Goal: Task Accomplishment & Management: Manage account settings

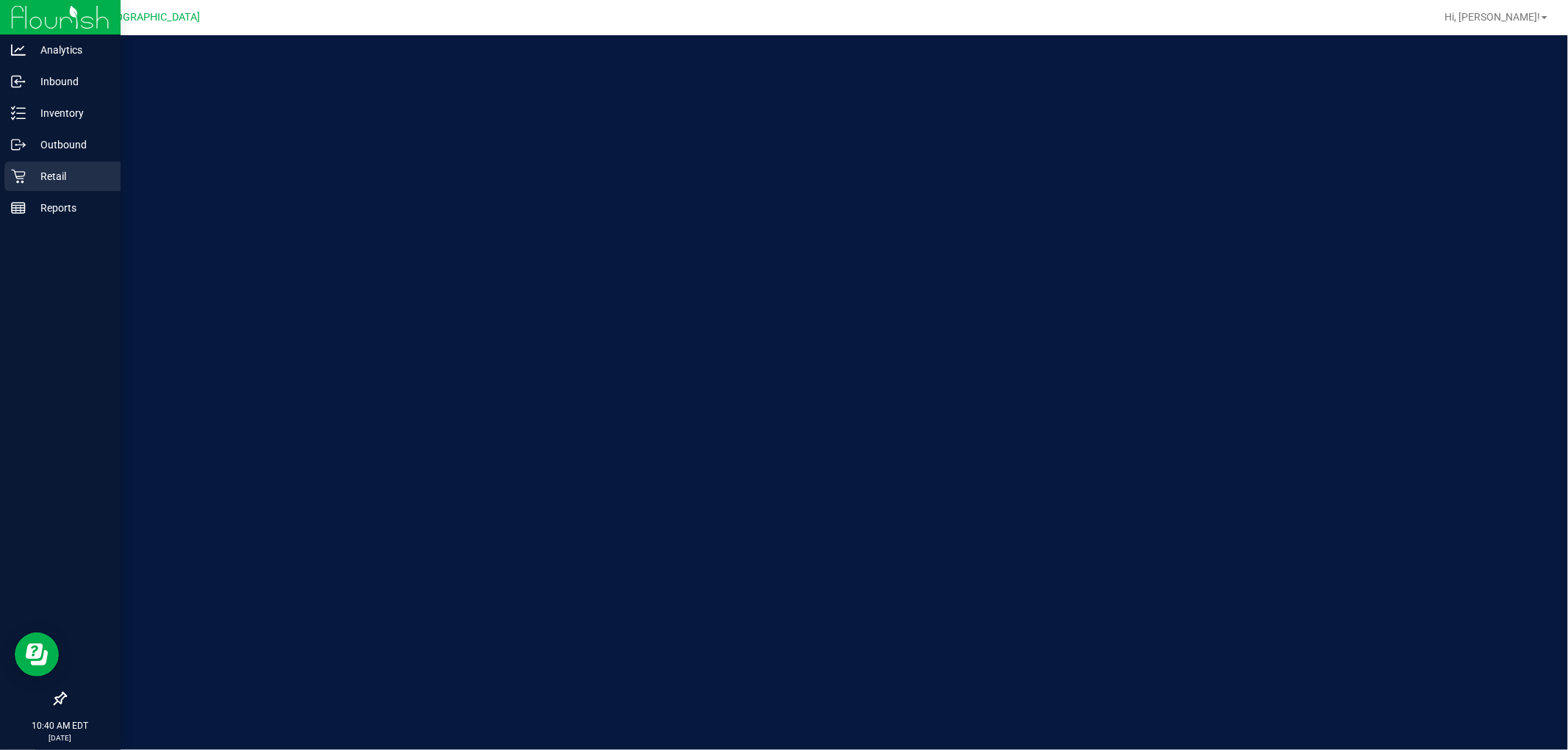
click at [75, 169] on p "Retail" at bounding box center [69, 176] width 89 height 18
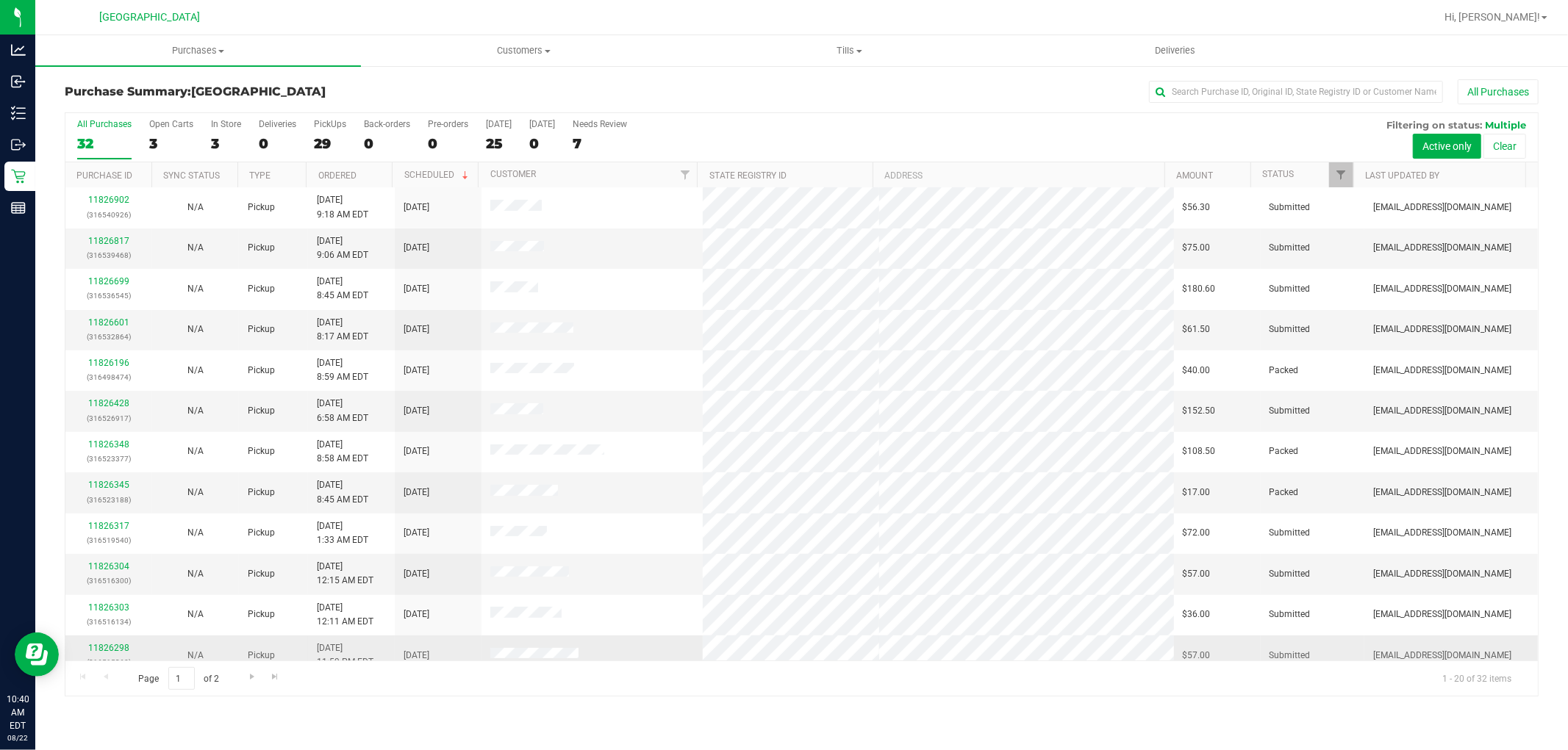
scroll to position [341, 0]
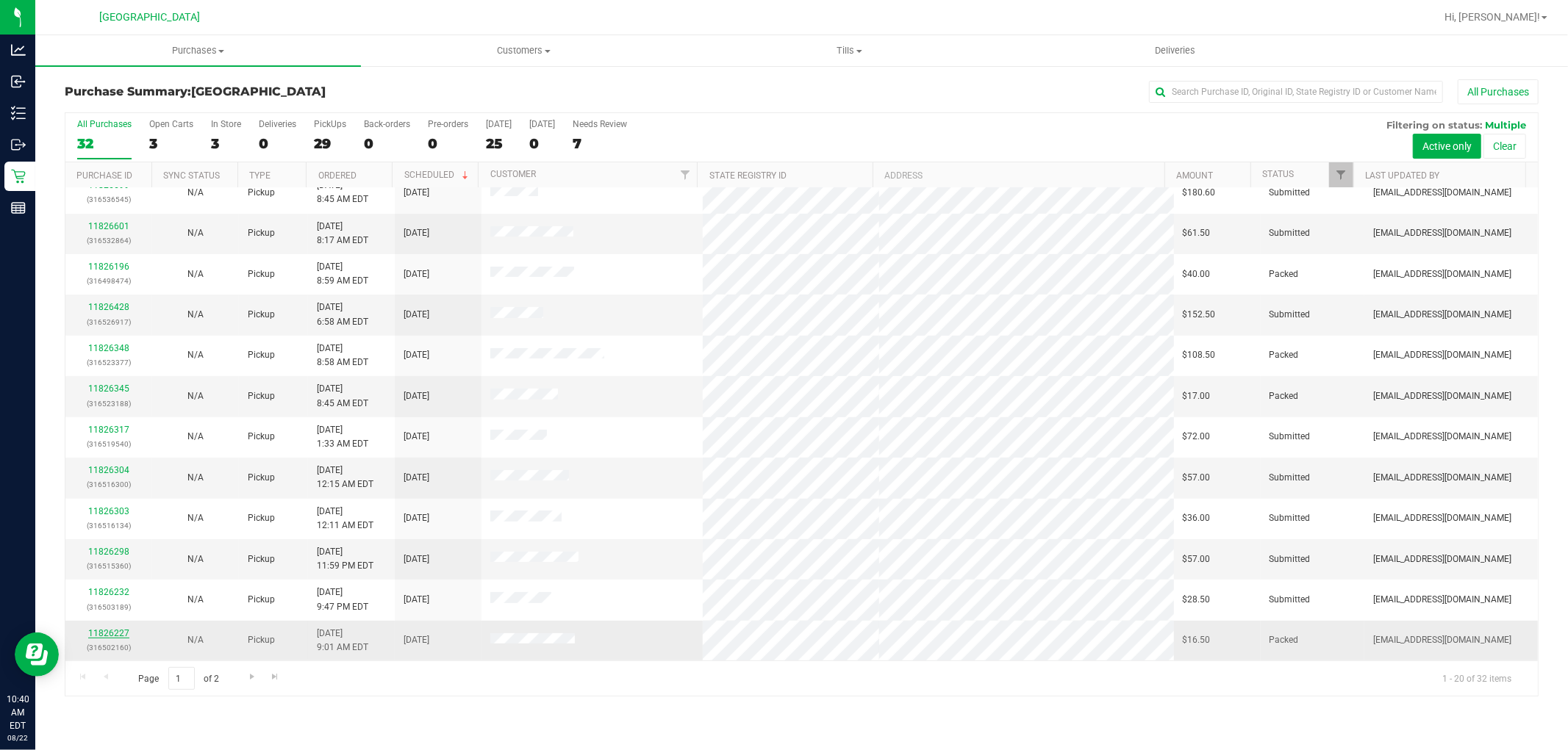
click at [123, 635] on link "11826227" at bounding box center [109, 633] width 41 height 11
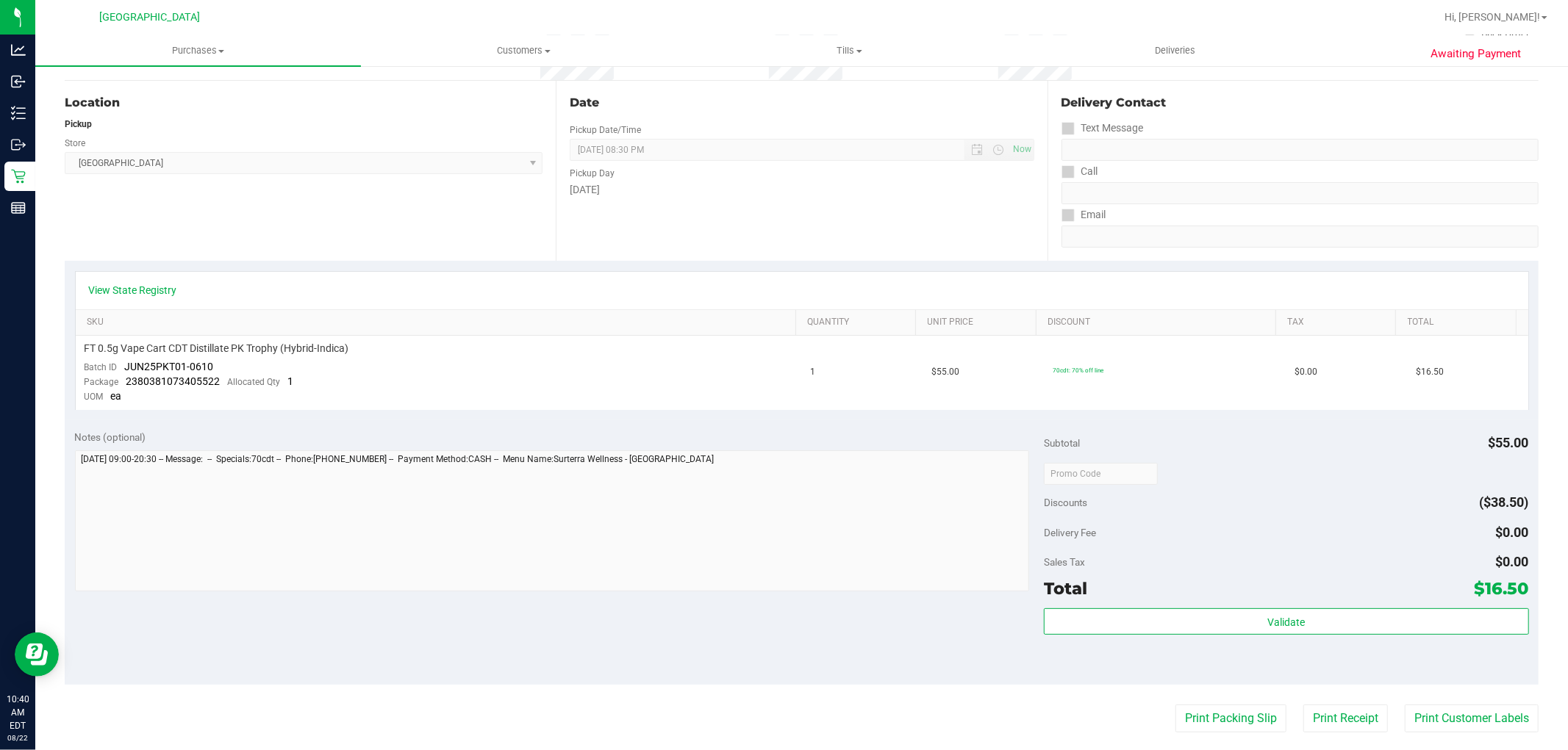
scroll to position [326, 0]
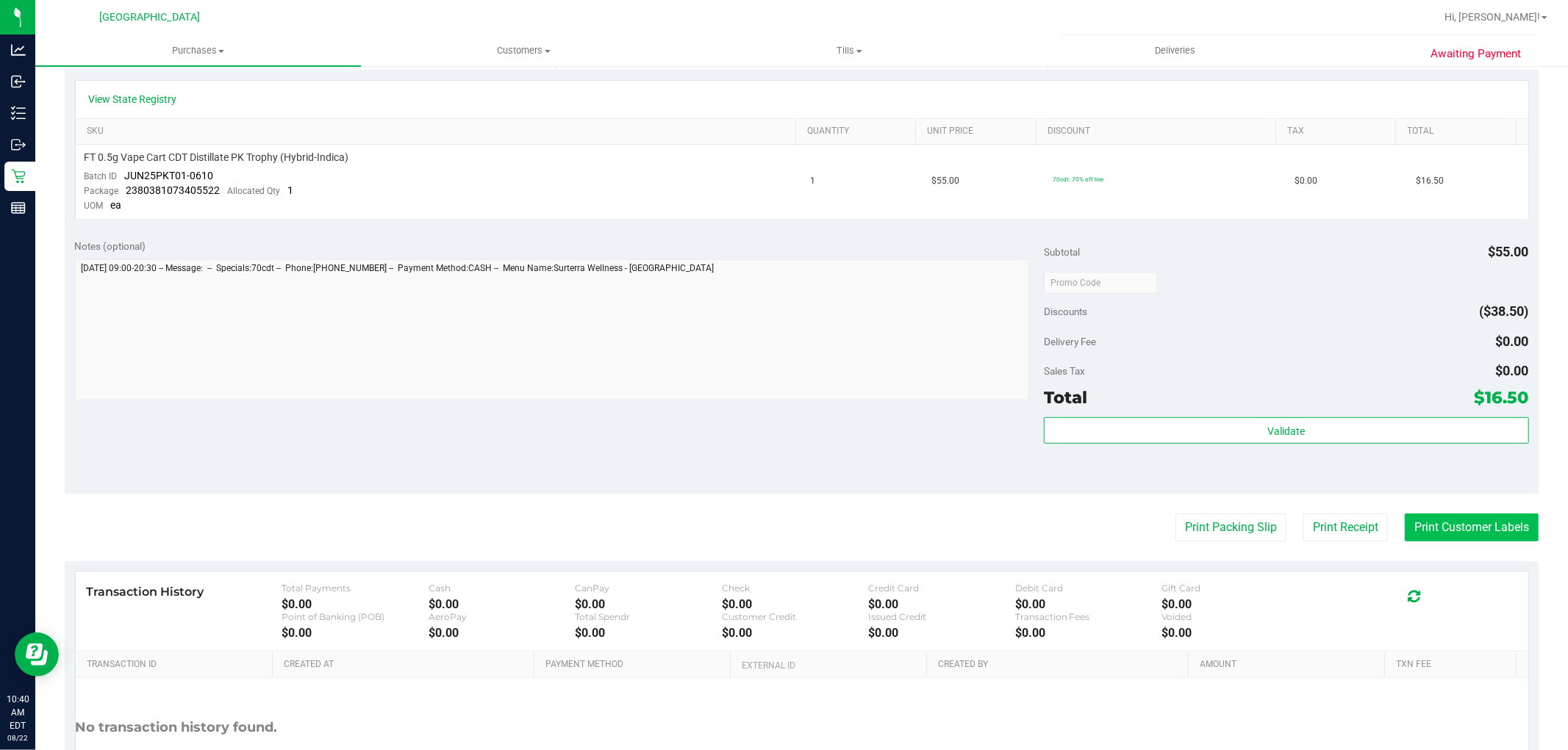
click at [1432, 539] on button "Print Customer Labels" at bounding box center [1471, 528] width 133 height 28
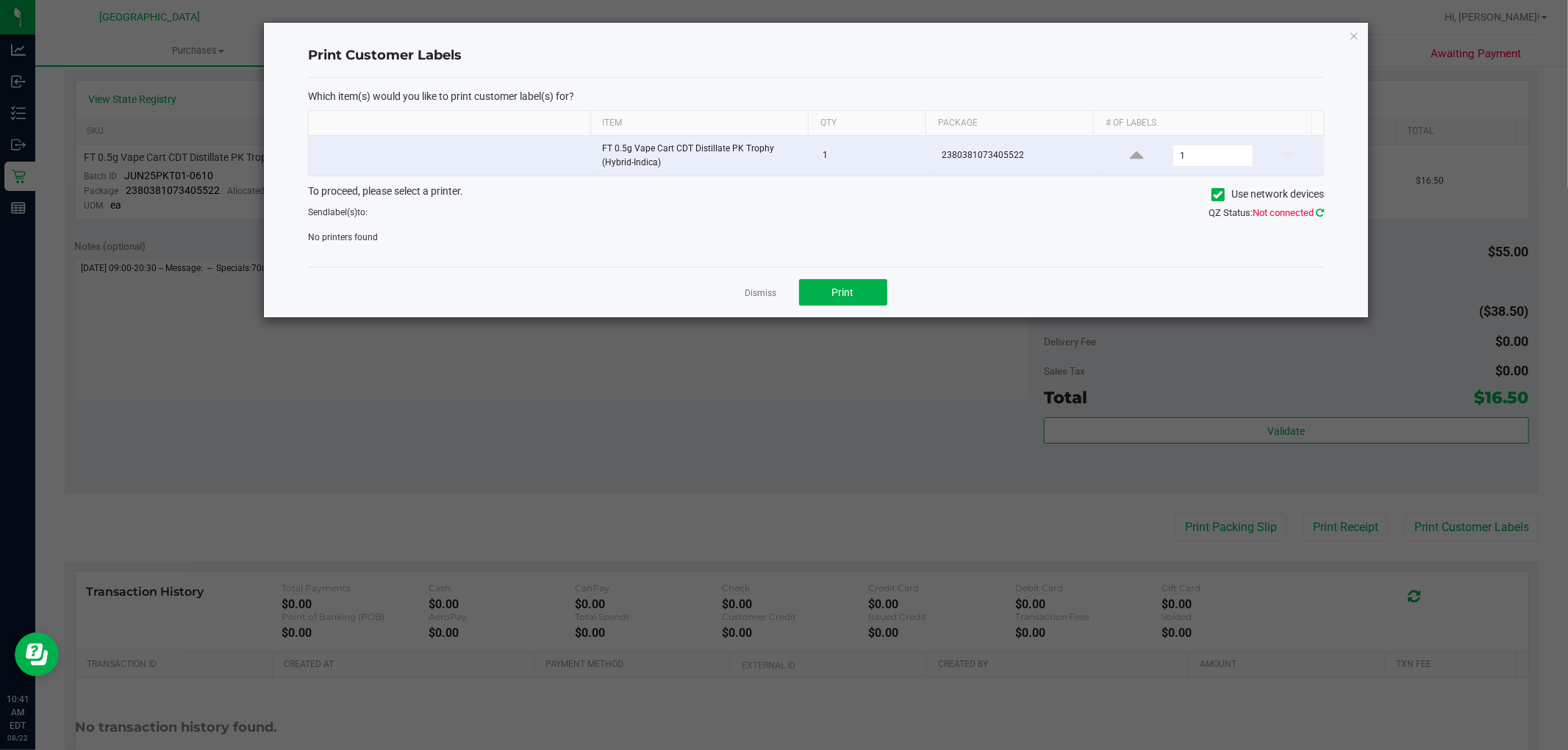
click at [1317, 213] on icon at bounding box center [1320, 212] width 8 height 10
click at [741, 37] on div "Error: The current connection attempt has not returned yet" at bounding box center [797, 26] width 173 height 30
click at [769, 291] on link "Dismiss" at bounding box center [762, 294] width 32 height 12
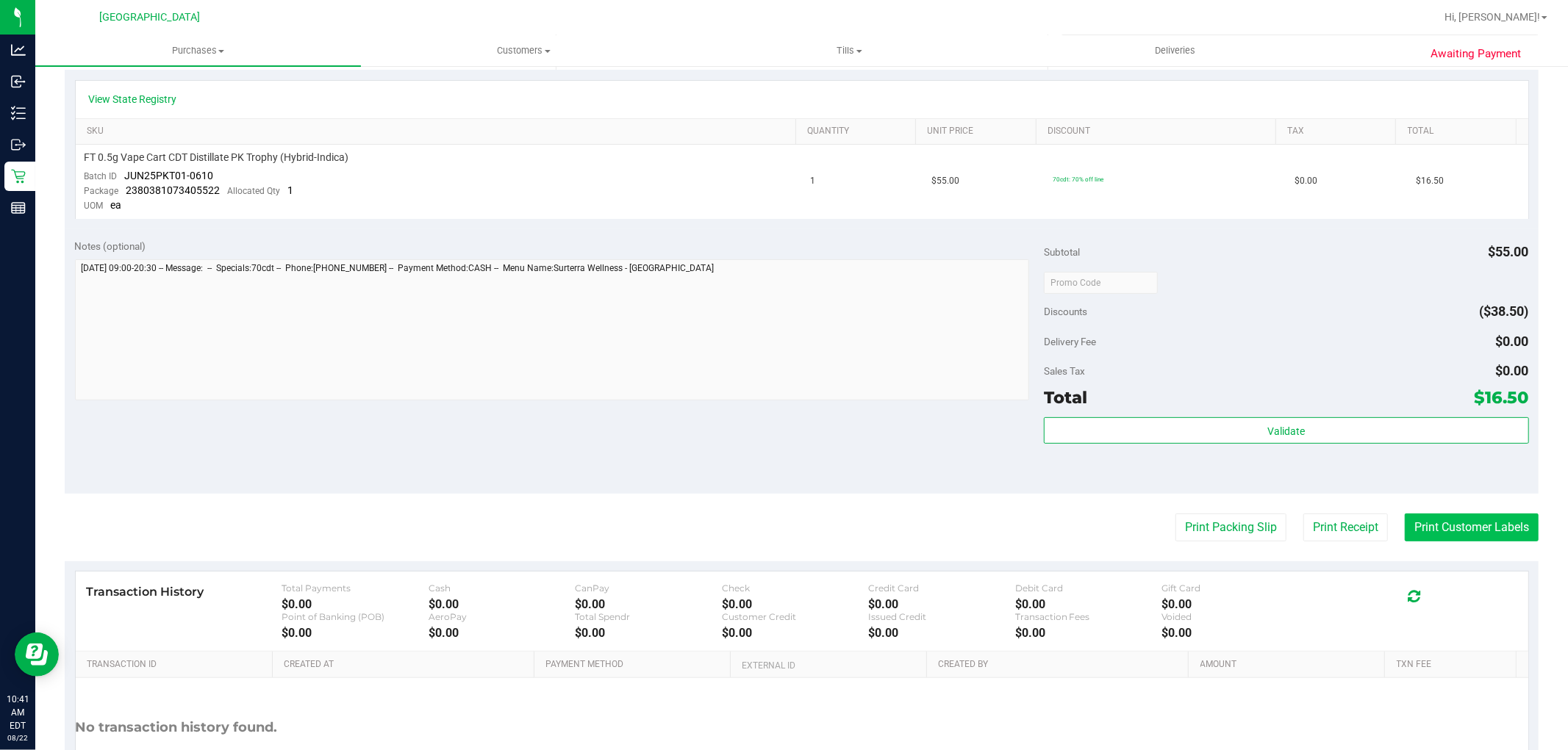
click at [1405, 516] on button "Print Customer Labels" at bounding box center [1471, 528] width 133 height 28
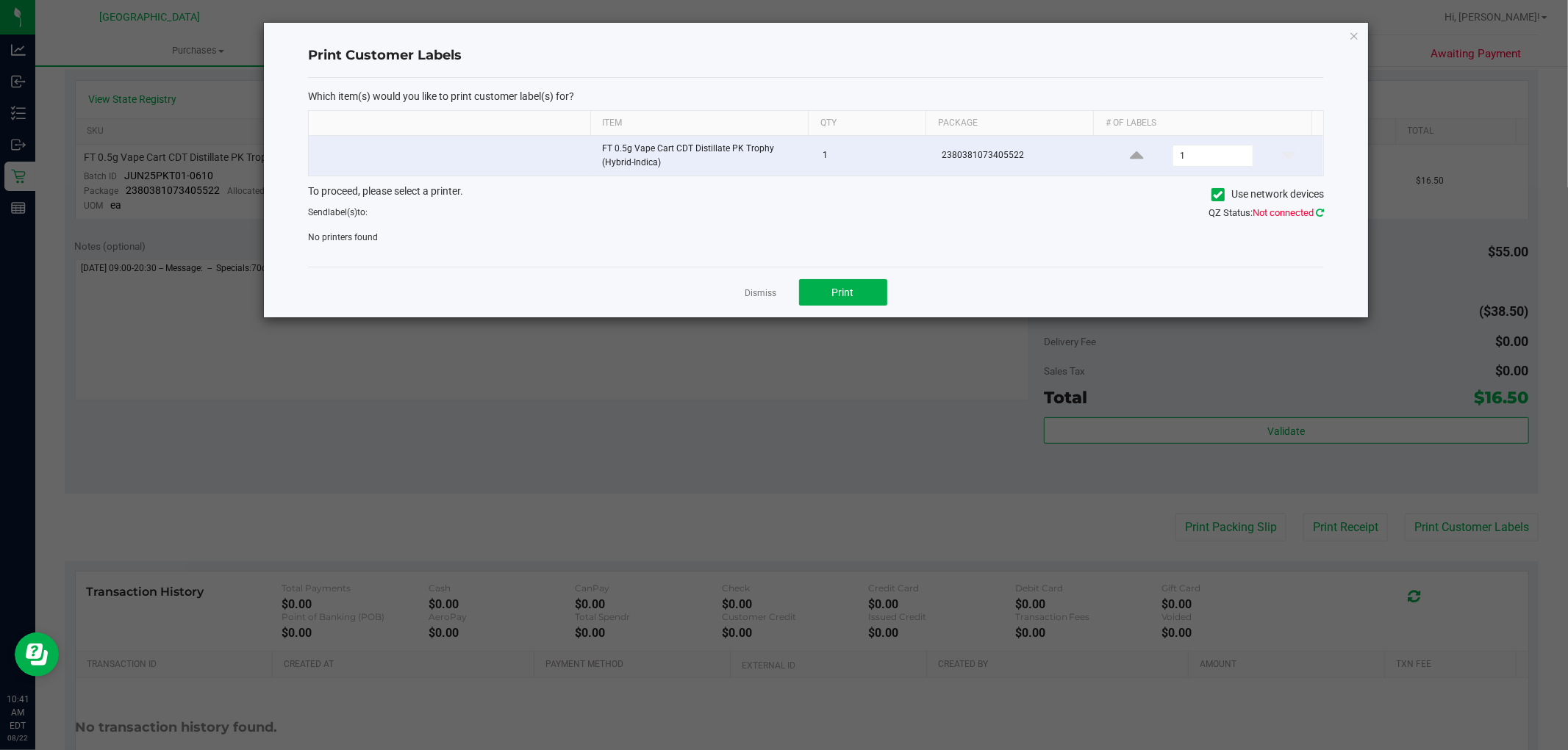
click at [1317, 211] on icon at bounding box center [1320, 212] width 8 height 10
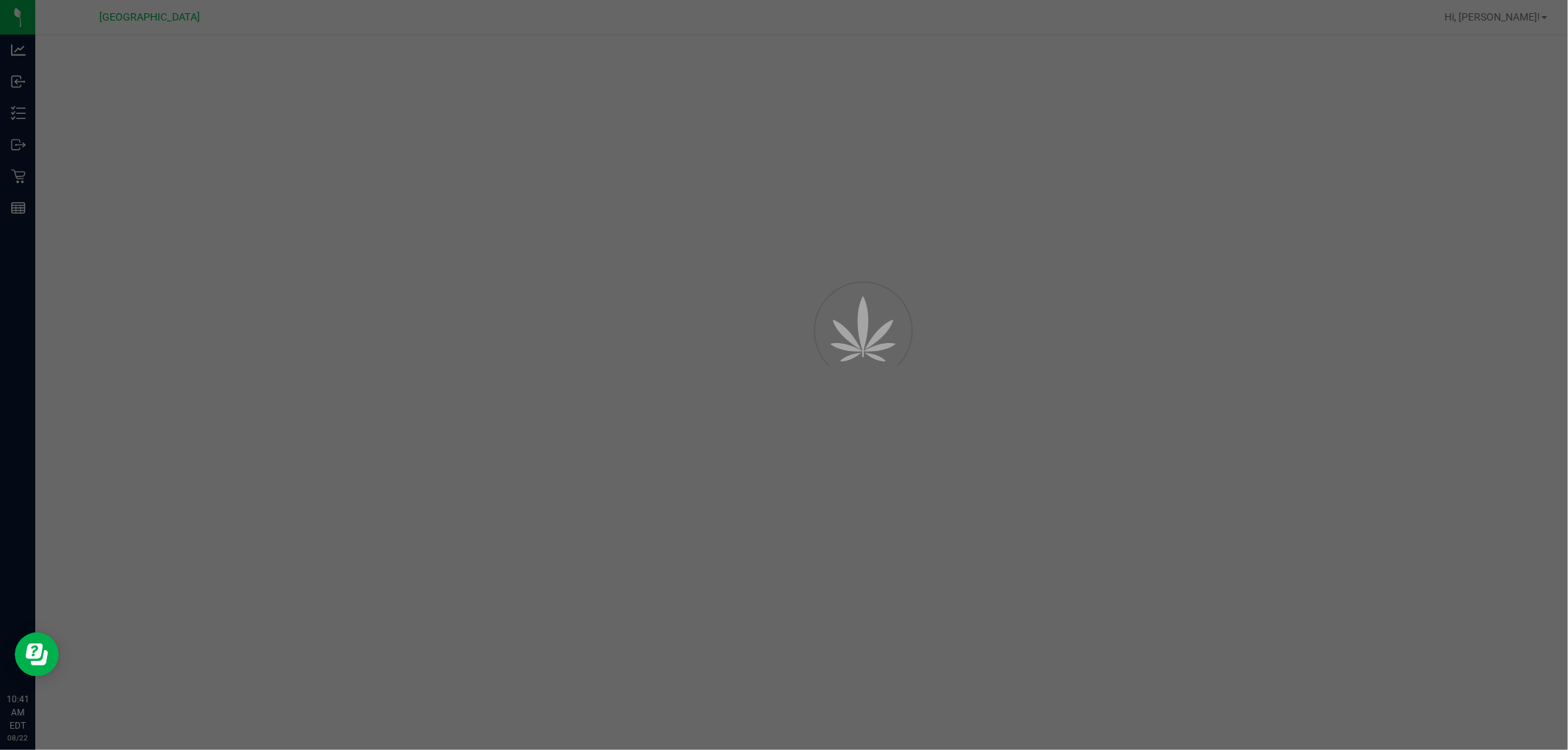
click at [905, 457] on div at bounding box center [784, 375] width 1568 height 750
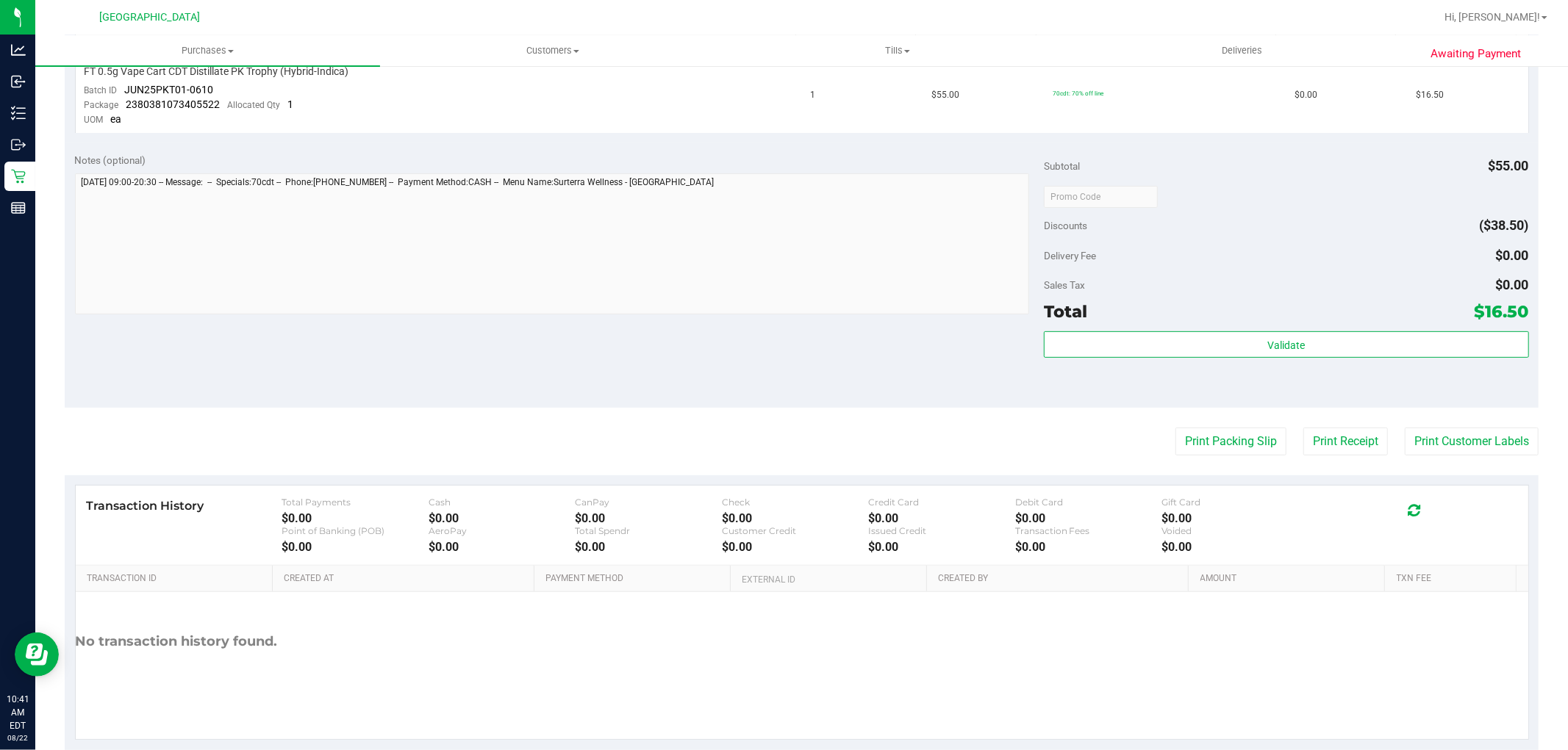
scroll to position [442, 0]
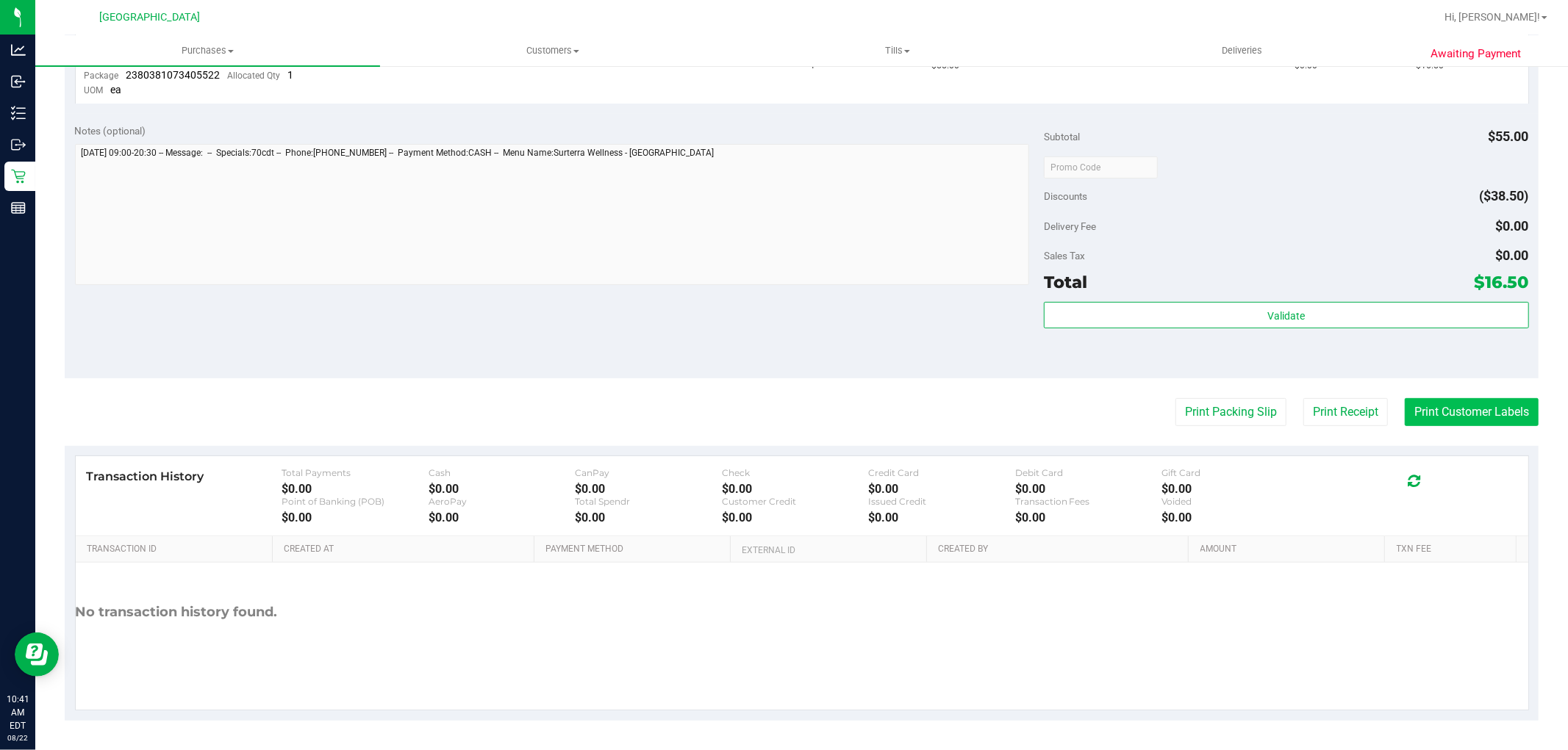
click at [1461, 415] on button "Print Customer Labels" at bounding box center [1471, 412] width 133 height 28
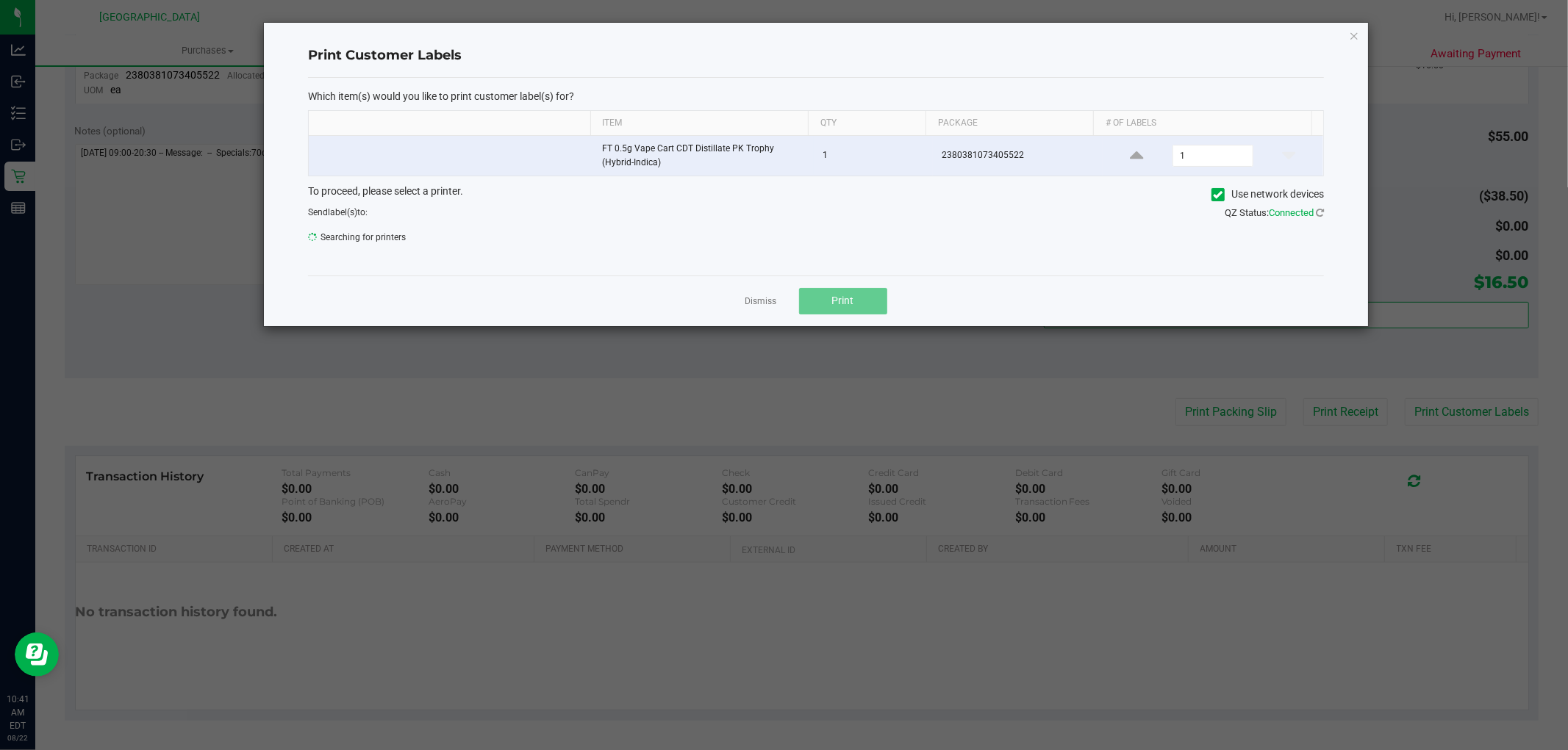
click at [741, 236] on span "Searching for printers" at bounding box center [556, 237] width 497 height 22
click at [763, 303] on link "Dismiss" at bounding box center [762, 303] width 32 height 12
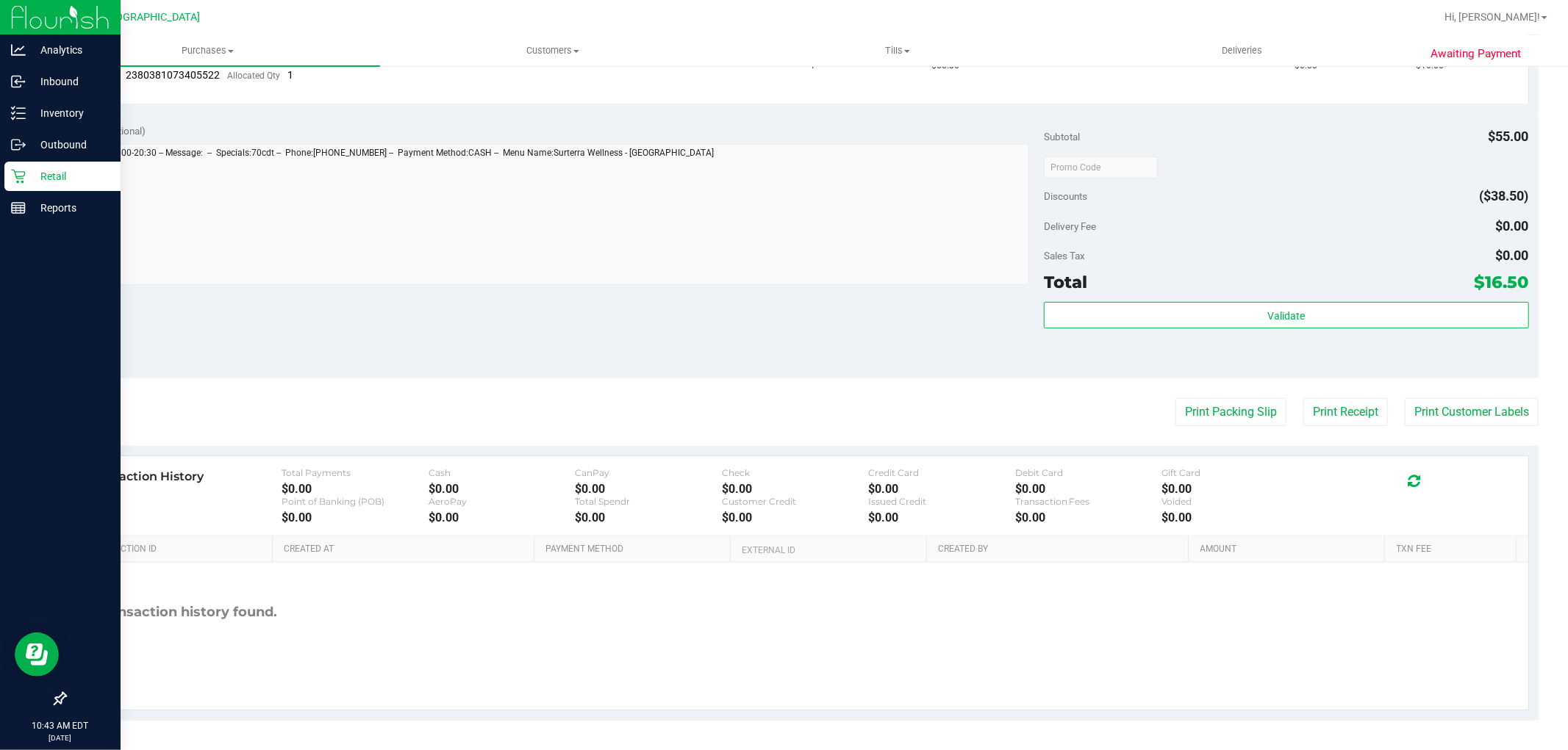
click at [35, 171] on p "Retail" at bounding box center [69, 176] width 89 height 18
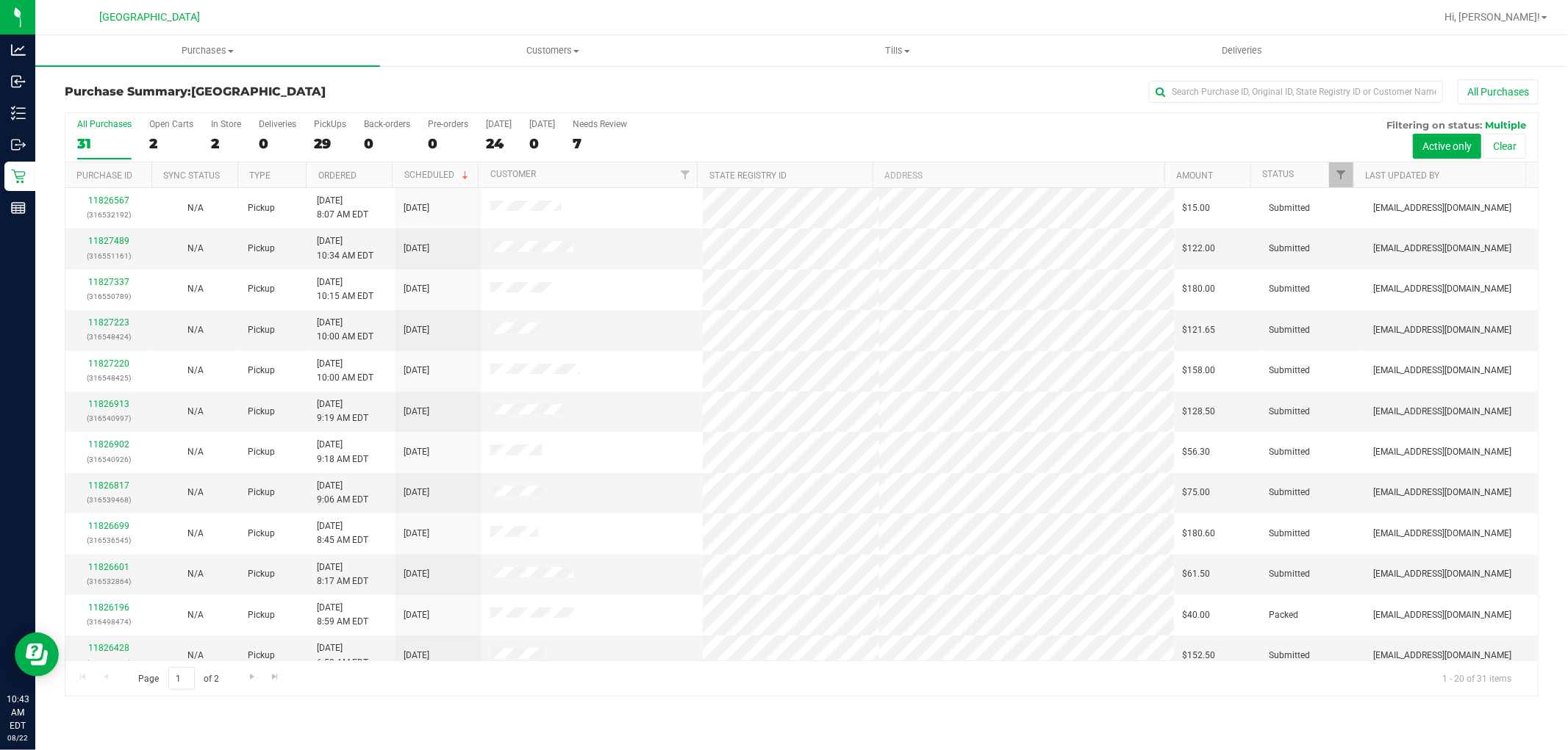
click at [740, 89] on div "All Purchases" at bounding box center [1047, 91] width 983 height 25
click at [1214, 100] on input "text" at bounding box center [1296, 91] width 294 height 22
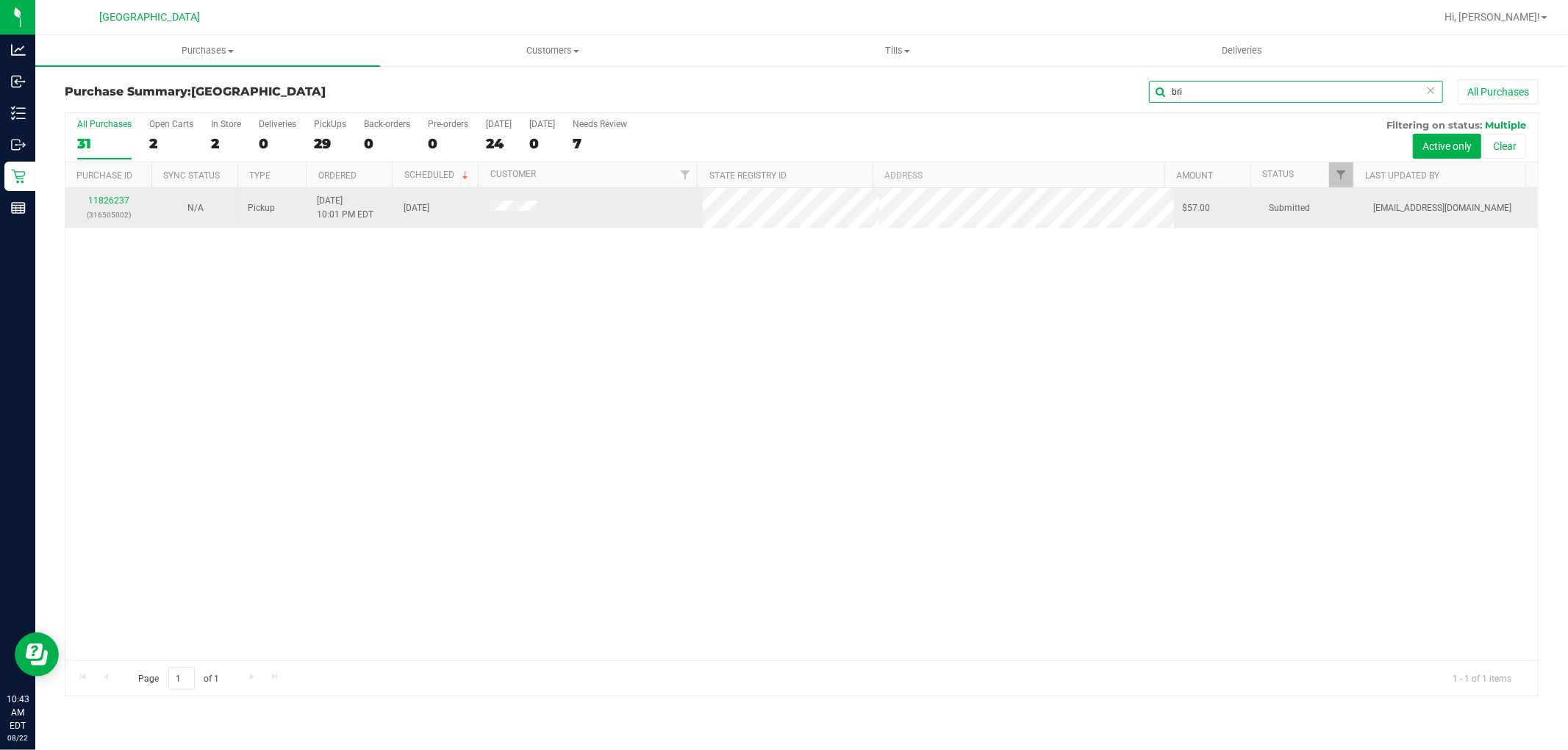
type input "bri"
click at [106, 195] on div "11826237 (316505002)" at bounding box center [109, 208] width 69 height 28
click at [112, 203] on link "11826237" at bounding box center [109, 201] width 41 height 11
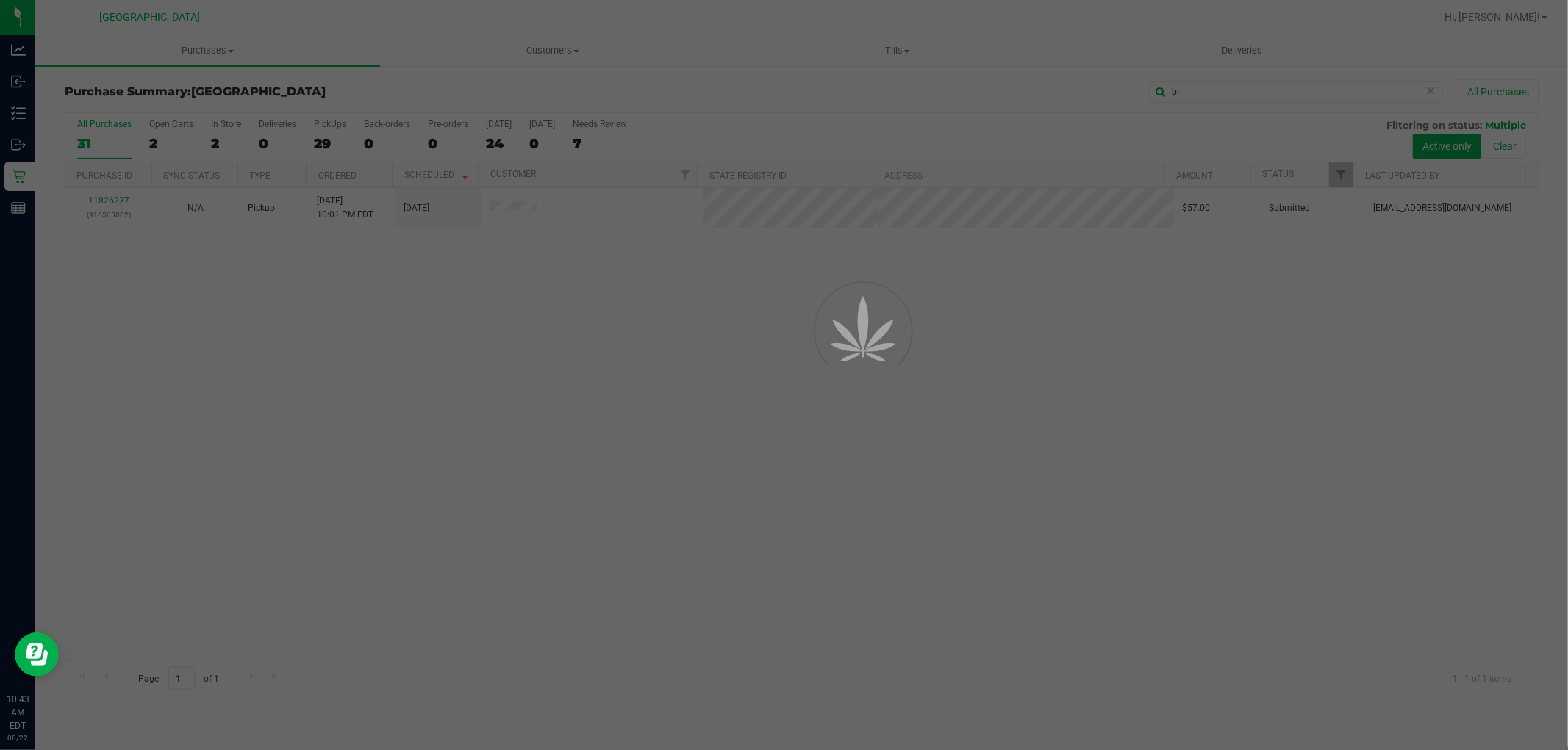
click at [522, 467] on div at bounding box center [784, 375] width 1568 height 750
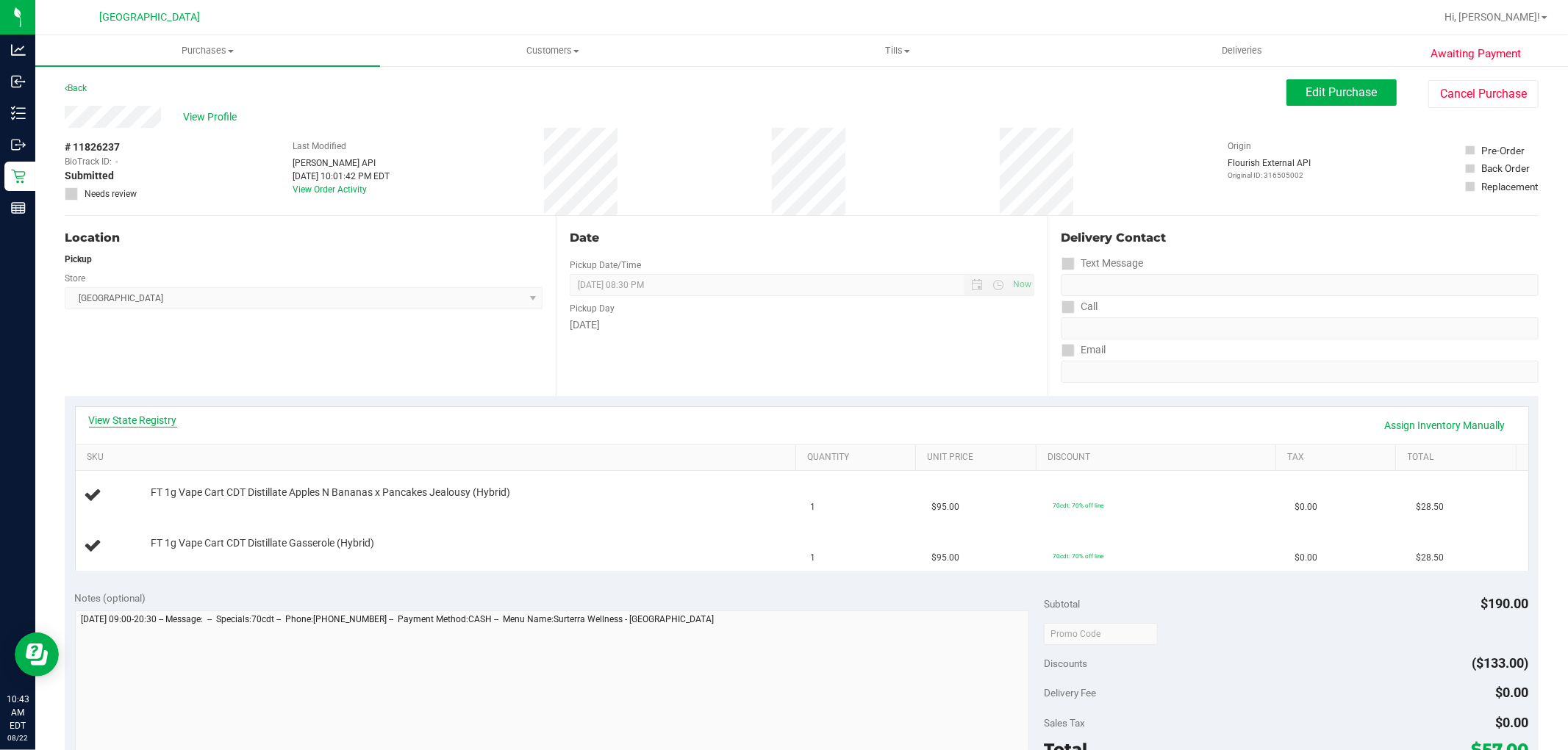
click at [136, 418] on link "View State Registry" at bounding box center [132, 420] width 89 height 15
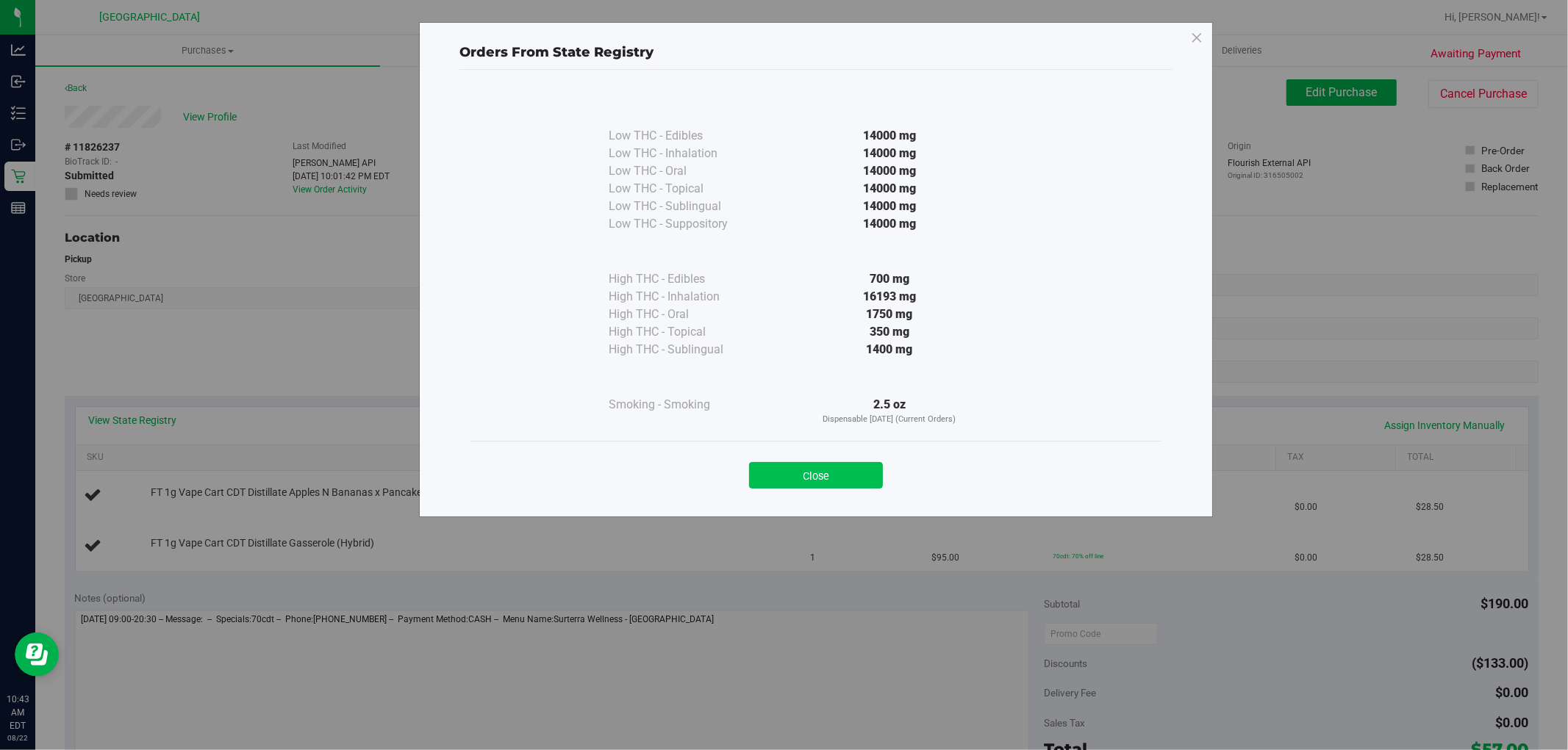
click at [797, 482] on button "Close" at bounding box center [816, 475] width 133 height 26
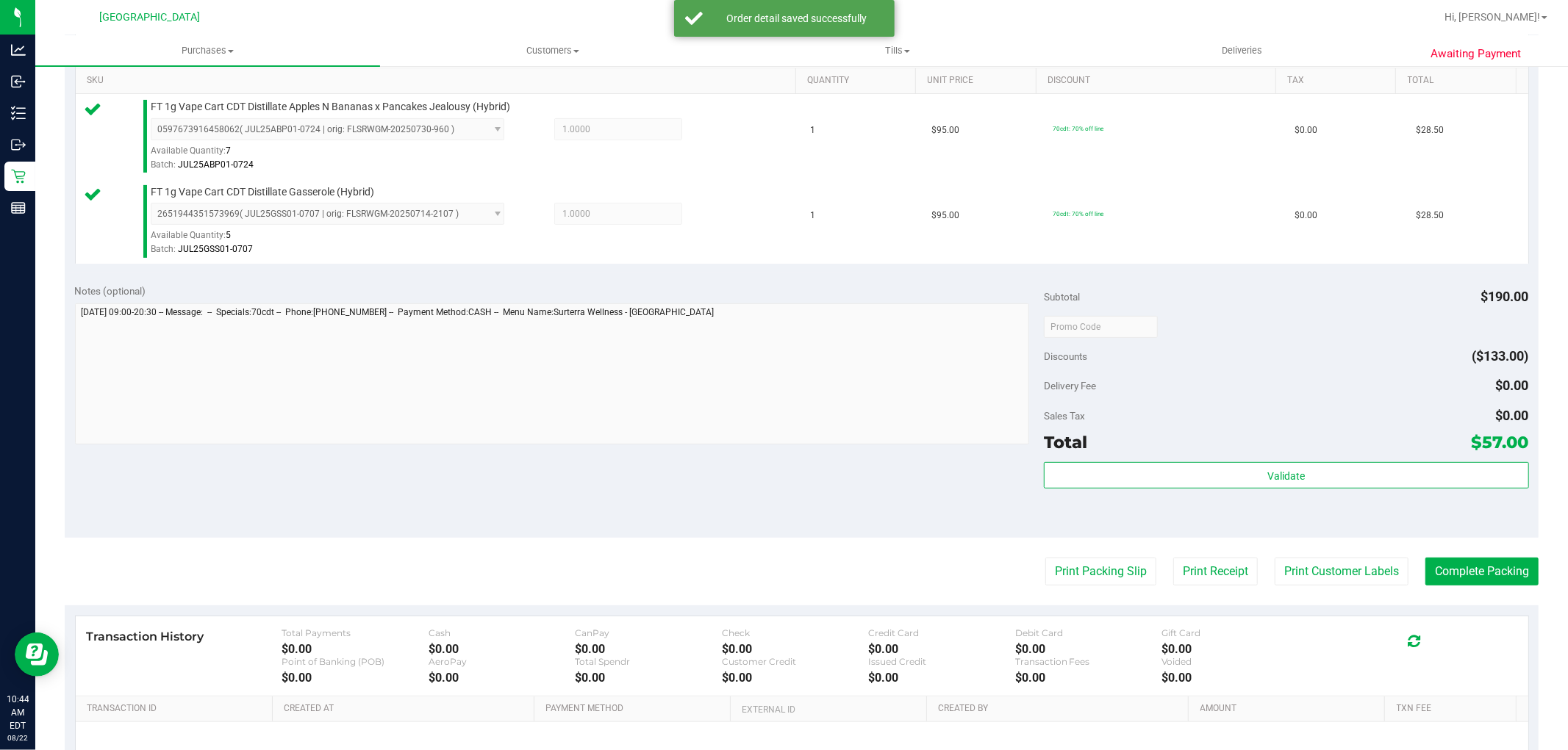
scroll to position [385, 0]
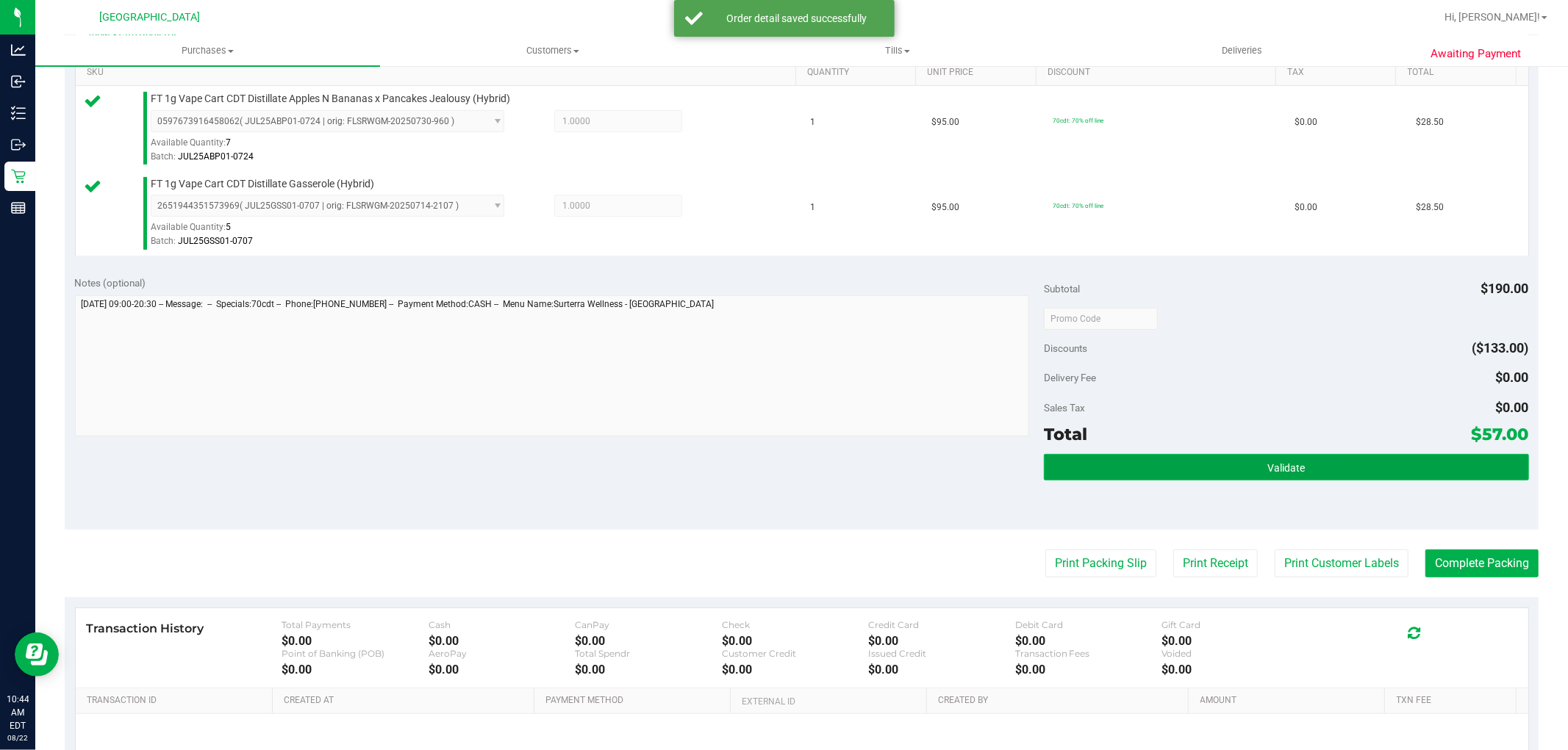
click at [1331, 473] on button "Validate" at bounding box center [1286, 468] width 484 height 26
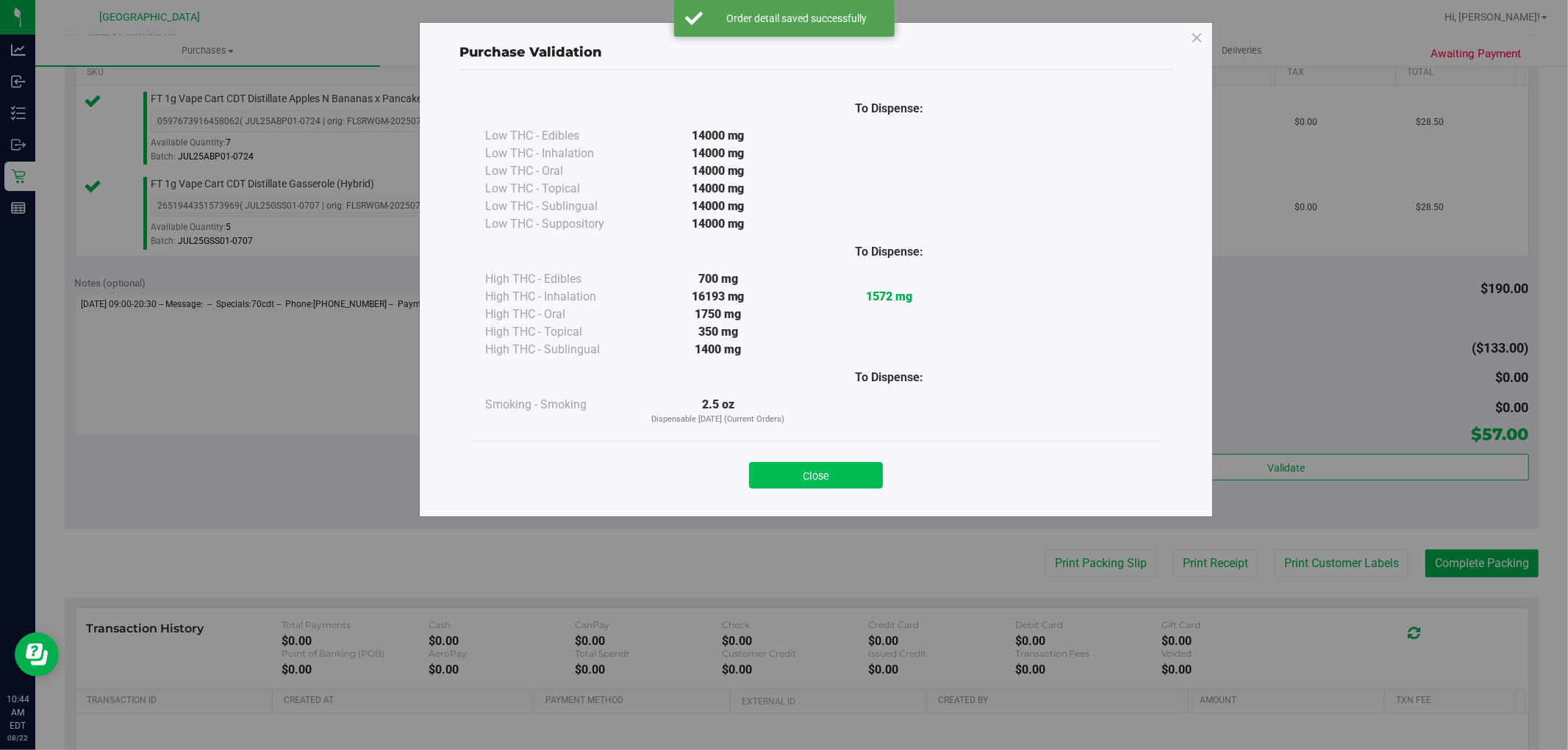
click at [807, 471] on button "Close" at bounding box center [816, 475] width 133 height 26
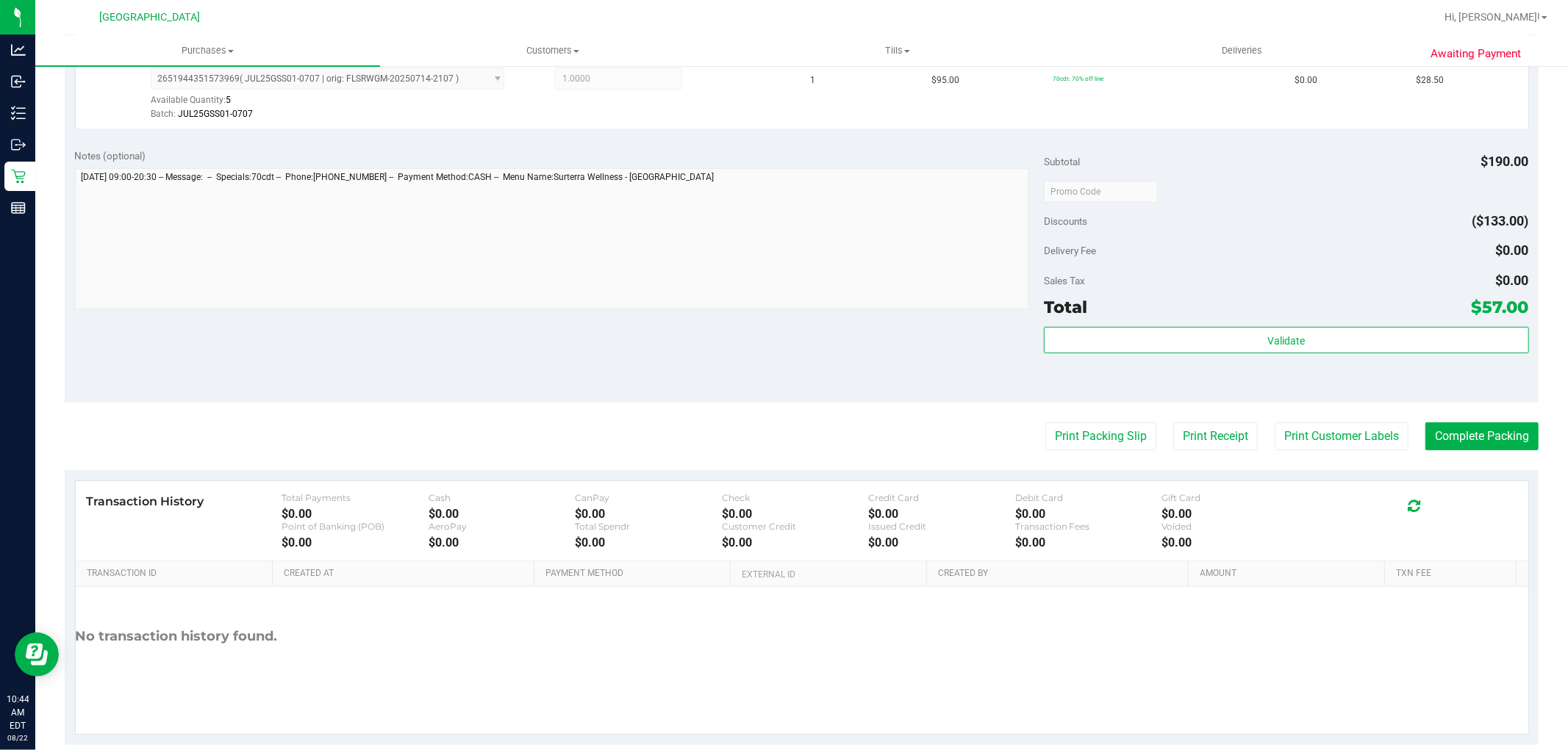
scroll to position [518, 0]
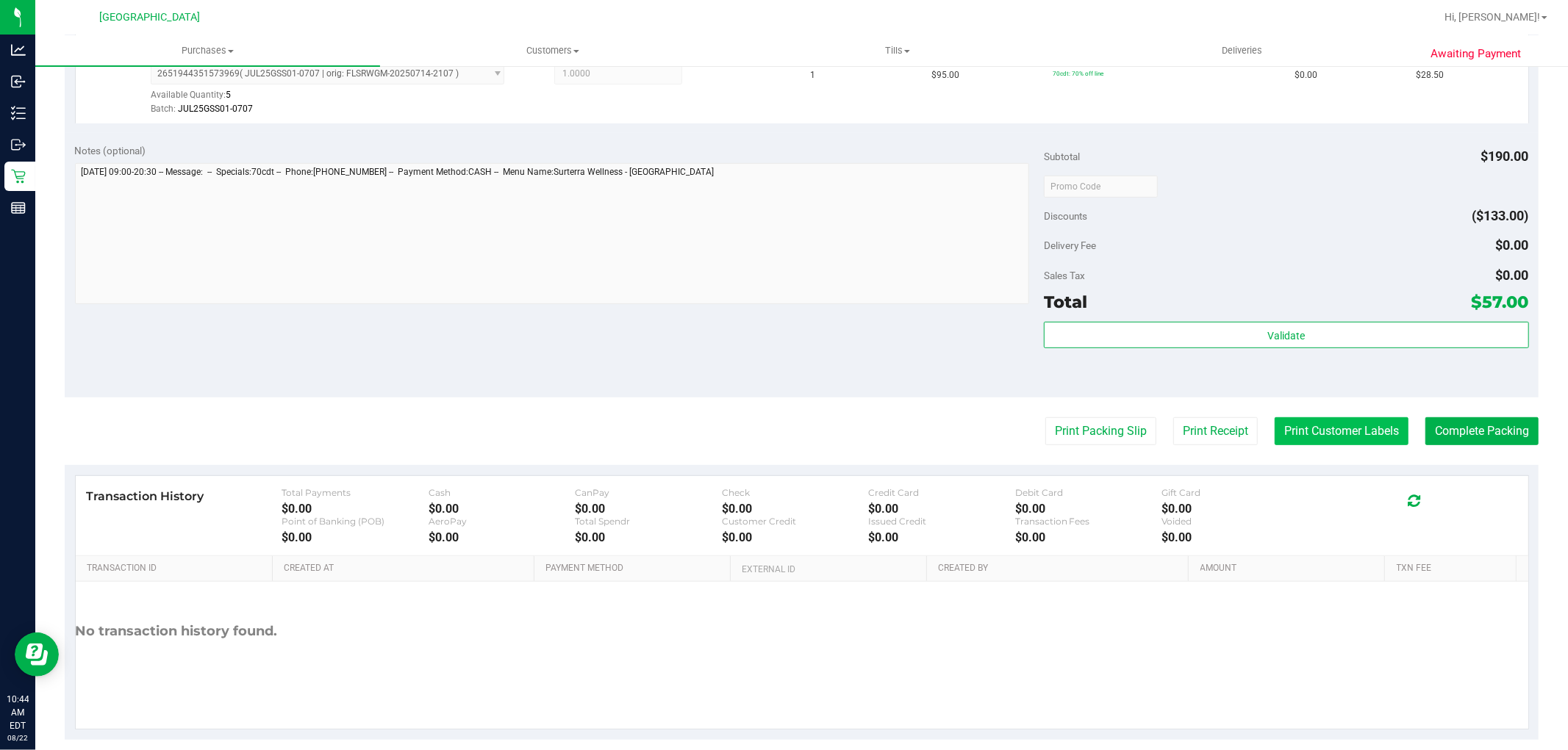
click at [1354, 439] on button "Print Customer Labels" at bounding box center [1342, 432] width 133 height 28
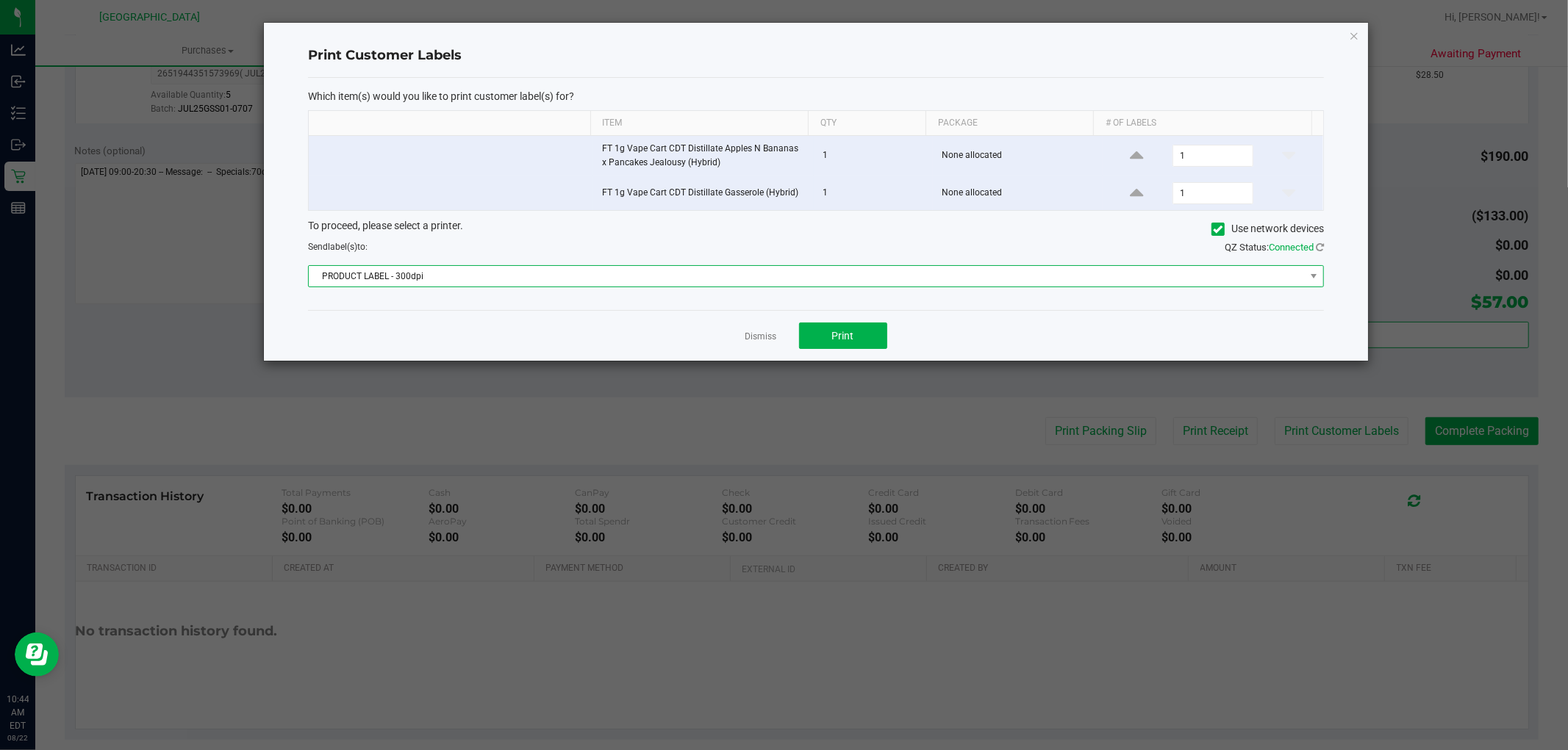
click at [641, 282] on span "PRODUCT LABEL - 300dpi" at bounding box center [806, 275] width 996 height 20
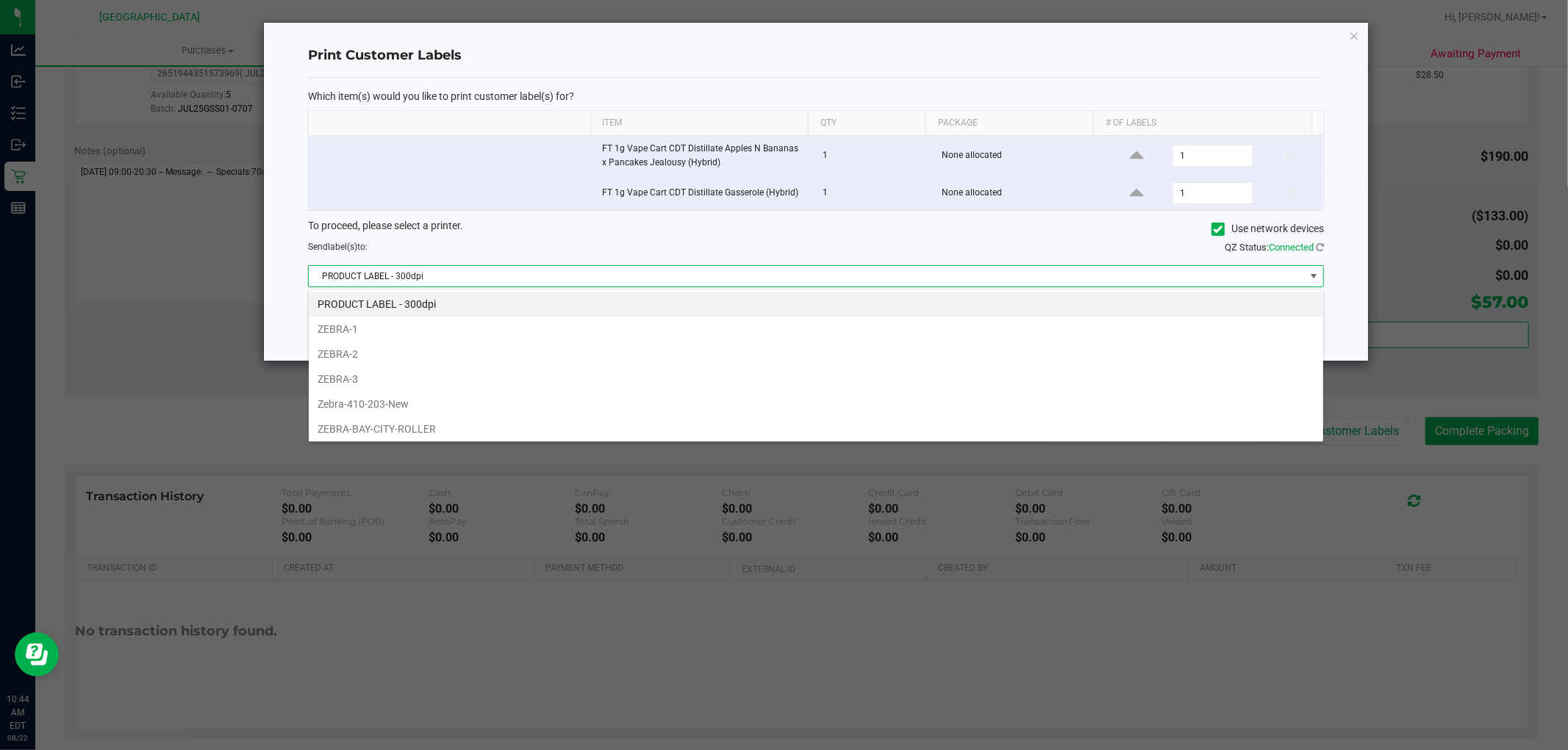
scroll to position [54, 0]
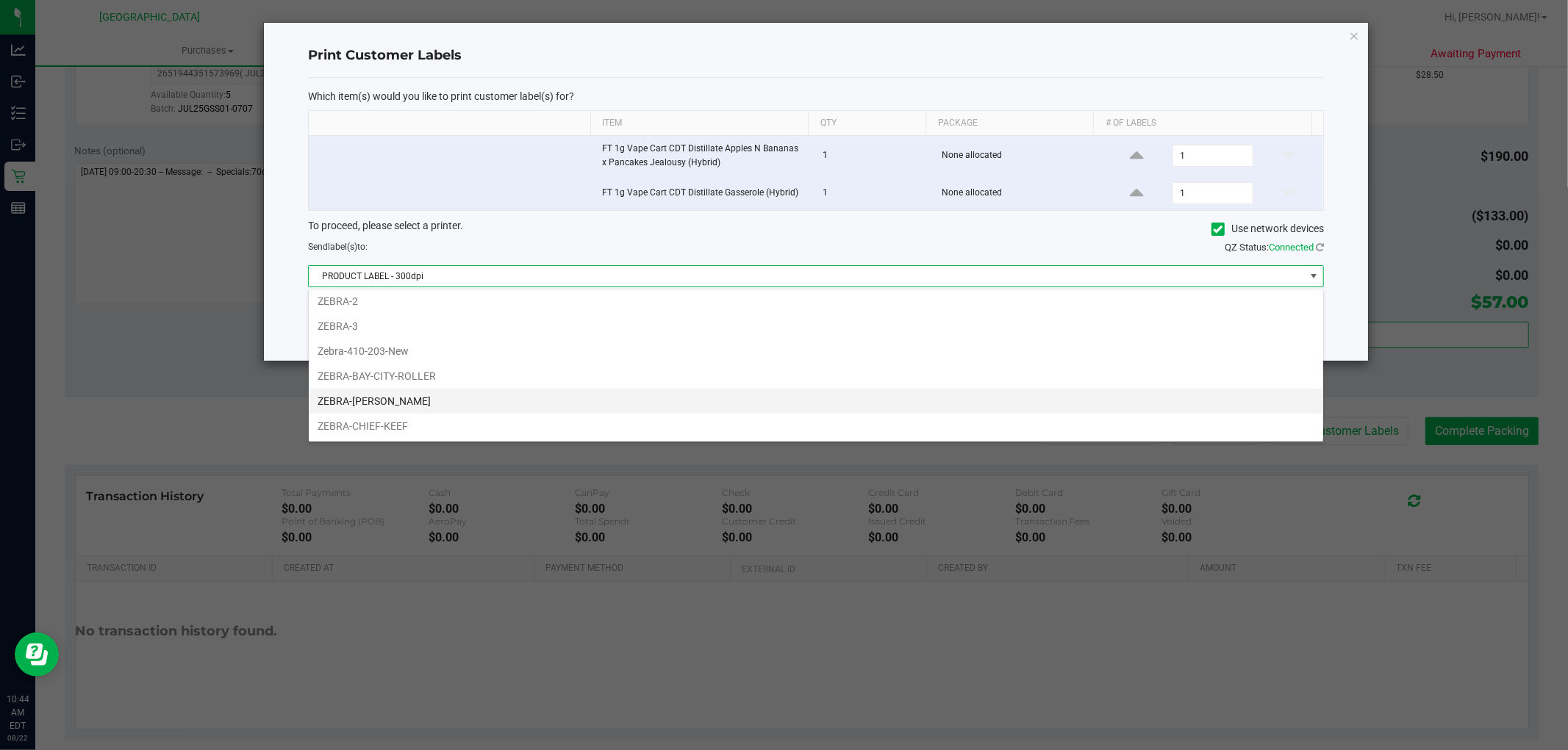
click at [405, 399] on li "ZEBRA-BOBBY" at bounding box center [816, 401] width 1014 height 25
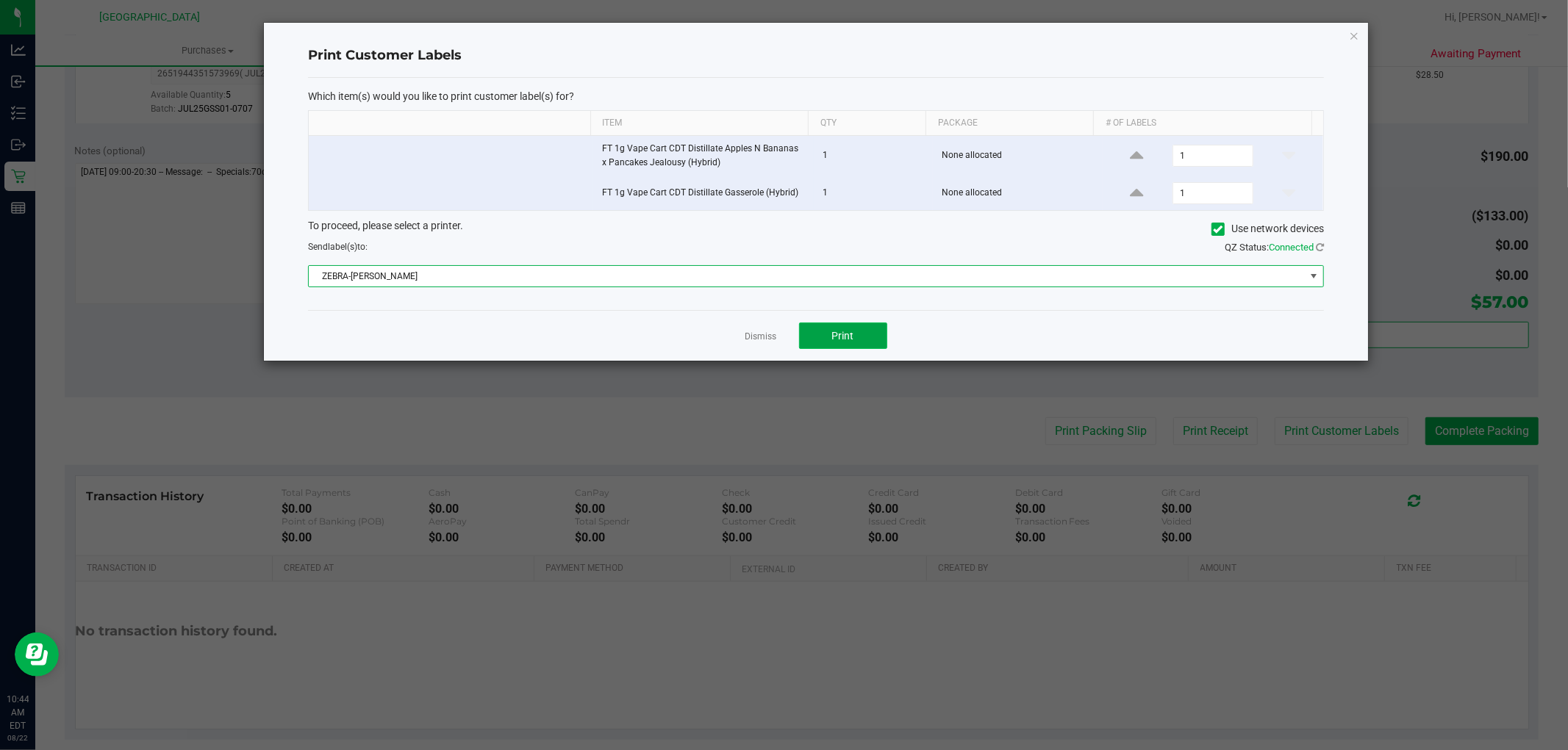
click at [865, 344] on button "Print" at bounding box center [843, 336] width 89 height 26
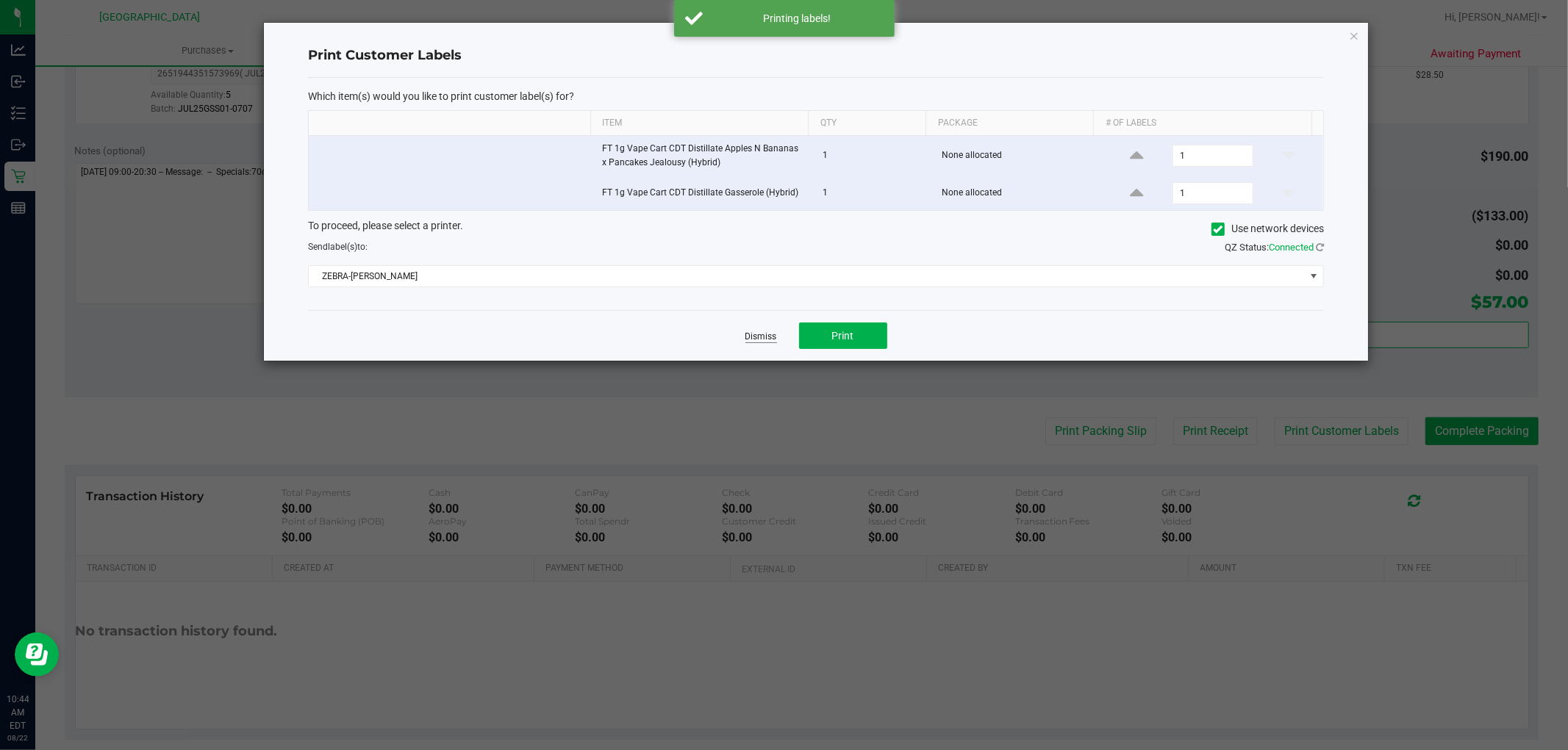
click at [755, 338] on link "Dismiss" at bounding box center [762, 337] width 32 height 12
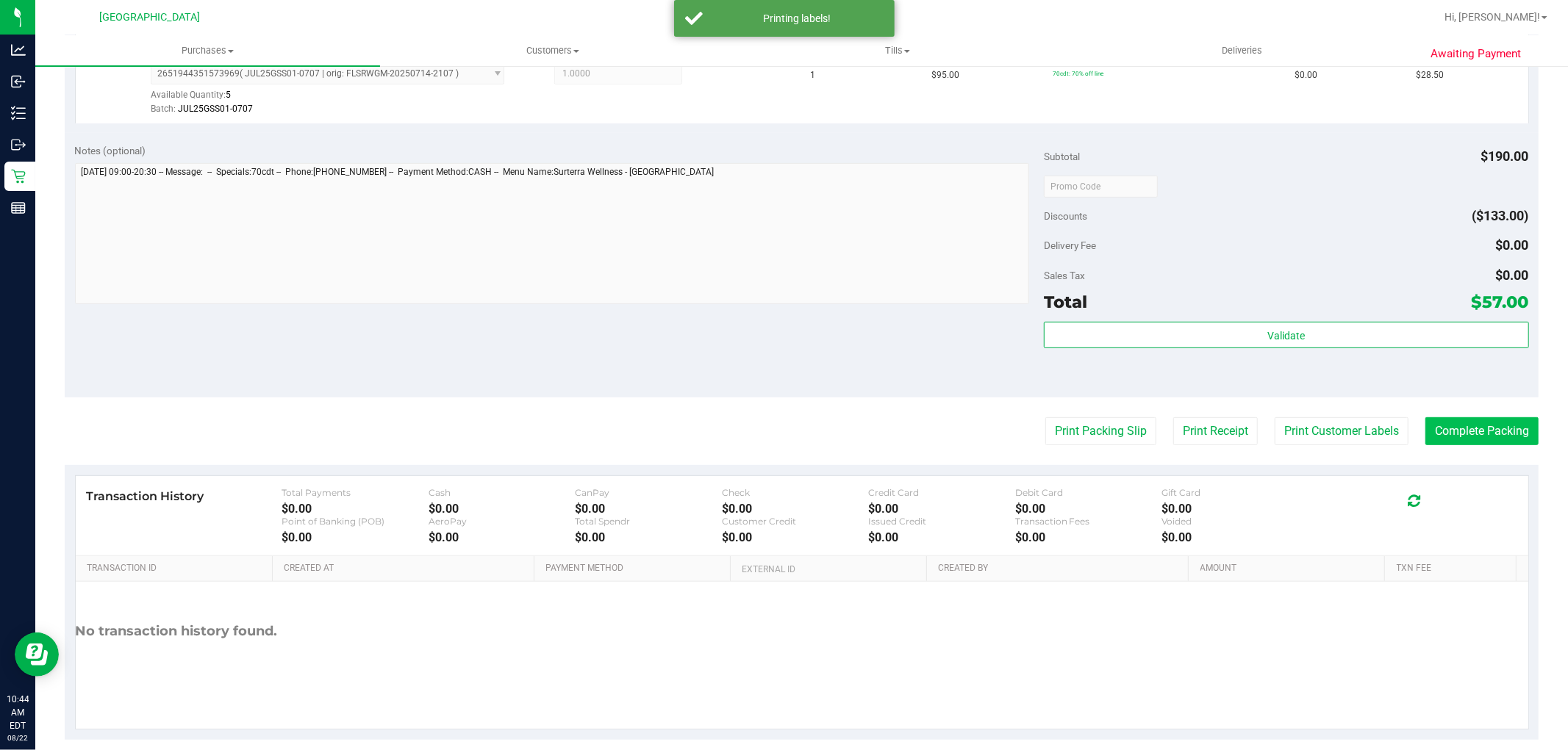
click at [1453, 442] on button "Complete Packing" at bounding box center [1482, 432] width 113 height 28
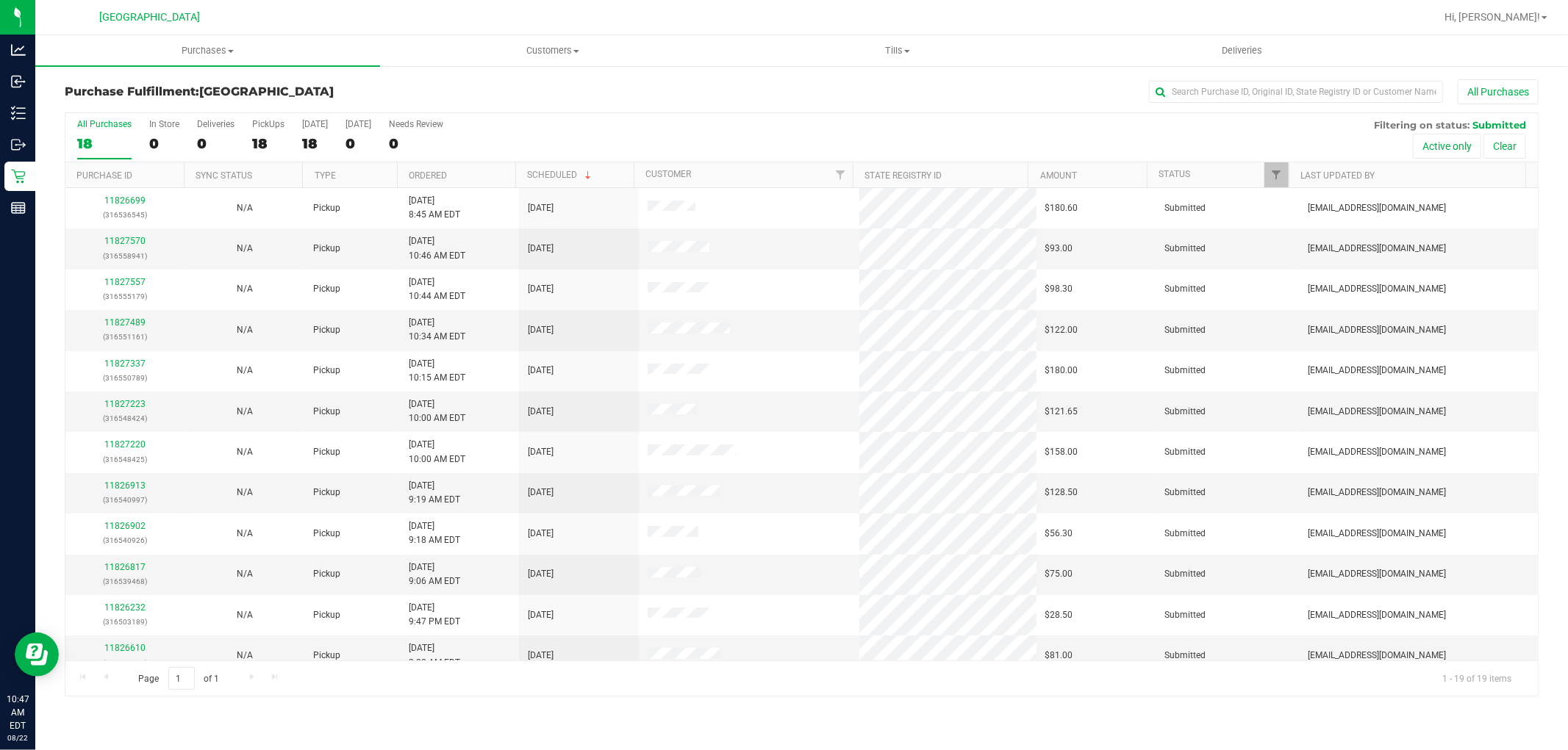
click at [480, 181] on th "Ordered" at bounding box center [455, 175] width 118 height 25
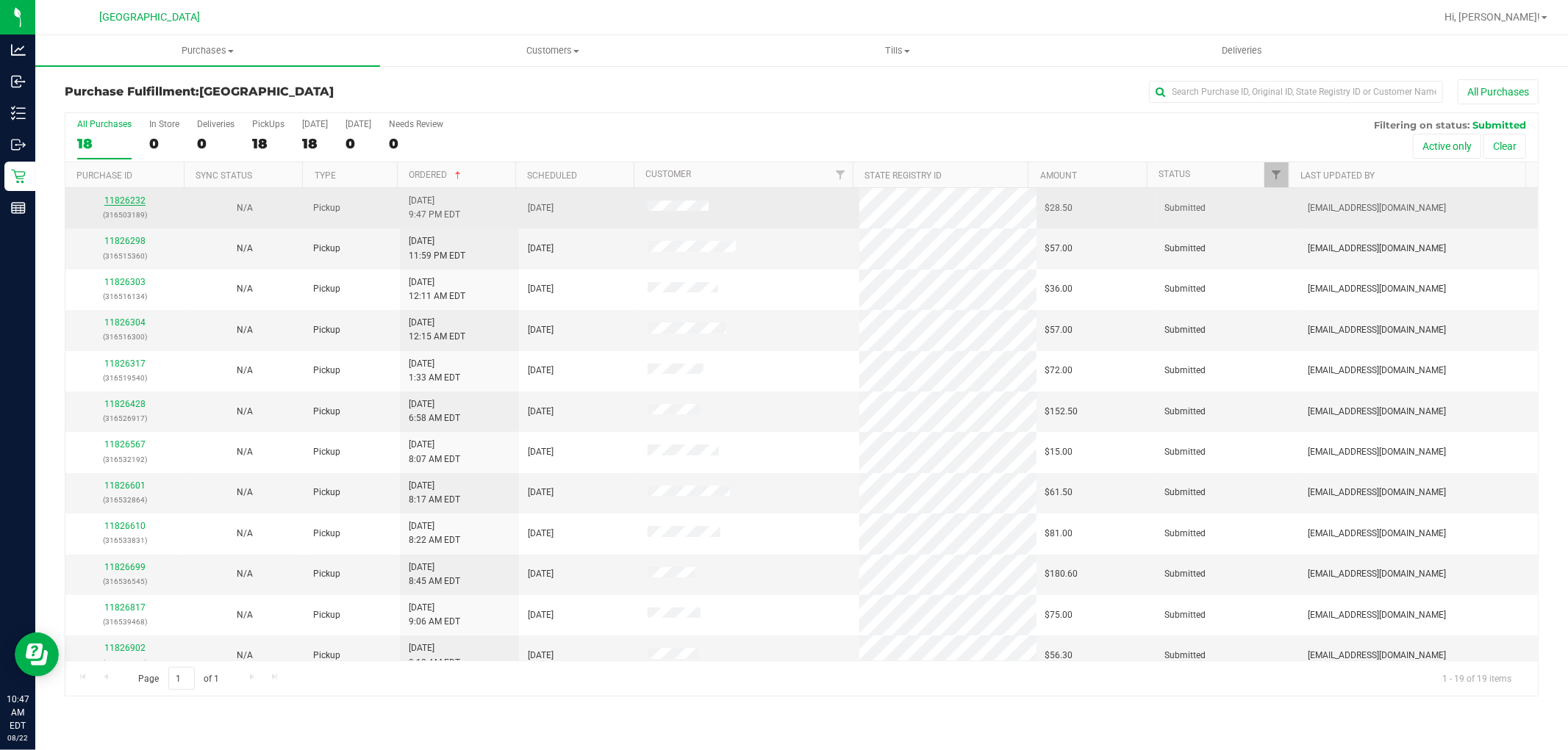
click at [119, 201] on link "11826232" at bounding box center [125, 201] width 41 height 11
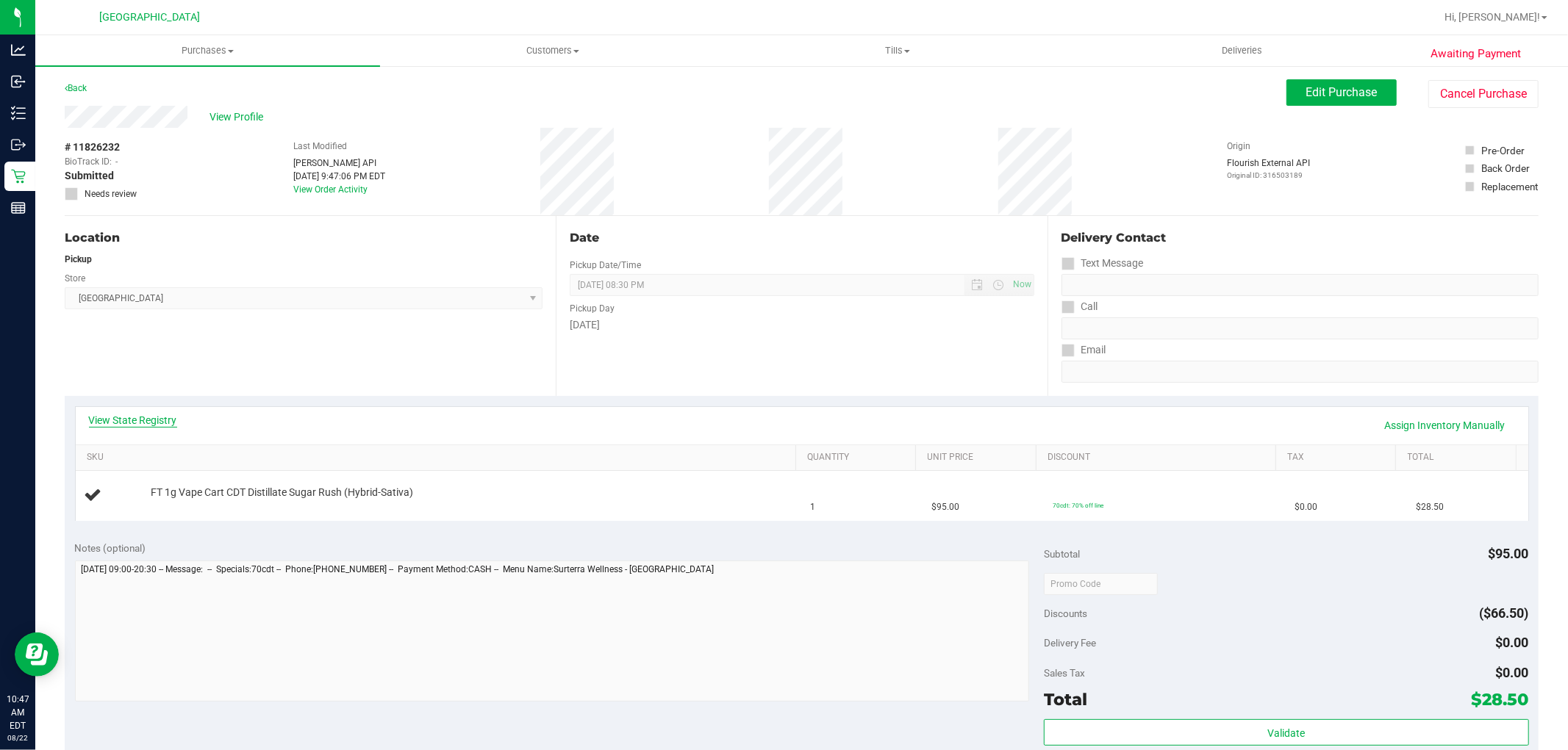
click at [172, 422] on link "View State Registry" at bounding box center [132, 420] width 89 height 15
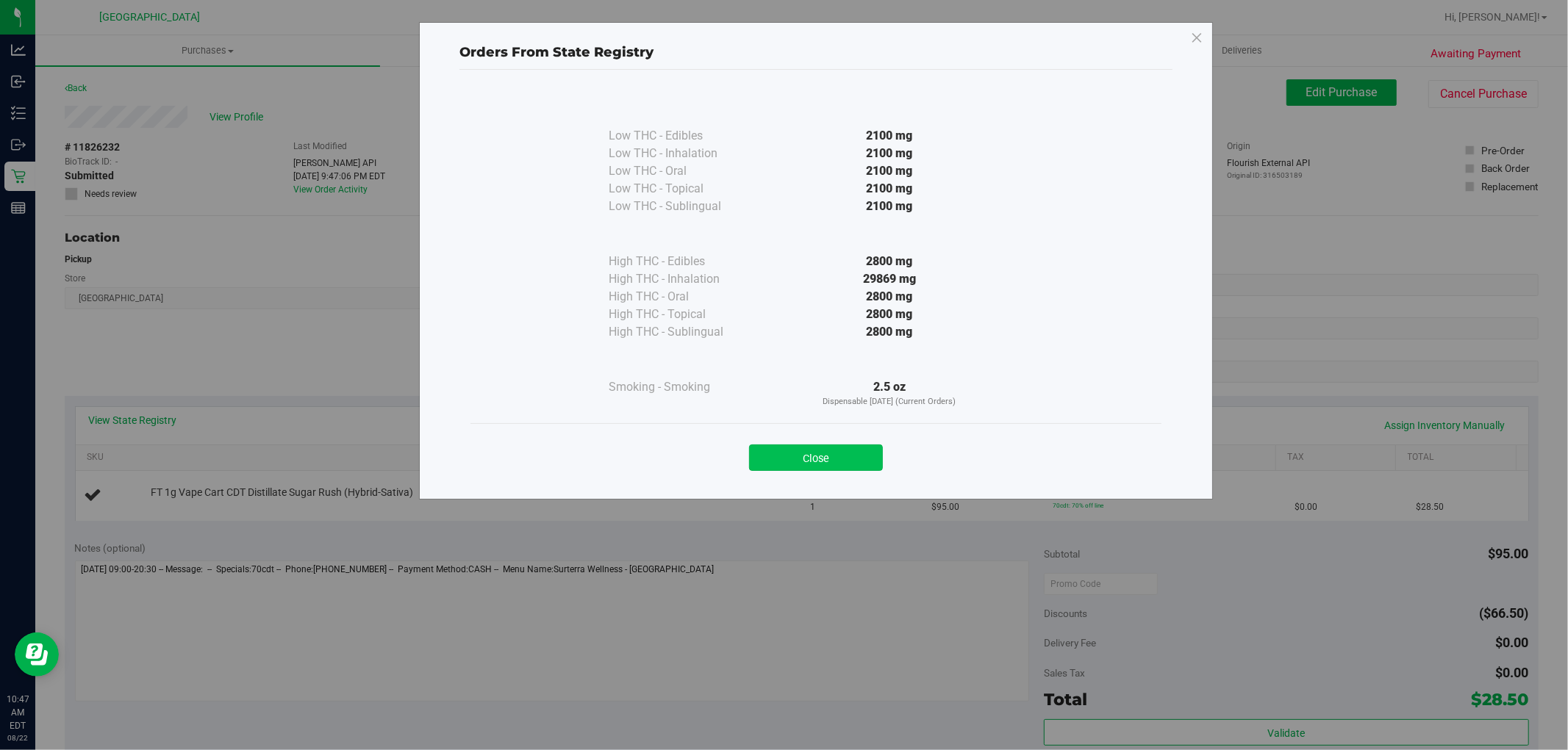
click at [768, 464] on button "Close" at bounding box center [816, 458] width 133 height 26
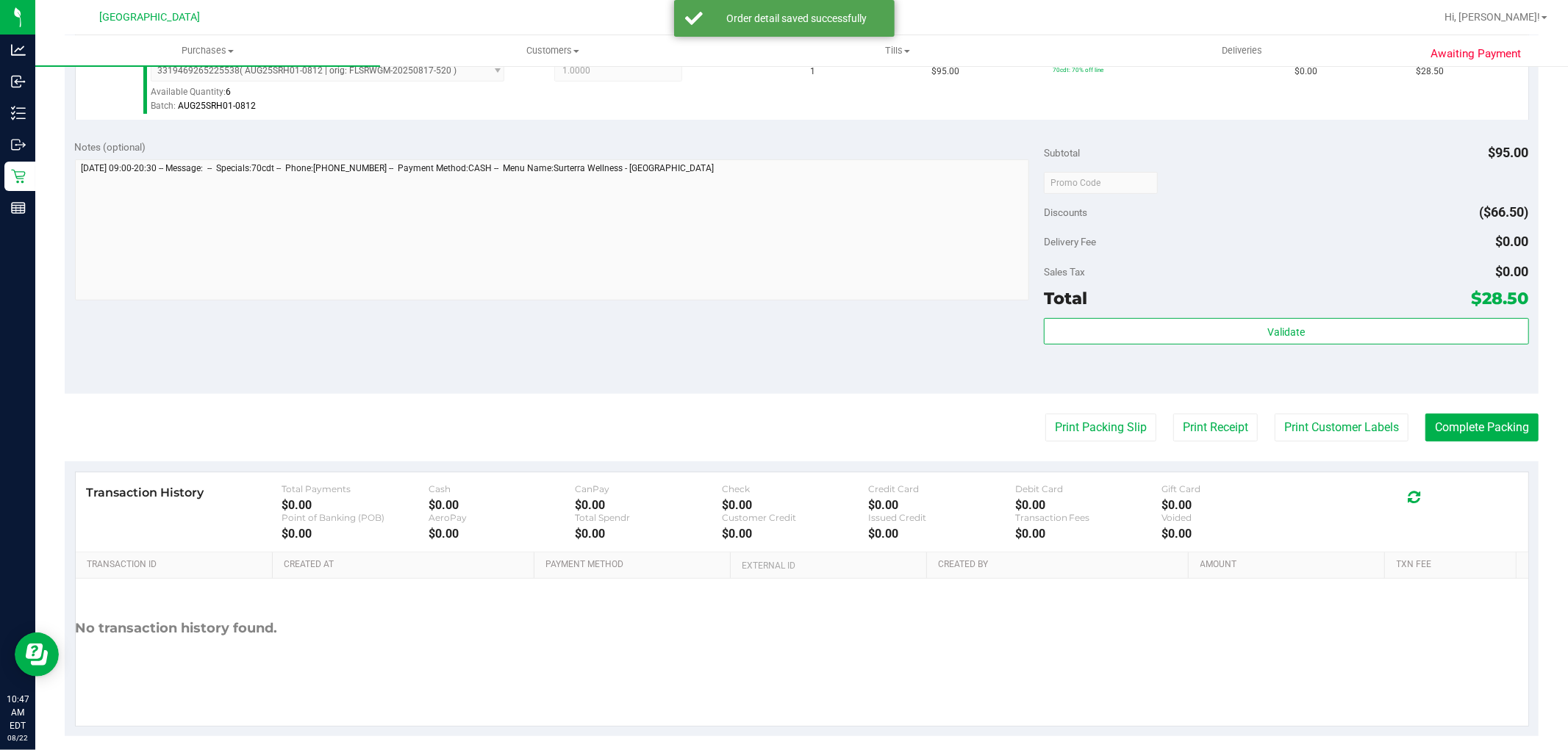
scroll to position [451, 0]
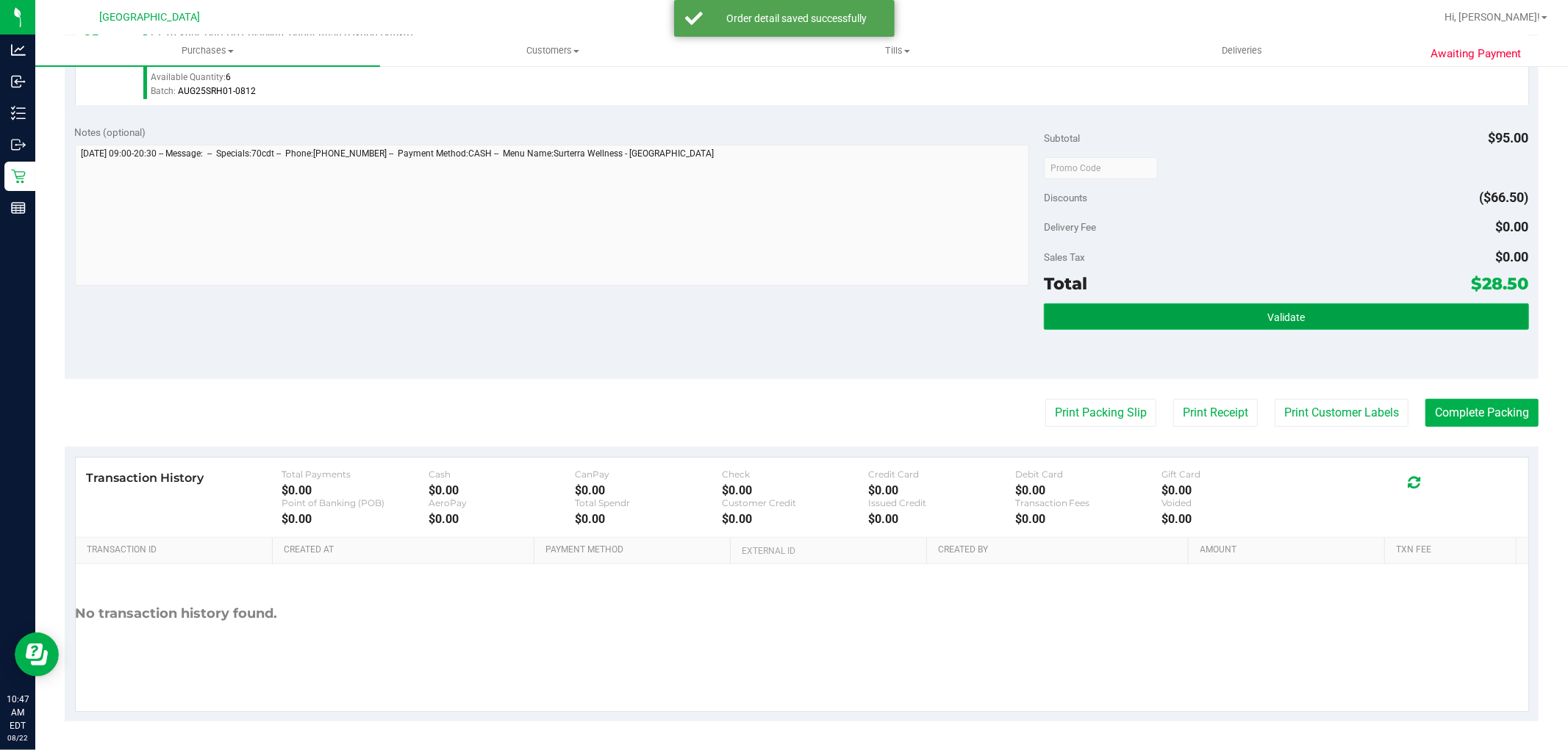
click at [1335, 314] on button "Validate" at bounding box center [1286, 317] width 484 height 26
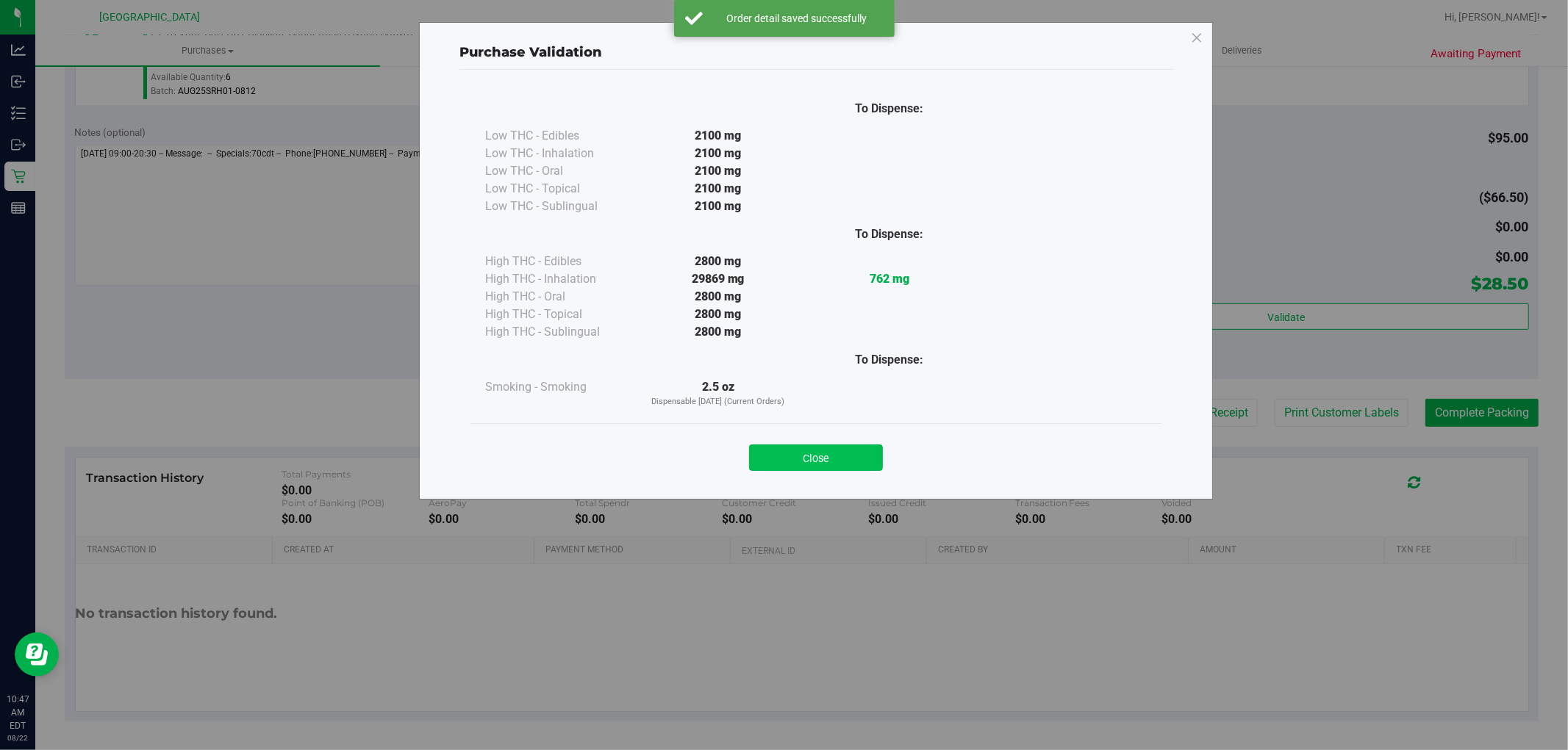
click at [790, 455] on button "Close" at bounding box center [816, 458] width 133 height 26
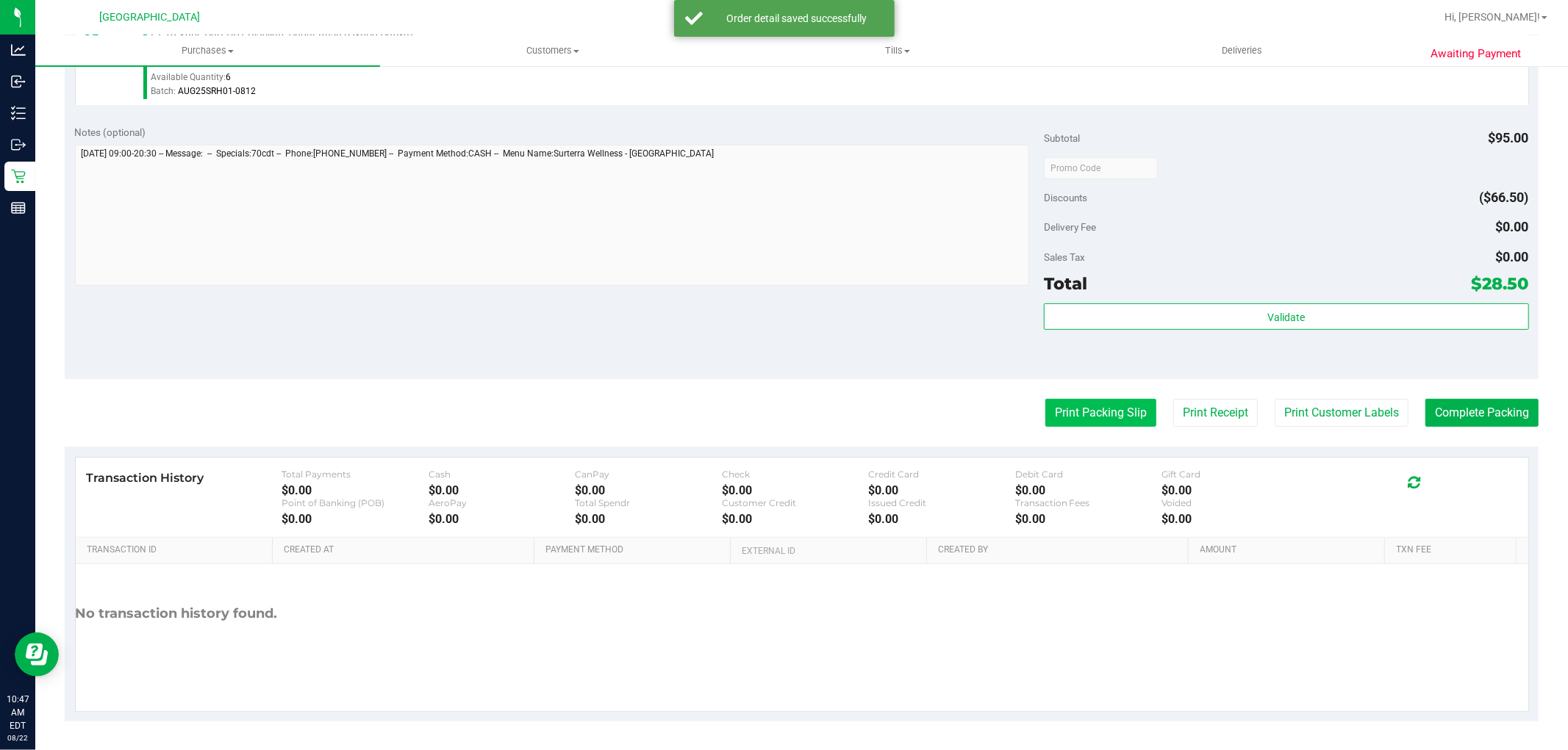
click at [1089, 424] on button "Print Packing Slip" at bounding box center [1100, 413] width 111 height 28
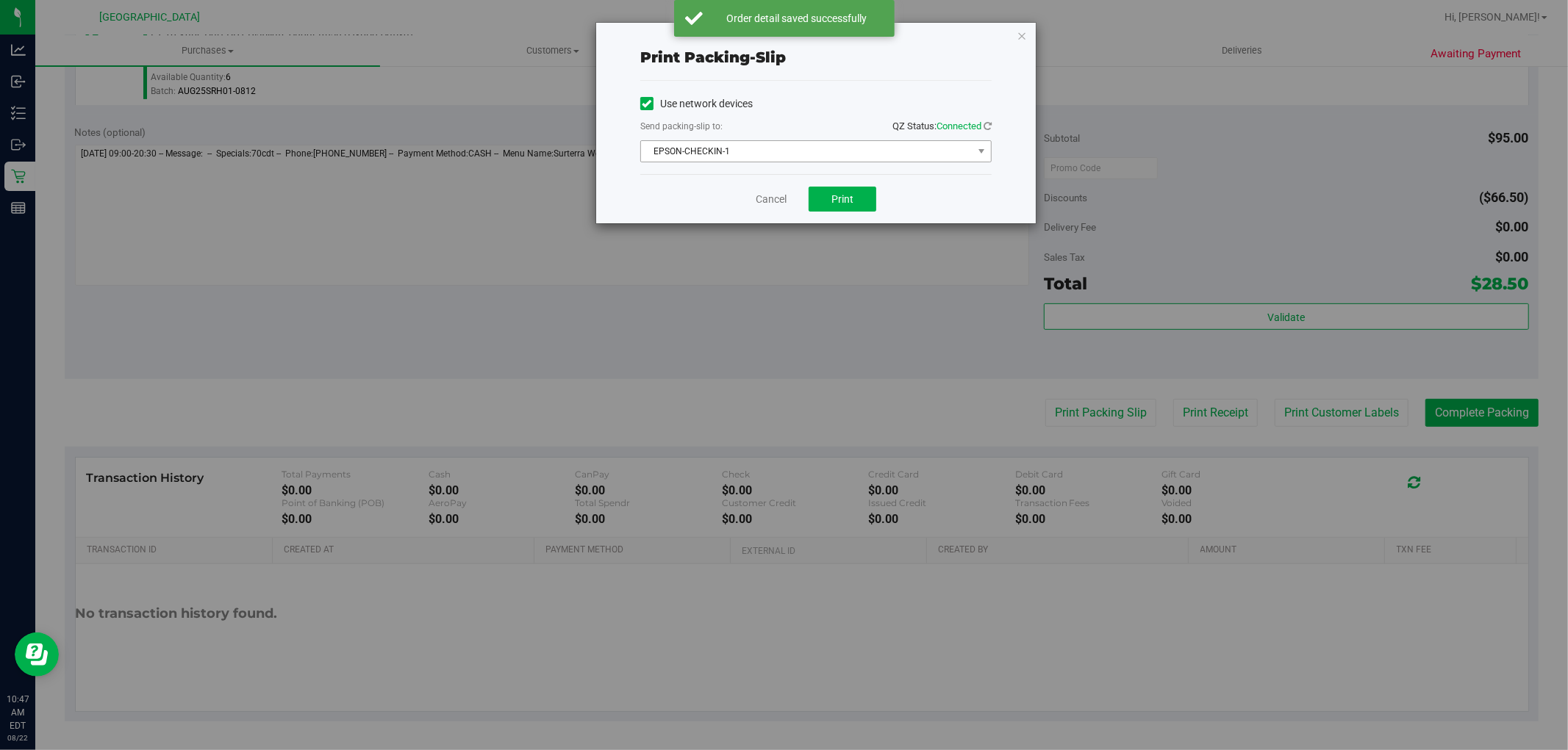
click at [748, 159] on span "EPSON-CHECKIN-1" at bounding box center [807, 151] width 332 height 20
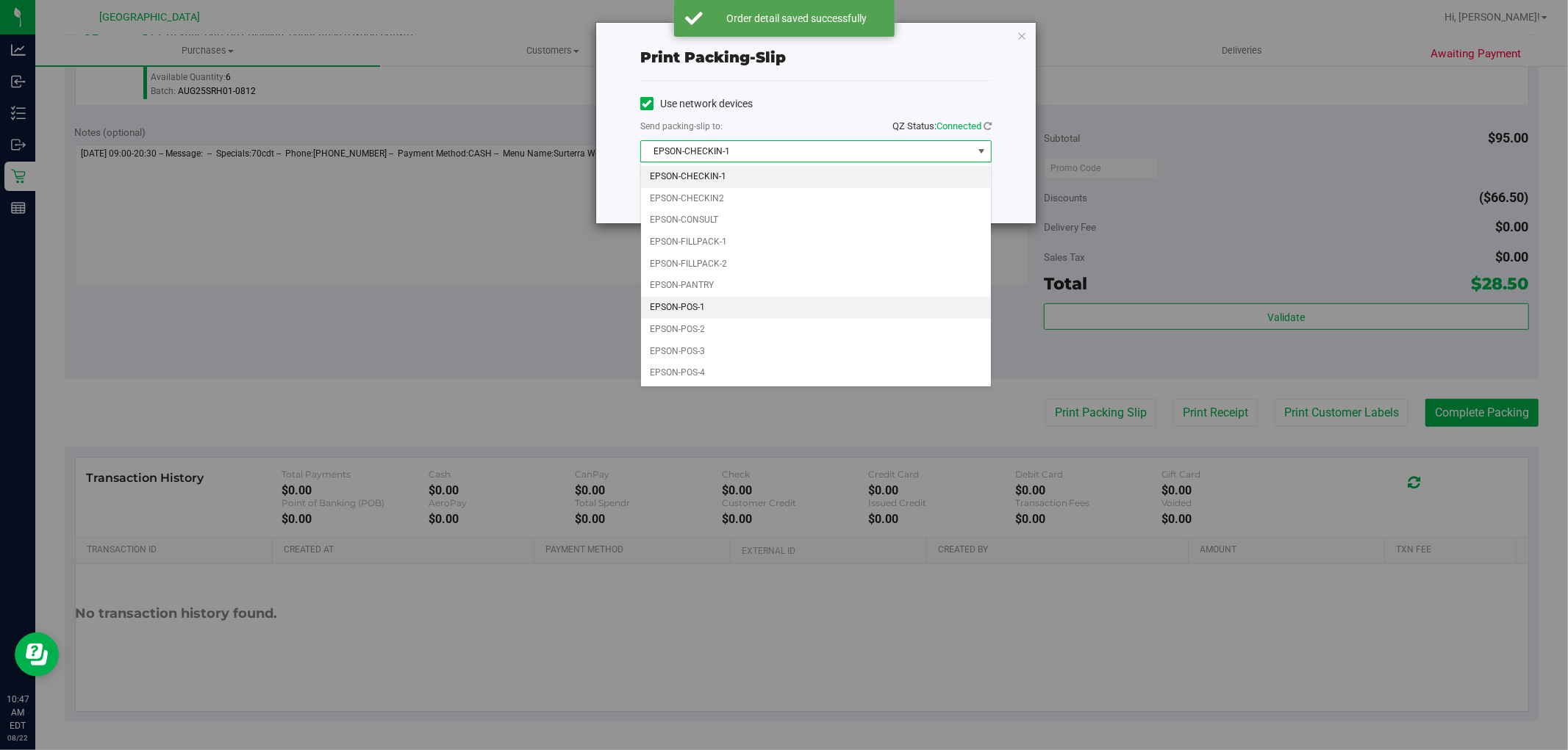
click at [712, 306] on li "EPSON-POS-1" at bounding box center [816, 308] width 350 height 22
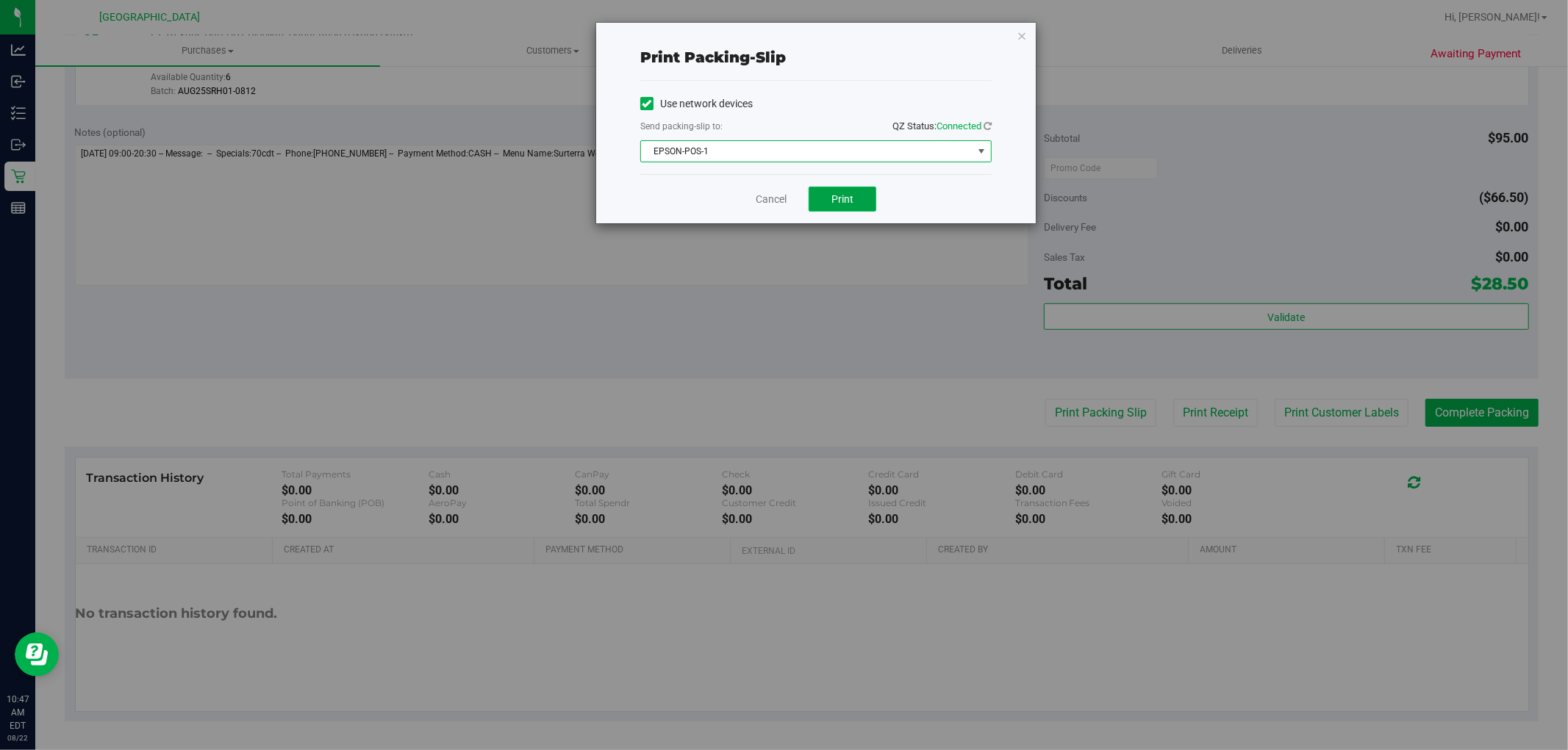
click at [841, 206] on button "Print" at bounding box center [842, 199] width 68 height 25
click at [768, 202] on link "Cancel" at bounding box center [770, 200] width 31 height 16
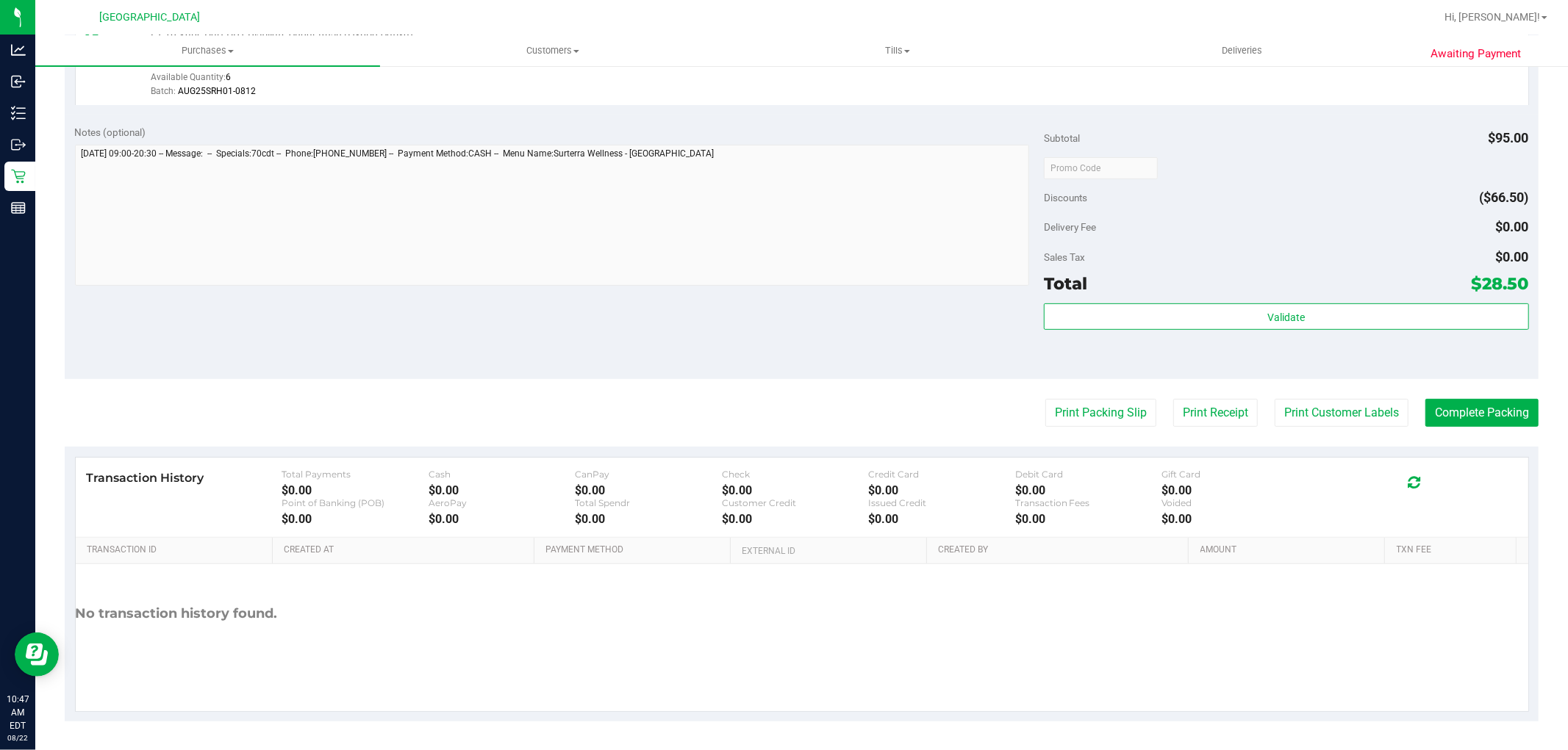
click at [1274, 354] on div "Validate" at bounding box center [1286, 336] width 484 height 66
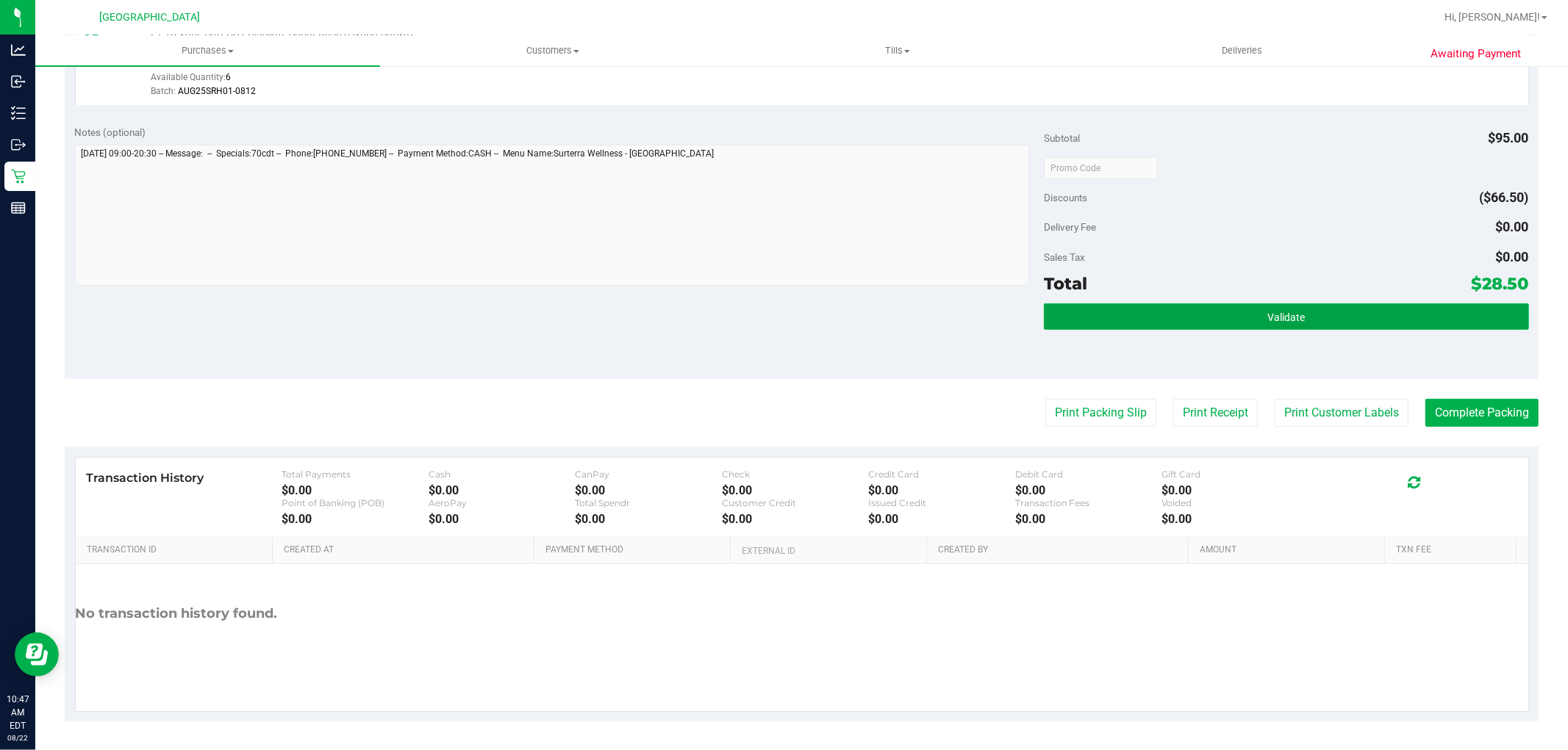
click at [1292, 326] on button "Validate" at bounding box center [1286, 317] width 484 height 26
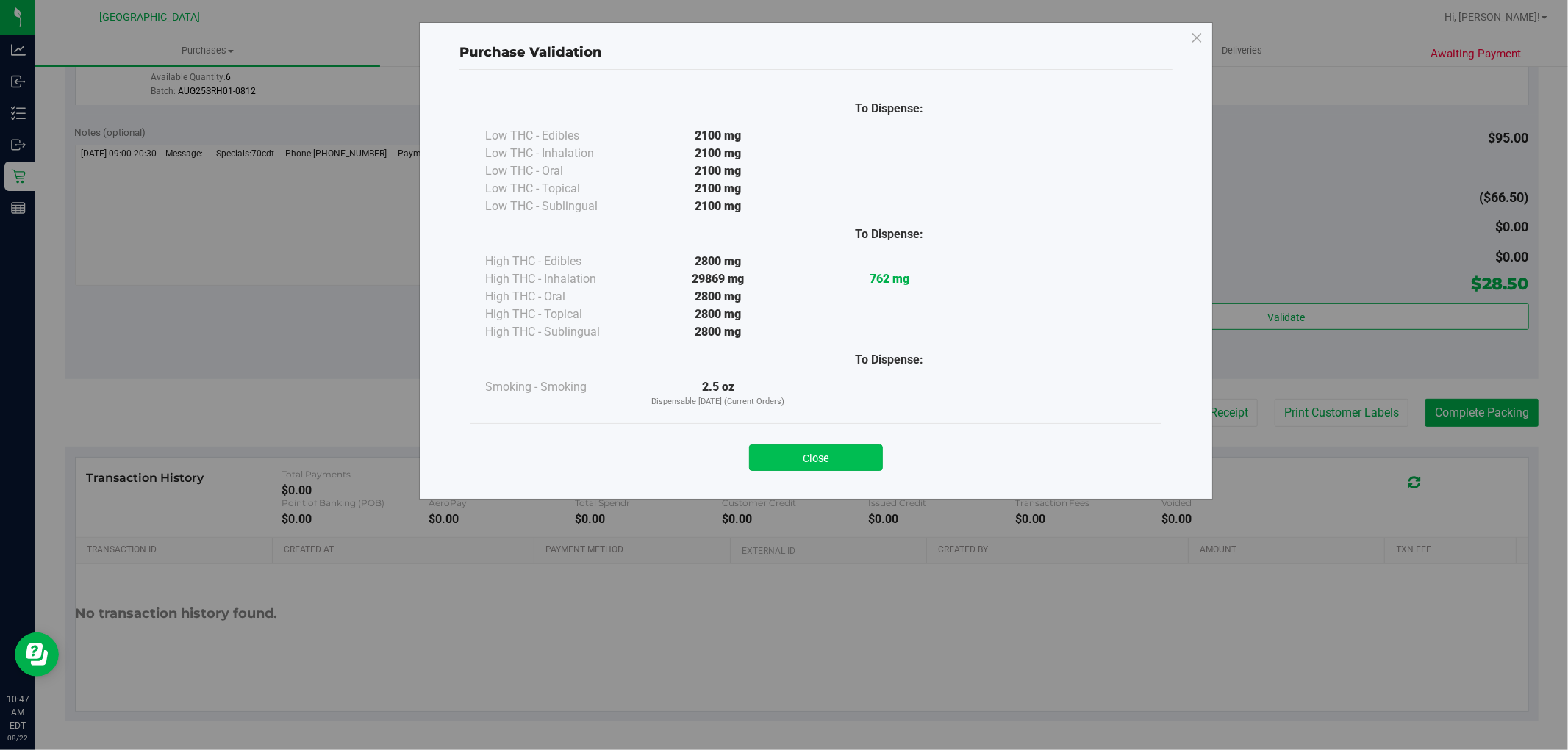
click at [833, 451] on button "Close" at bounding box center [816, 458] width 133 height 26
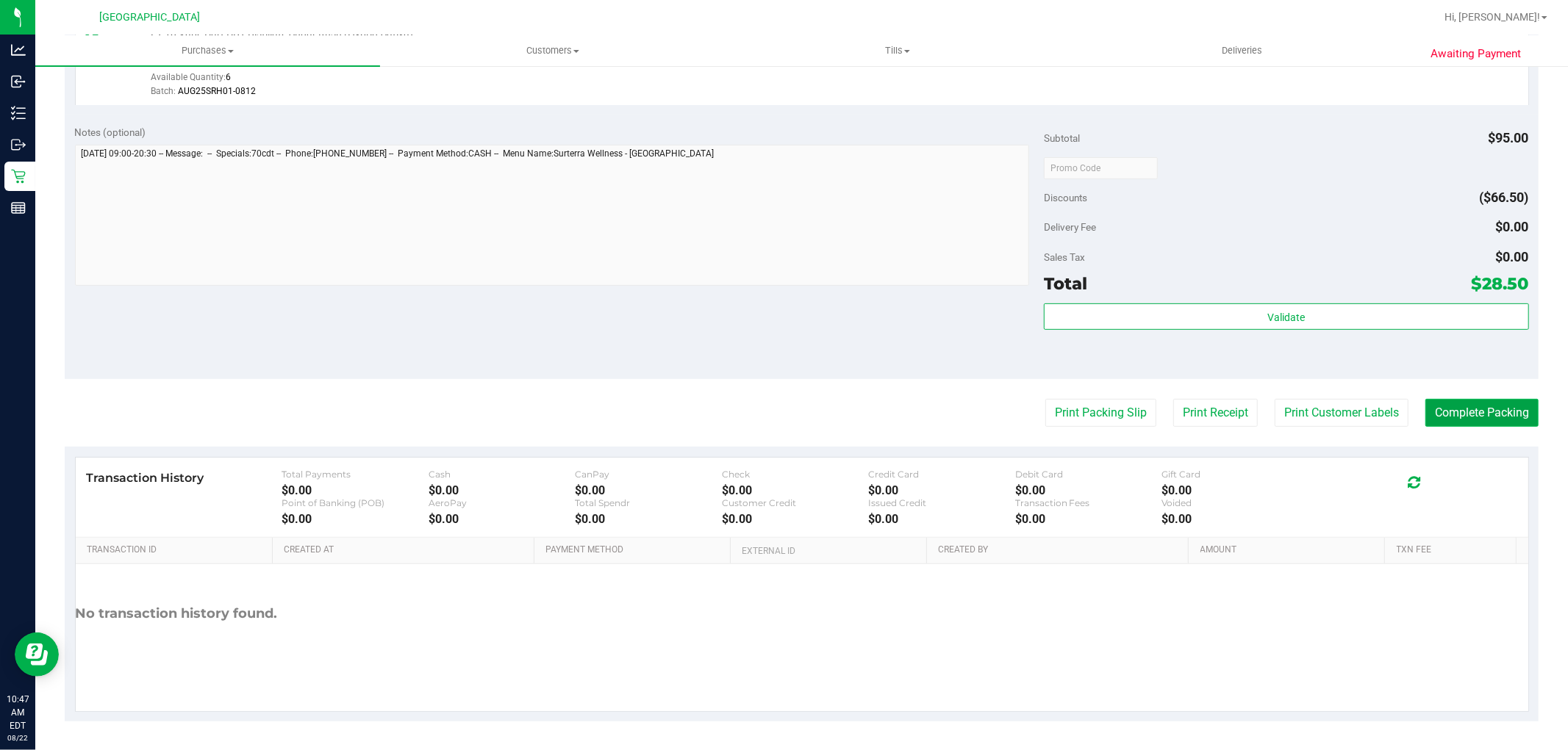
click at [1468, 425] on button "Complete Packing" at bounding box center [1482, 413] width 113 height 28
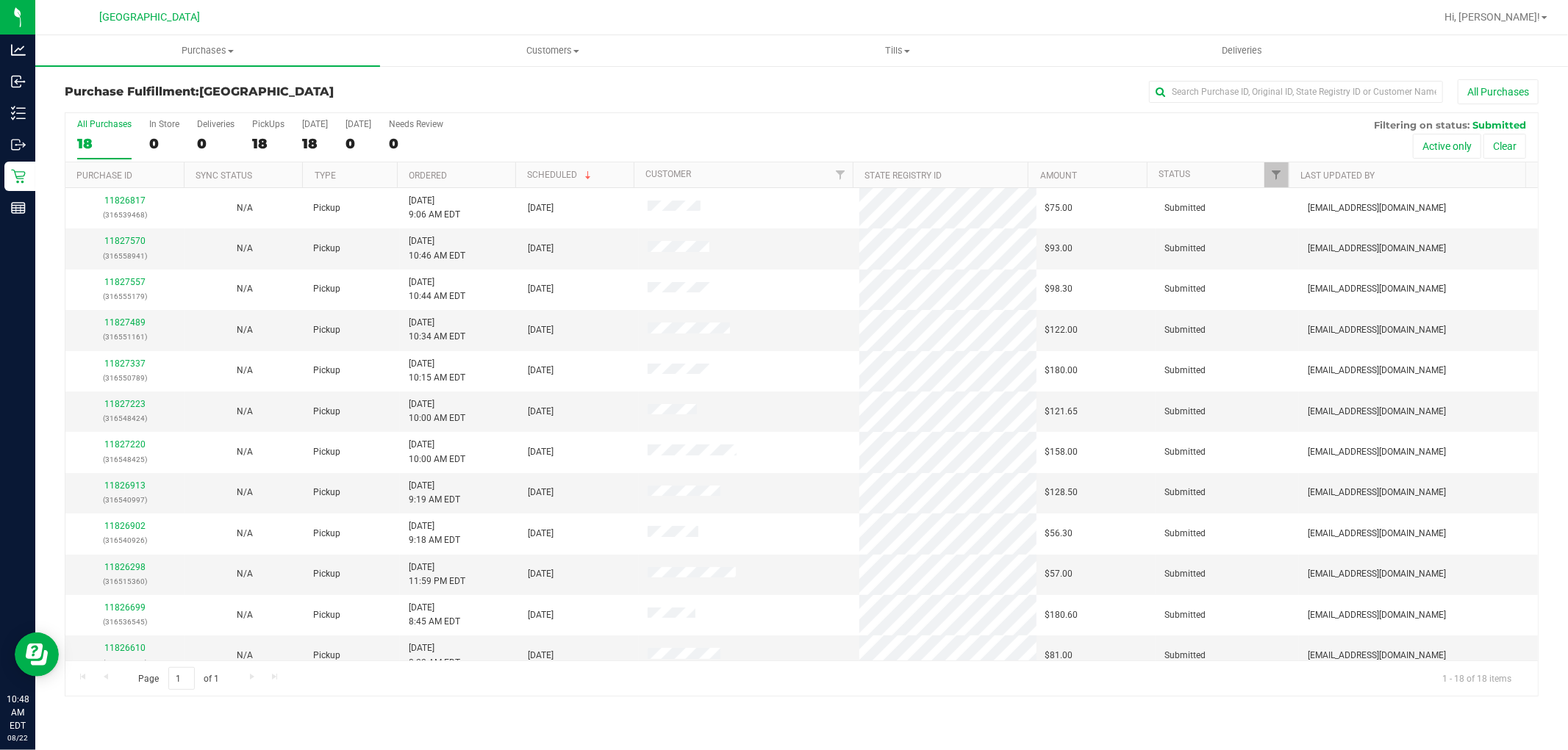
click at [894, 116] on div "All Purchases 18 In Store 0 Deliveries 0 PickUps 18 Today 18 Tomorrow 0 Needs R…" at bounding box center [802, 118] width 1472 height 11
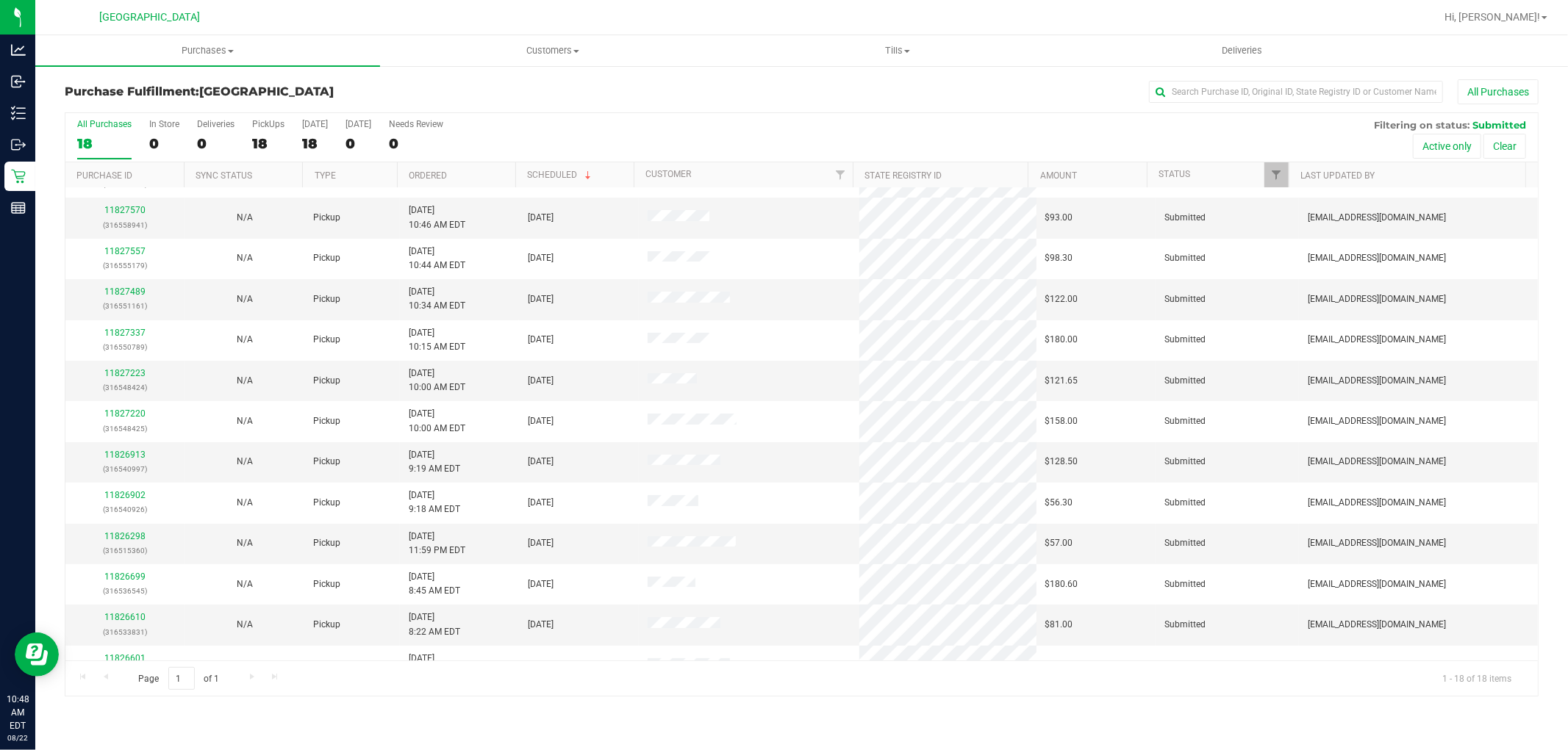
scroll to position [34, 0]
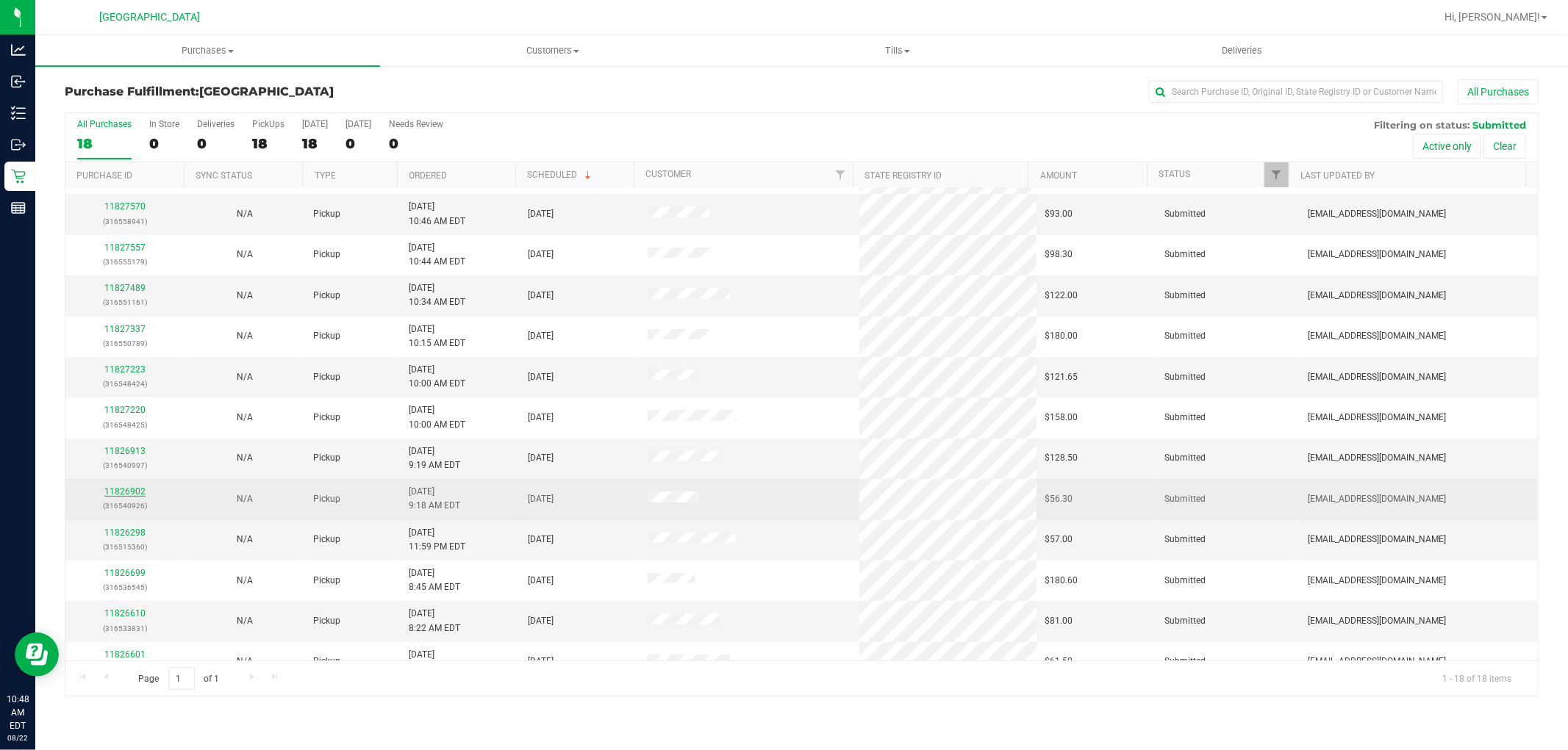
click at [135, 494] on link "11826902" at bounding box center [125, 492] width 41 height 11
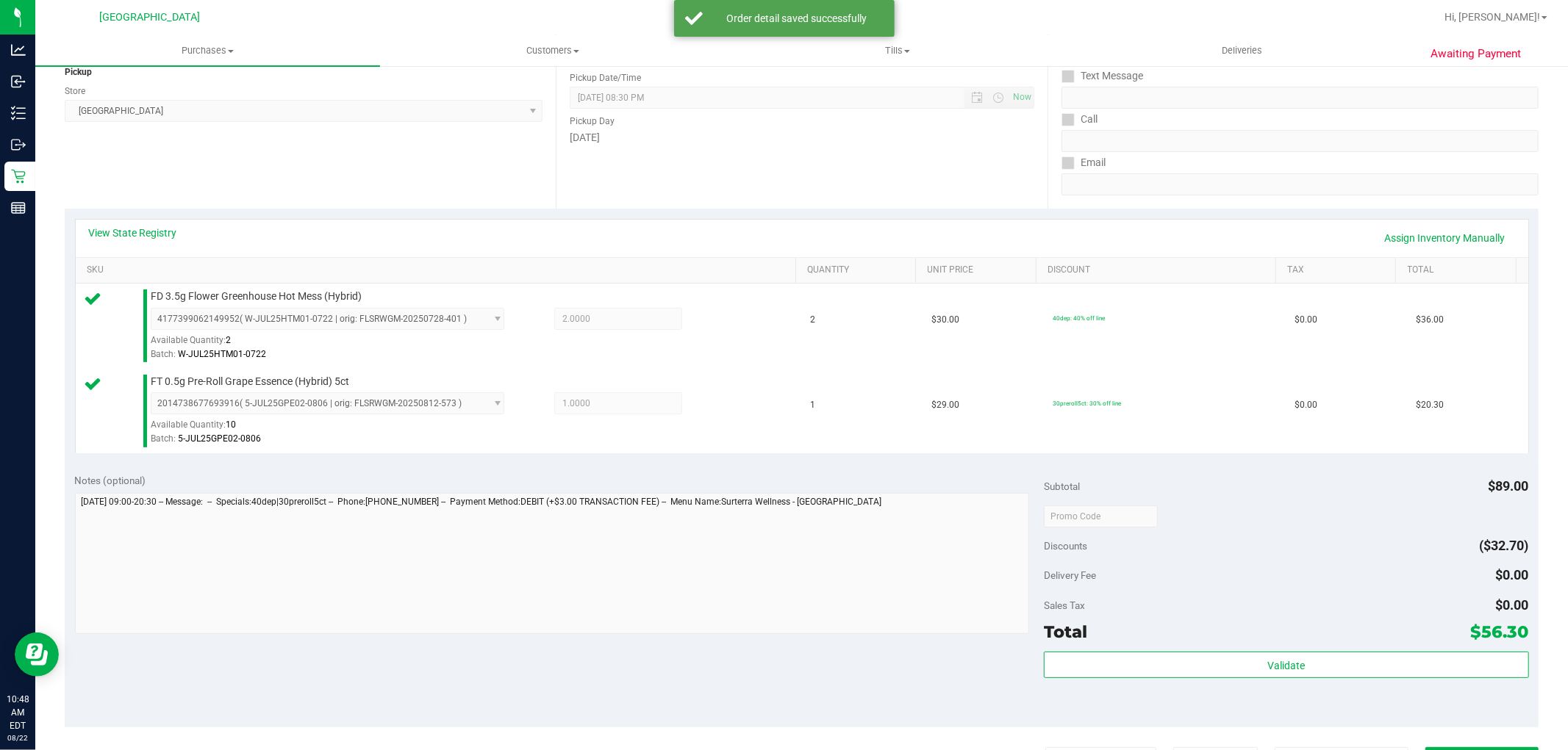
scroll to position [300, 0]
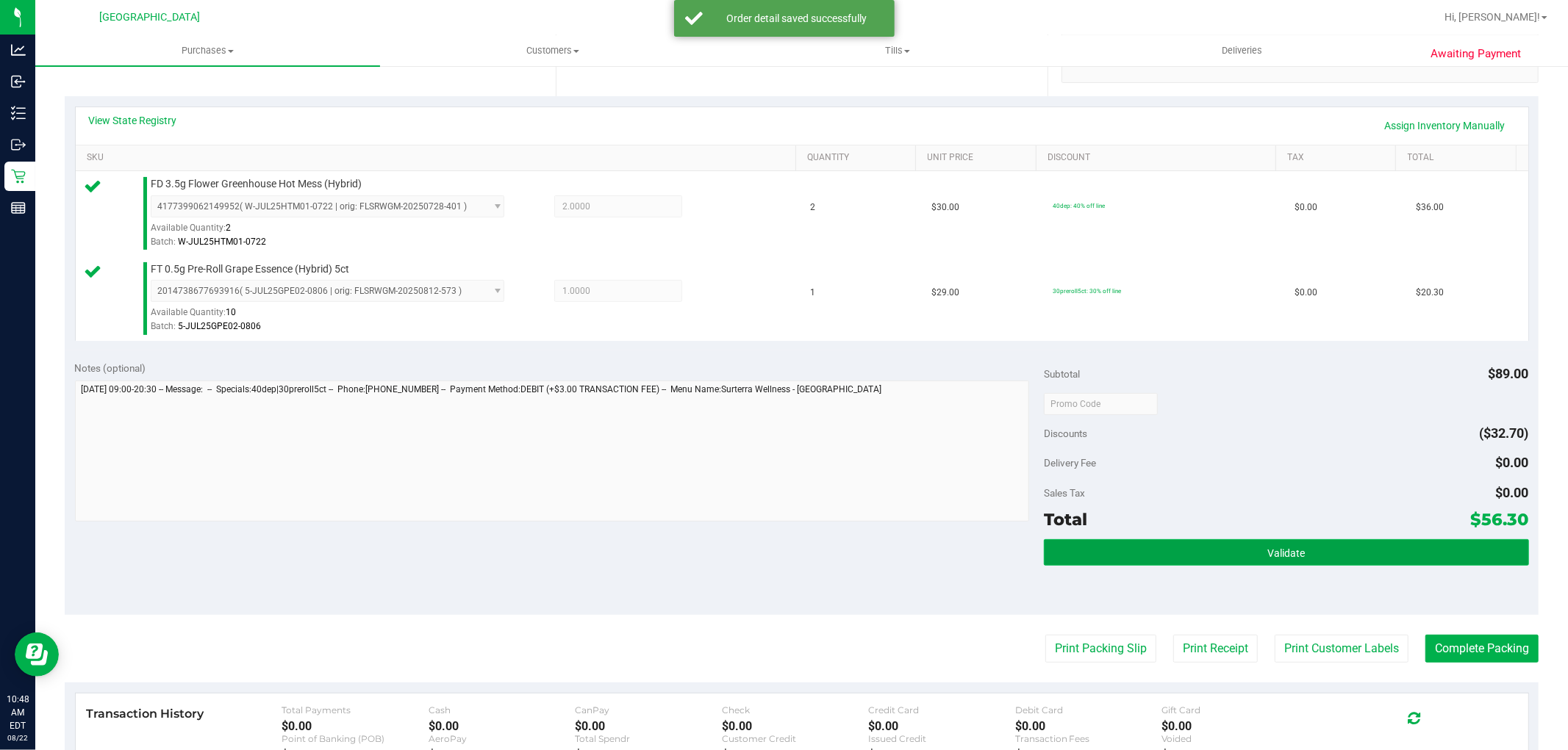
click at [1307, 561] on button "Validate" at bounding box center [1286, 553] width 484 height 26
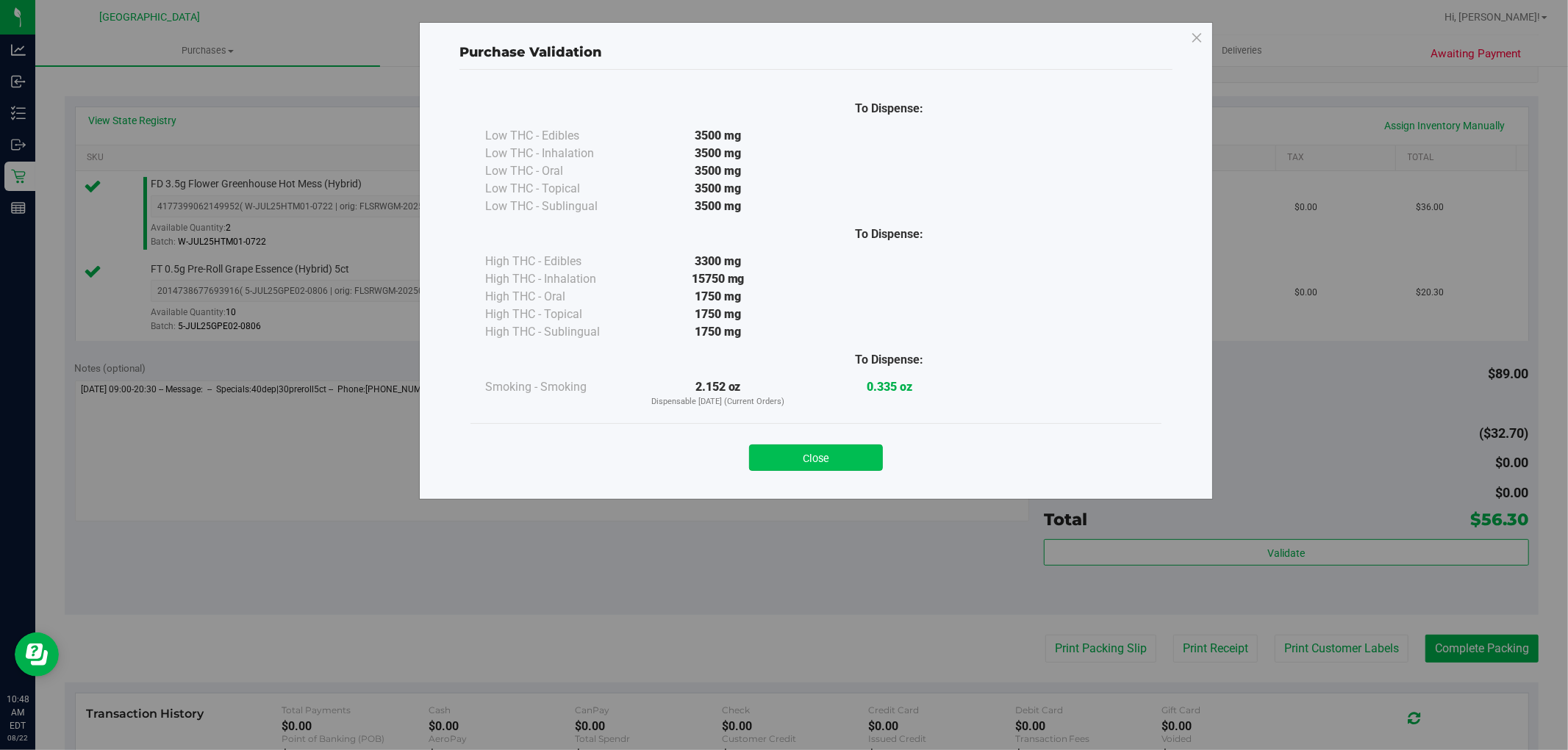
click at [834, 461] on button "Close" at bounding box center [816, 458] width 133 height 26
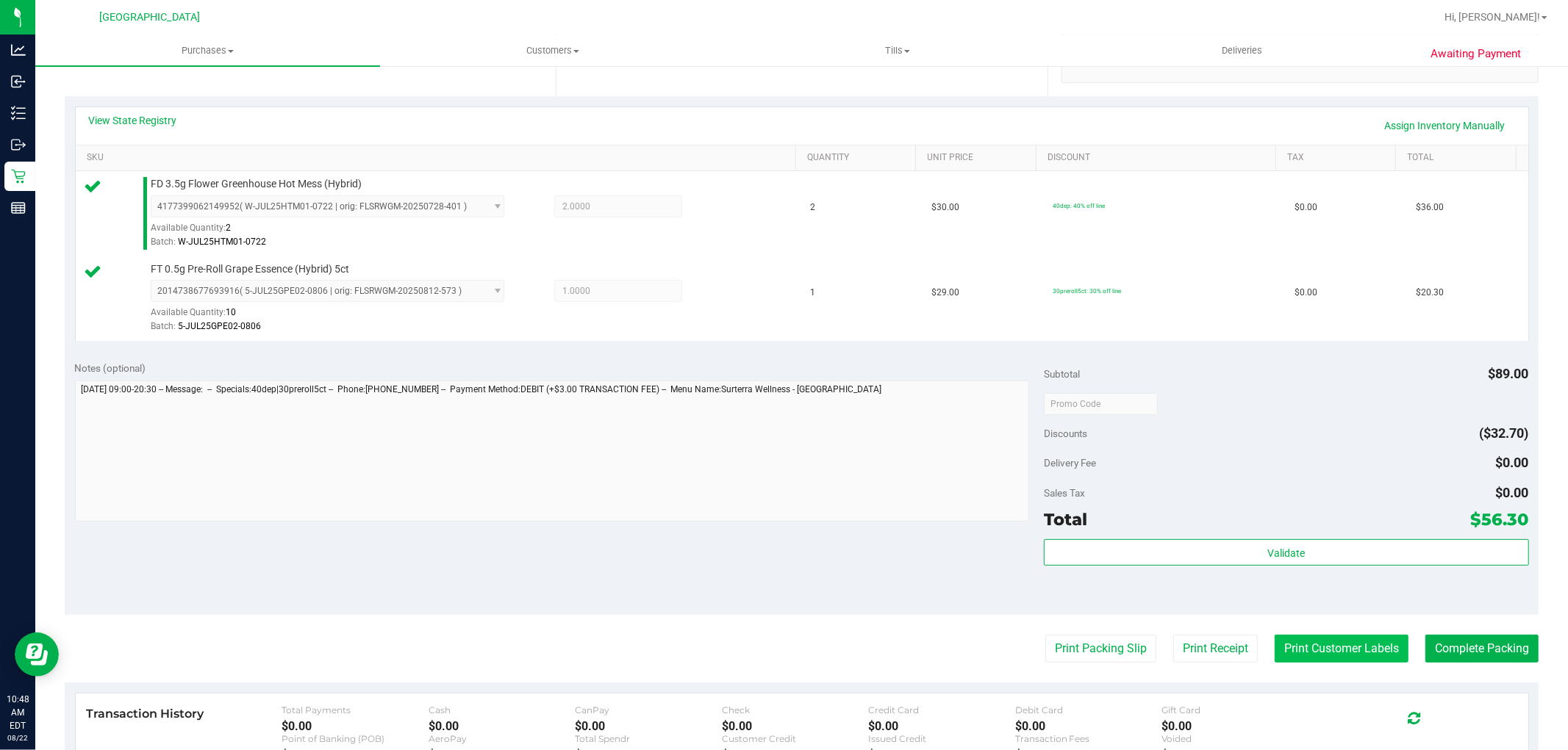
click at [1295, 648] on button "Print Customer Labels" at bounding box center [1342, 649] width 133 height 28
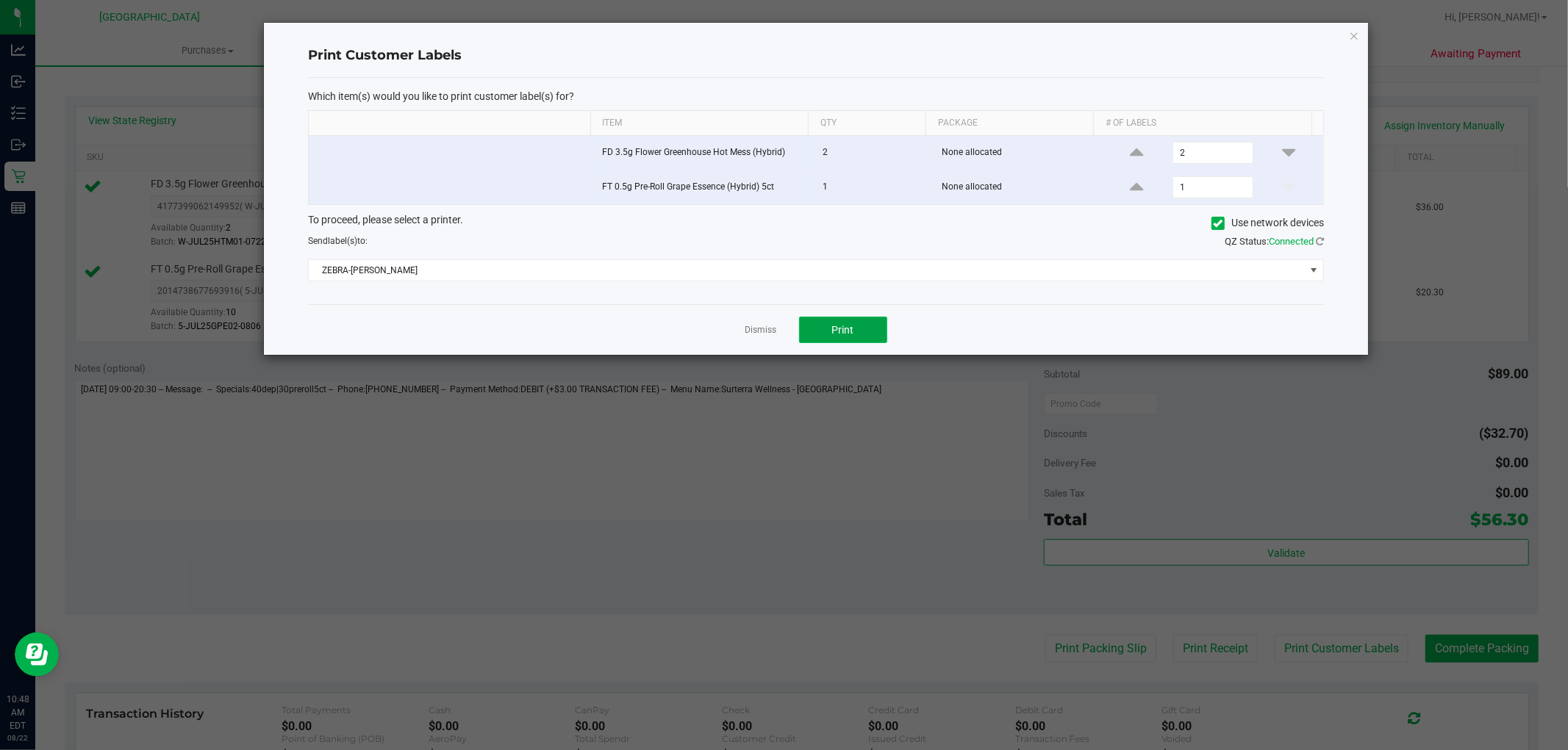
click at [828, 339] on button "Print" at bounding box center [843, 330] width 89 height 26
click at [750, 328] on link "Dismiss" at bounding box center [762, 331] width 32 height 12
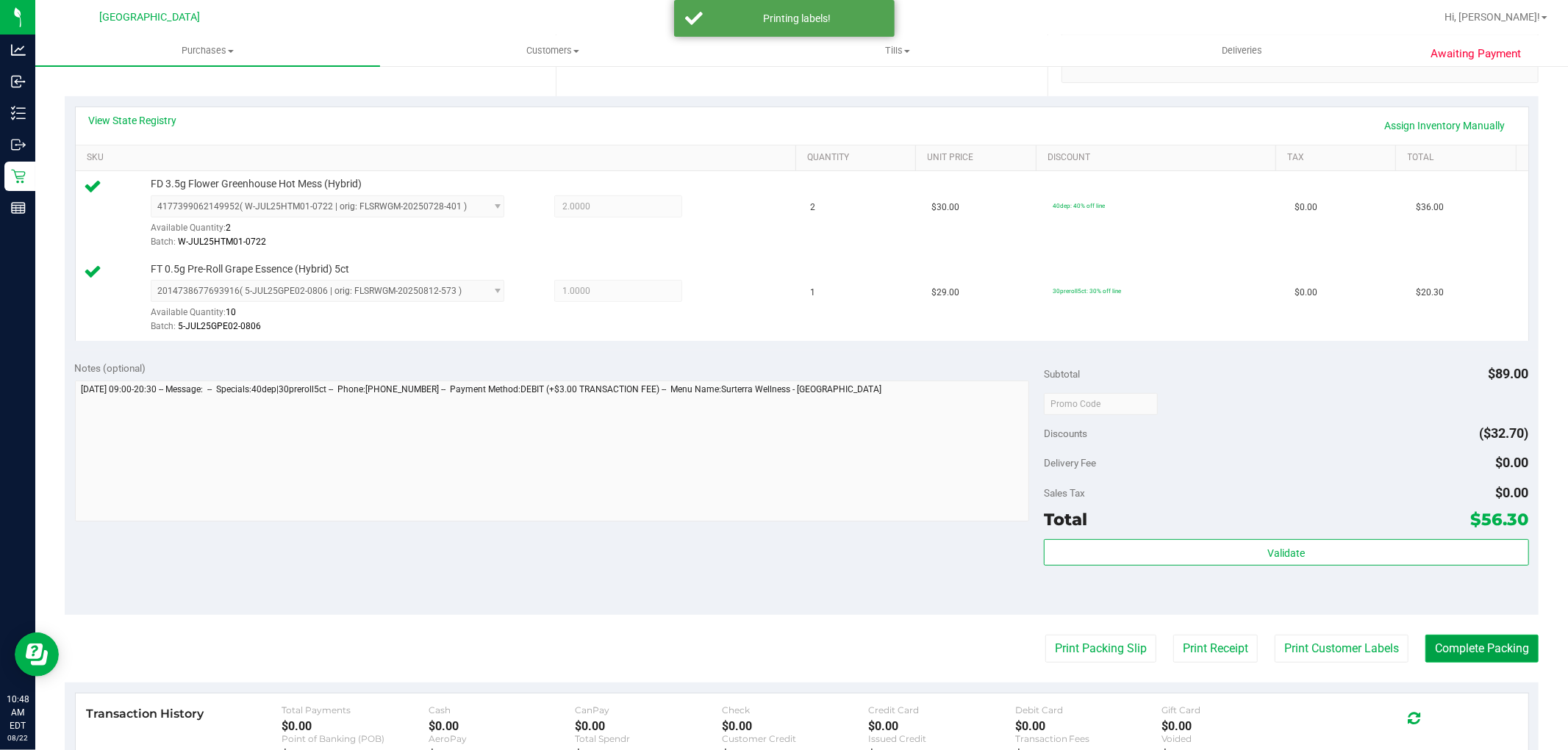
click at [1441, 656] on button "Complete Packing" at bounding box center [1482, 649] width 113 height 28
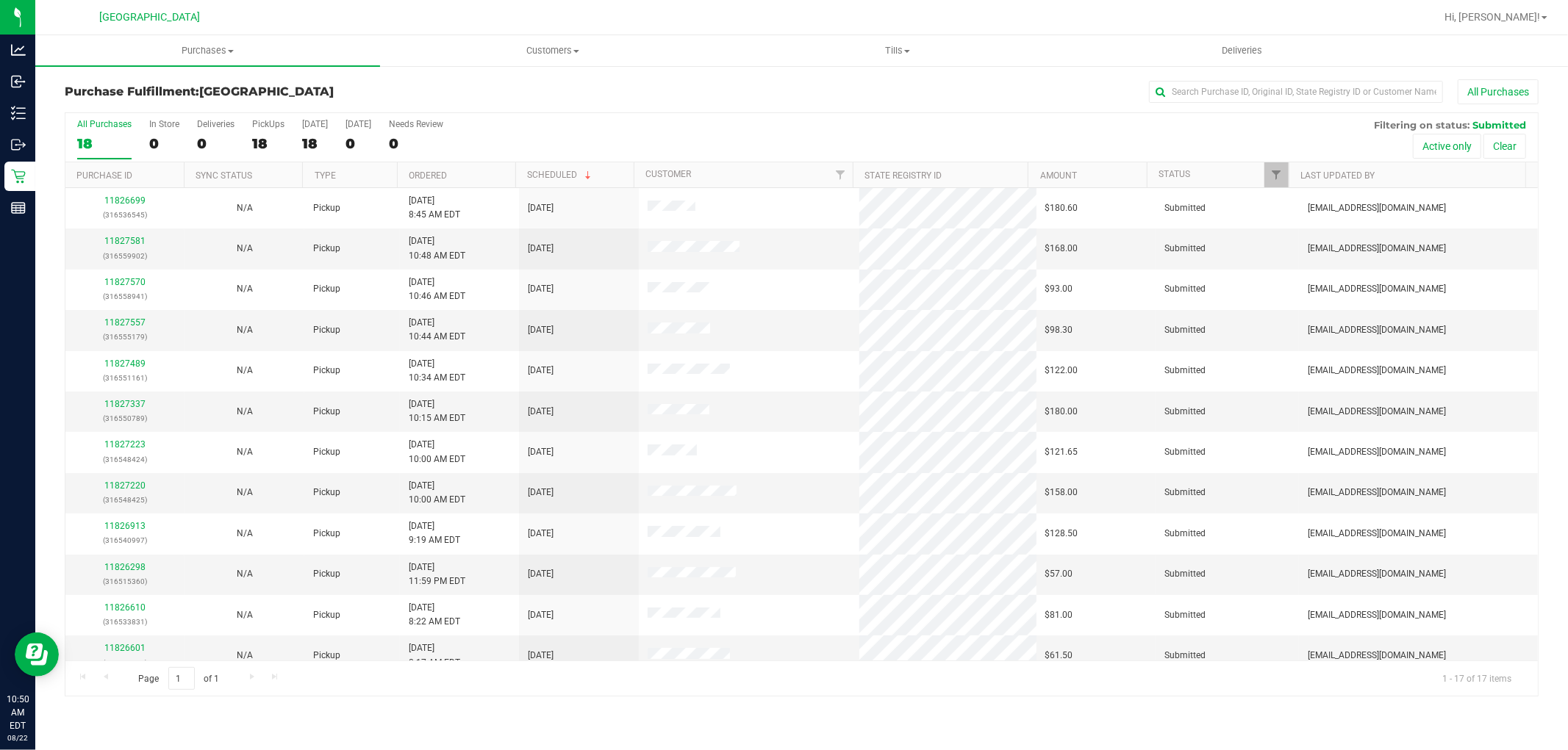
click at [481, 166] on th "Ordered" at bounding box center [455, 175] width 118 height 25
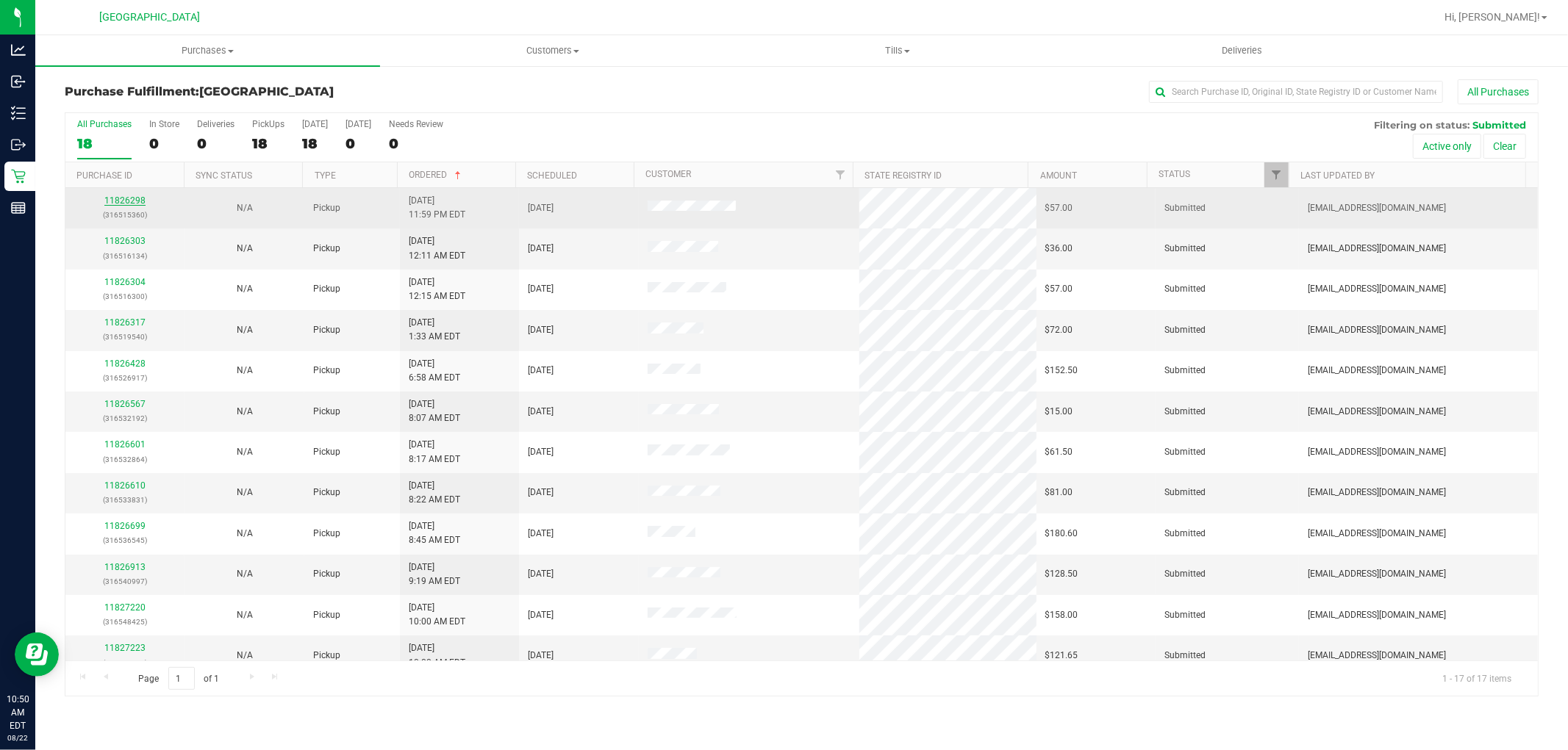
click at [133, 201] on link "11826298" at bounding box center [125, 201] width 41 height 11
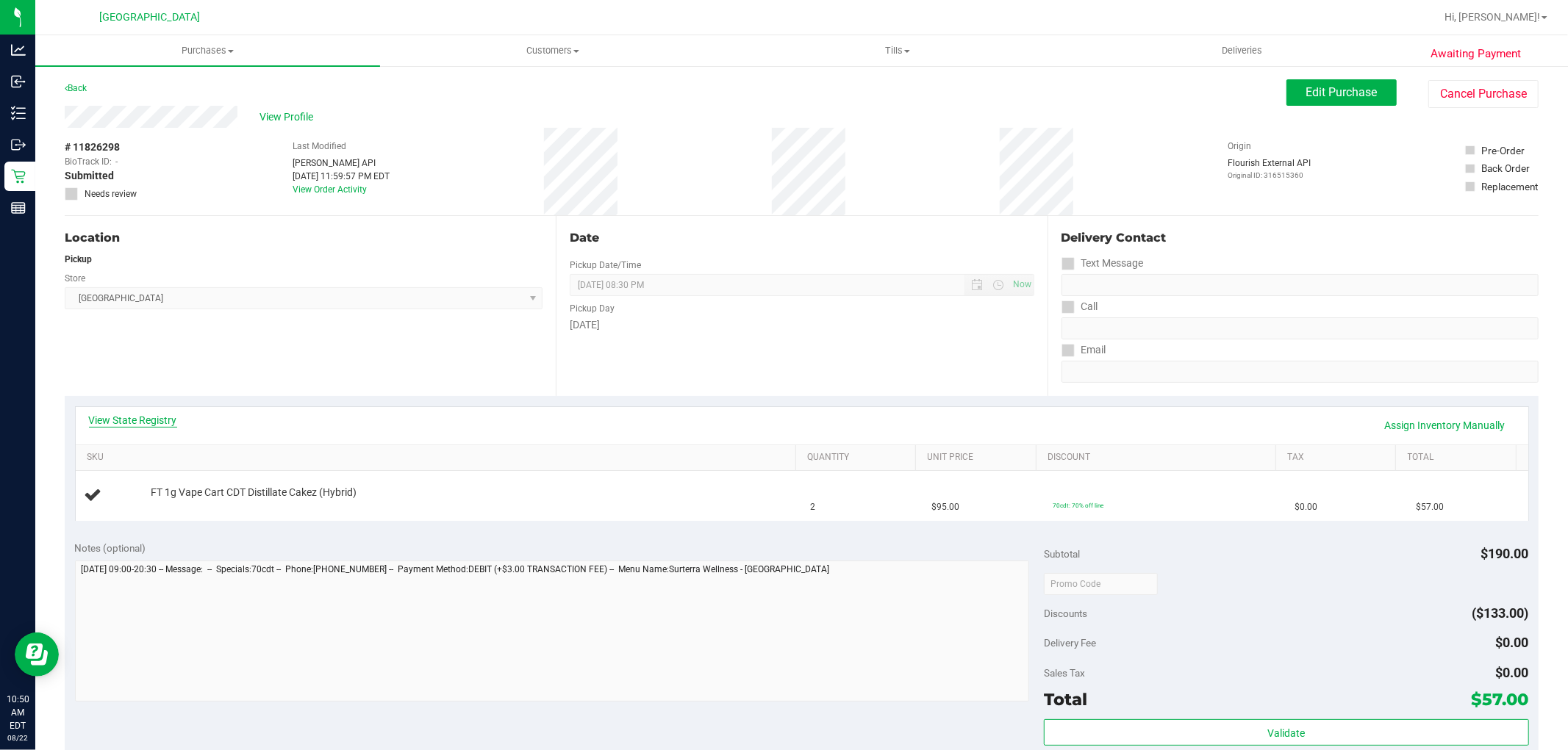
click at [140, 423] on link "View State Registry" at bounding box center [132, 420] width 89 height 15
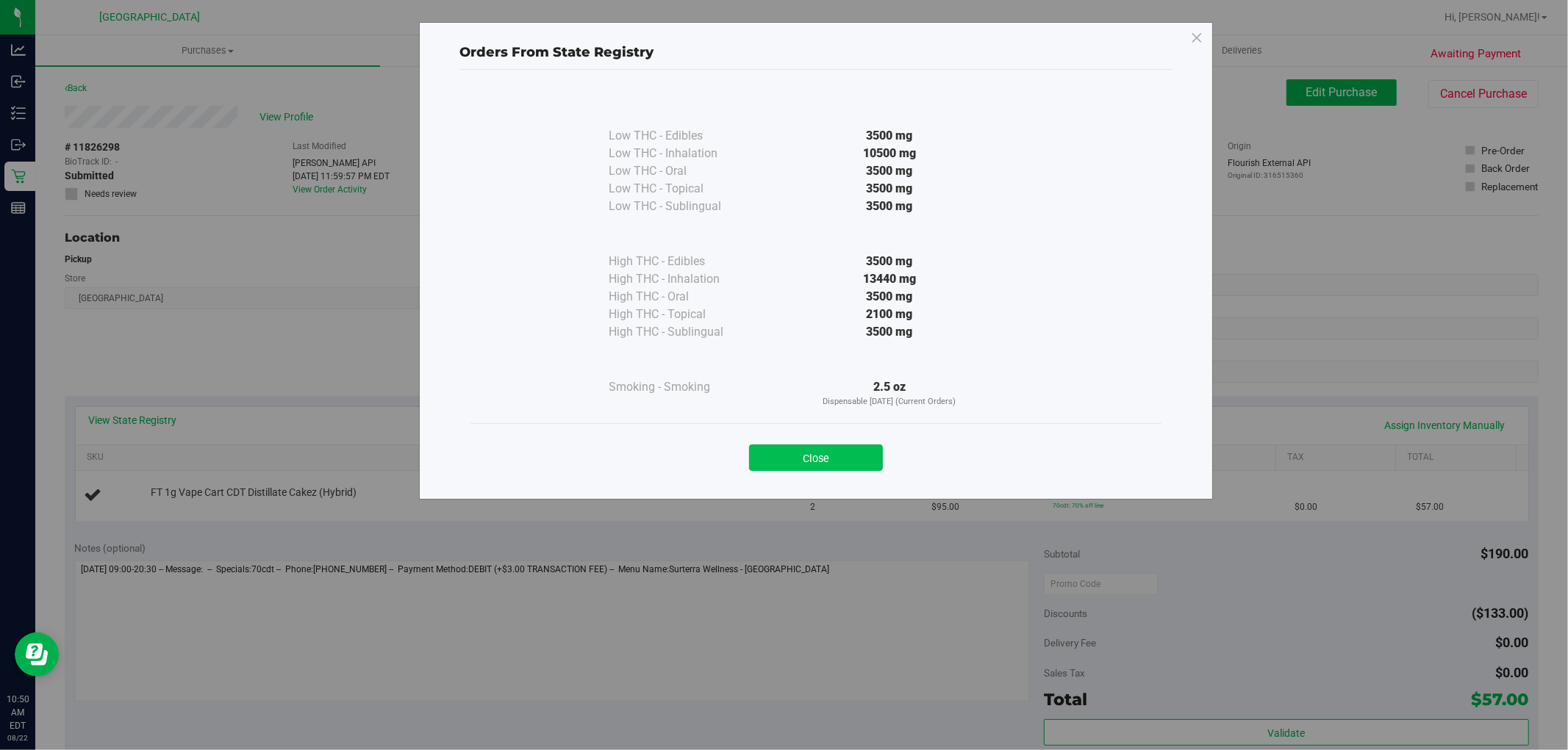
click at [827, 454] on button "Close" at bounding box center [816, 458] width 133 height 26
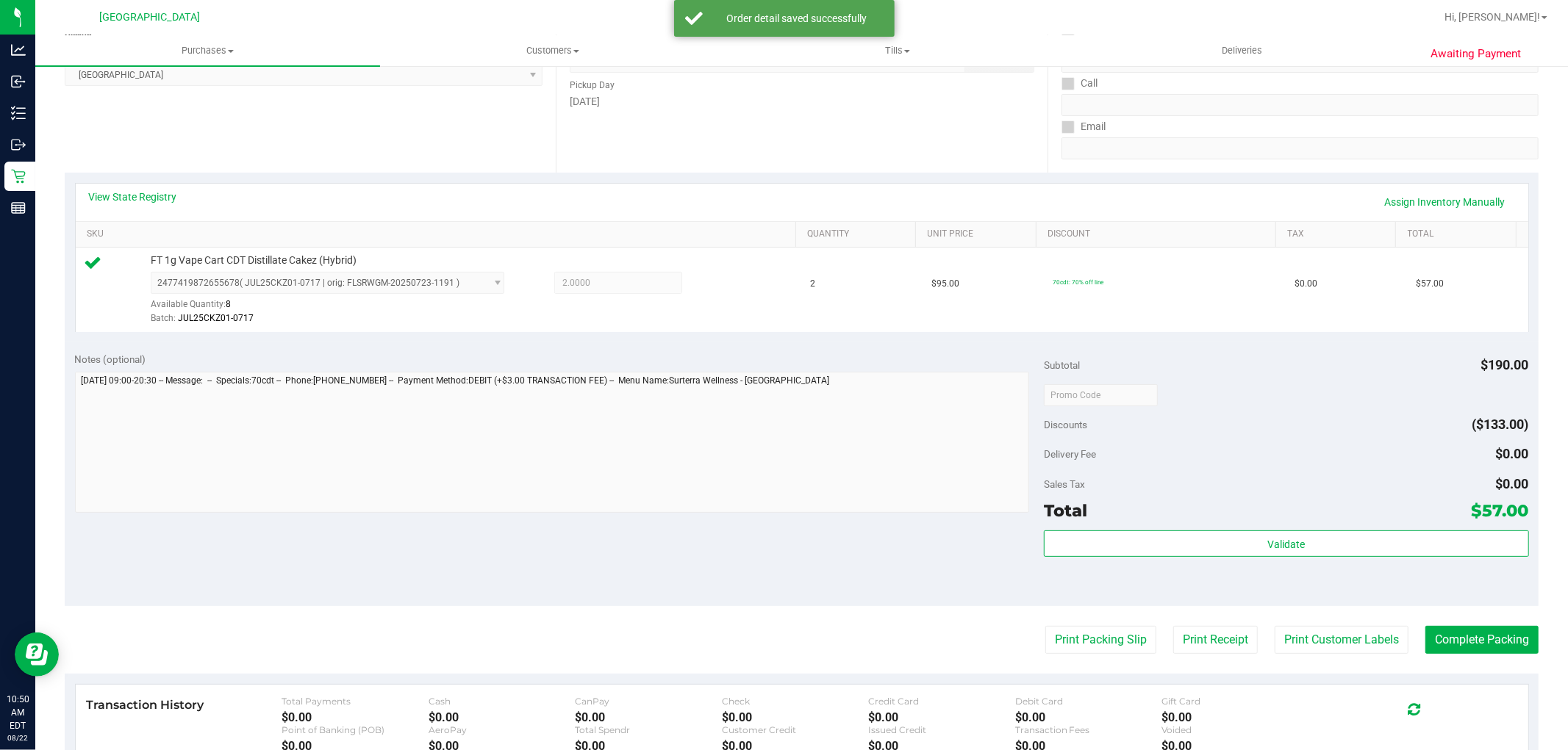
scroll to position [370, 0]
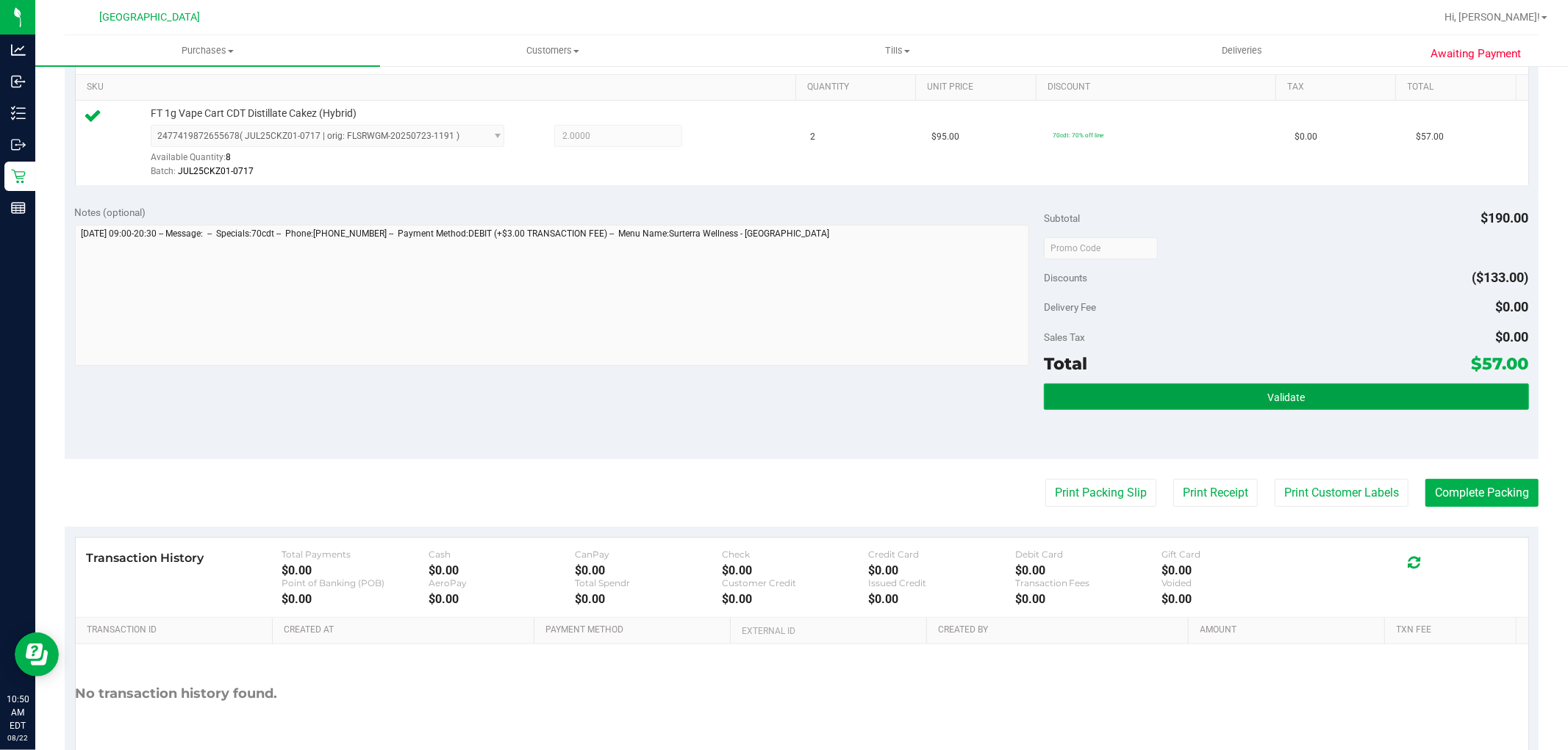
click at [1289, 402] on span "Validate" at bounding box center [1286, 397] width 38 height 11
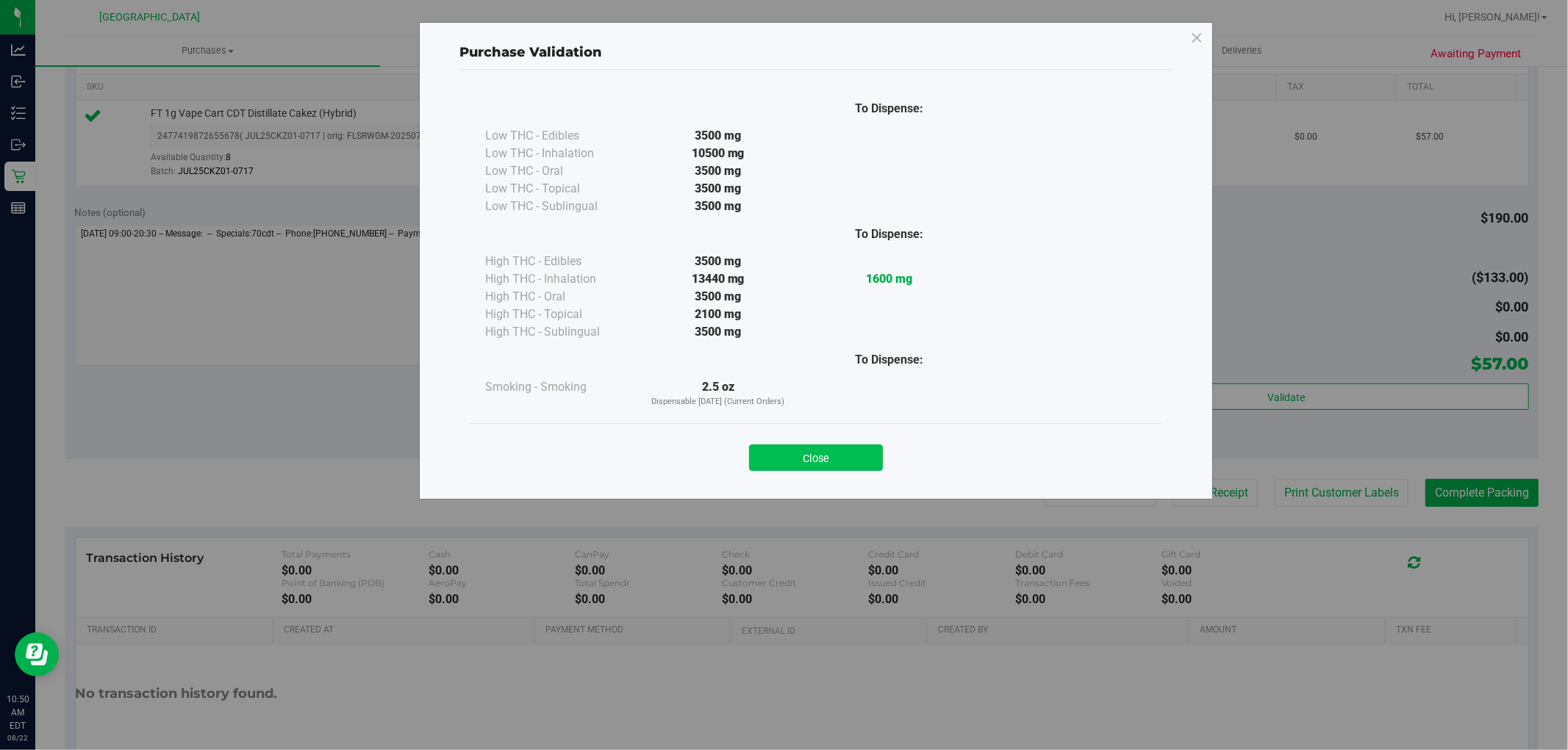
click at [848, 451] on button "Close" at bounding box center [816, 458] width 133 height 26
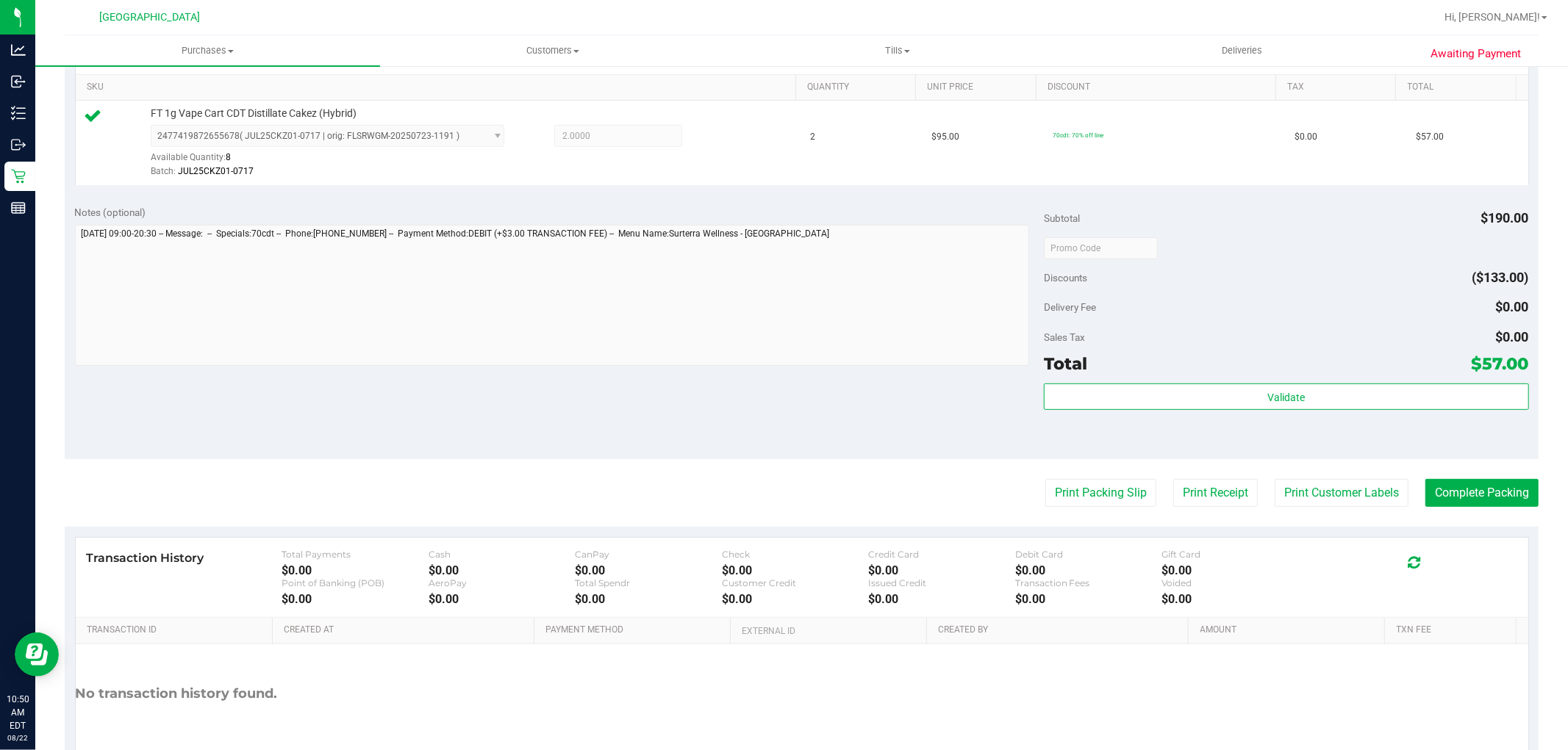
click at [1007, 492] on div "Print Packing Slip Print Receipt Print Customer Labels Complete Packing" at bounding box center [802, 493] width 1474 height 28
click at [1092, 501] on button "Print Packing Slip" at bounding box center [1100, 493] width 111 height 28
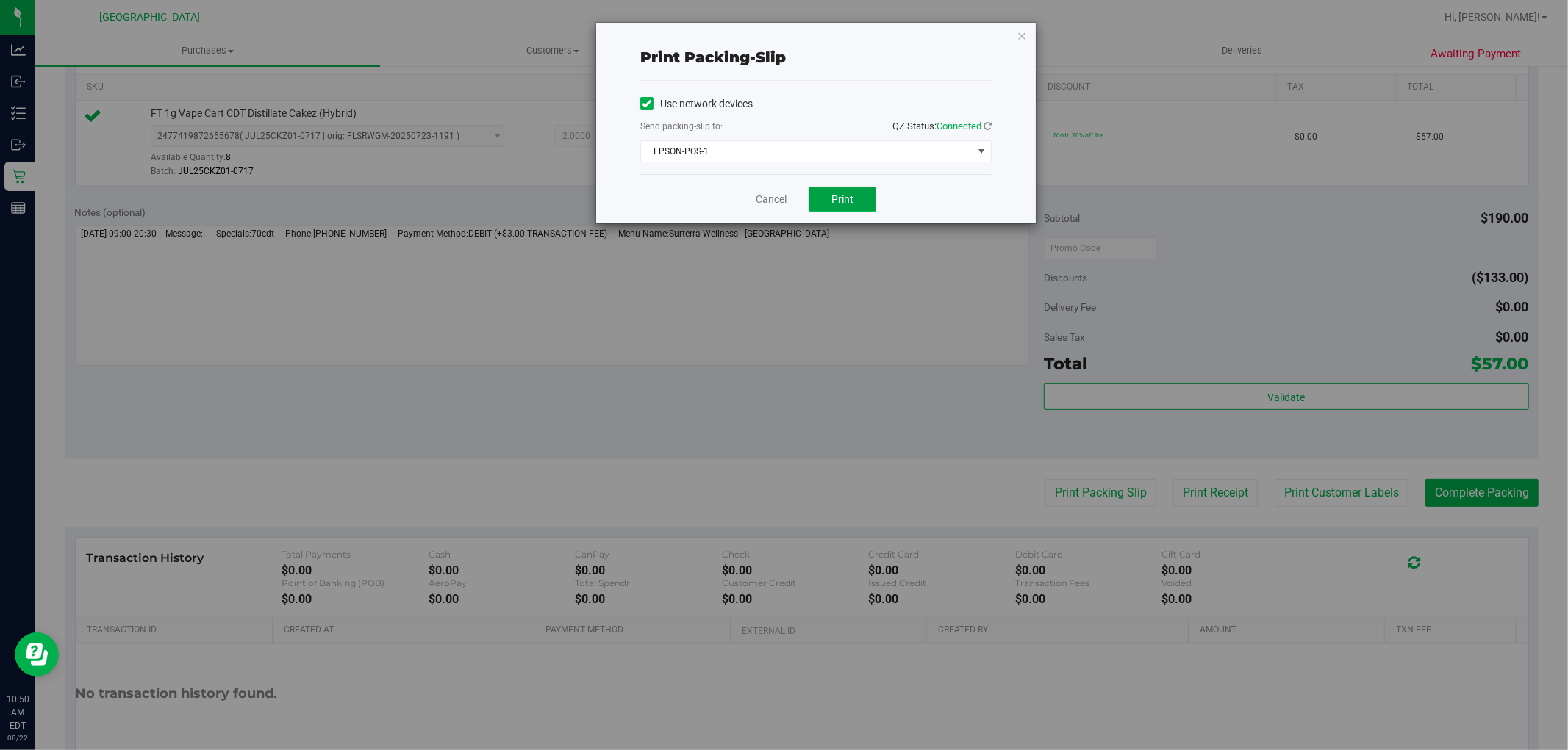
click at [873, 208] on button "Print" at bounding box center [842, 199] width 68 height 25
click at [773, 196] on link "Cancel" at bounding box center [770, 200] width 31 height 16
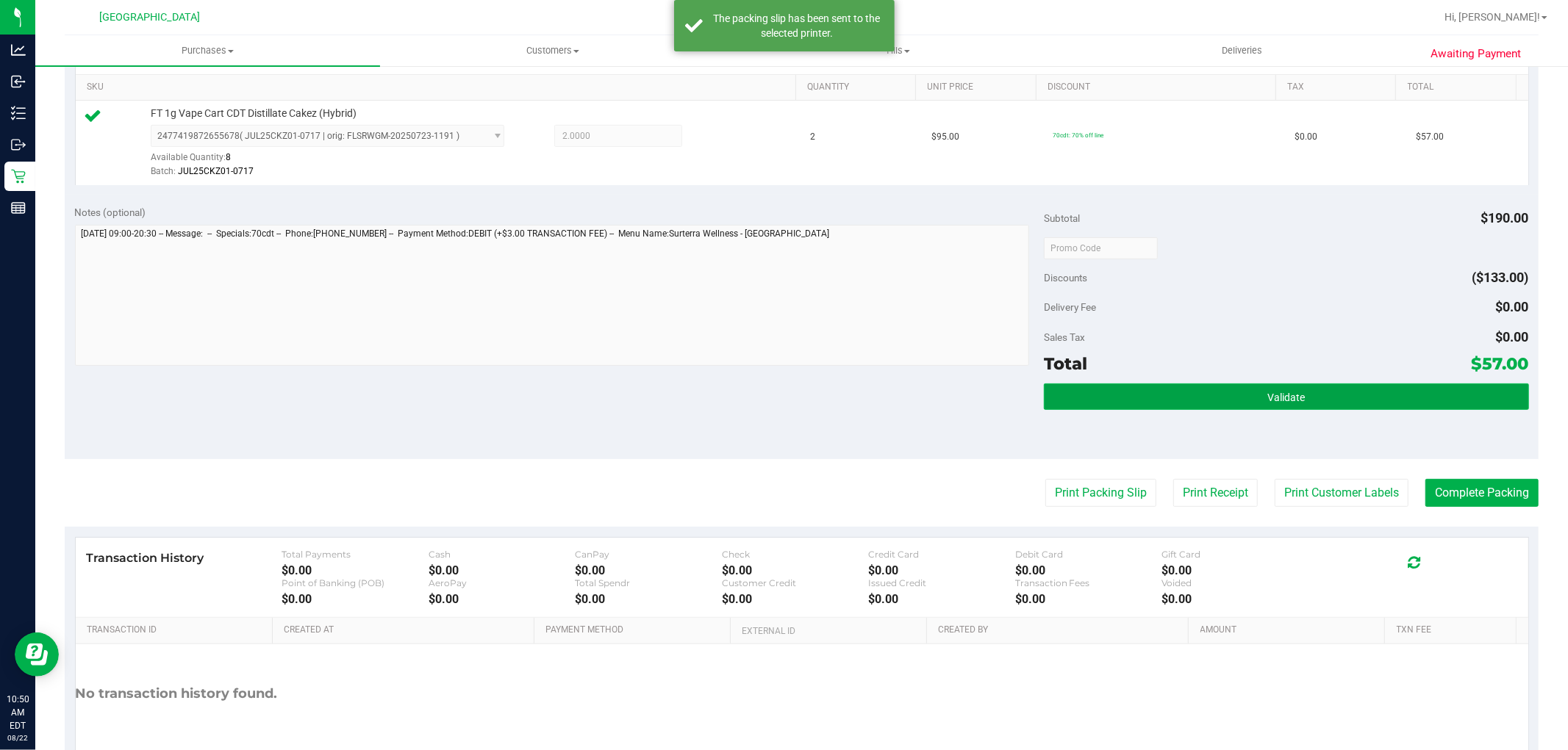
click at [1133, 404] on button "Validate" at bounding box center [1286, 396] width 484 height 26
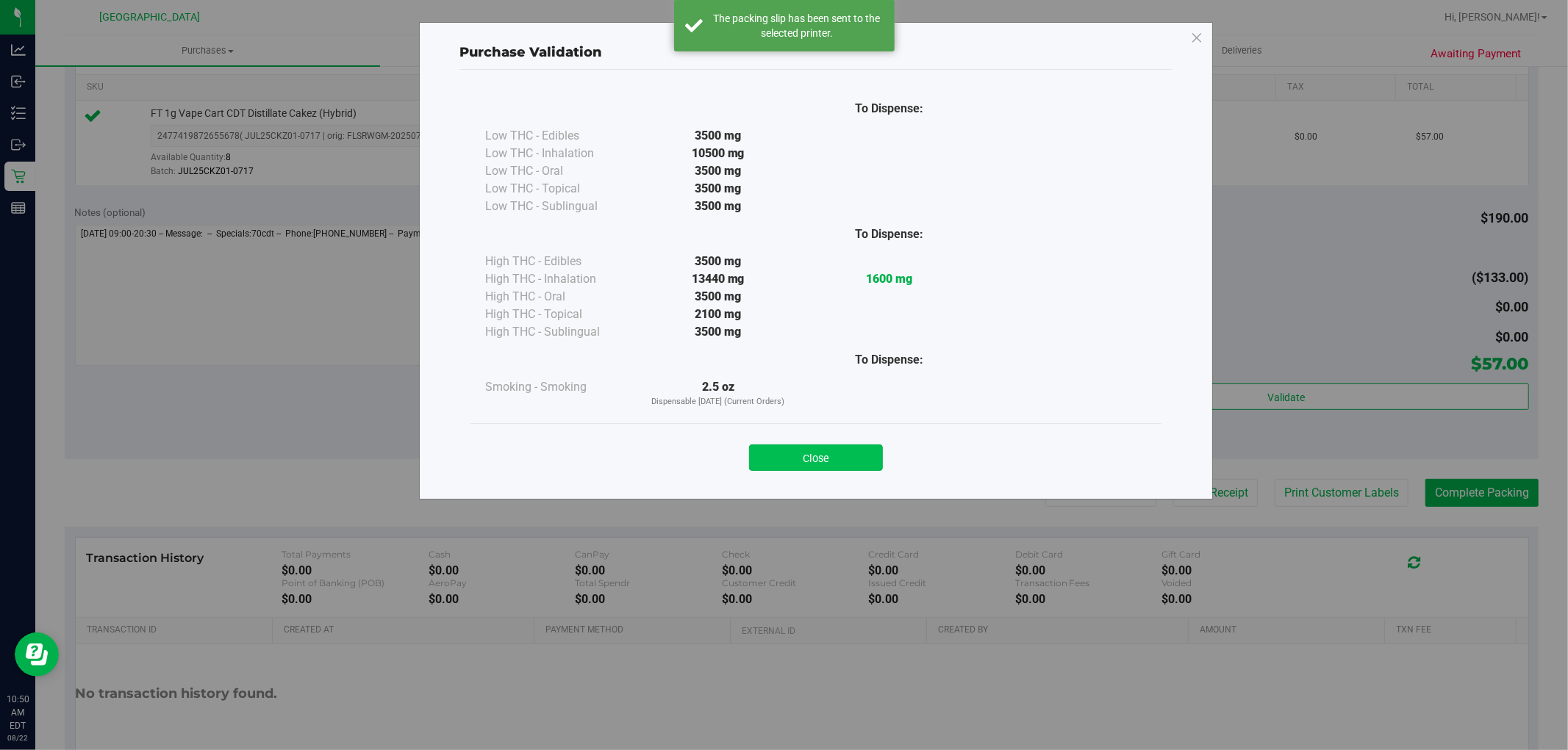
click at [840, 449] on button "Close" at bounding box center [816, 458] width 133 height 26
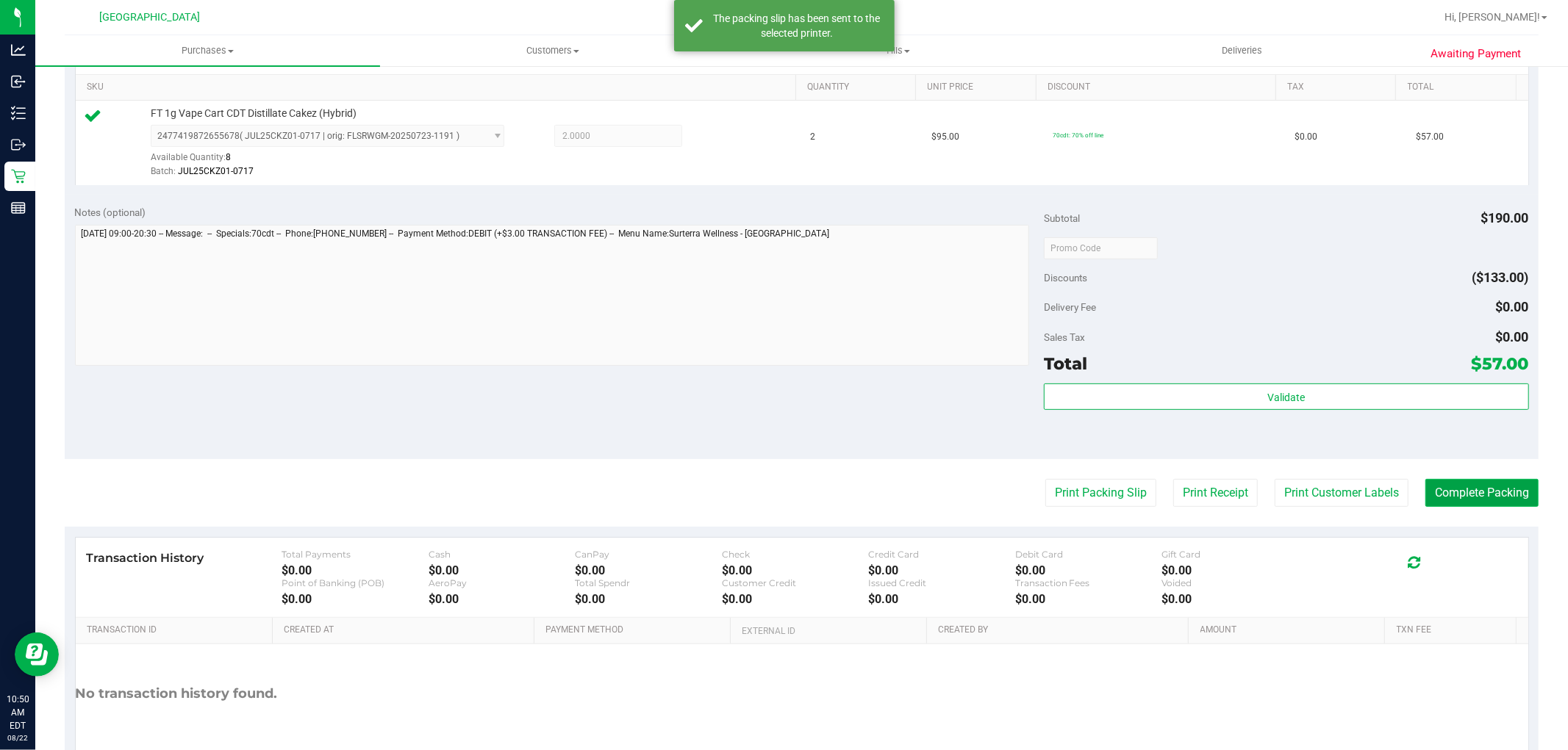
click at [1429, 496] on button "Complete Packing" at bounding box center [1482, 493] width 113 height 28
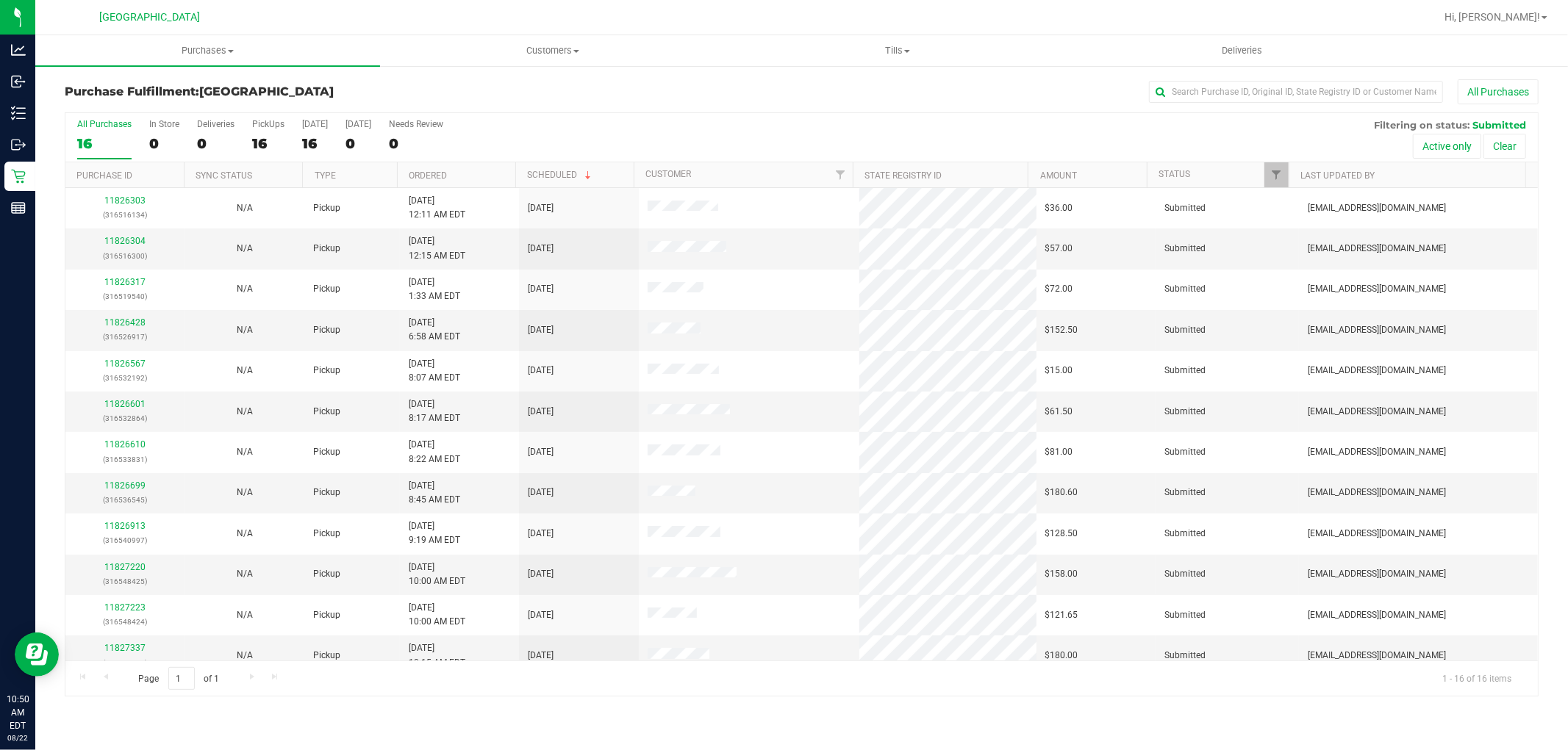
click at [472, 180] on th "Ordered" at bounding box center [455, 175] width 118 height 25
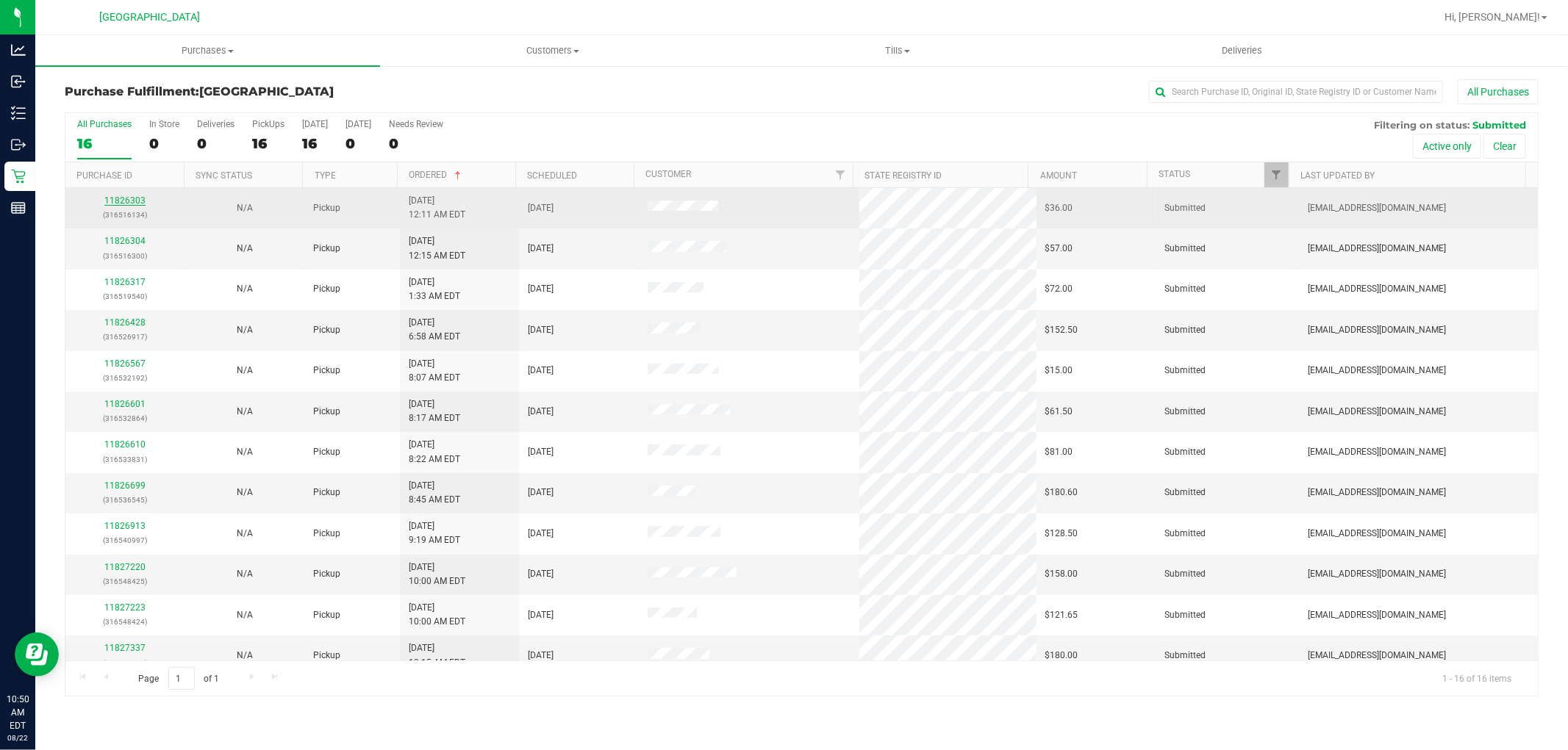
click at [139, 202] on link "11826303" at bounding box center [125, 201] width 41 height 11
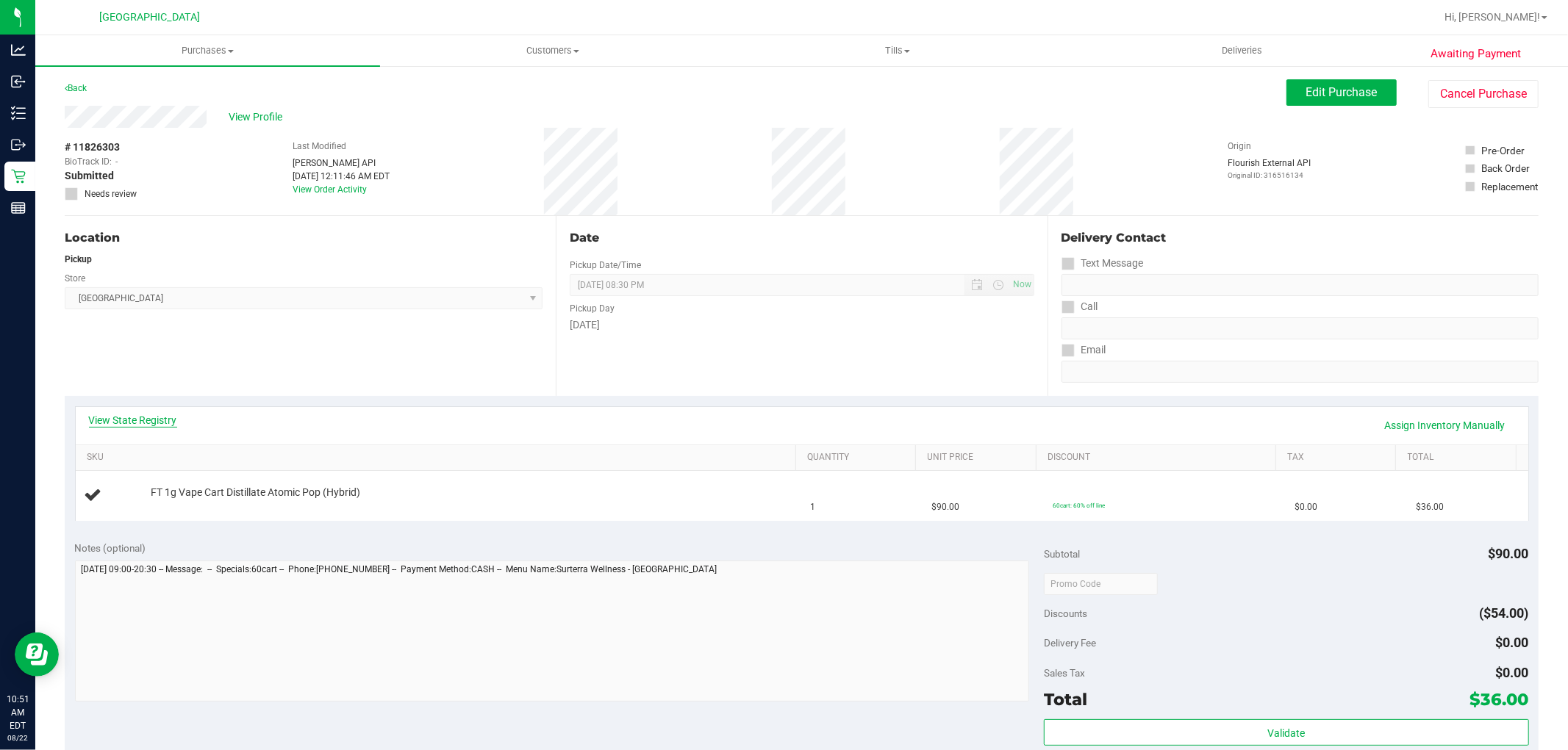
click at [167, 423] on link "View State Registry" at bounding box center [132, 420] width 89 height 15
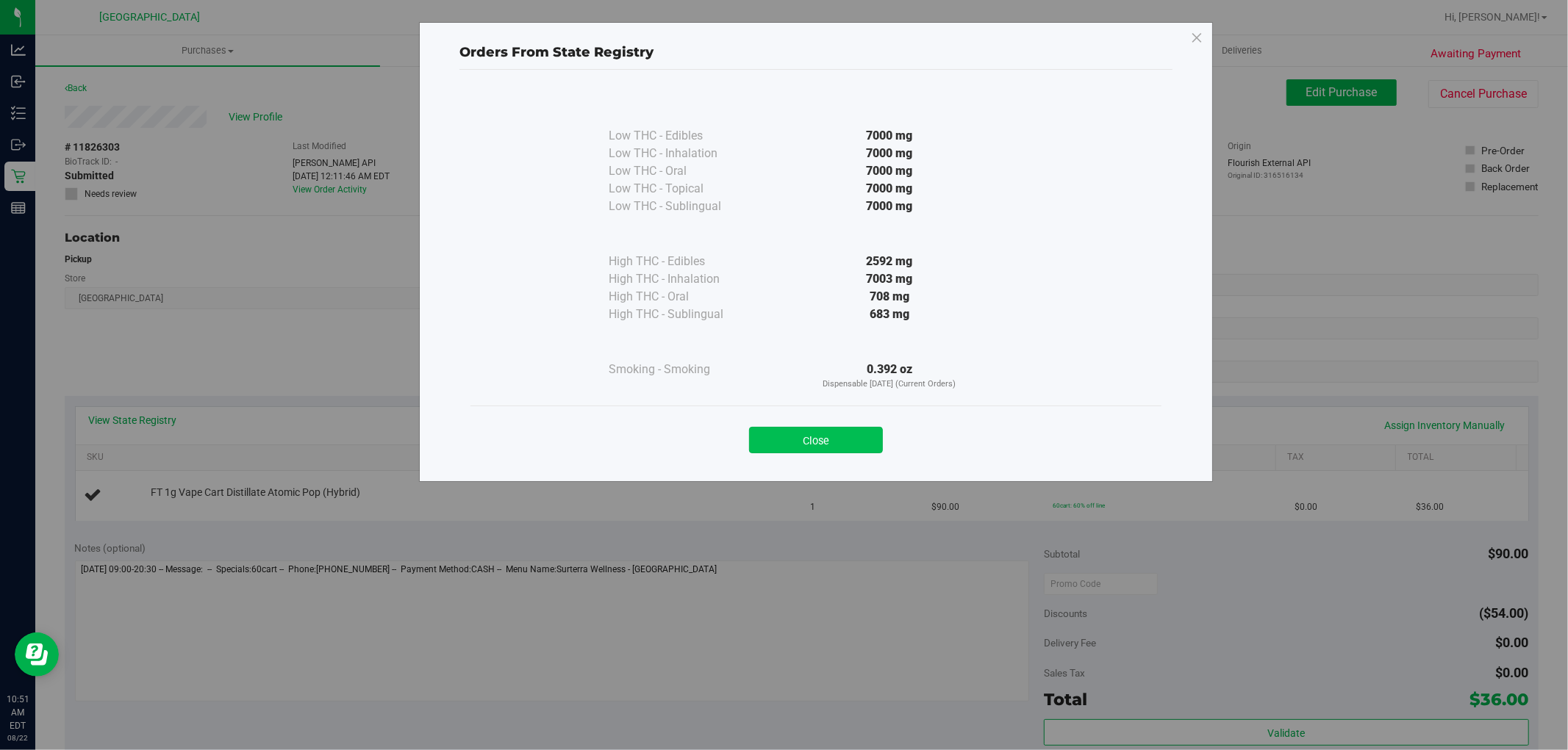
click at [828, 439] on button "Close" at bounding box center [816, 440] width 133 height 26
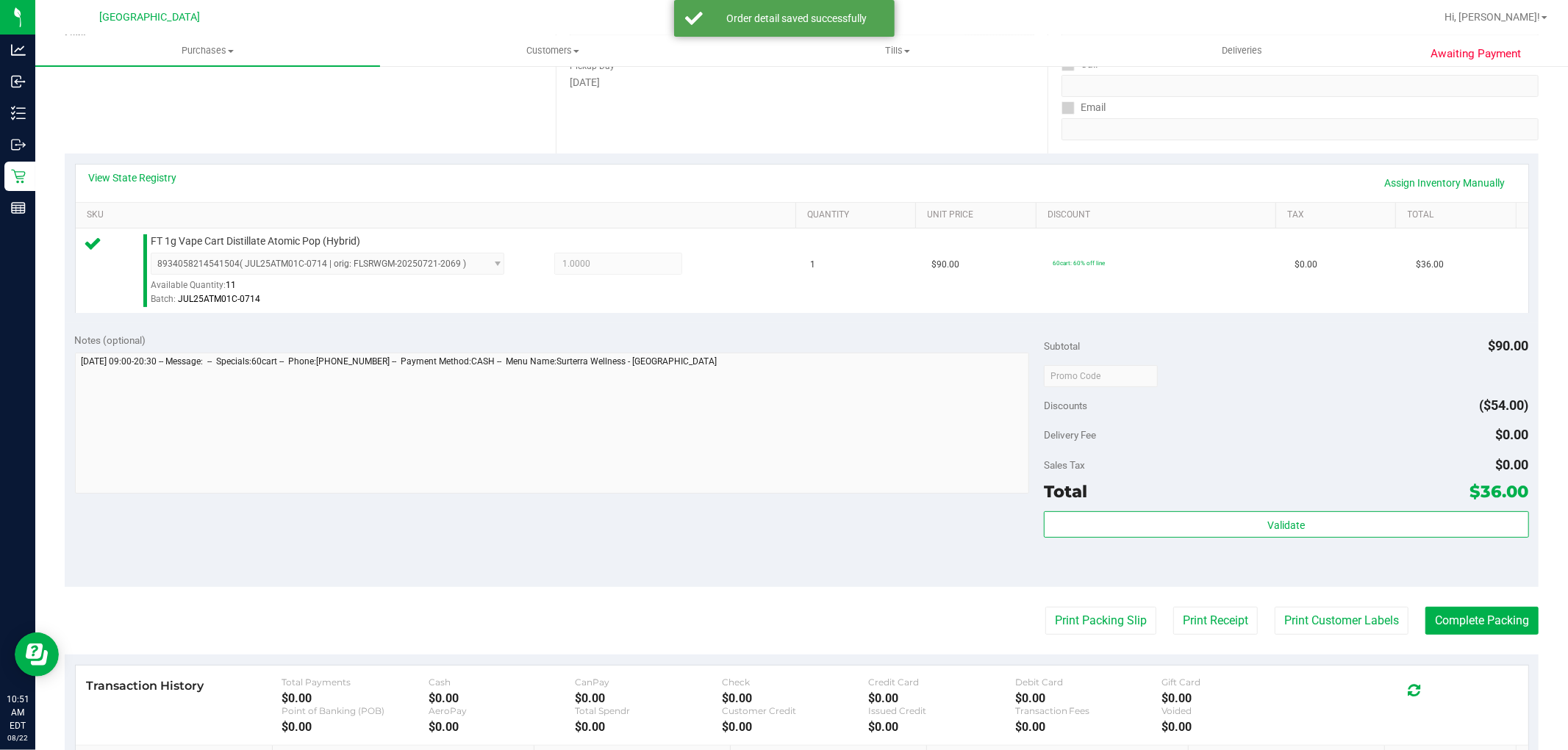
scroll to position [374, 0]
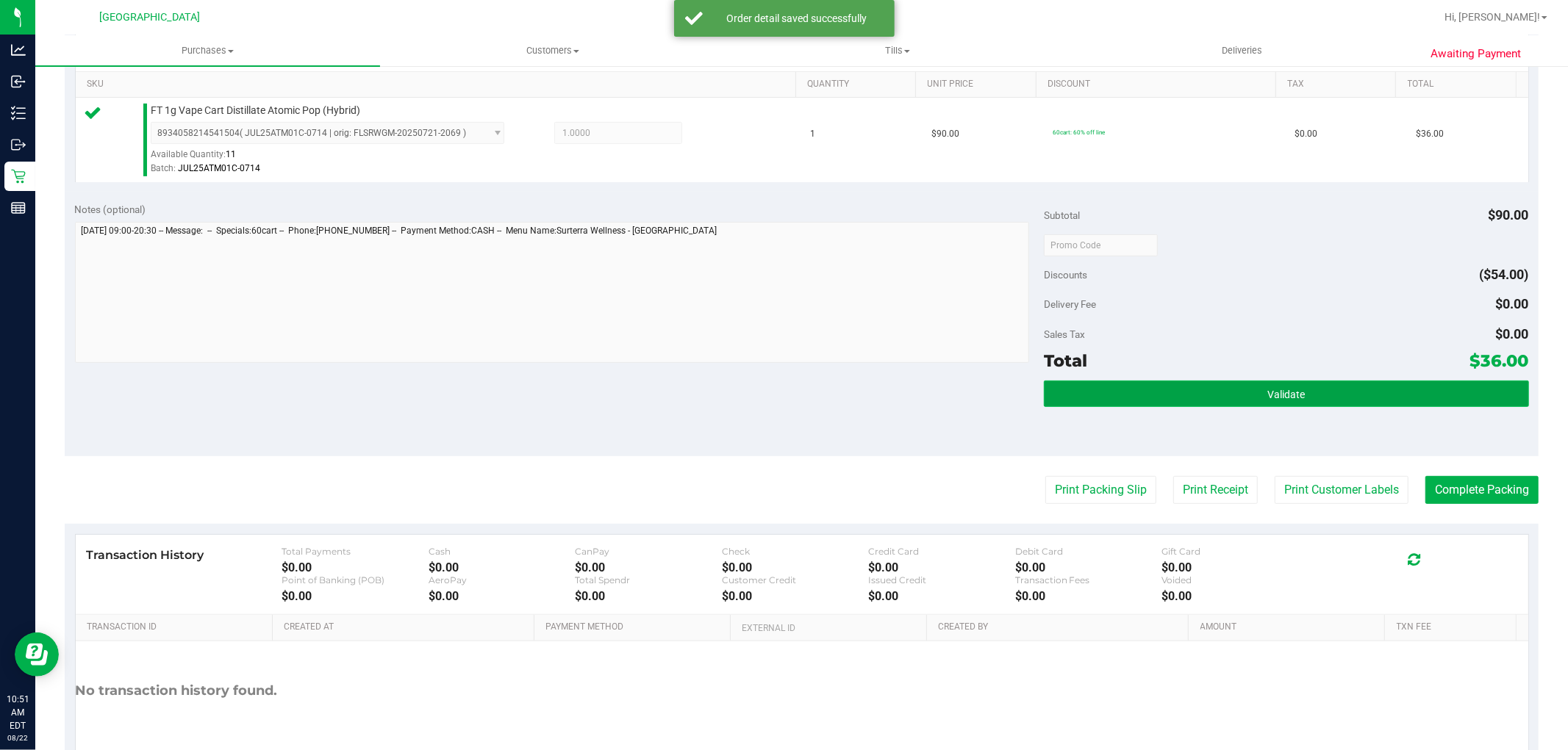
click at [1290, 396] on span "Validate" at bounding box center [1286, 394] width 38 height 11
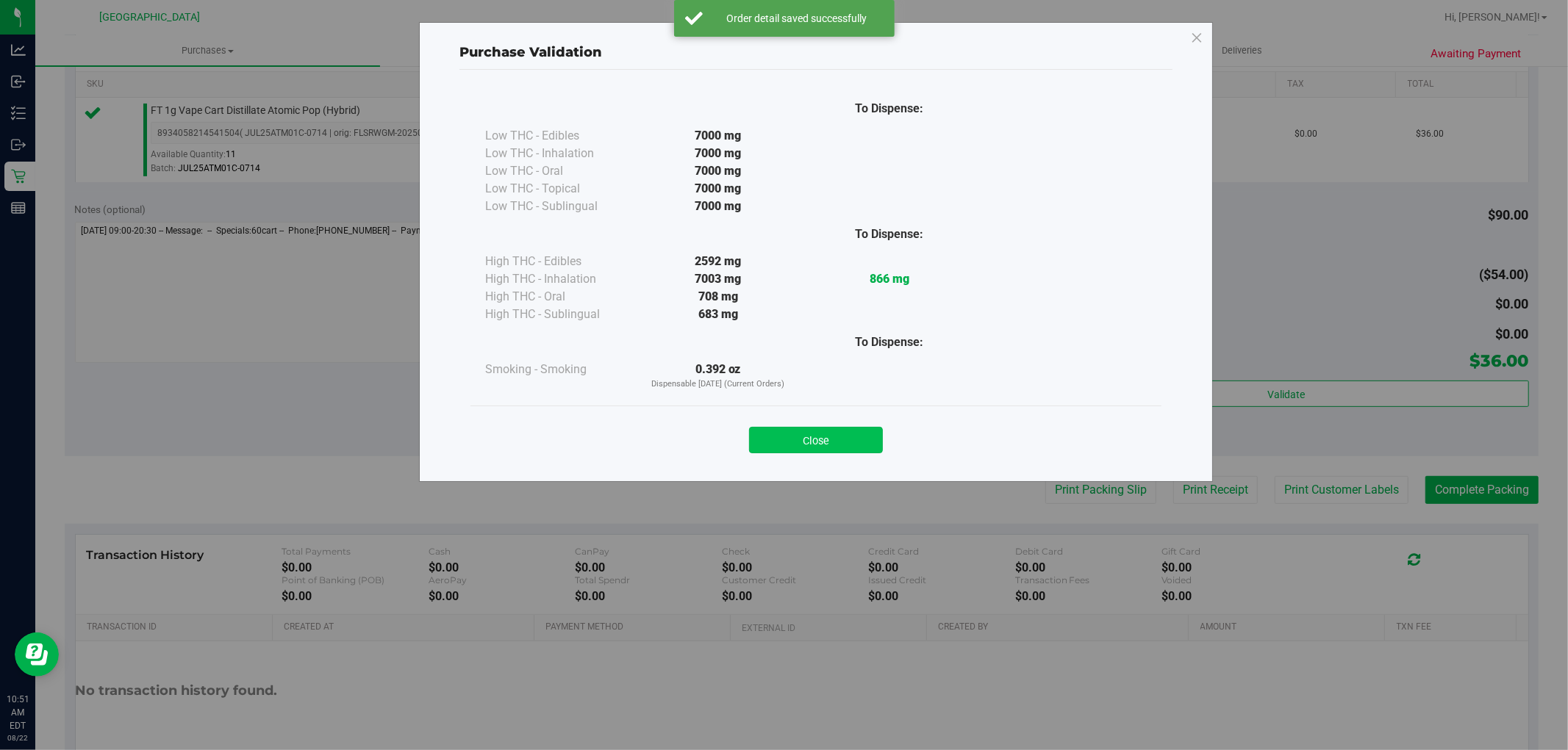
click at [834, 432] on button "Close" at bounding box center [816, 440] width 133 height 26
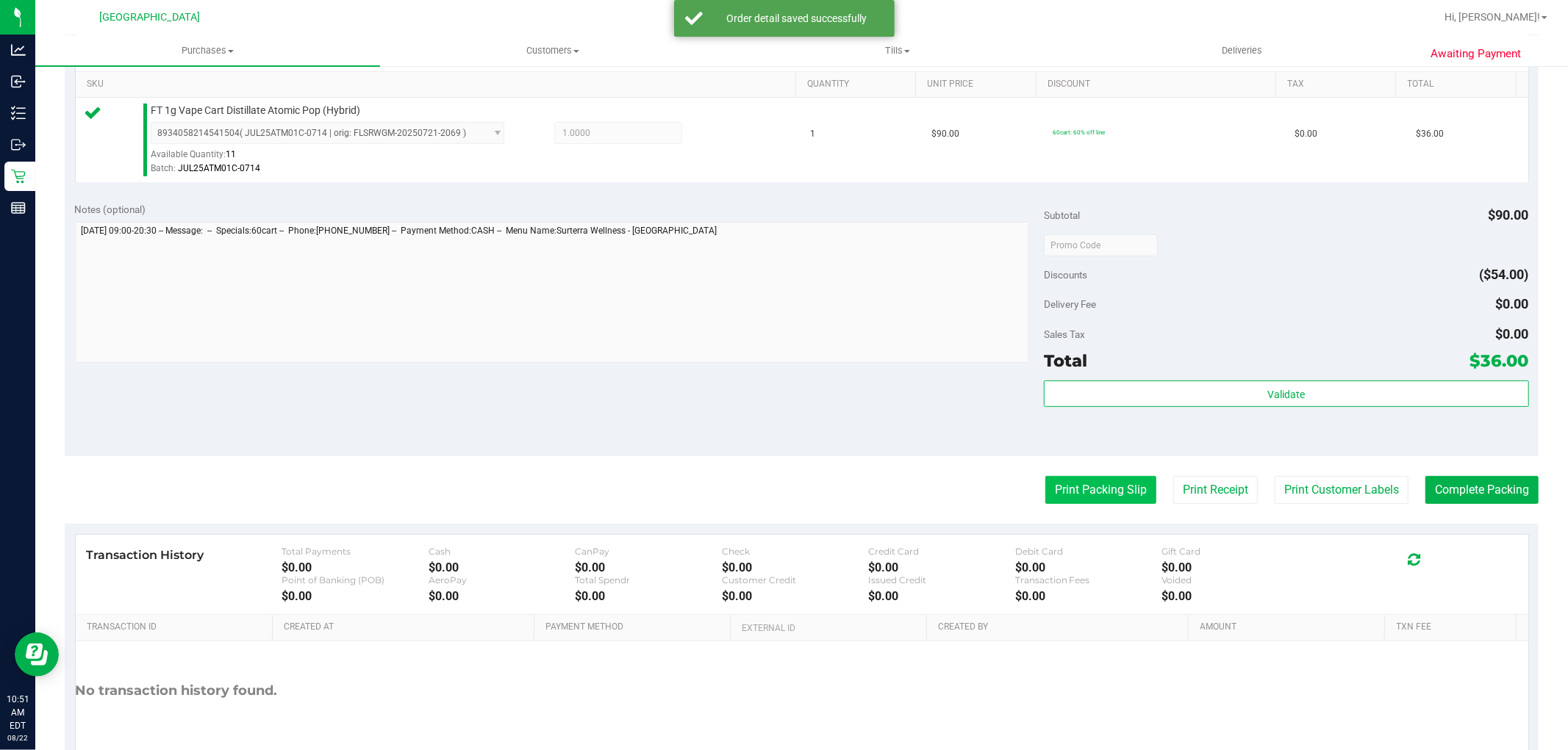
click at [1105, 493] on button "Print Packing Slip" at bounding box center [1100, 490] width 111 height 28
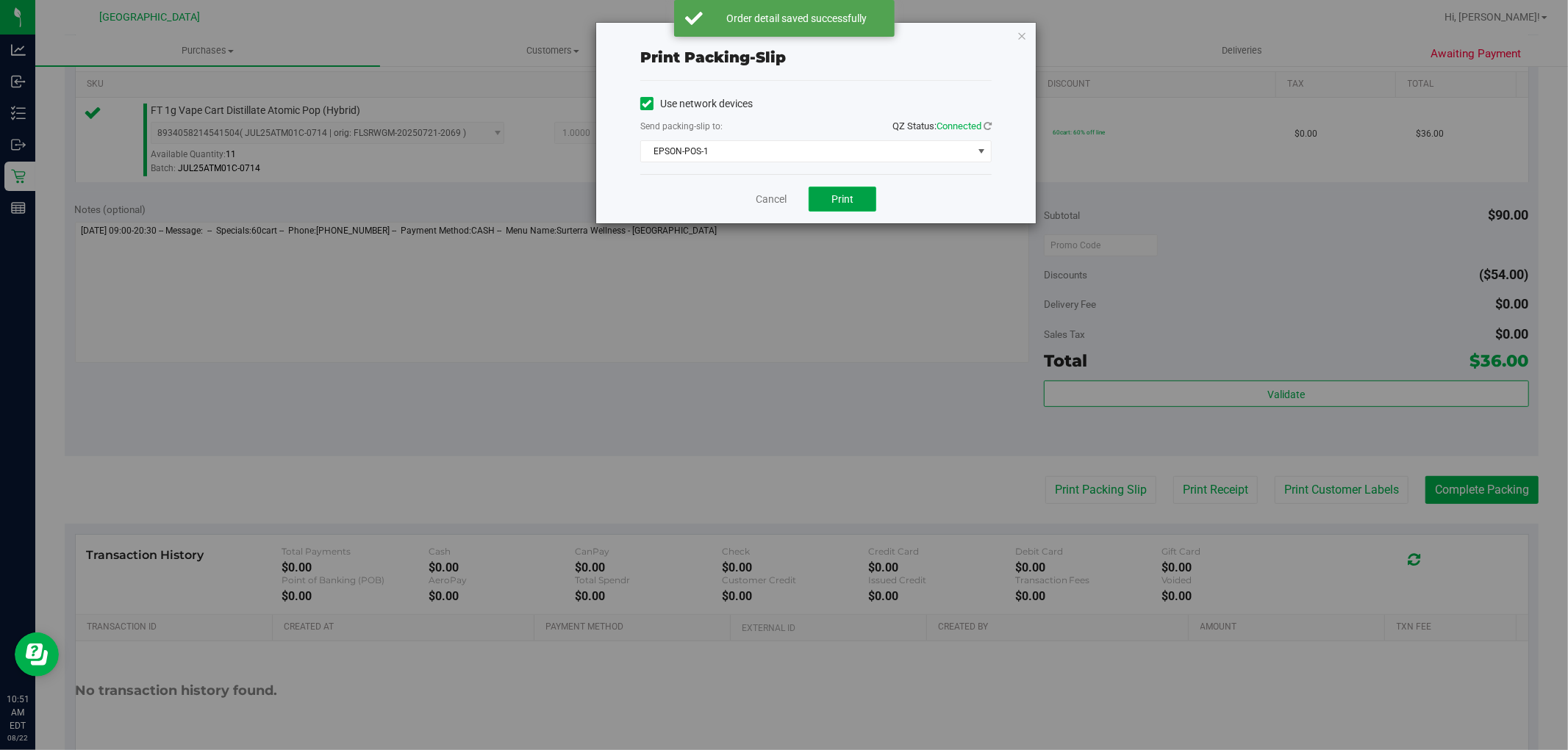
click at [844, 201] on span "Print" at bounding box center [842, 198] width 22 height 11
click at [777, 206] on link "Cancel" at bounding box center [770, 200] width 31 height 16
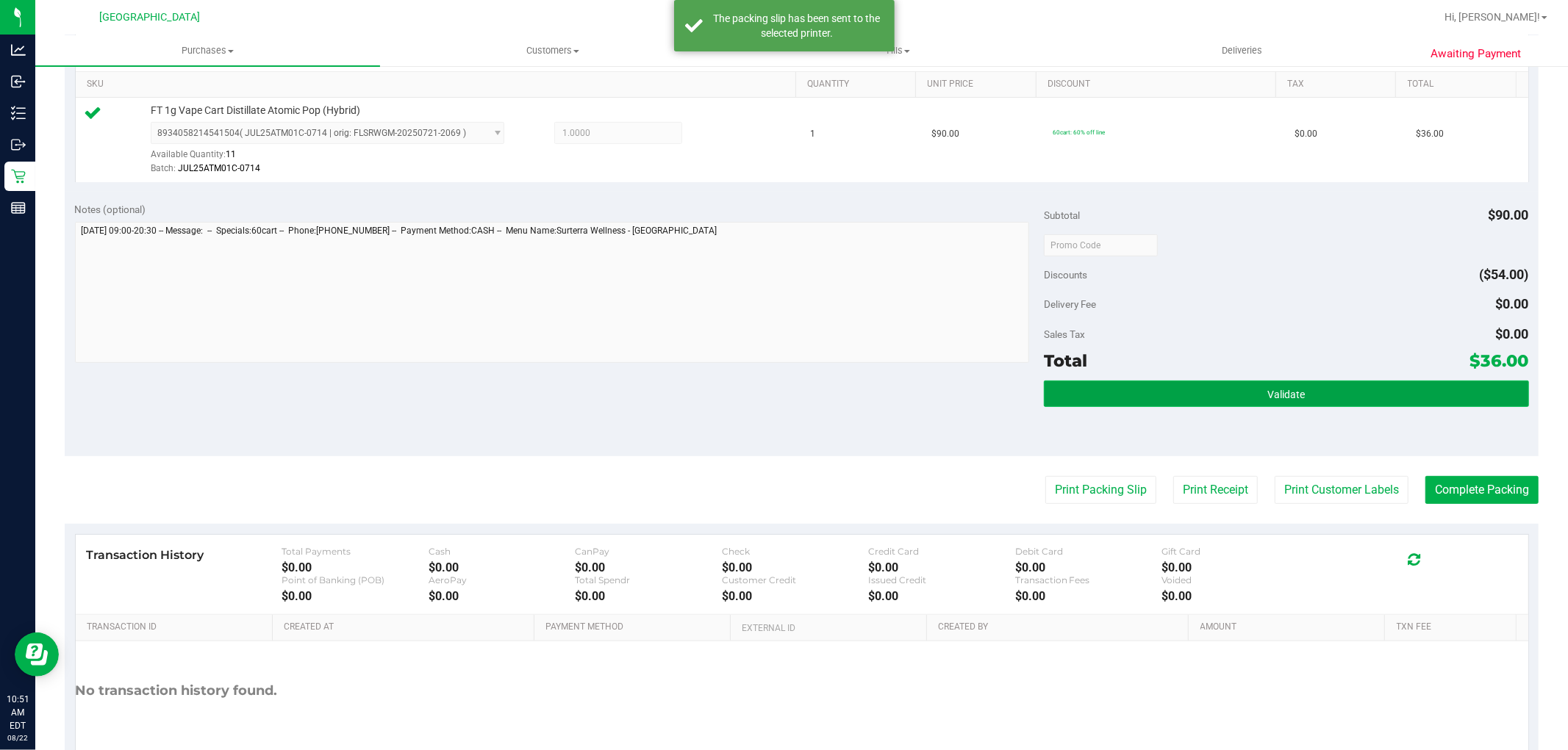
click at [1211, 402] on button "Validate" at bounding box center [1286, 394] width 484 height 26
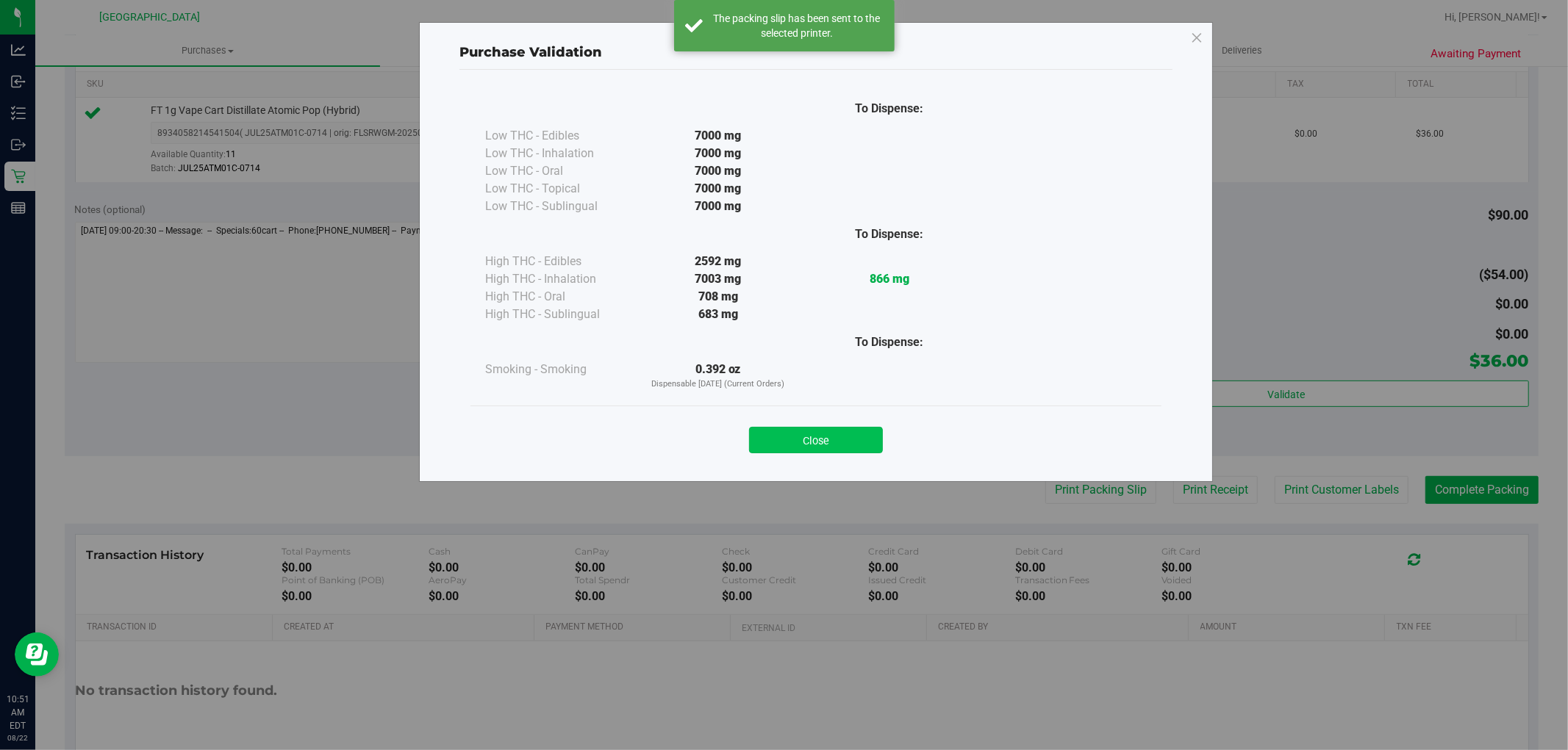
click at [841, 436] on button "Close" at bounding box center [816, 440] width 133 height 26
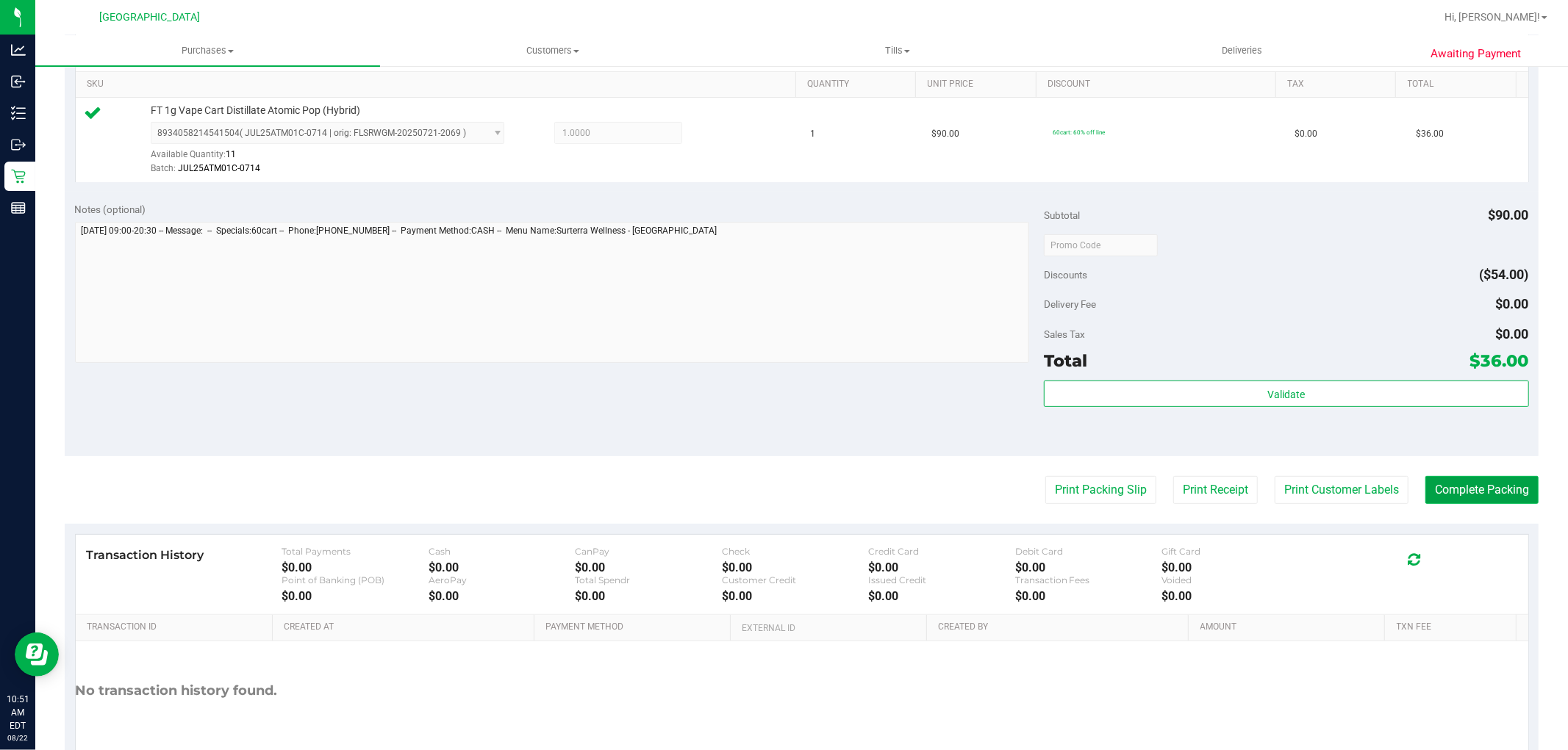
click at [1469, 488] on button "Complete Packing" at bounding box center [1482, 490] width 113 height 28
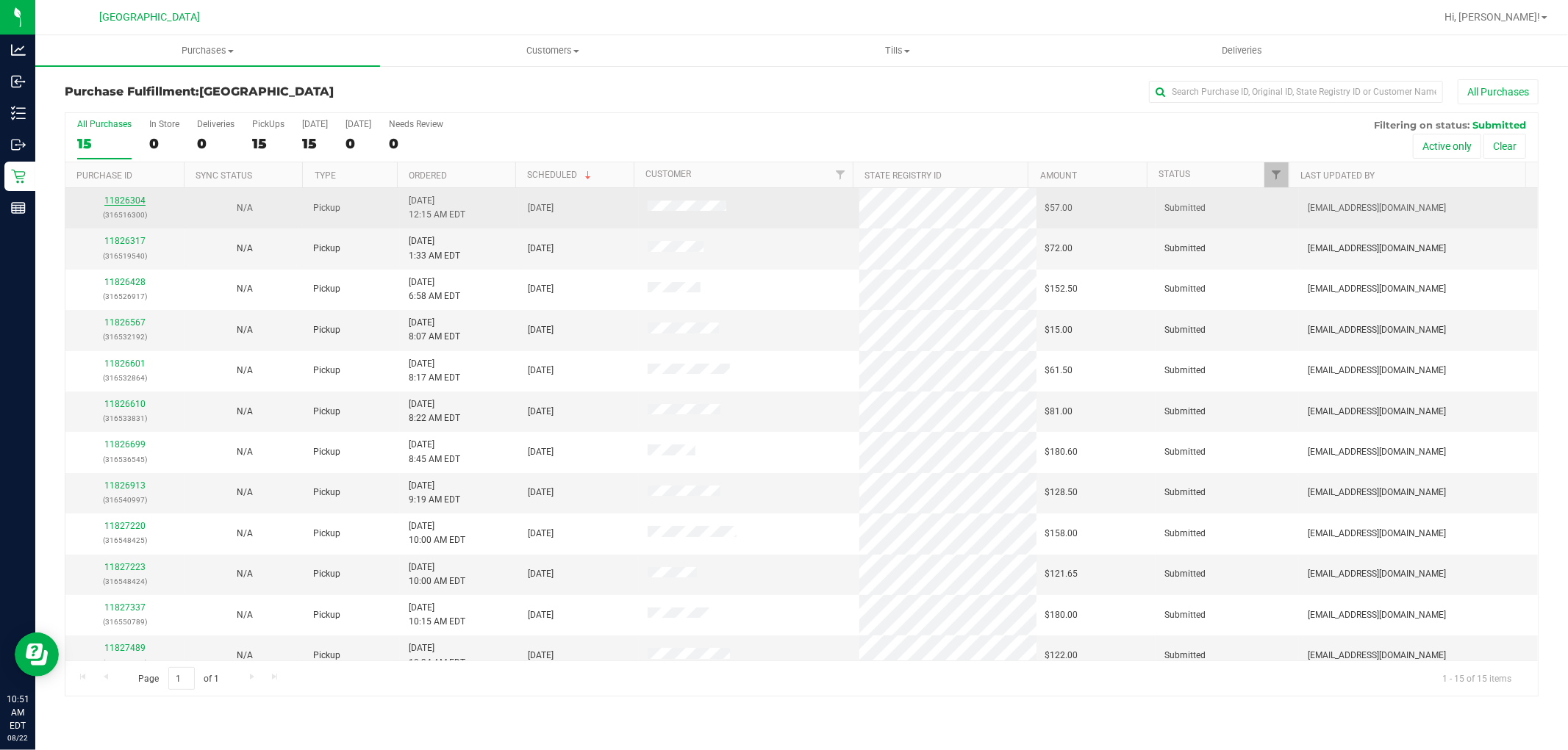
click at [132, 201] on link "11826304" at bounding box center [125, 201] width 41 height 11
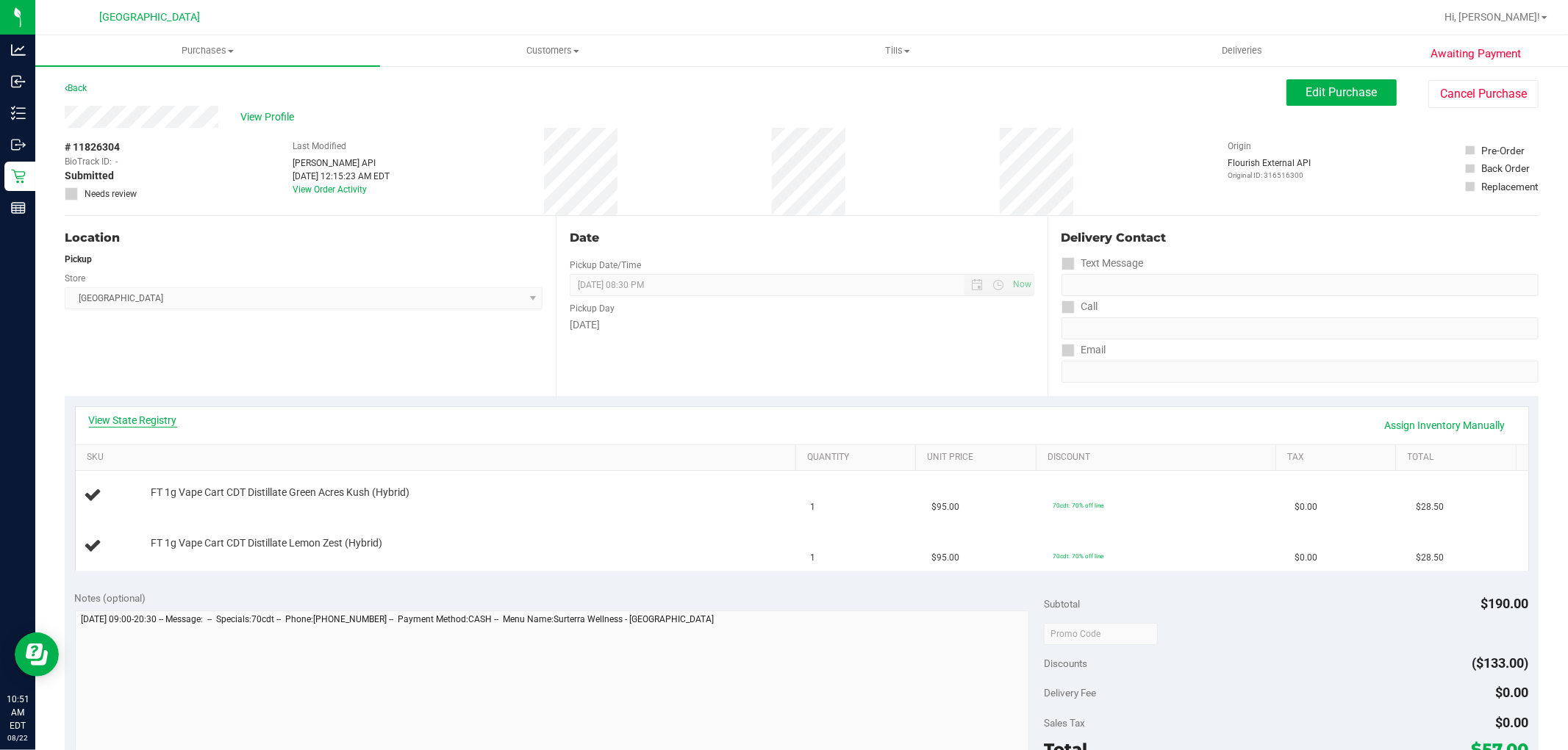
click at [167, 422] on link "View State Registry" at bounding box center [132, 420] width 89 height 15
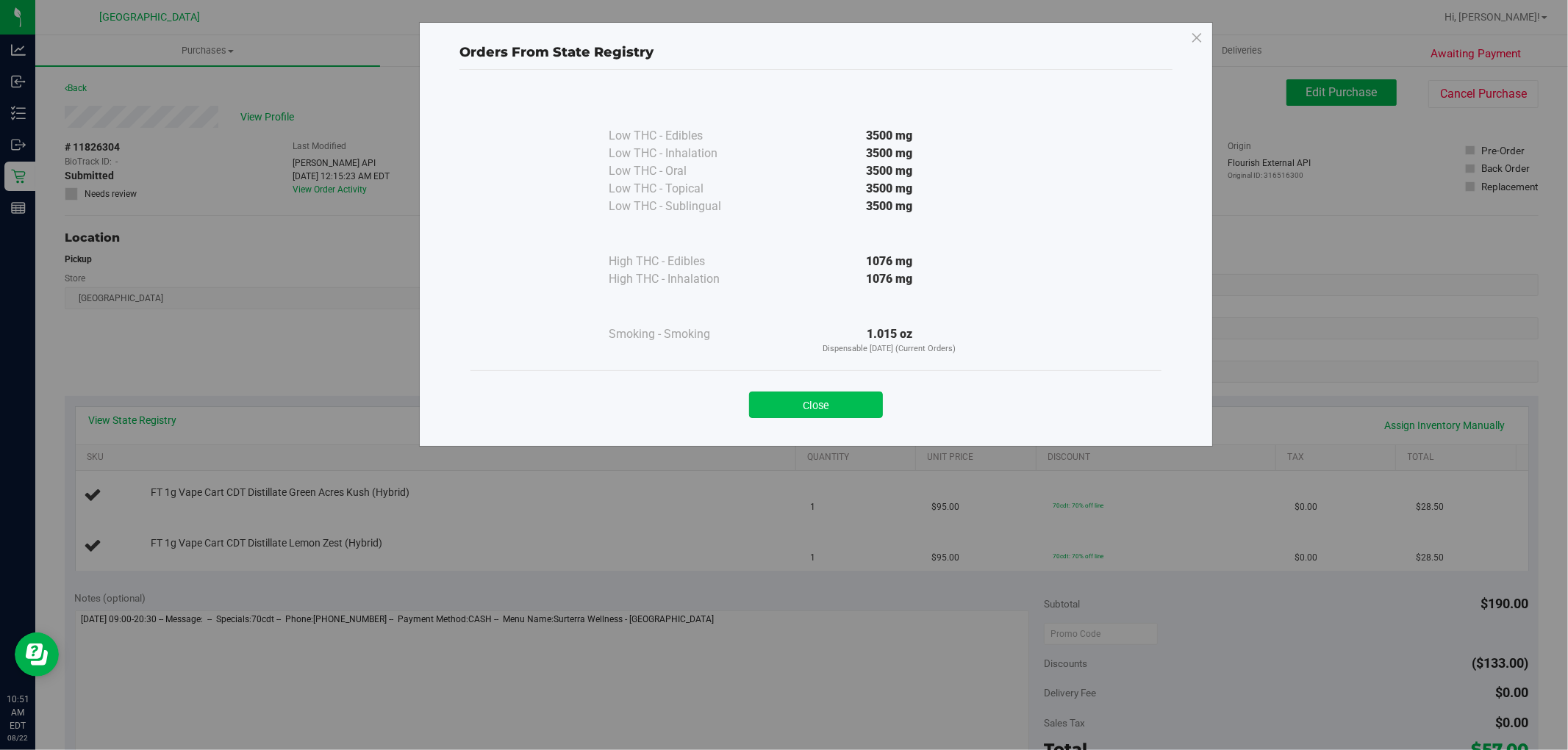
click at [841, 401] on button "Close" at bounding box center [816, 405] width 133 height 26
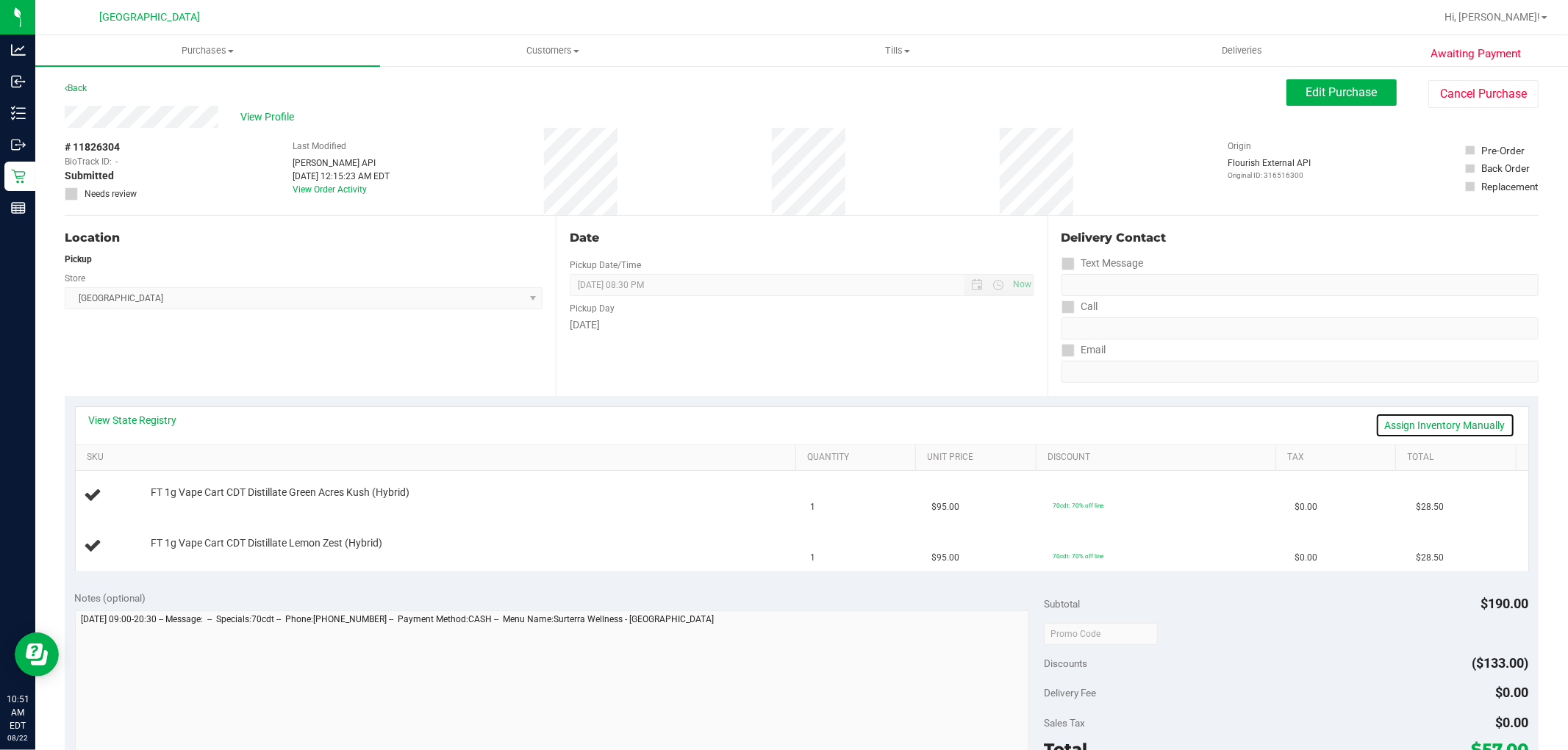
click at [1413, 427] on link "Assign Inventory Manually" at bounding box center [1445, 425] width 140 height 25
click at [171, 503] on link "Add Package" at bounding box center [177, 503] width 53 height 11
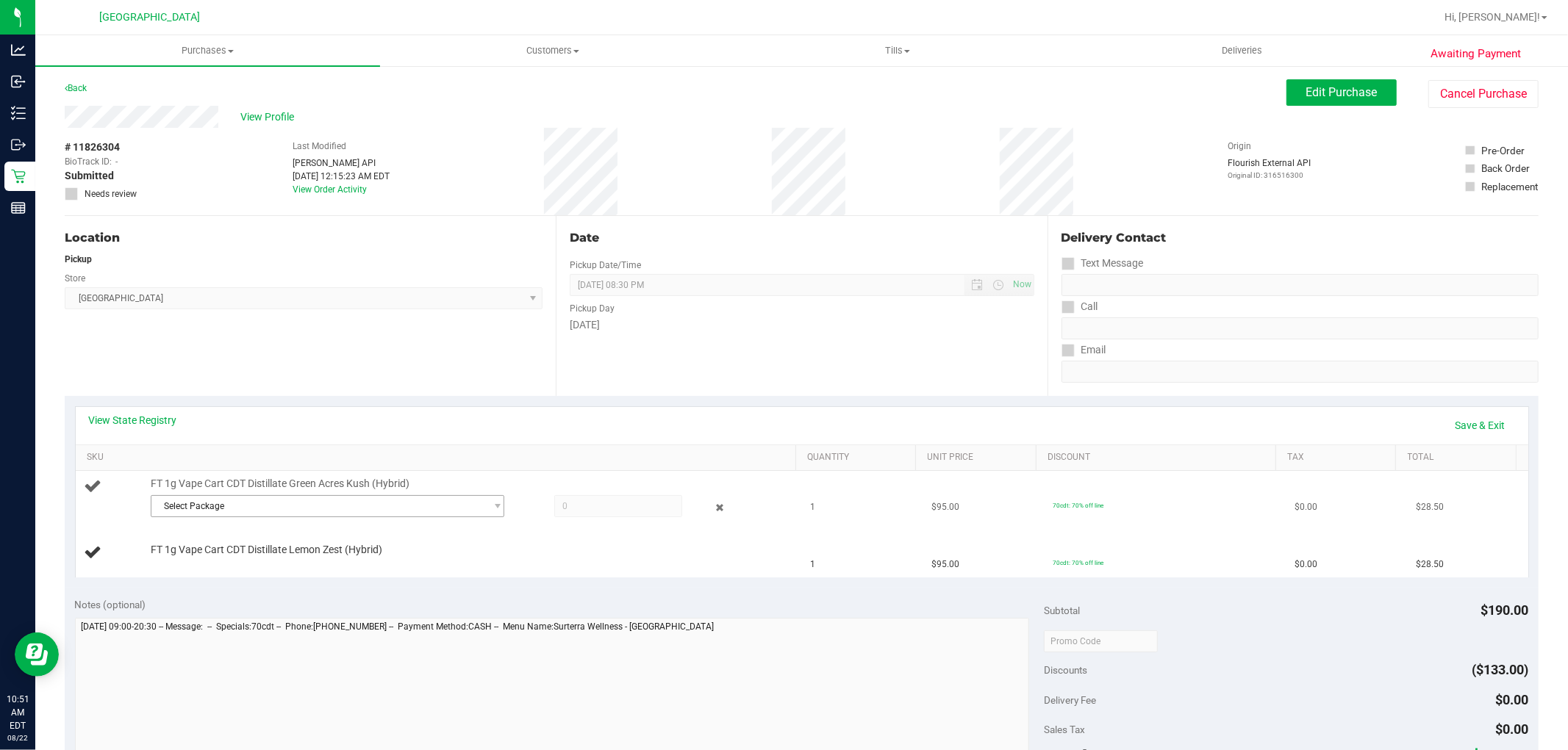
click at [256, 508] on span "Select Package" at bounding box center [319, 506] width 333 height 20
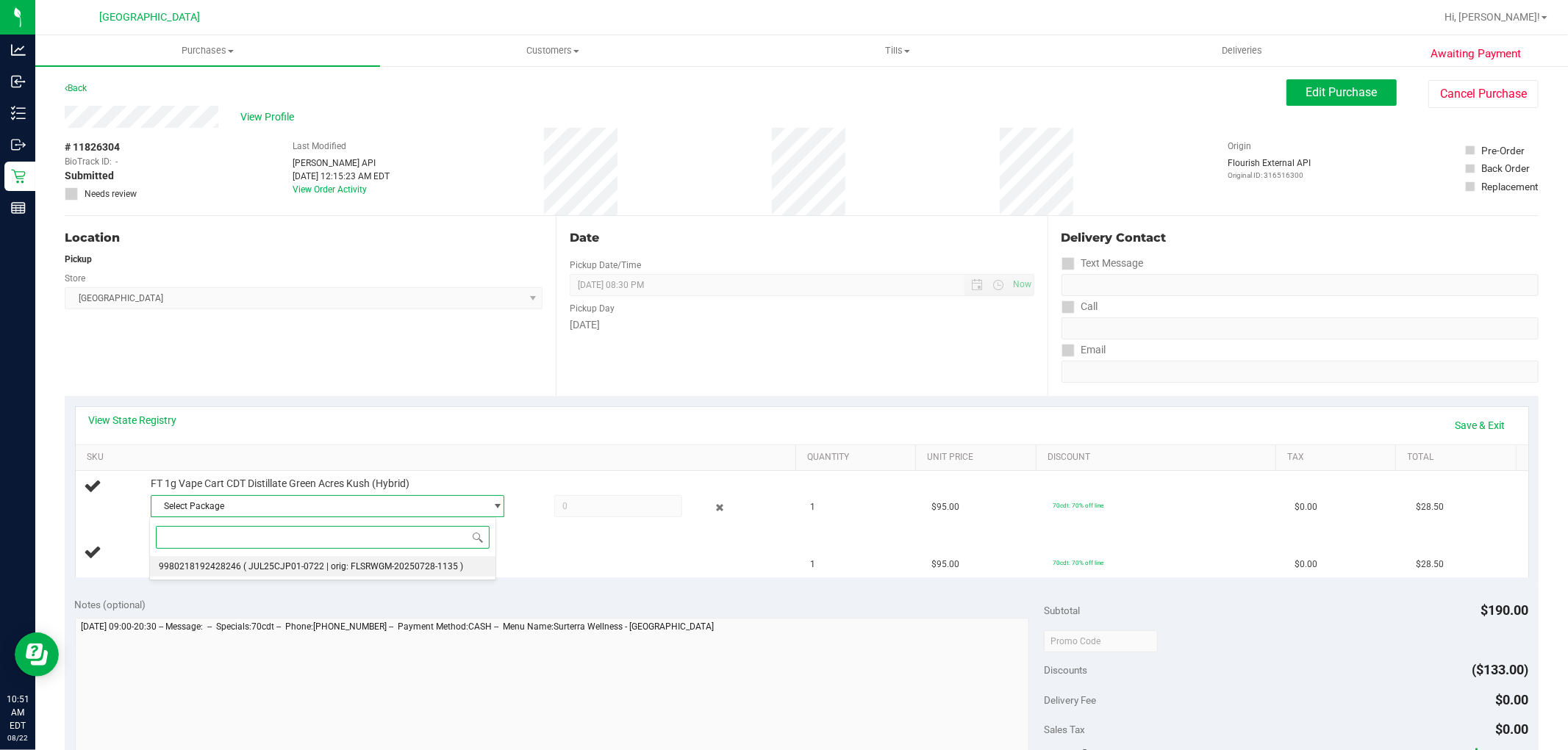
click at [285, 563] on span "( JUL25CJP01-0722 | orig: FLSRWGM-20250728-1135 )" at bounding box center [353, 567] width 220 height 11
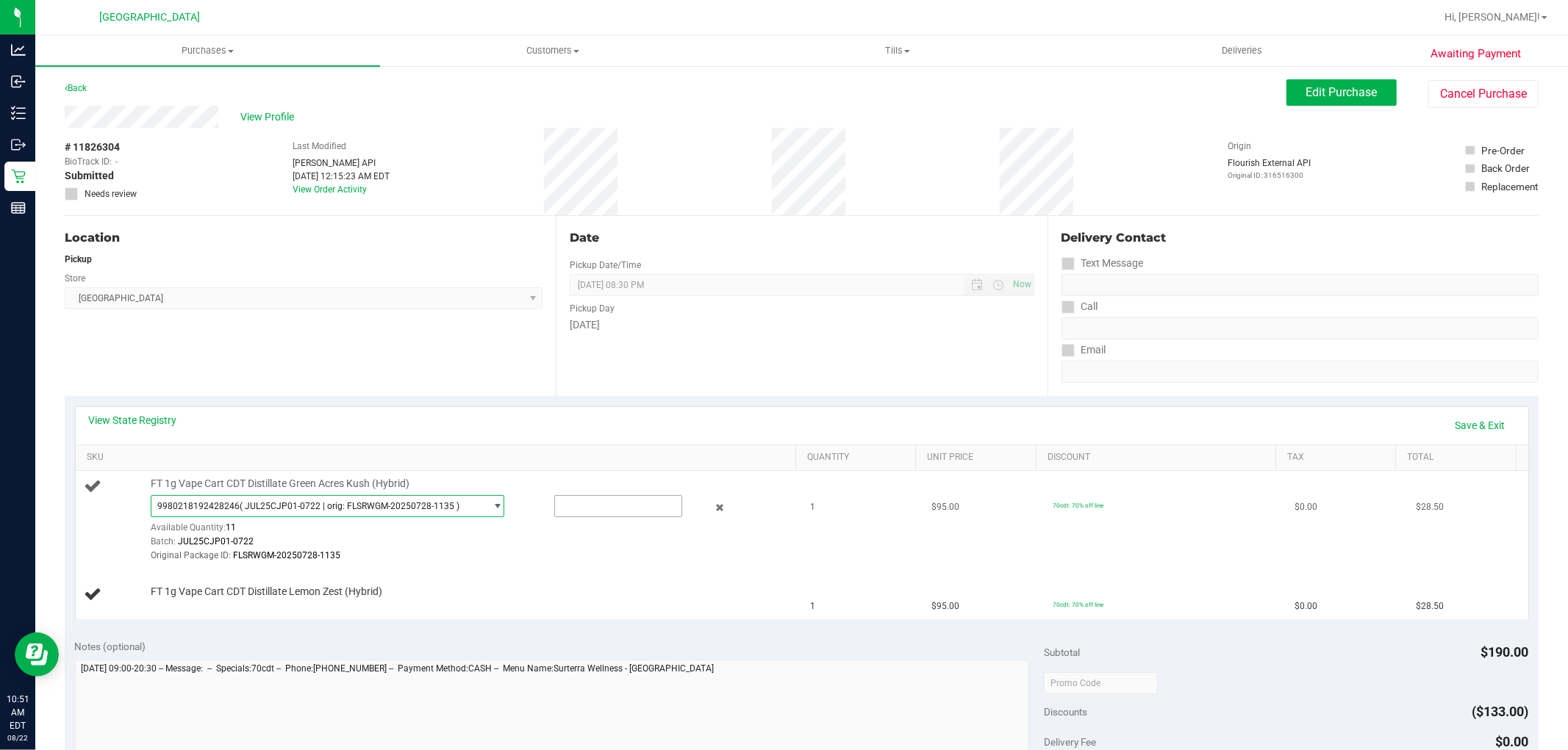
click at [605, 507] on input "text" at bounding box center [619, 506] width 126 height 20
type input "1"
click at [619, 607] on td "FT 1g Vape Cart CDT Distillate Lemon Zest (Hybrid)" at bounding box center [439, 595] width 727 height 49
type input "1.0000"
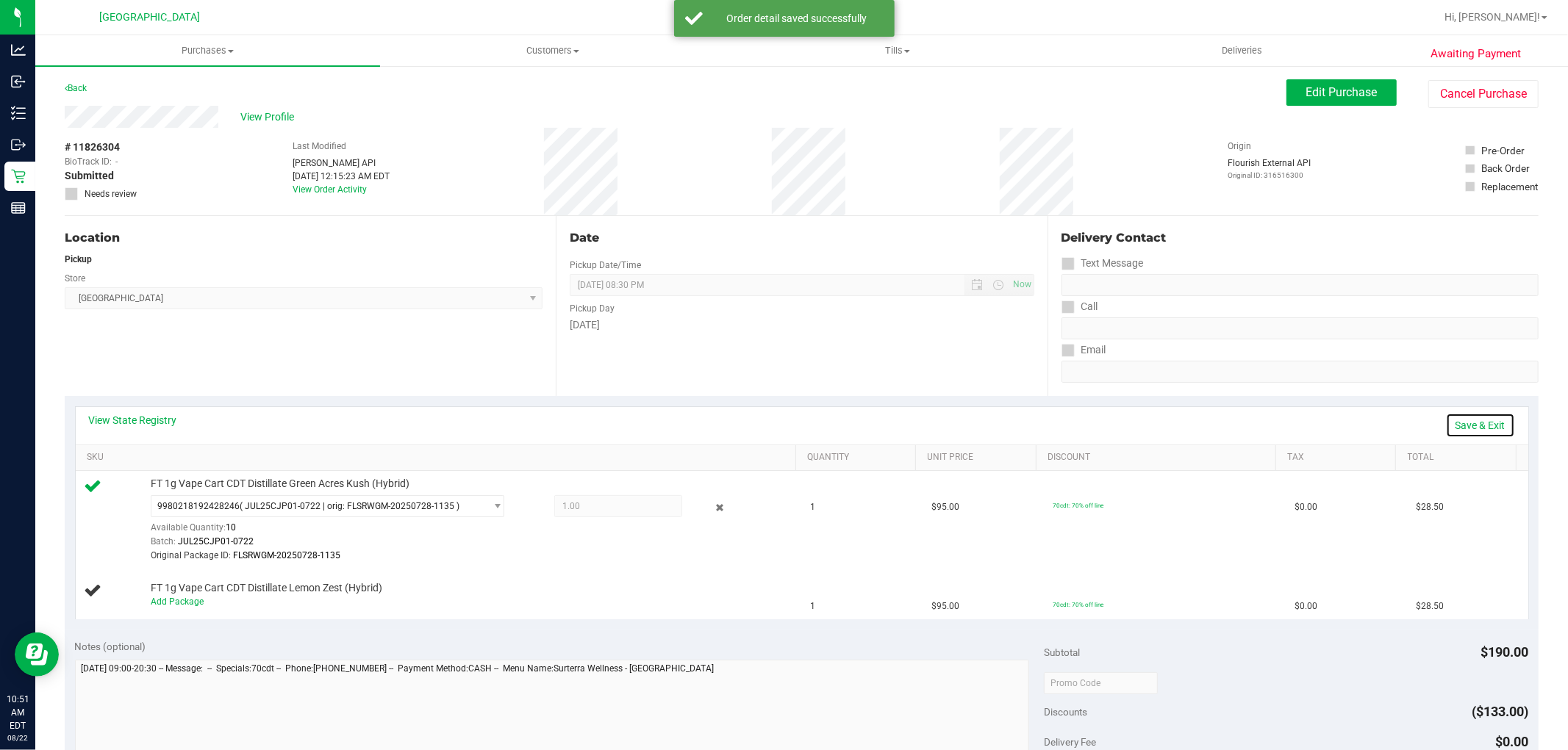
click at [1465, 427] on link "Save & Exit" at bounding box center [1480, 425] width 69 height 25
click at [1421, 427] on link "Assign Inventory Manually" at bounding box center [1445, 425] width 140 height 25
click at [185, 596] on link "Add Package" at bounding box center [177, 602] width 53 height 11
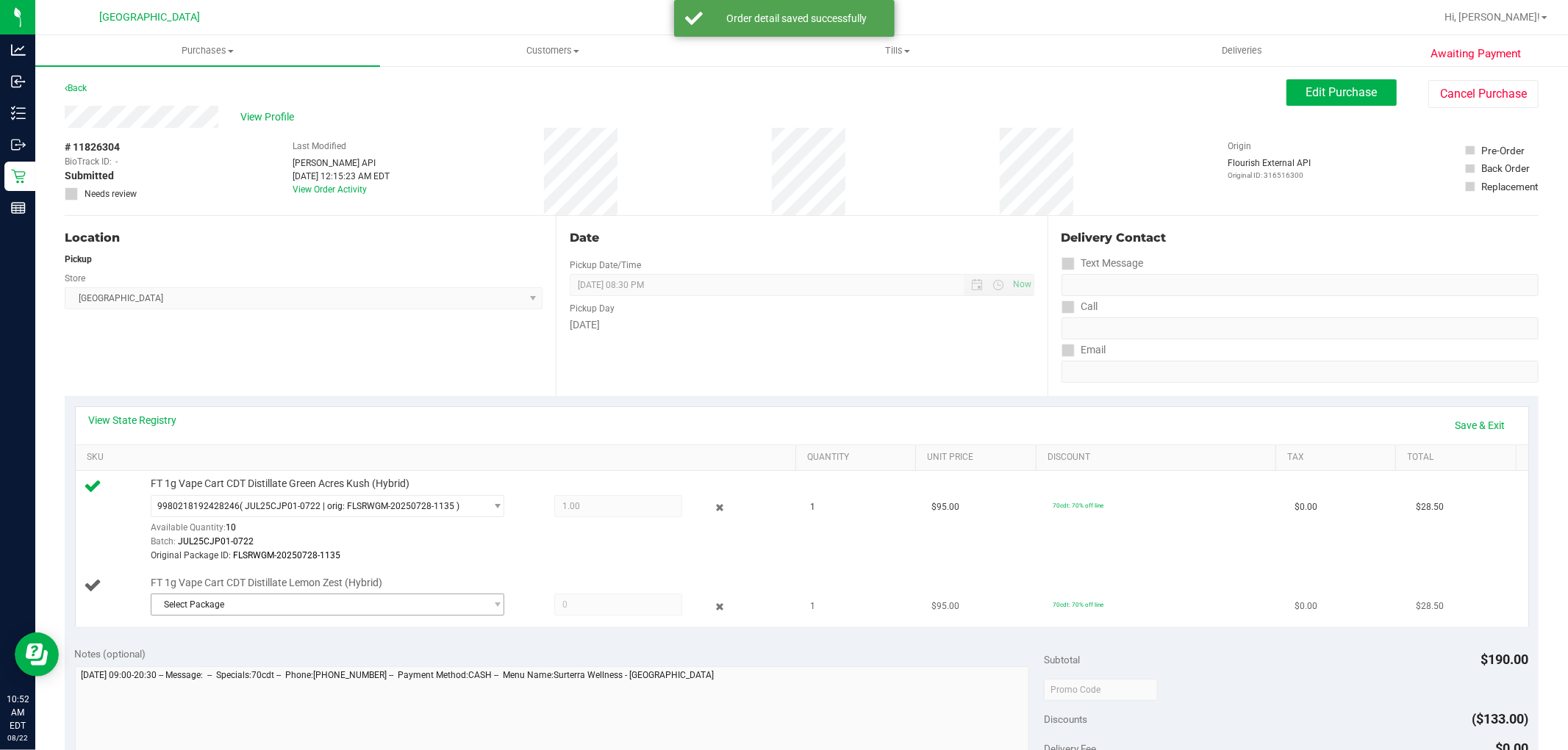
click at [296, 600] on span "Select Package" at bounding box center [319, 604] width 333 height 20
click at [349, 664] on span "( JUN25LMZ02-0703 | orig: FLSRWGM-20250716-2340 )" at bounding box center [354, 666] width 222 height 11
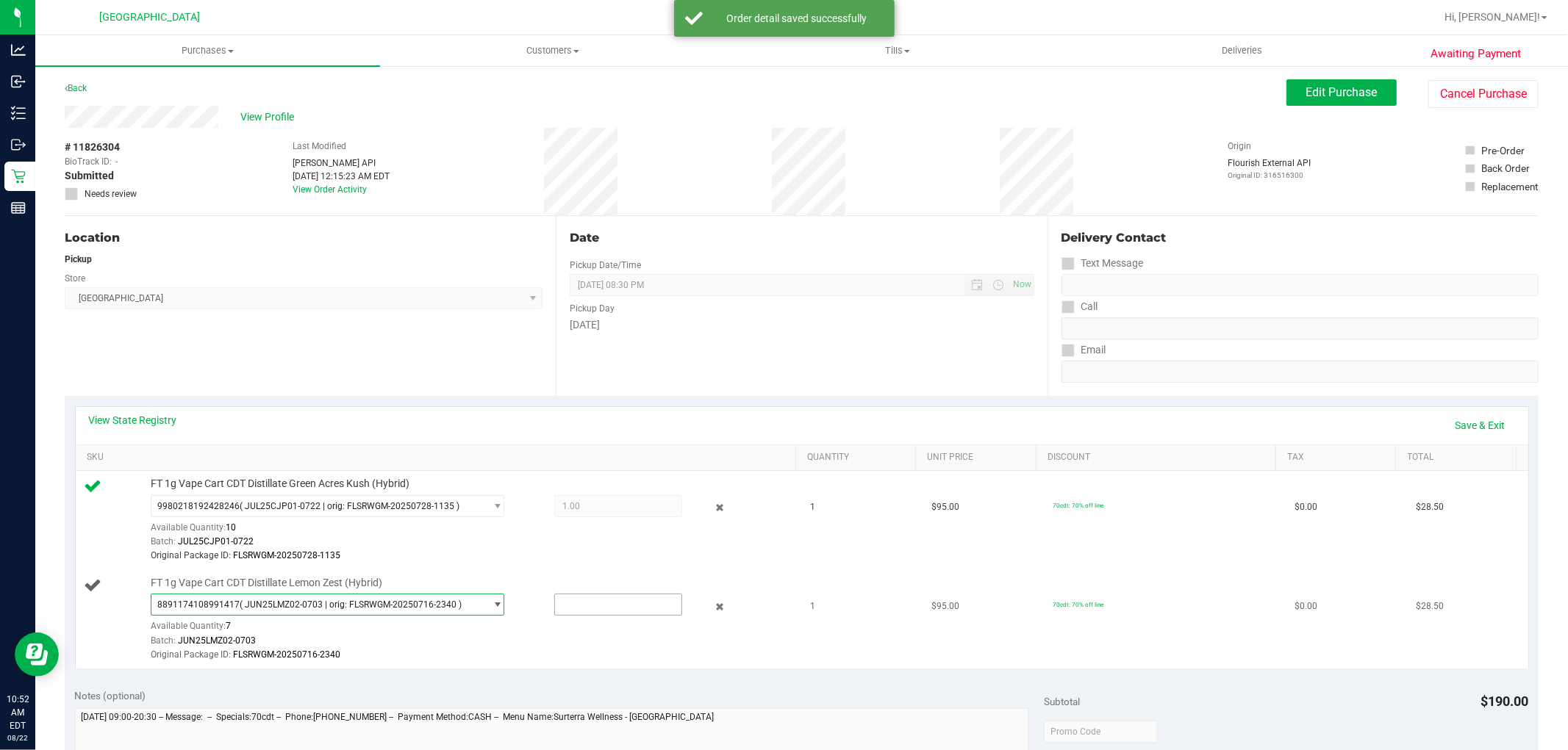
click at [598, 603] on input "text" at bounding box center [619, 604] width 126 height 20
type input "1"
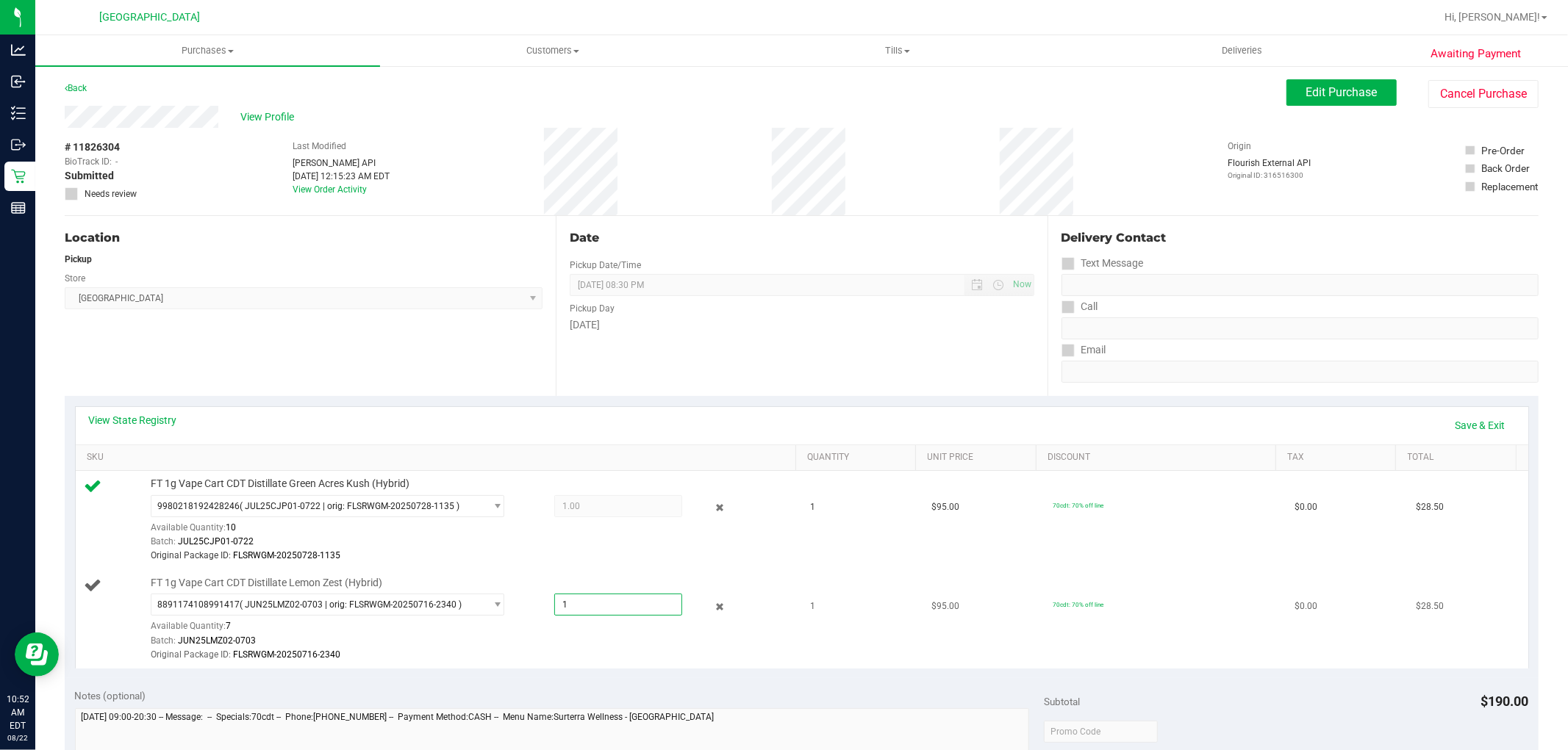
click at [809, 664] on td "1" at bounding box center [863, 619] width 121 height 98
type input "1.0000"
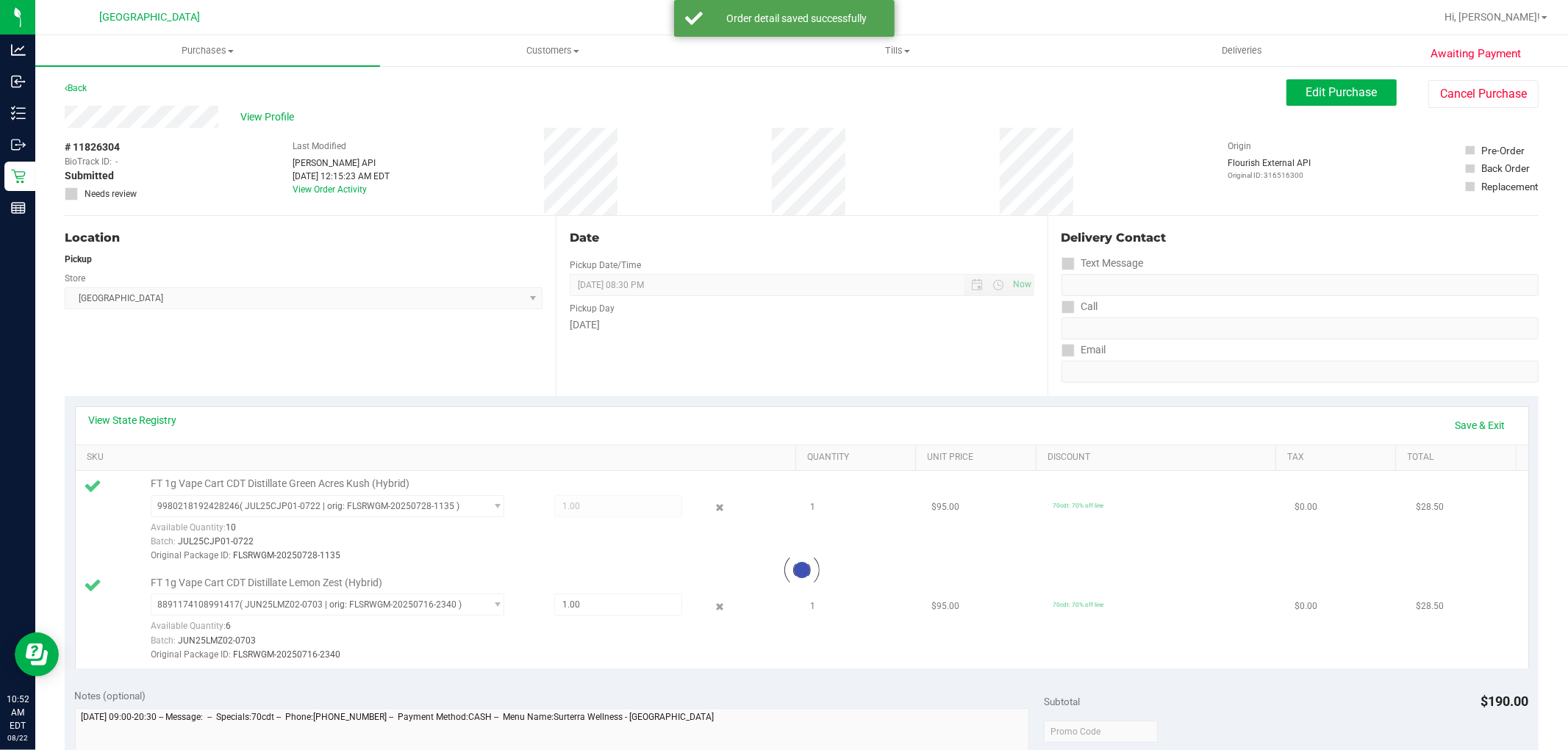
scroll to position [176, 0]
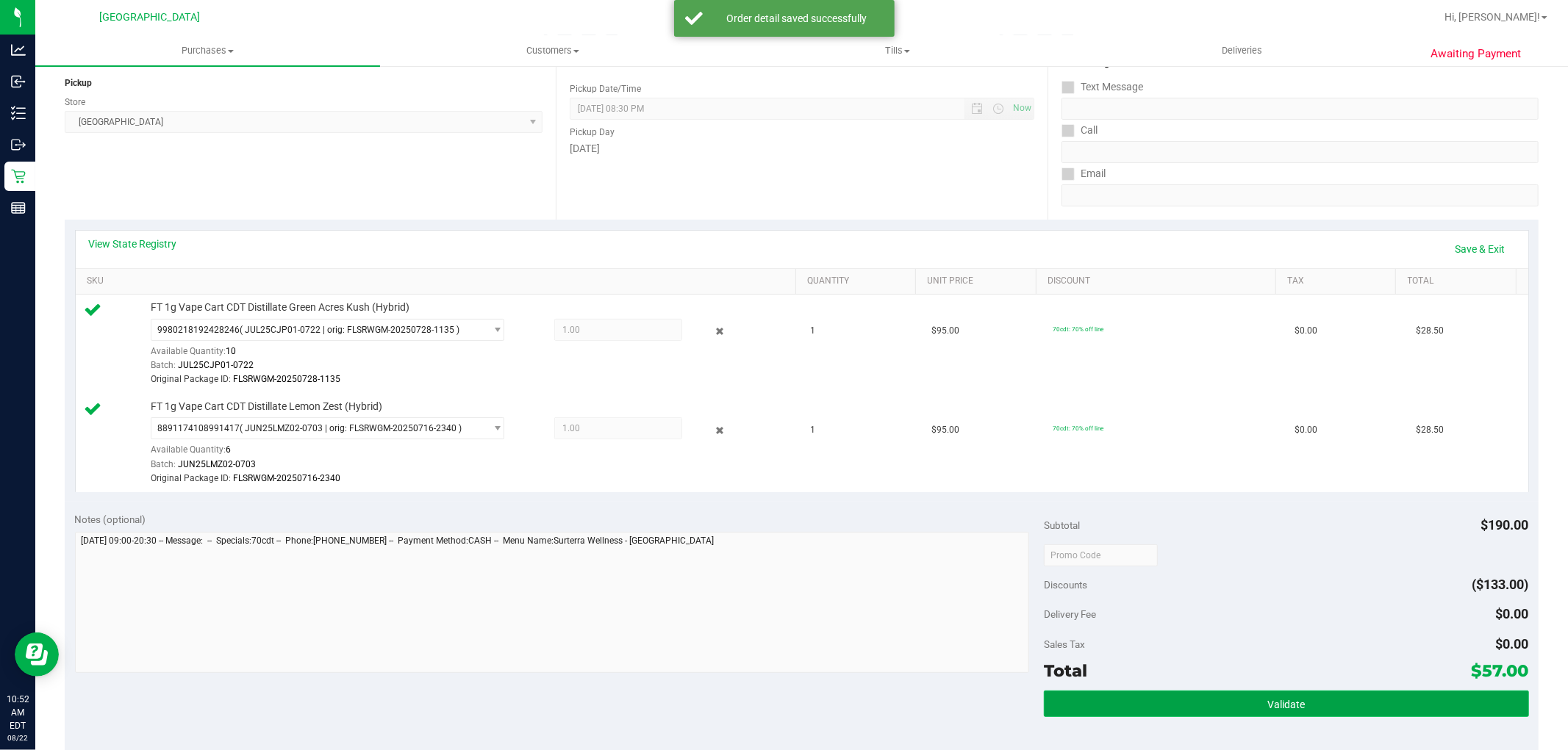
click at [1273, 705] on span "Validate" at bounding box center [1286, 704] width 38 height 11
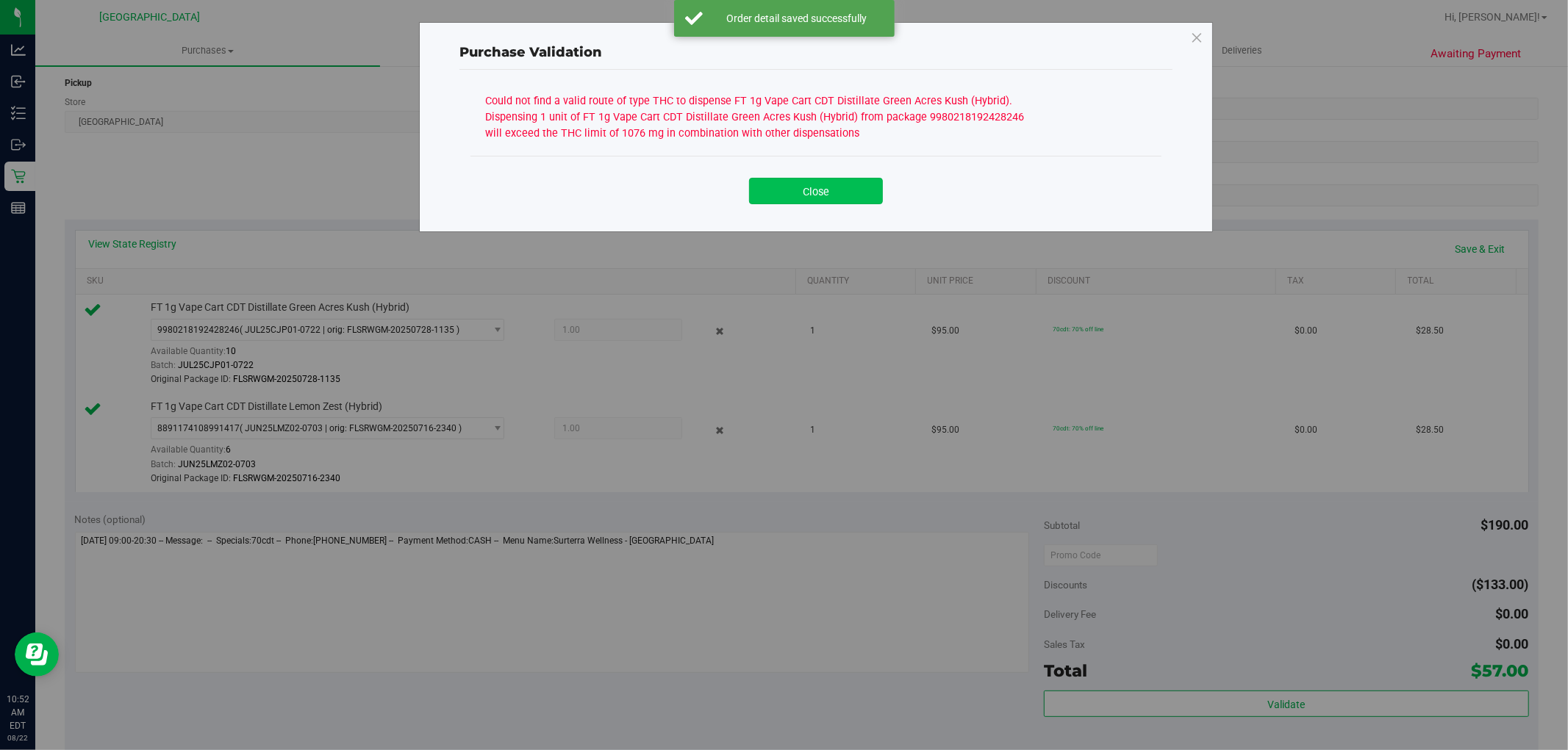
click at [839, 202] on button "Close" at bounding box center [816, 191] width 133 height 26
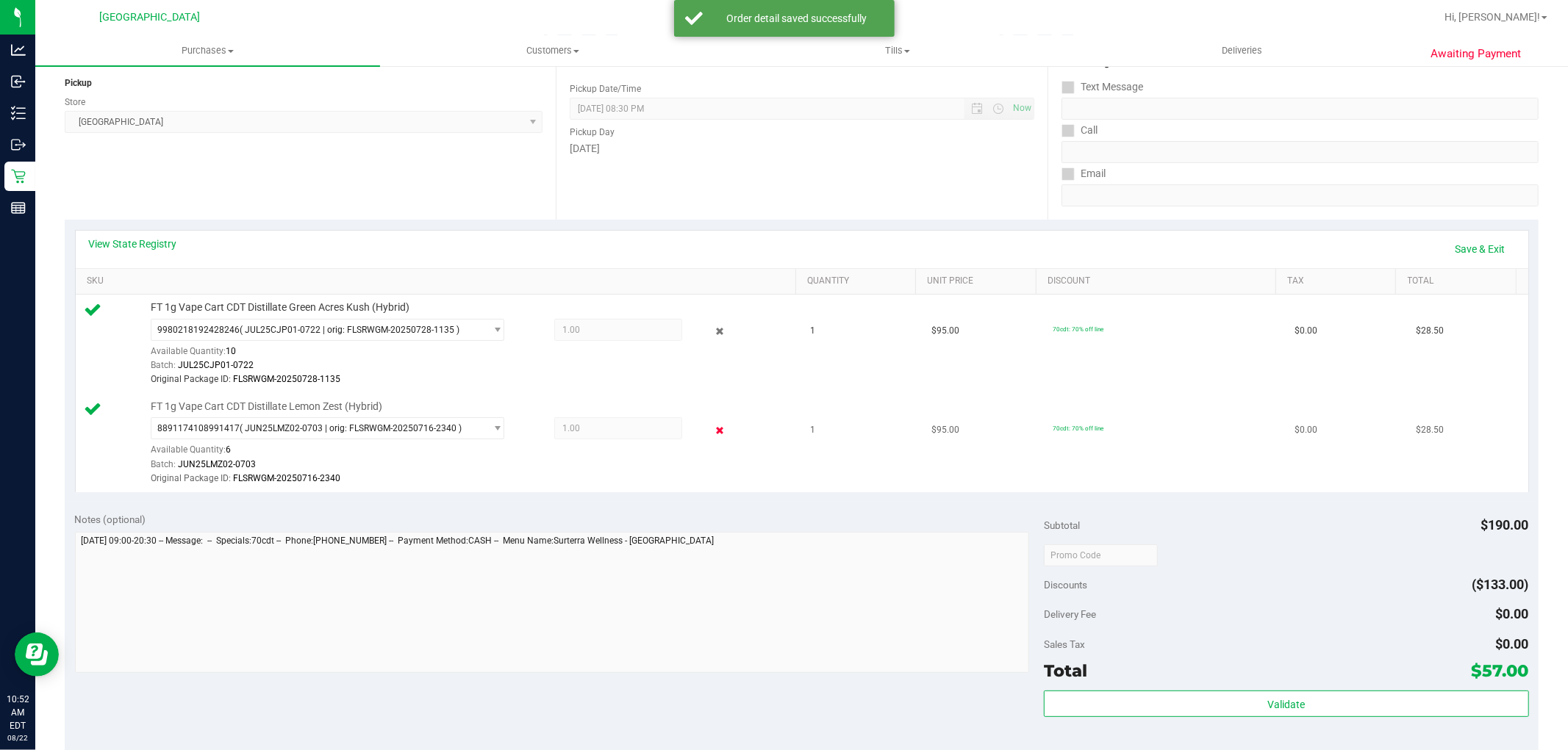
click at [712, 433] on icon at bounding box center [720, 430] width 16 height 17
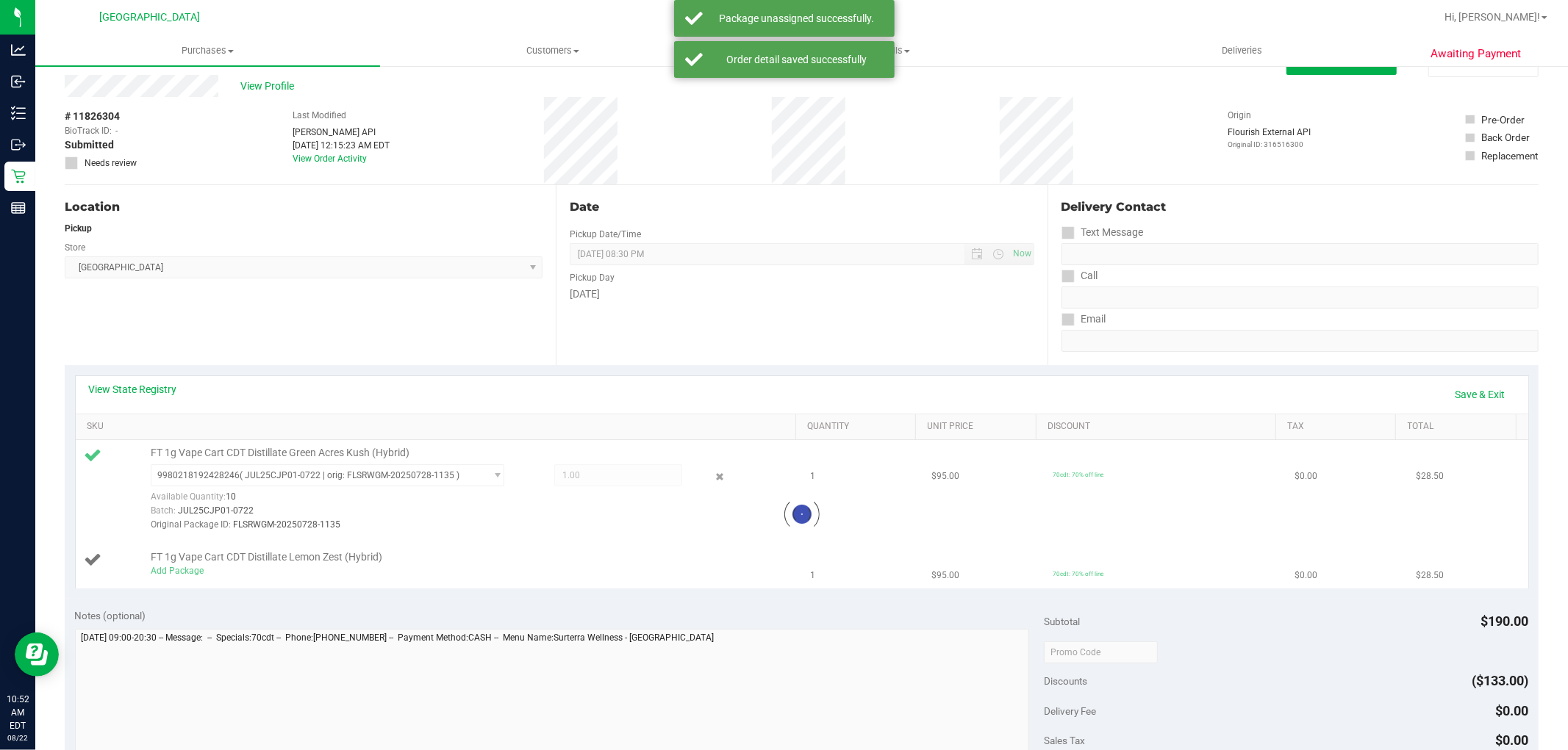
scroll to position [0, 0]
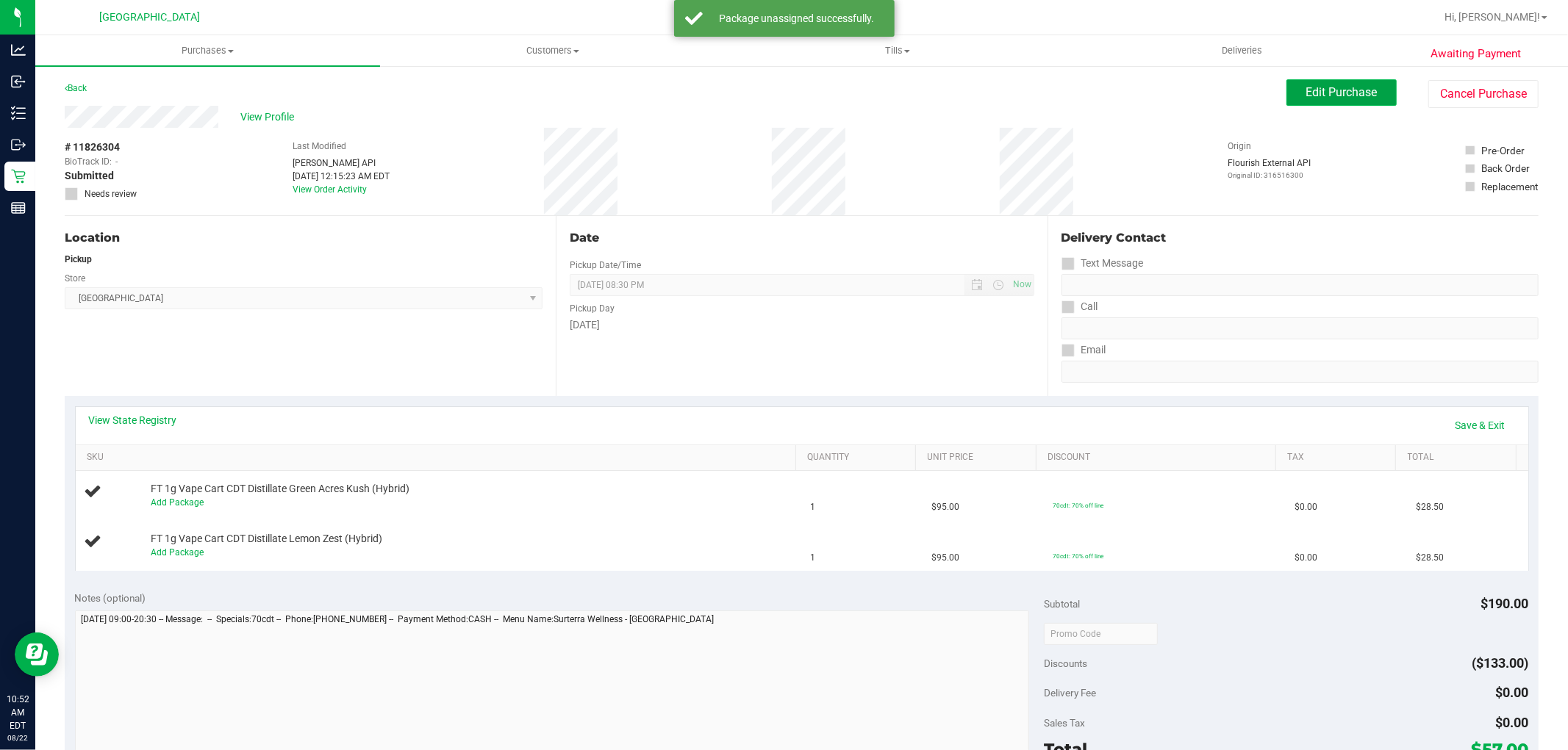
click at [1328, 93] on span "Edit Purchase" at bounding box center [1342, 92] width 71 height 14
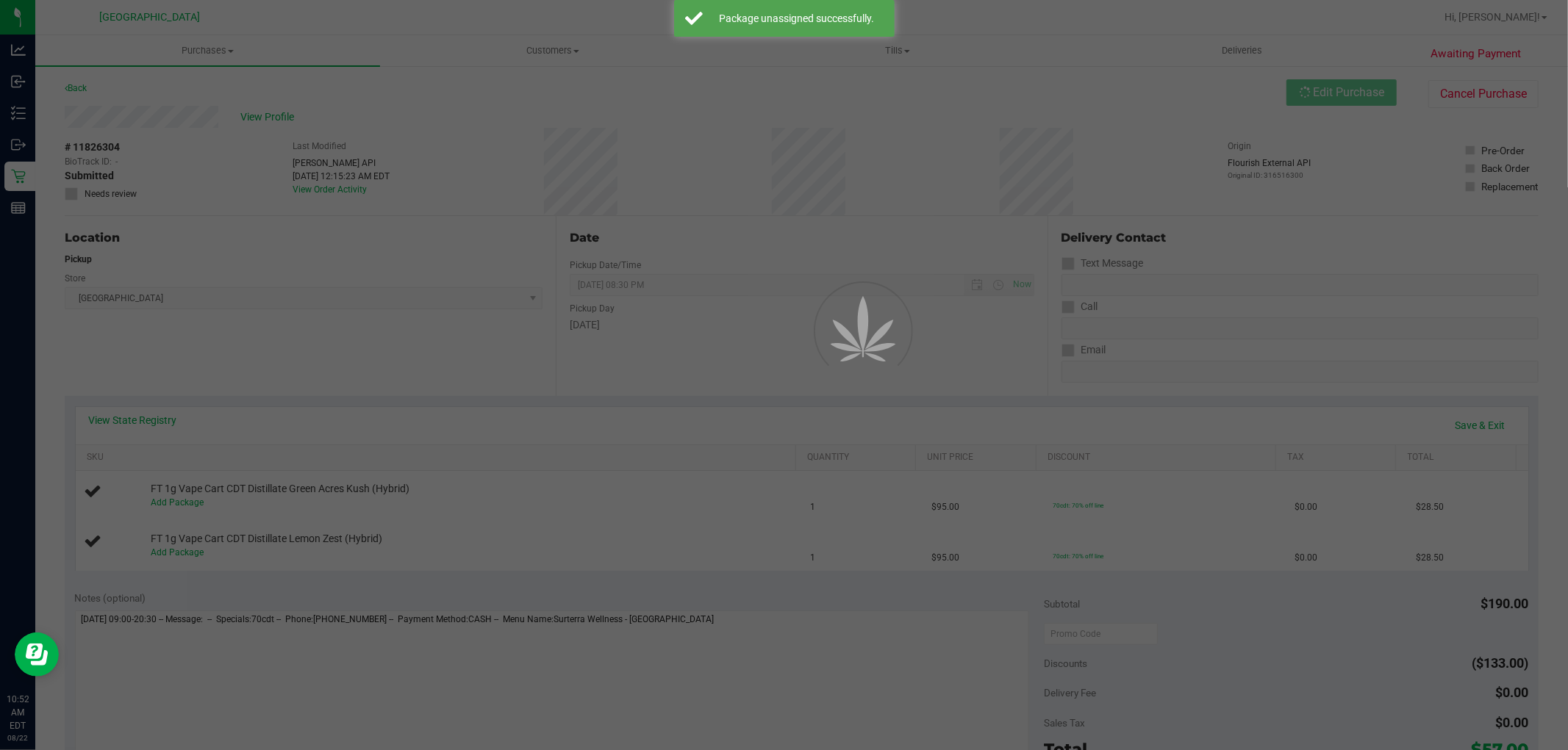
click at [71, 196] on div at bounding box center [784, 375] width 1568 height 750
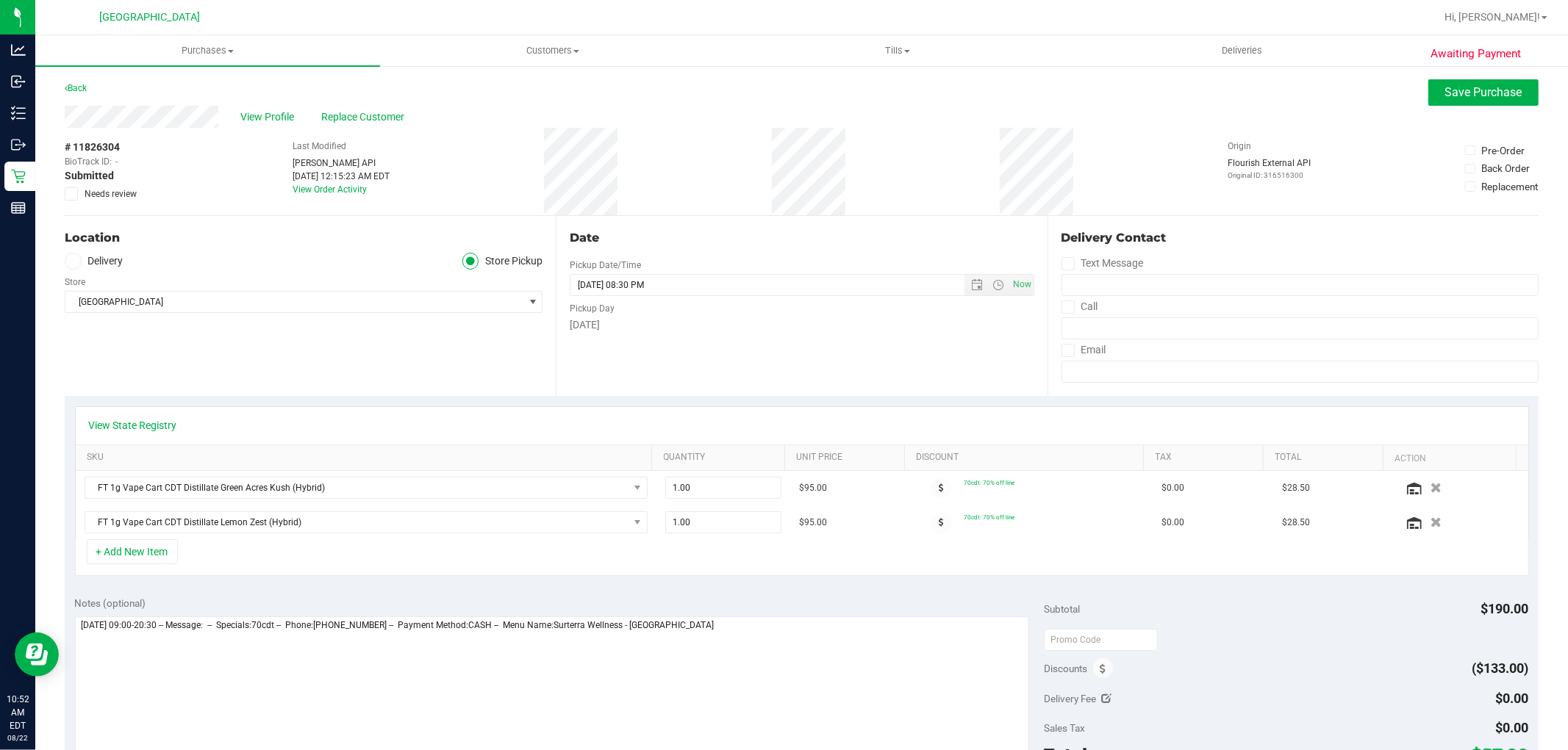
click at [67, 194] on icon at bounding box center [71, 194] width 10 height 0
click at [0, 0] on input "Needs review" at bounding box center [0, 0] width 0 height 0
click at [799, 687] on textarea at bounding box center [552, 687] width 955 height 141
type textarea "Friday 08/22/2025 09:00-20:30 -- Message: -- Specials:70cdt -- Phone:8108410550…"
click at [1445, 97] on span "Save Purchase" at bounding box center [1484, 92] width 77 height 14
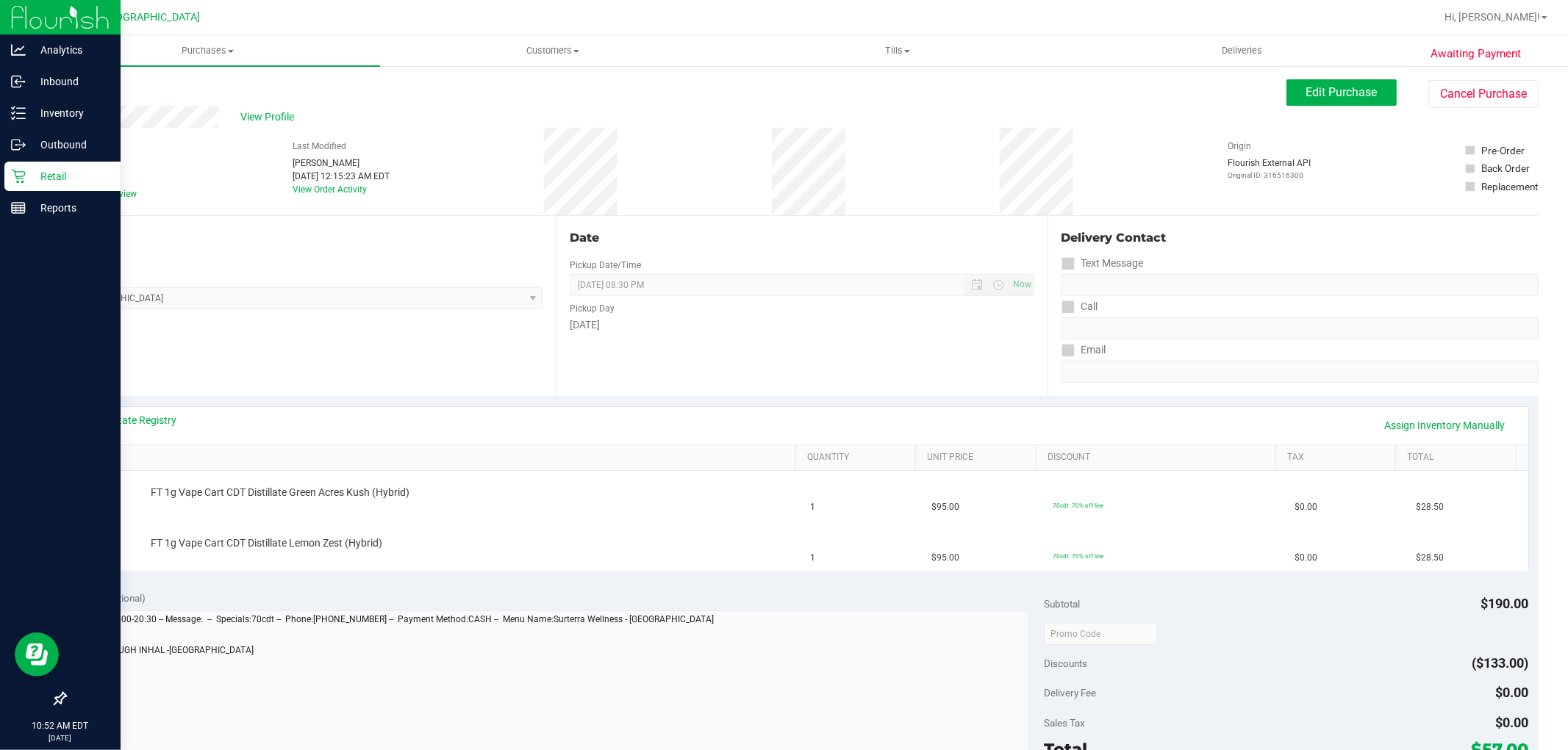
click at [55, 170] on p "Retail" at bounding box center [69, 176] width 89 height 18
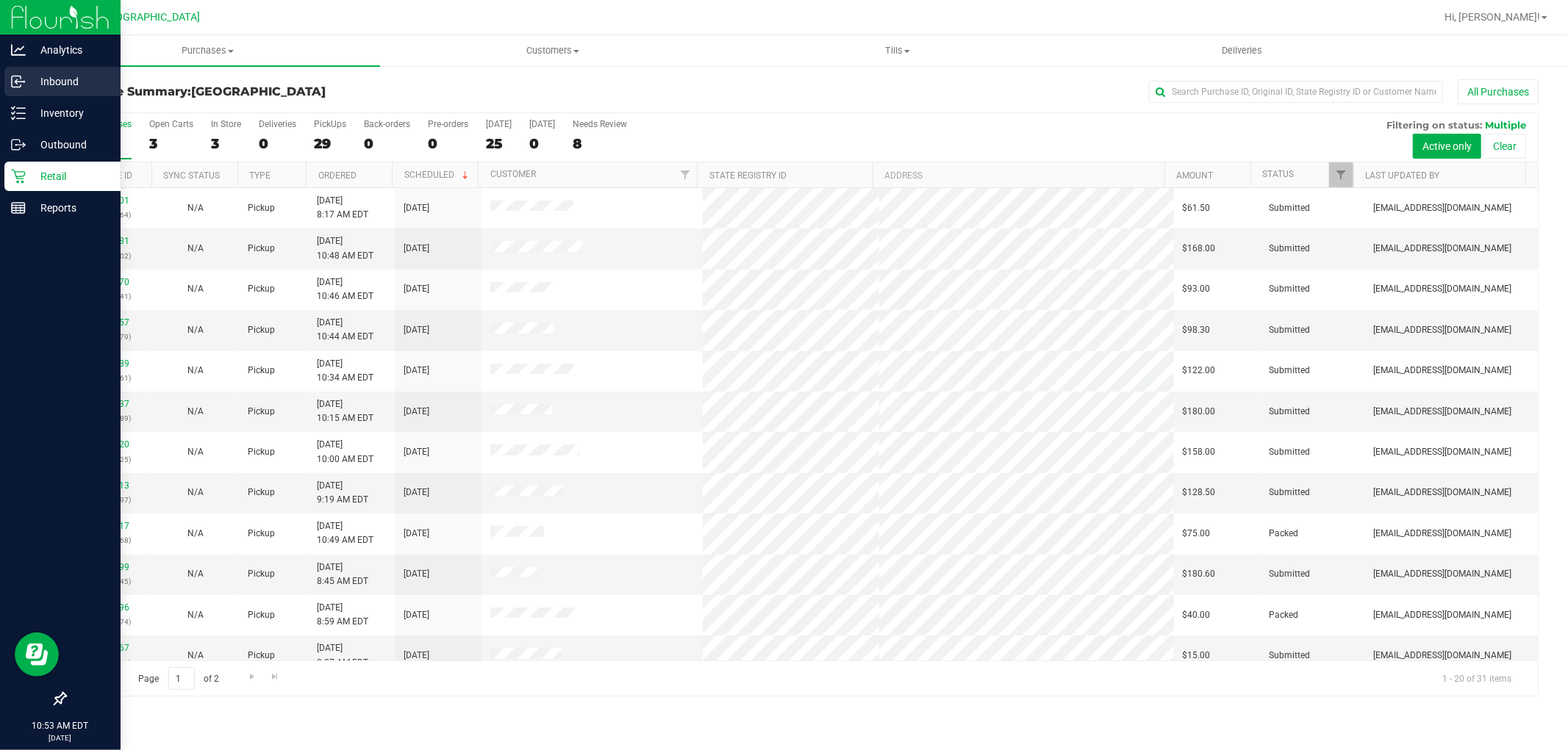
click at [25, 90] on div "Inbound" at bounding box center [62, 82] width 116 height 30
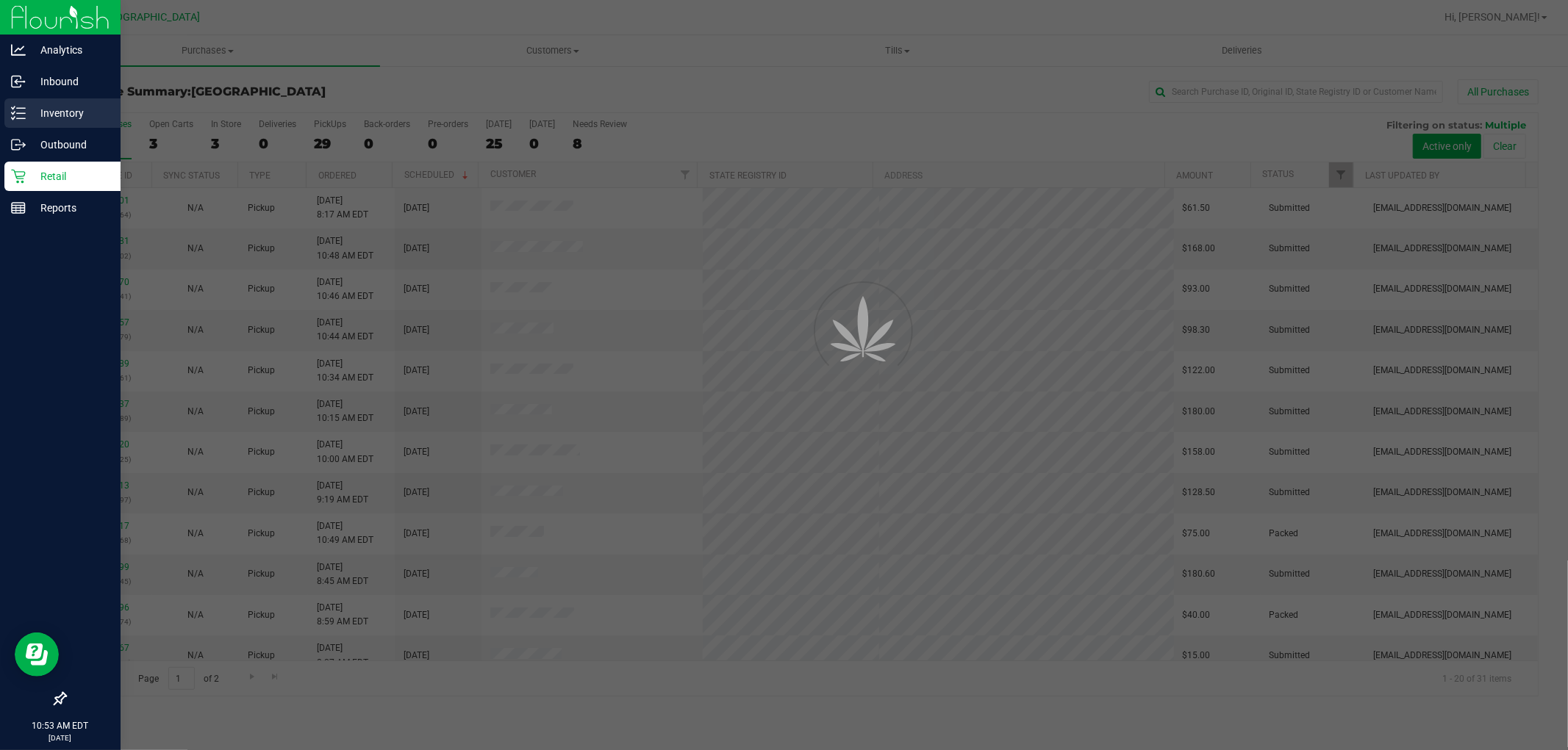
click at [39, 101] on div "Inventory" at bounding box center [62, 113] width 116 height 30
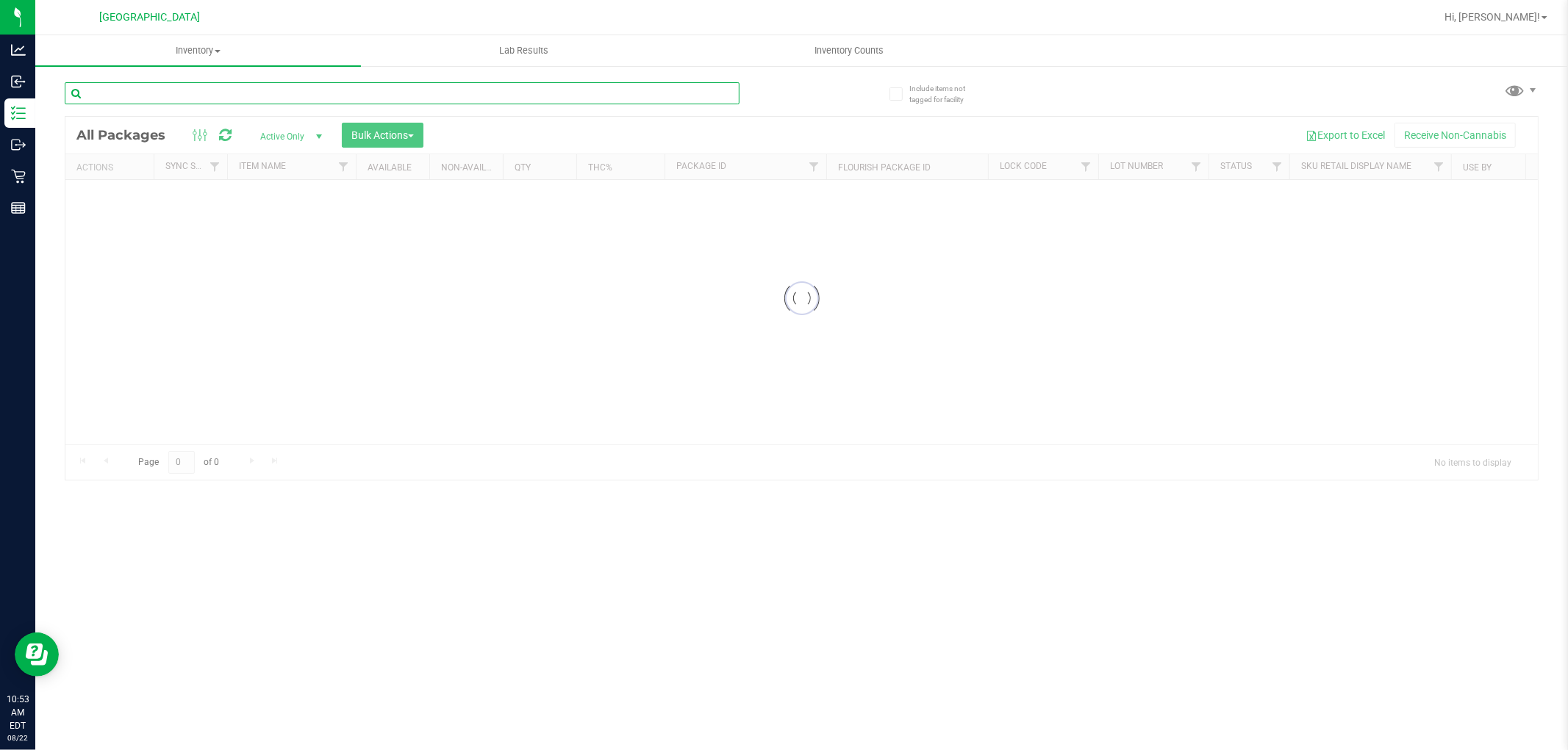
click at [179, 93] on input "text" at bounding box center [402, 93] width 675 height 22
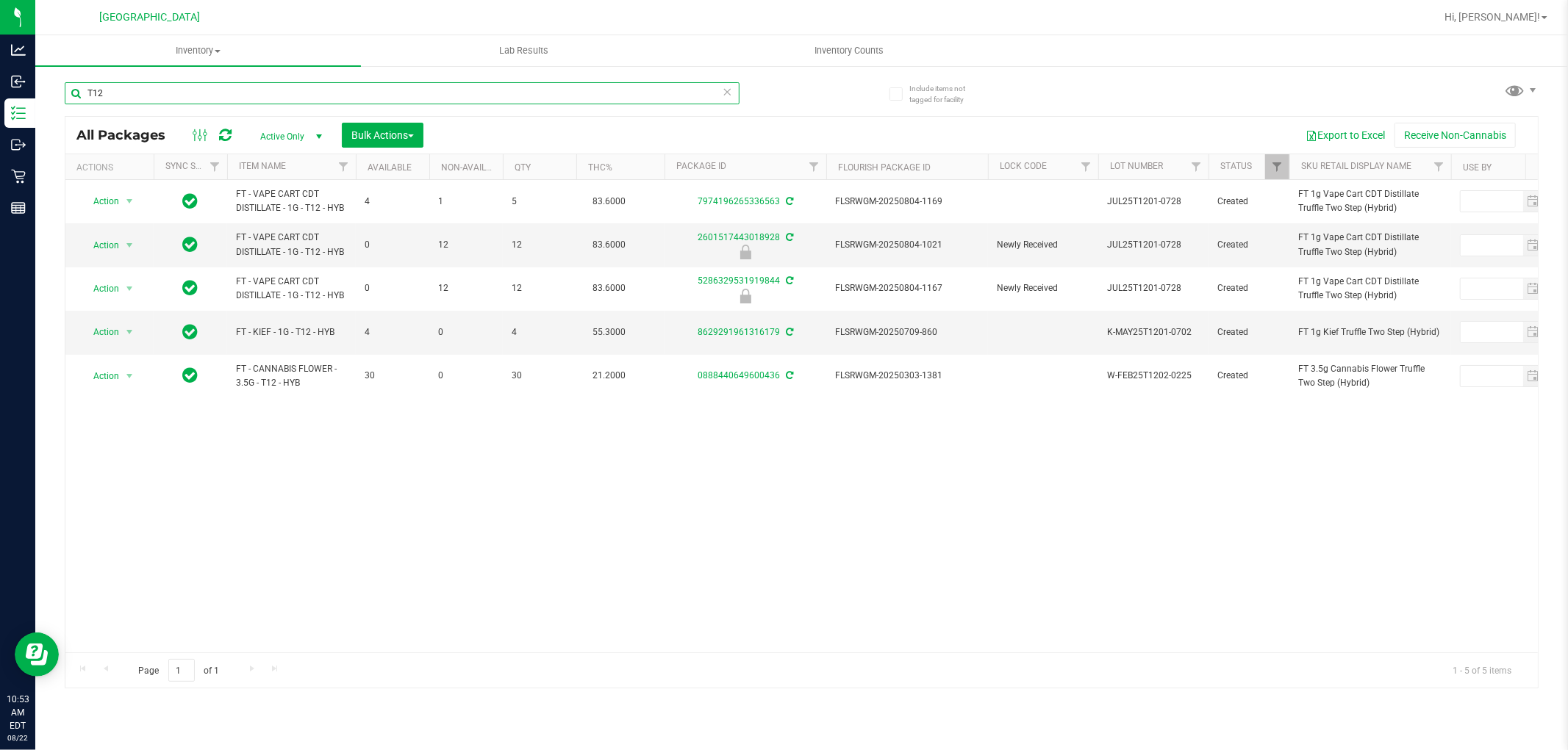
type input "T12"
click at [262, 439] on div "Action Action Adjust qty Create package Edit attributes Global inventory Locate…" at bounding box center [802, 416] width 1472 height 473
click at [101, 241] on span "Action" at bounding box center [99, 245] width 39 height 20
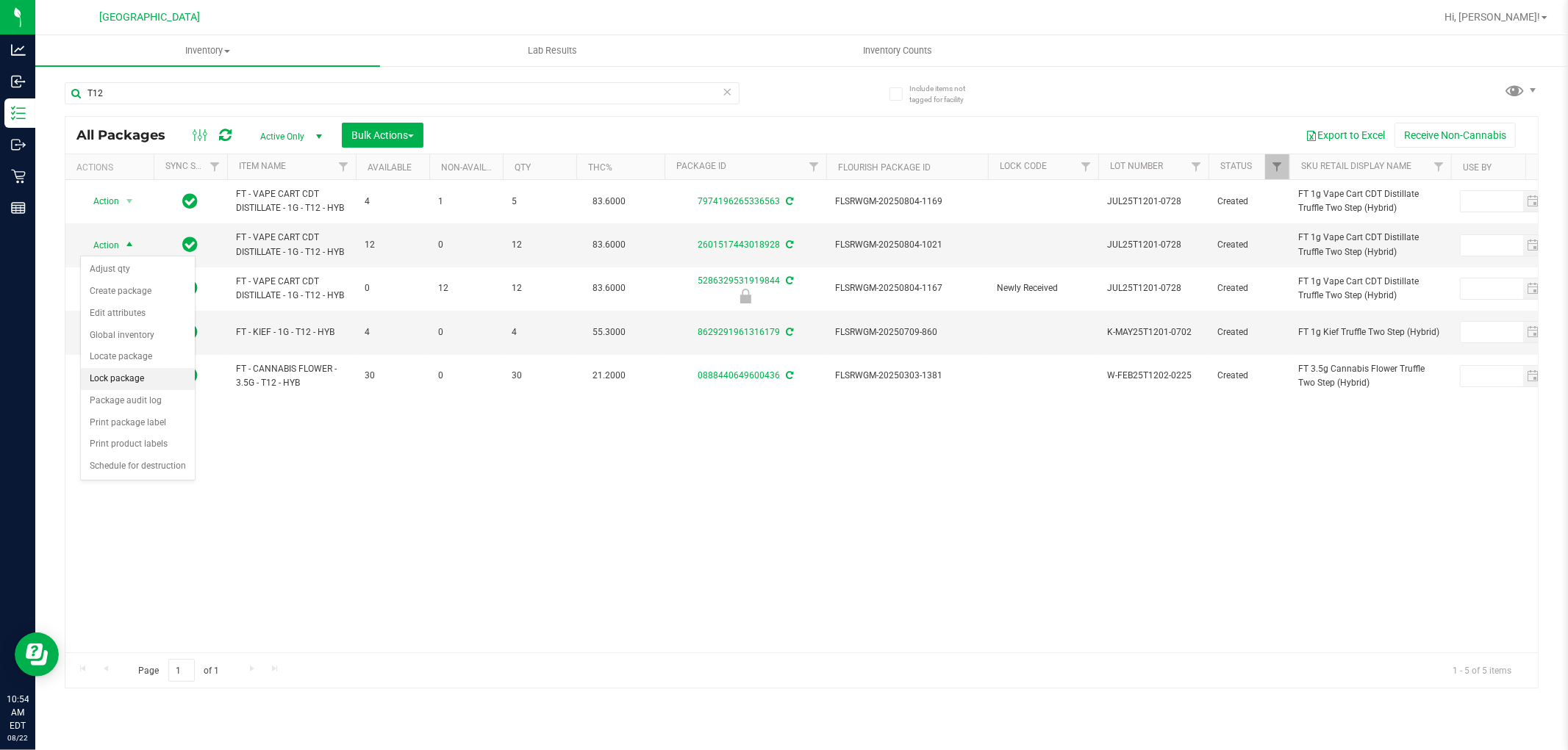
click at [123, 379] on li "Lock package" at bounding box center [138, 379] width 114 height 22
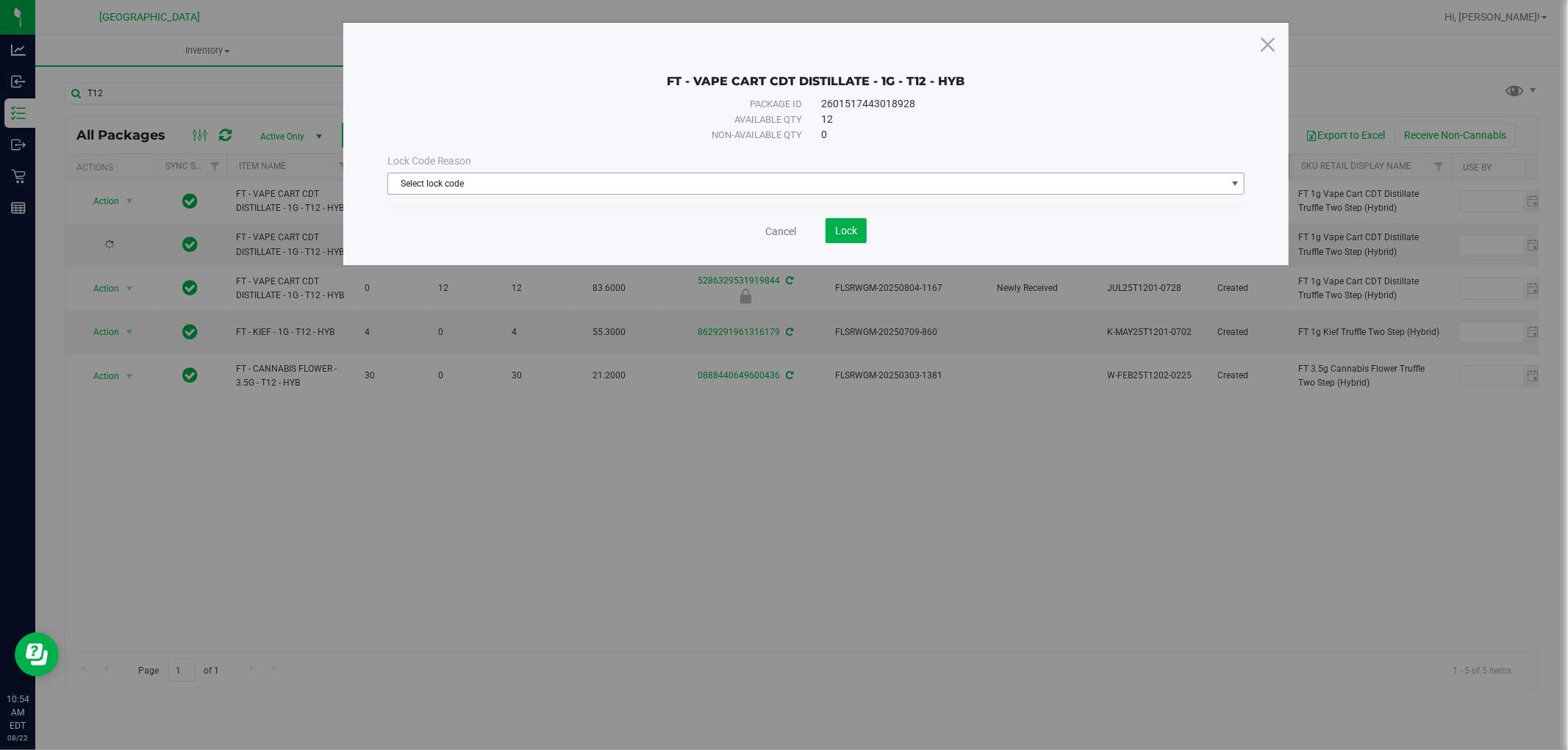
click at [547, 170] on div "Lock Code Reason Select lock code Select lock code Newly Received Administrativ…" at bounding box center [816, 174] width 880 height 41
click at [518, 182] on span "Select lock code" at bounding box center [806, 183] width 838 height 20
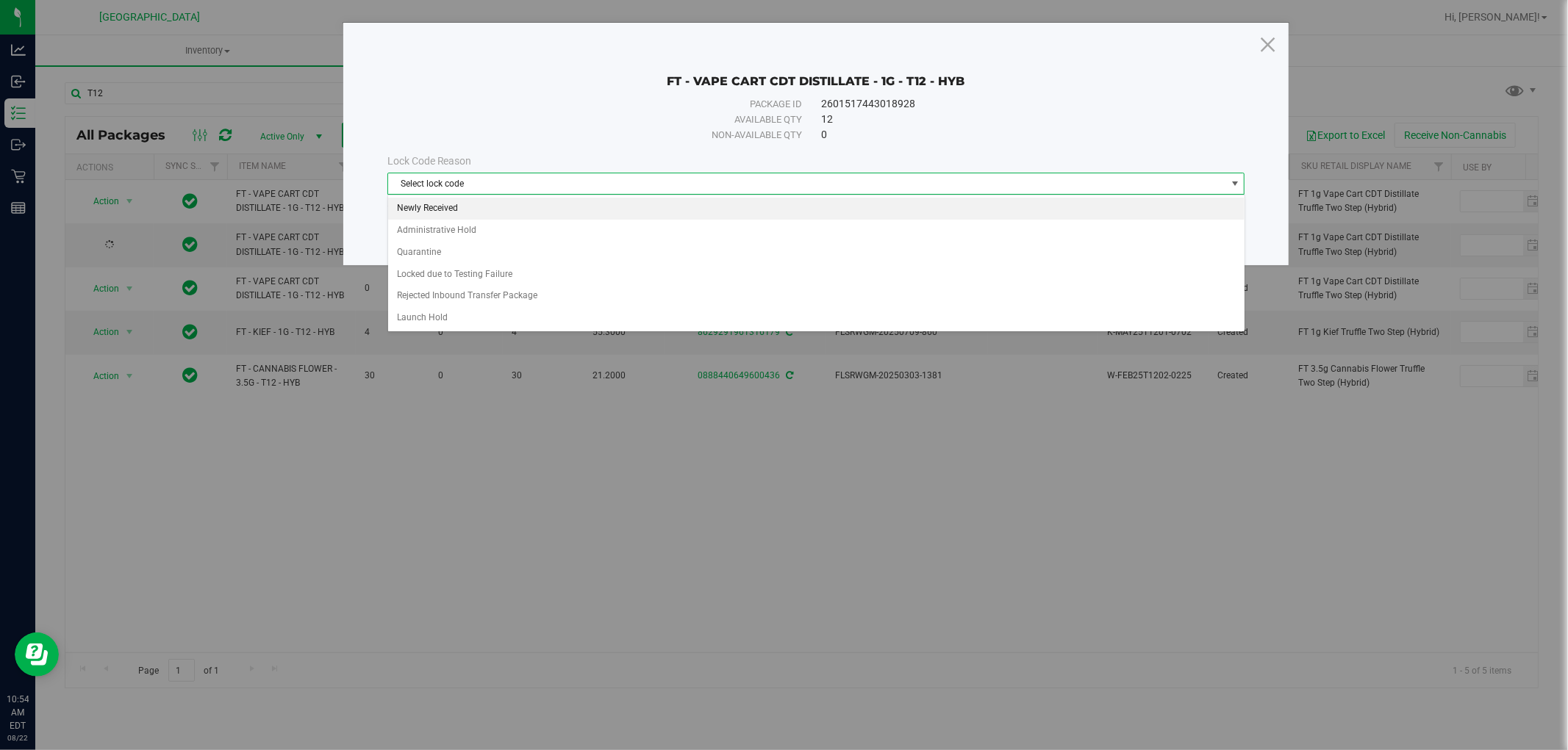
click at [445, 211] on li "Newly Received" at bounding box center [816, 208] width 856 height 22
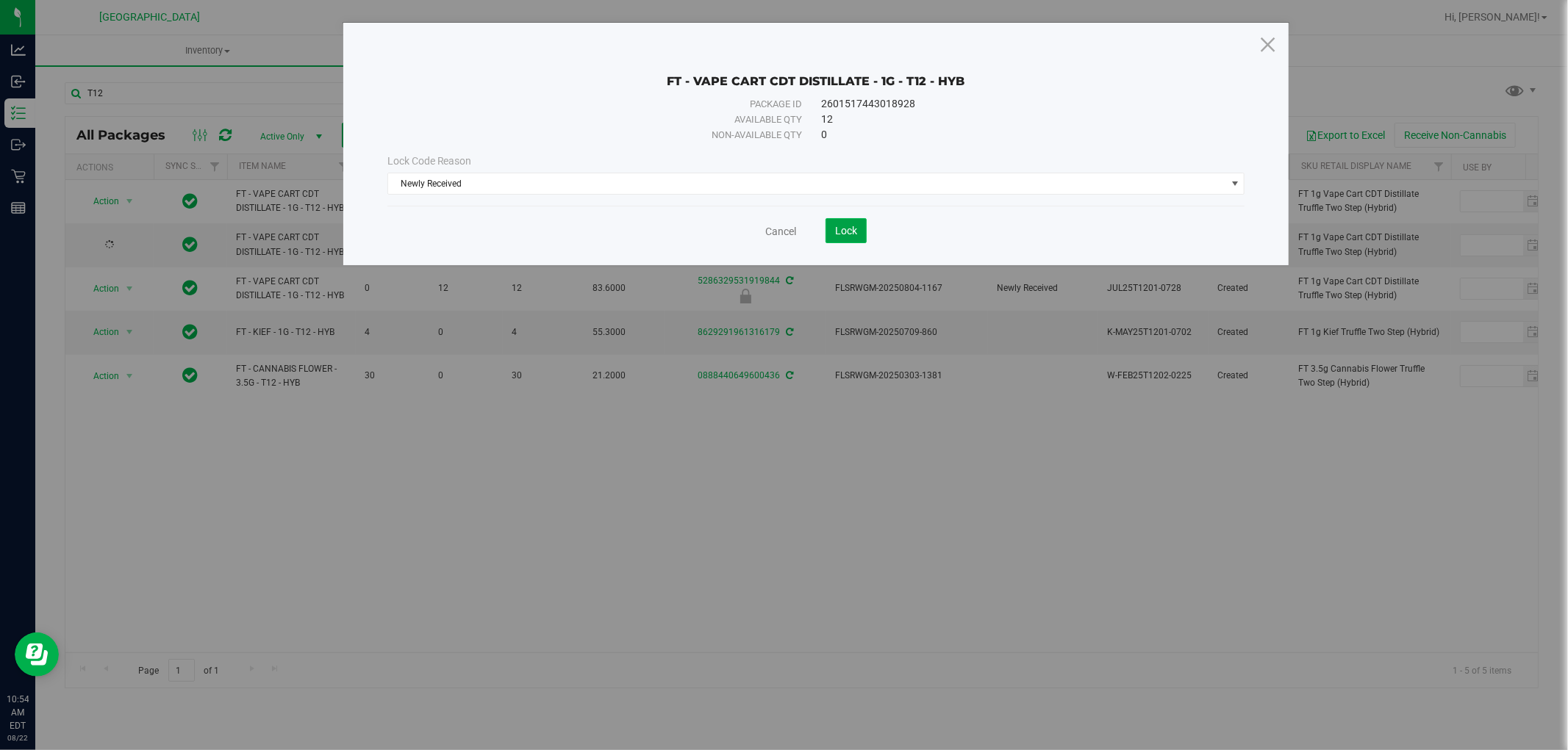
click at [860, 233] on button "Lock" at bounding box center [846, 231] width 41 height 25
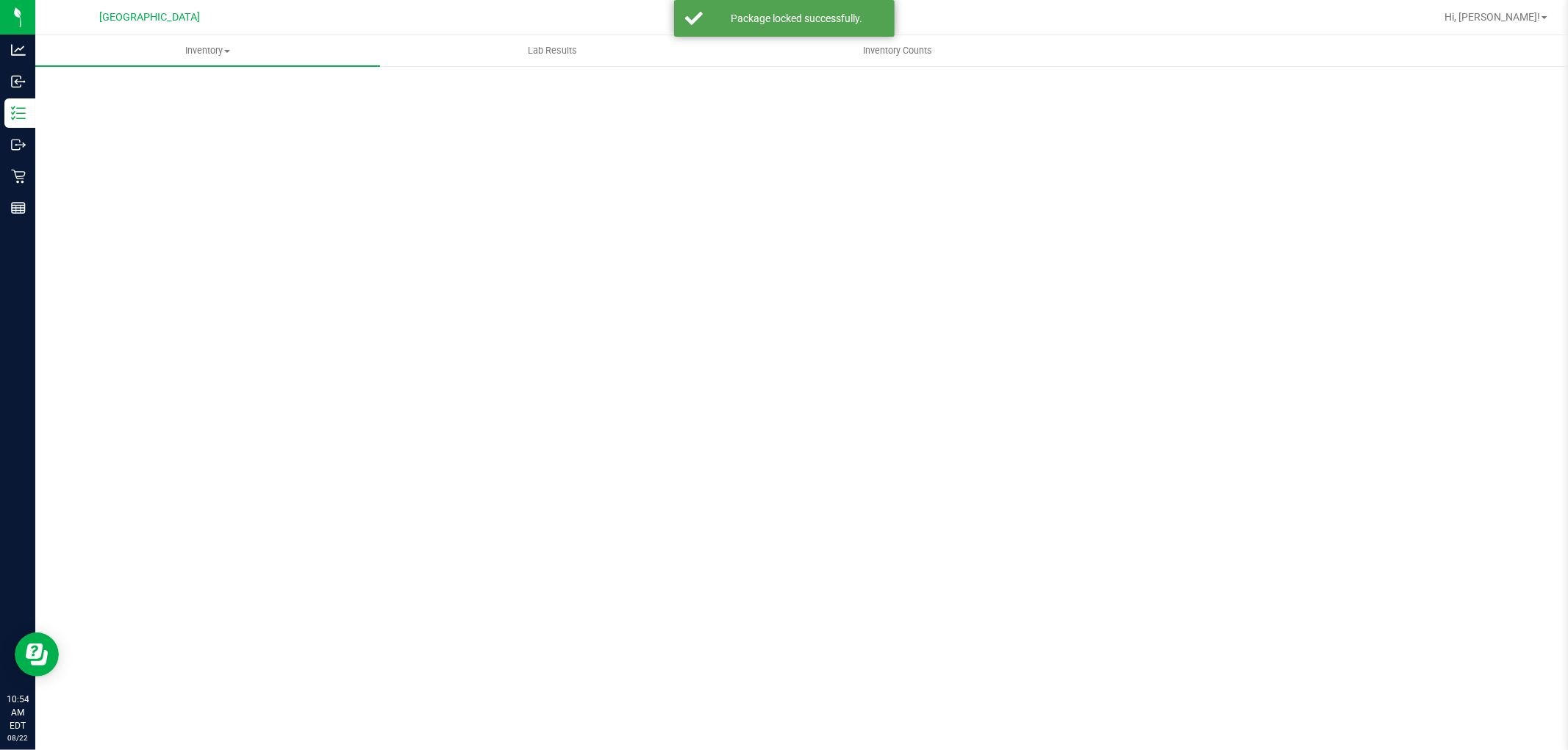
click at [646, 552] on div "Inventory All packages All inventory Waste log Create inventory Lab Results Inv…" at bounding box center [801, 392] width 1533 height 715
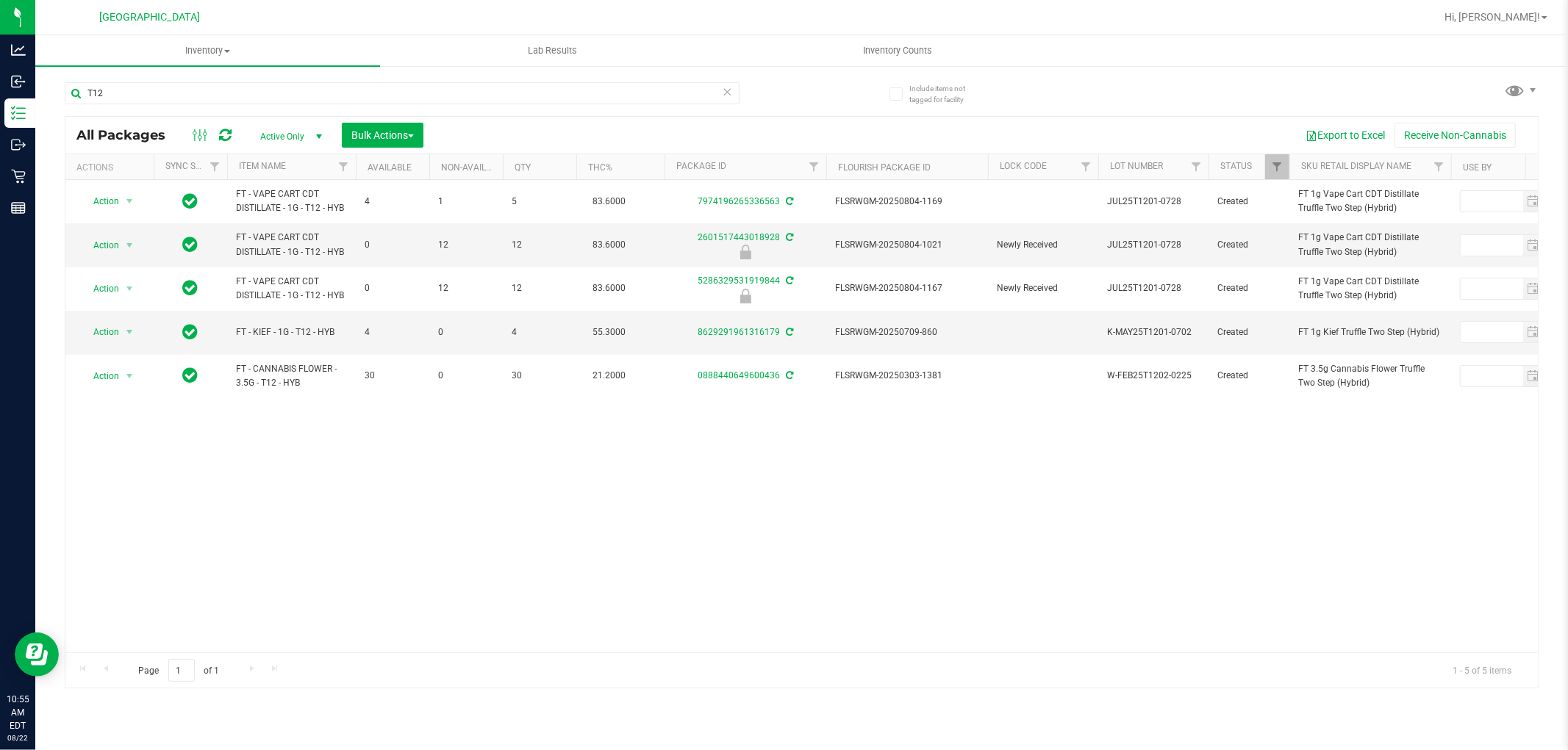
click at [297, 469] on div "Action Action Adjust qty Create package Edit attributes Global inventory Locate…" at bounding box center [802, 416] width 1472 height 473
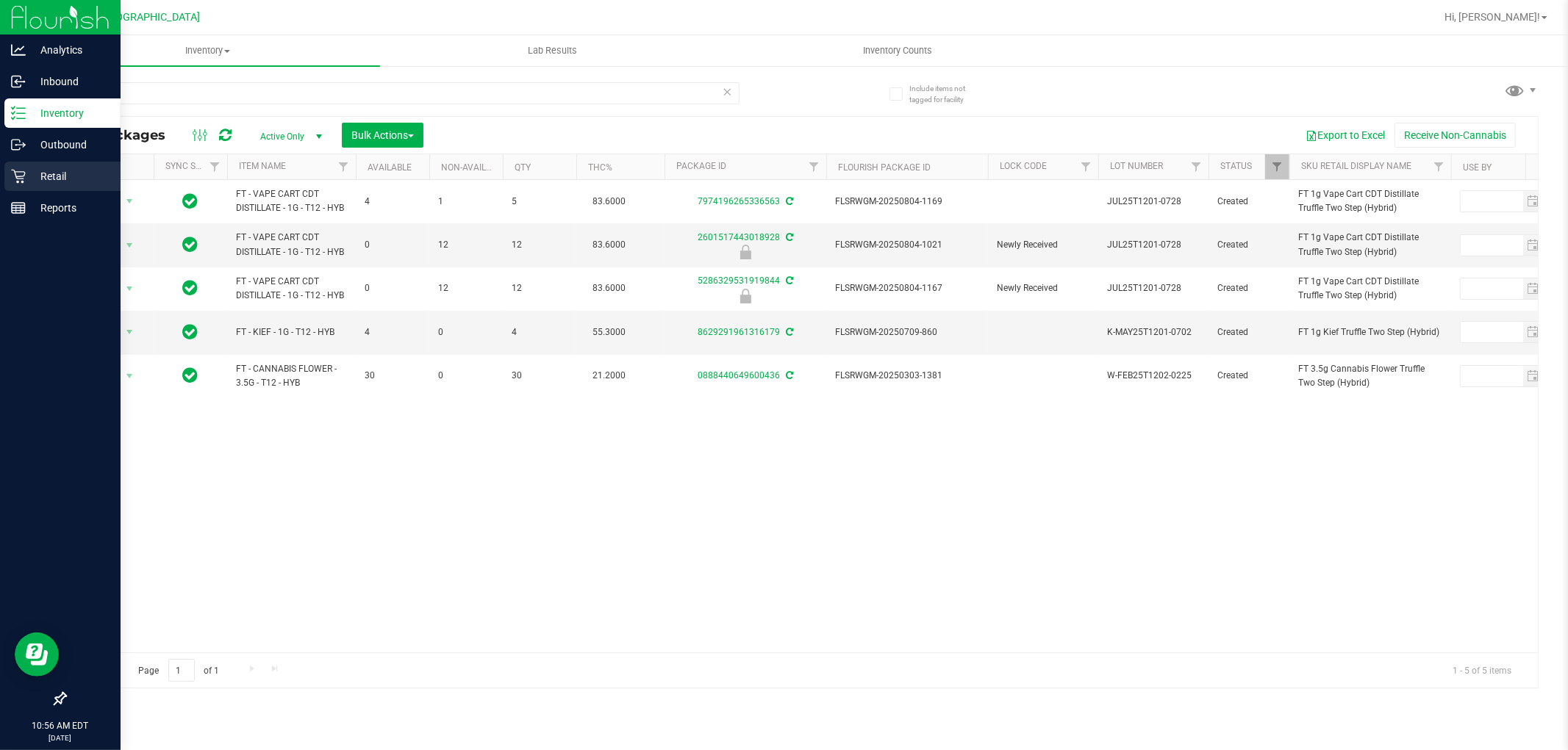
click at [25, 179] on icon at bounding box center [18, 176] width 15 height 15
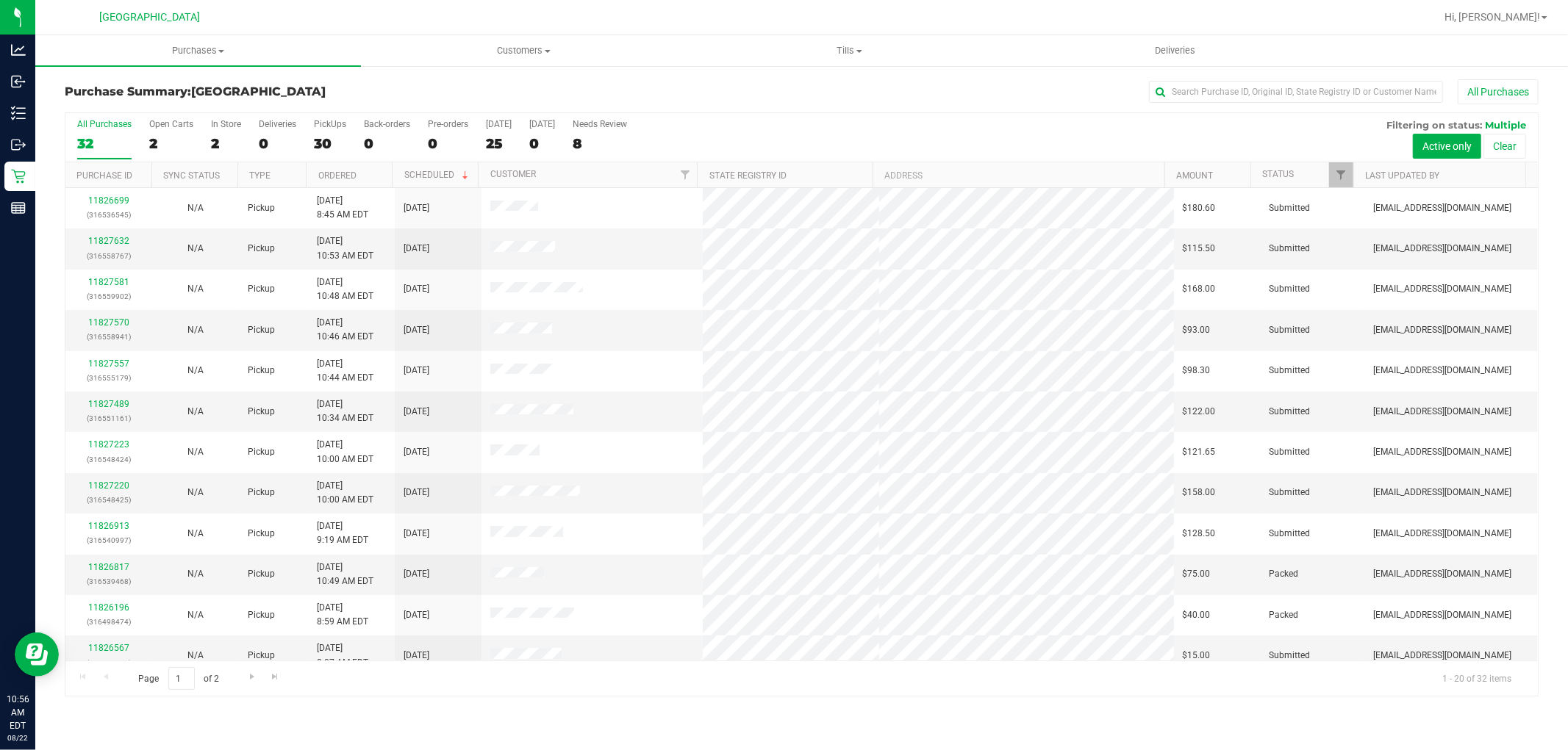
click at [370, 176] on th "Ordered" at bounding box center [349, 175] width 86 height 25
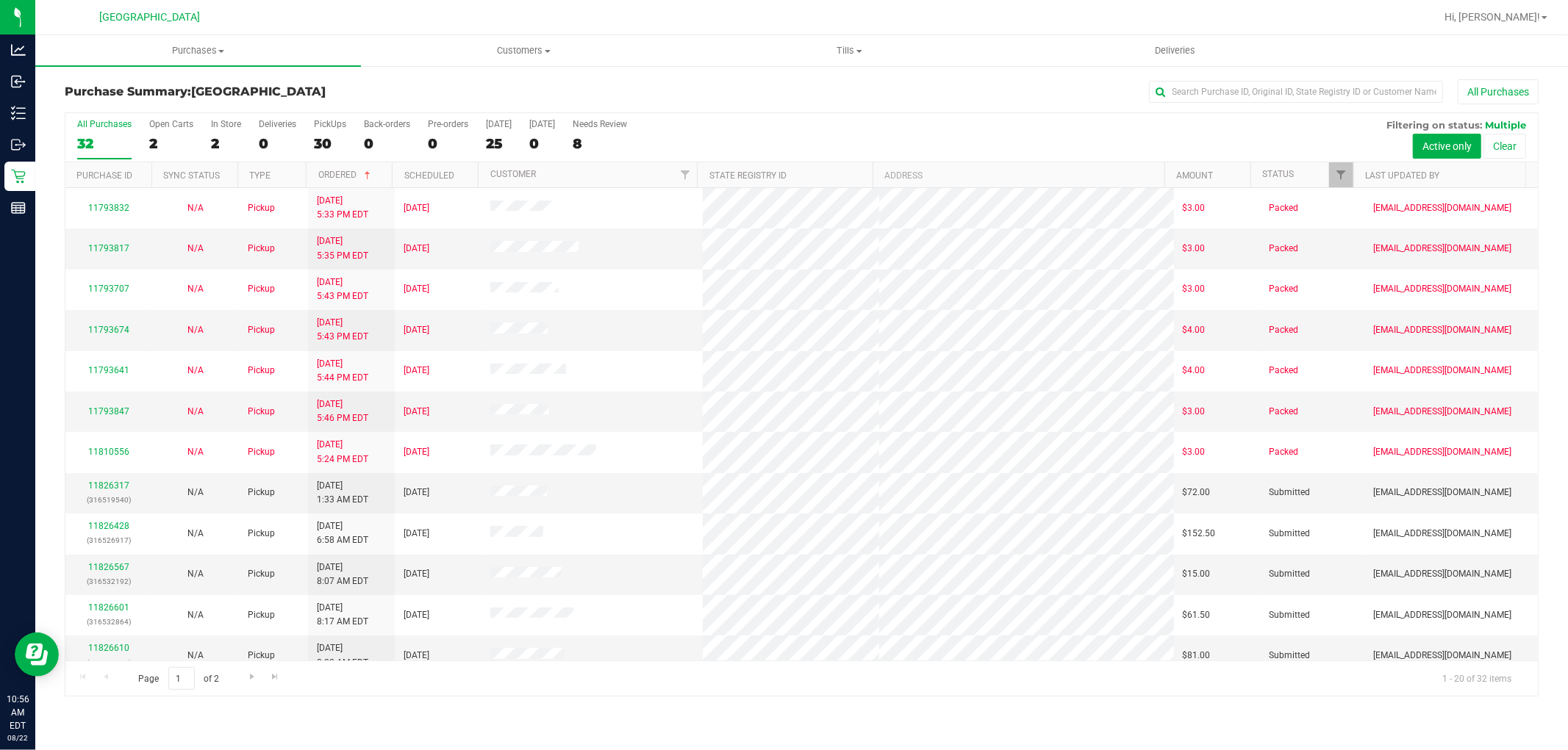
scroll to position [70, 0]
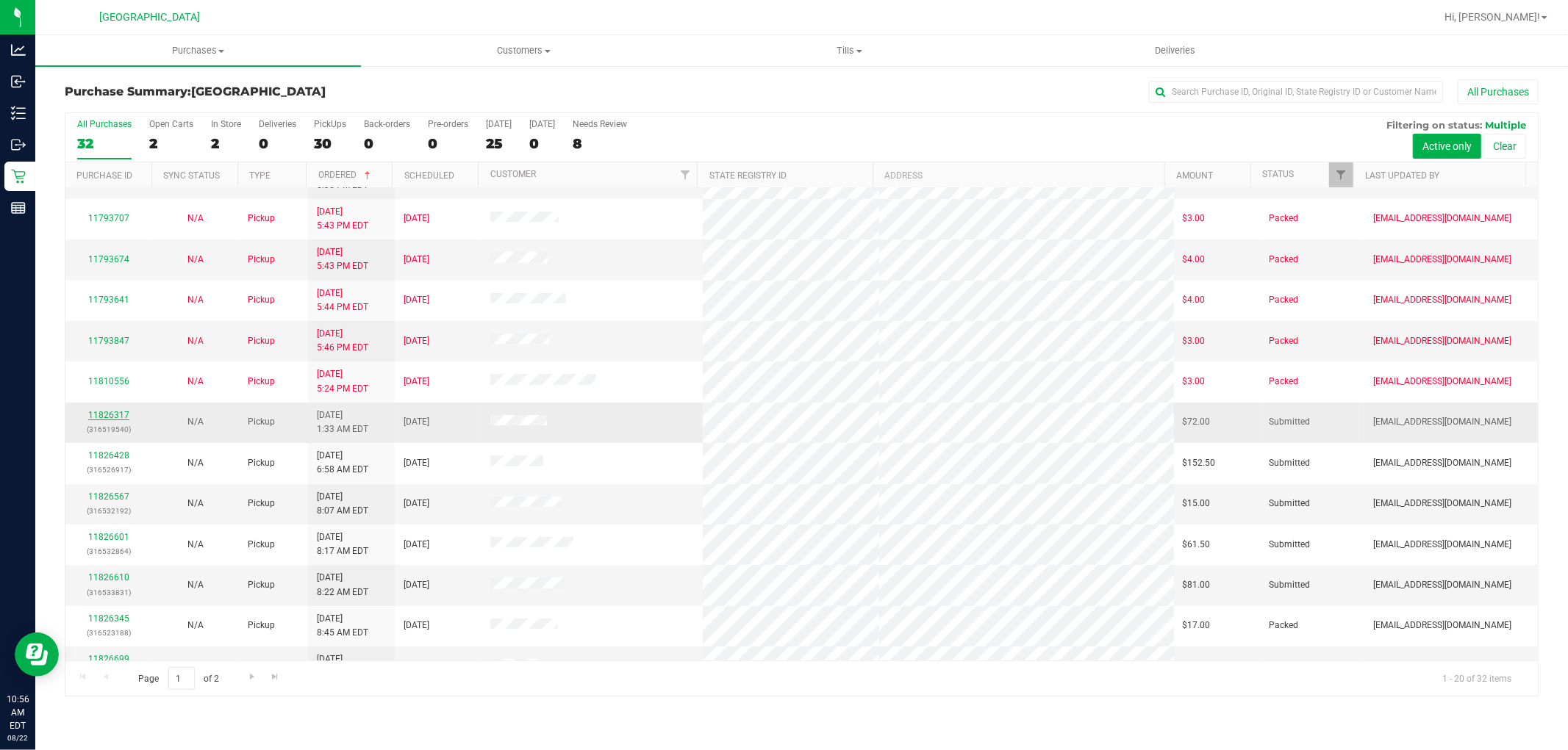
click at [113, 416] on link "11826317" at bounding box center [109, 416] width 41 height 11
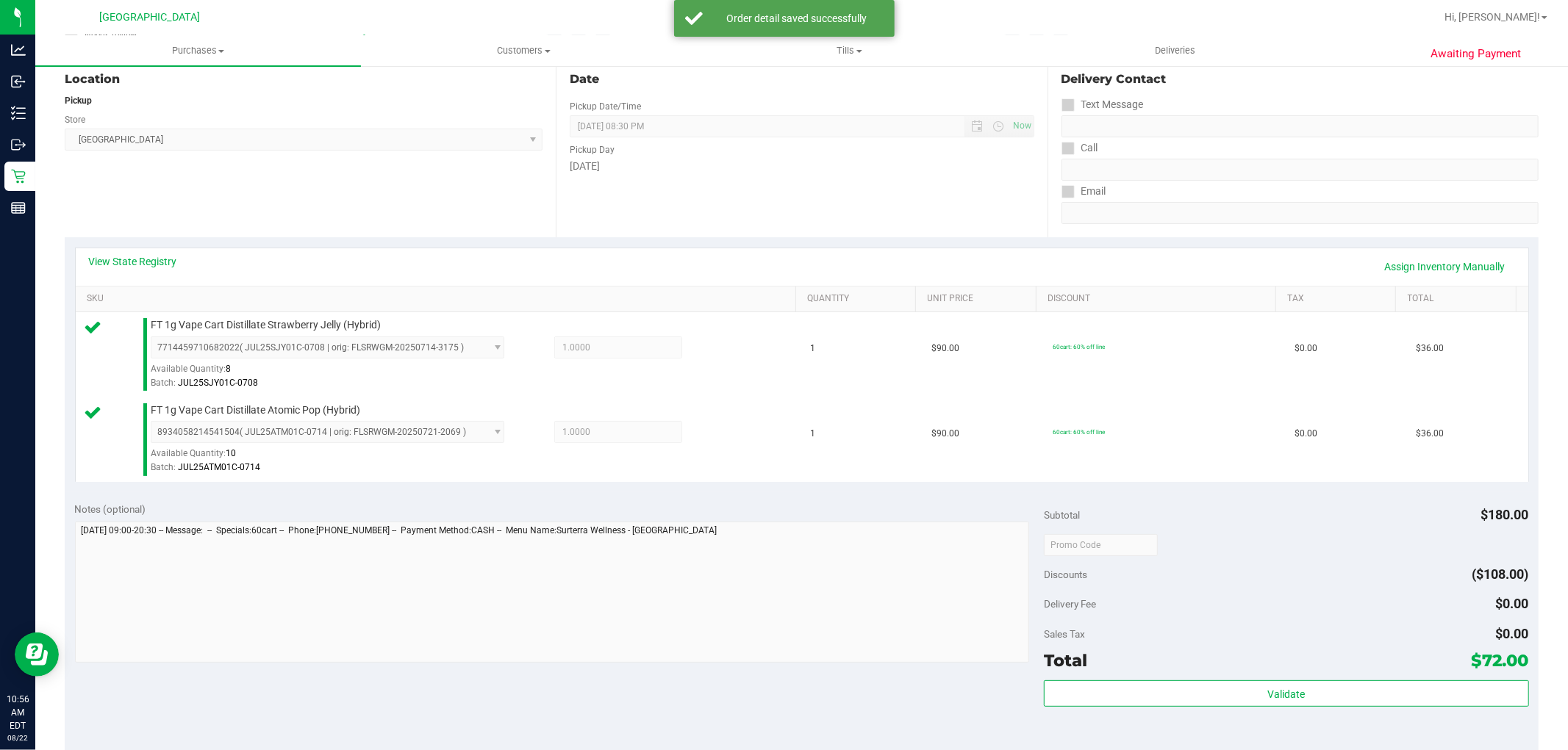
scroll to position [246, 0]
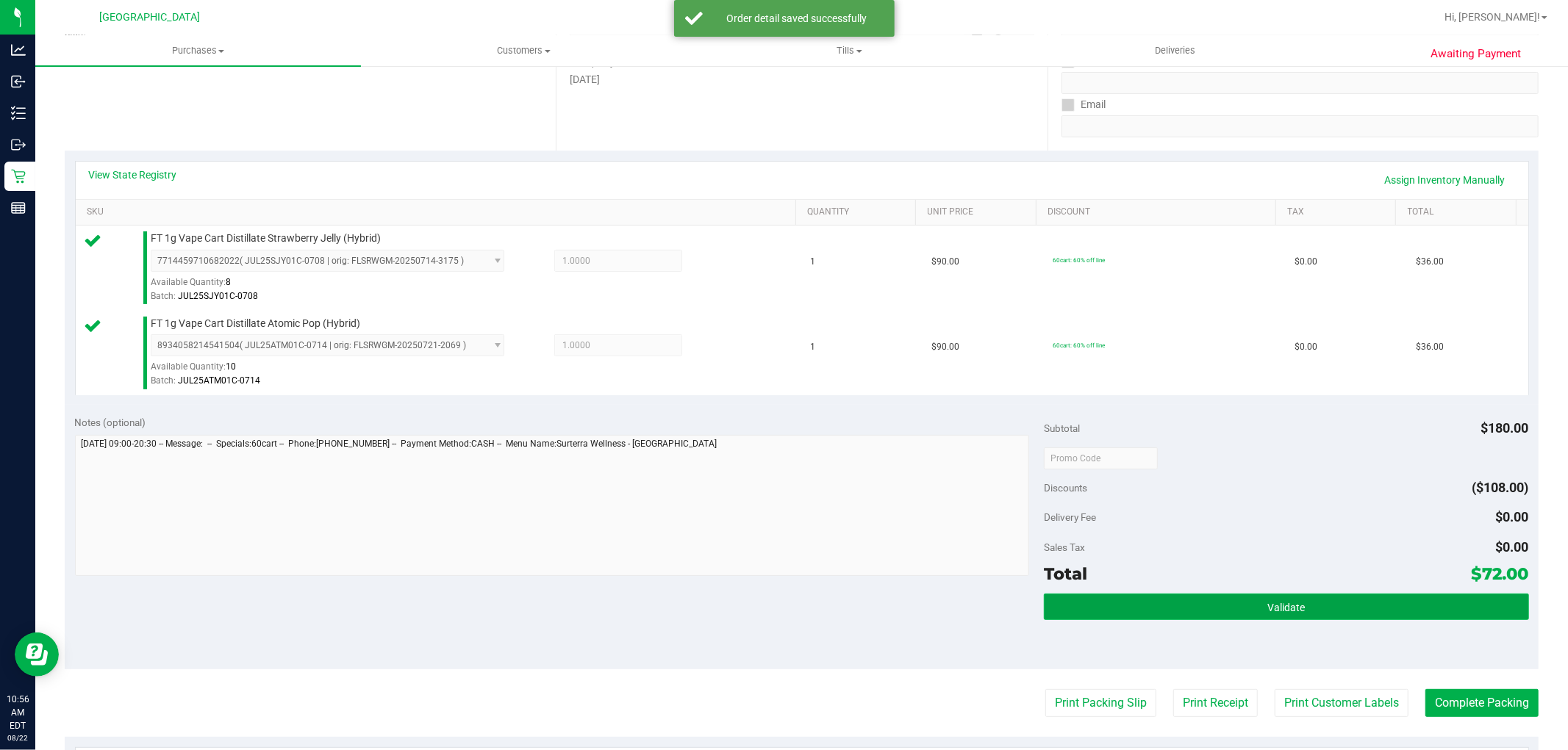
click at [1295, 602] on span "Validate" at bounding box center [1286, 607] width 38 height 11
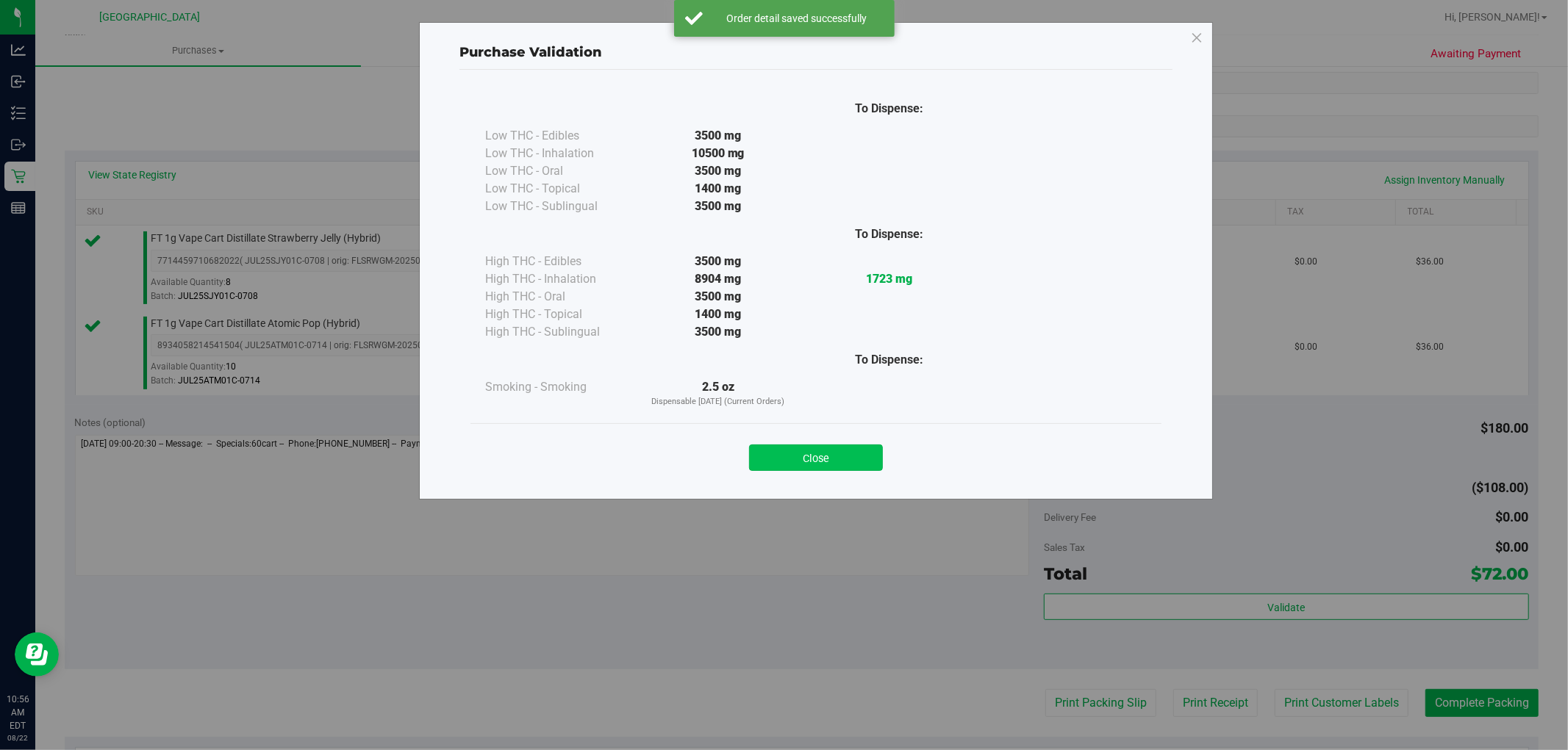
click at [865, 466] on button "Close" at bounding box center [816, 458] width 133 height 26
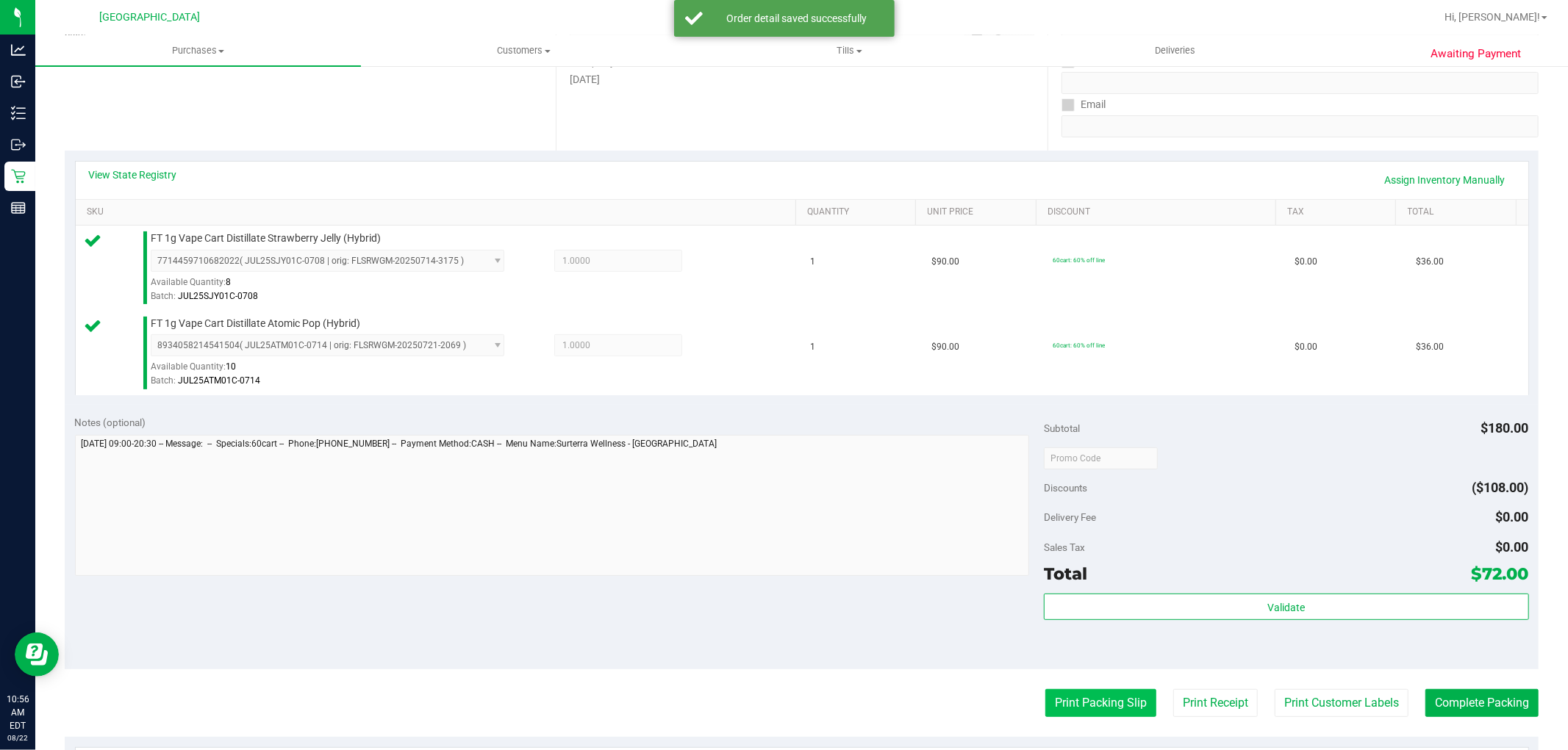
click at [1064, 696] on button "Print Packing Slip" at bounding box center [1100, 704] width 111 height 28
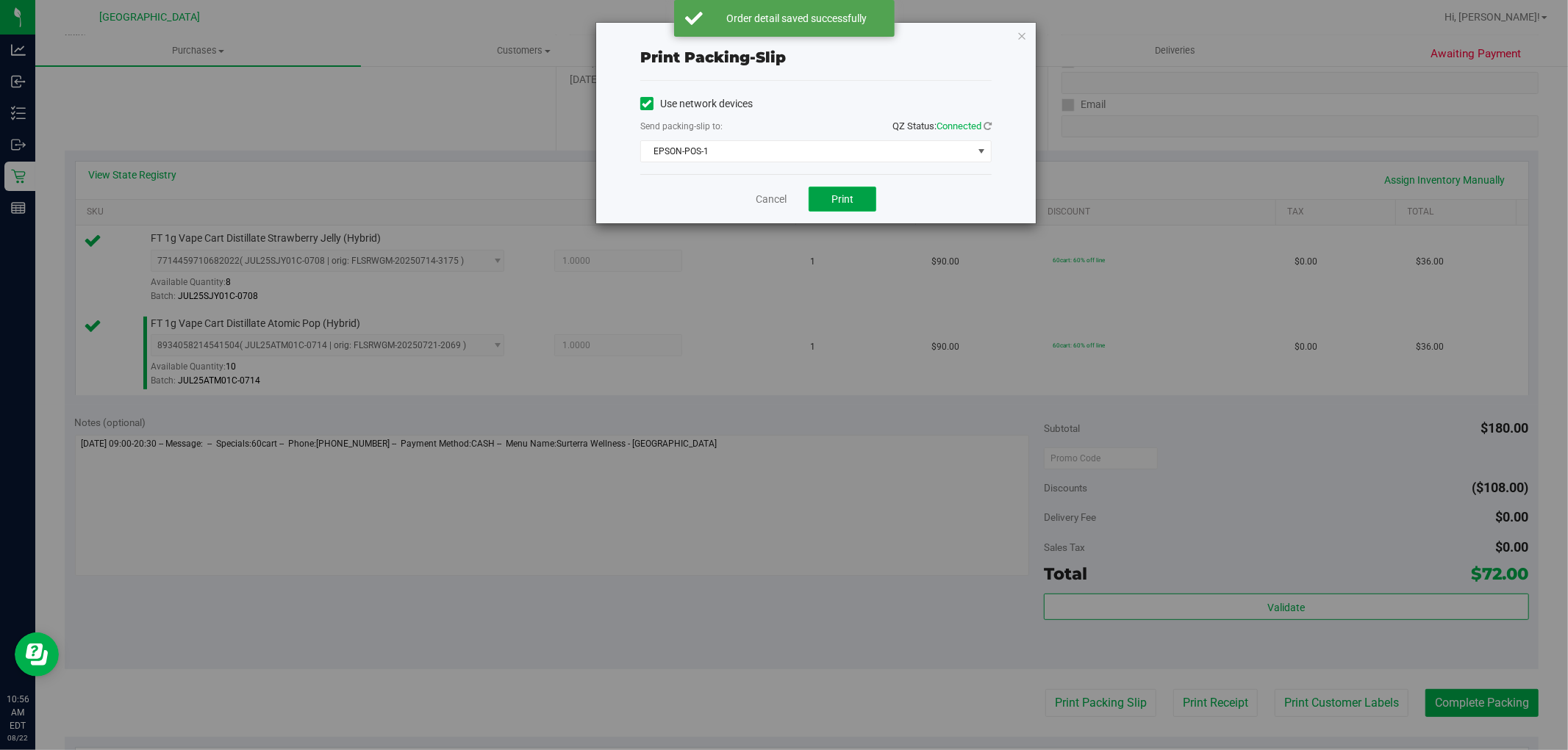
click at [841, 199] on span "Print" at bounding box center [842, 198] width 22 height 11
click at [764, 203] on link "Cancel" at bounding box center [770, 200] width 31 height 16
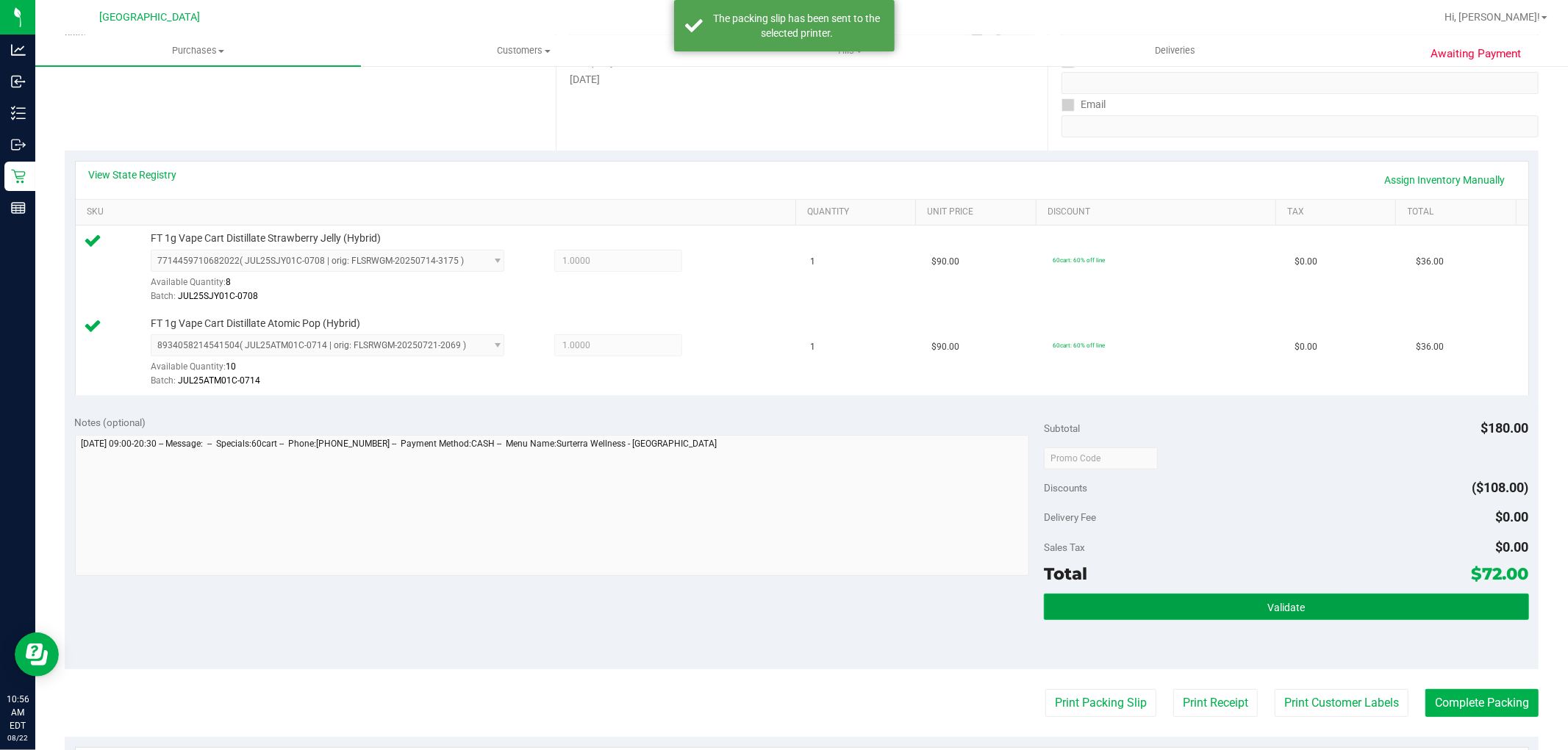
click at [1271, 597] on button "Validate" at bounding box center [1286, 607] width 484 height 26
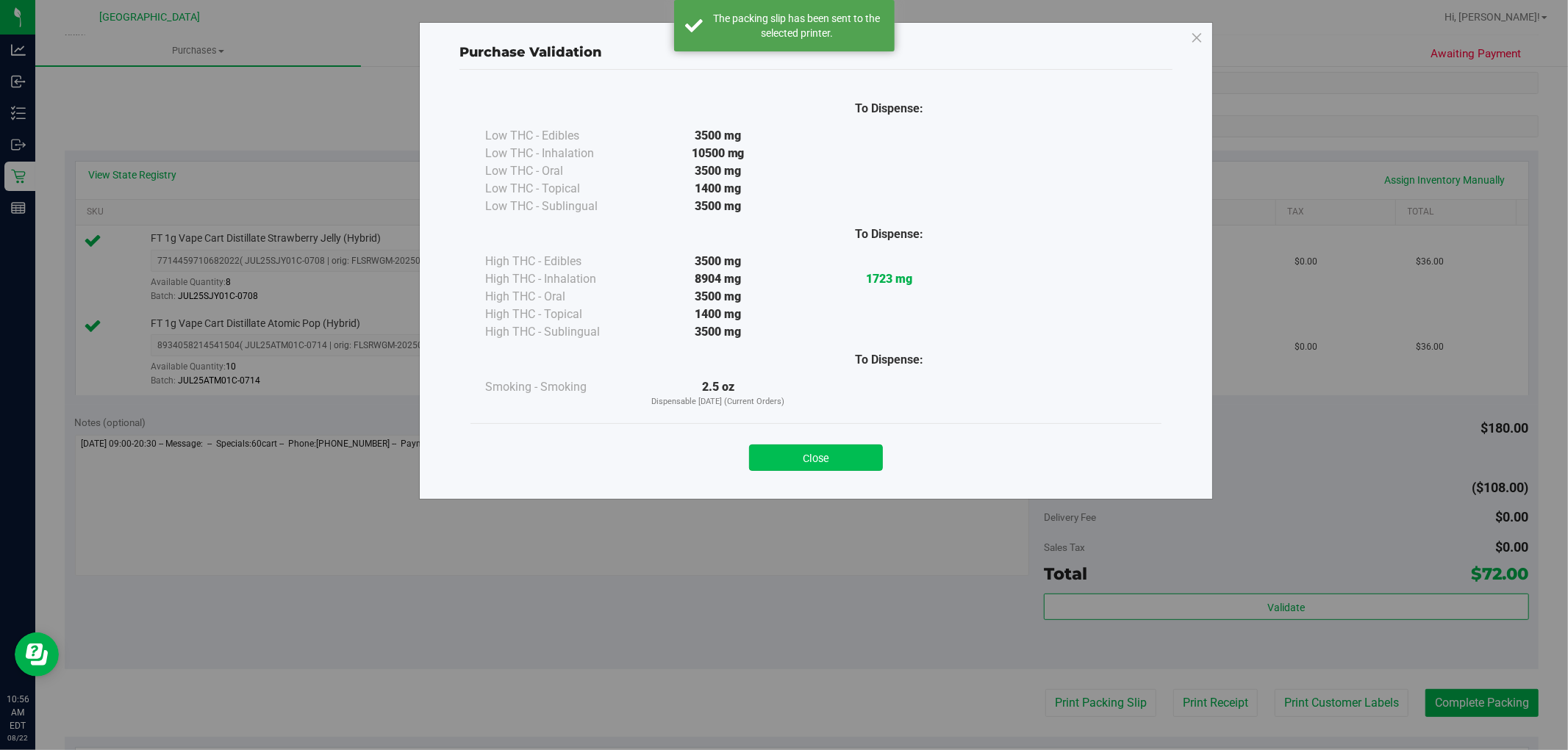
click at [822, 467] on button "Close" at bounding box center [816, 458] width 133 height 26
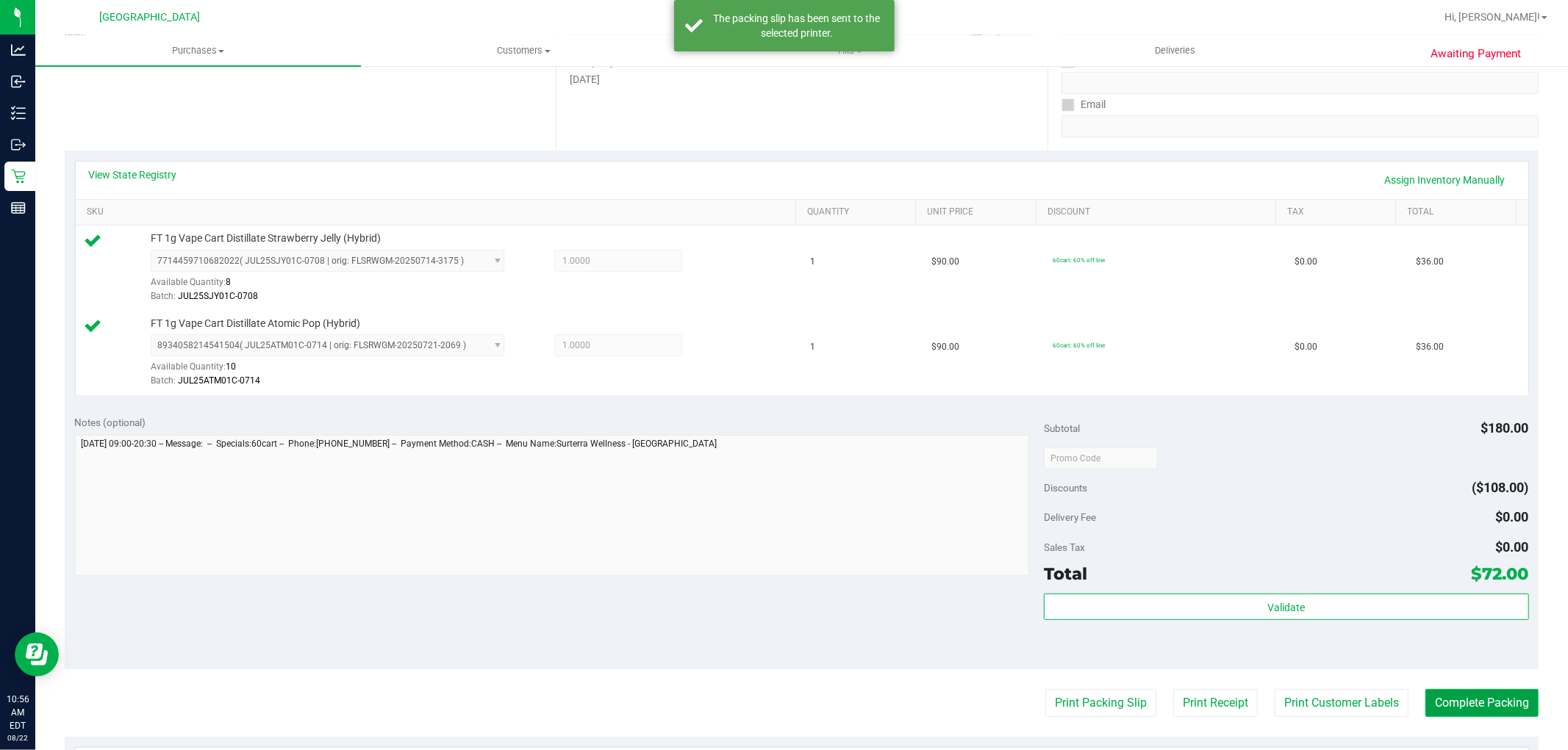
click at [1464, 711] on button "Complete Packing" at bounding box center [1482, 704] width 113 height 28
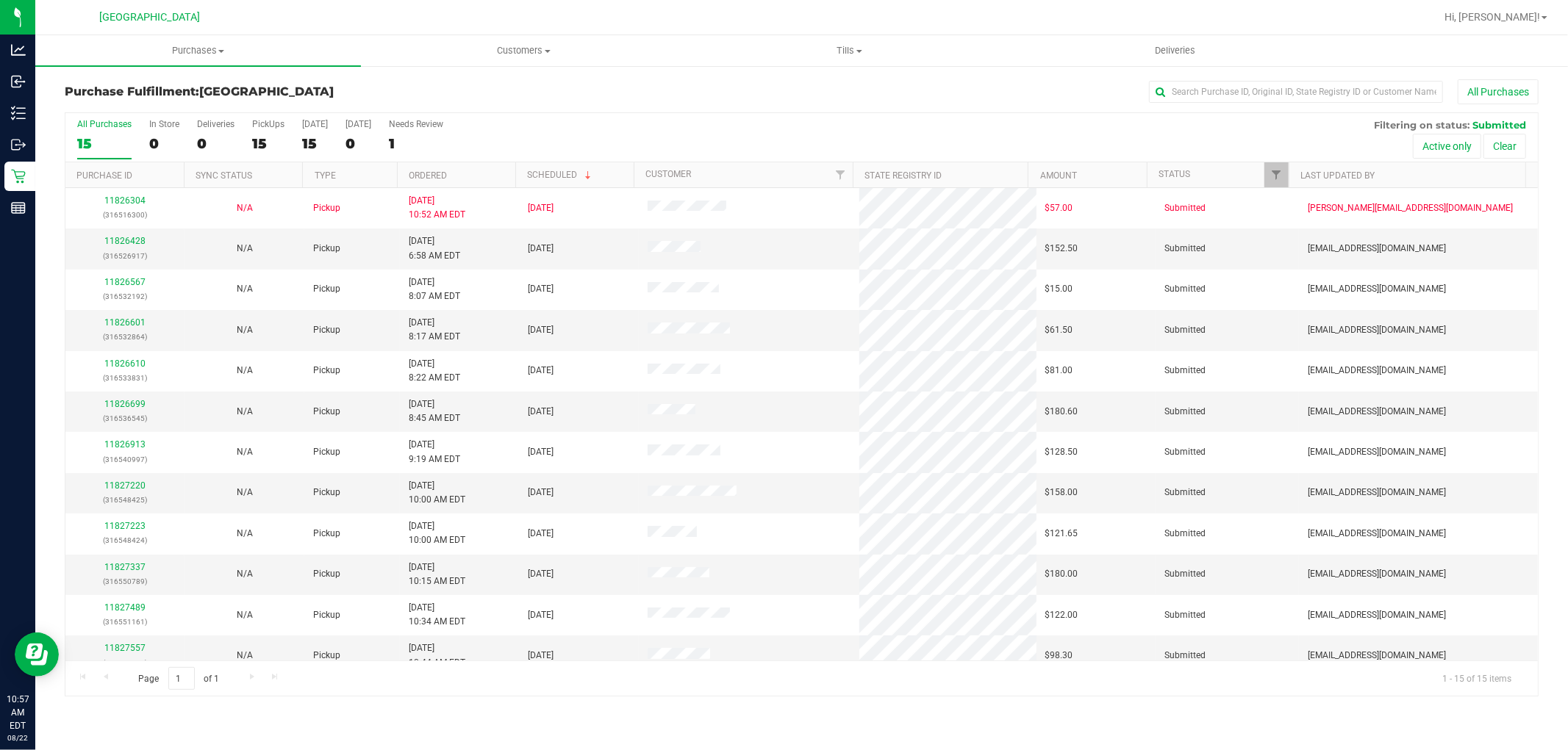
click at [746, 714] on div "Purchases Summary of purchases Fulfillment All purchases Customers All customer…" at bounding box center [801, 392] width 1533 height 715
click at [121, 250] on p "(316526917)" at bounding box center [125, 256] width 102 height 14
click at [116, 241] on link "11826428" at bounding box center [125, 241] width 41 height 11
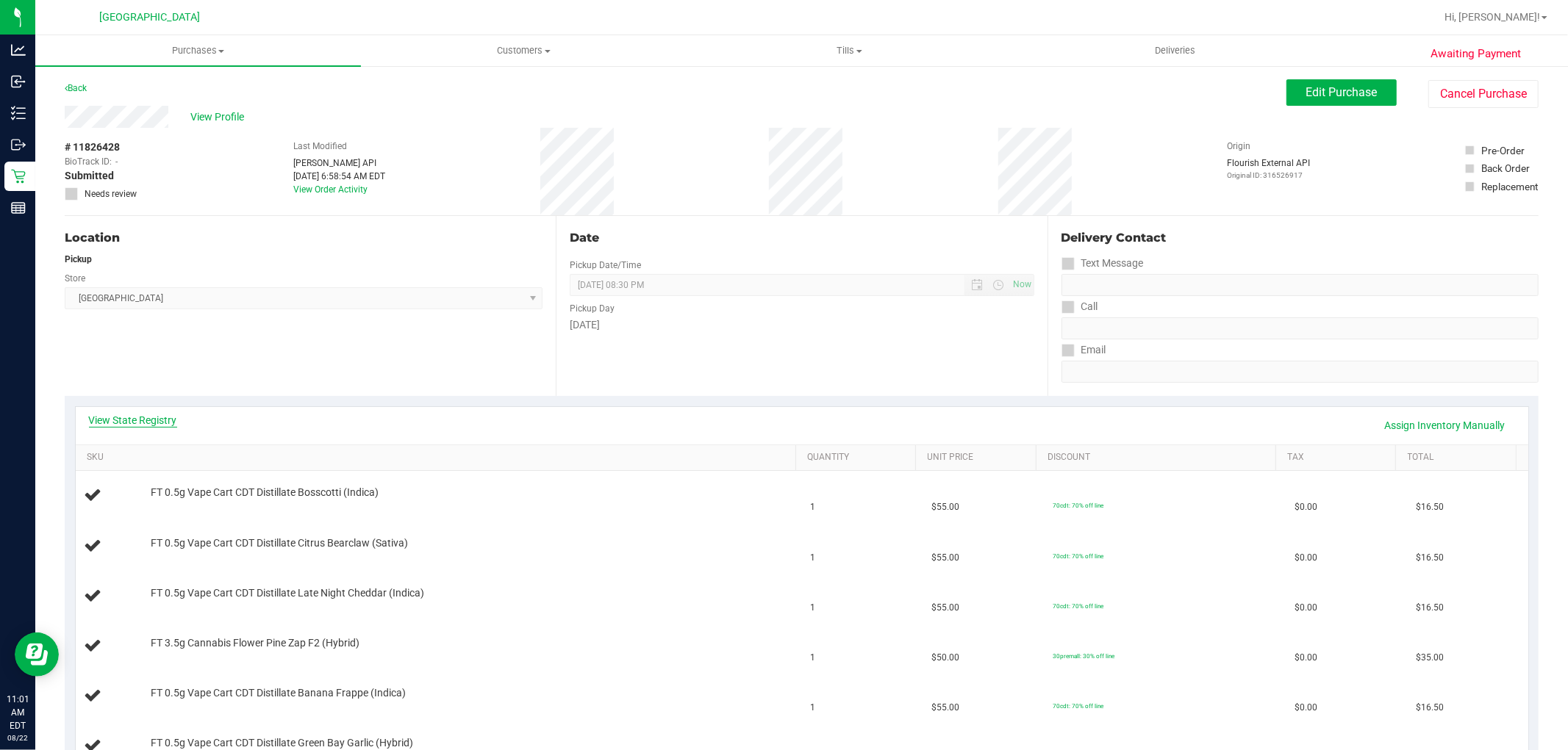
click at [151, 421] on link "View State Registry" at bounding box center [132, 420] width 89 height 15
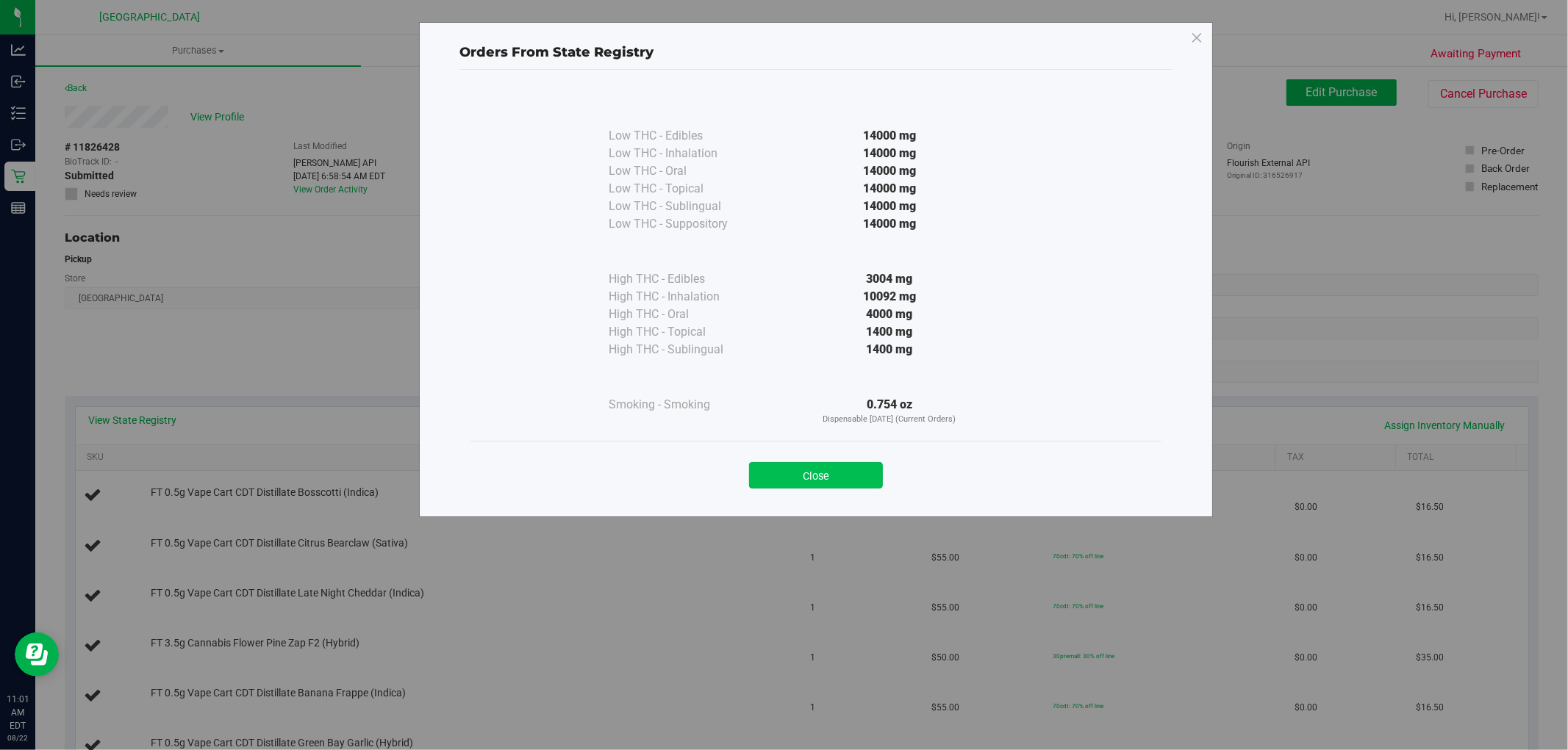
click at [761, 462] on button "Close" at bounding box center [816, 475] width 133 height 26
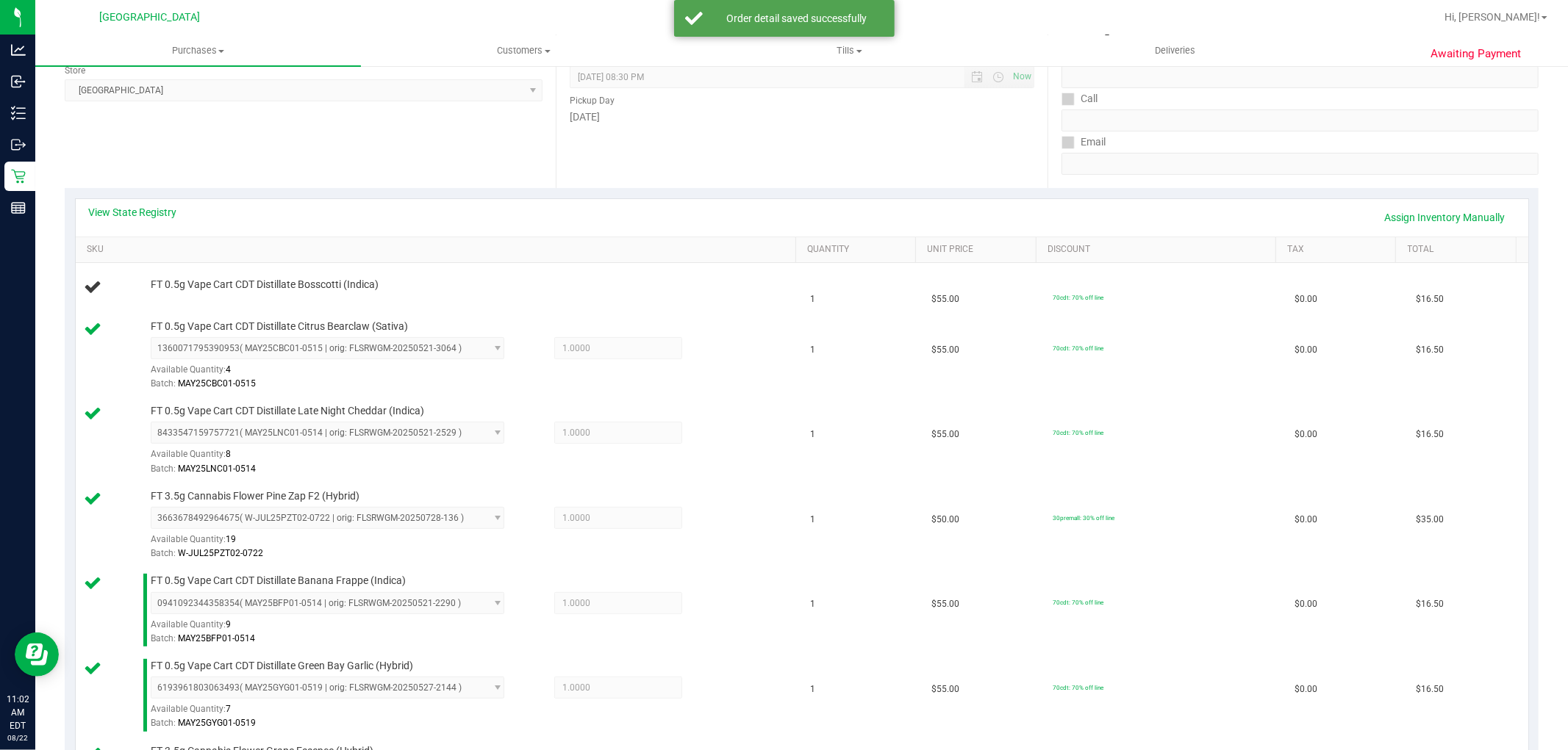
scroll to position [209, 0]
click at [1407, 216] on link "Assign Inventory Manually" at bounding box center [1445, 217] width 140 height 25
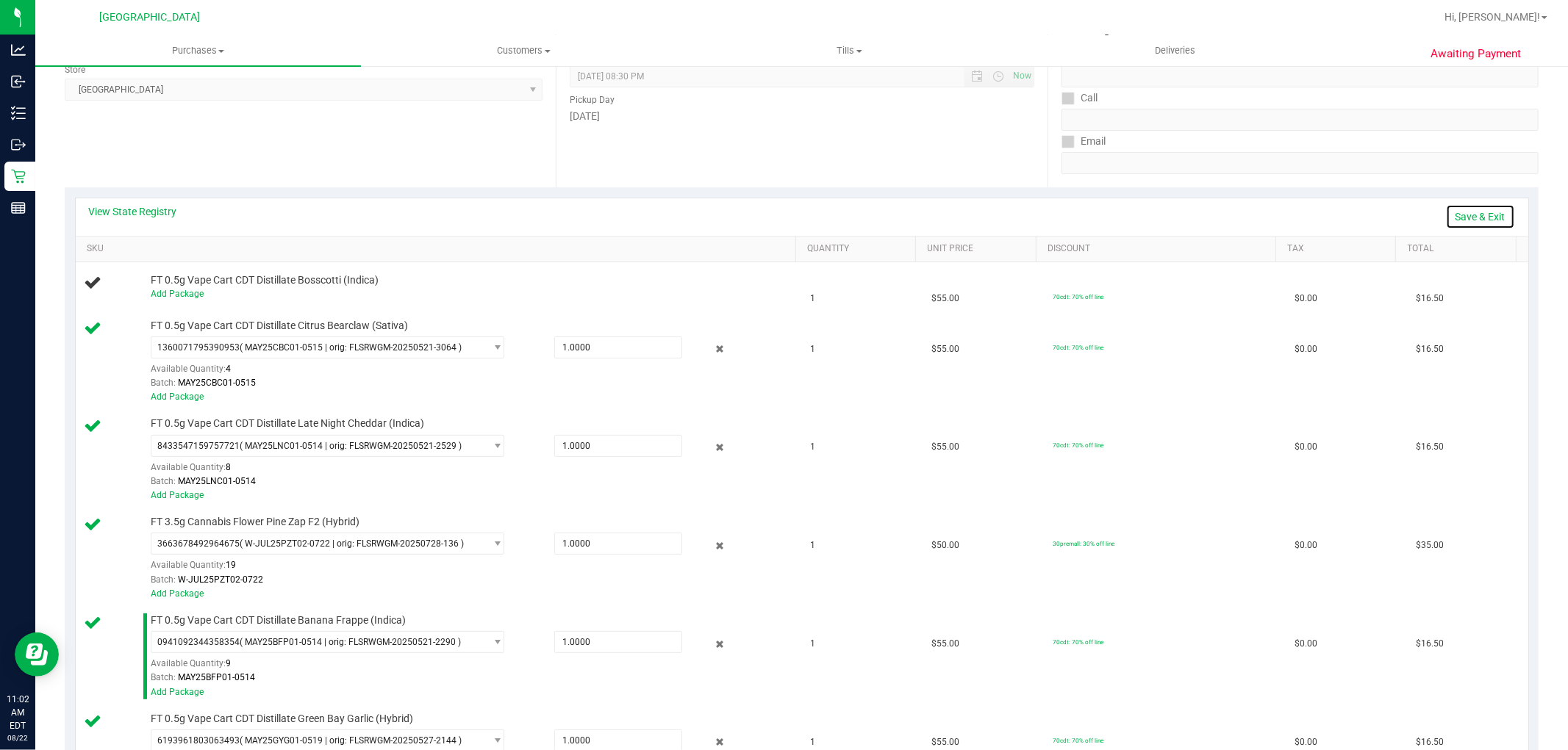
click at [1458, 211] on link "Save & Exit" at bounding box center [1480, 217] width 69 height 25
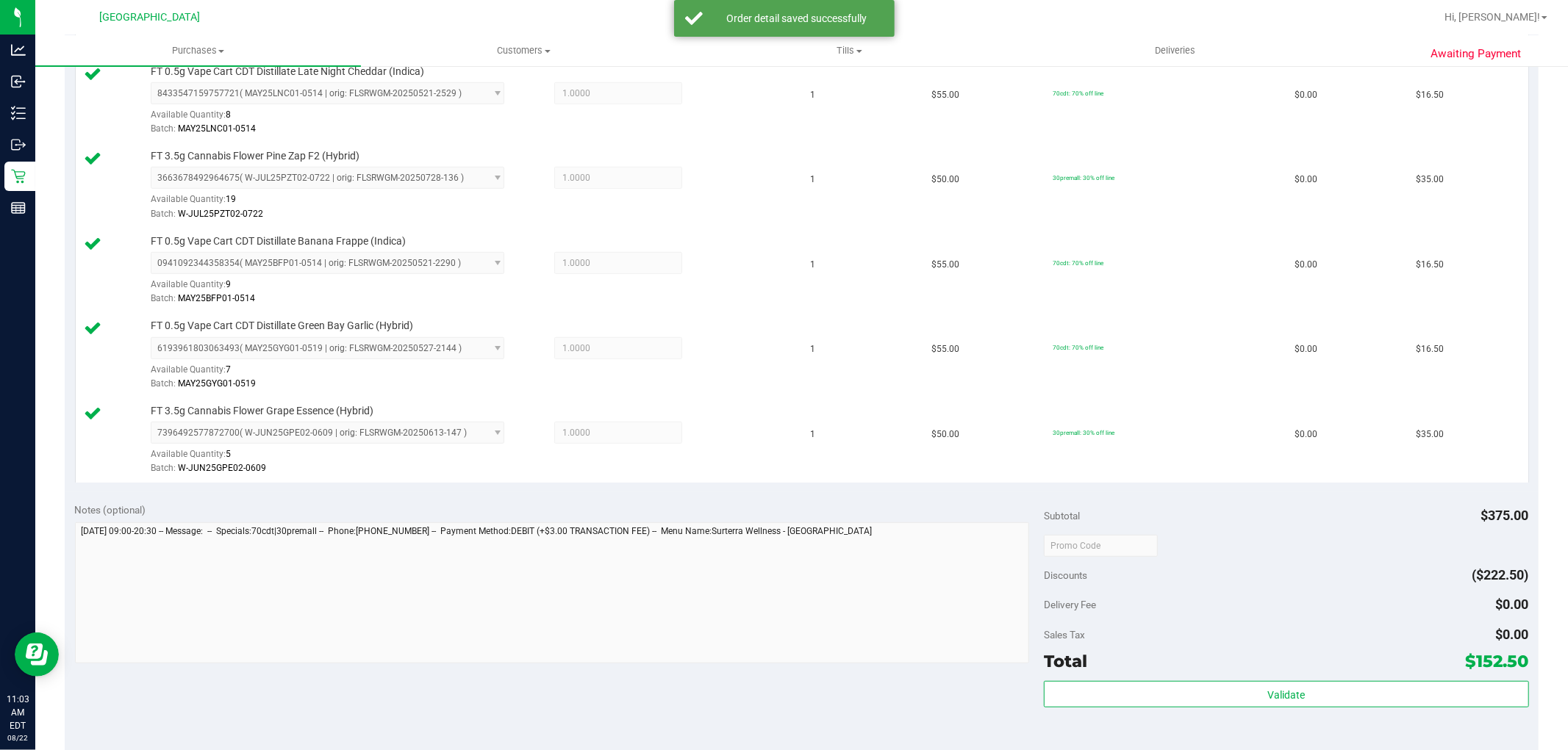
scroll to position [637, 0]
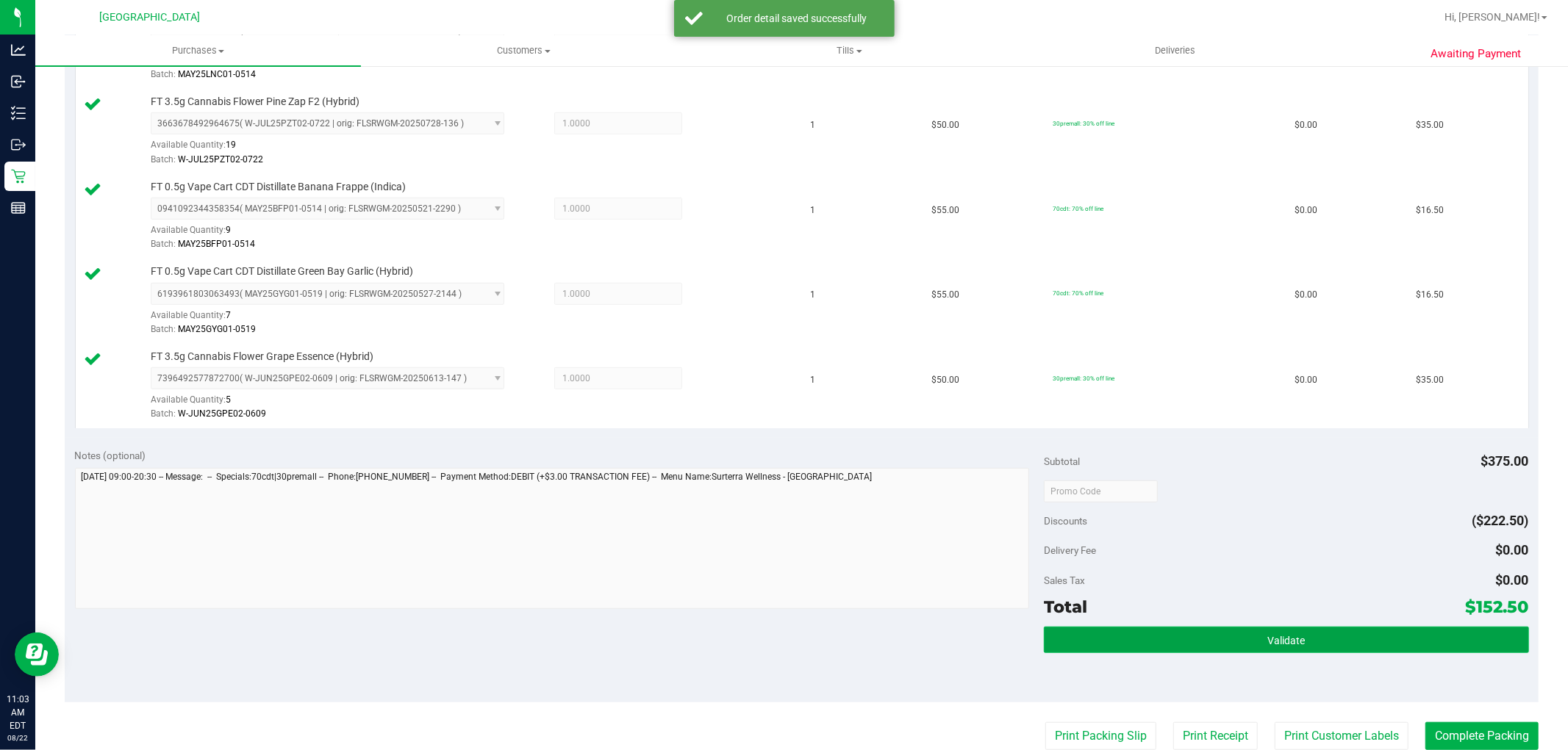
click at [1268, 644] on span "Validate" at bounding box center [1286, 640] width 38 height 11
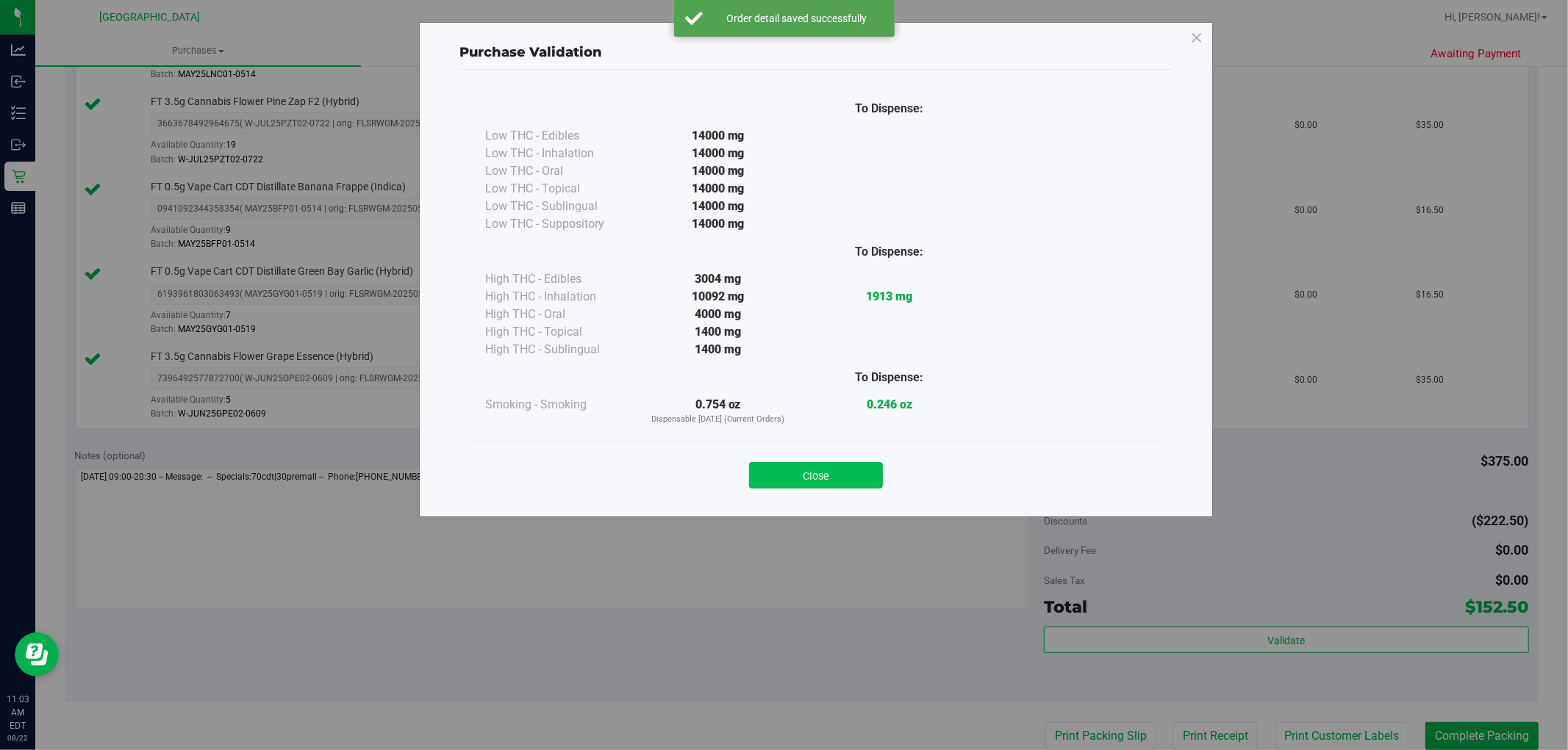
click at [827, 471] on button "Close" at bounding box center [816, 475] width 133 height 26
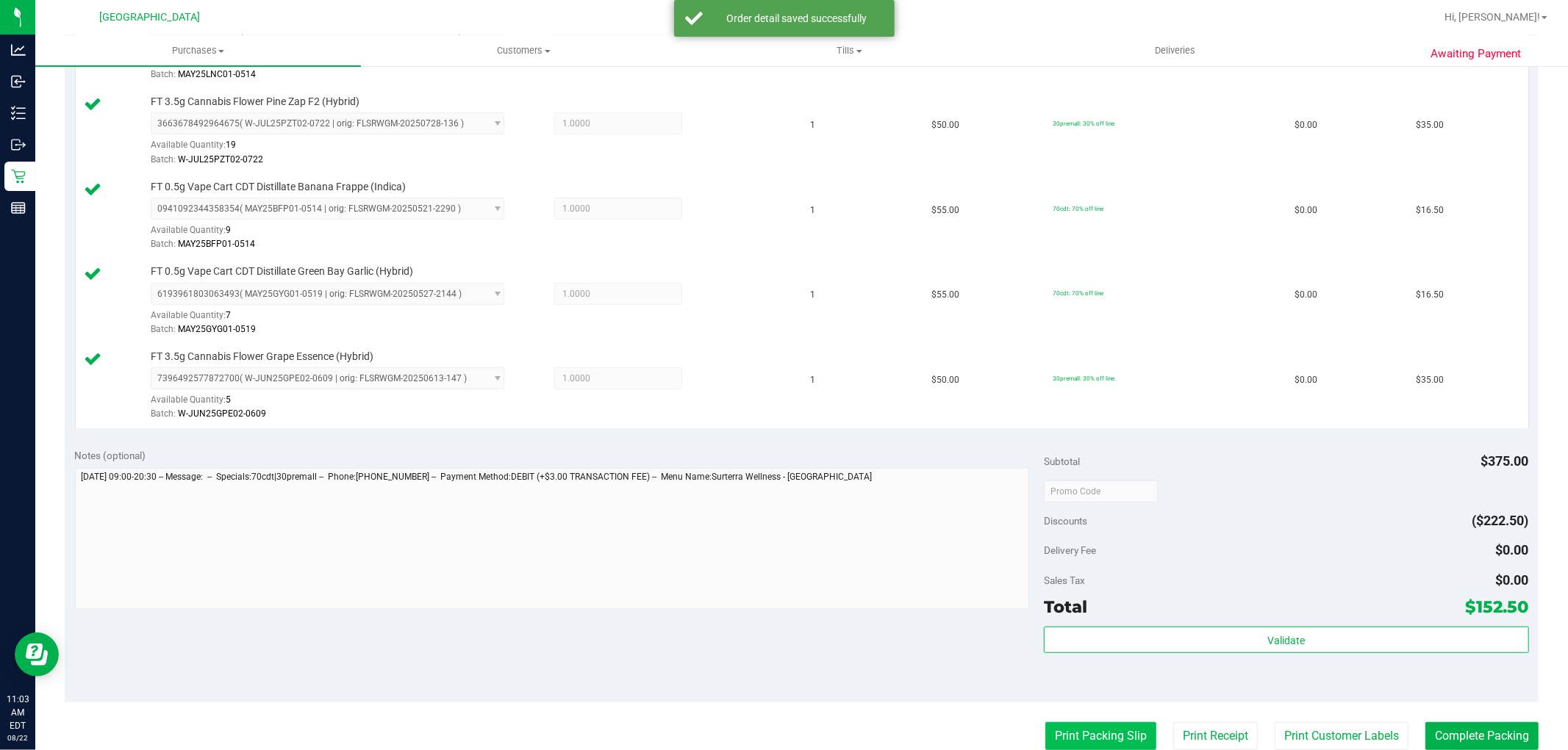
click at [1086, 732] on button "Print Packing Slip" at bounding box center [1100, 737] width 111 height 28
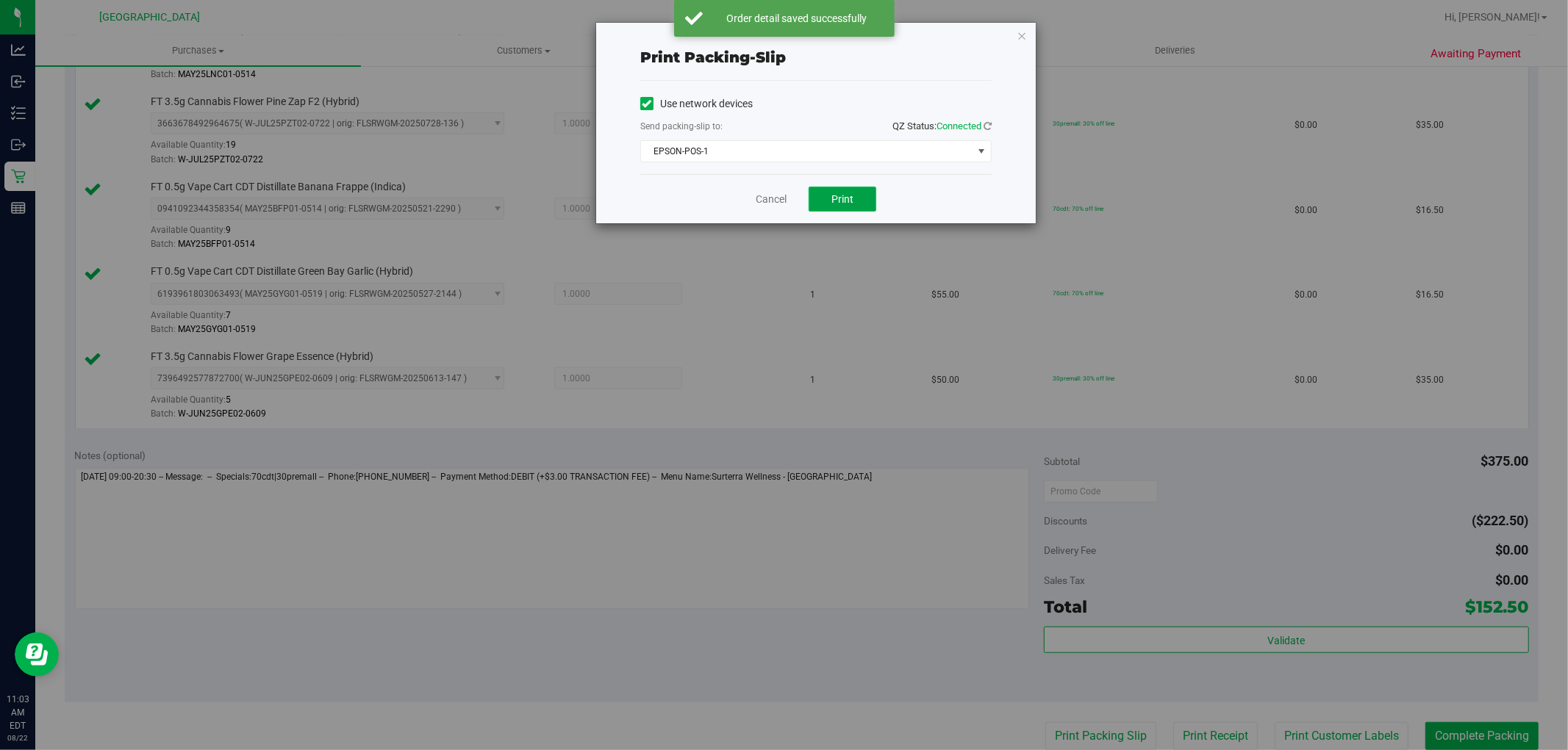
click at [850, 206] on button "Print" at bounding box center [842, 199] width 68 height 25
click at [775, 202] on link "Cancel" at bounding box center [770, 200] width 31 height 16
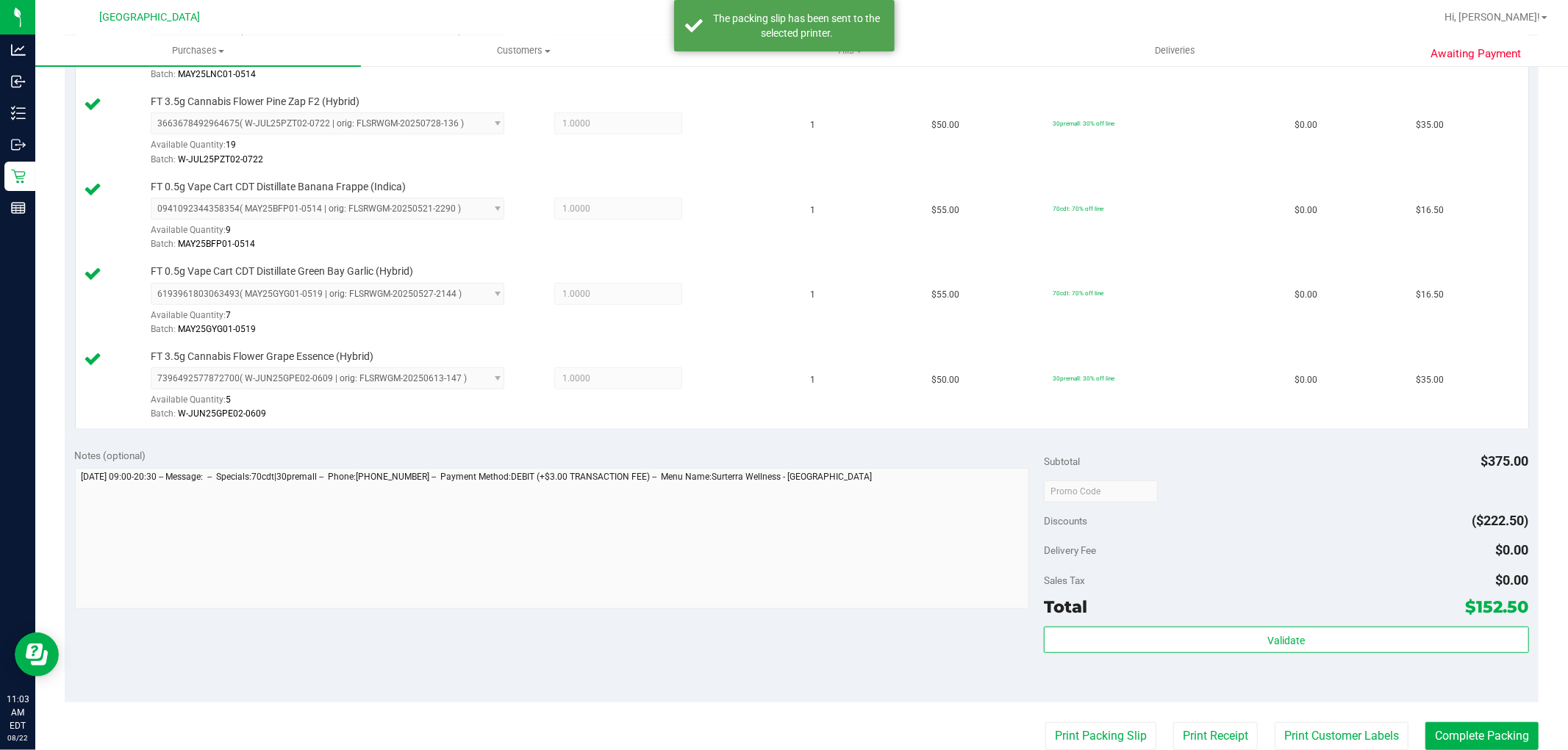
scroll to position [638, 0]
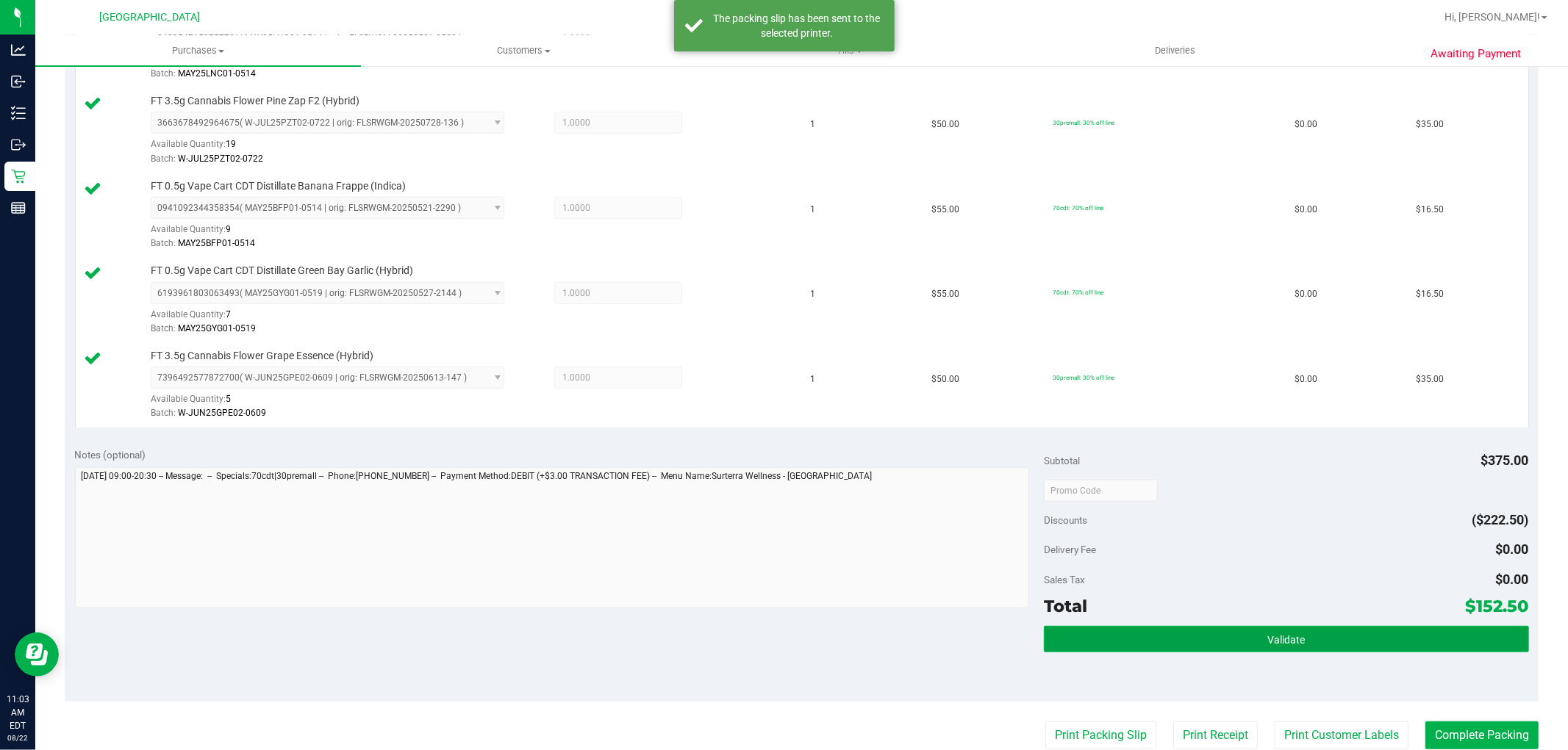
click at [1234, 640] on button "Validate" at bounding box center [1286, 639] width 484 height 26
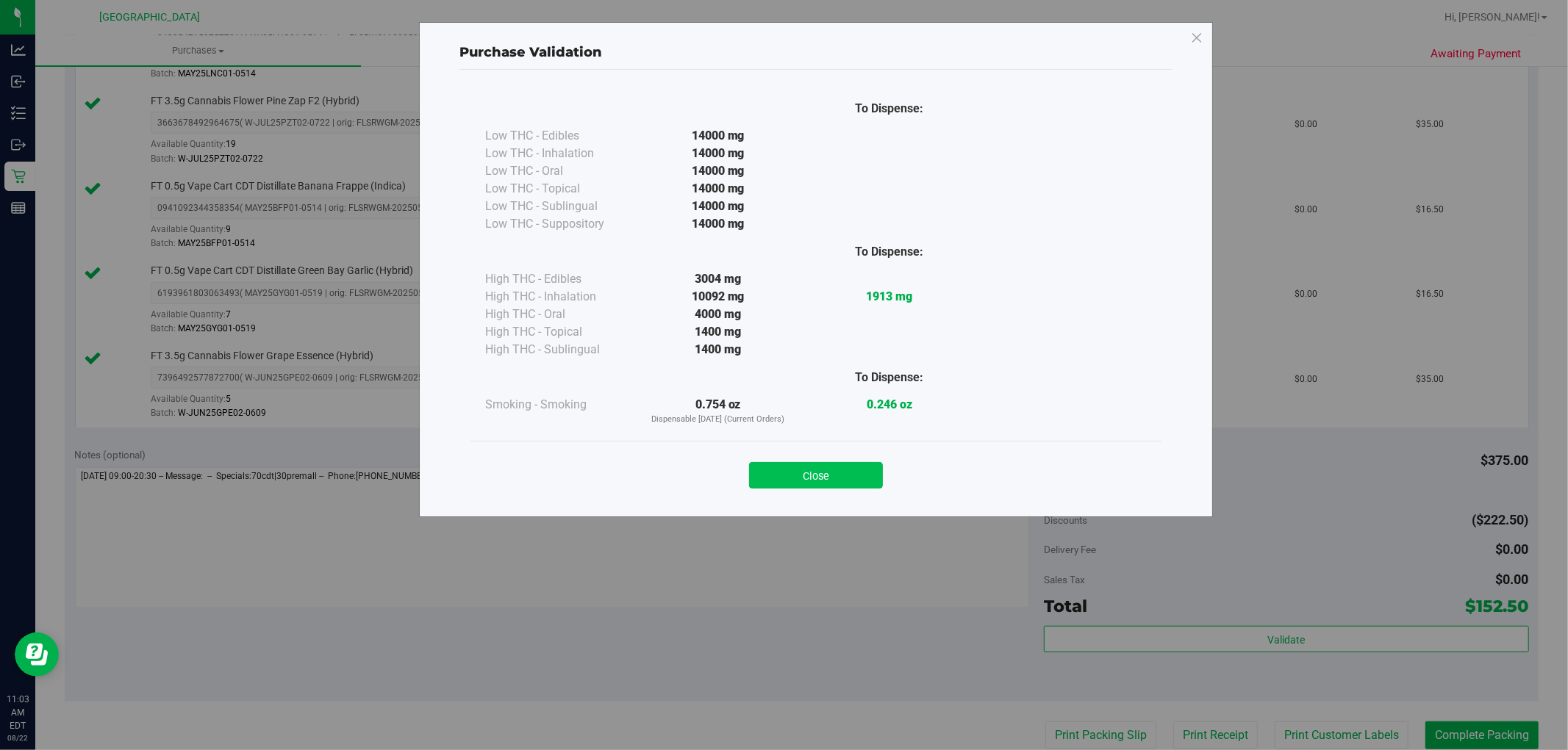
click at [819, 465] on button "Close" at bounding box center [816, 475] width 133 height 26
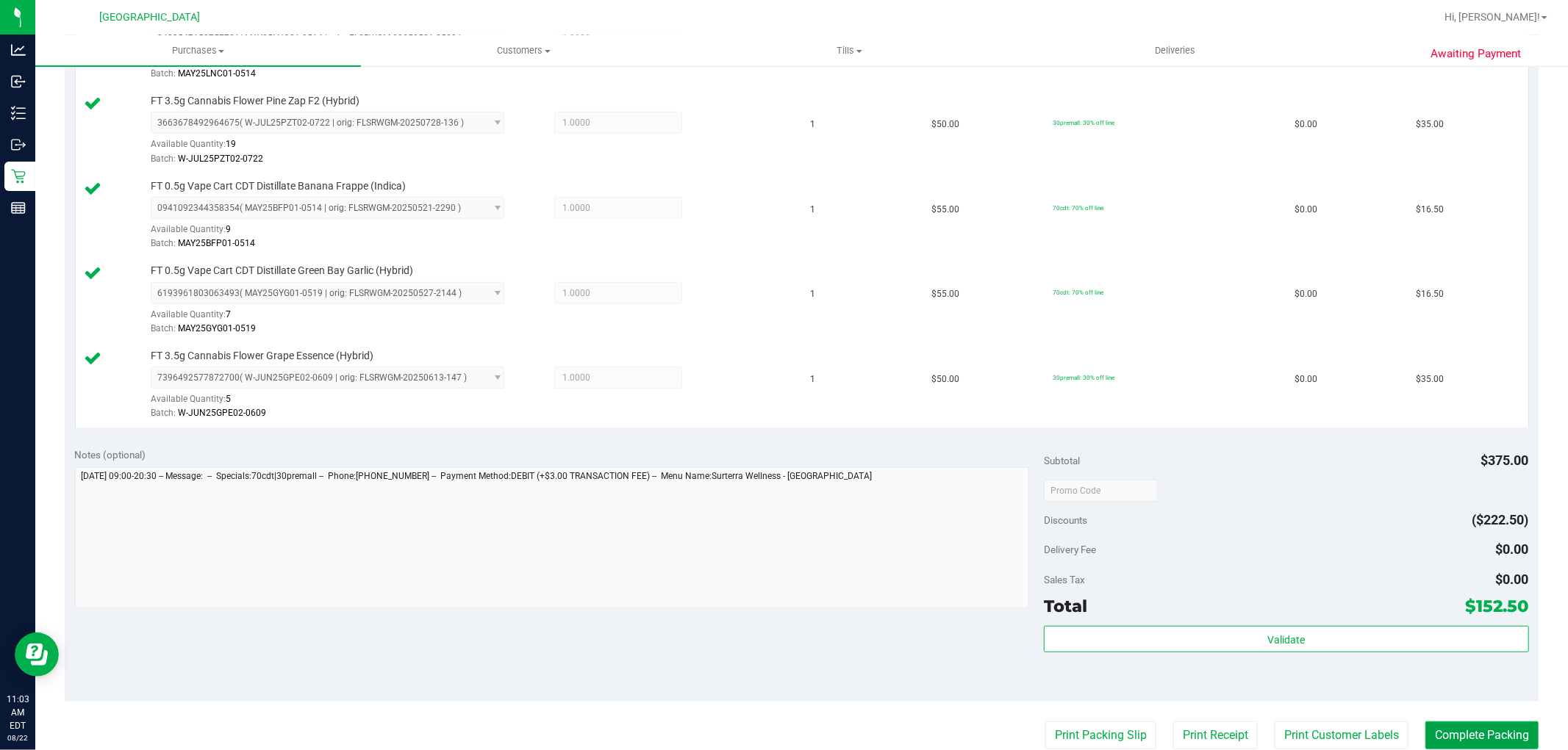
click at [1450, 732] on button "Complete Packing" at bounding box center [1482, 736] width 113 height 28
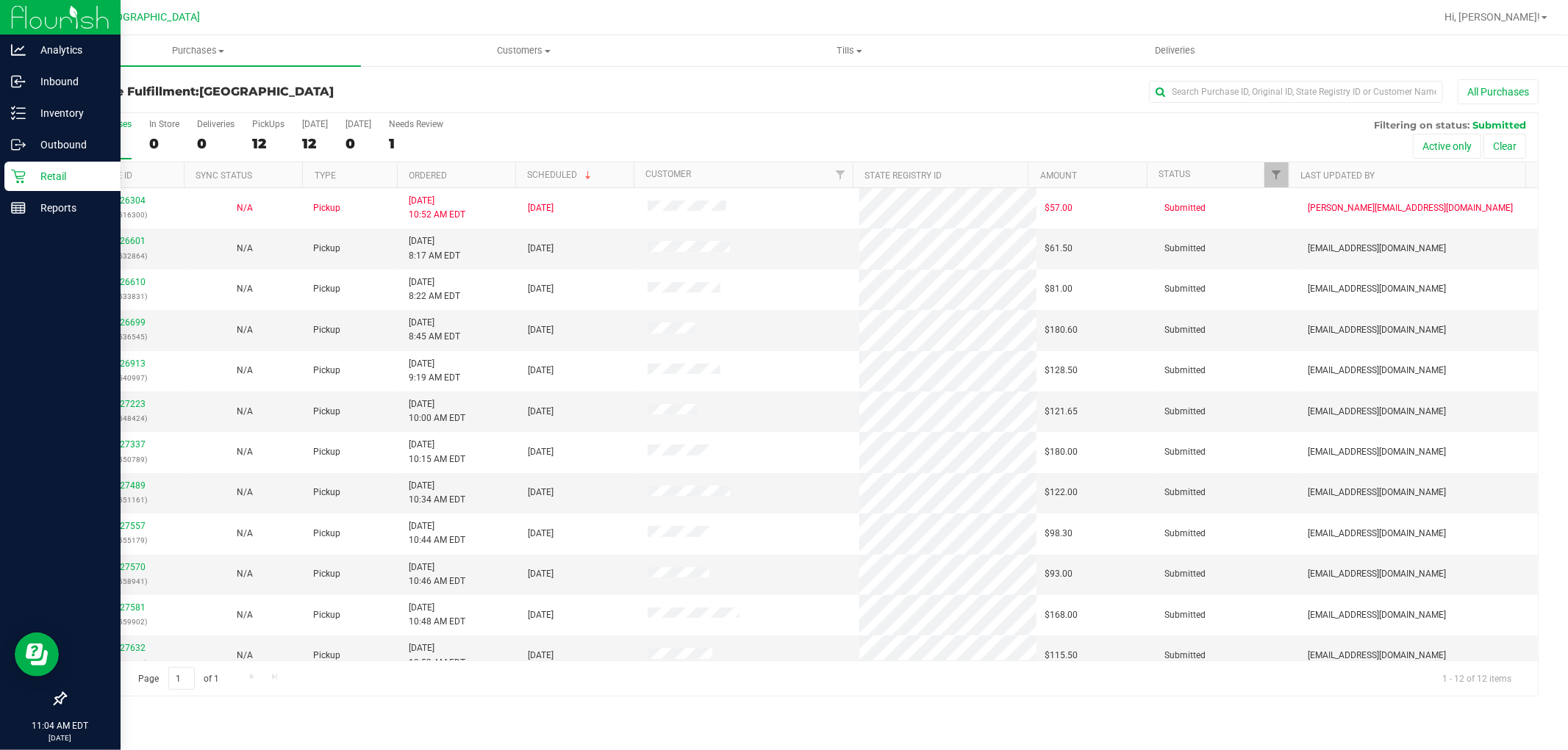
click at [20, 179] on icon at bounding box center [18, 176] width 15 height 15
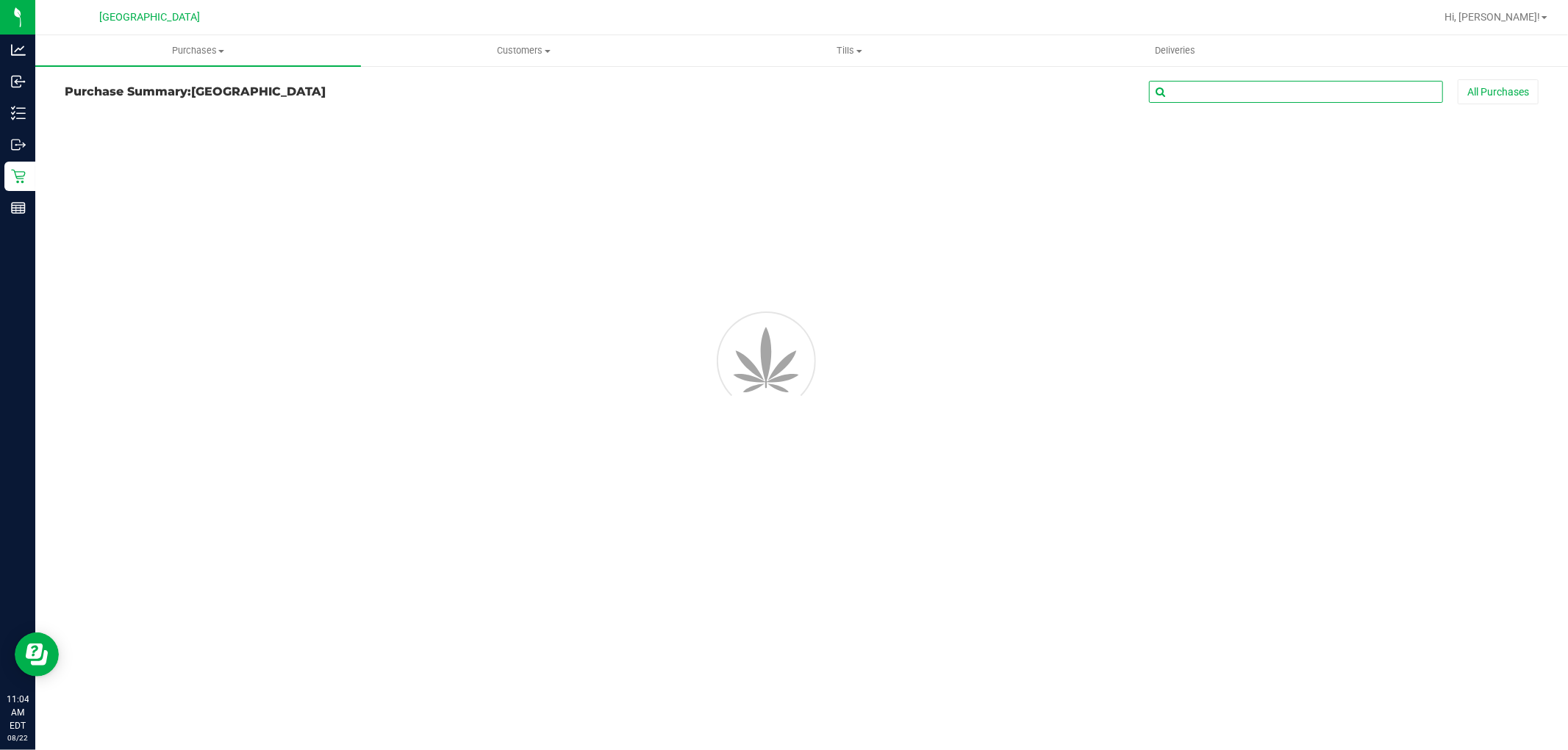
click at [1227, 97] on input "text" at bounding box center [1296, 91] width 294 height 22
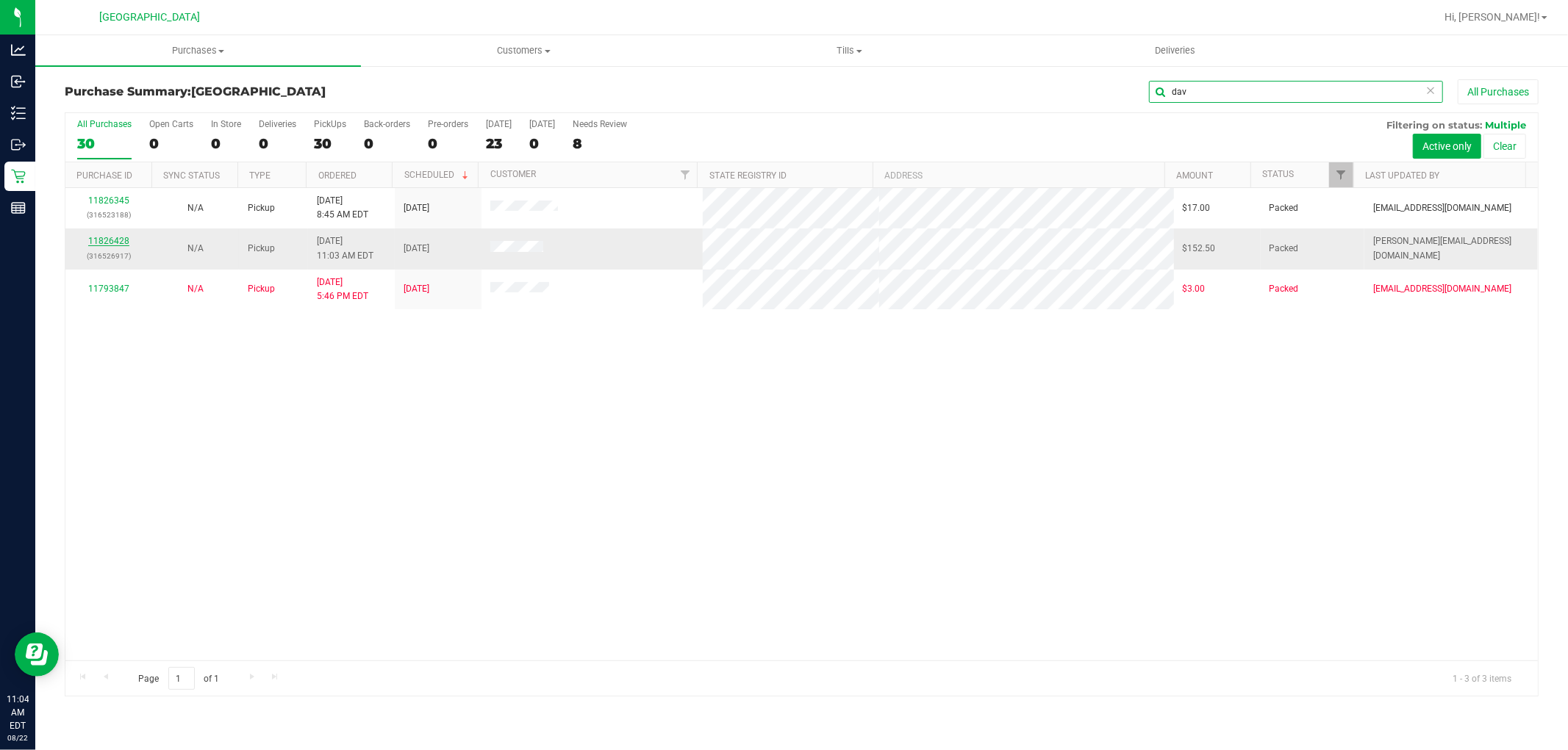
type input "dav"
click at [113, 241] on link "11826428" at bounding box center [109, 241] width 41 height 11
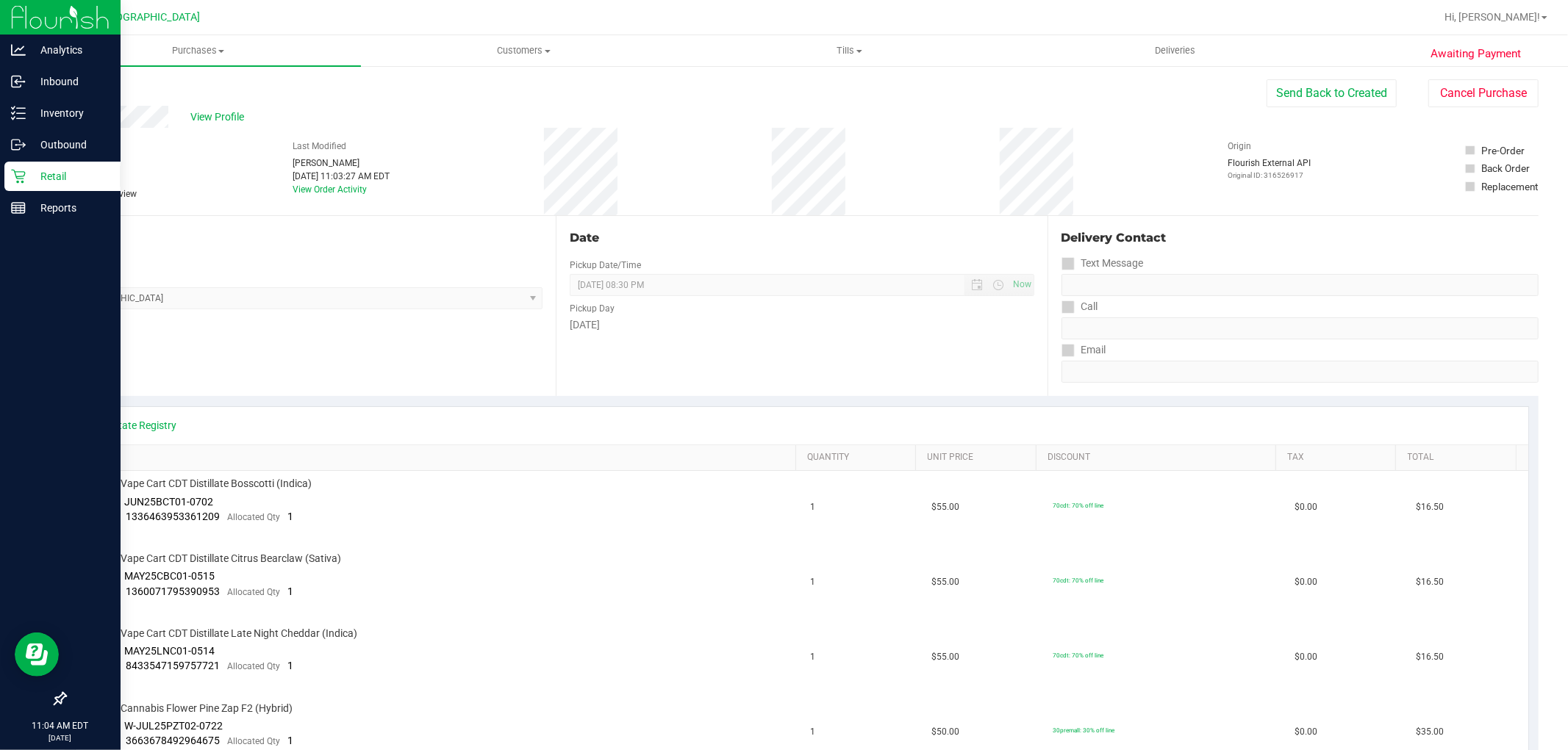
click at [12, 174] on icon at bounding box center [18, 176] width 15 height 15
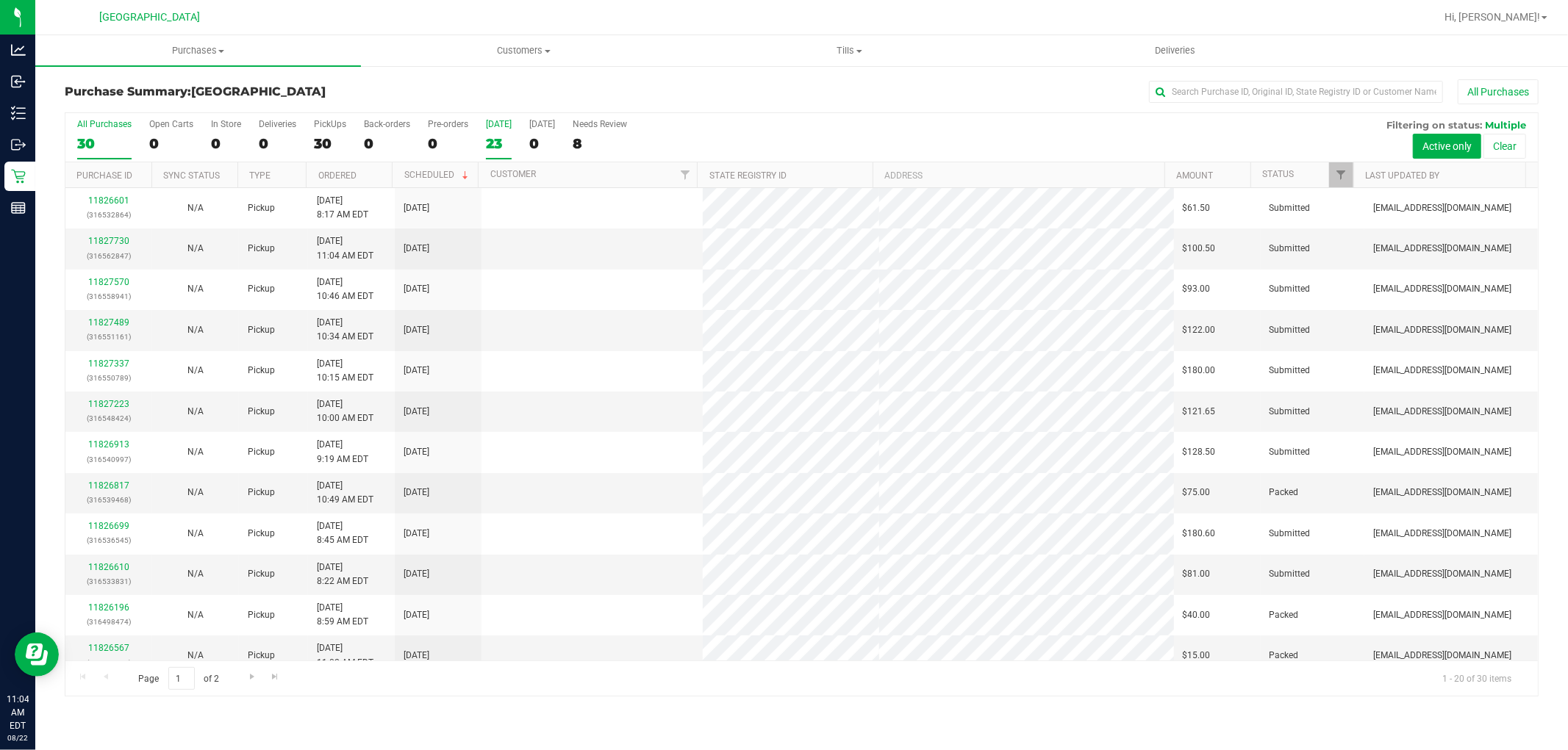
click at [491, 148] on div "23" at bounding box center [498, 143] width 25 height 17
click at [0, 0] on input "Today 23" at bounding box center [0, 0] width 0 height 0
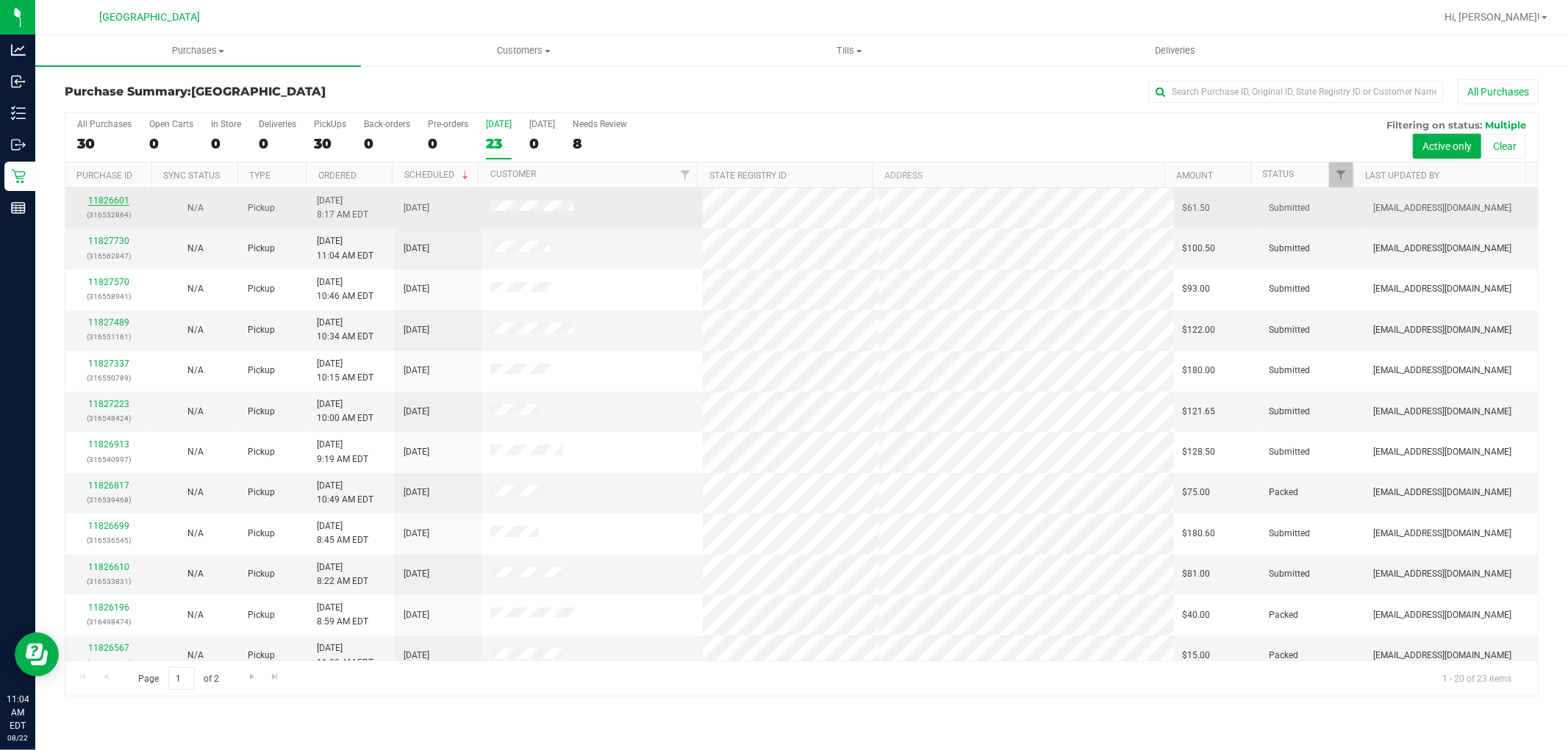
click at [111, 200] on link "11826601" at bounding box center [109, 201] width 41 height 11
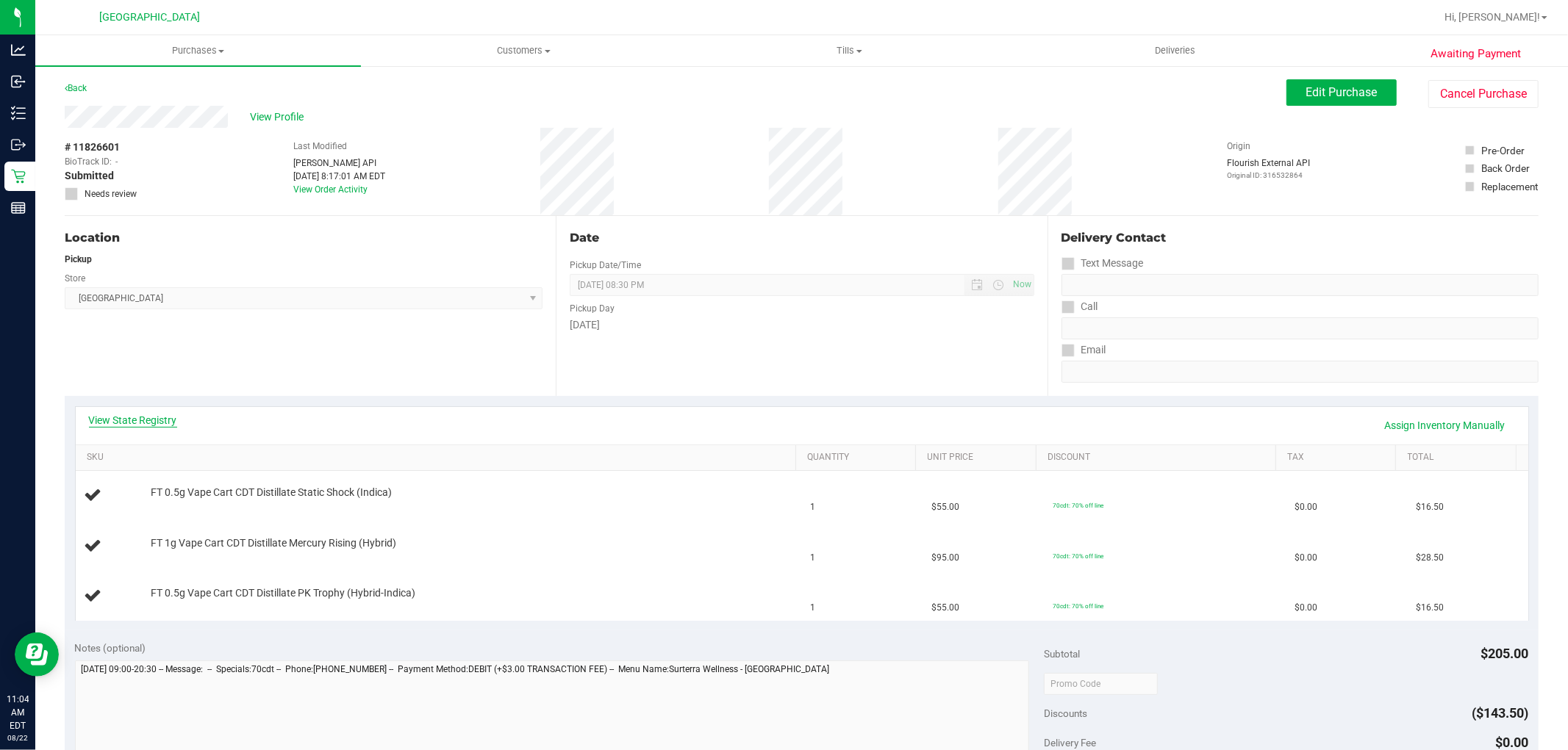
click at [126, 423] on link "View State Registry" at bounding box center [132, 420] width 89 height 15
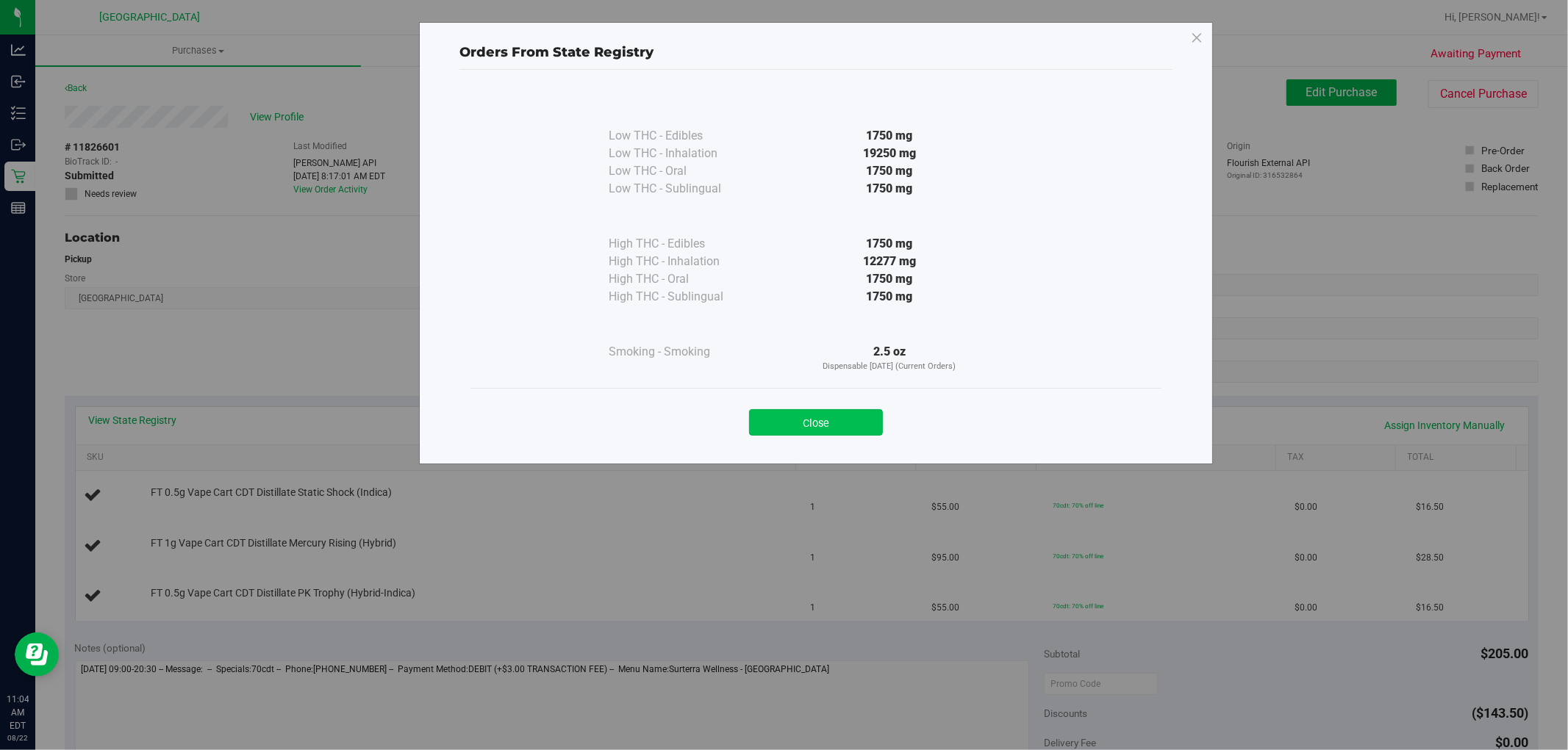
click at [782, 416] on button "Close" at bounding box center [816, 423] width 133 height 26
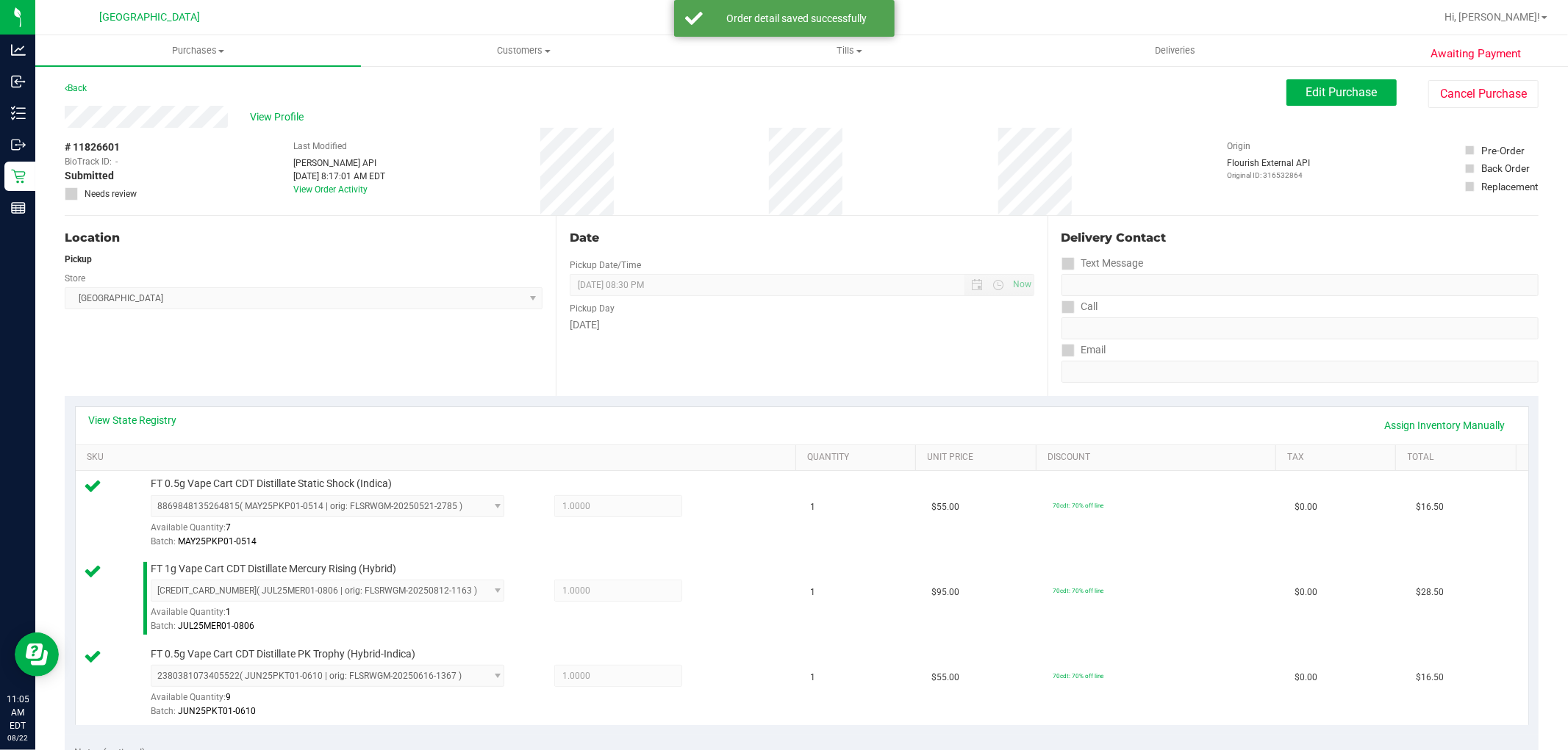
scroll to position [623, 0]
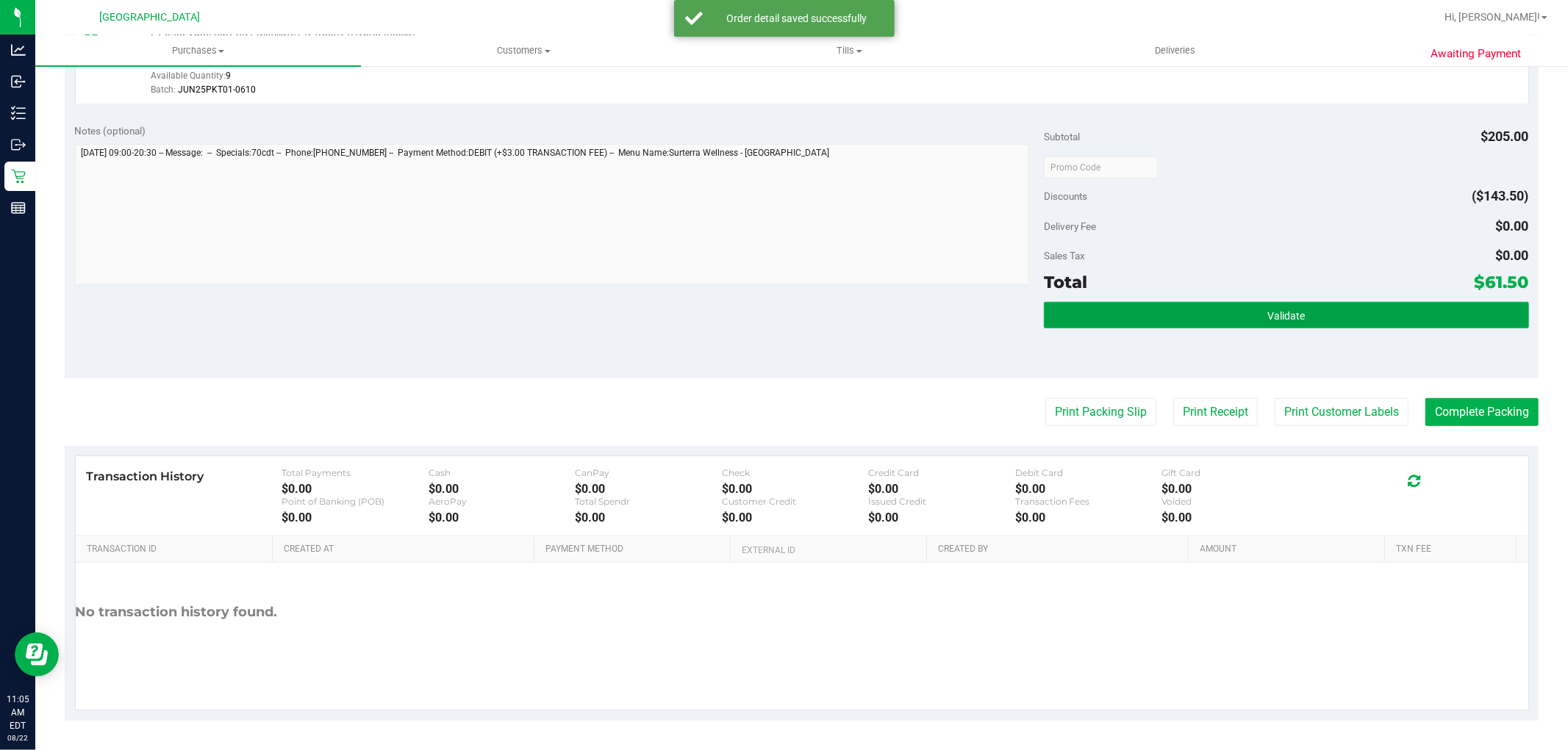
click at [1313, 320] on button "Validate" at bounding box center [1286, 315] width 484 height 26
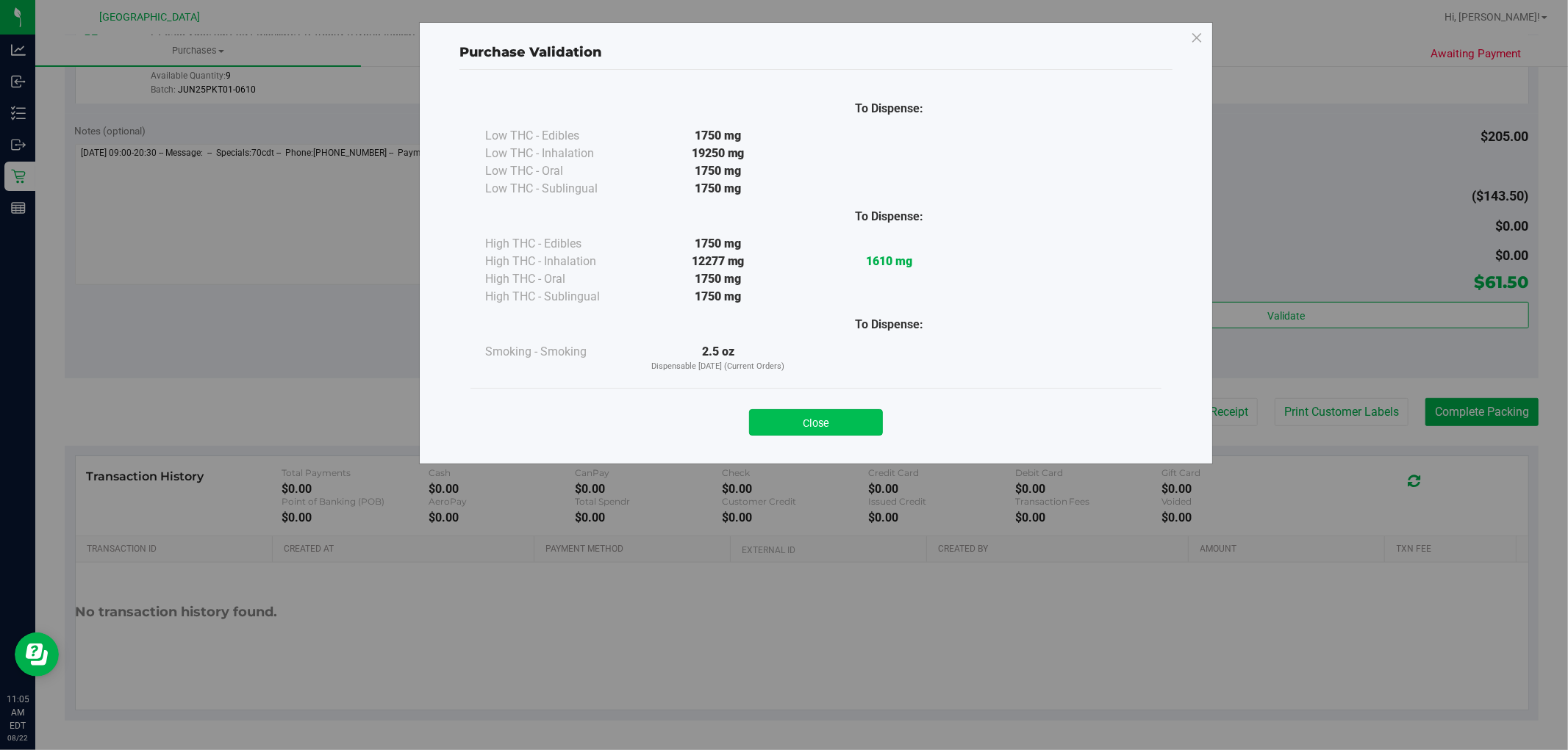
click at [819, 424] on button "Close" at bounding box center [816, 423] width 133 height 26
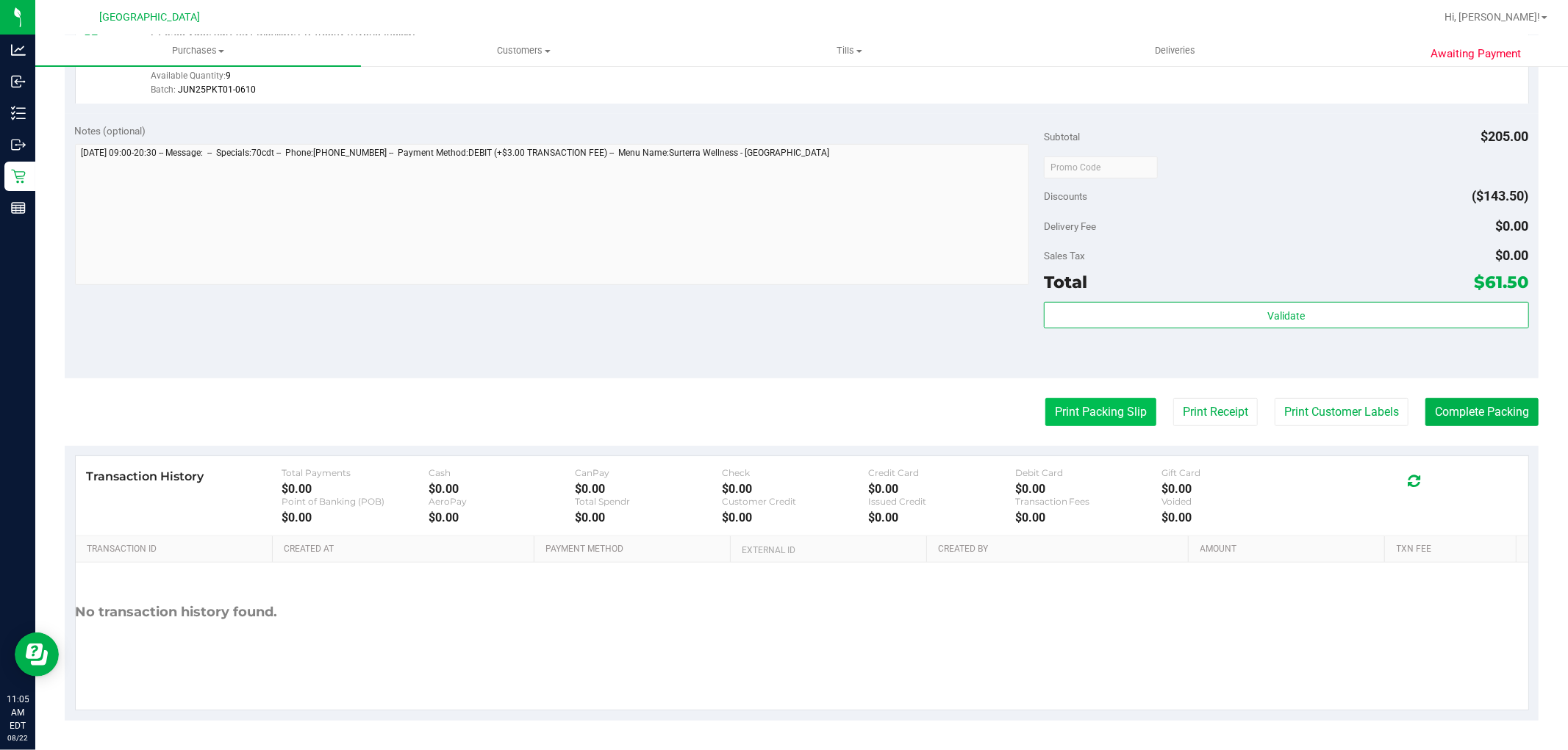
click at [1059, 424] on button "Print Packing Slip" at bounding box center [1100, 412] width 111 height 28
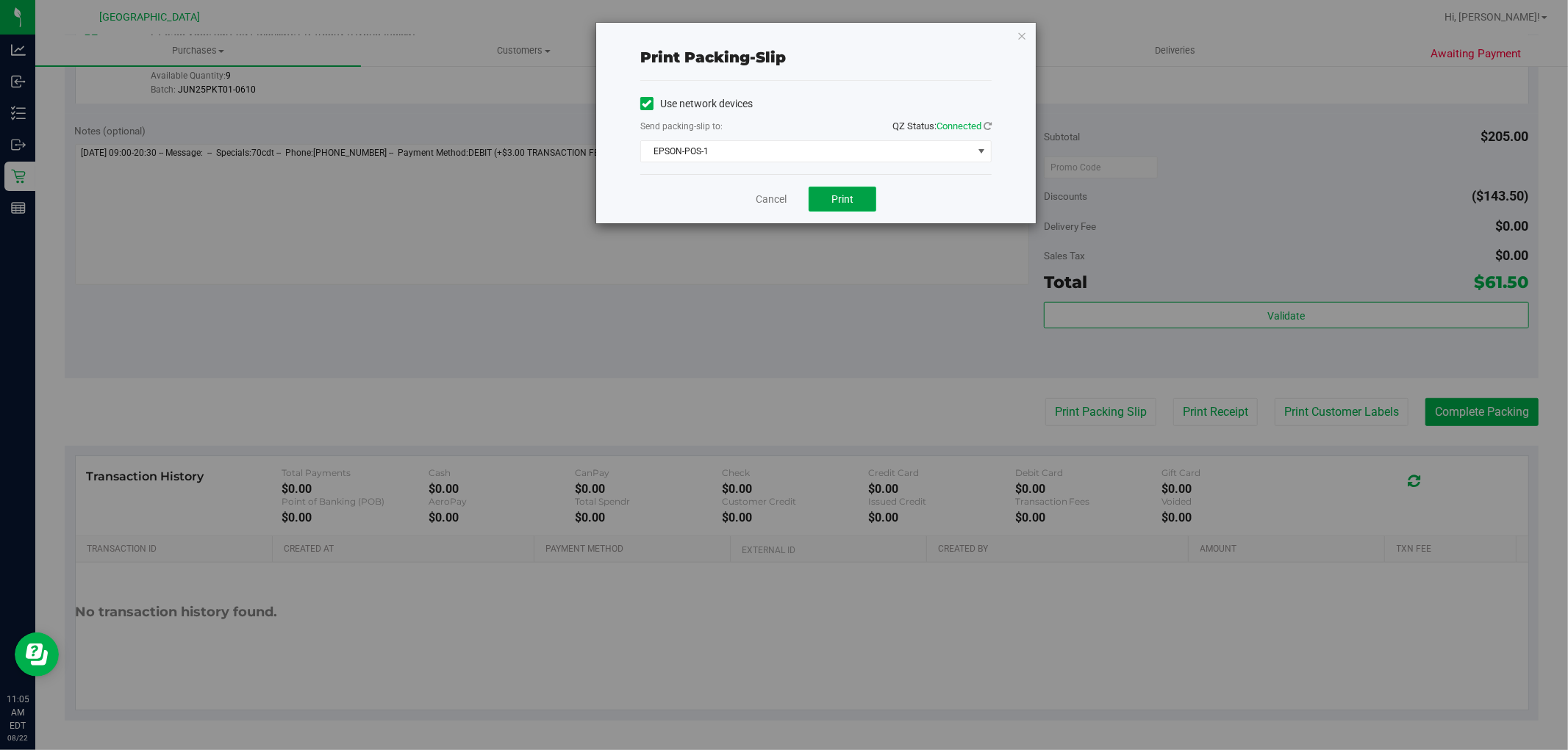
click at [841, 199] on span "Print" at bounding box center [842, 198] width 22 height 11
click at [766, 200] on link "Cancel" at bounding box center [770, 200] width 31 height 16
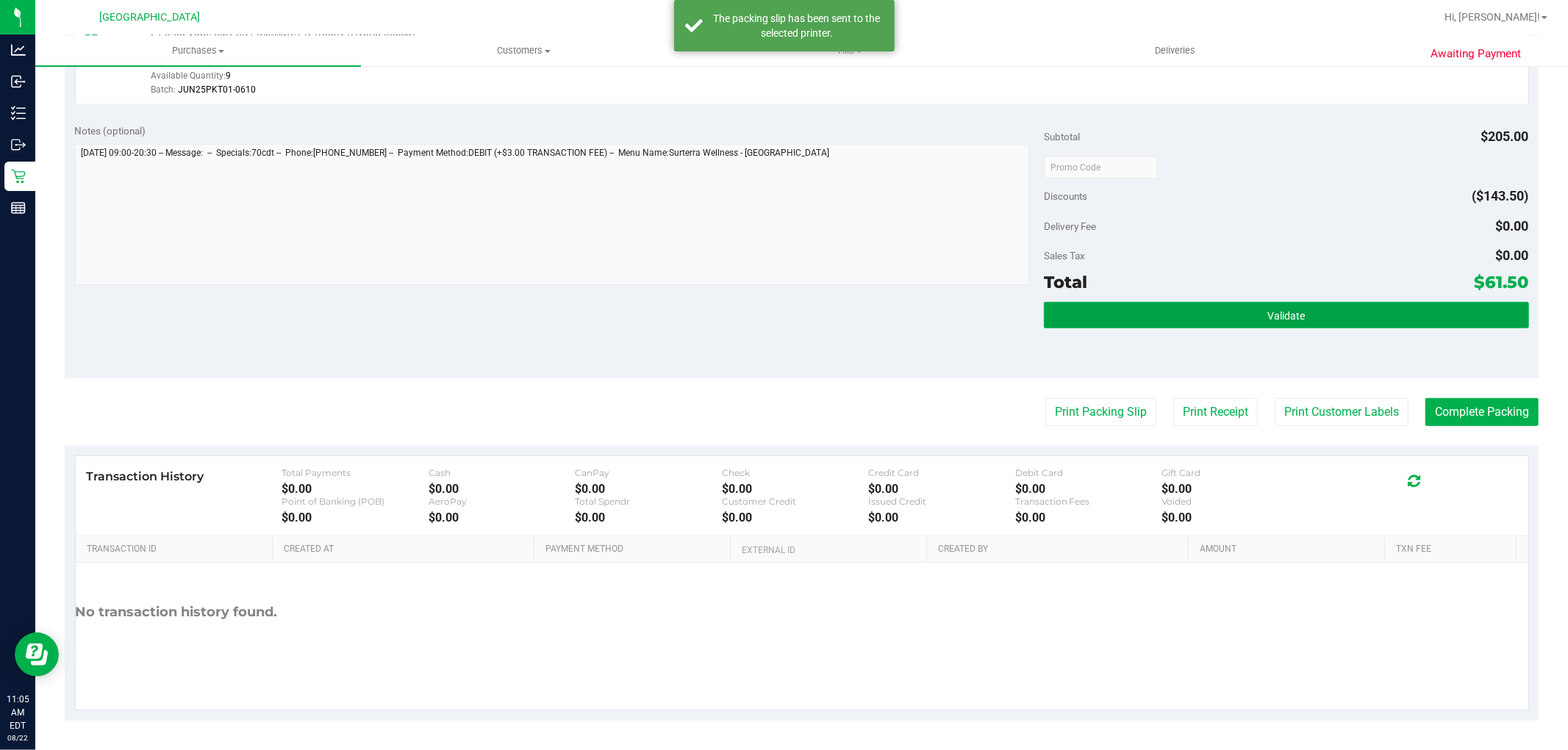
click at [1215, 321] on button "Validate" at bounding box center [1286, 315] width 484 height 26
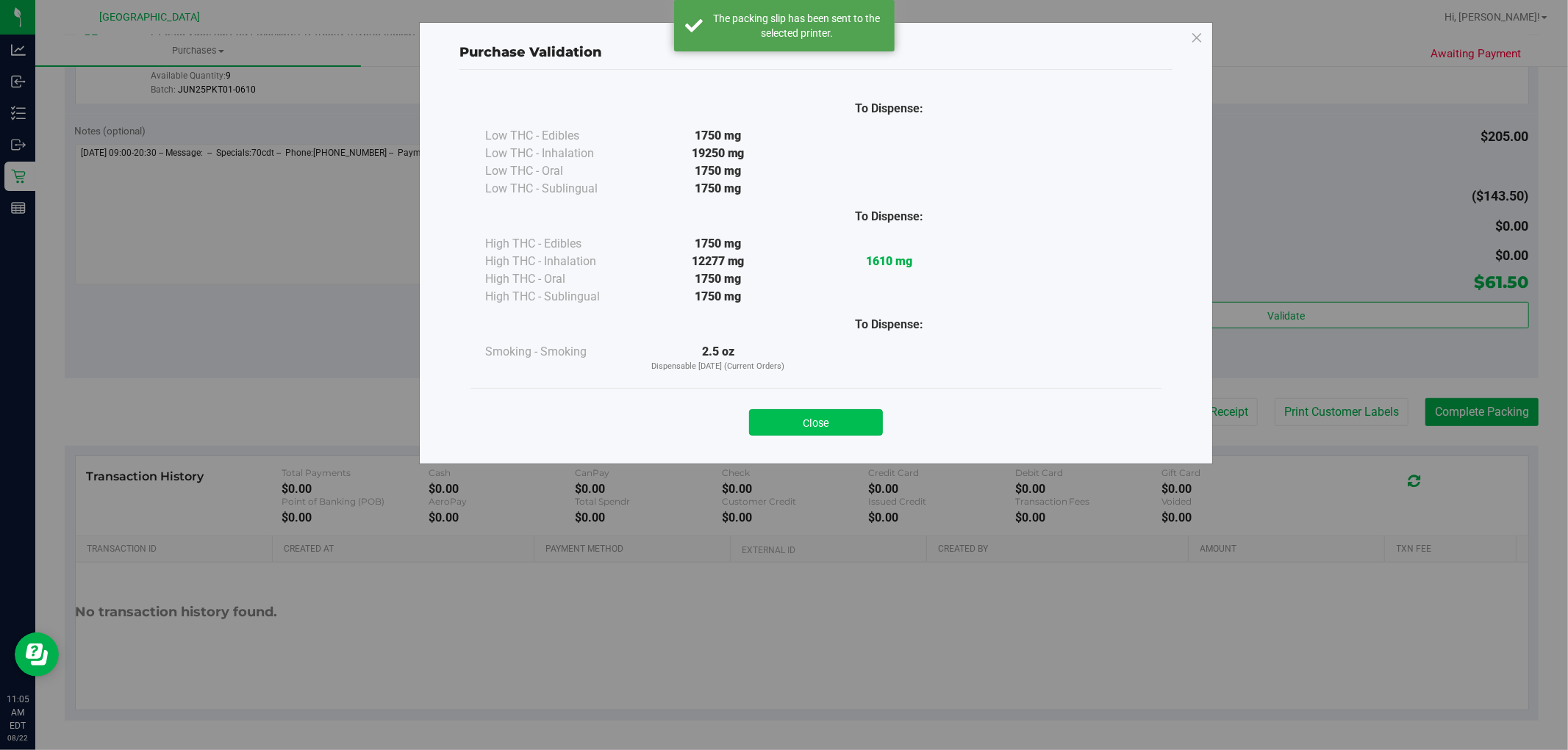
click at [809, 422] on button "Close" at bounding box center [816, 423] width 133 height 26
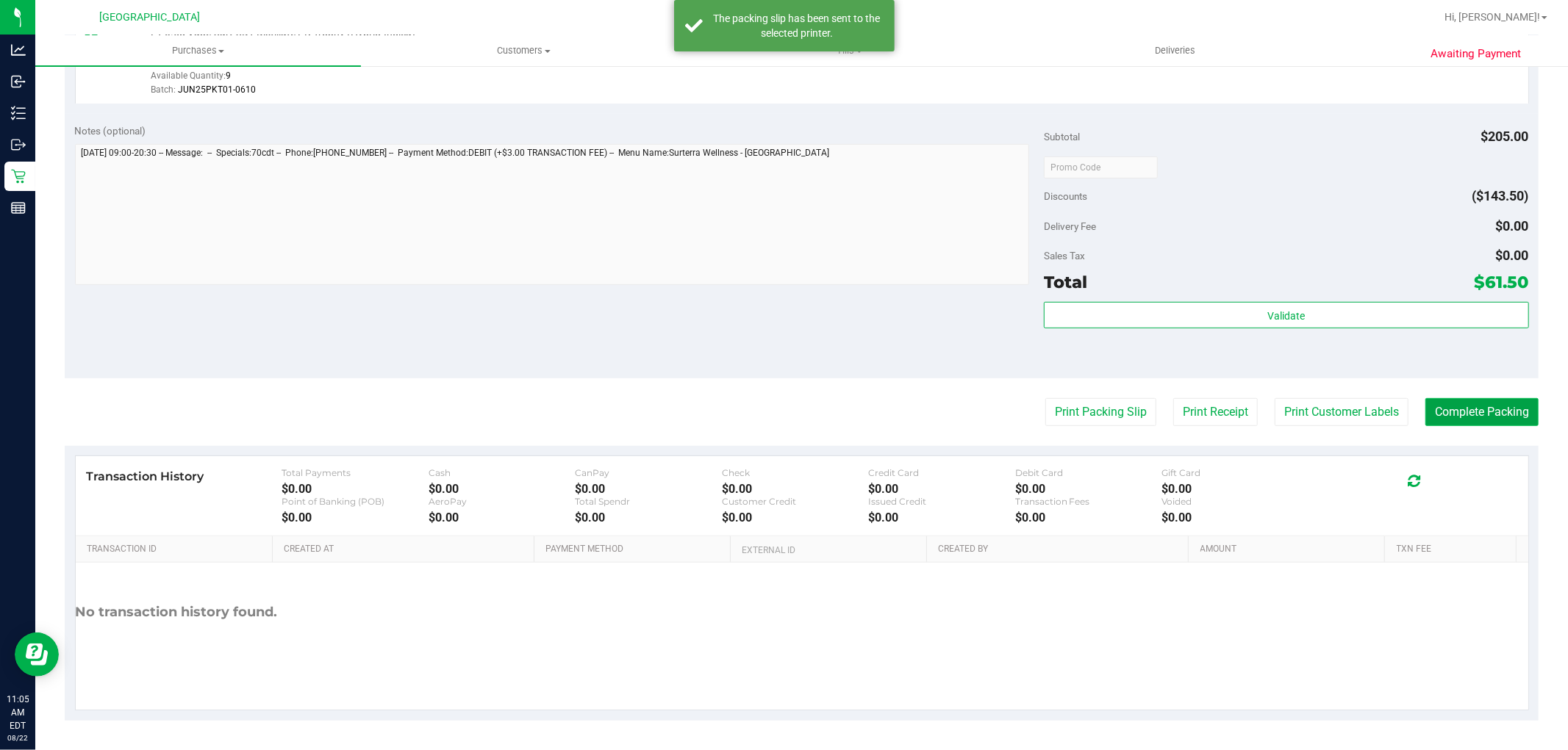
click at [1501, 408] on button "Complete Packing" at bounding box center [1482, 412] width 113 height 28
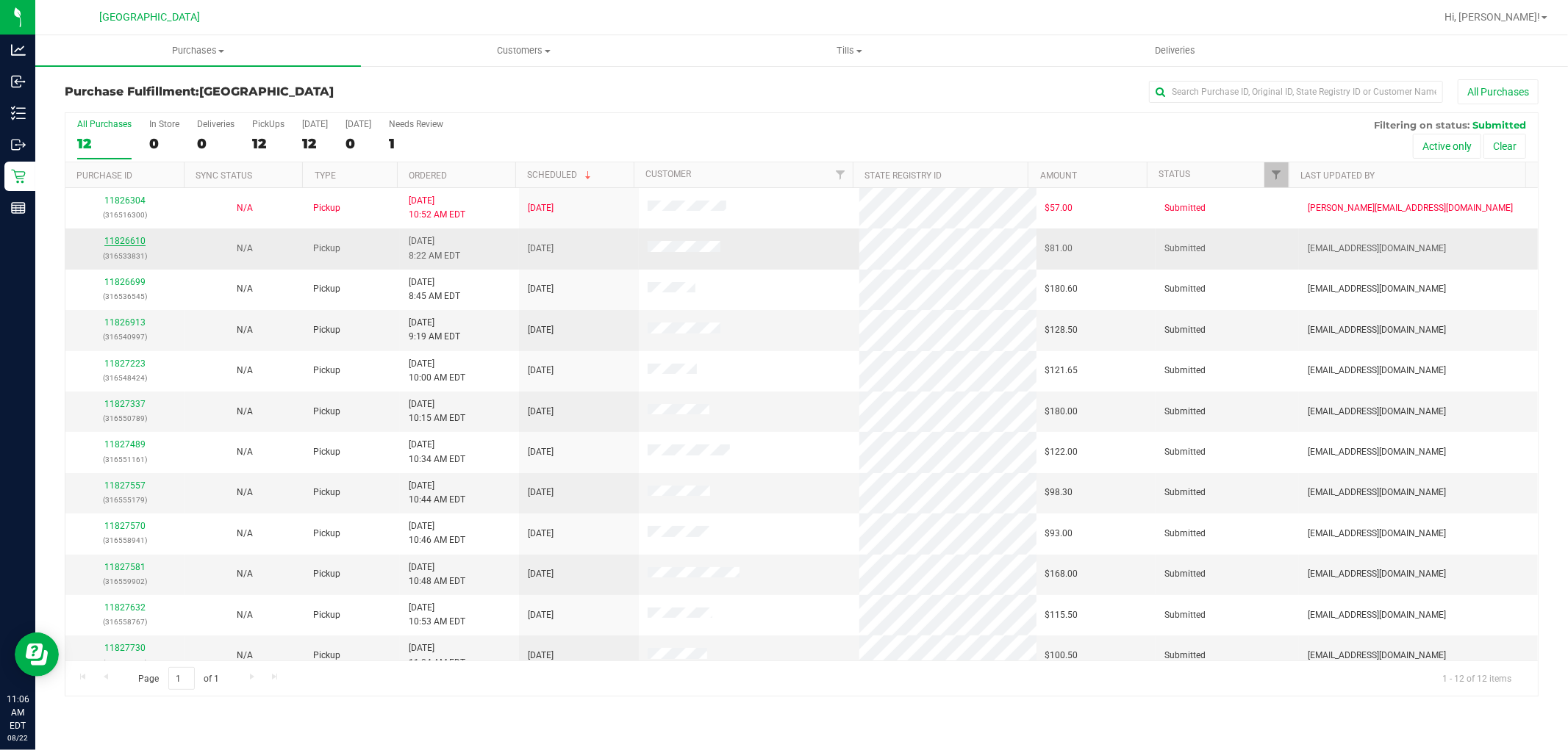
click at [130, 243] on link "11826610" at bounding box center [125, 241] width 41 height 11
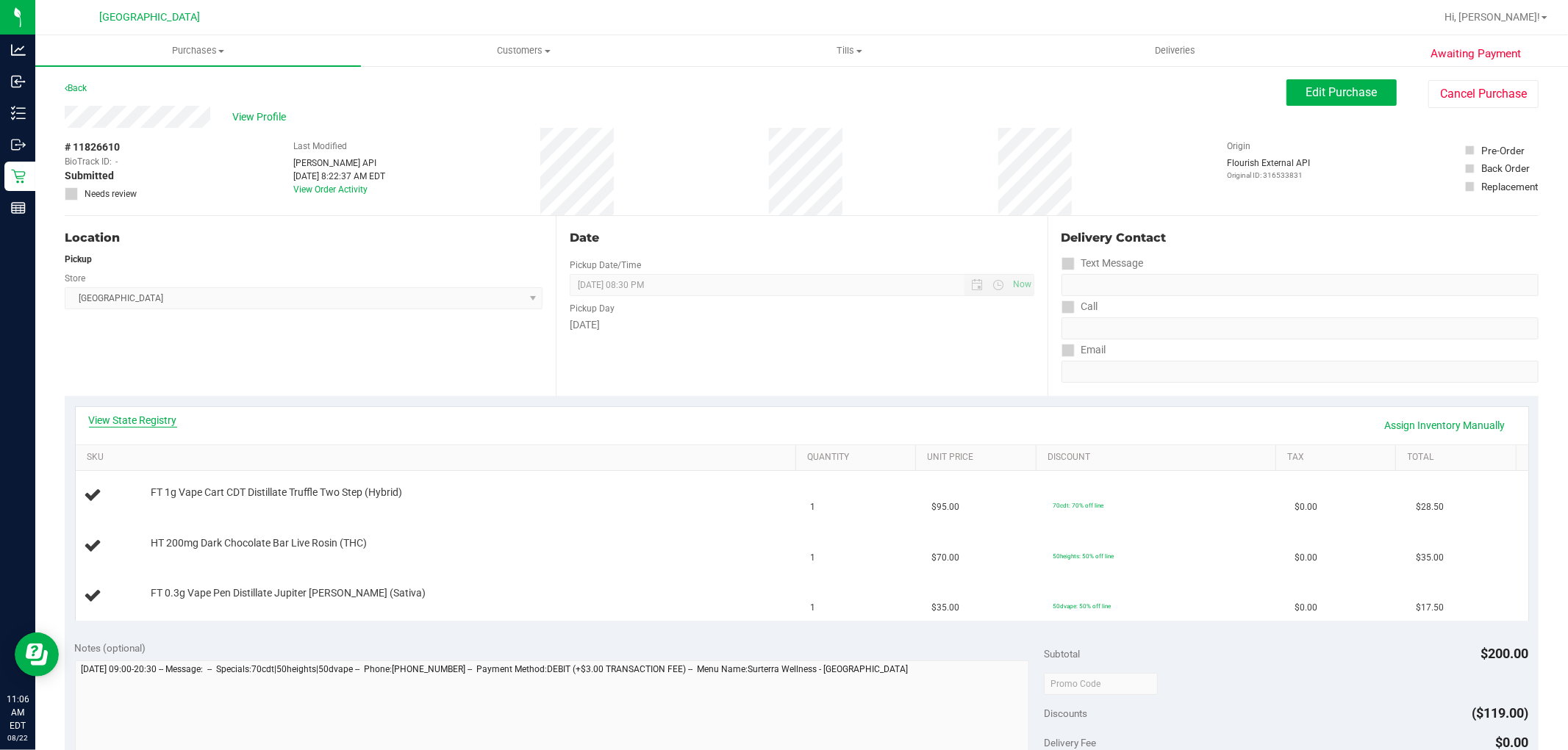
click at [146, 419] on link "View State Registry" at bounding box center [132, 420] width 89 height 15
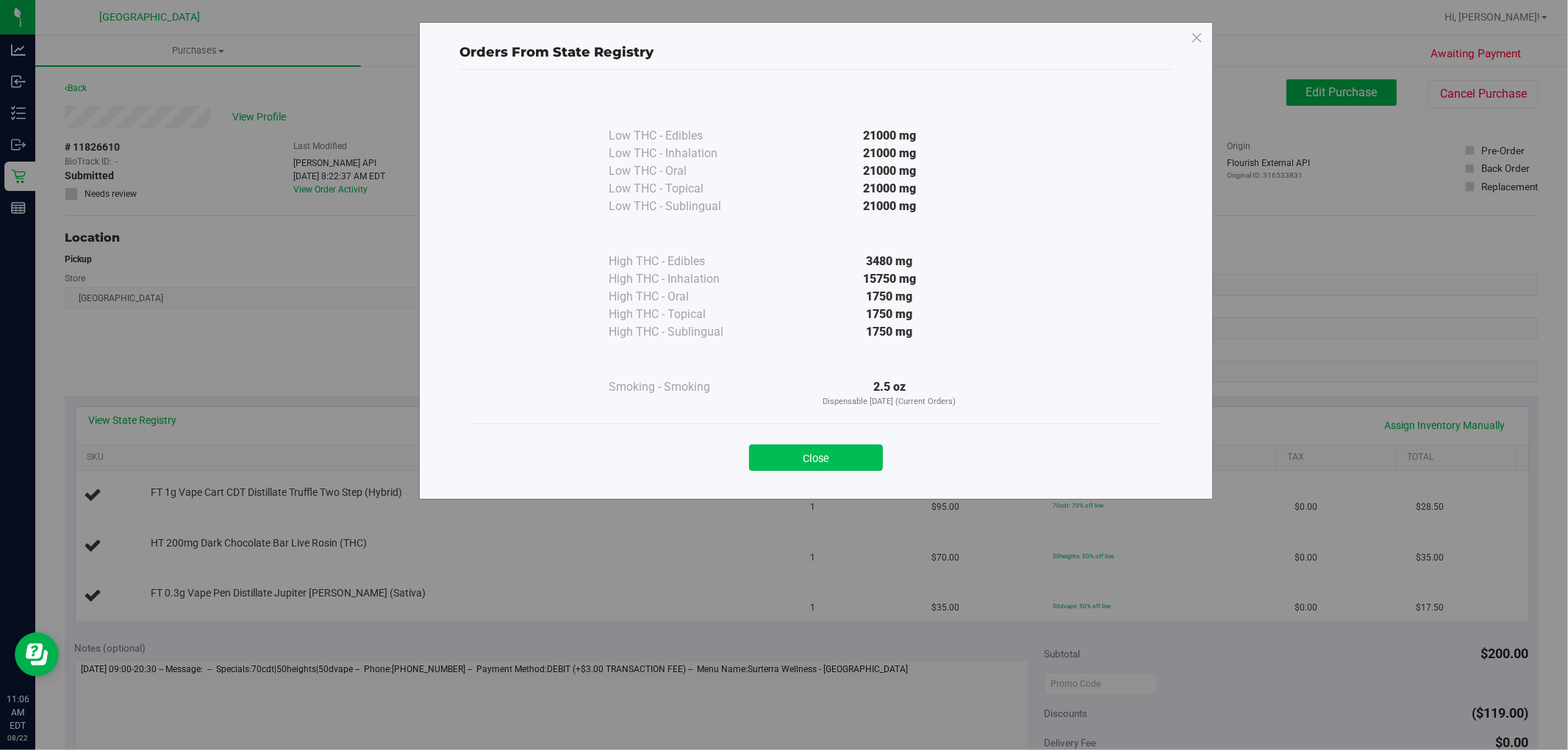
click at [801, 446] on button "Close" at bounding box center [816, 458] width 133 height 26
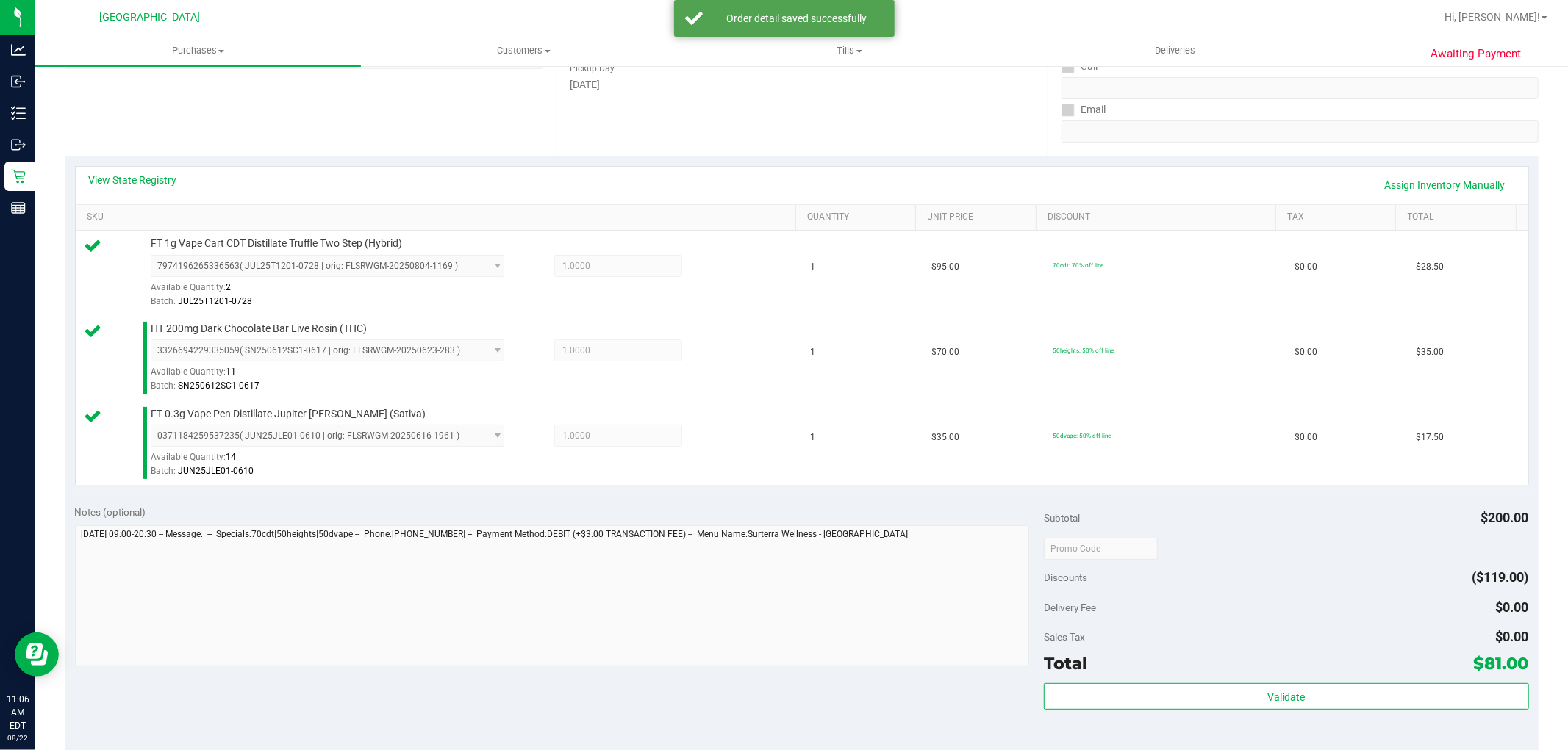
scroll to position [378, 0]
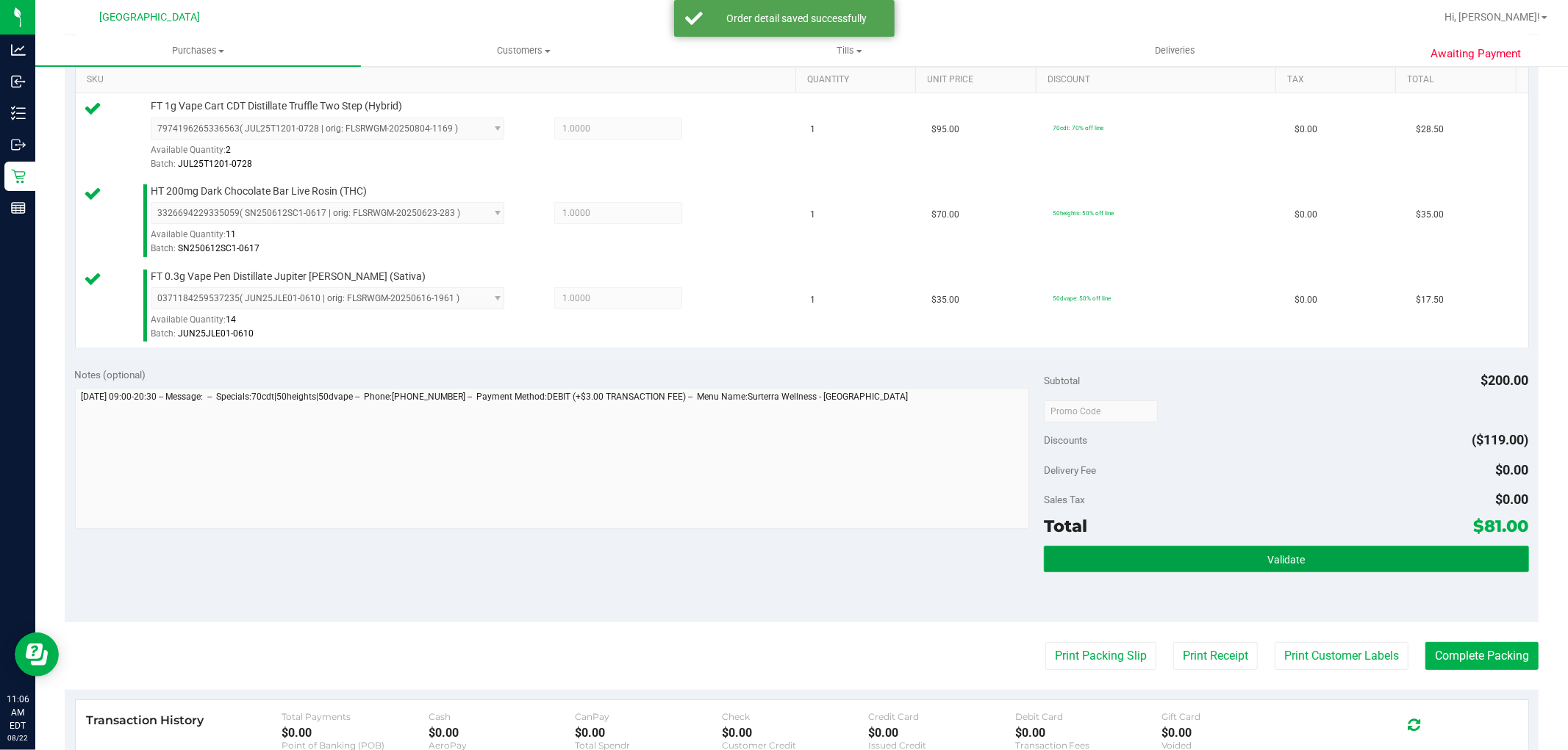
click at [1326, 551] on button "Validate" at bounding box center [1286, 560] width 484 height 26
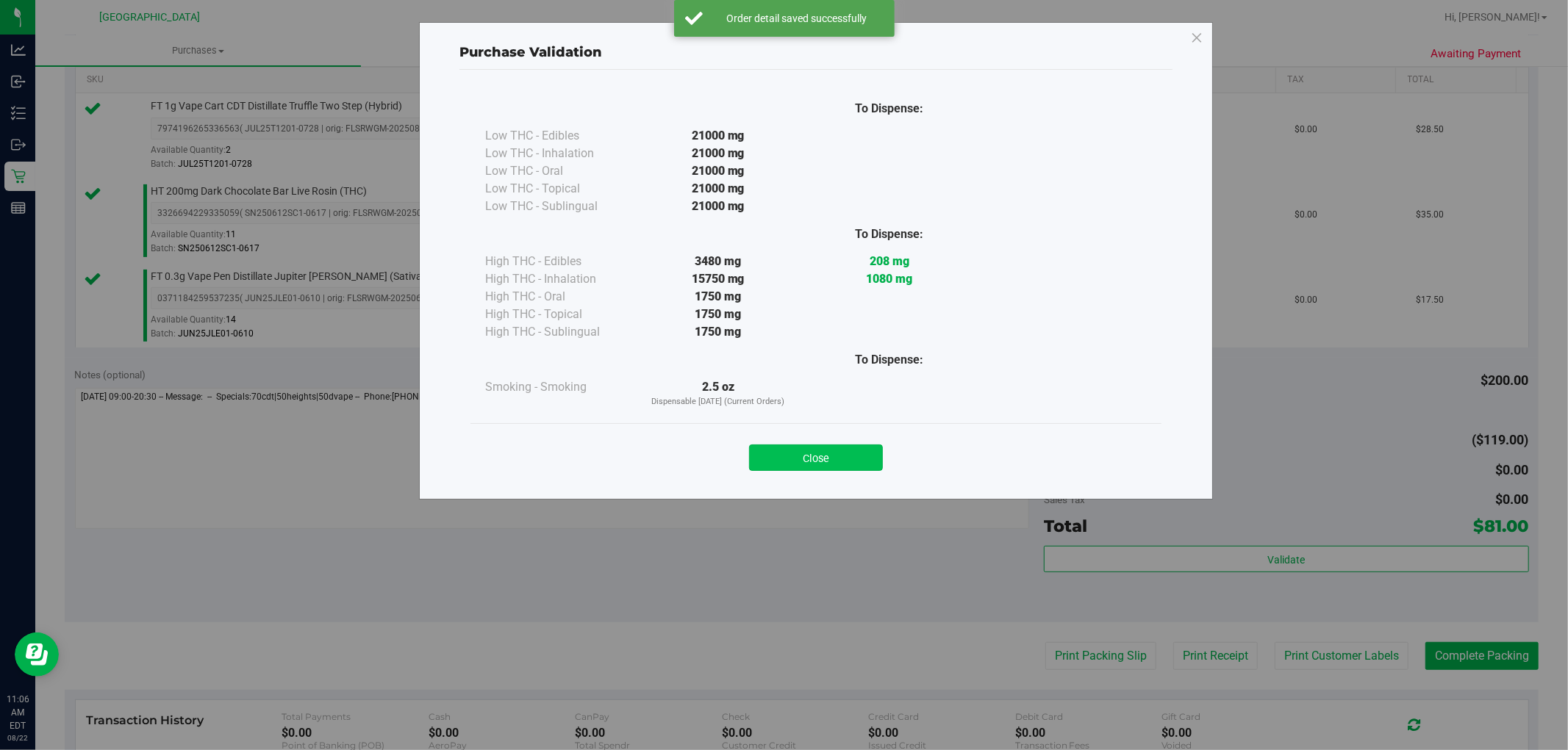
click at [835, 467] on button "Close" at bounding box center [816, 458] width 133 height 26
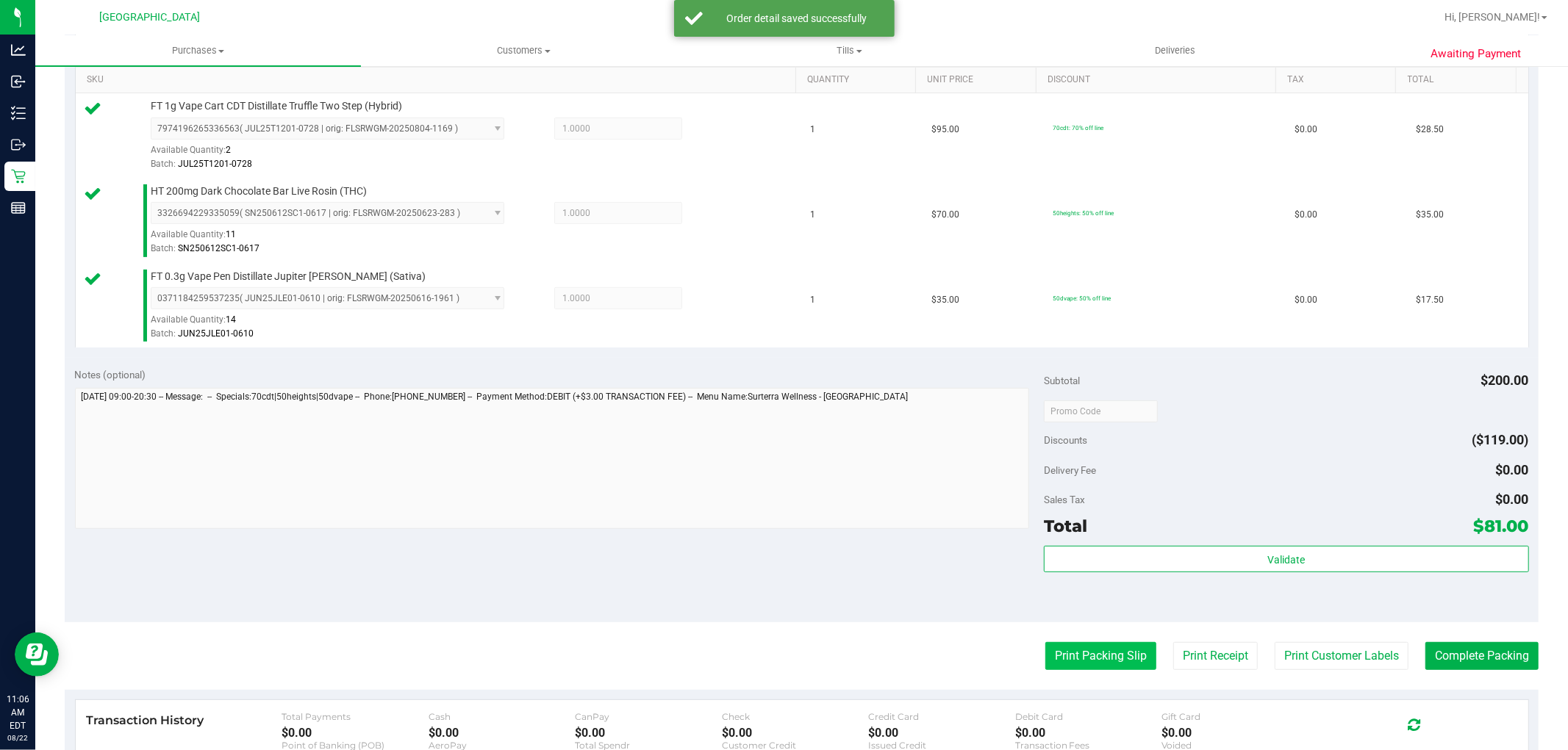
click at [1078, 651] on button "Print Packing Slip" at bounding box center [1100, 656] width 111 height 28
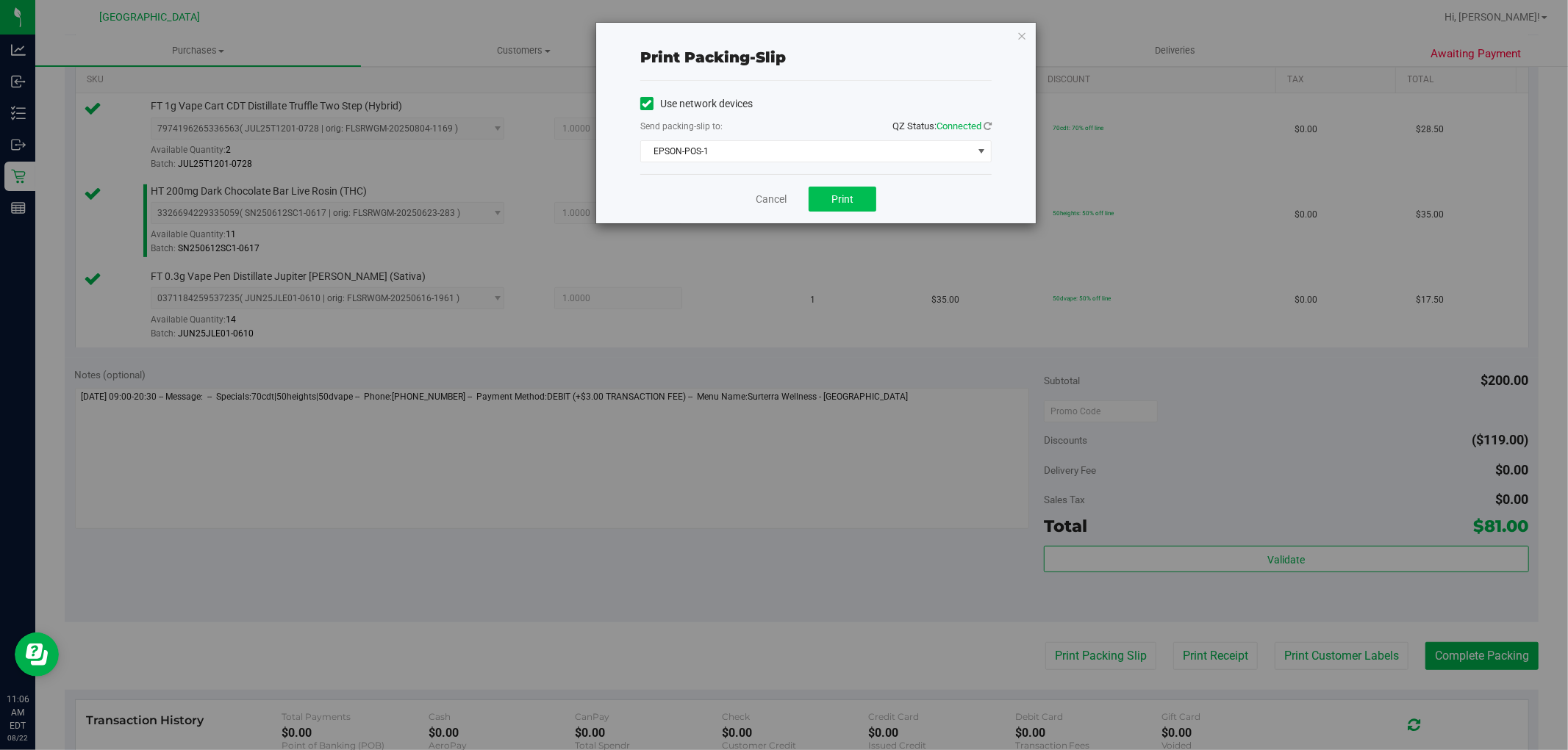
click at [855, 193] on button "Print" at bounding box center [842, 199] width 68 height 25
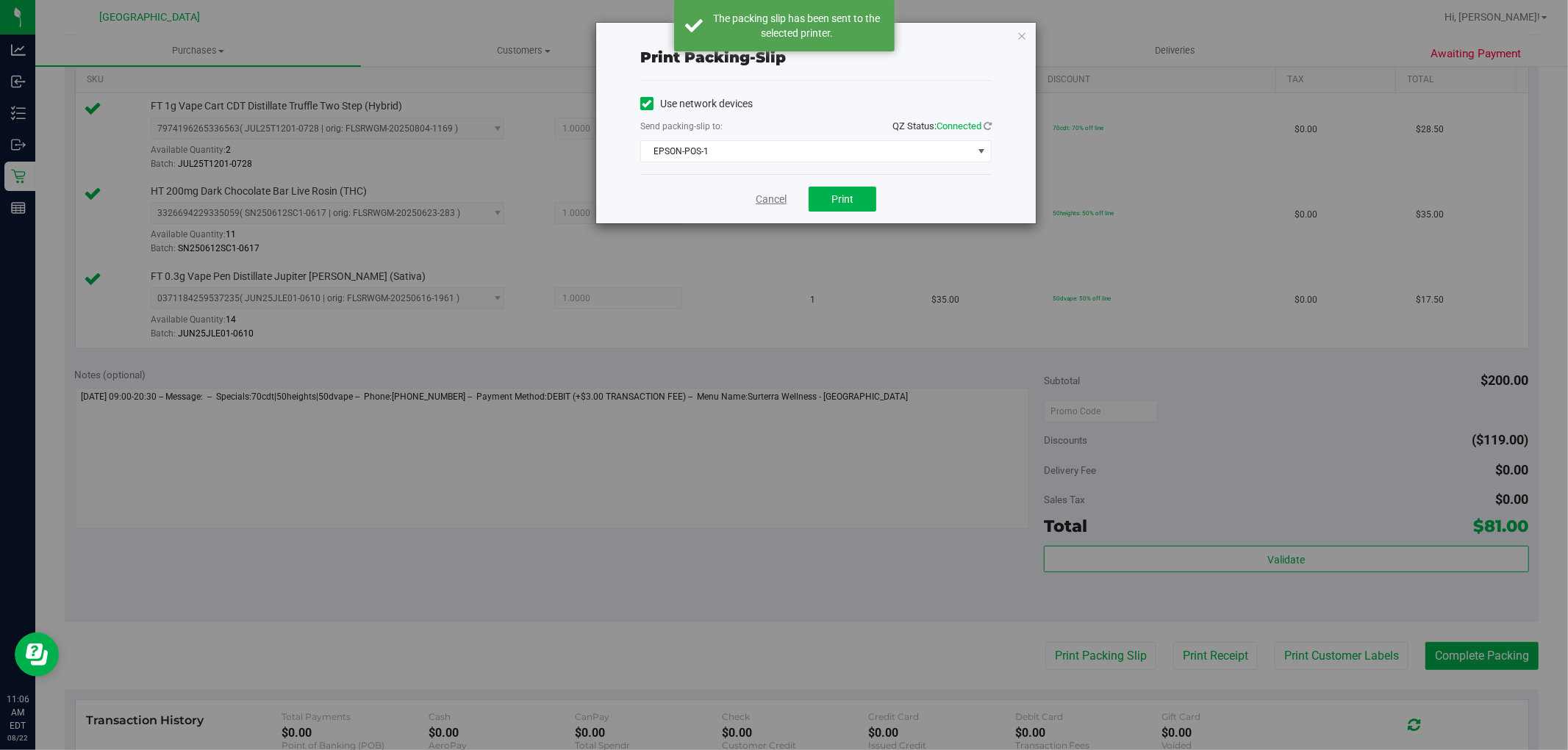
click at [769, 201] on link "Cancel" at bounding box center [770, 200] width 31 height 16
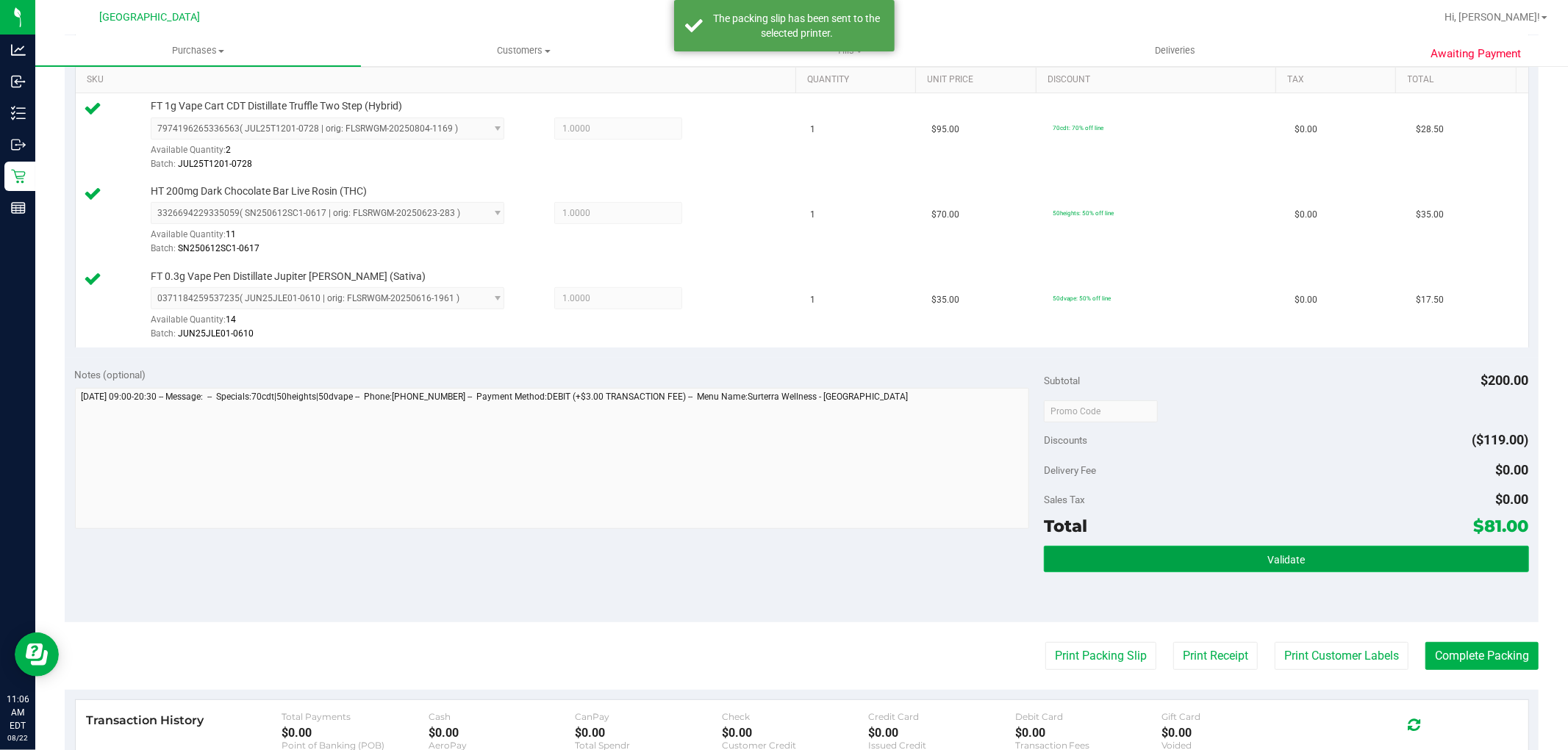
click at [1123, 564] on button "Validate" at bounding box center [1286, 560] width 484 height 26
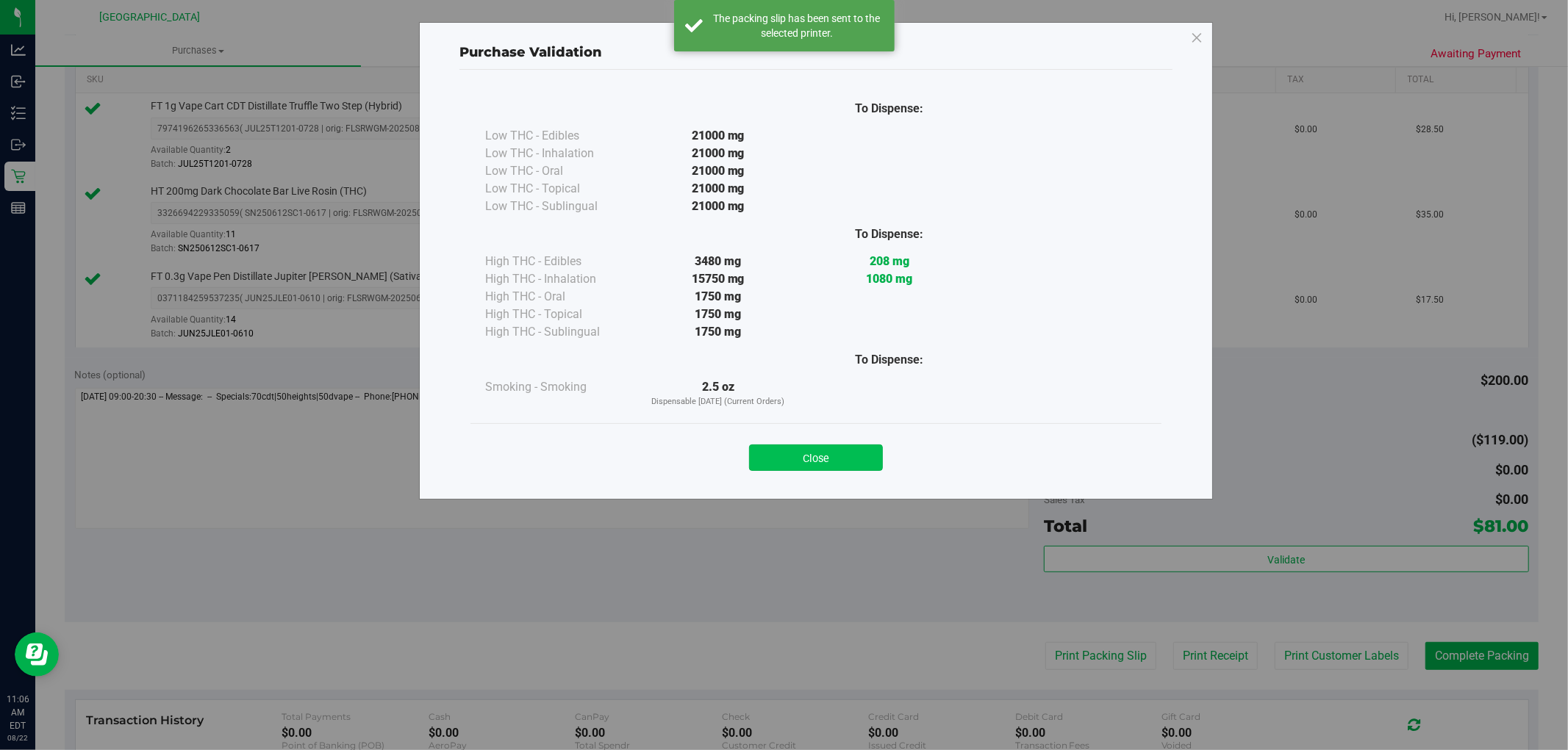
click at [833, 446] on button "Close" at bounding box center [816, 458] width 133 height 26
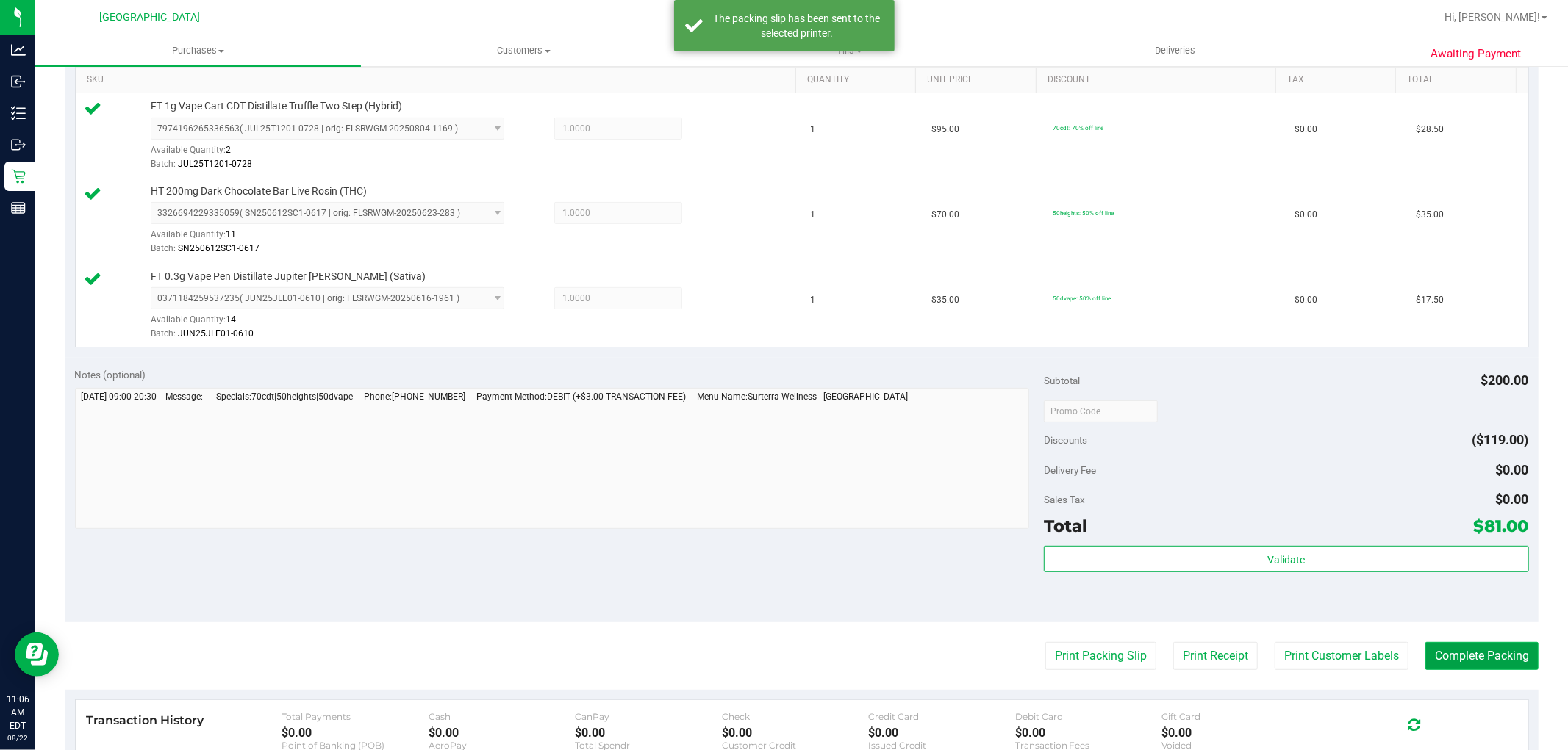
click at [1450, 646] on button "Complete Packing" at bounding box center [1482, 656] width 113 height 28
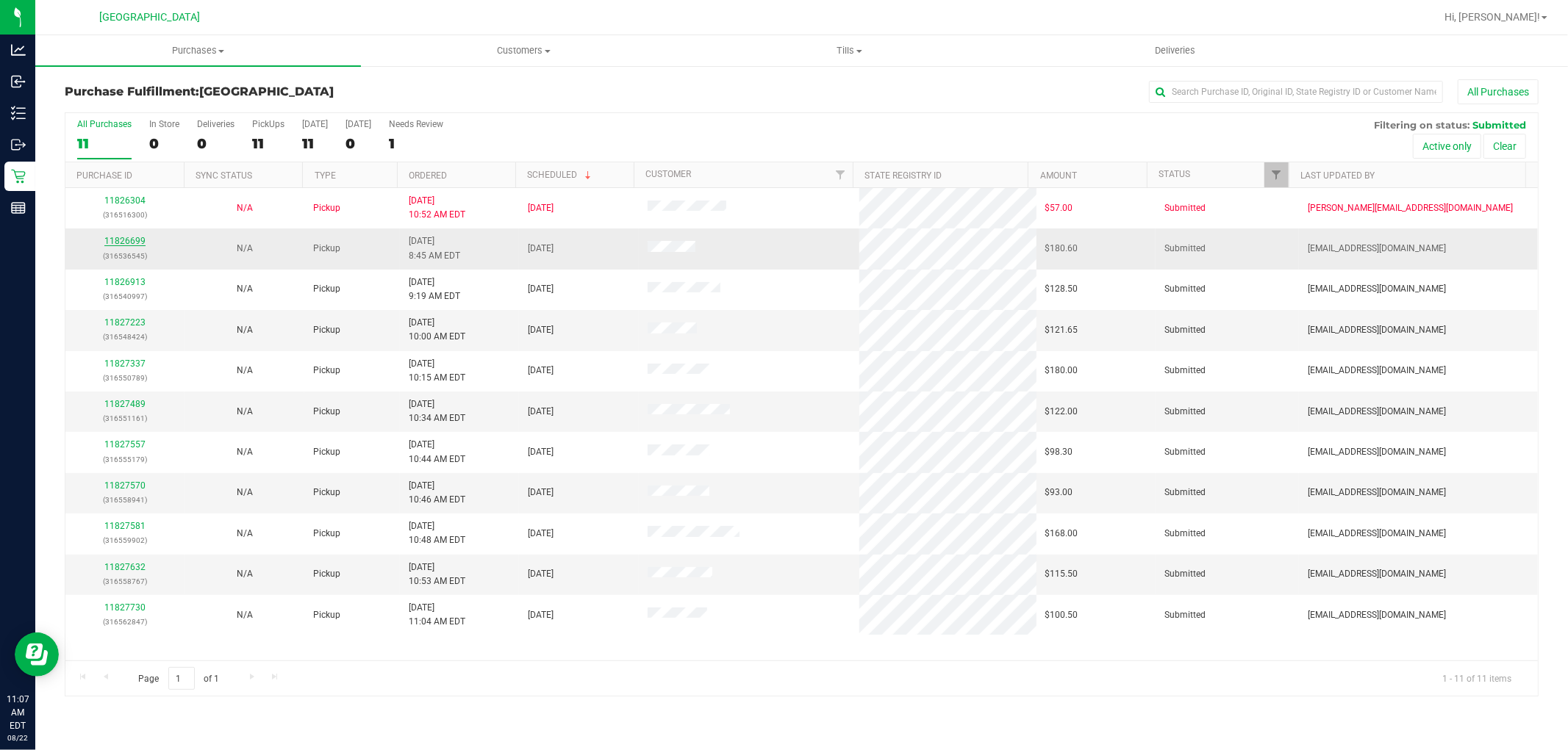
click at [132, 241] on link "11826699" at bounding box center [125, 241] width 41 height 11
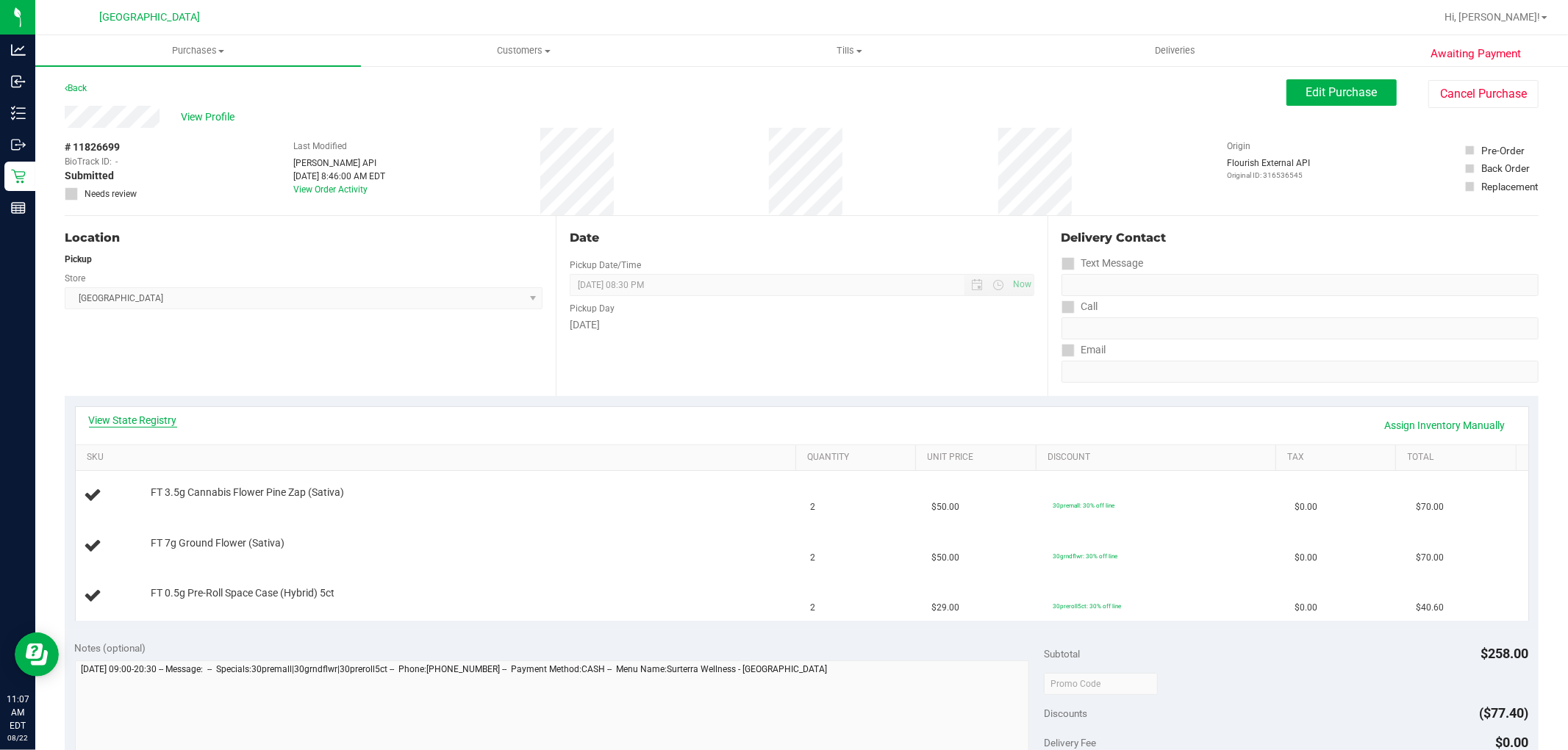
click at [140, 423] on link "View State Registry" at bounding box center [132, 420] width 89 height 15
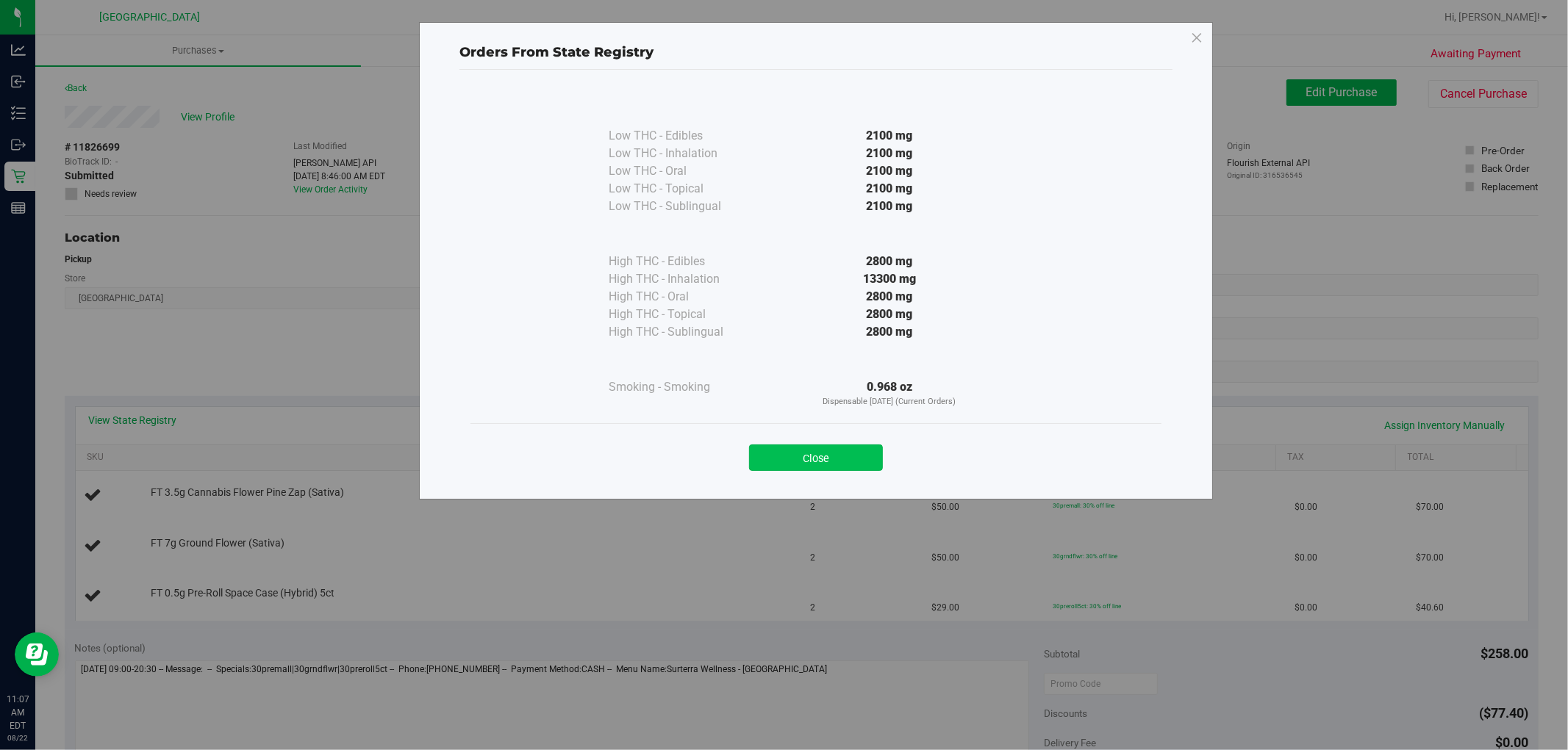
click at [825, 461] on button "Close" at bounding box center [816, 458] width 133 height 26
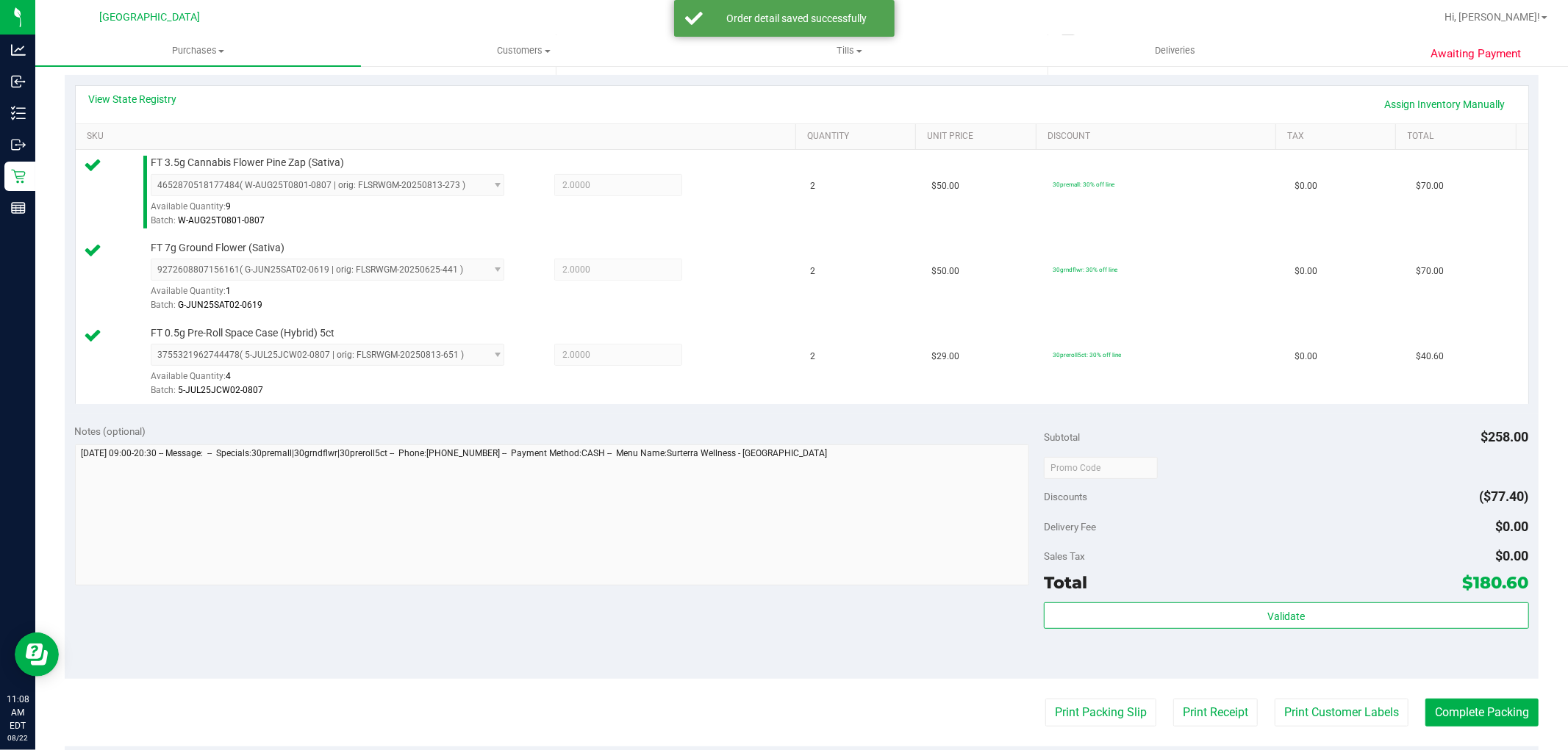
scroll to position [351, 0]
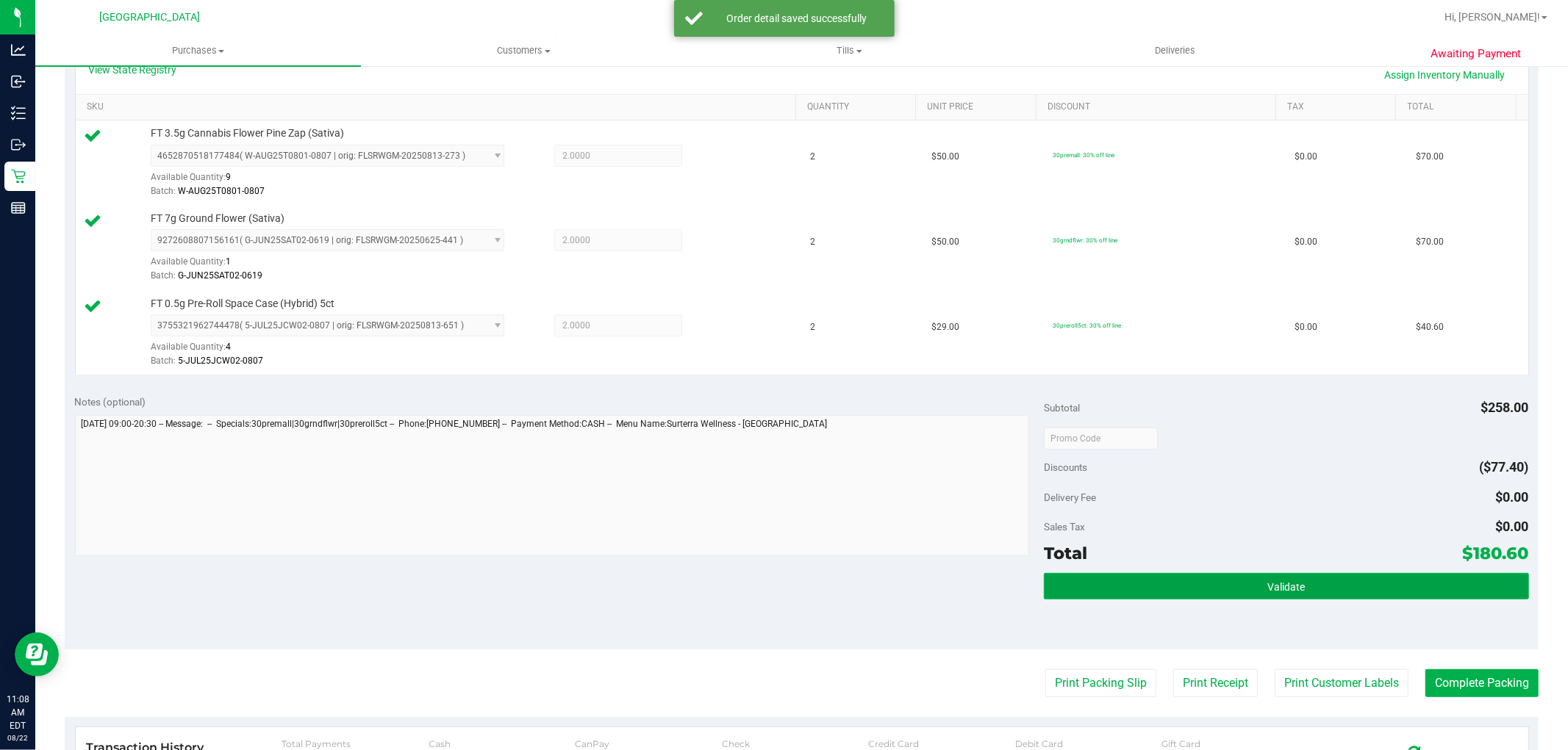
click at [1292, 585] on span "Validate" at bounding box center [1286, 587] width 38 height 11
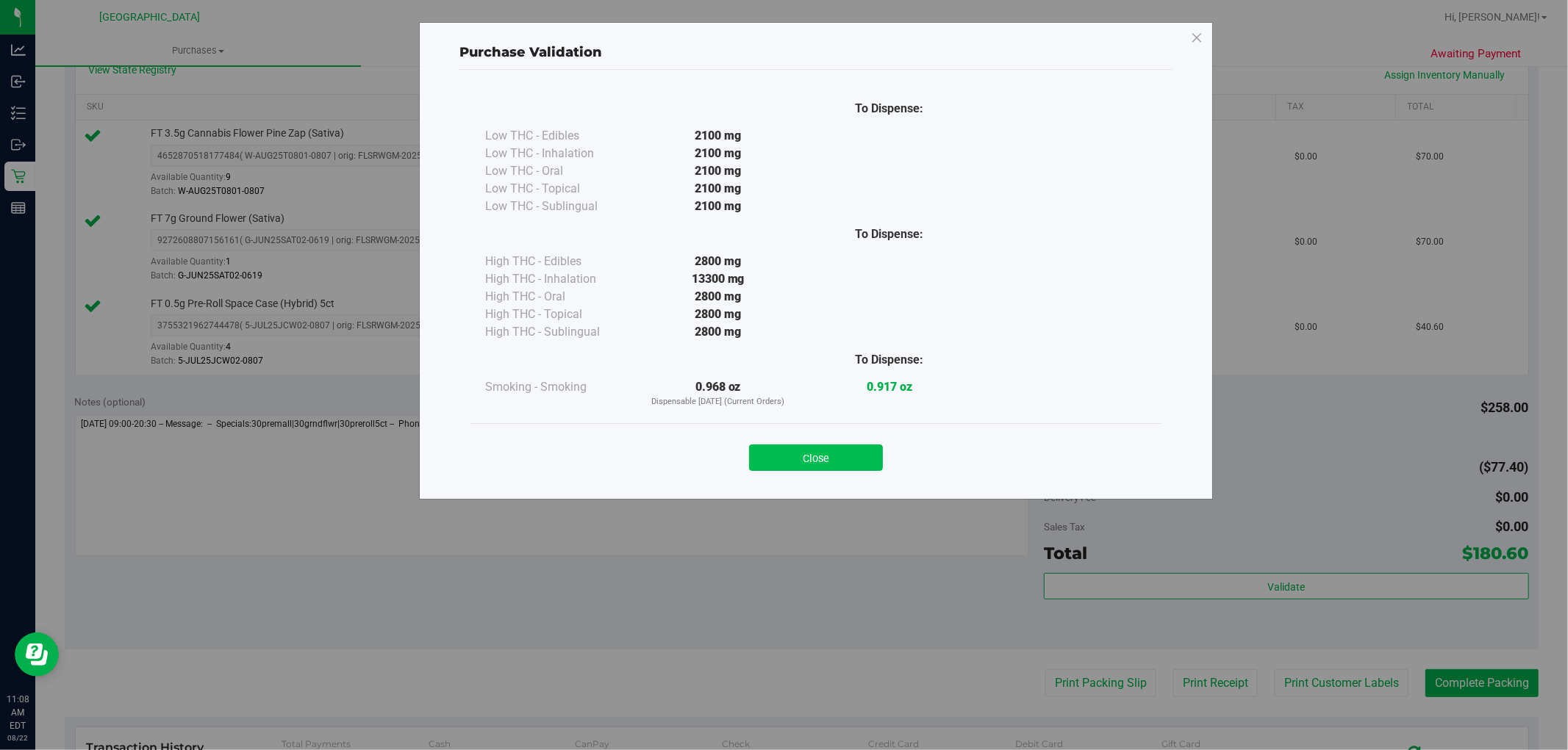
click at [814, 461] on button "Close" at bounding box center [816, 458] width 133 height 26
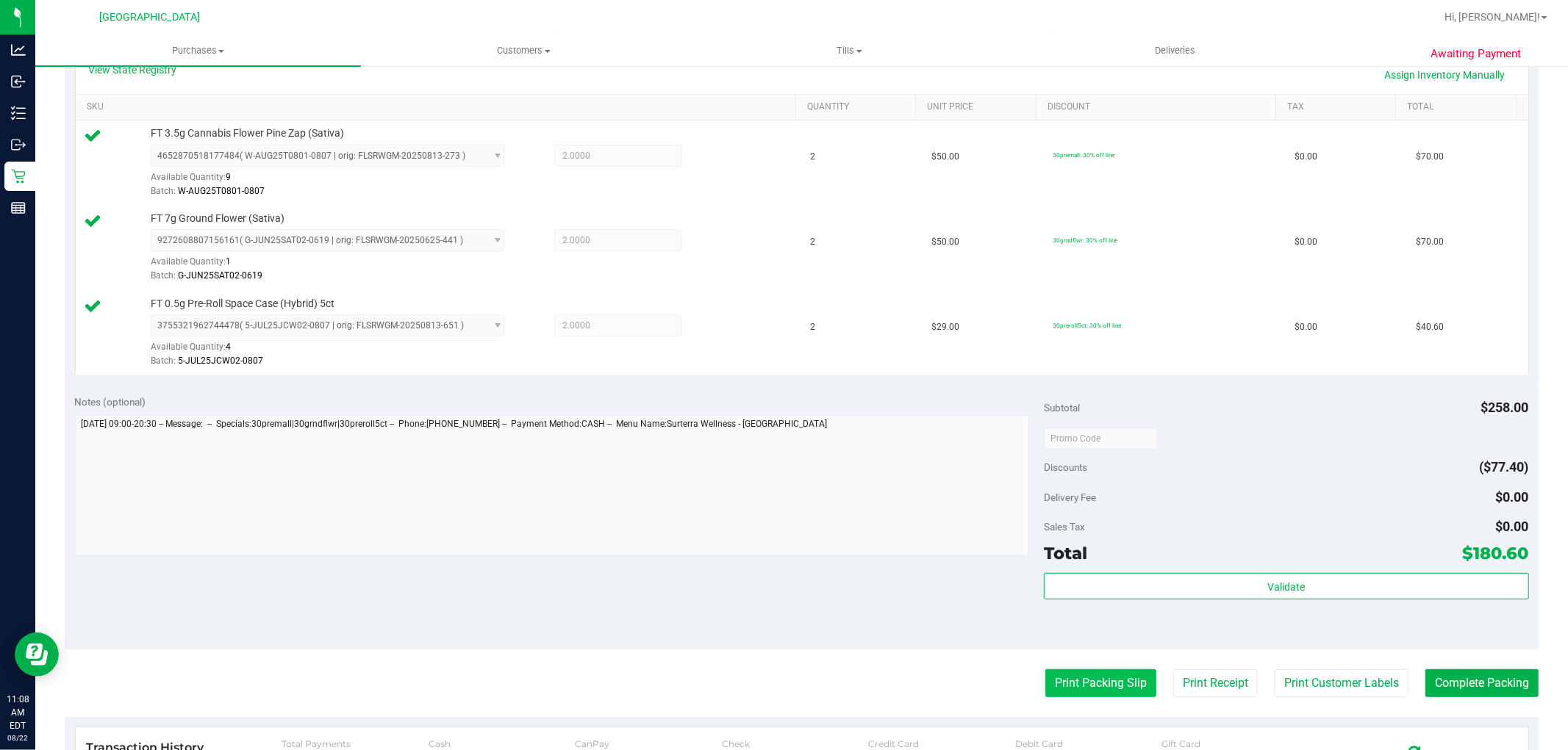
click at [1099, 696] on button "Print Packing Slip" at bounding box center [1100, 683] width 111 height 28
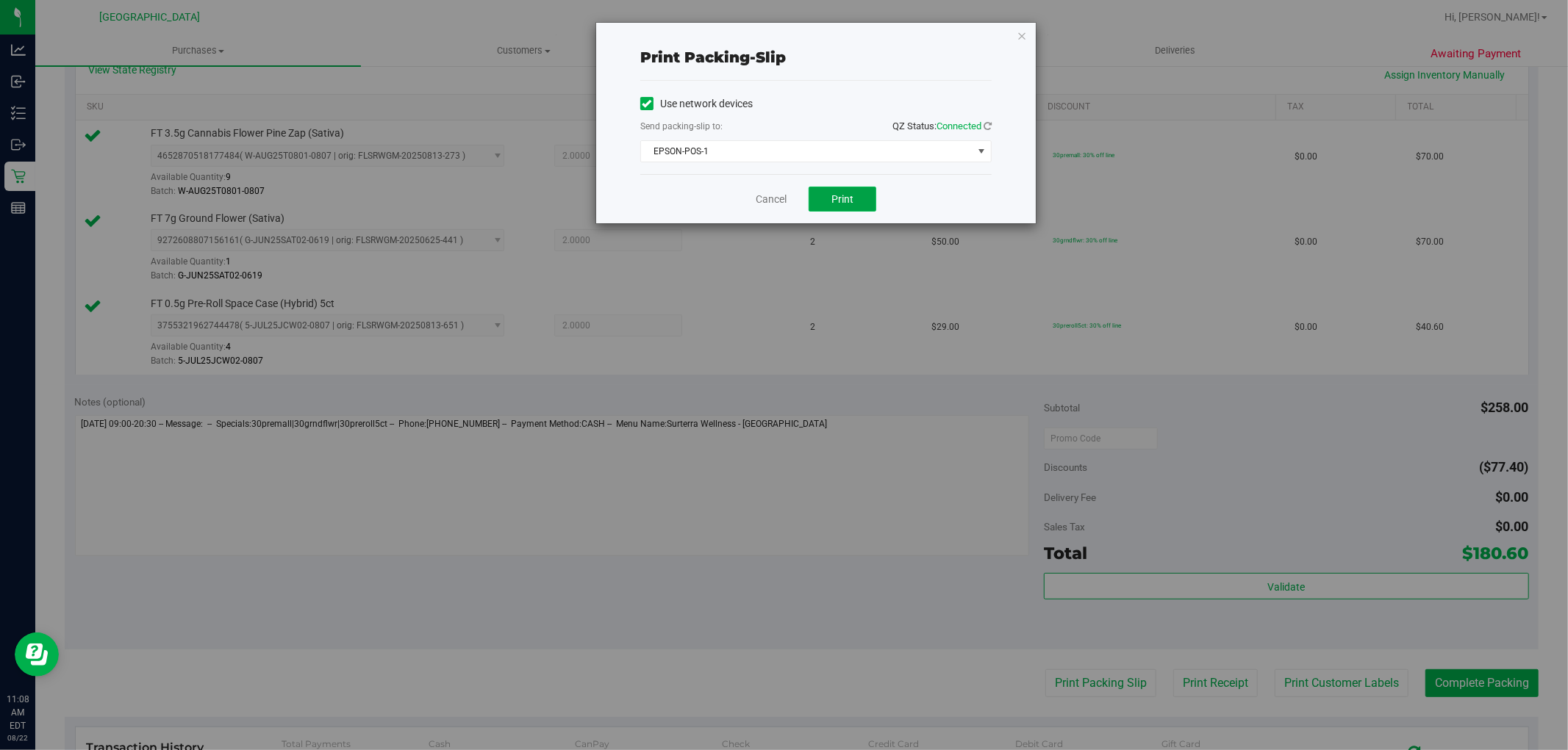
click at [848, 203] on span "Print" at bounding box center [842, 198] width 22 height 11
click at [767, 207] on link "Cancel" at bounding box center [770, 200] width 31 height 16
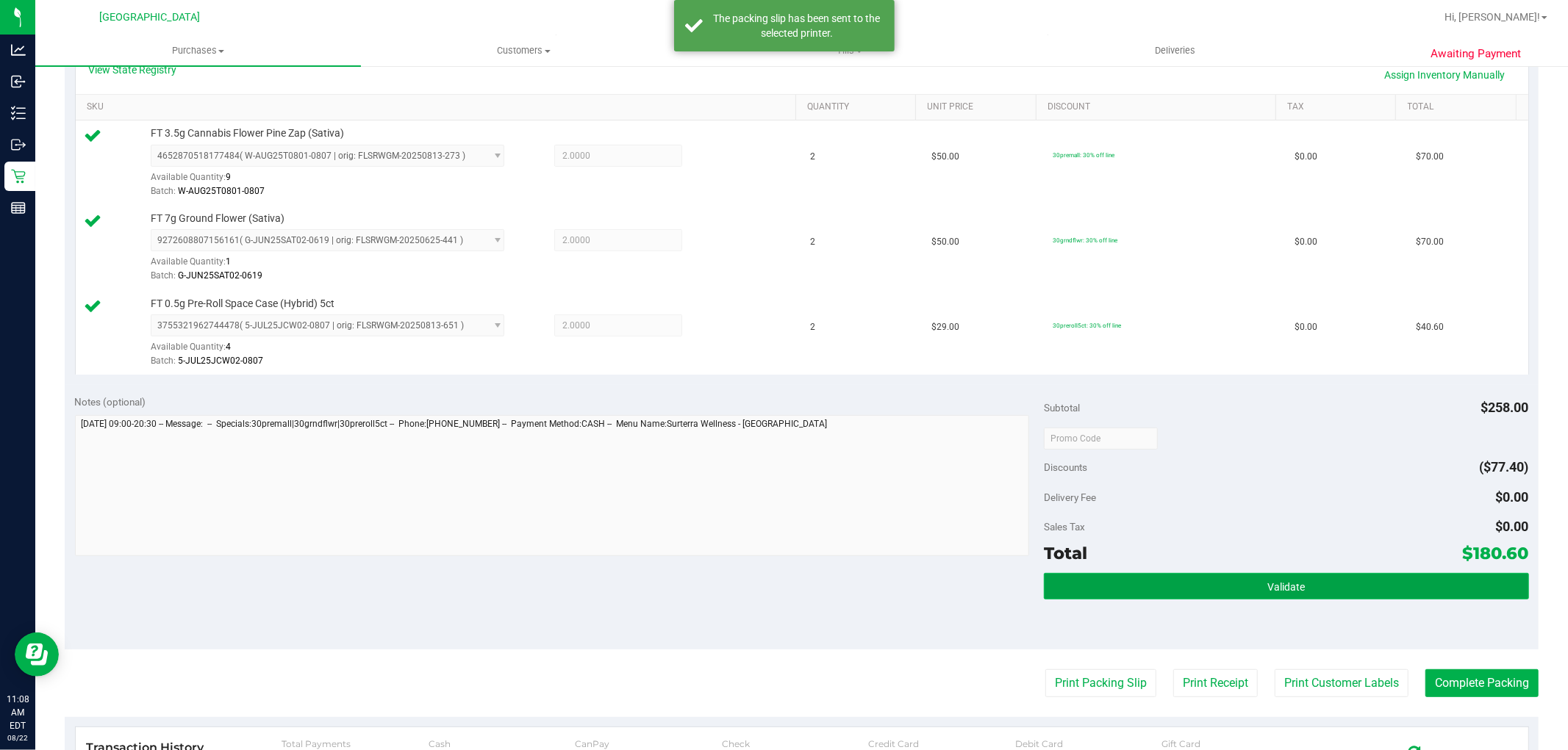
click at [1192, 574] on button "Validate" at bounding box center [1286, 587] width 484 height 26
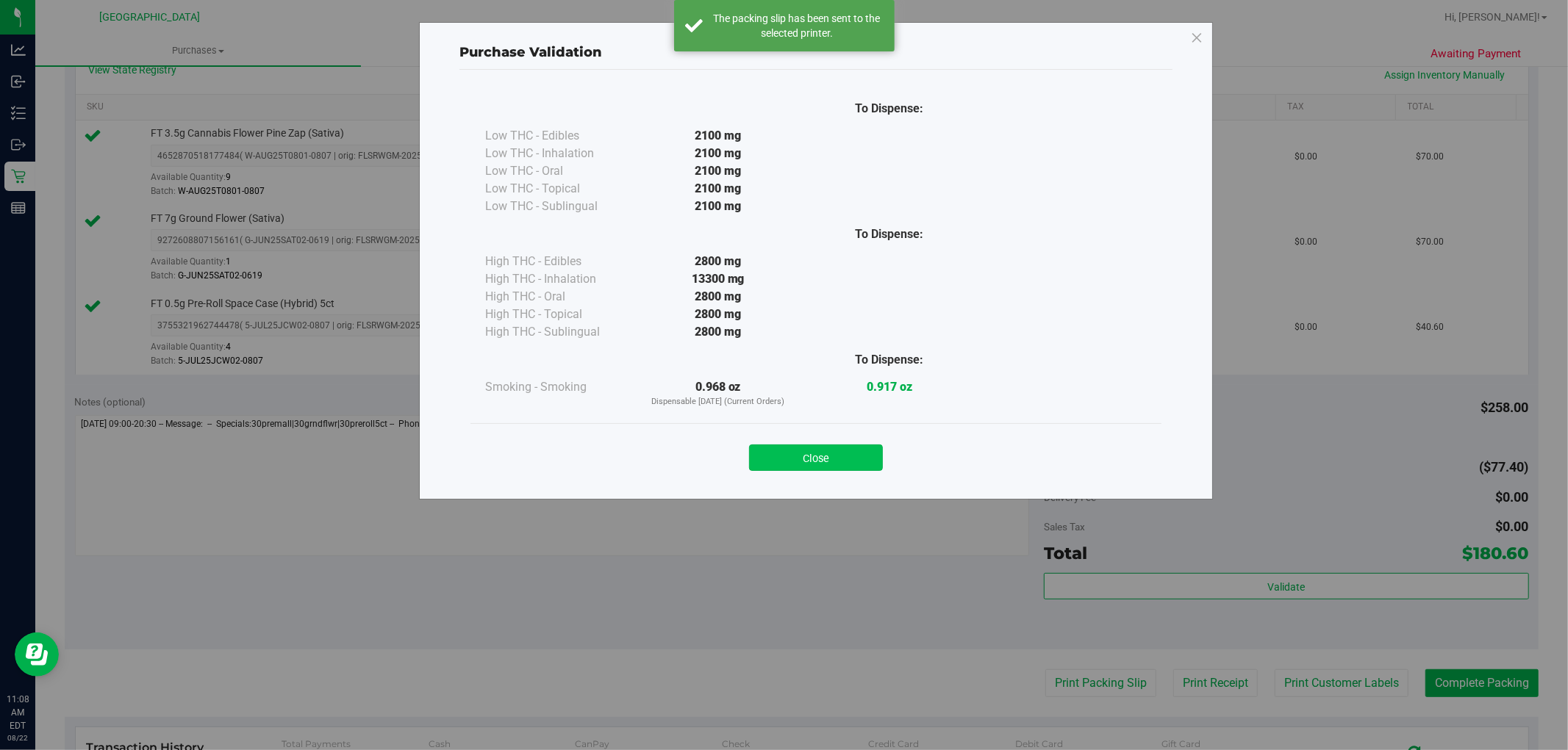
click at [841, 458] on button "Close" at bounding box center [816, 458] width 133 height 26
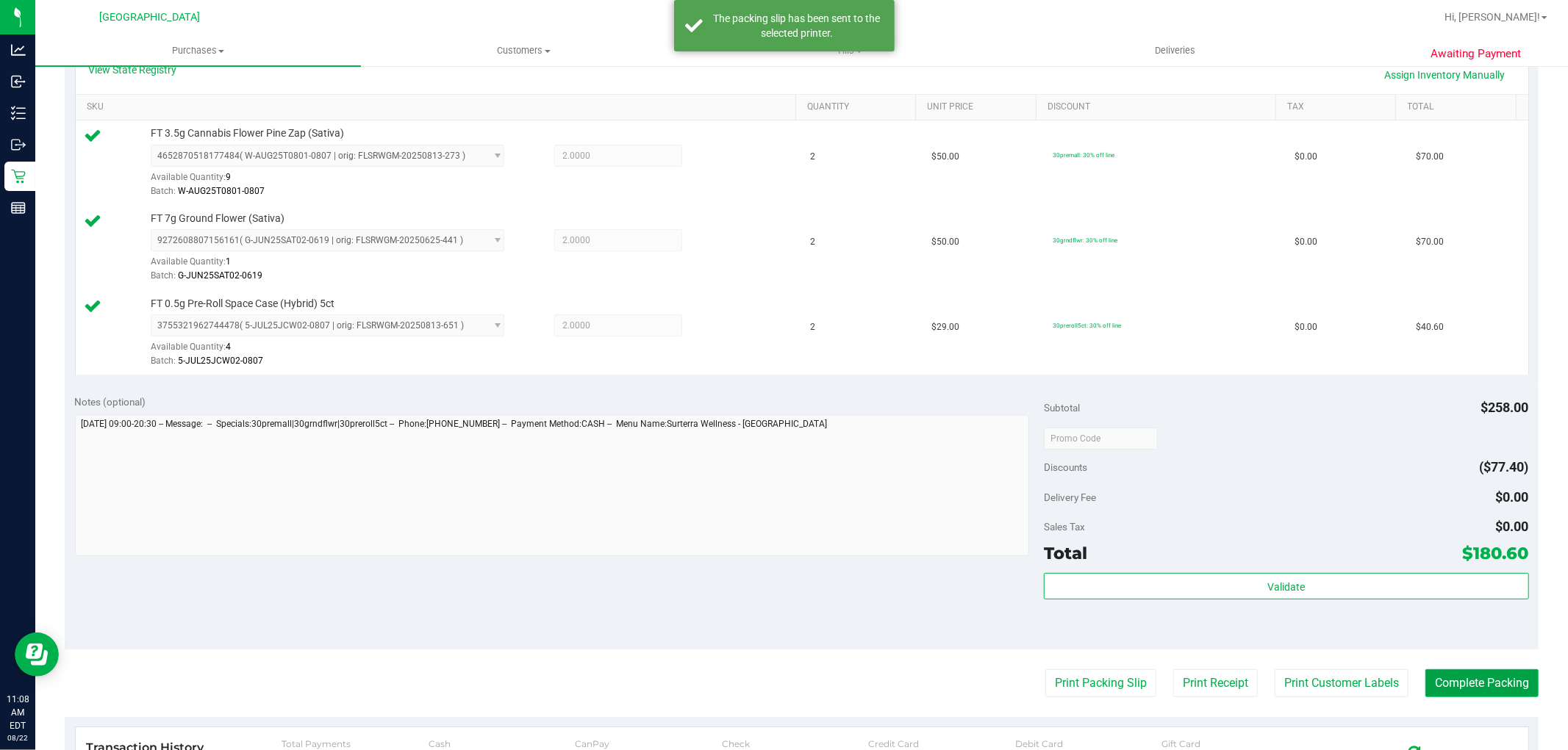
click at [1446, 685] on button "Complete Packing" at bounding box center [1482, 683] width 113 height 28
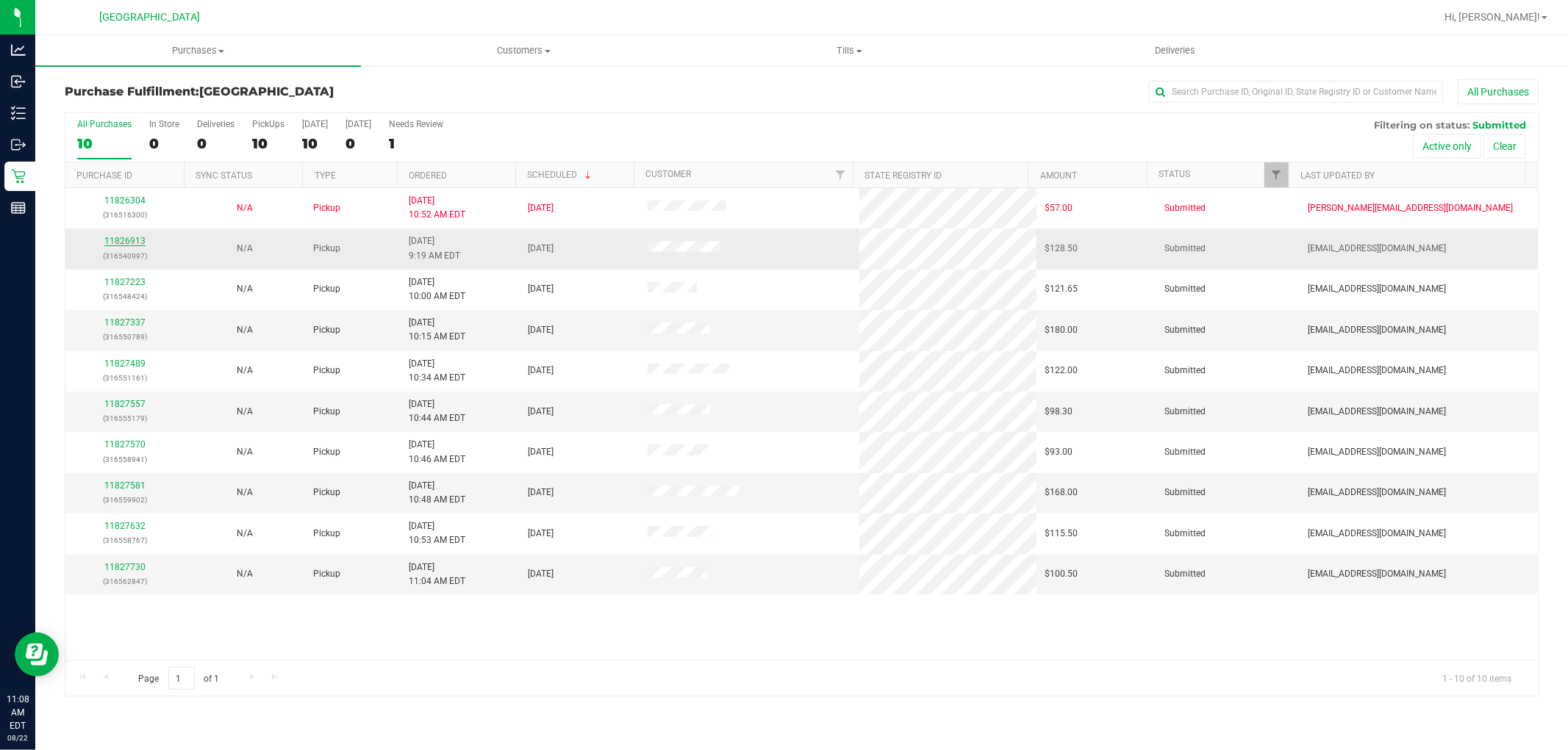
click at [127, 243] on link "11826913" at bounding box center [125, 241] width 41 height 11
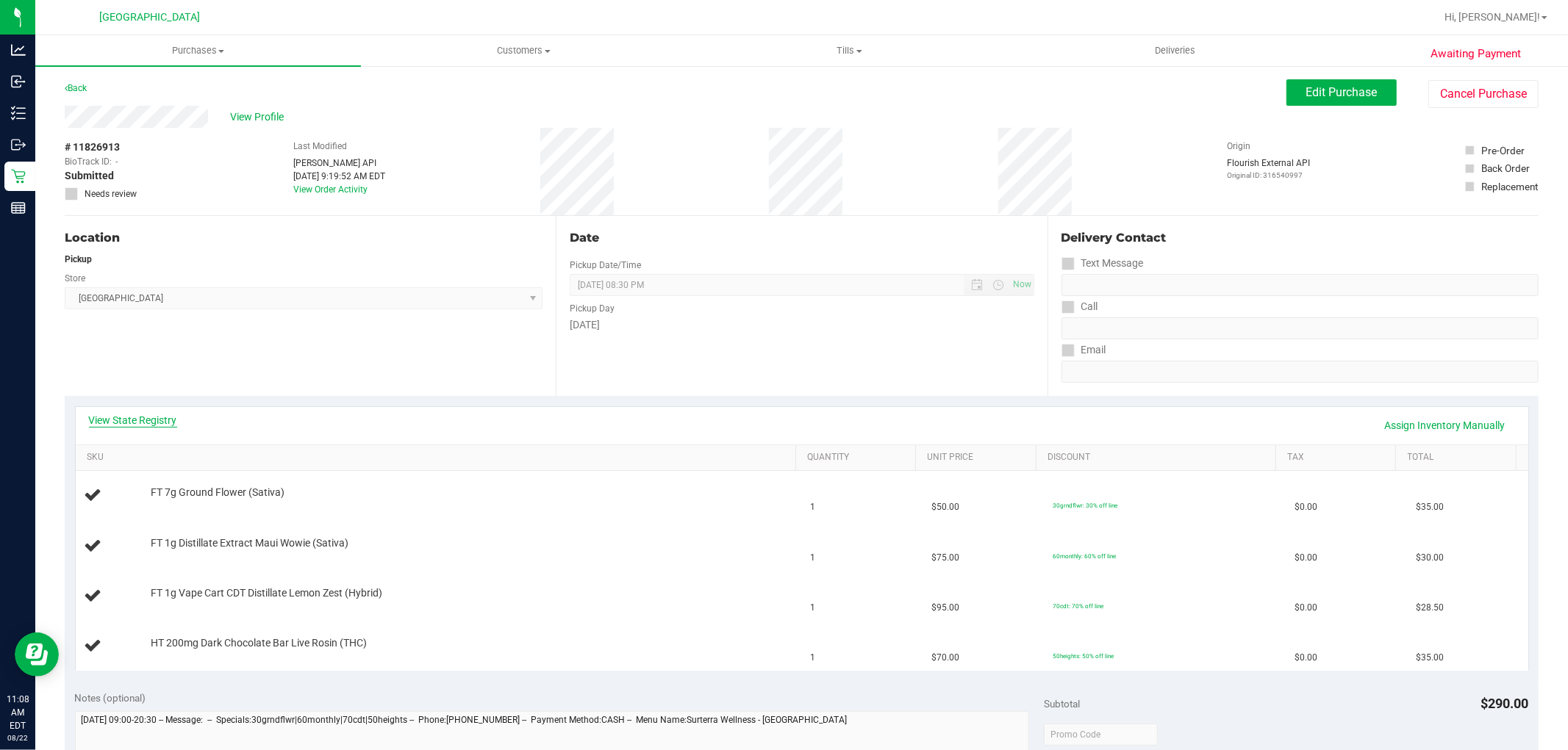
click at [153, 420] on link "View State Registry" at bounding box center [132, 420] width 89 height 15
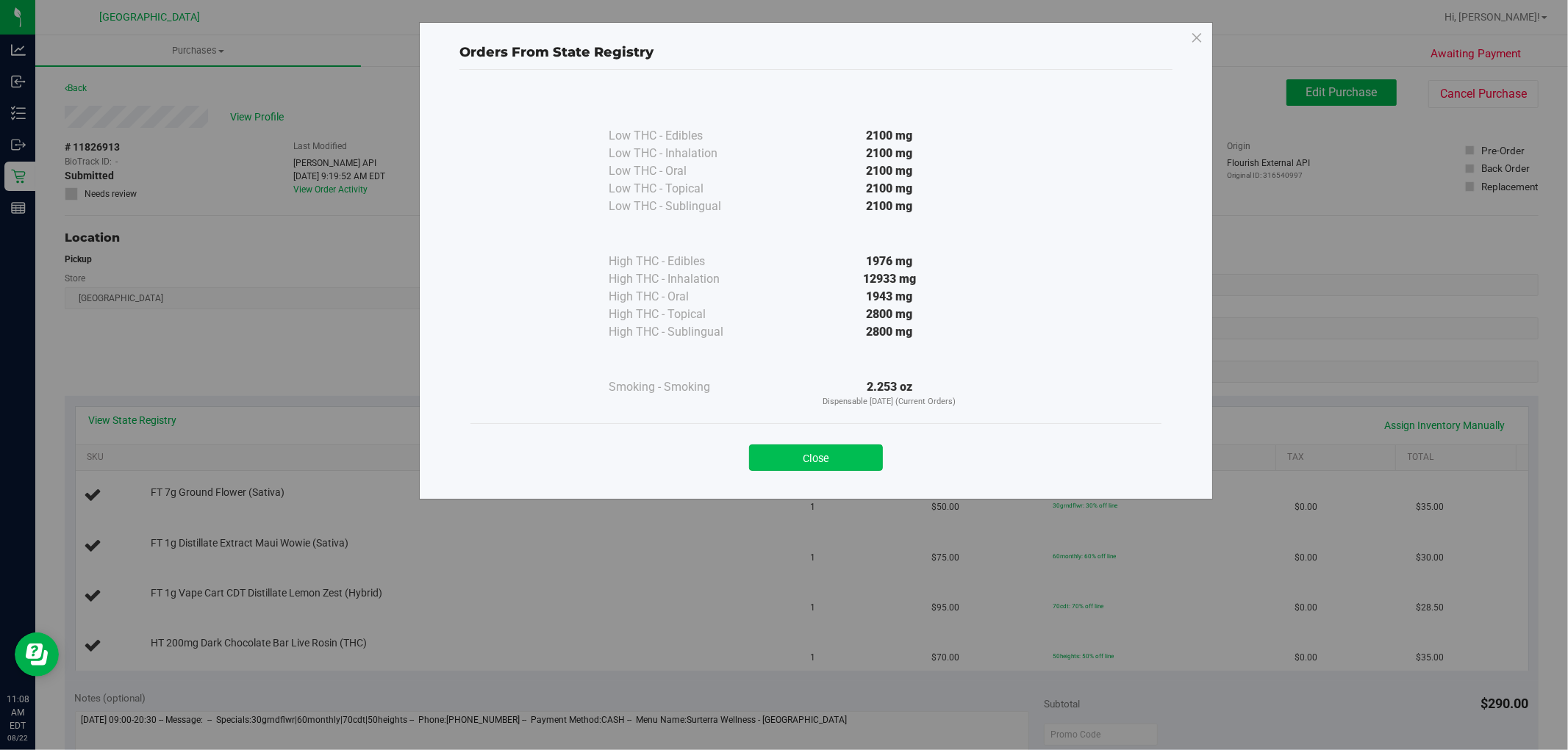
click at [795, 456] on button "Close" at bounding box center [816, 458] width 133 height 26
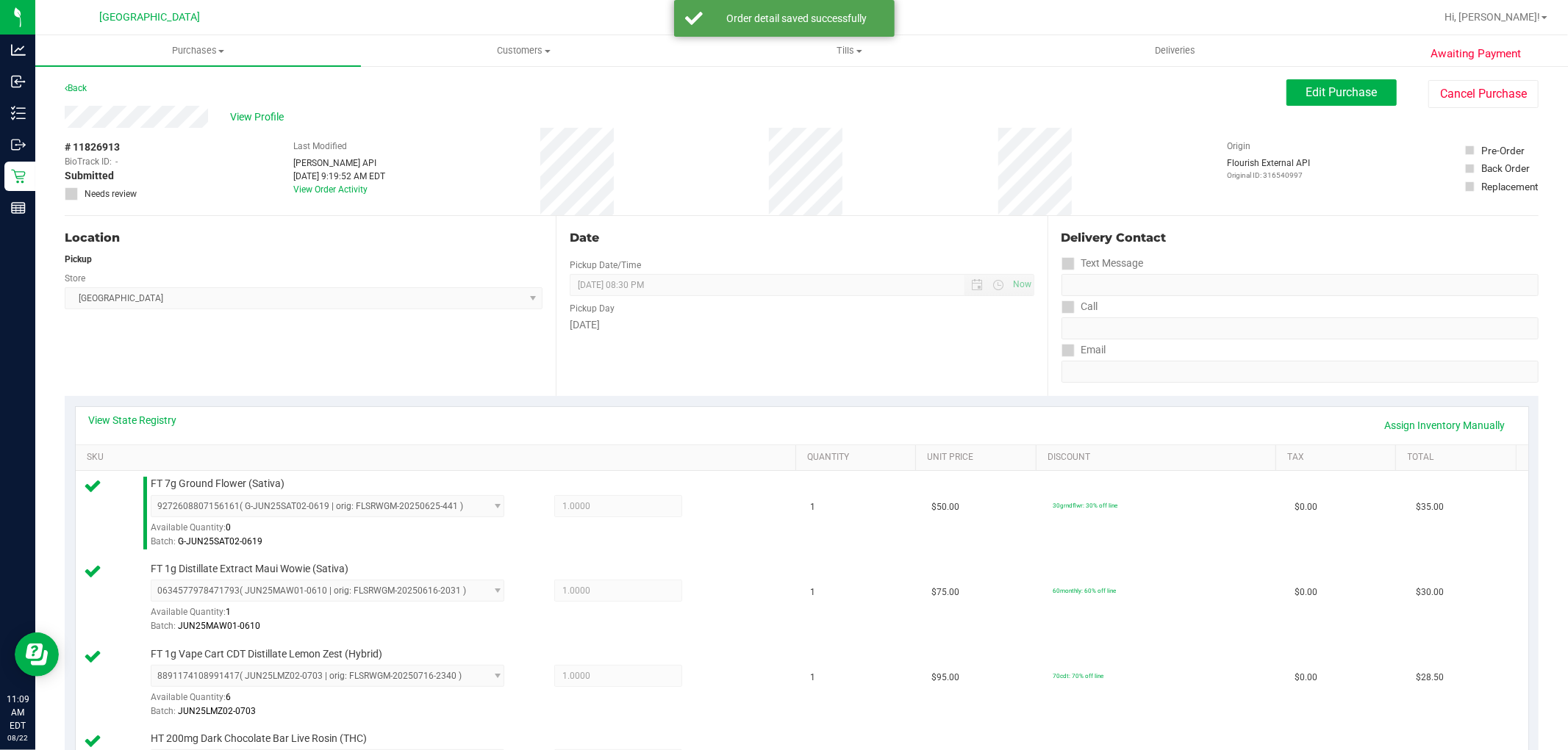
scroll to position [311, 0]
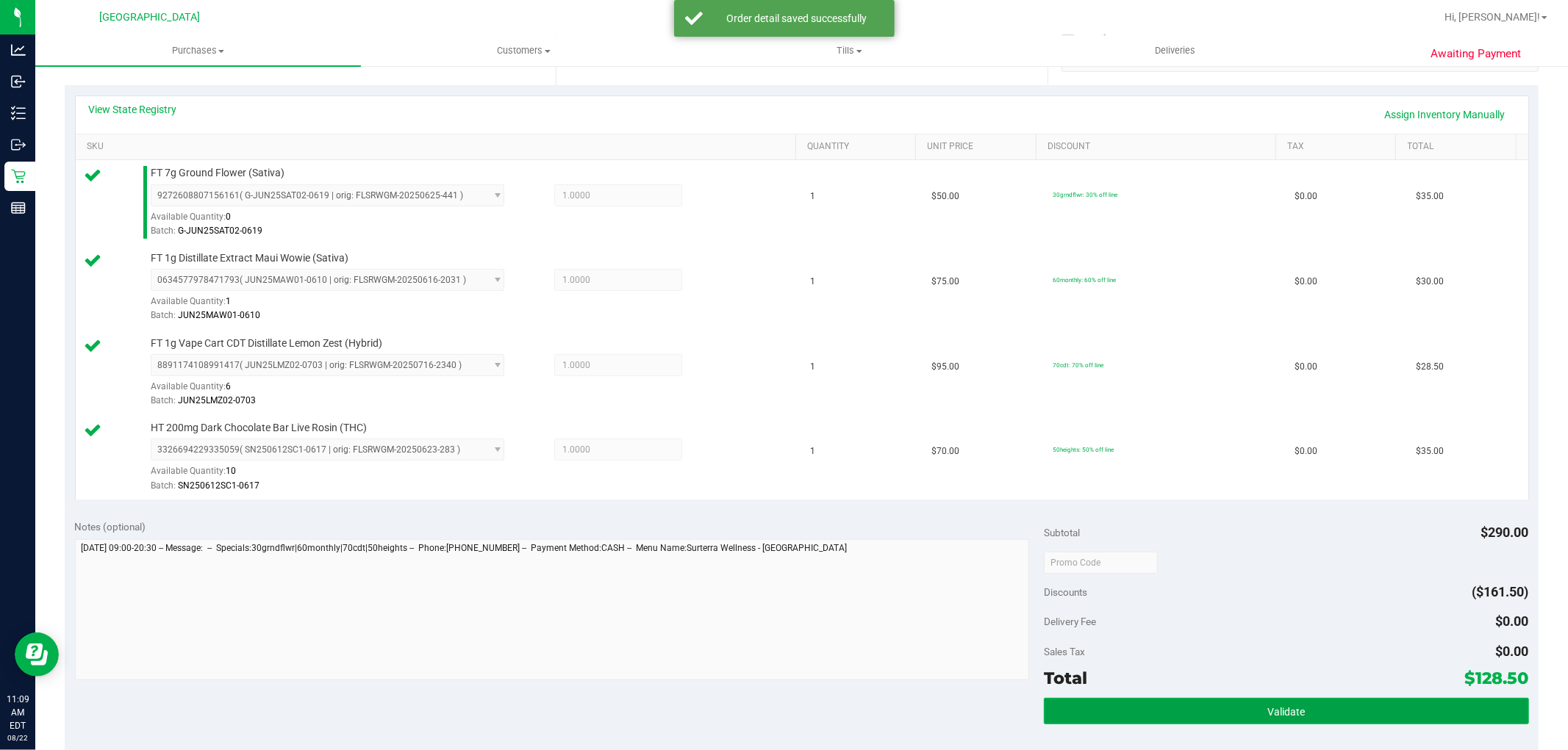
click at [1321, 722] on button "Validate" at bounding box center [1286, 711] width 484 height 26
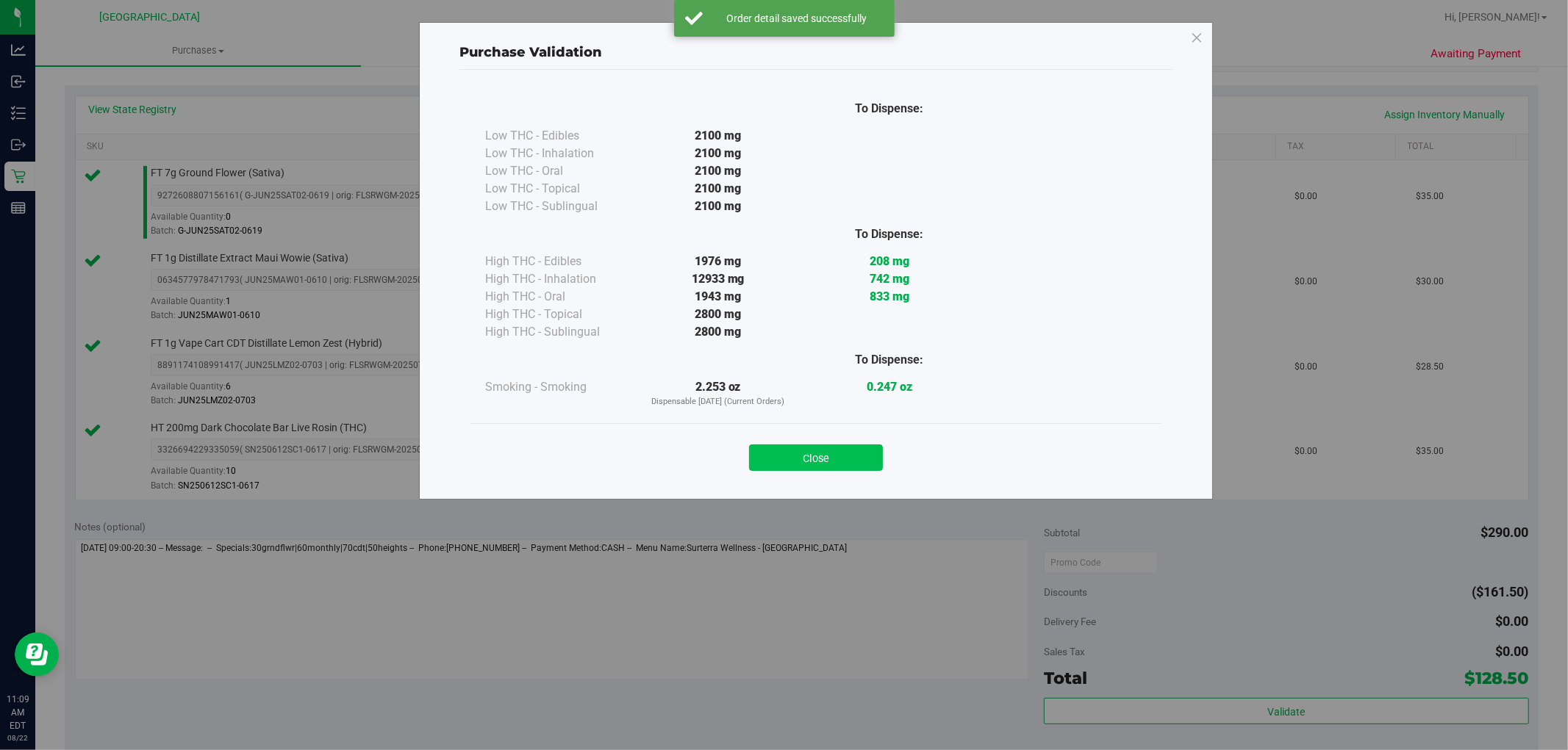
click at [848, 457] on button "Close" at bounding box center [816, 458] width 133 height 26
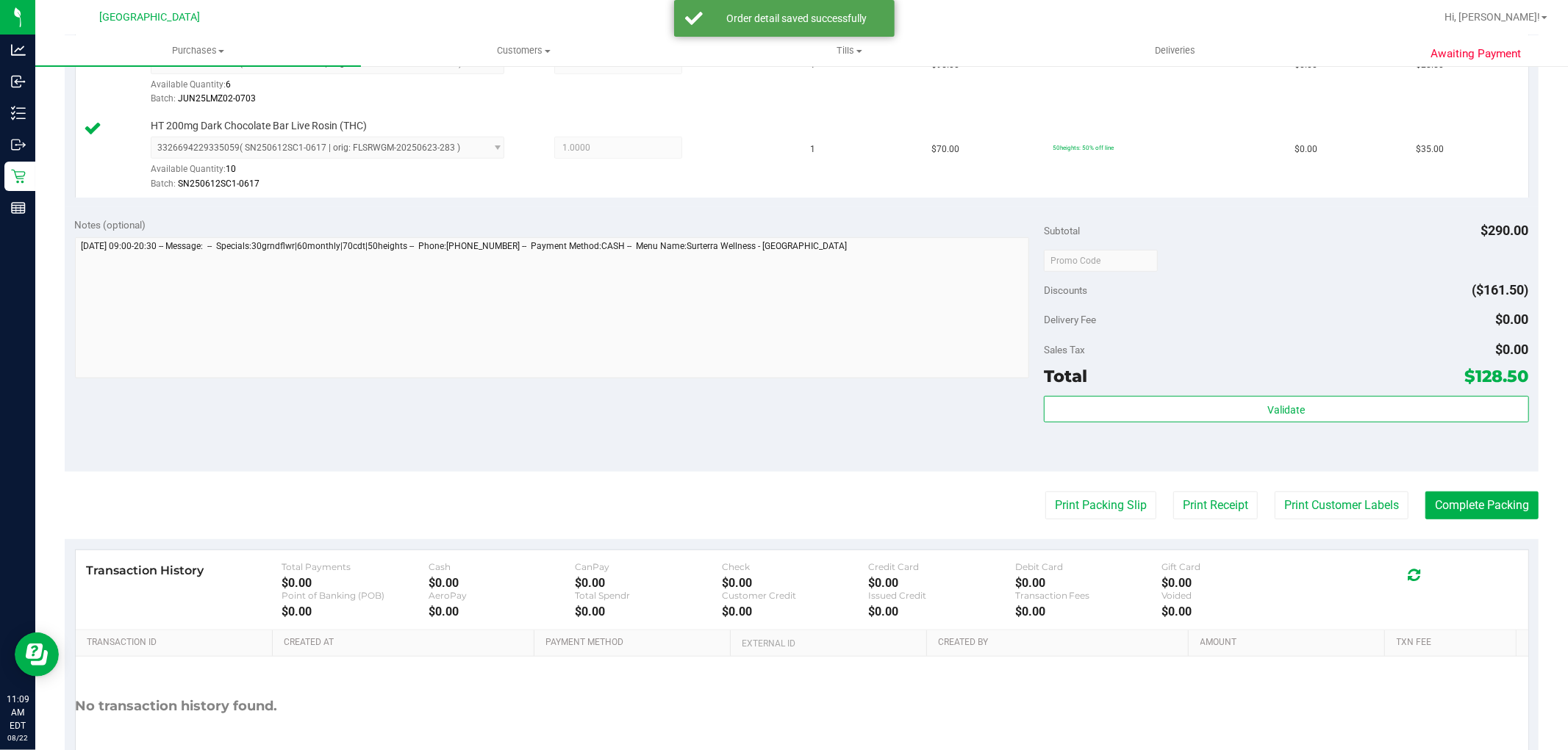
scroll to position [621, 0]
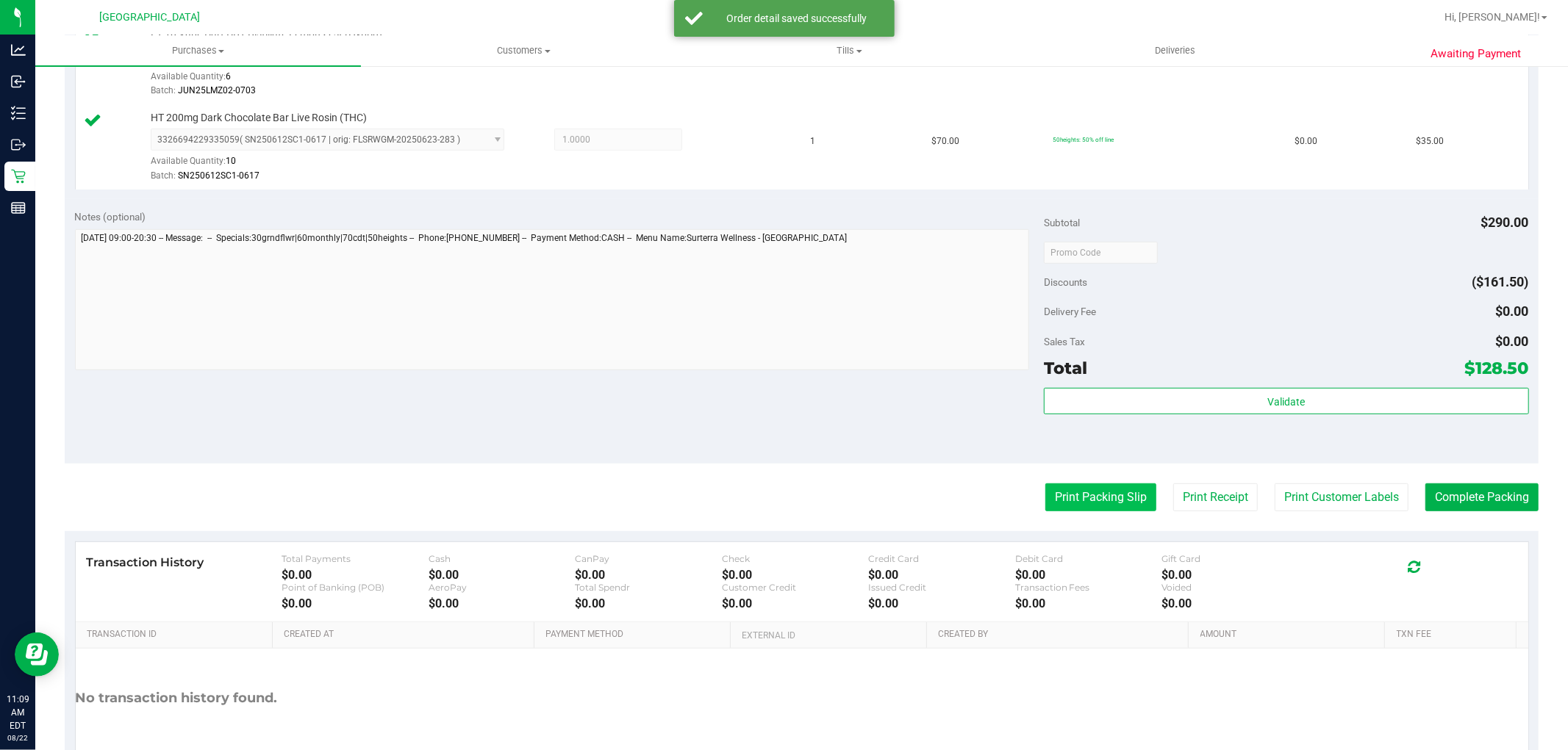
click at [1100, 489] on button "Print Packing Slip" at bounding box center [1100, 497] width 111 height 28
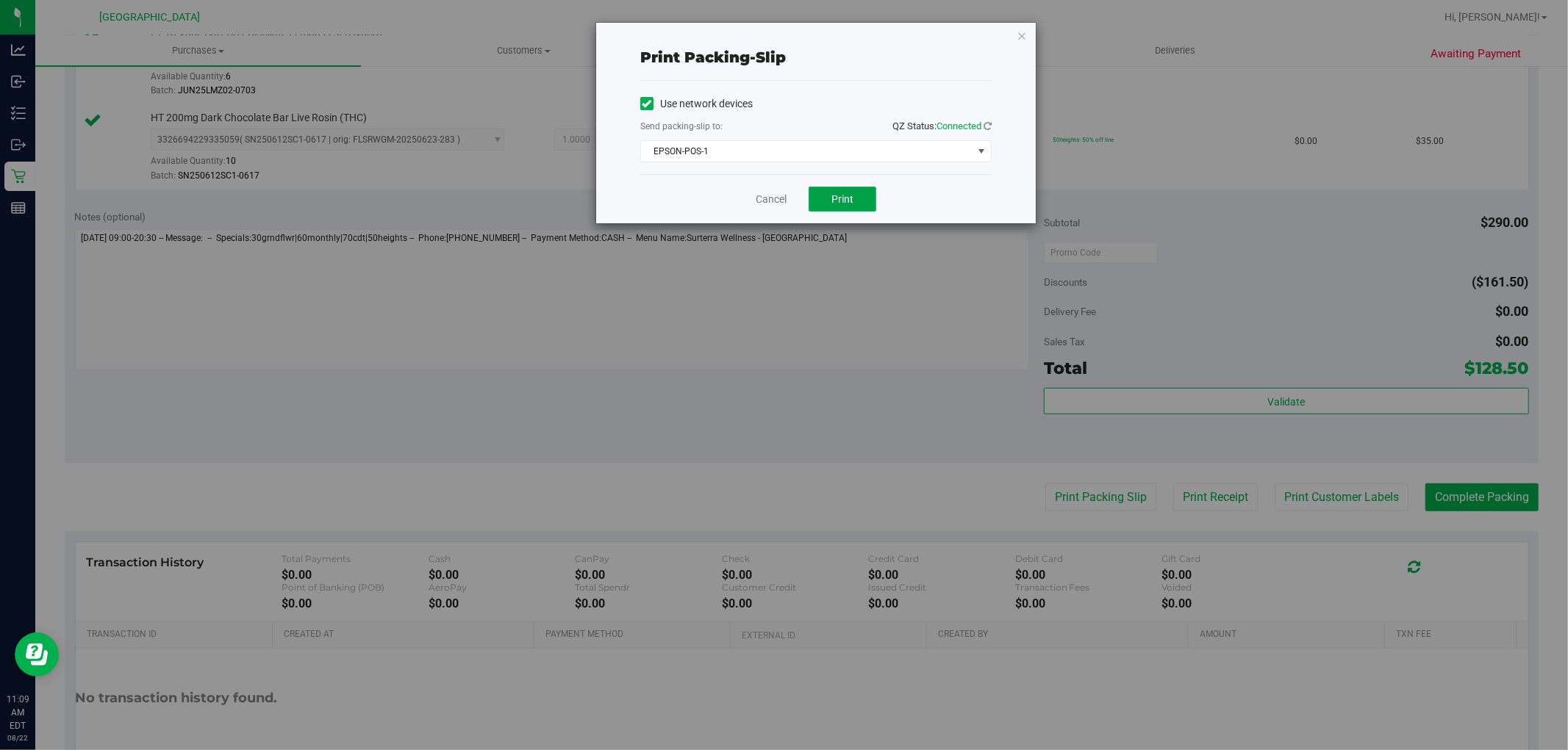
click at [866, 200] on button "Print" at bounding box center [842, 199] width 68 height 25
click at [760, 204] on link "Cancel" at bounding box center [770, 200] width 31 height 16
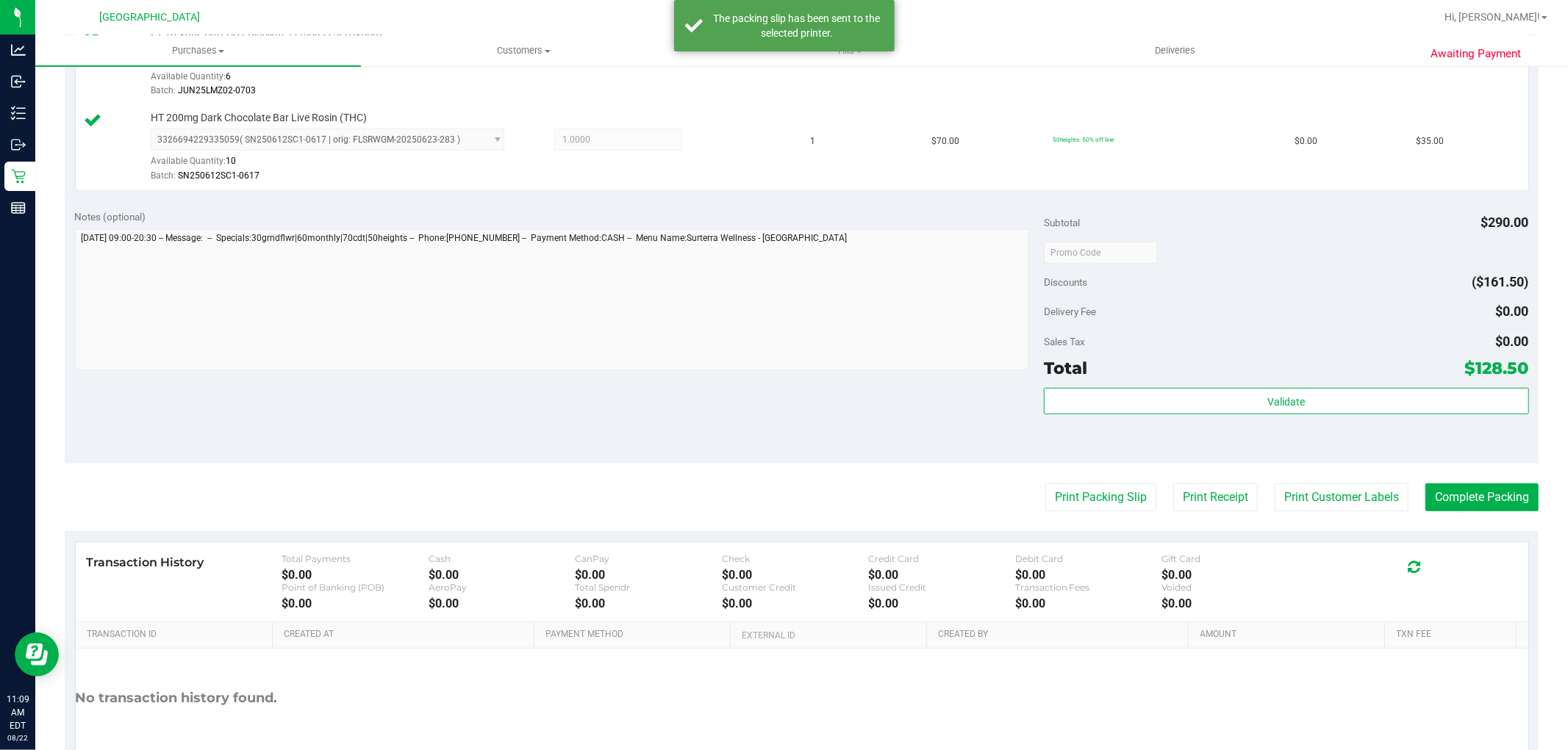
click at [1263, 436] on div "Validate" at bounding box center [1286, 420] width 484 height 66
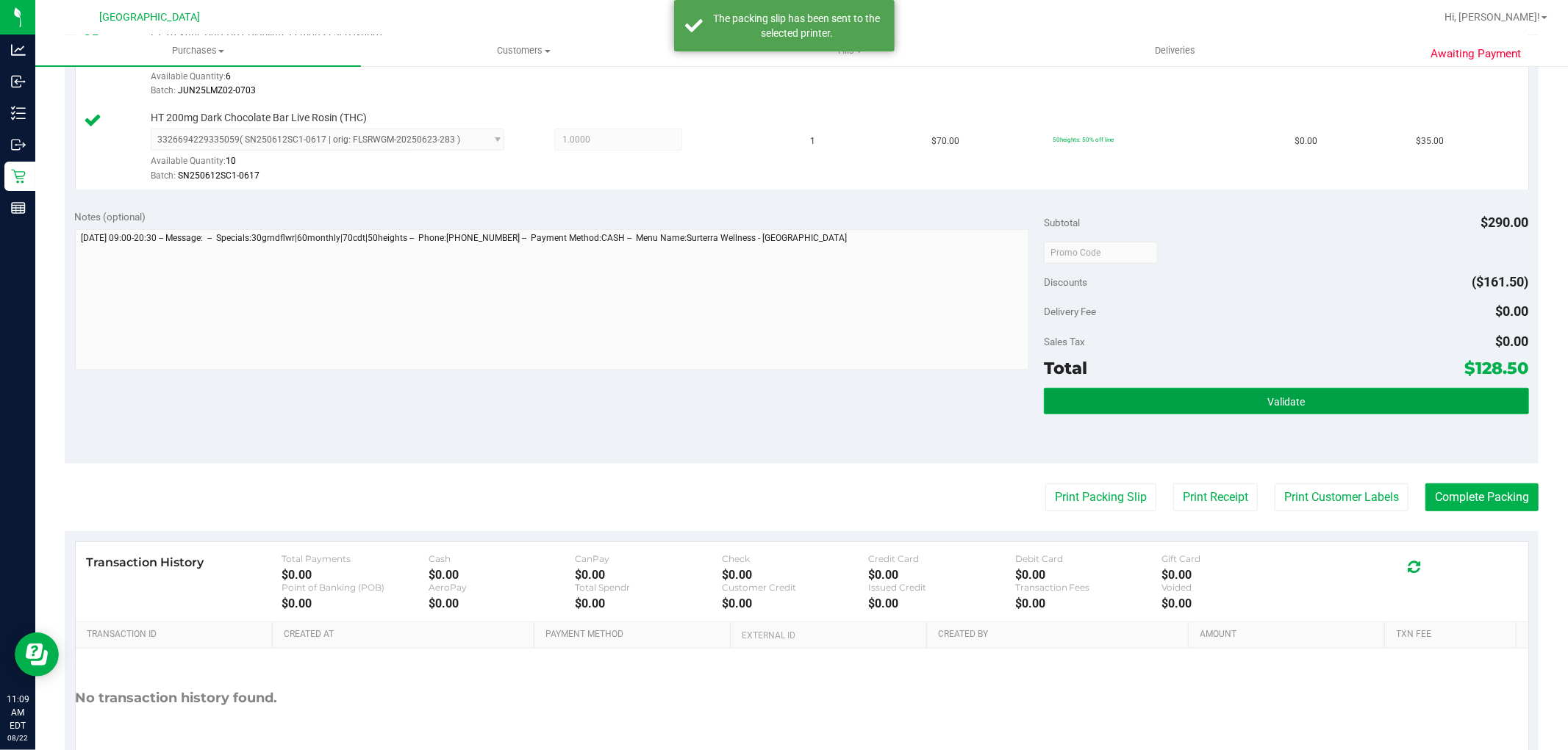
click at [1328, 408] on button "Validate" at bounding box center [1286, 401] width 484 height 26
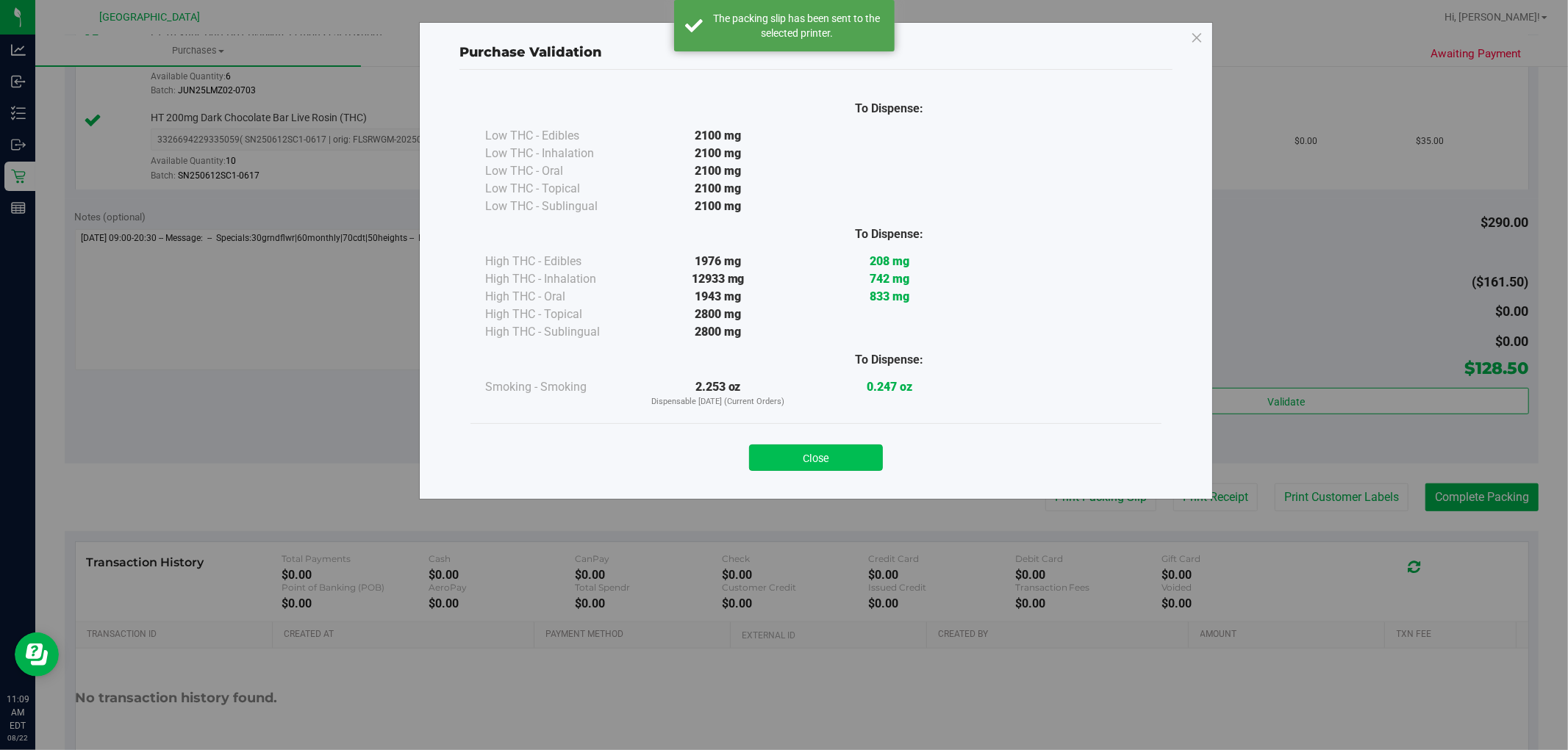
click at [811, 466] on button "Close" at bounding box center [816, 458] width 133 height 26
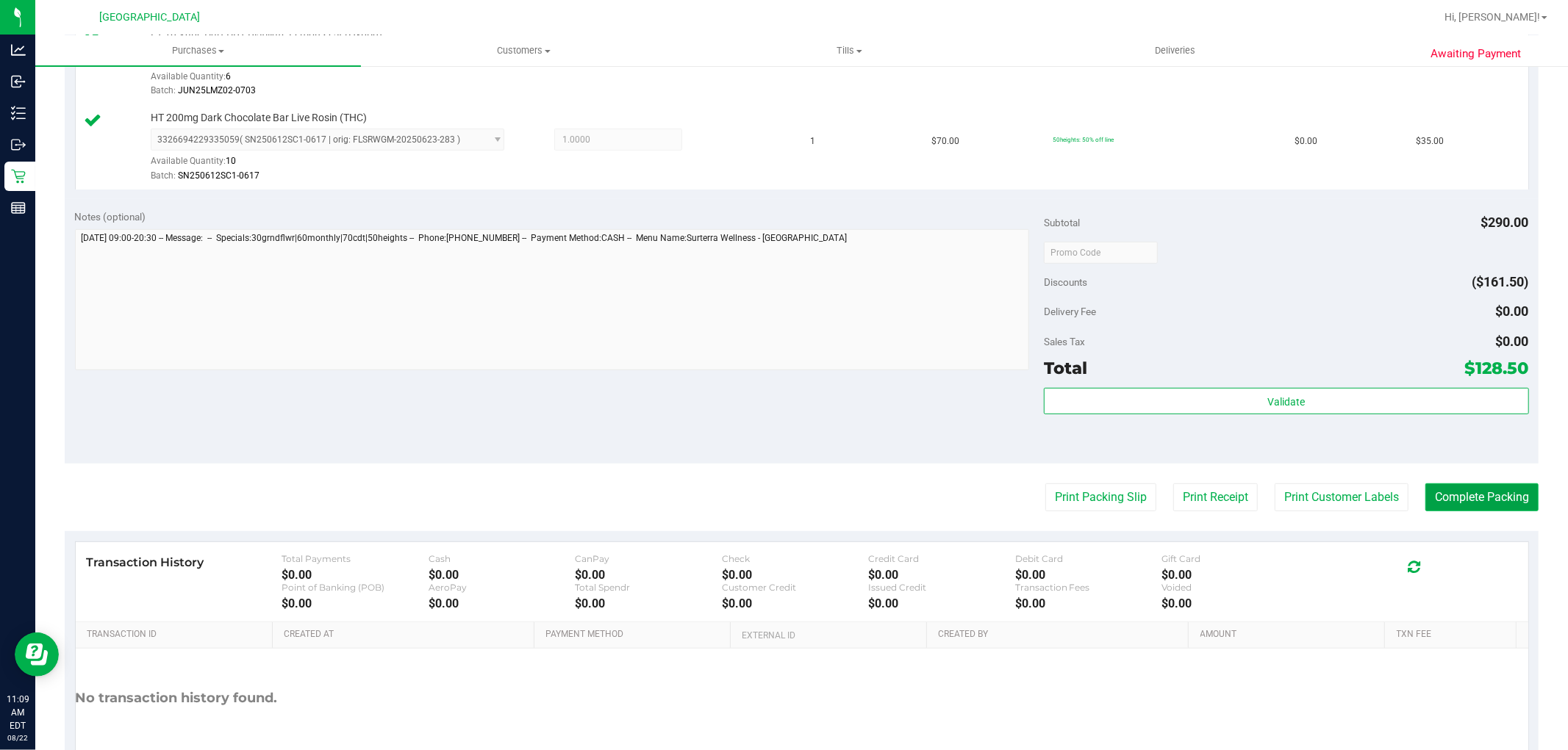
click at [1450, 496] on button "Complete Packing" at bounding box center [1482, 497] width 113 height 28
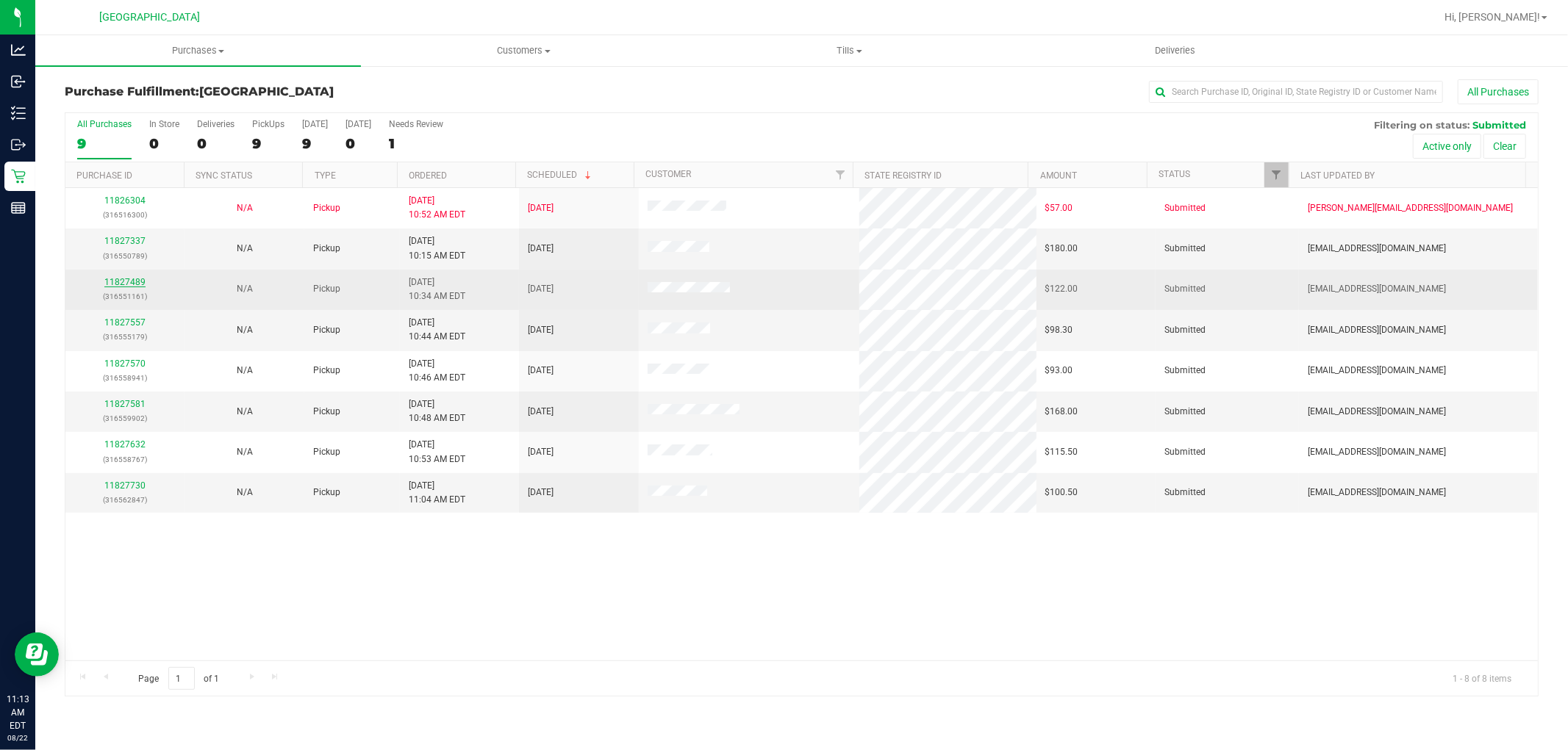
click at [133, 287] on link "11827489" at bounding box center [125, 282] width 41 height 11
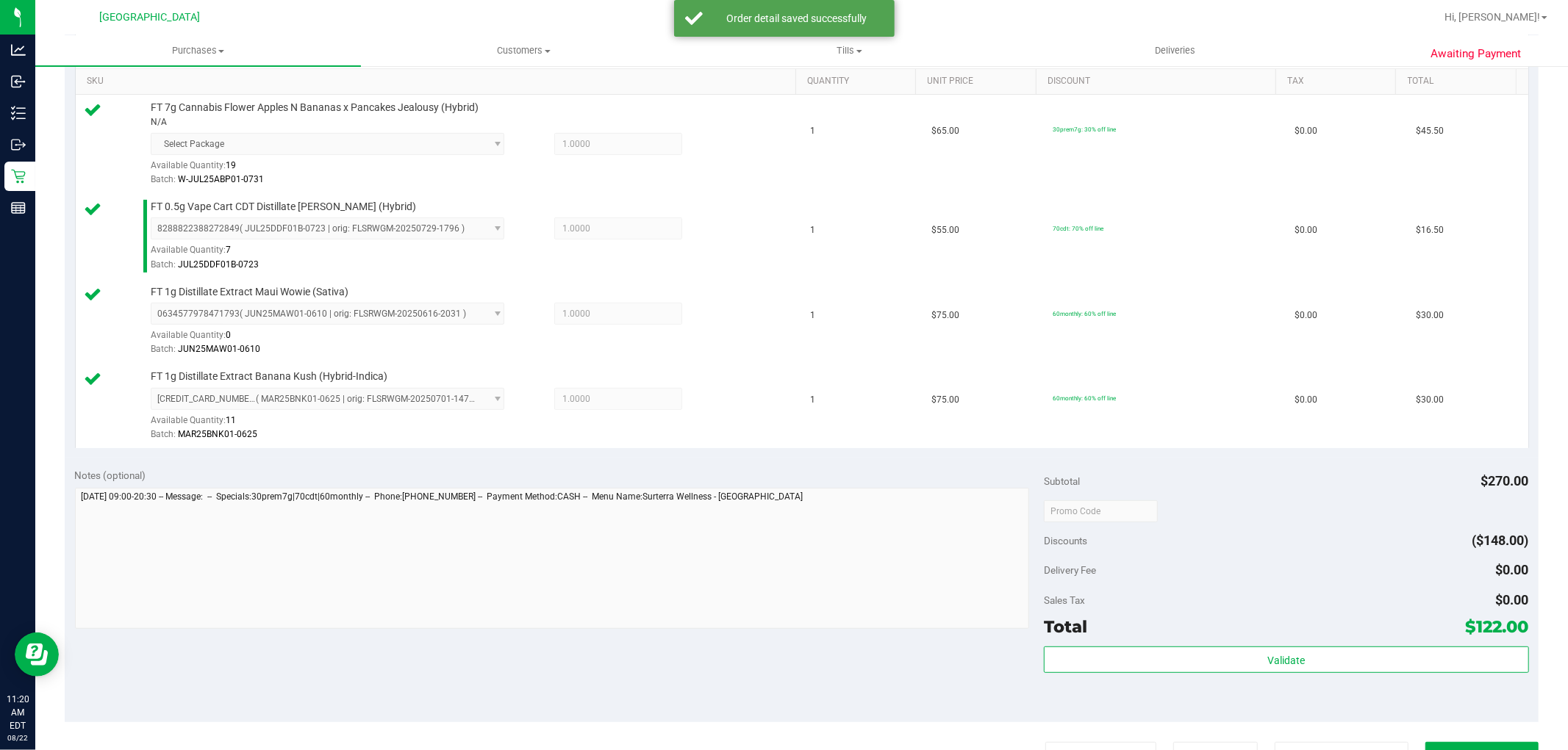
scroll to position [452, 0]
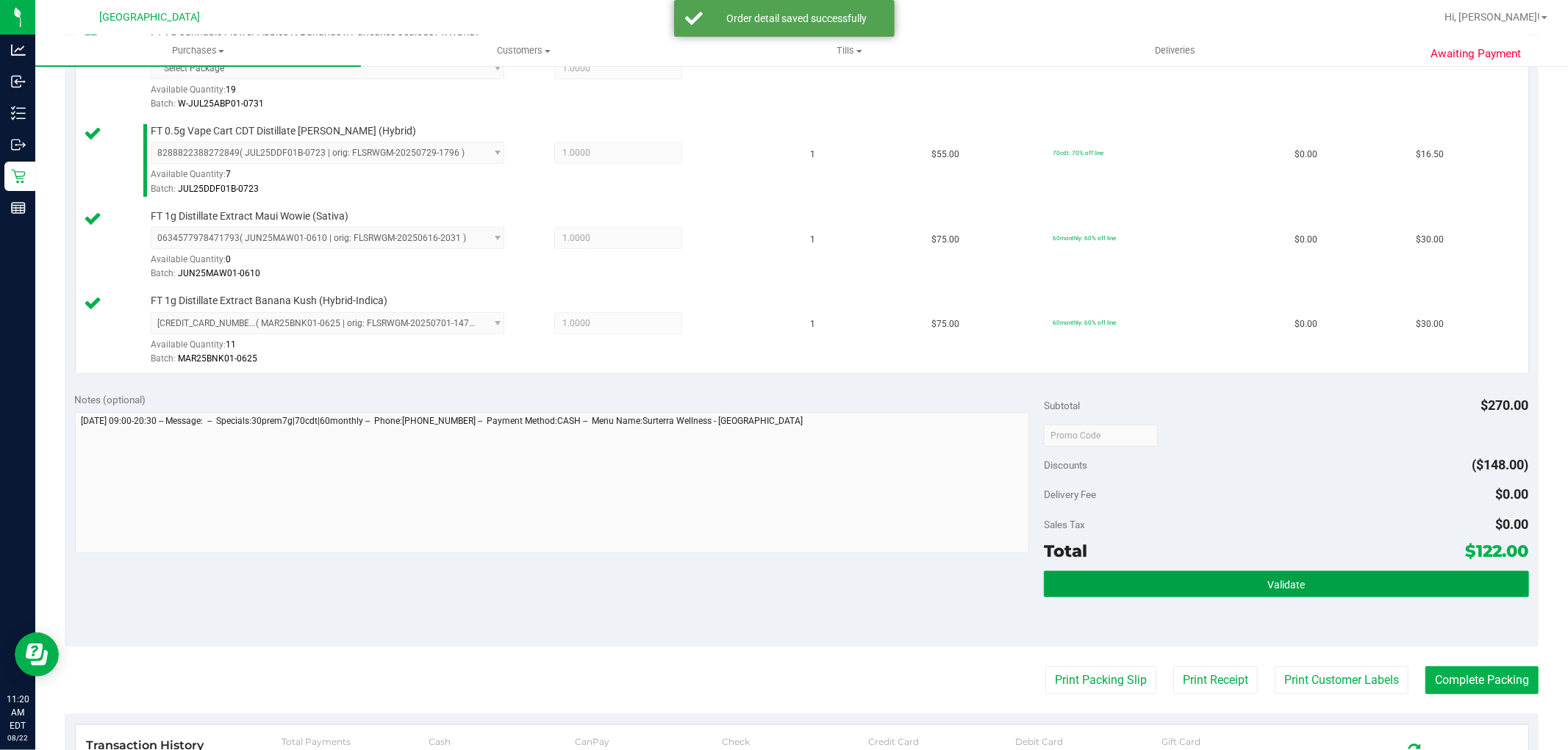
click at [1305, 596] on button "Validate" at bounding box center [1286, 584] width 484 height 26
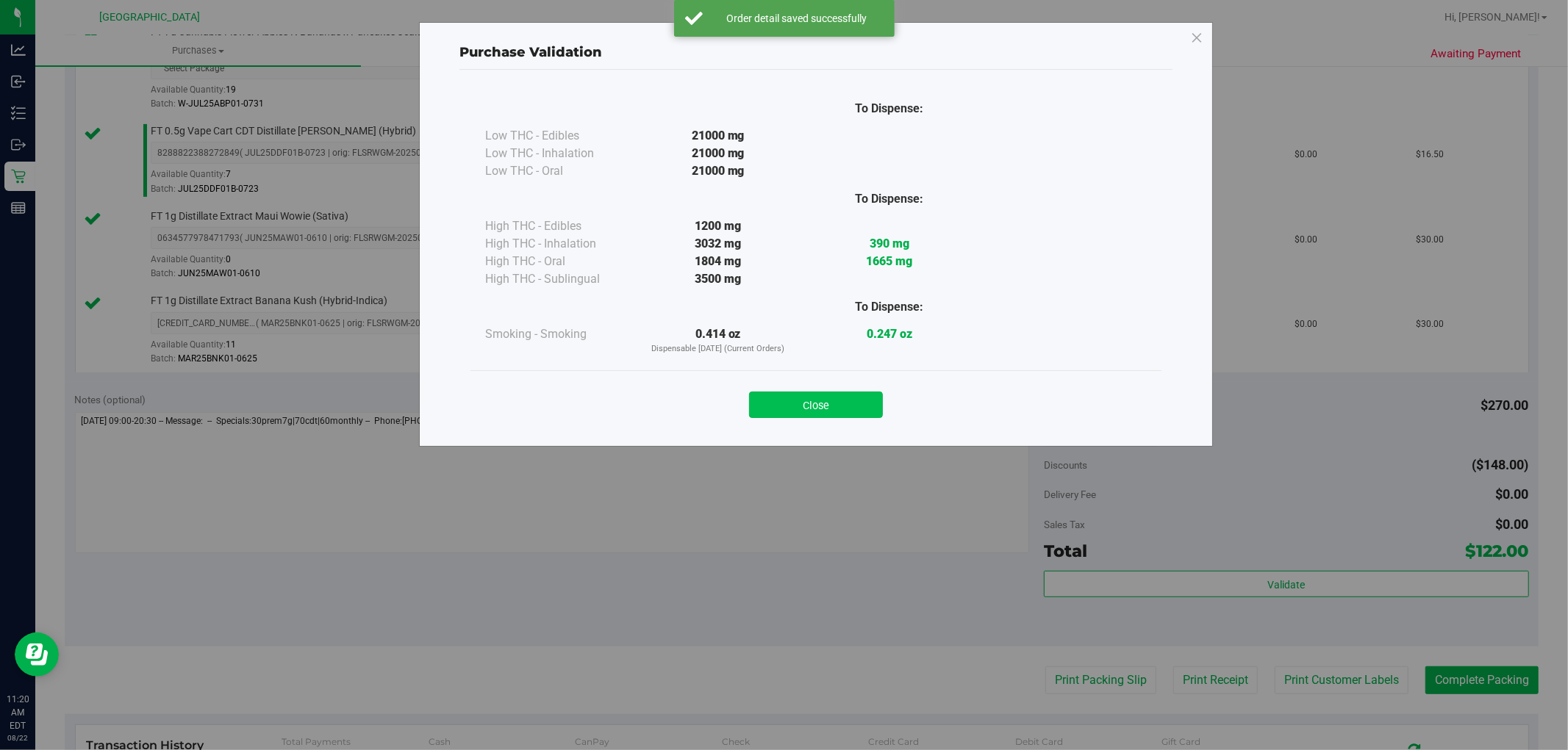
click at [846, 398] on button "Close" at bounding box center [816, 405] width 133 height 26
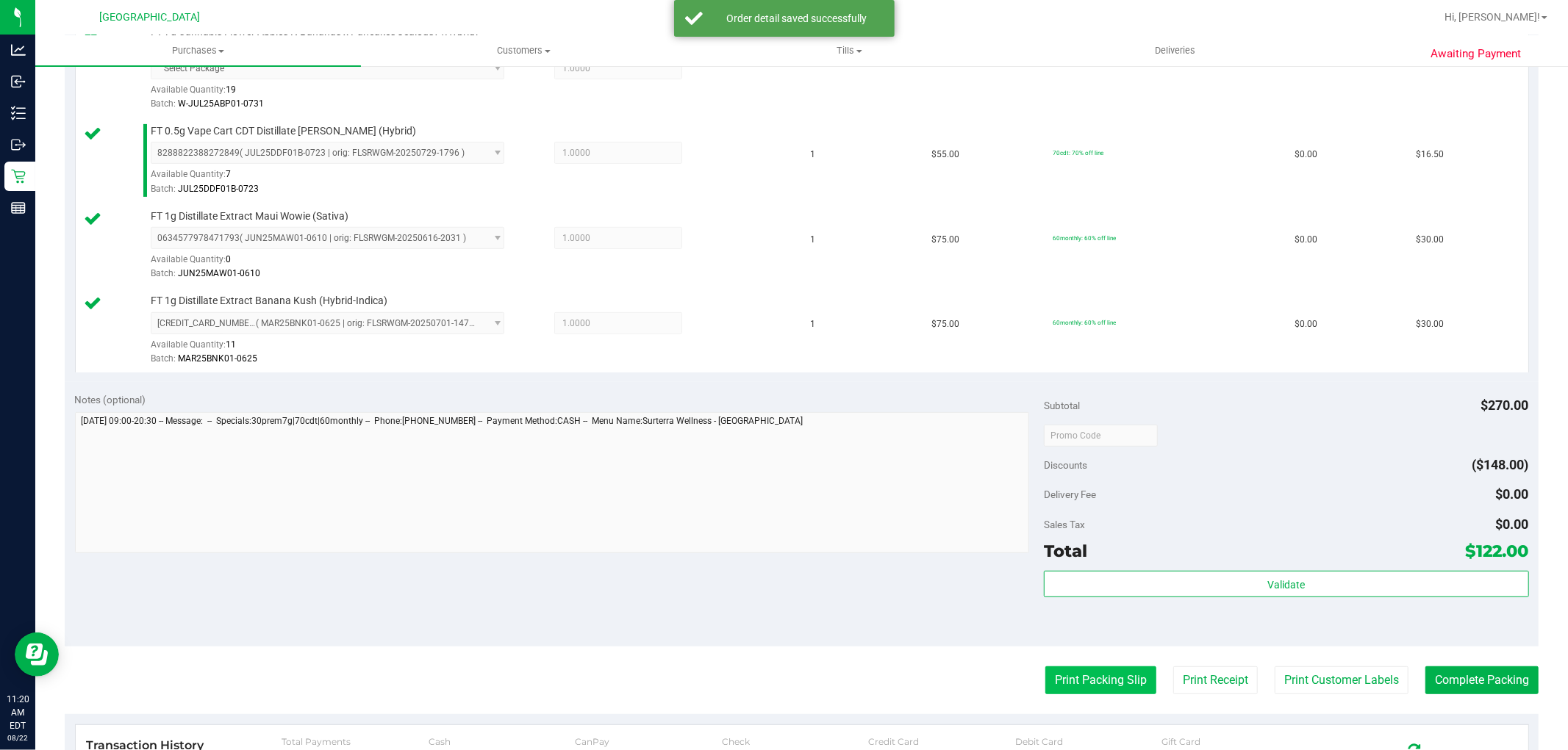
click at [1070, 674] on button "Print Packing Slip" at bounding box center [1100, 681] width 111 height 28
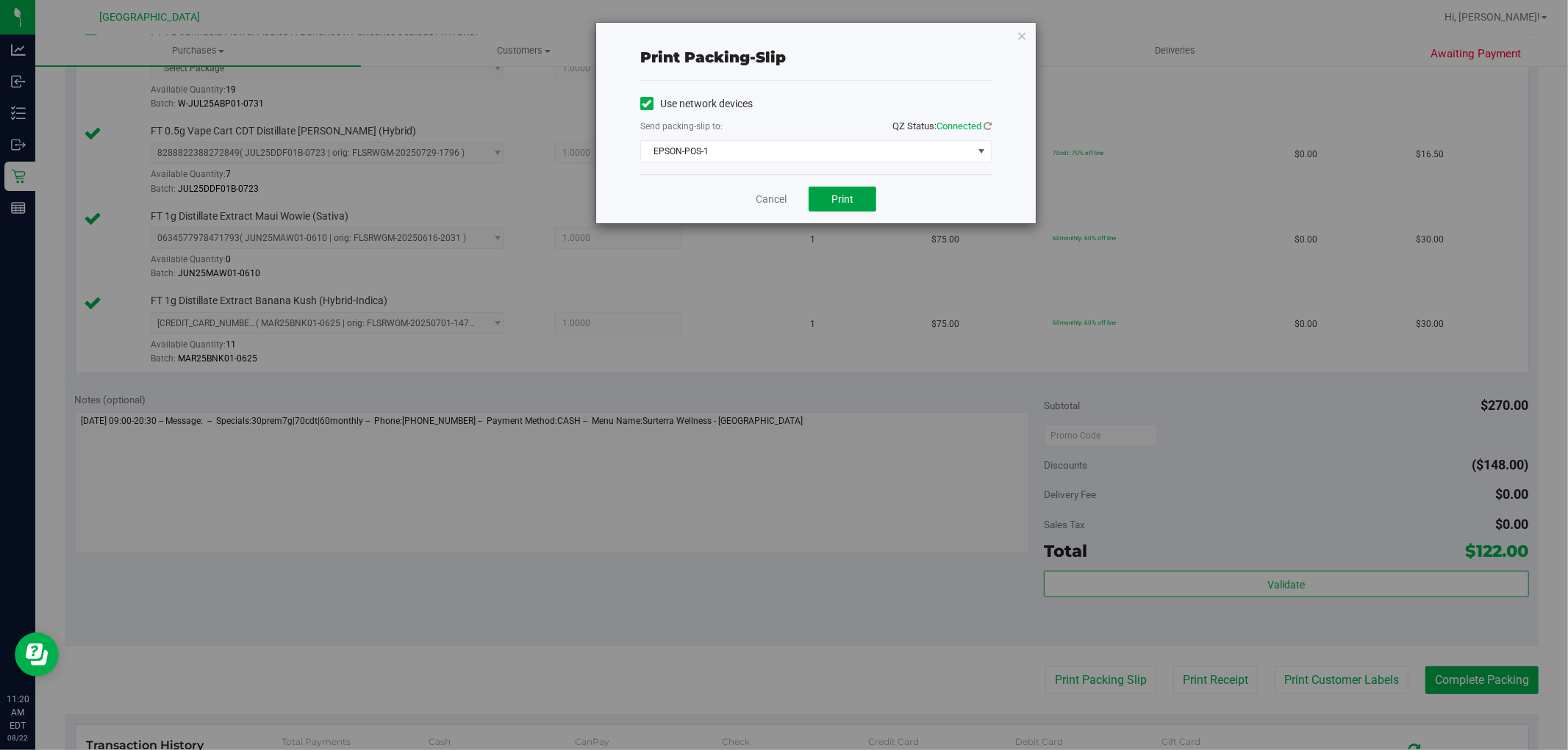
click at [844, 199] on span "Print" at bounding box center [842, 198] width 22 height 11
click at [769, 200] on link "Cancel" at bounding box center [770, 200] width 31 height 16
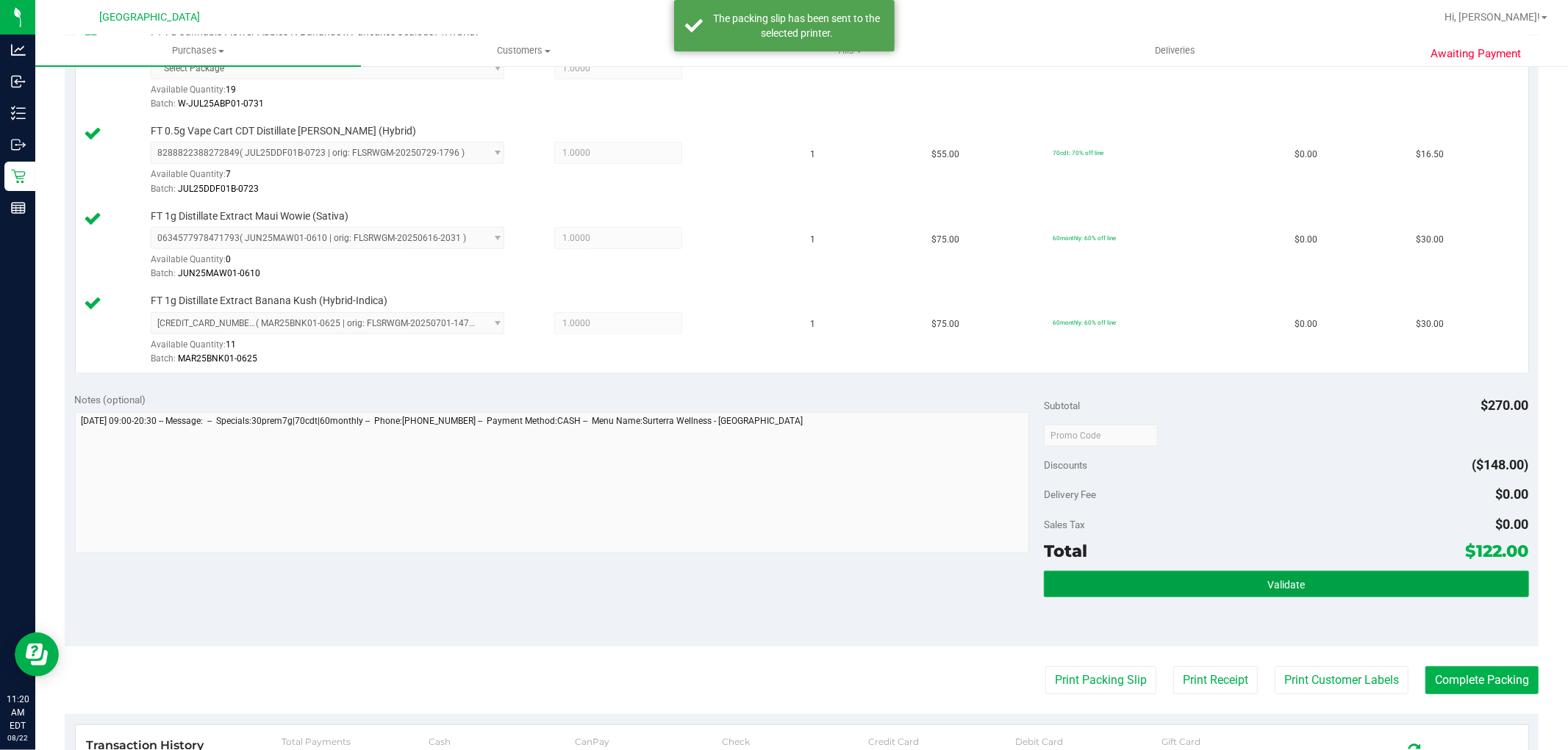
click at [1158, 574] on button "Validate" at bounding box center [1286, 584] width 484 height 26
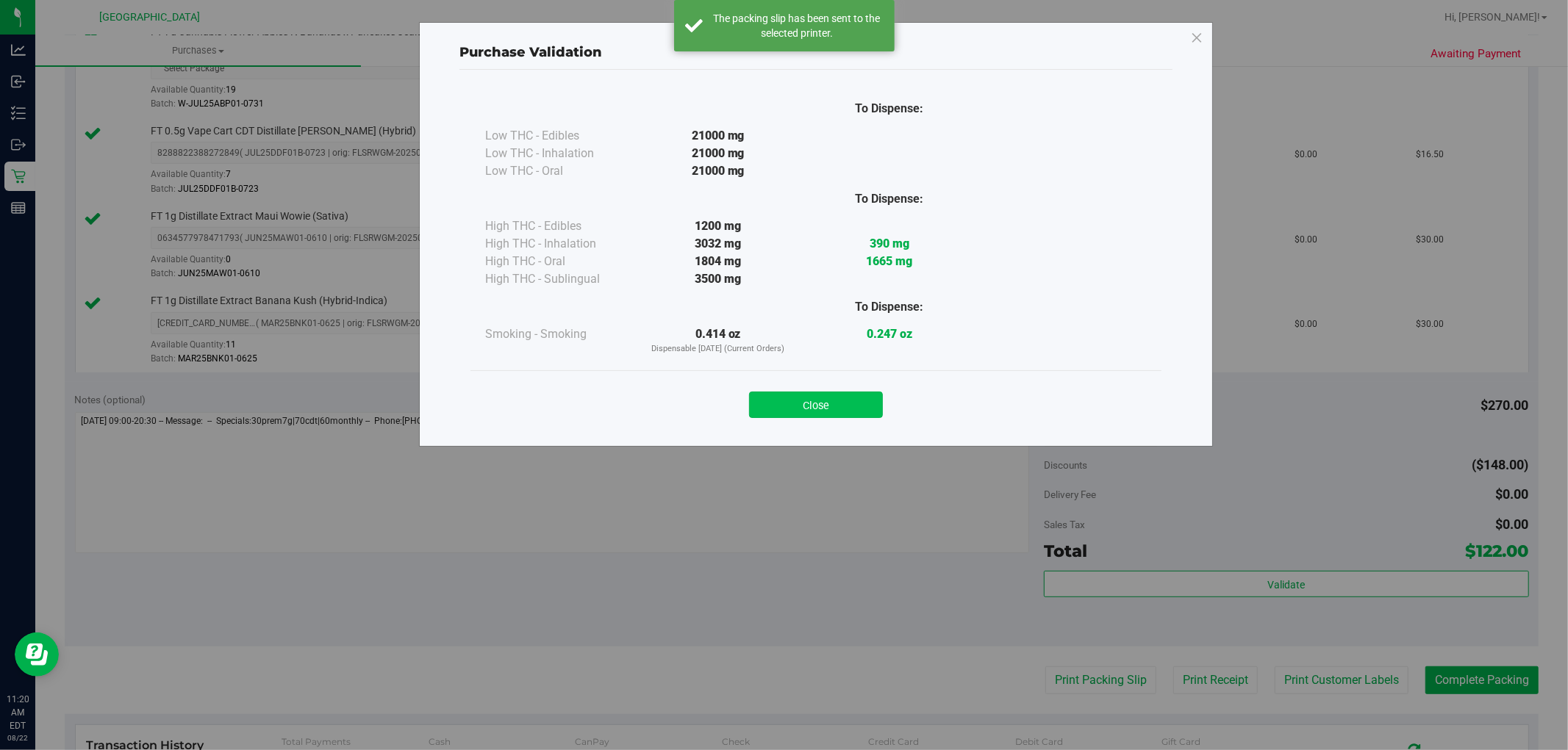
click at [836, 415] on button "Close" at bounding box center [816, 405] width 133 height 26
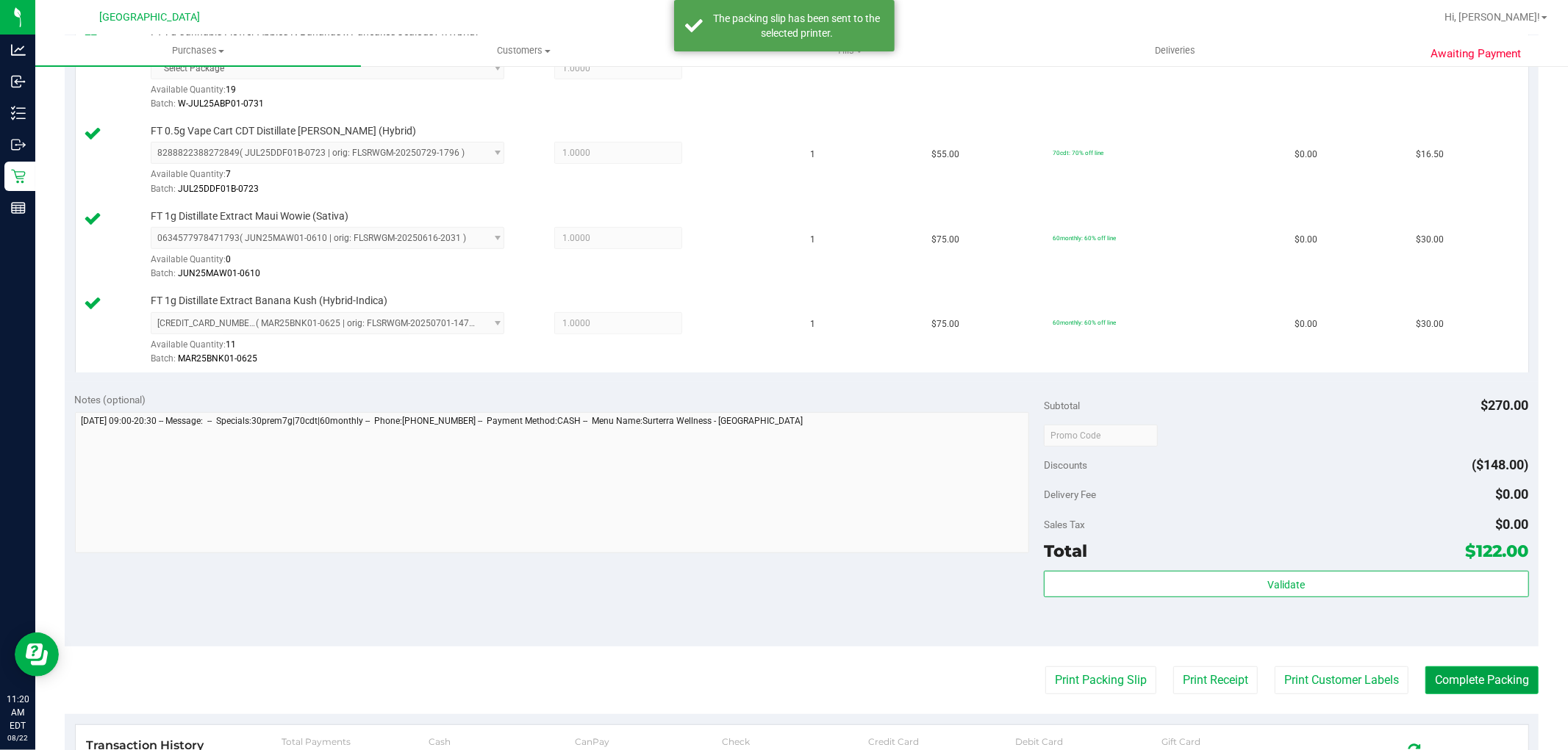
click at [1441, 689] on button "Complete Packing" at bounding box center [1482, 681] width 113 height 28
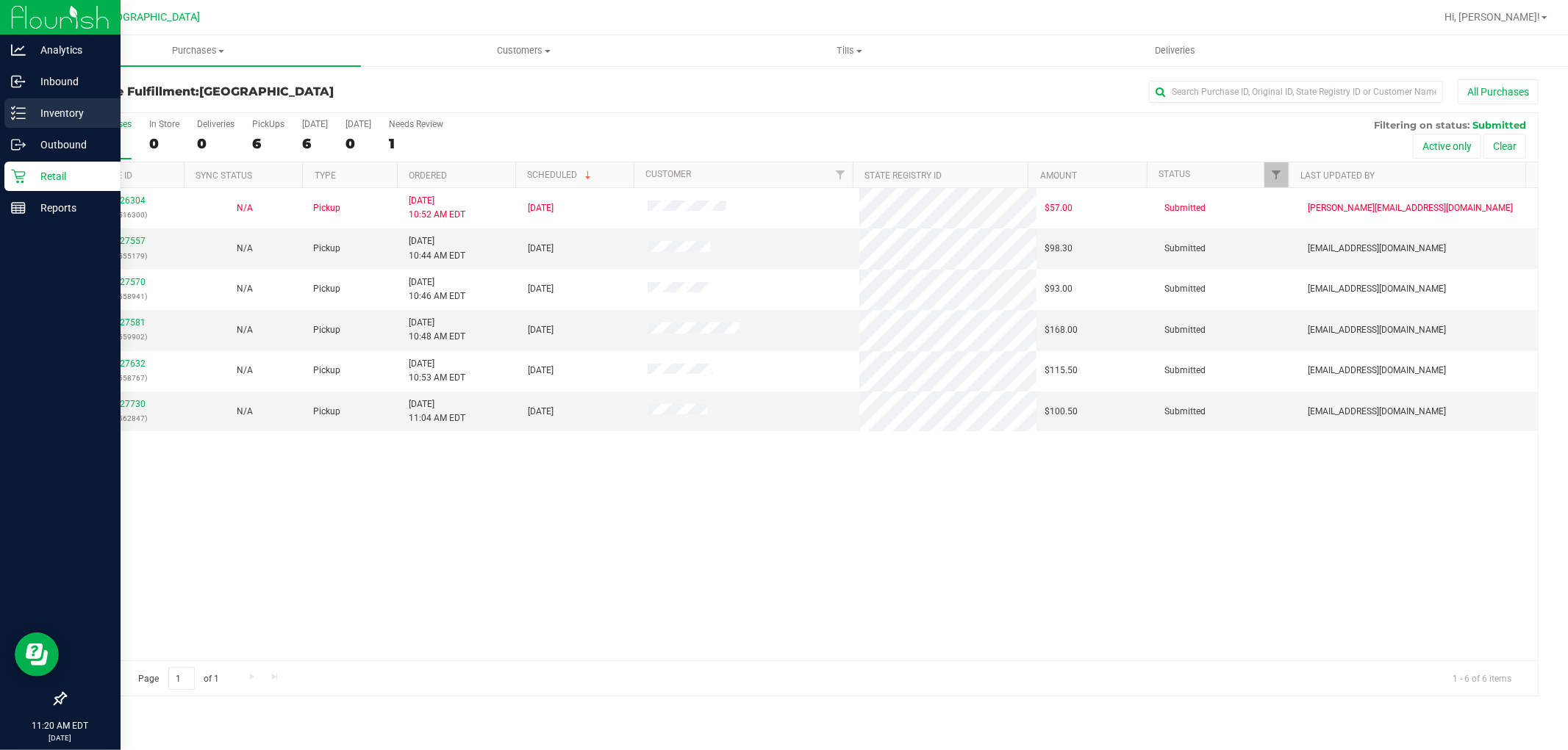
click at [31, 107] on p "Inventory" at bounding box center [69, 113] width 89 height 18
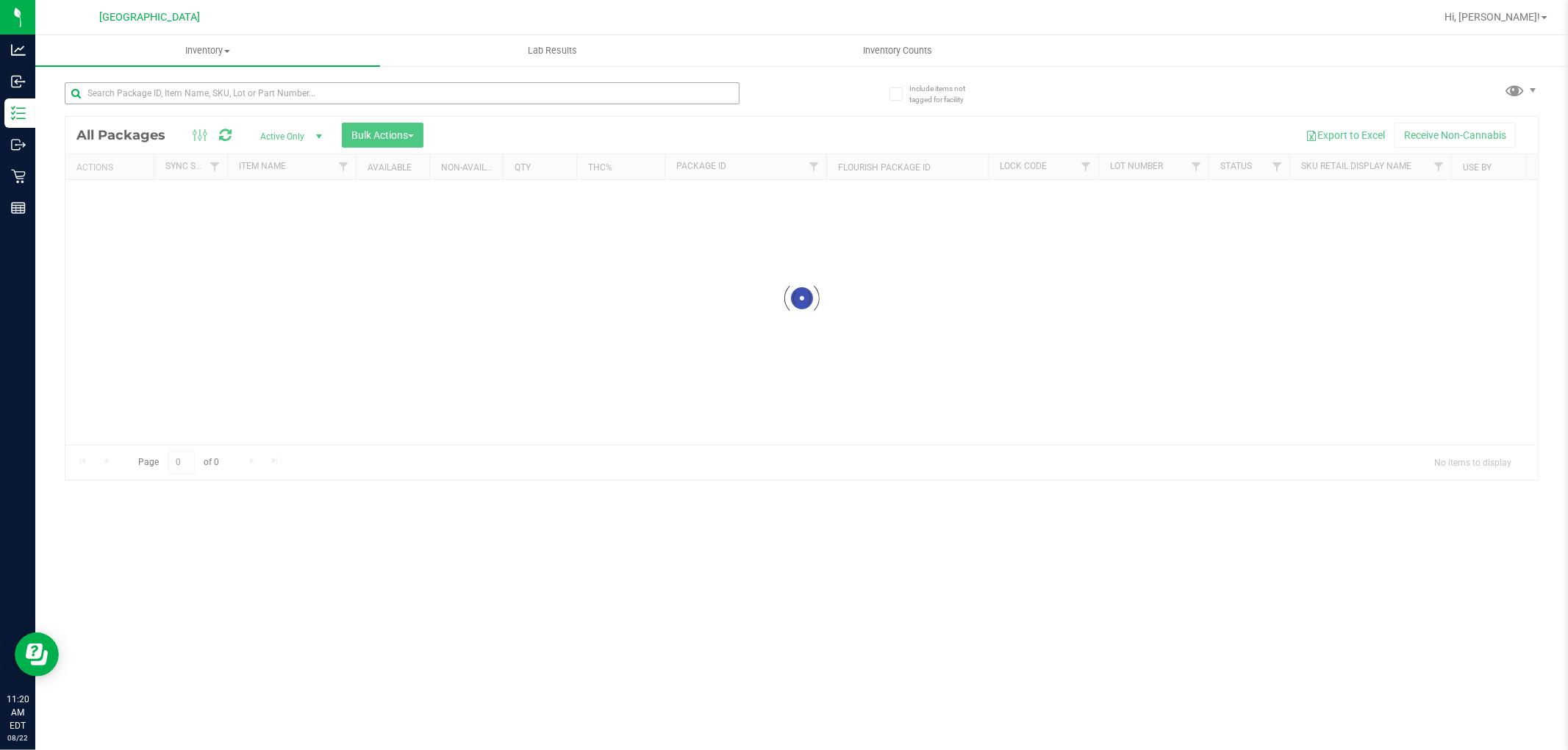
click at [188, 105] on div at bounding box center [402, 99] width 675 height 34
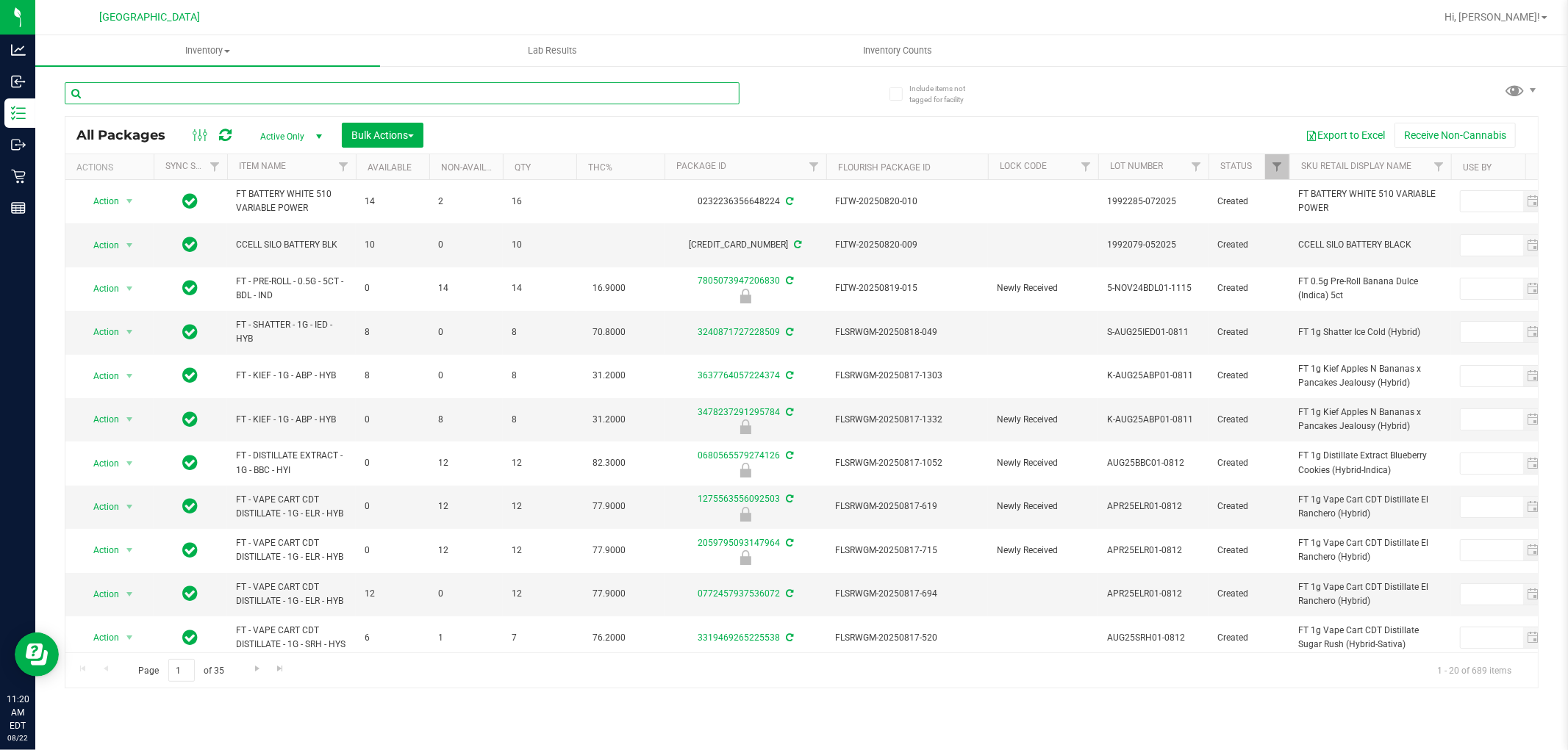
click at [213, 96] on input "text" at bounding box center [402, 93] width 675 height 22
type input "5694892402345463"
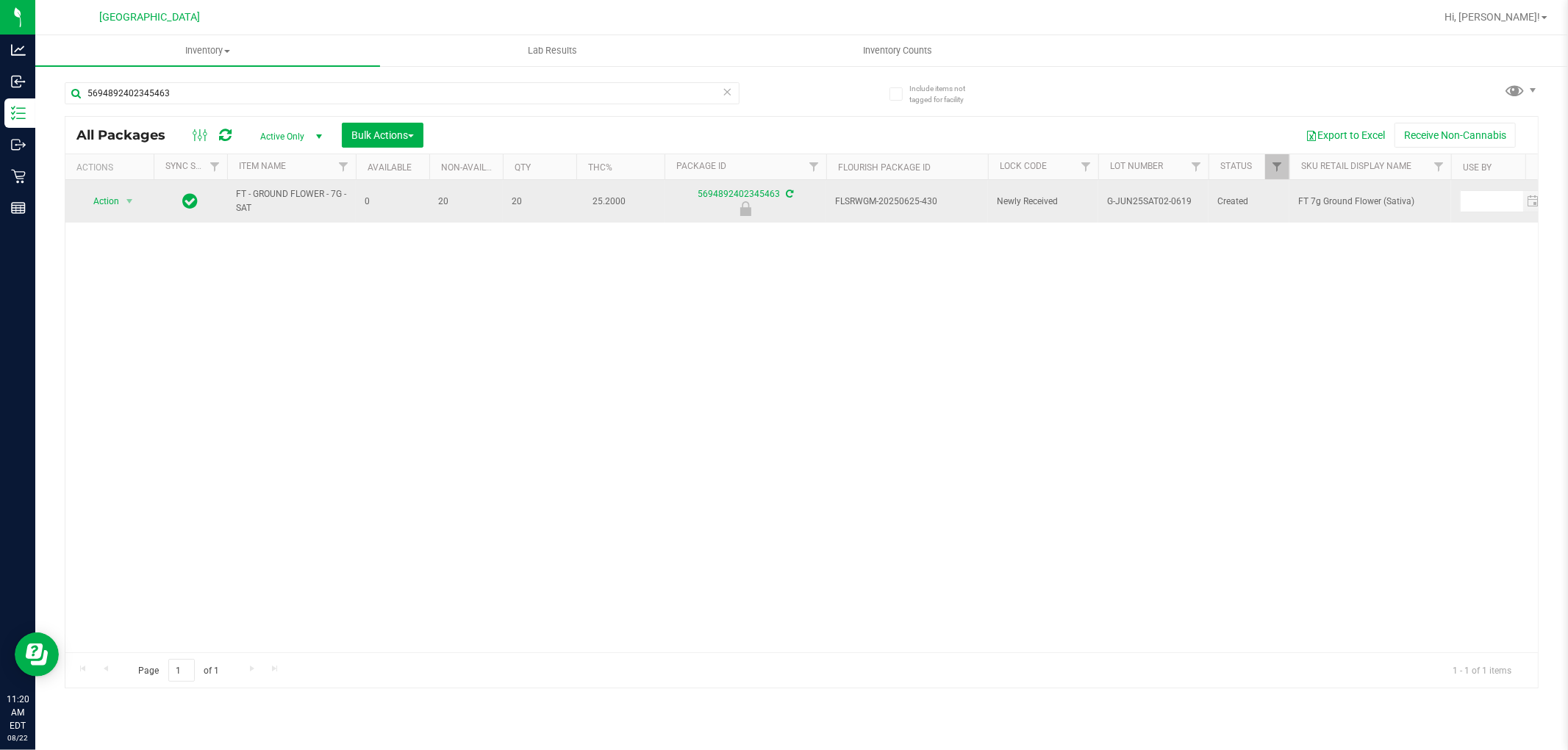
click at [106, 202] on span "Action" at bounding box center [99, 201] width 39 height 20
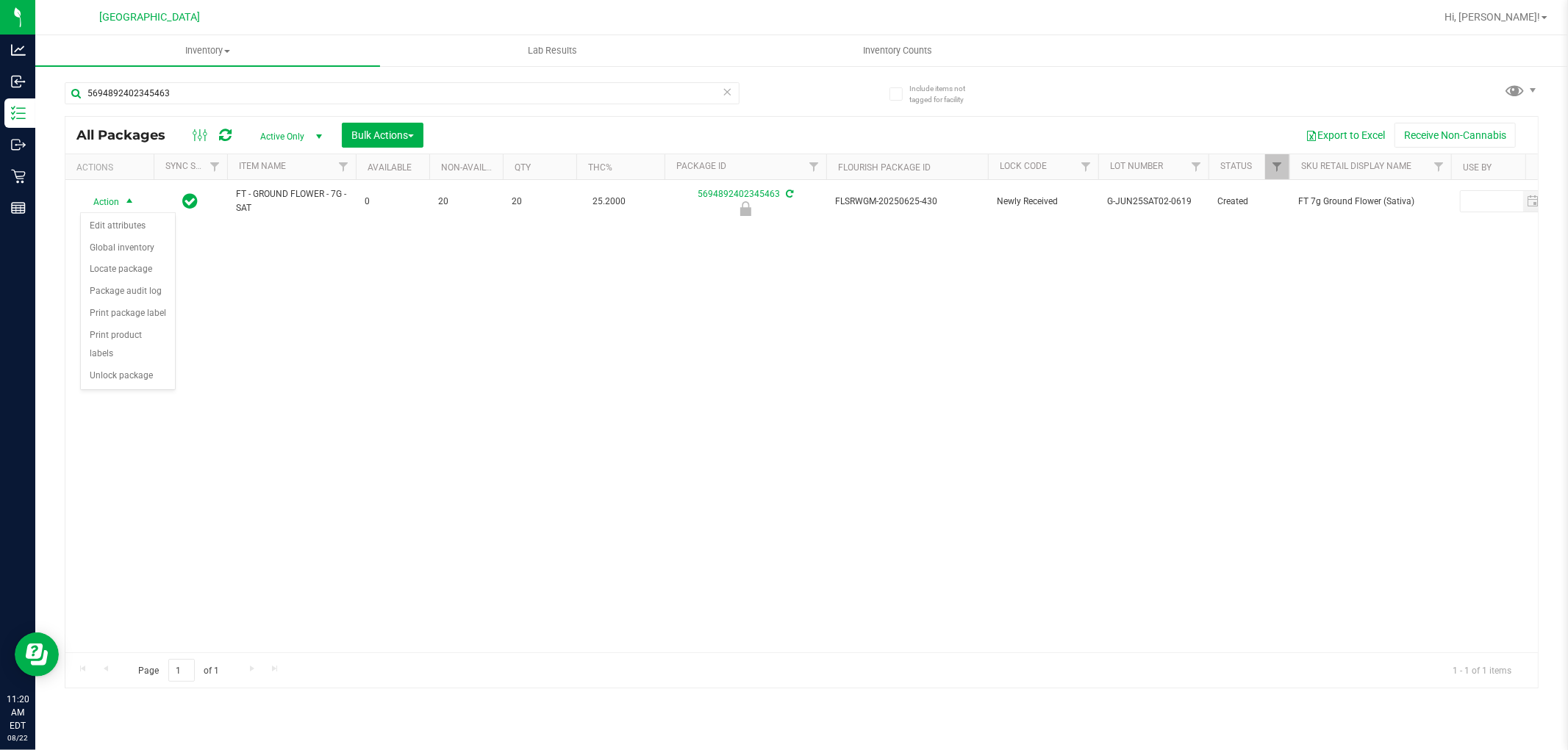
click at [146, 388] on div "Action Edit attributes Global inventory Locate package Package audit log Print …" at bounding box center [127, 302] width 96 height 179
click at [140, 385] on li "Unlock package" at bounding box center [127, 375] width 94 height 22
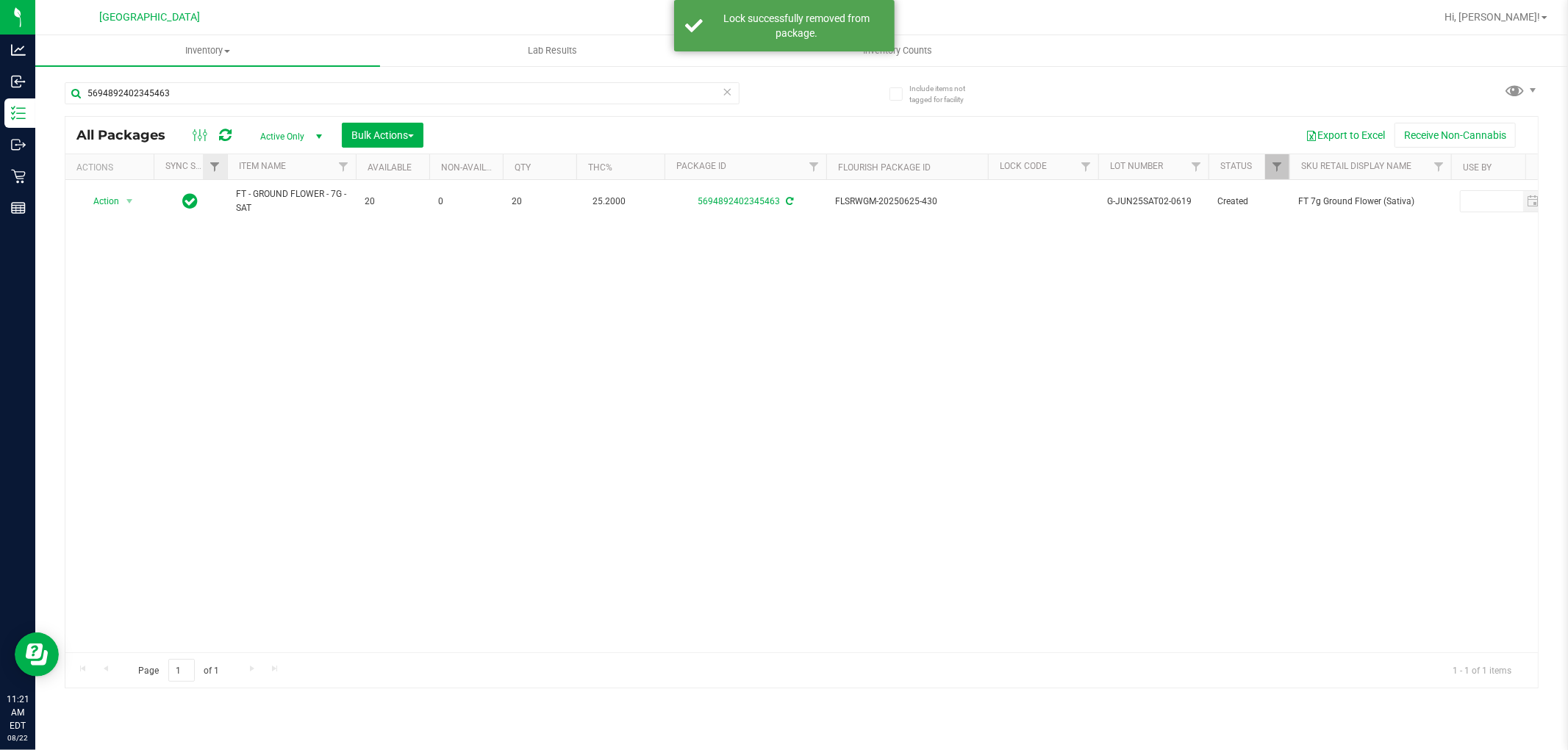
drag, startPoint x: 261, startPoint y: 215, endPoint x: 214, endPoint y: 175, distance: 61.7
click at [214, 175] on div "All Packages Active Only Active Only Lab Samples Locked All External Internal B…" at bounding box center [802, 402] width 1474 height 573
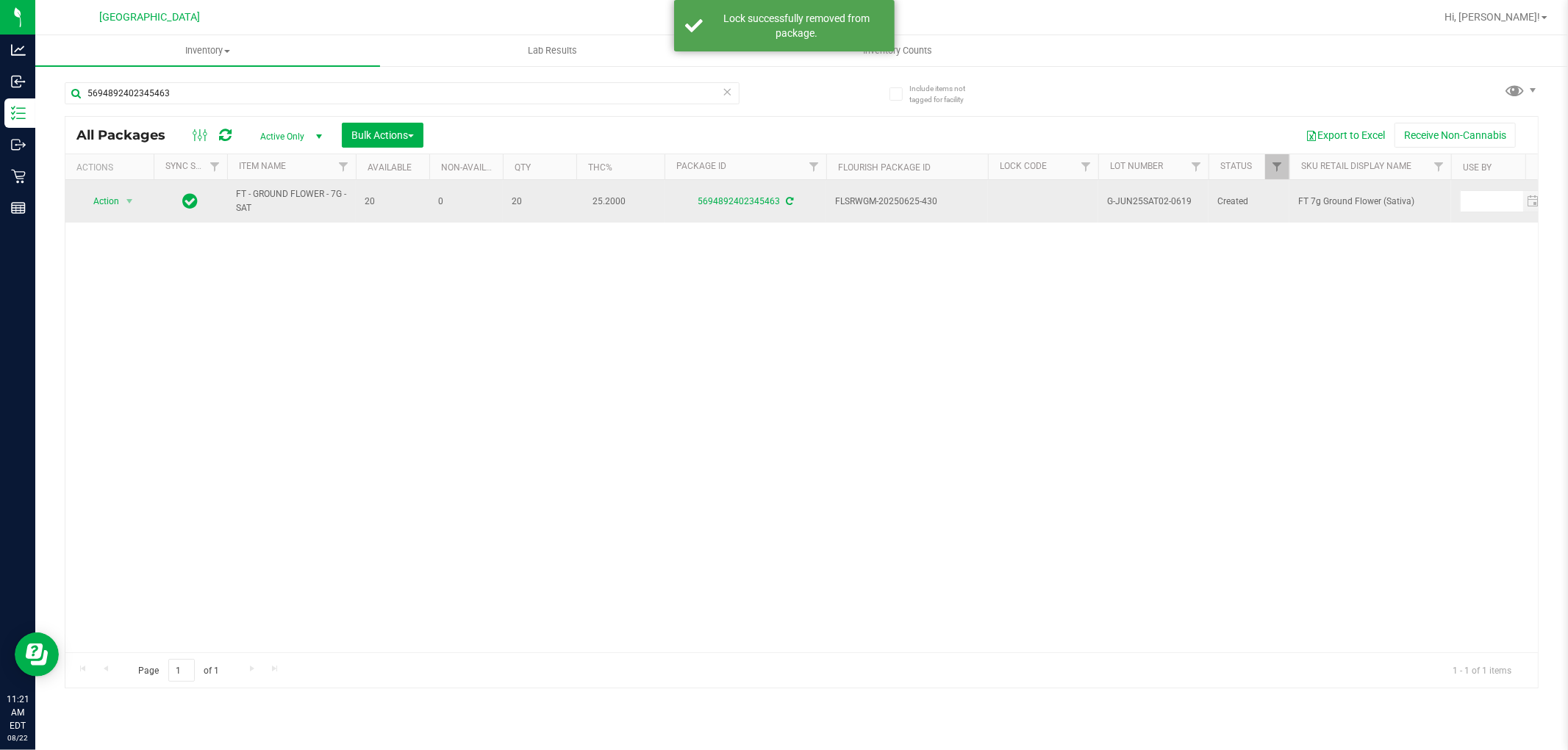
click at [247, 223] on td "FT - GROUND FLOWER - 7G - SAT" at bounding box center [291, 201] width 129 height 43
drag, startPoint x: 254, startPoint y: 215, endPoint x: 224, endPoint y: 207, distance: 31.0
copy tr "FT - GROUND FLOWER - 7G - SAT"
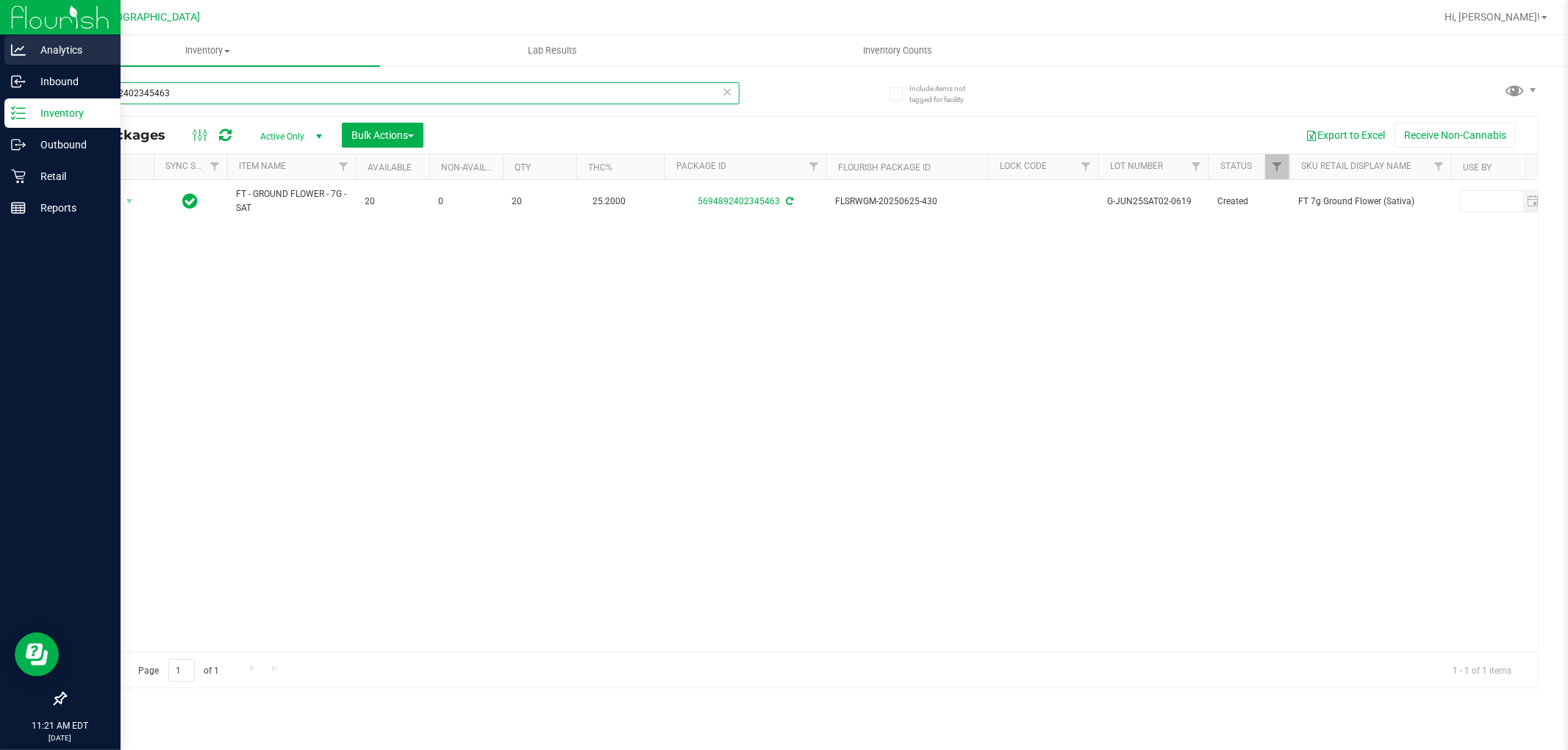
drag, startPoint x: 188, startPoint y: 82, endPoint x: 18, endPoint y: 57, distance: 171.8
click at [20, 60] on div "Analytics Inbound Inventory Outbound Retail Reports 11:21 AM EDT 08/22/2025 08/…" at bounding box center [784, 375] width 1568 height 750
paste input "FT - GROUND FLOWER - 7G - SAT"
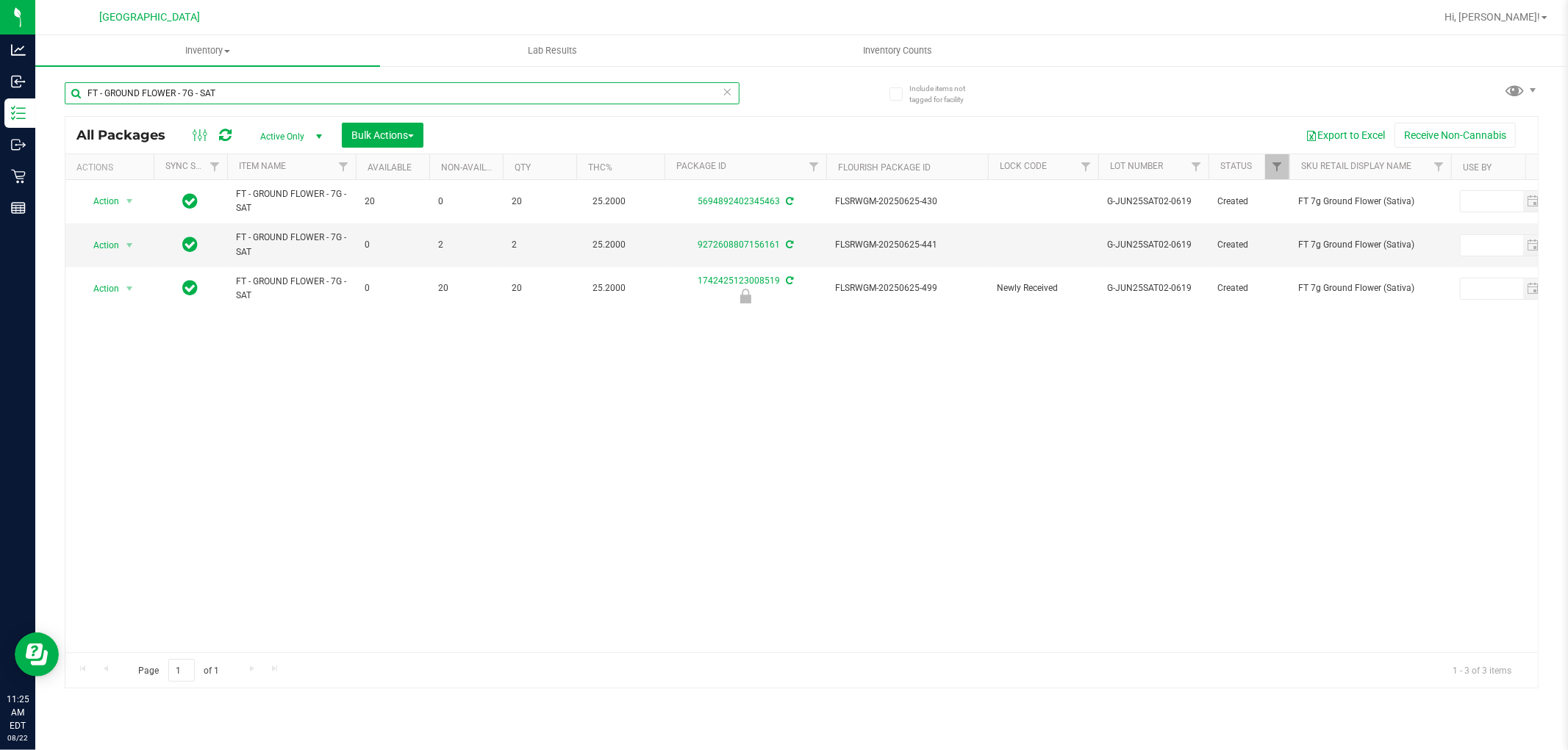
type input "FT - GROUND FLOWER - 7G - SAT"
click at [784, 509] on div "Action Action Adjust qty Create package Edit attributes Global inventory Locate…" at bounding box center [802, 416] width 1472 height 473
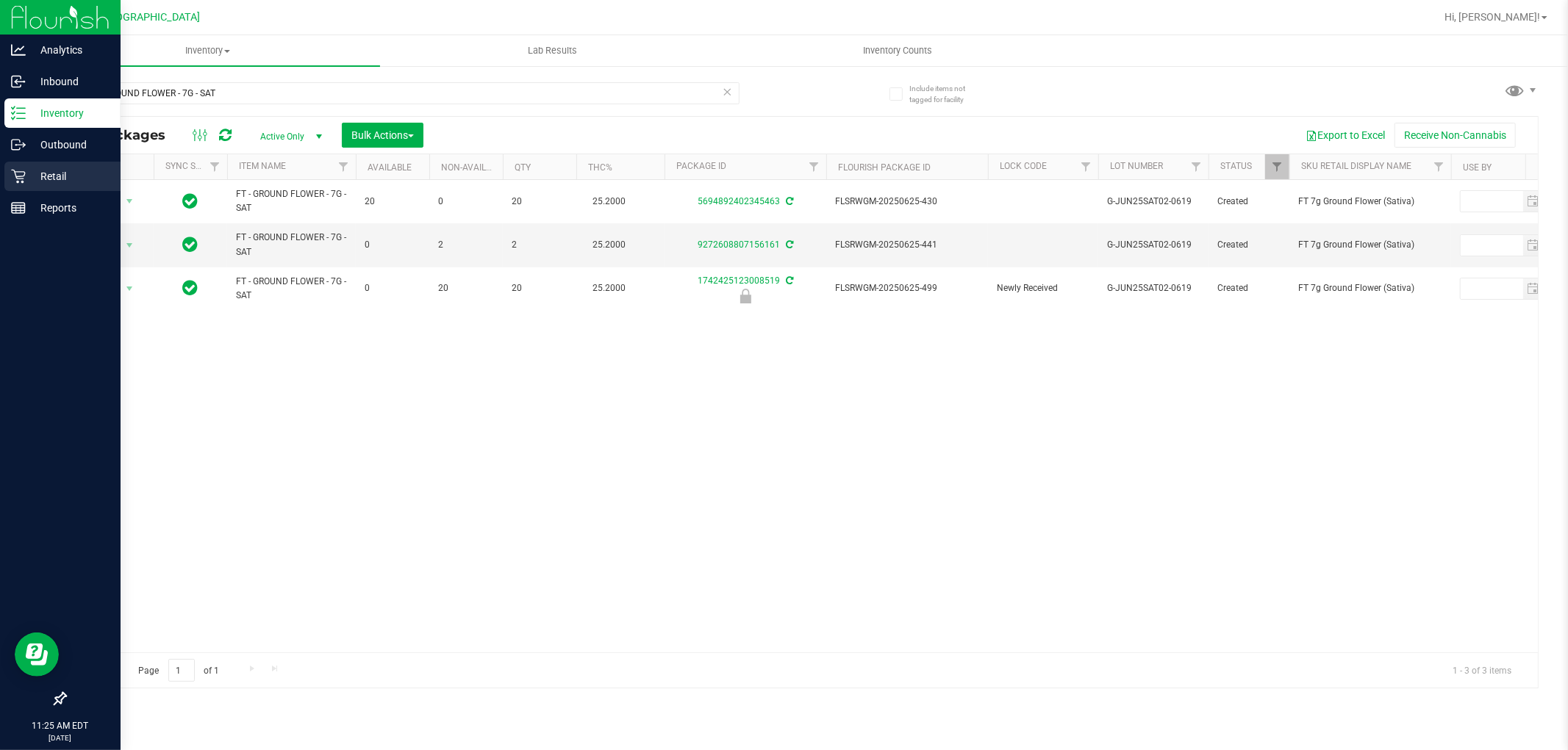
click at [33, 168] on p "Retail" at bounding box center [69, 176] width 89 height 18
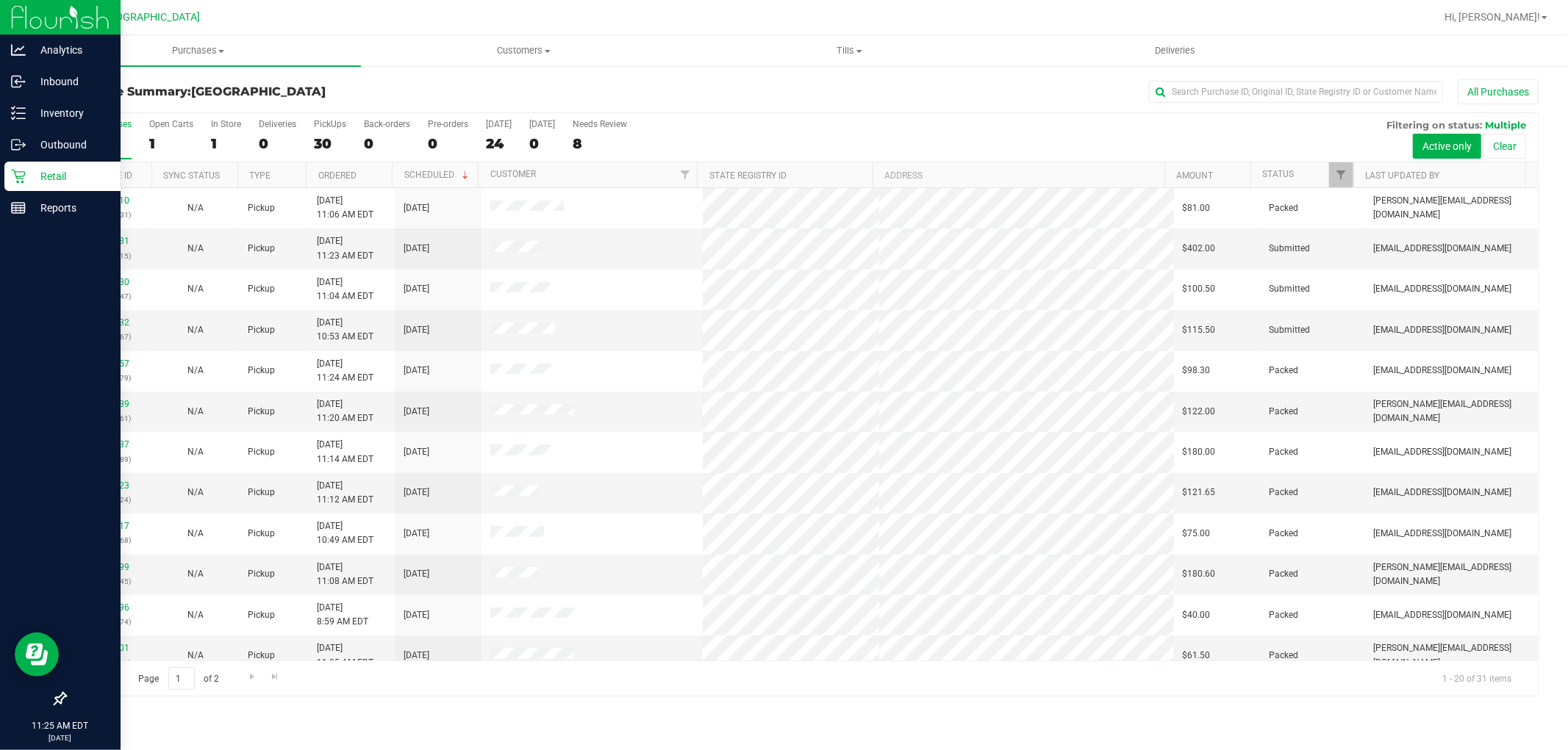
click at [834, 121] on div "All Purchases 31 Open Carts 1 In Store 1 Deliveries 0 PickUps 30 Back-orders 0 …" at bounding box center [802, 118] width 1472 height 11
click at [114, 241] on link "11827881" at bounding box center [109, 241] width 41 height 11
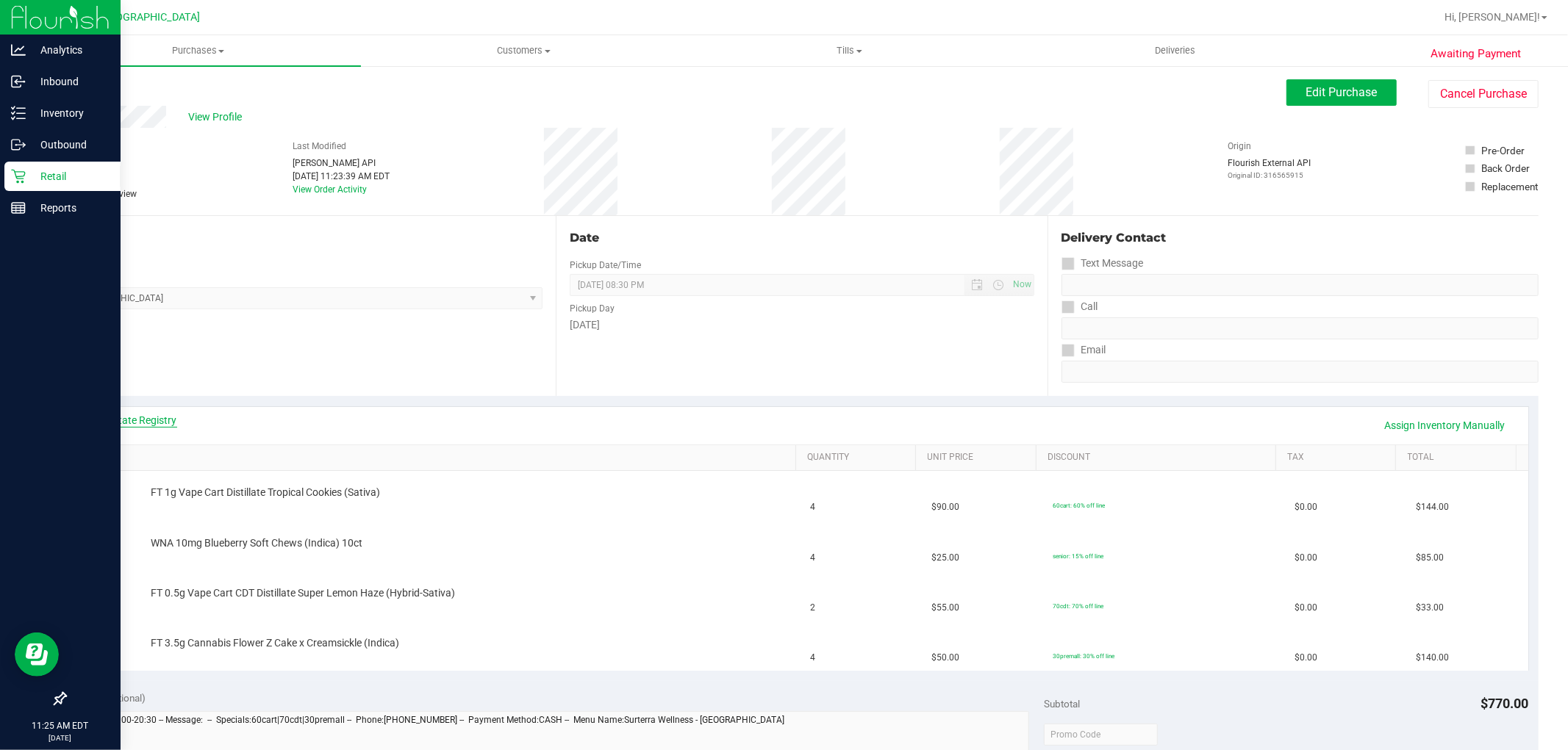
click at [140, 424] on link "View State Registry" at bounding box center [132, 420] width 89 height 15
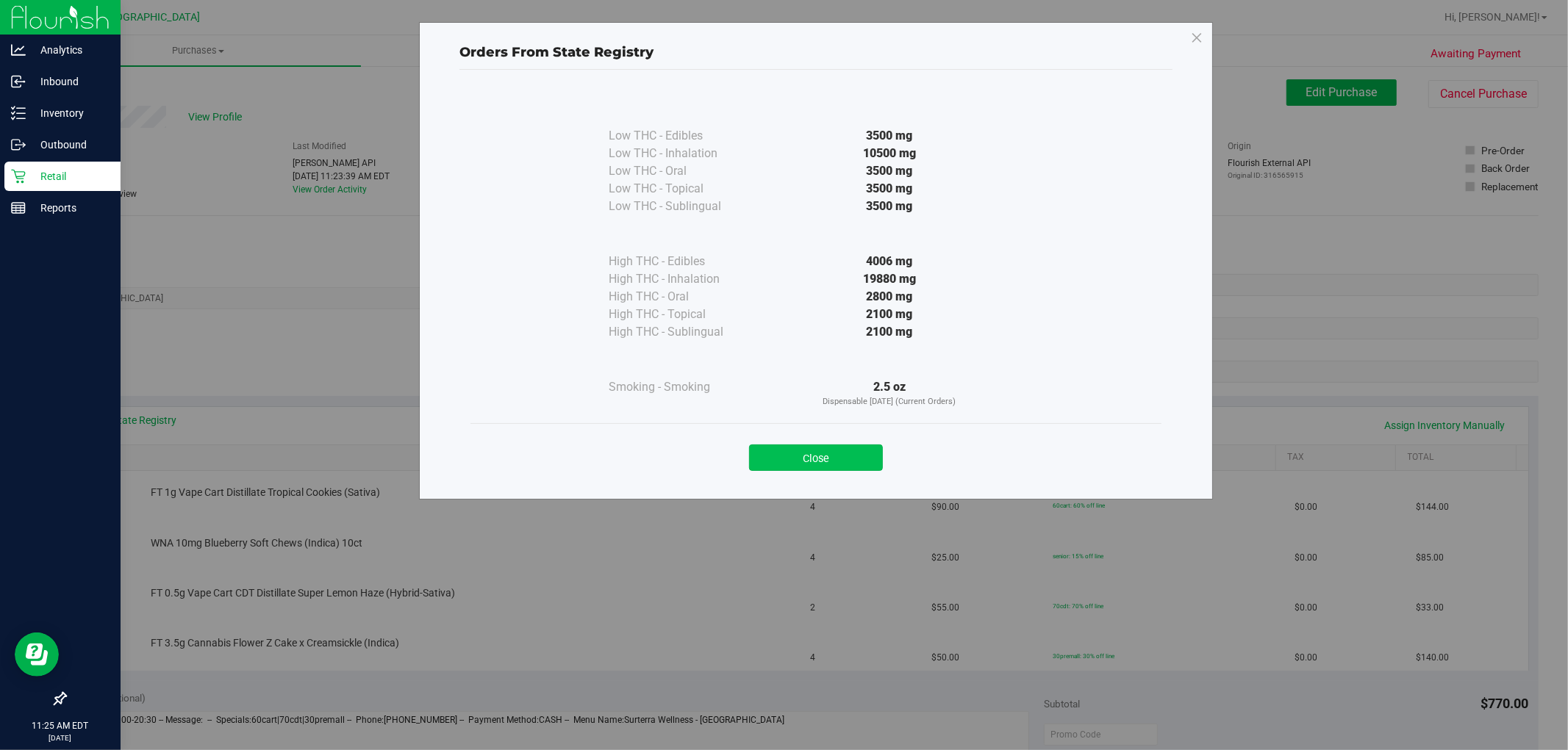
click at [856, 451] on button "Close" at bounding box center [816, 458] width 133 height 26
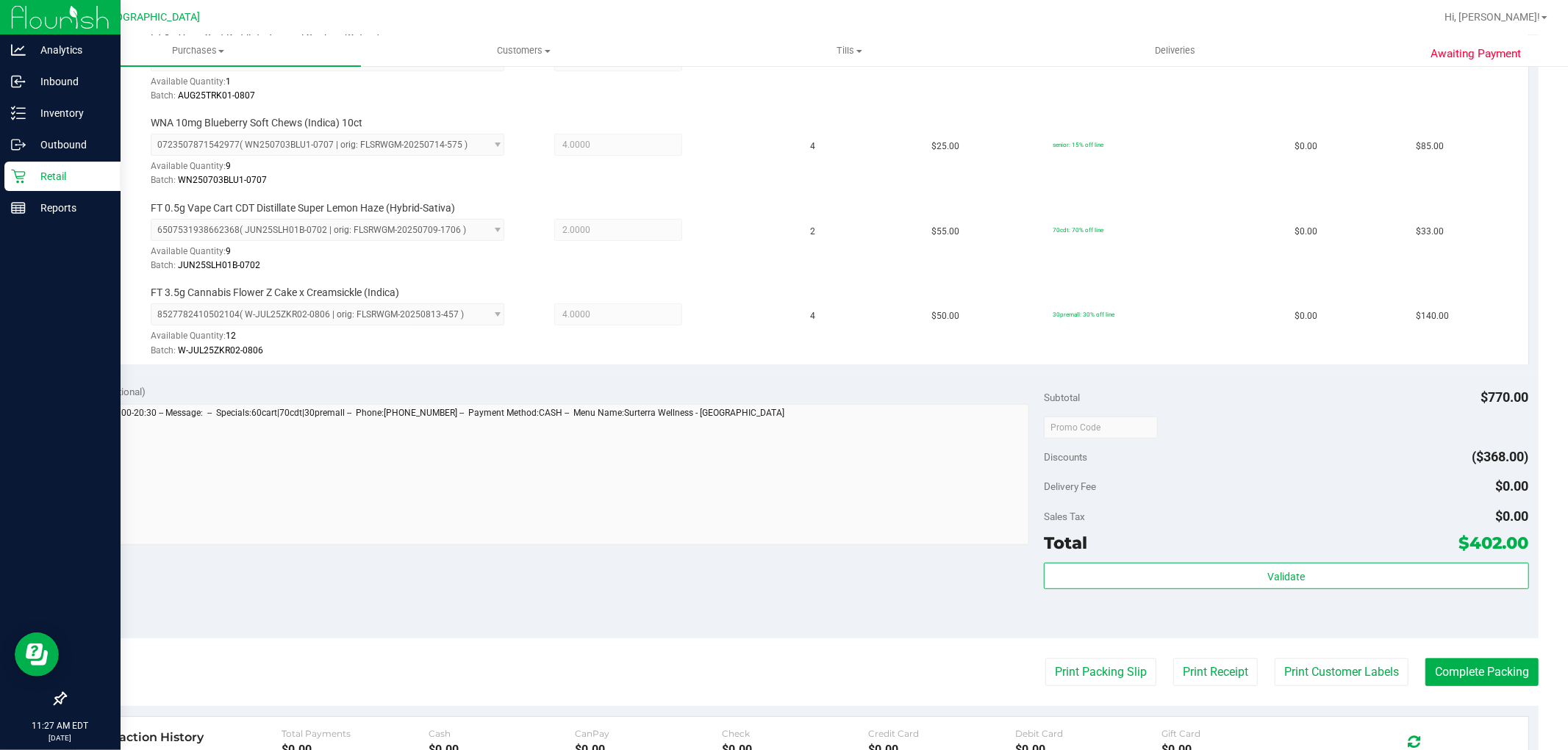
scroll to position [493, 0]
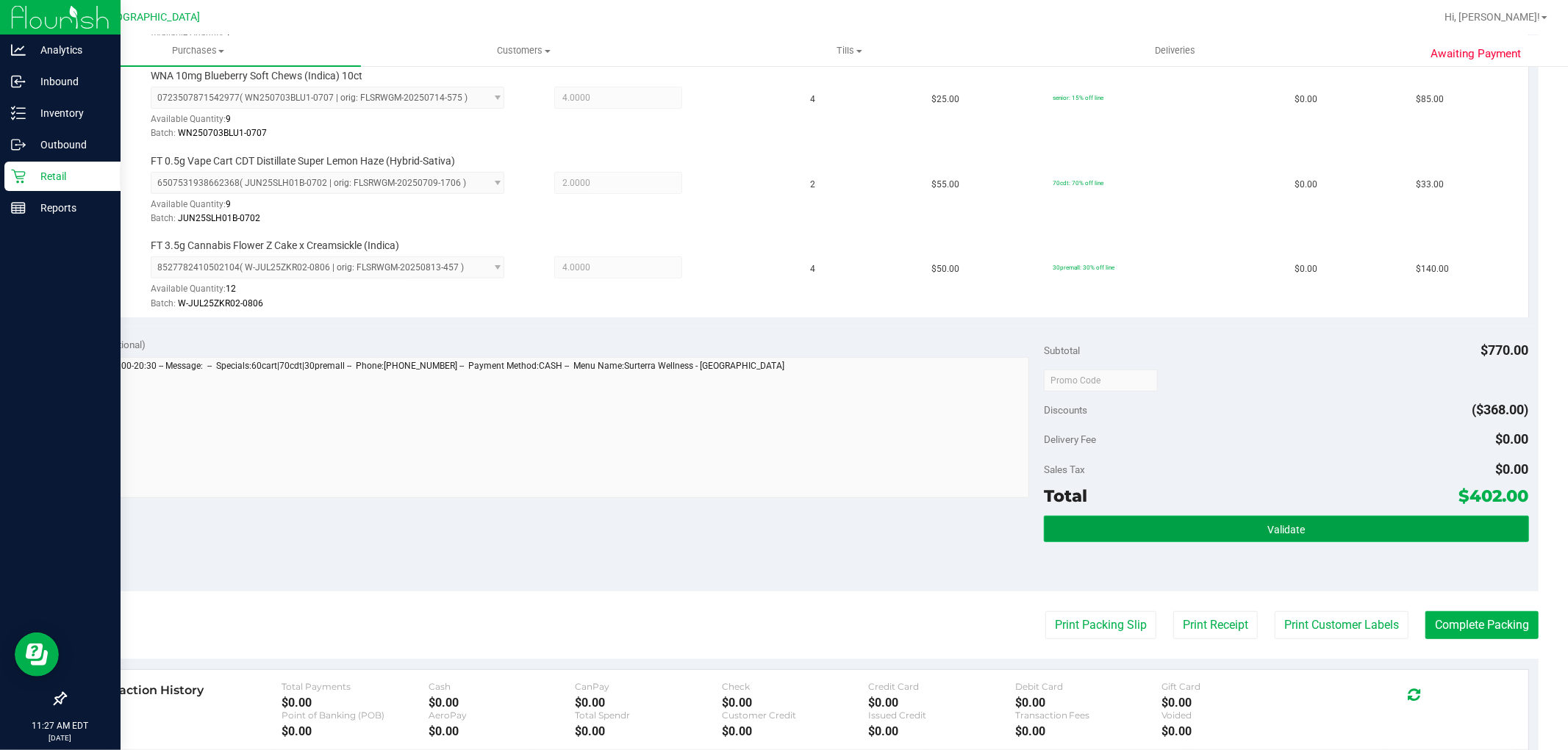
click at [1285, 530] on span "Validate" at bounding box center [1286, 529] width 38 height 11
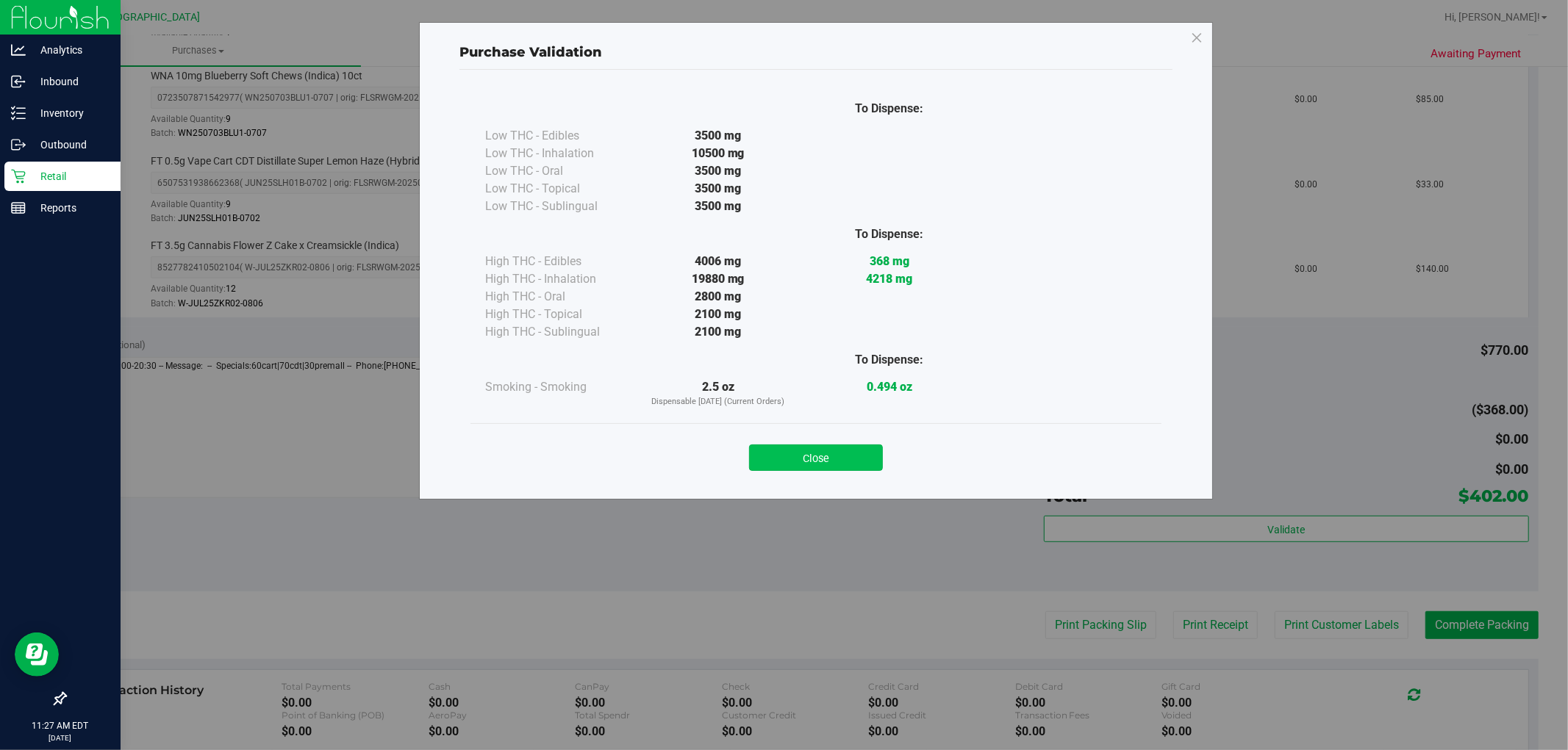
click at [839, 459] on button "Close" at bounding box center [816, 458] width 133 height 26
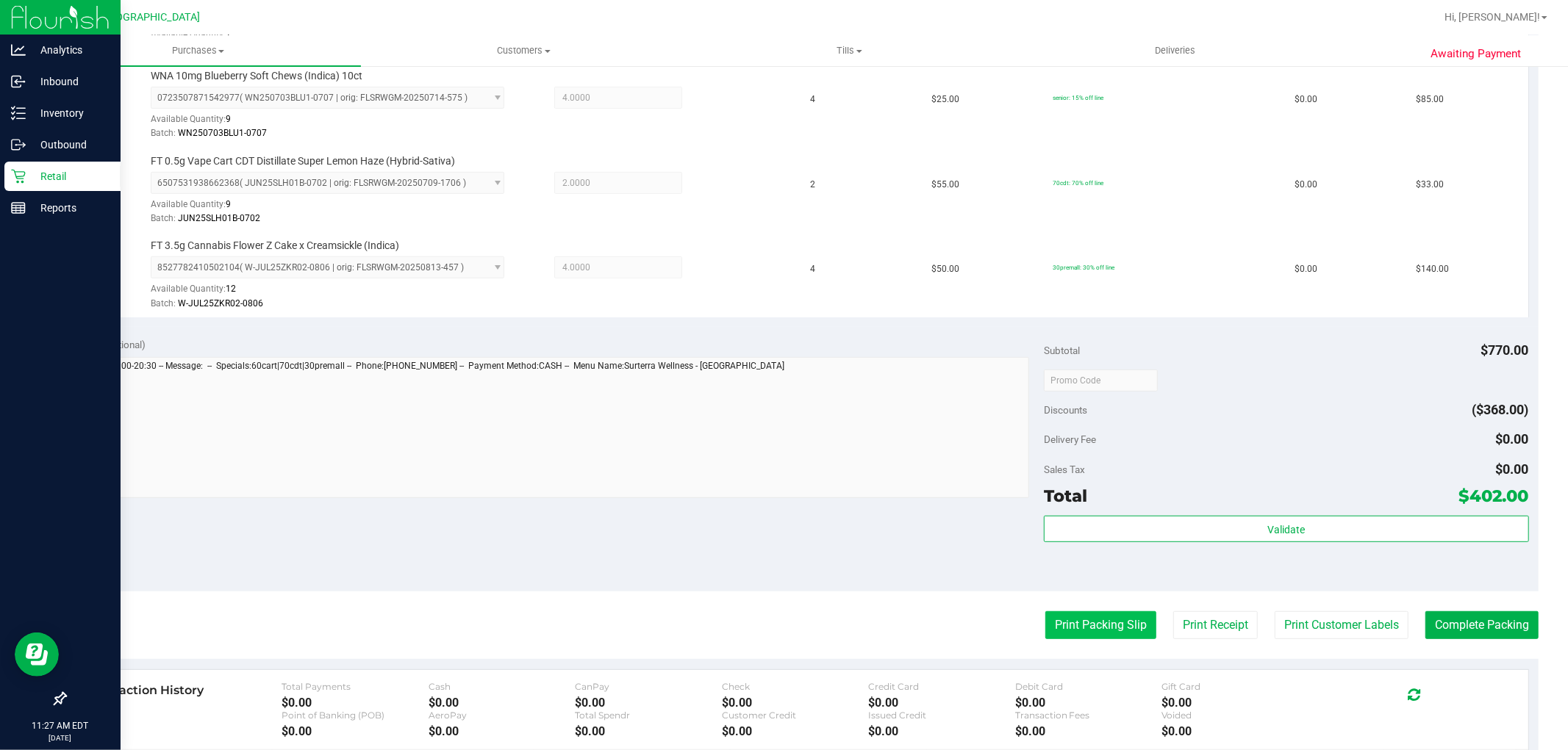
click at [1048, 614] on button "Print Packing Slip" at bounding box center [1100, 625] width 111 height 28
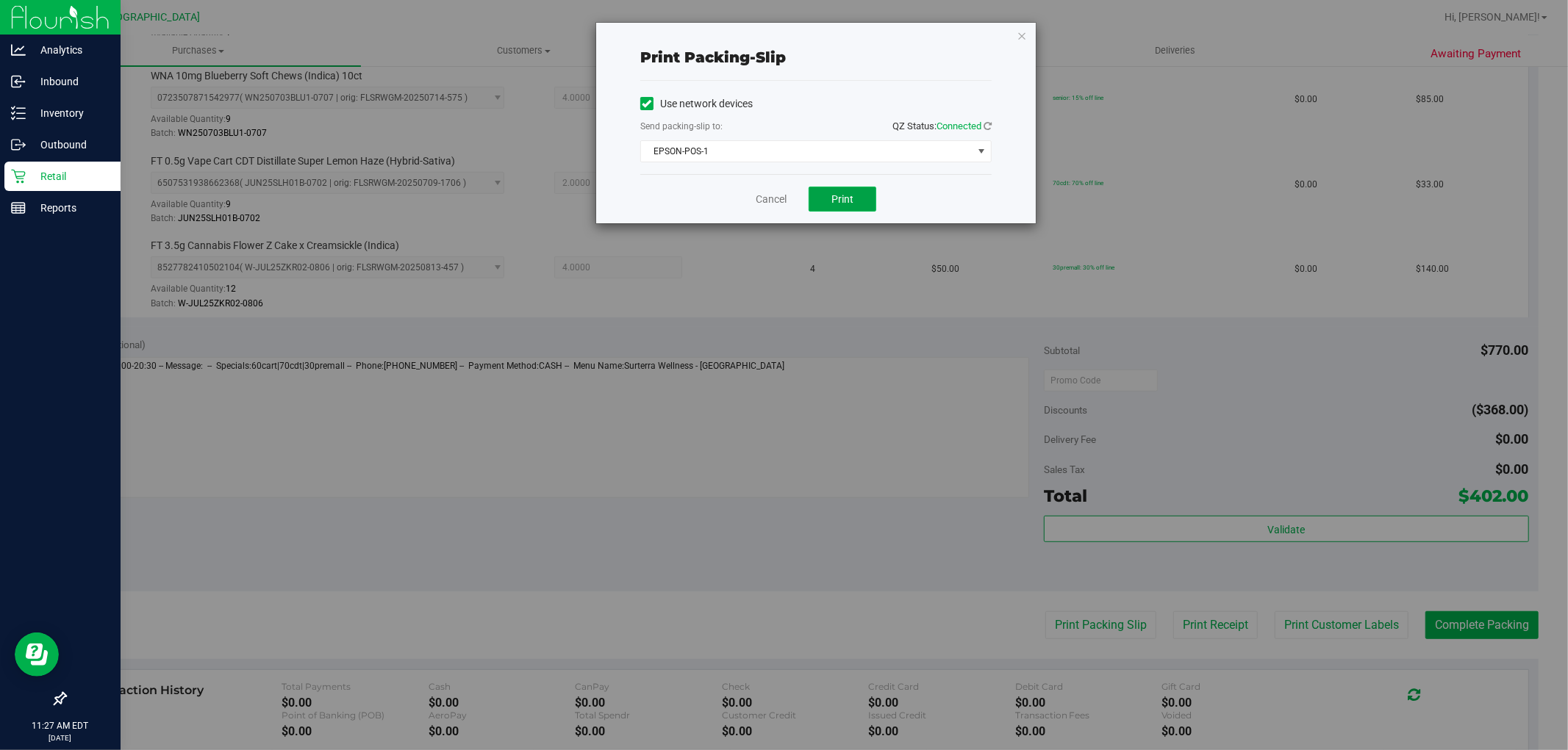
click at [855, 207] on button "Print" at bounding box center [842, 199] width 68 height 25
click at [759, 202] on link "Cancel" at bounding box center [770, 200] width 31 height 16
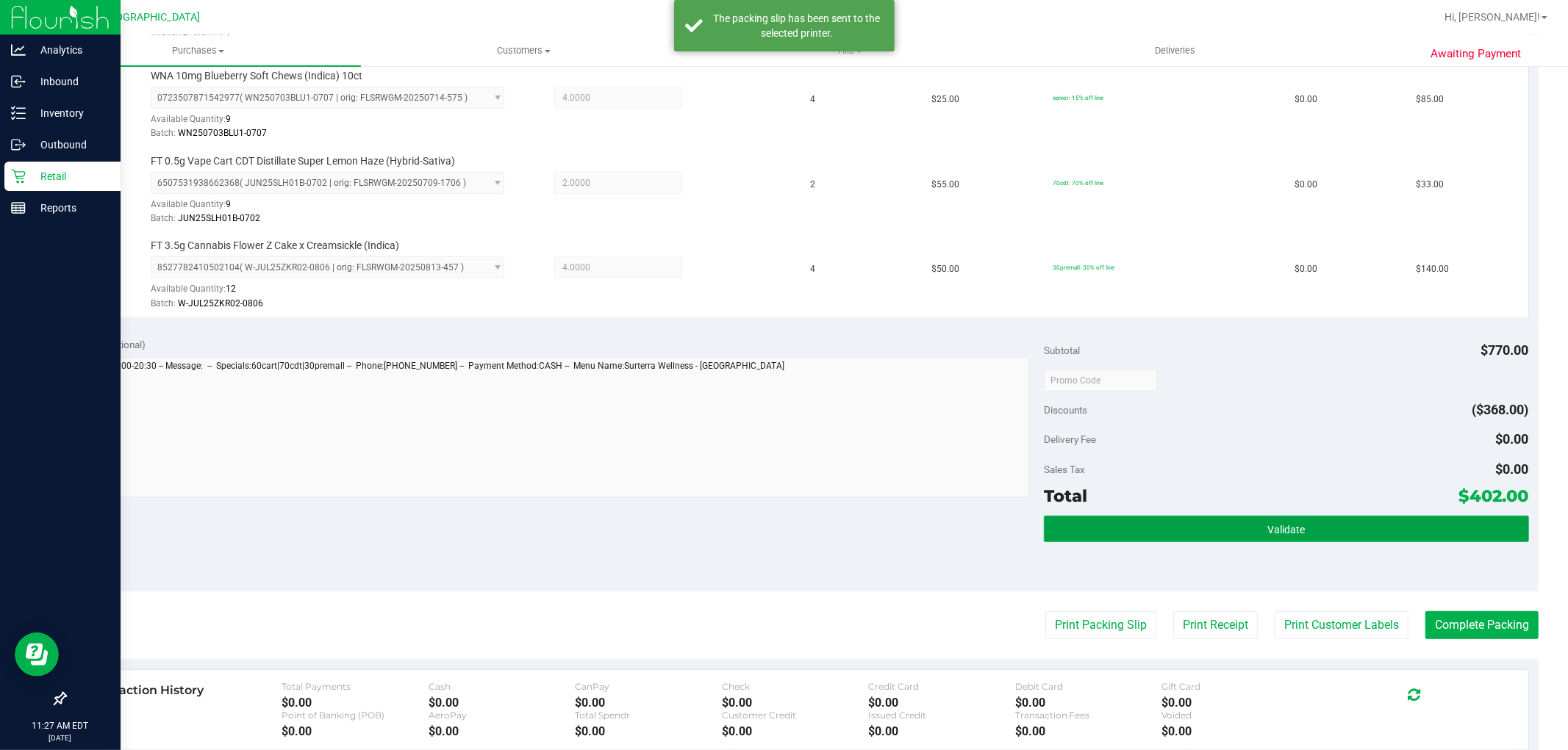
click at [1172, 538] on button "Validate" at bounding box center [1286, 529] width 484 height 26
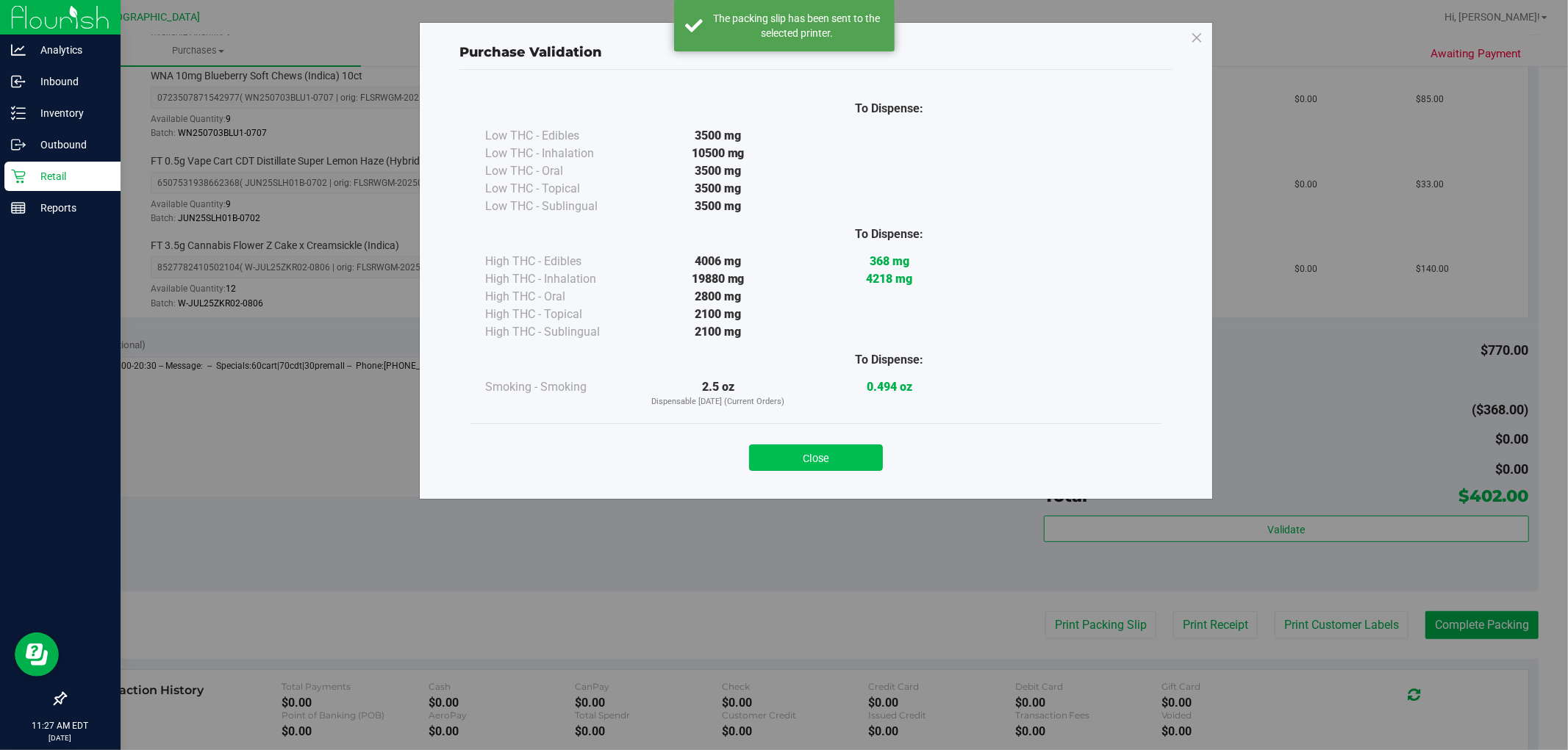
click at [832, 465] on button "Close" at bounding box center [816, 458] width 133 height 26
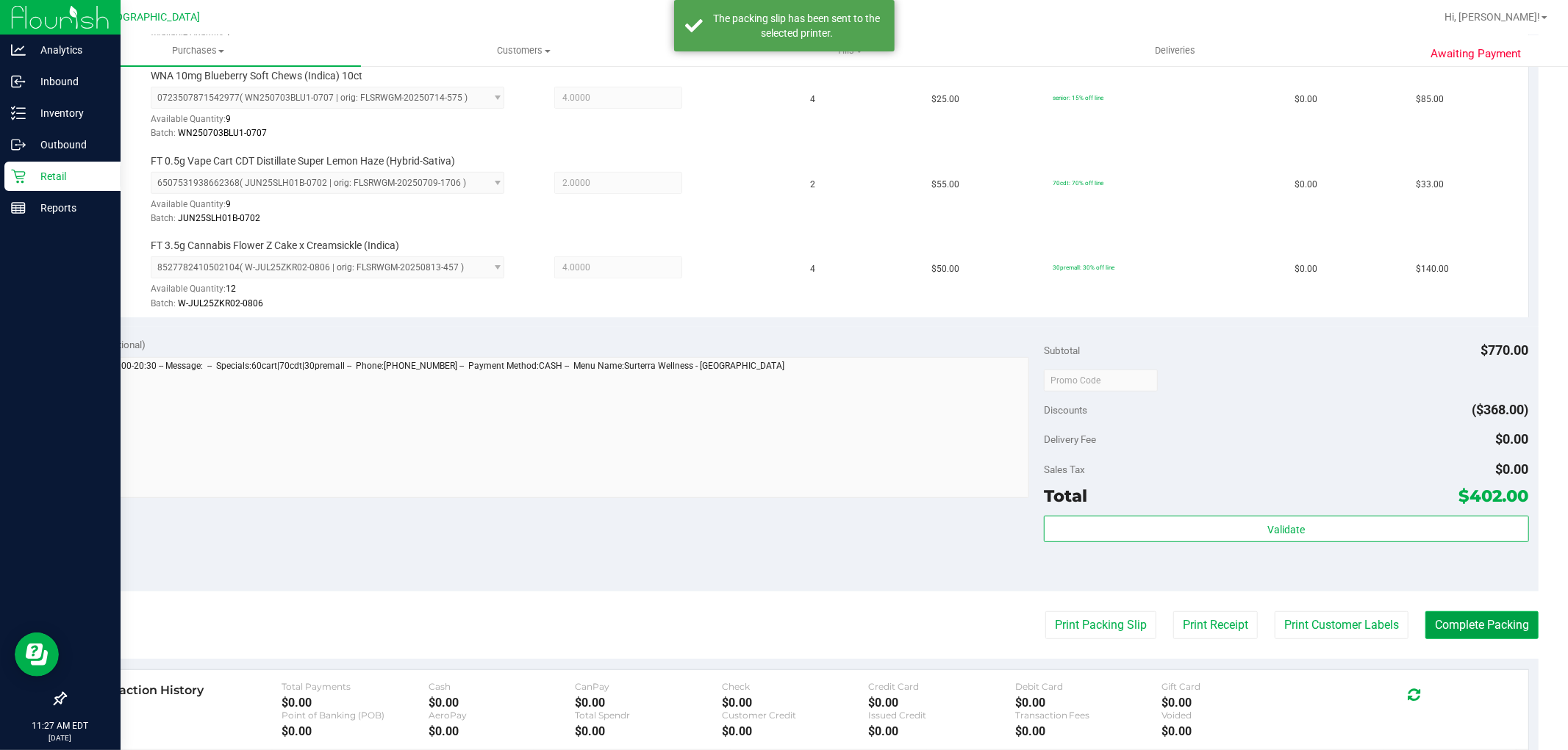
click at [1426, 618] on button "Complete Packing" at bounding box center [1482, 625] width 113 height 28
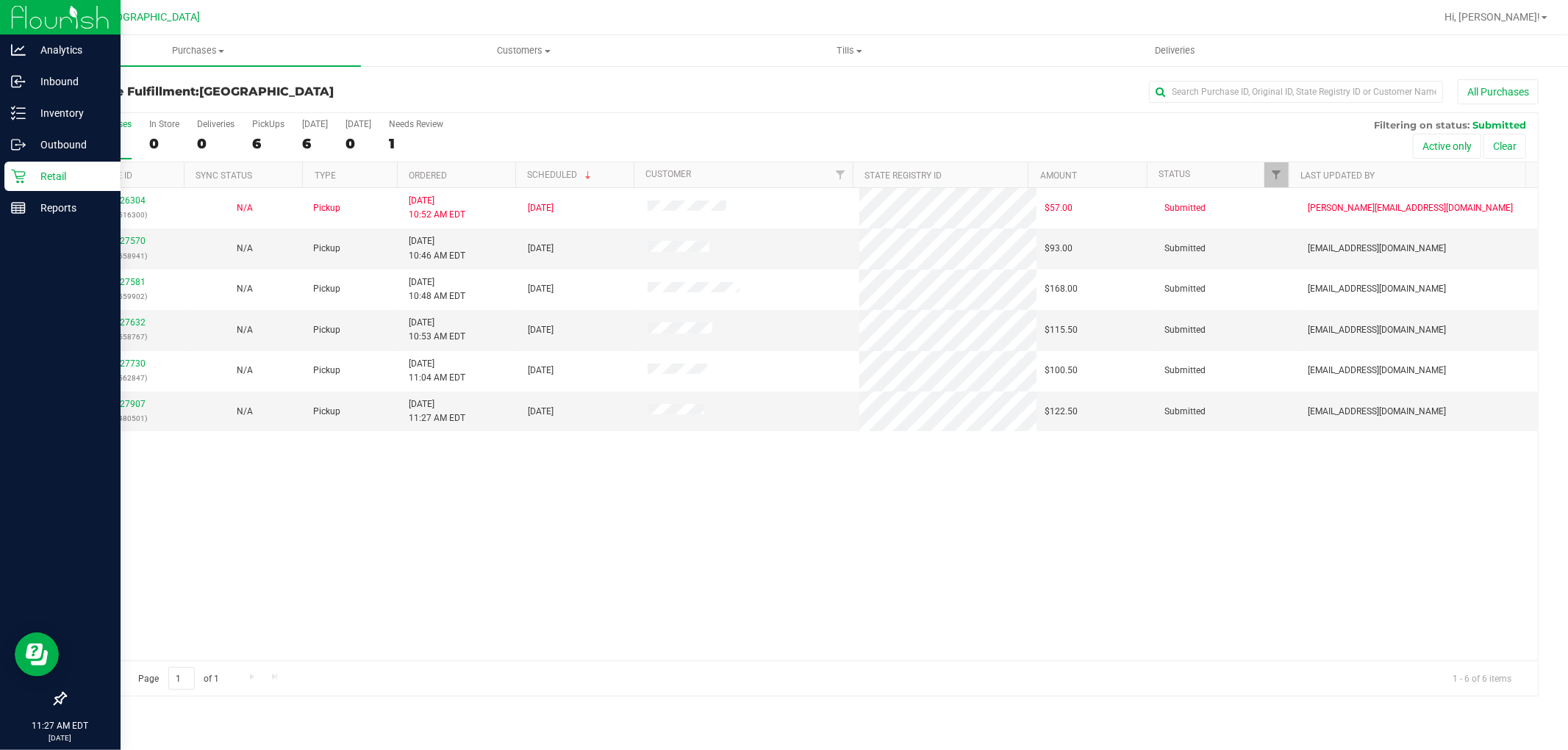
click at [820, 626] on div "11826304 (316516300) N/A Pickup 8/22/2025 10:52 AM EDT 8/22/2025 $57.00 Submitt…" at bounding box center [802, 424] width 1472 height 473
click at [125, 243] on link "11827570" at bounding box center [125, 241] width 41 height 11
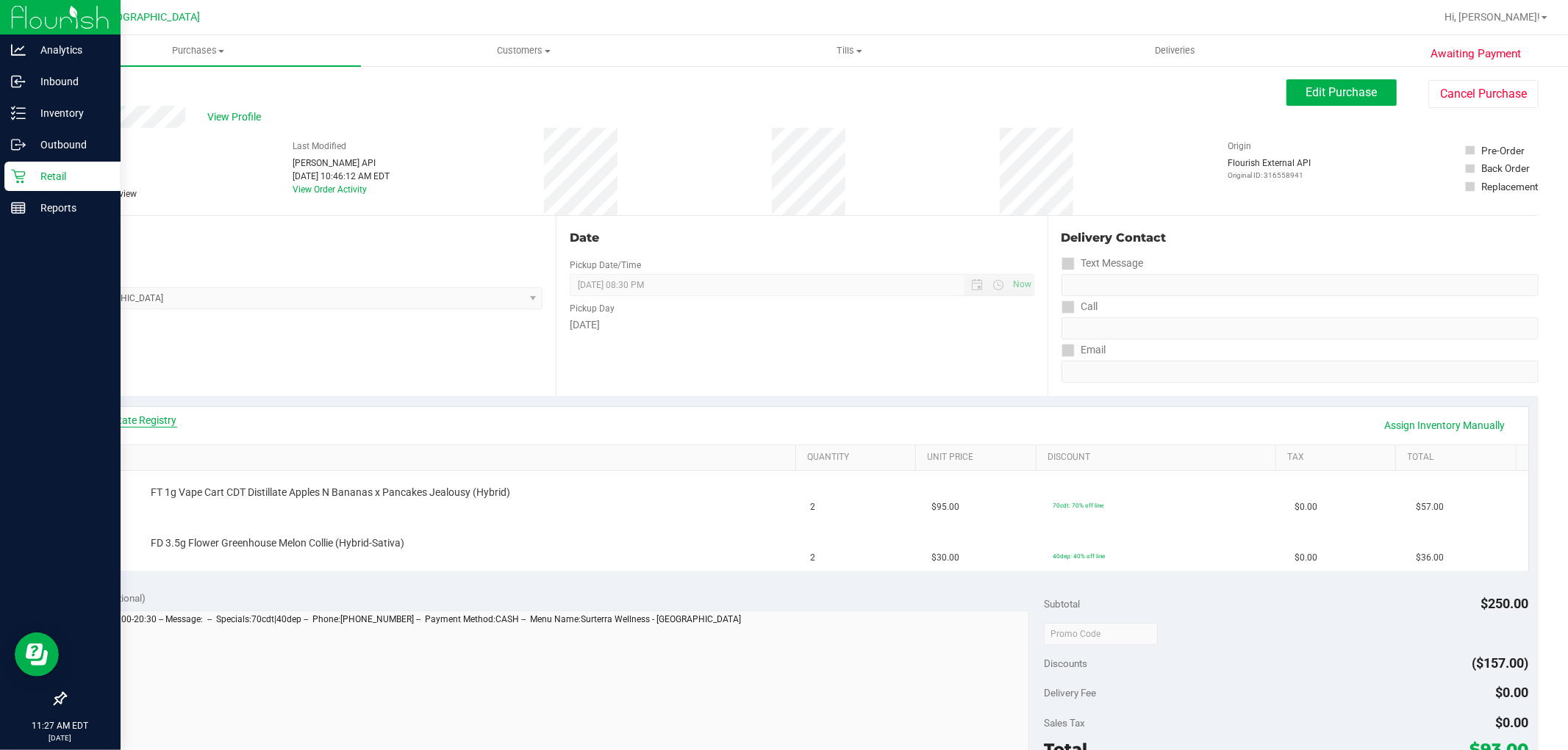
click at [154, 424] on link "View State Registry" at bounding box center [132, 420] width 89 height 15
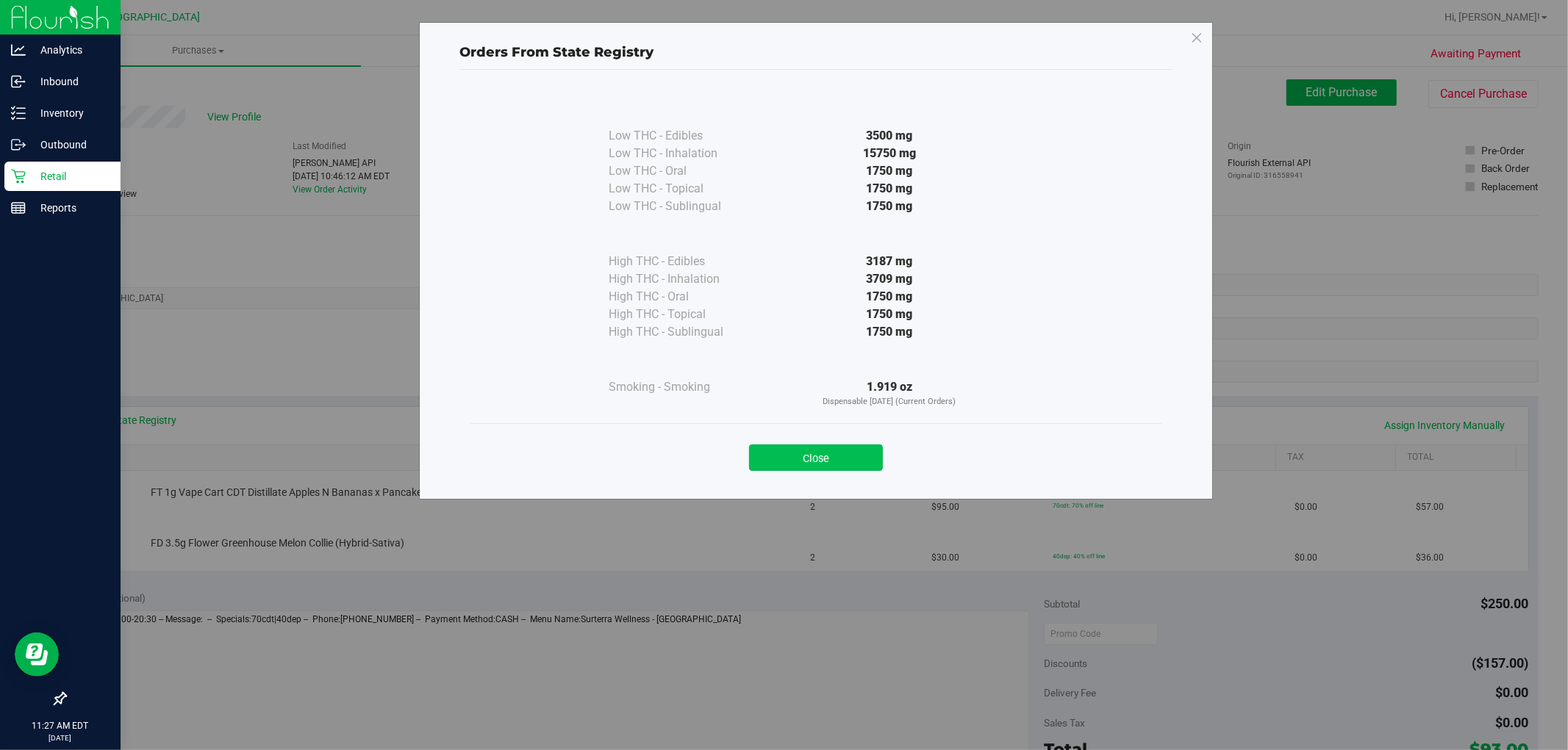
click at [827, 454] on button "Close" at bounding box center [816, 458] width 133 height 26
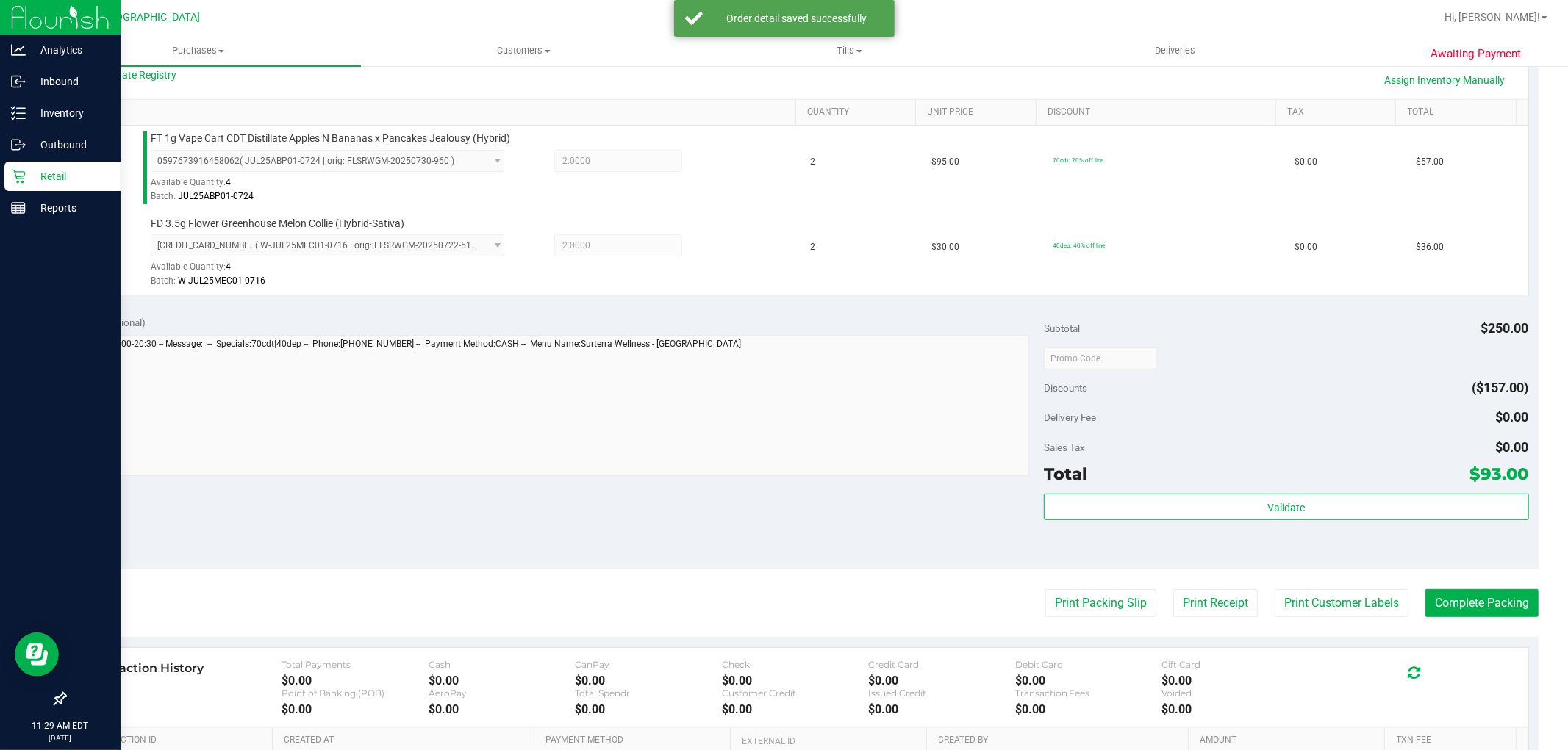
scroll to position [391, 0]
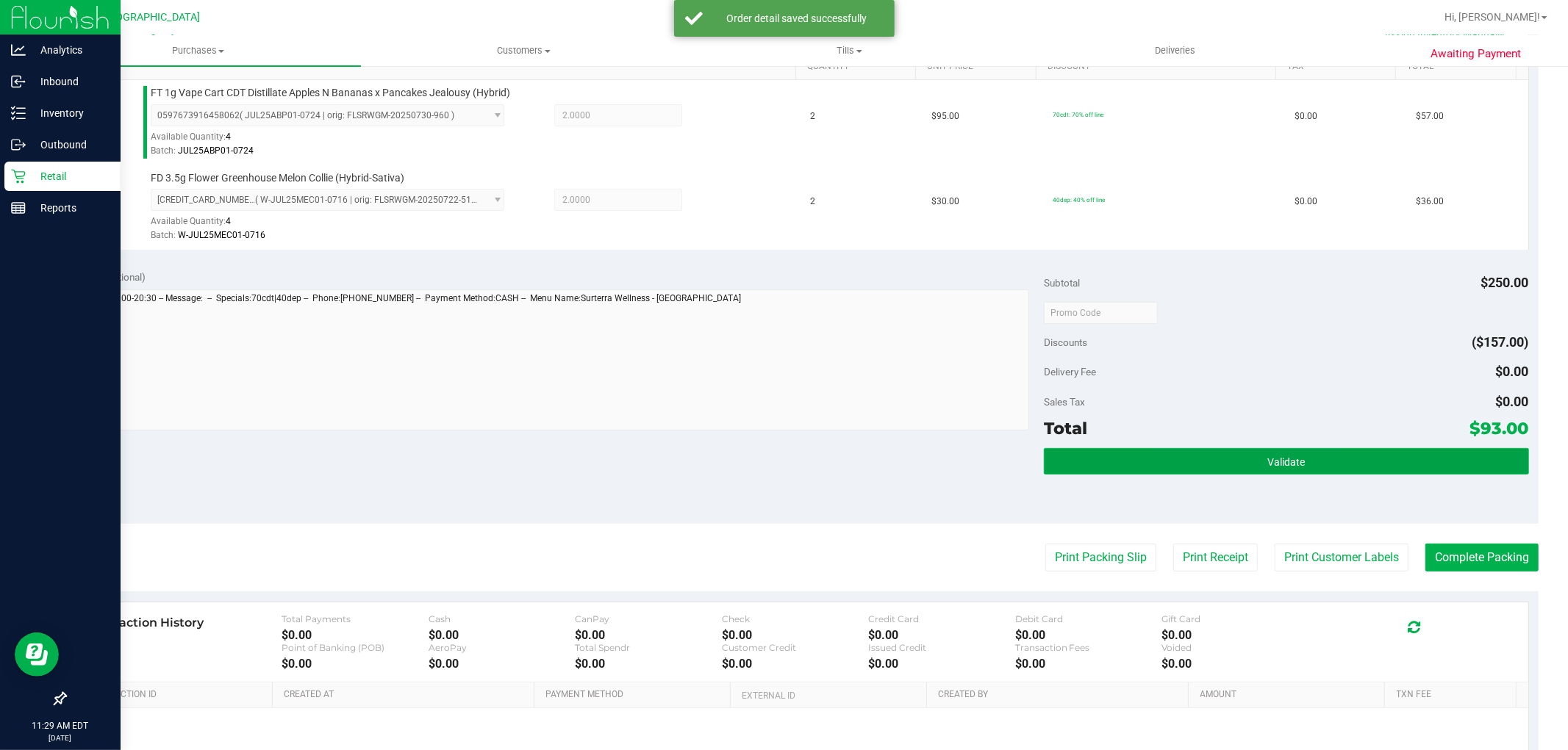
click at [1290, 466] on span "Validate" at bounding box center [1286, 461] width 38 height 11
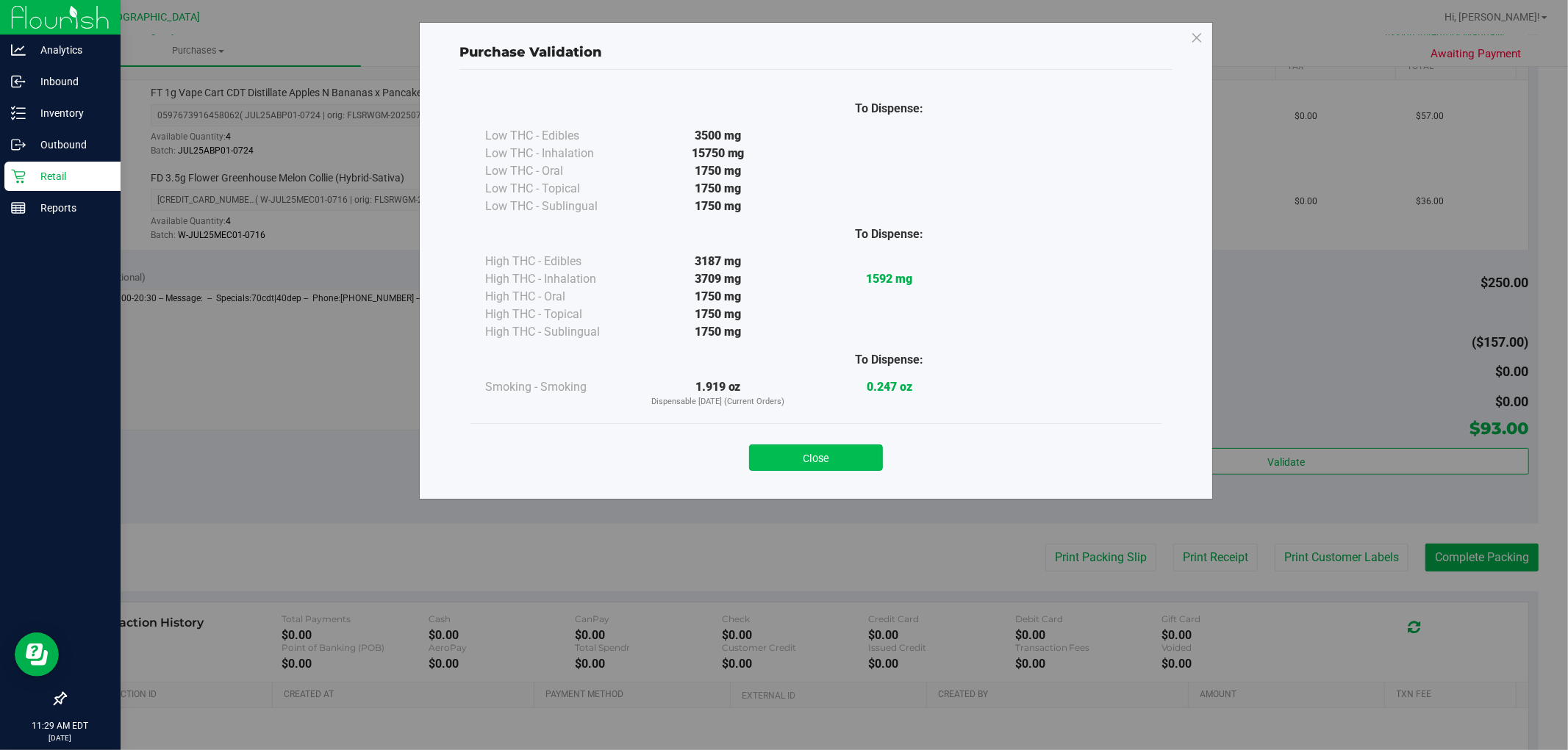
click at [837, 465] on button "Close" at bounding box center [816, 458] width 133 height 26
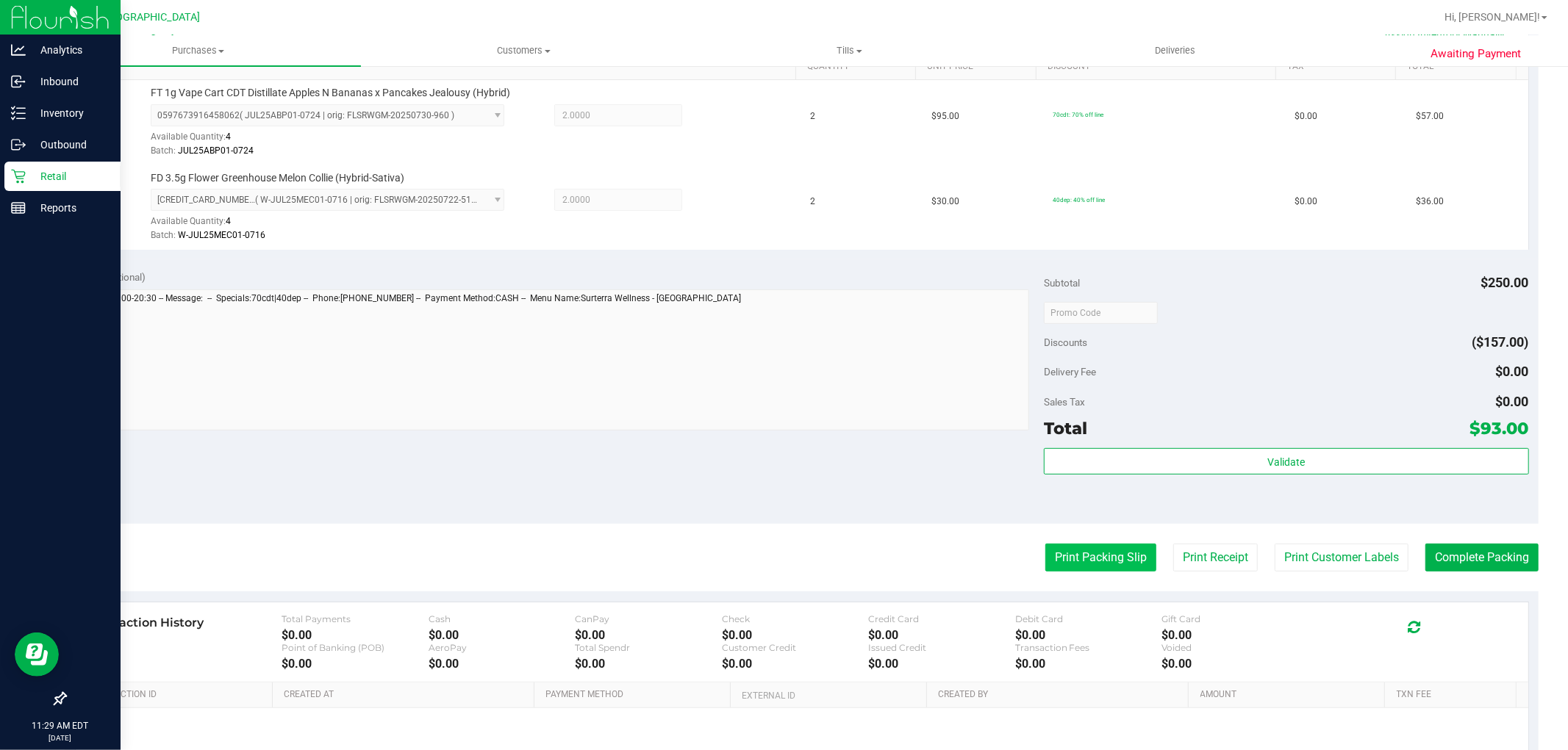
click at [1061, 563] on button "Print Packing Slip" at bounding box center [1100, 558] width 111 height 28
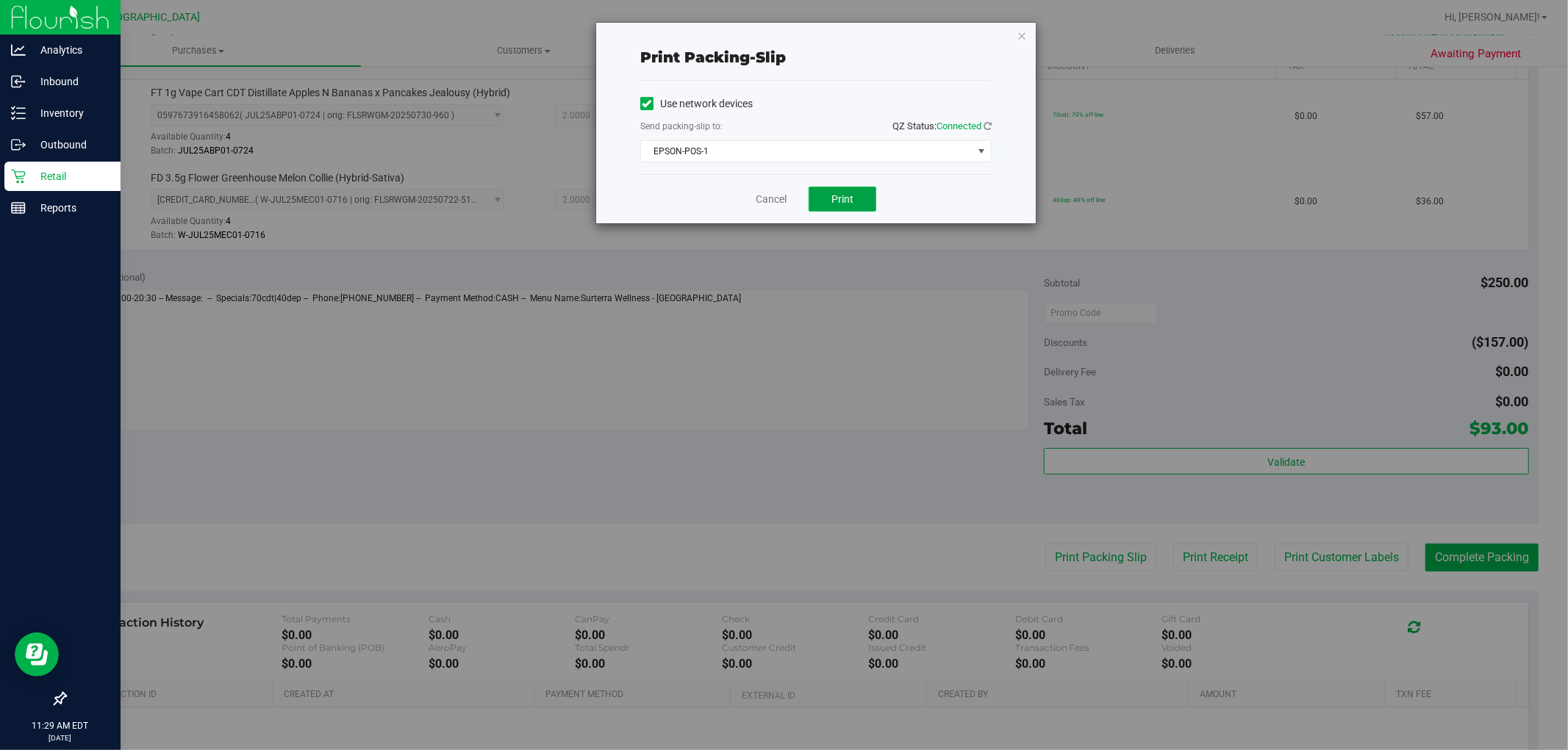
click at [841, 206] on button "Print" at bounding box center [842, 199] width 68 height 25
click at [737, 204] on div "Cancel Print" at bounding box center [816, 199] width 352 height 49
click at [767, 194] on link "Cancel" at bounding box center [770, 200] width 31 height 16
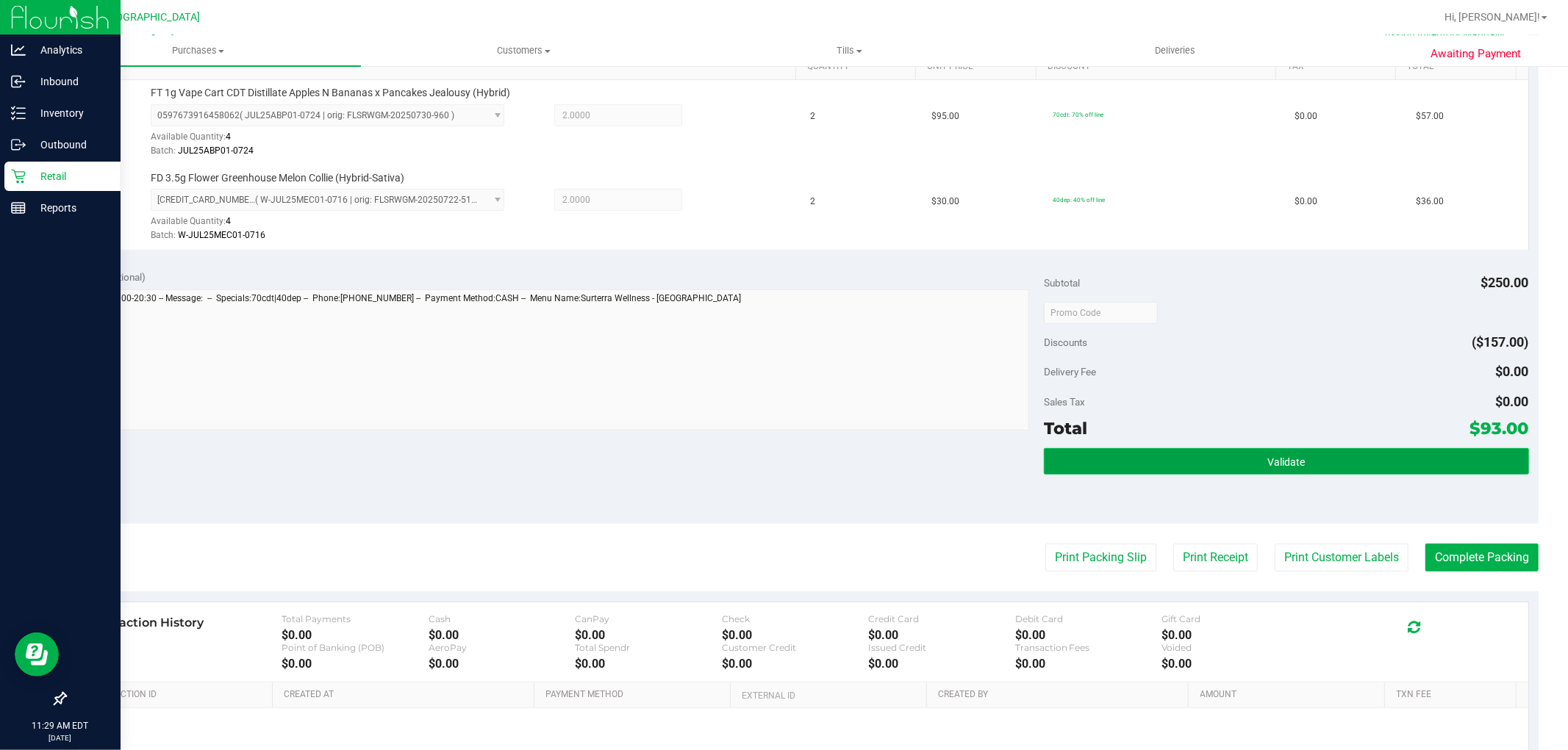
click at [1242, 473] on button "Validate" at bounding box center [1286, 461] width 484 height 26
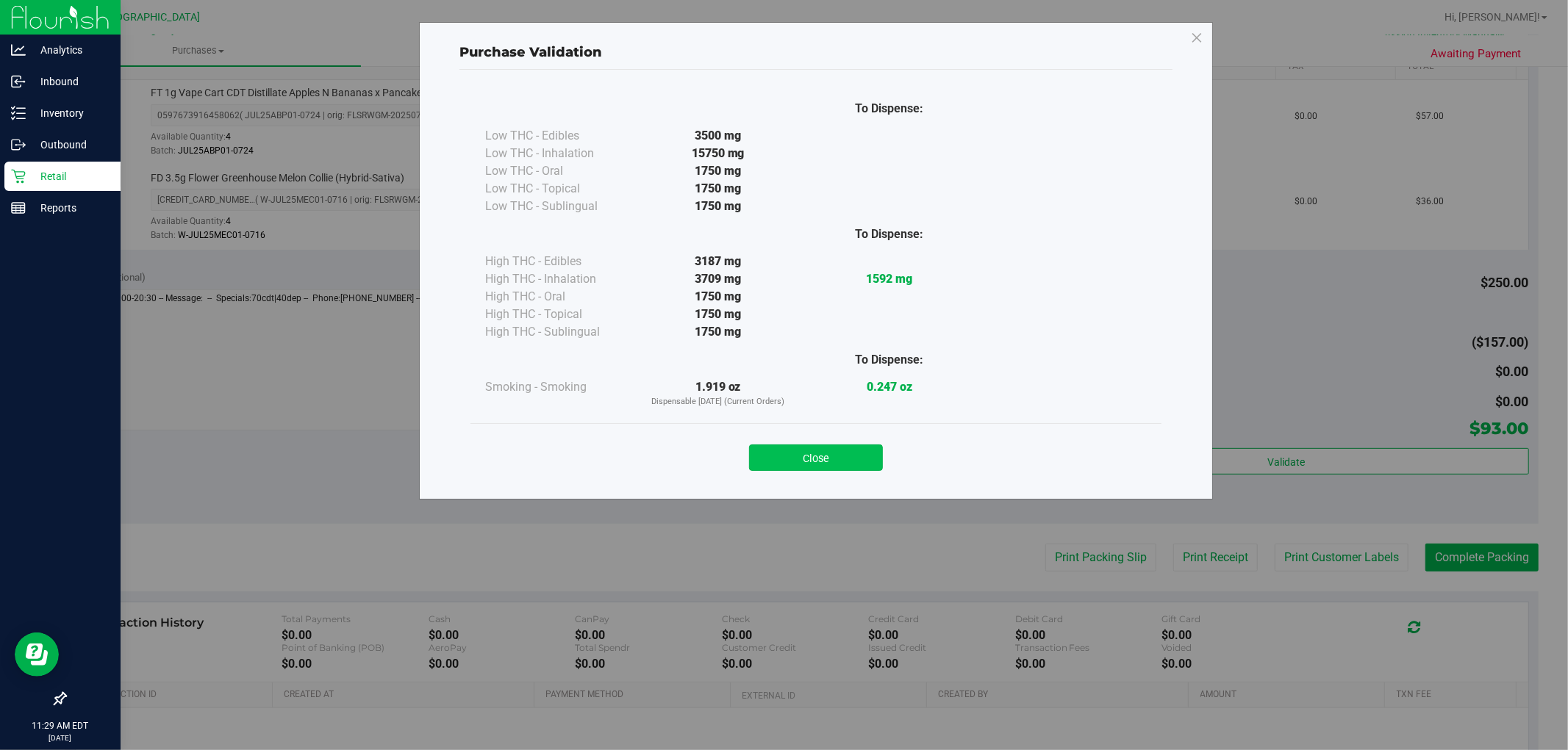
click at [846, 446] on button "Close" at bounding box center [816, 458] width 133 height 26
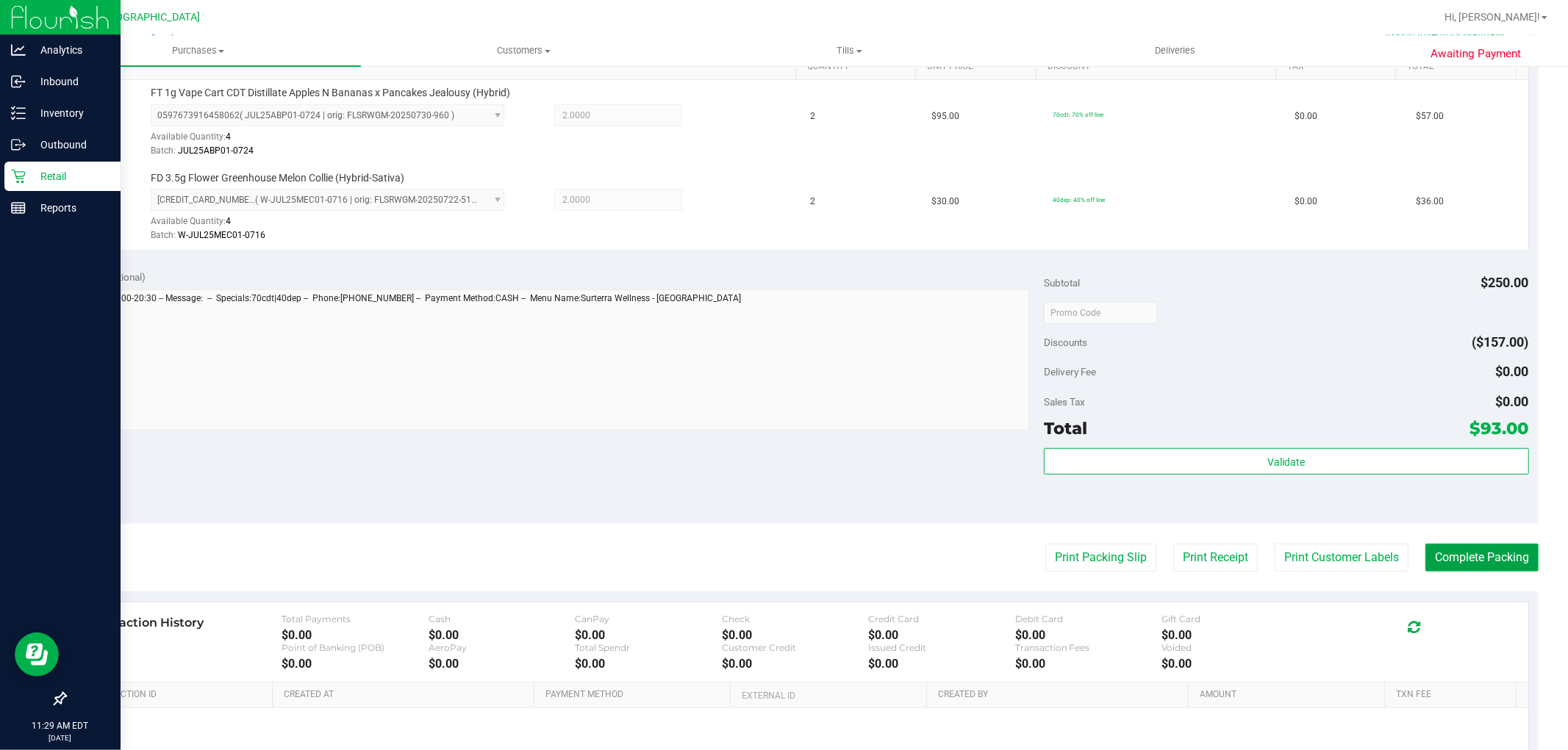
click at [1432, 567] on button "Complete Packing" at bounding box center [1482, 558] width 113 height 28
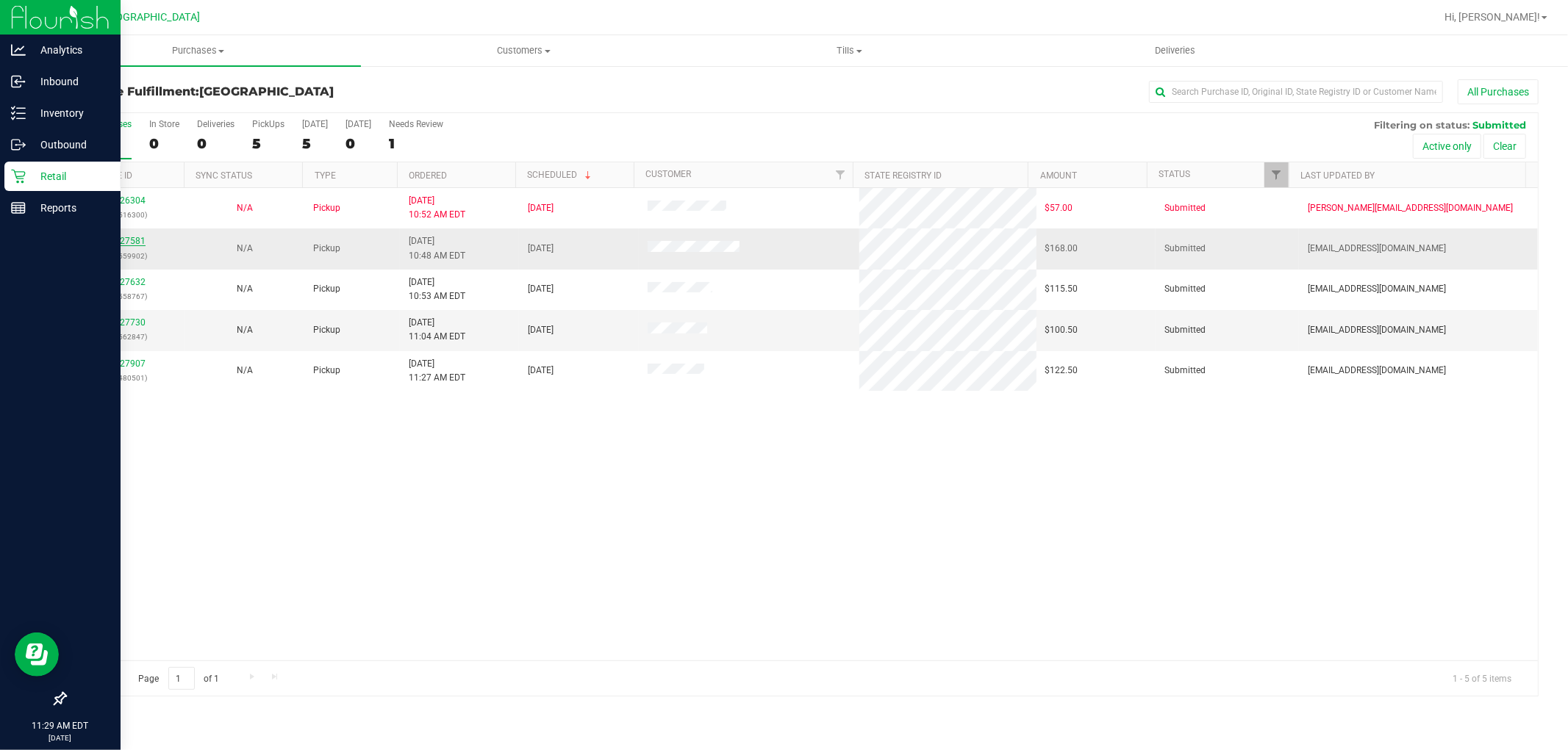
click at [140, 241] on link "11827581" at bounding box center [125, 241] width 41 height 11
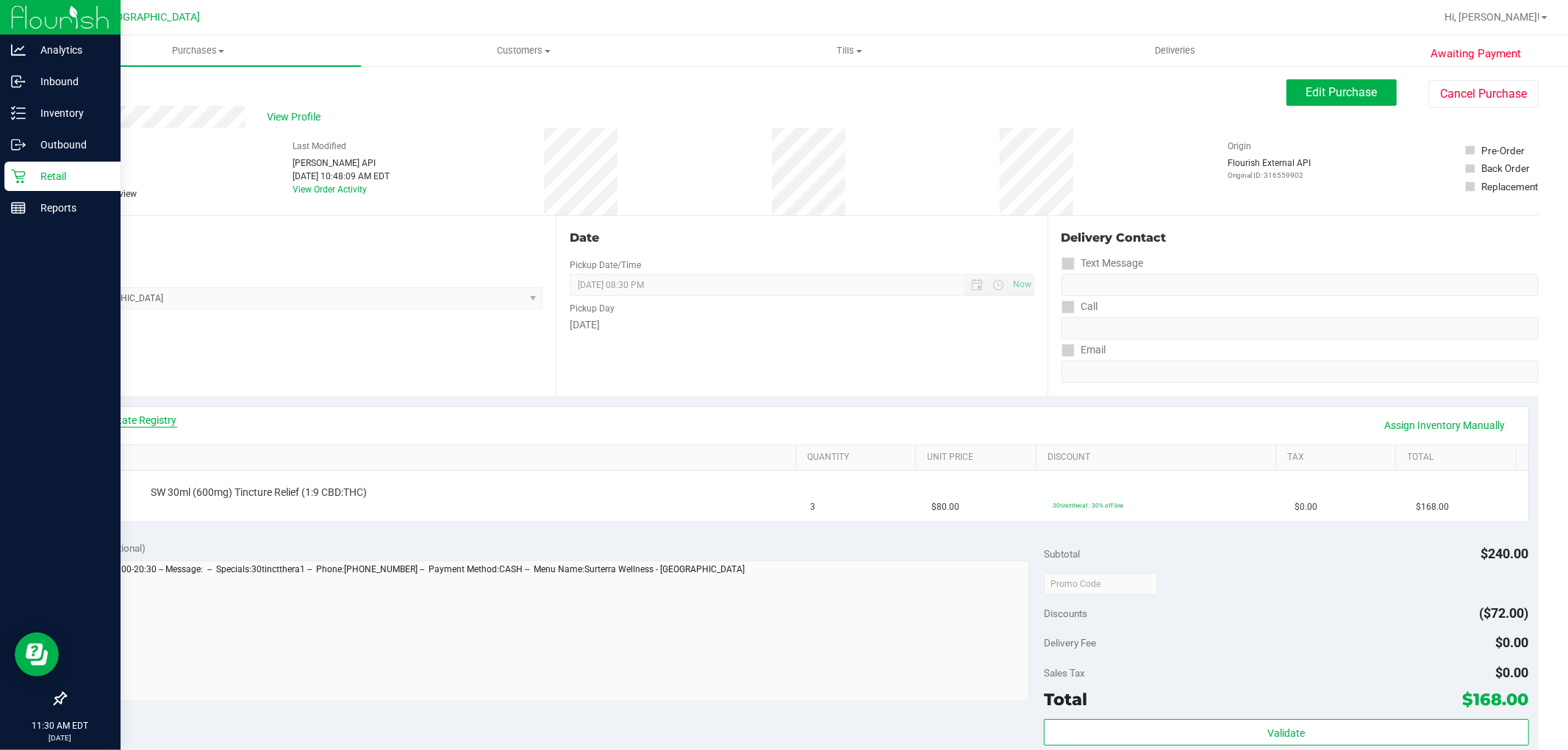
click at [168, 417] on link "View State Registry" at bounding box center [132, 420] width 89 height 15
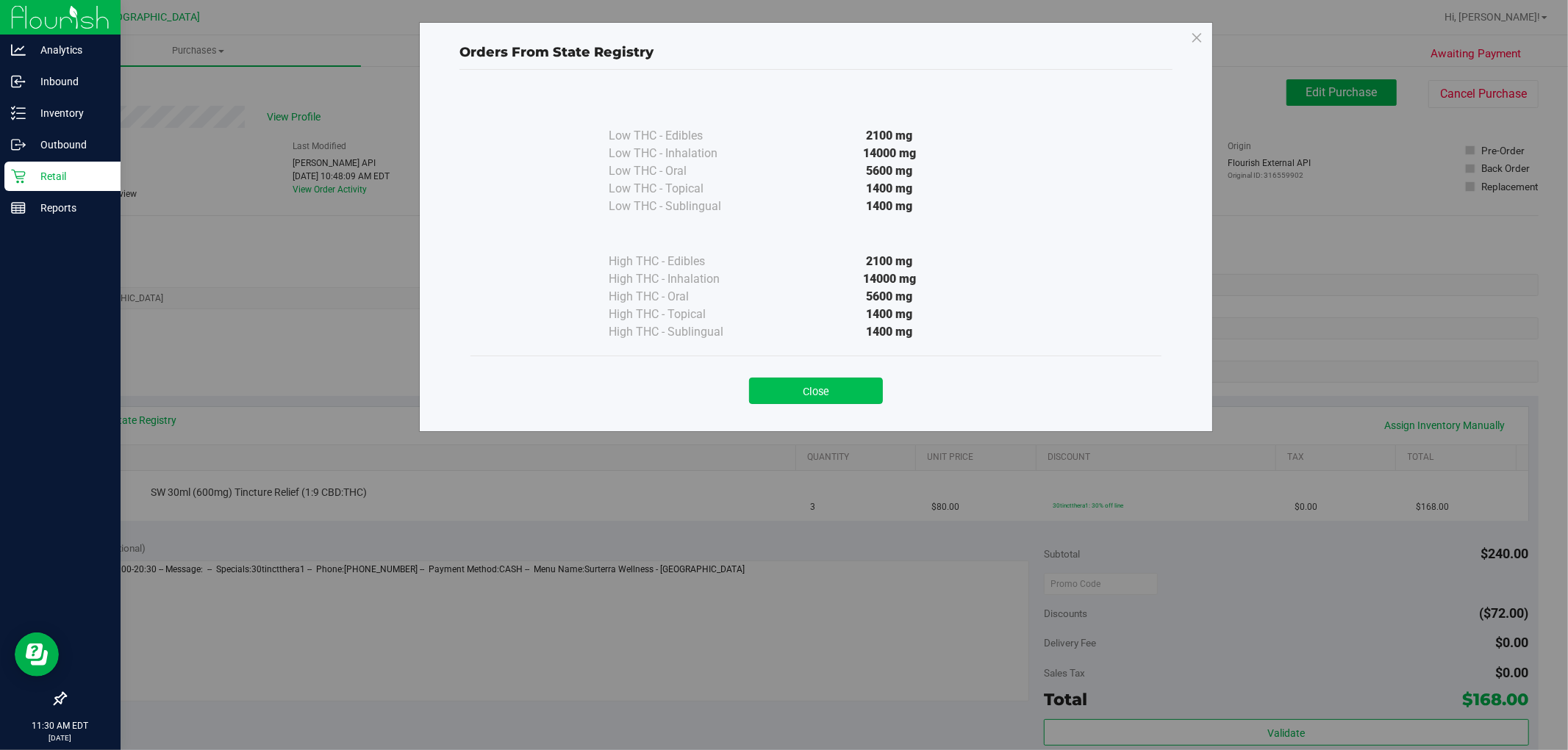
click at [826, 378] on button "Close" at bounding box center [816, 391] width 133 height 26
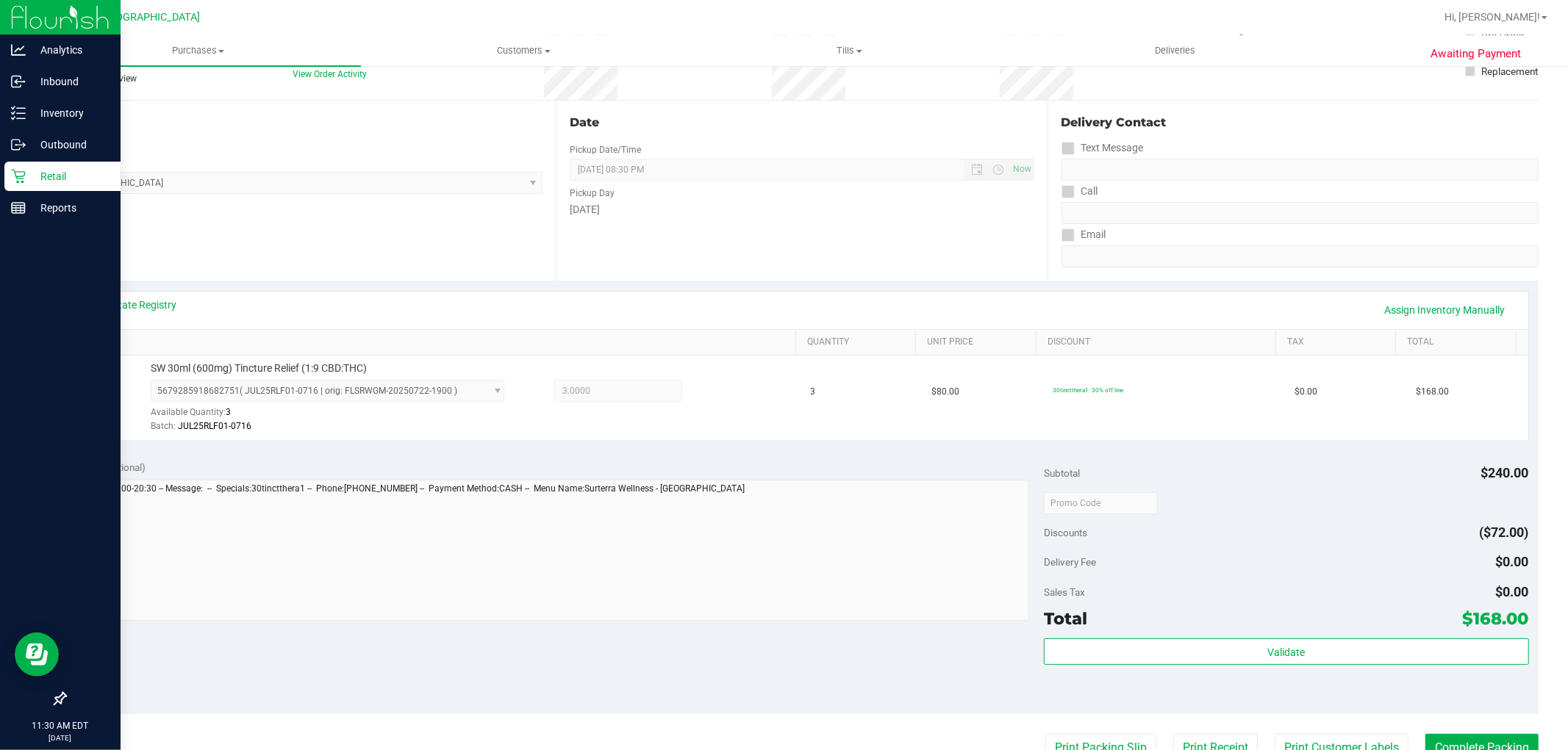
scroll to position [194, 0]
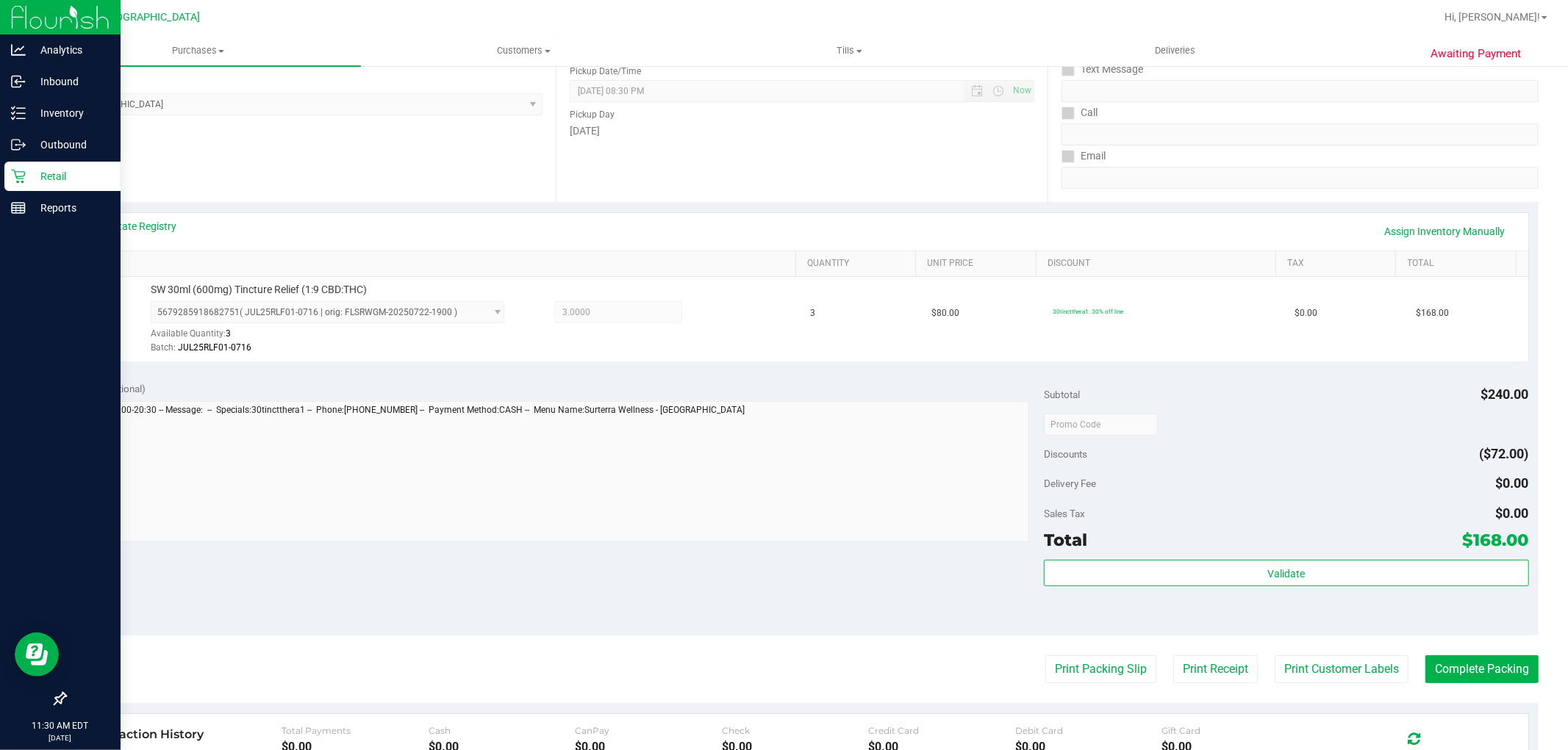
click at [1333, 532] on div "Total $168.00" at bounding box center [1286, 540] width 484 height 26
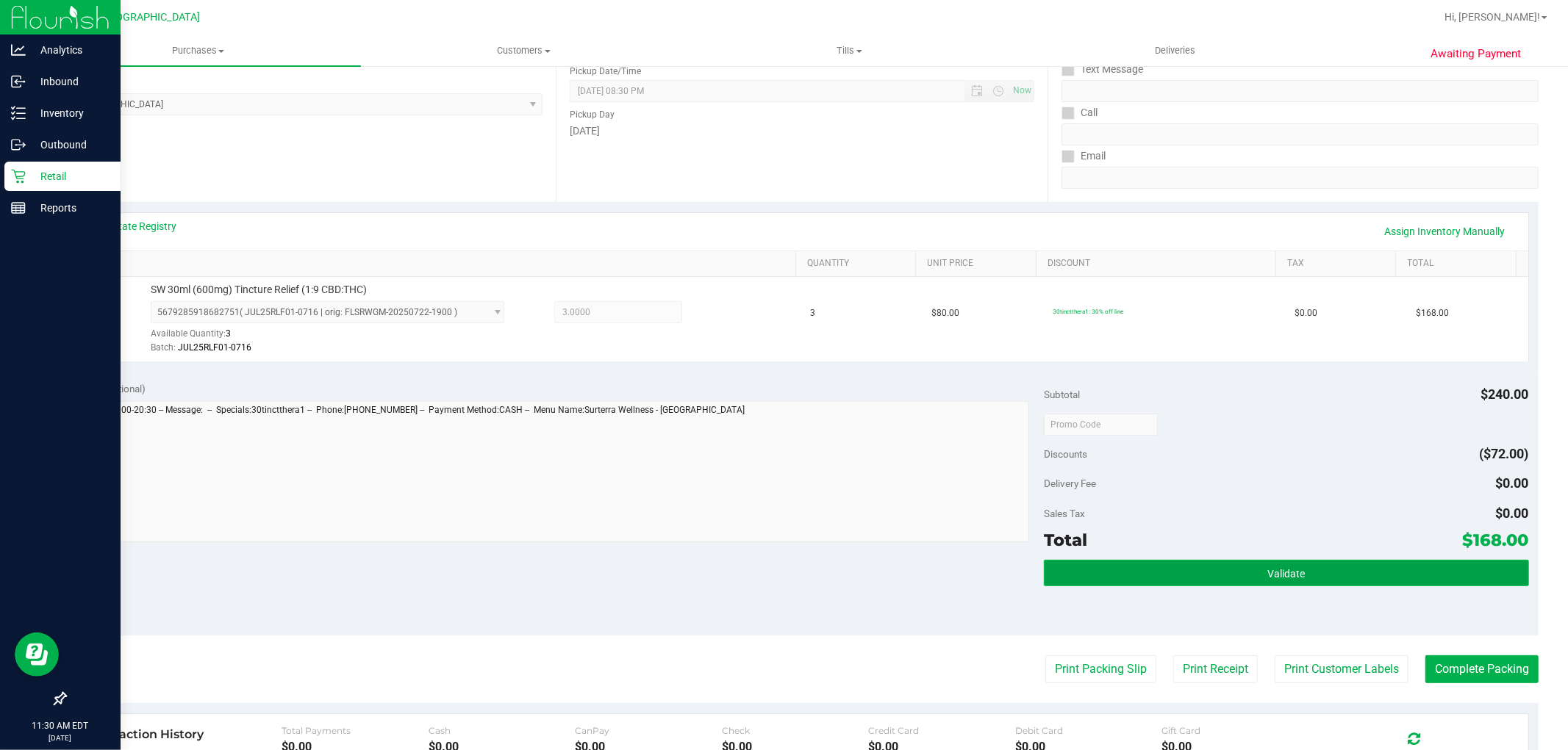
click at [1326, 577] on button "Validate" at bounding box center [1286, 573] width 484 height 26
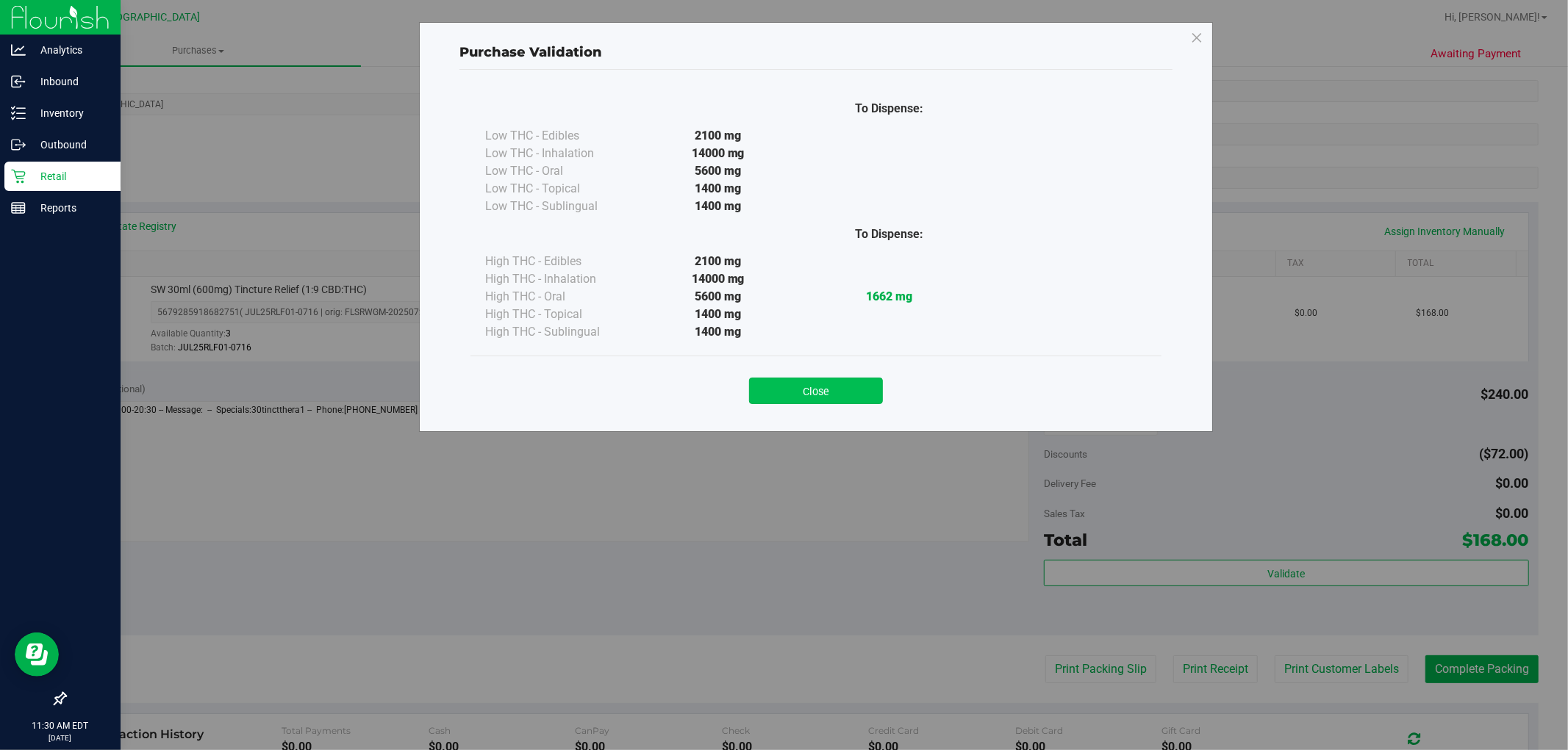
click at [813, 396] on button "Close" at bounding box center [816, 391] width 133 height 26
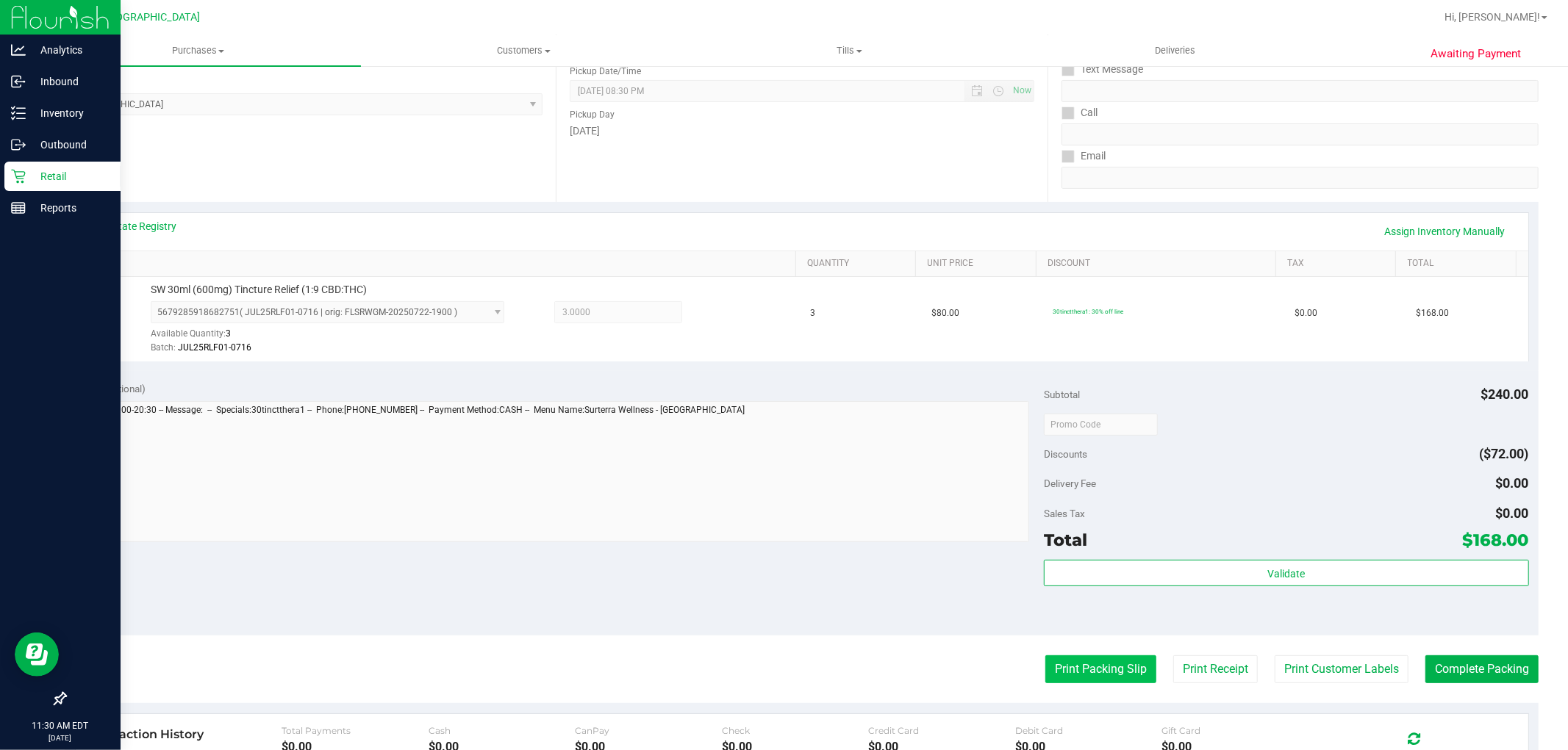
click at [1077, 662] on button "Print Packing Slip" at bounding box center [1100, 669] width 111 height 28
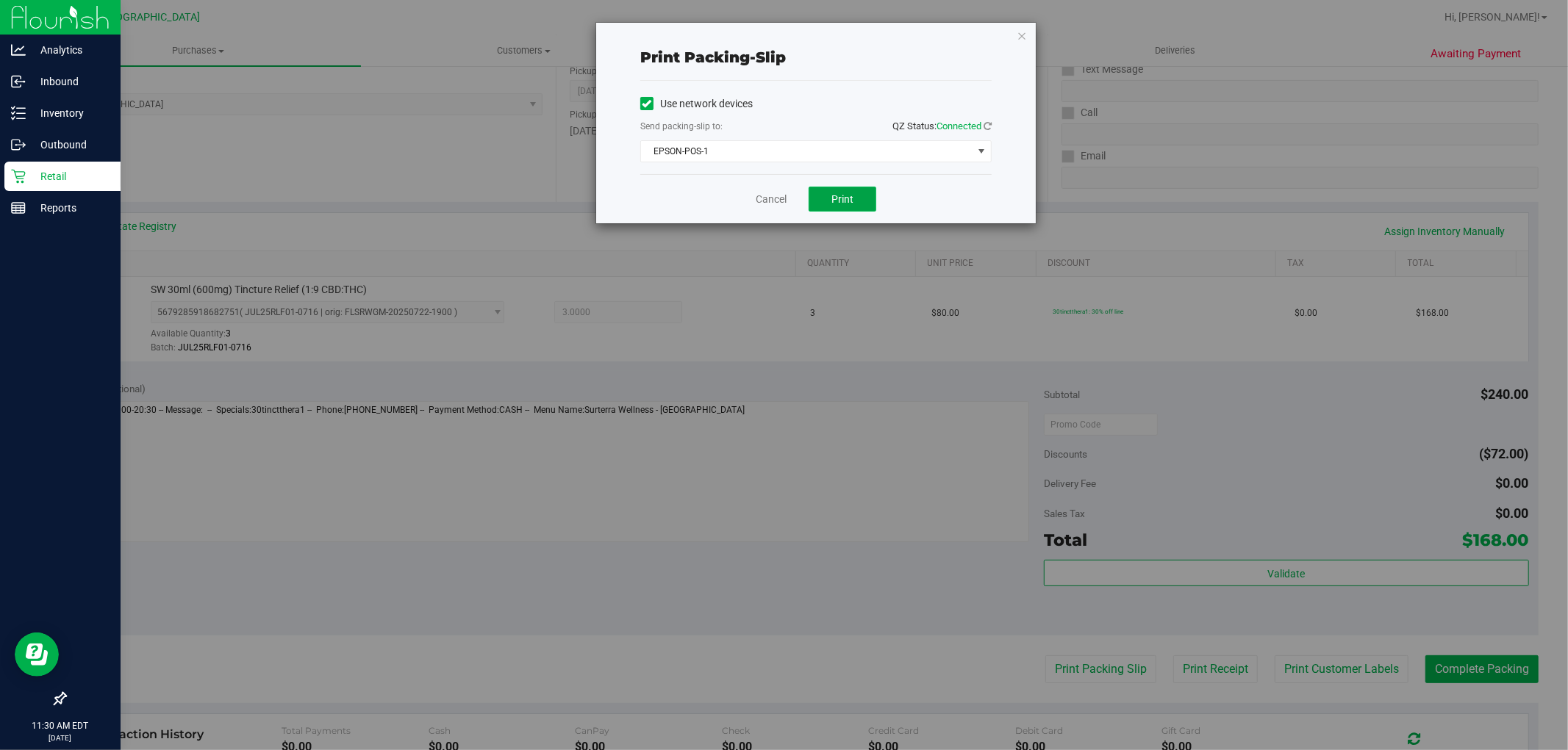
click at [833, 206] on button "Print" at bounding box center [842, 199] width 68 height 25
click at [770, 199] on link "Cancel" at bounding box center [770, 200] width 31 height 16
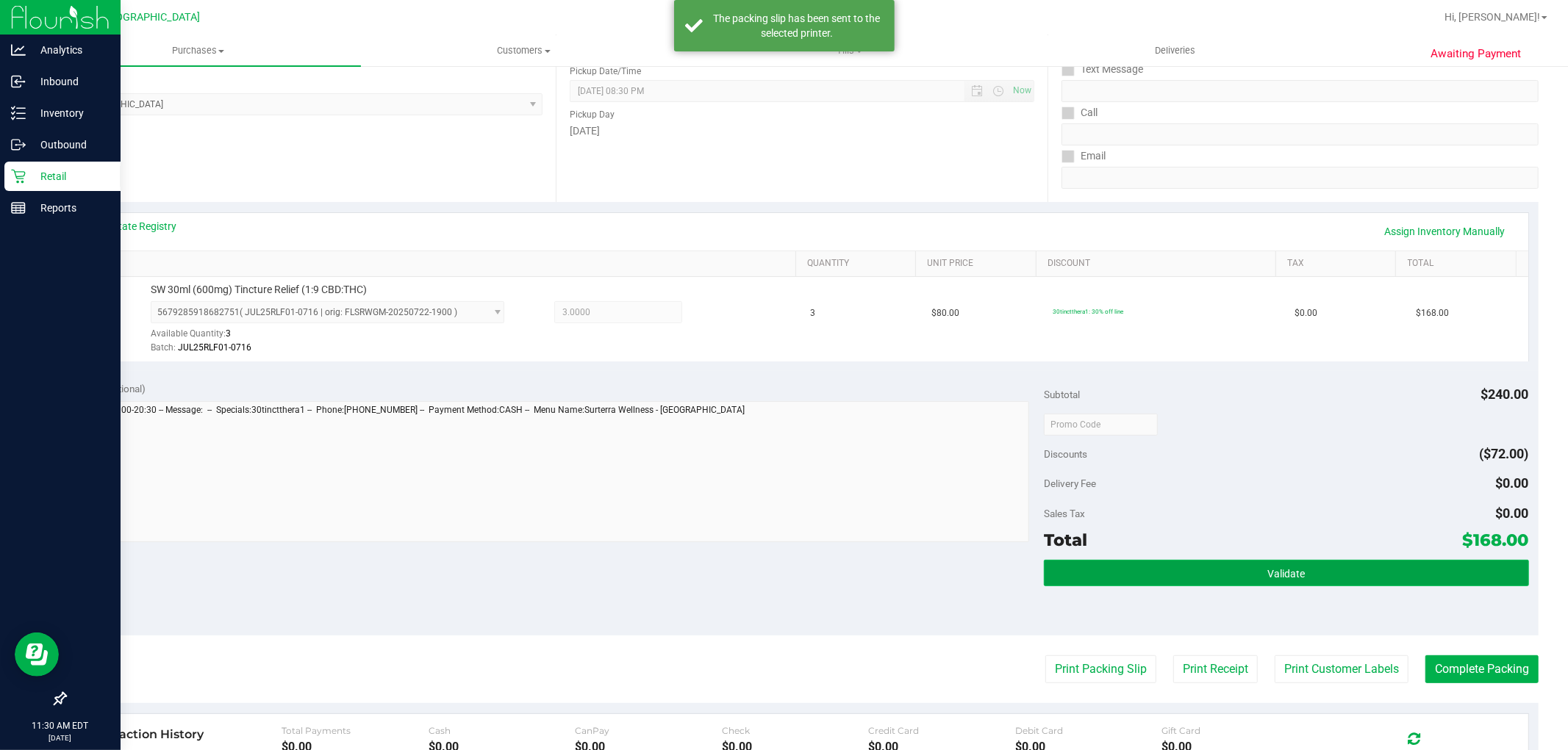
click at [1157, 568] on button "Validate" at bounding box center [1286, 573] width 484 height 26
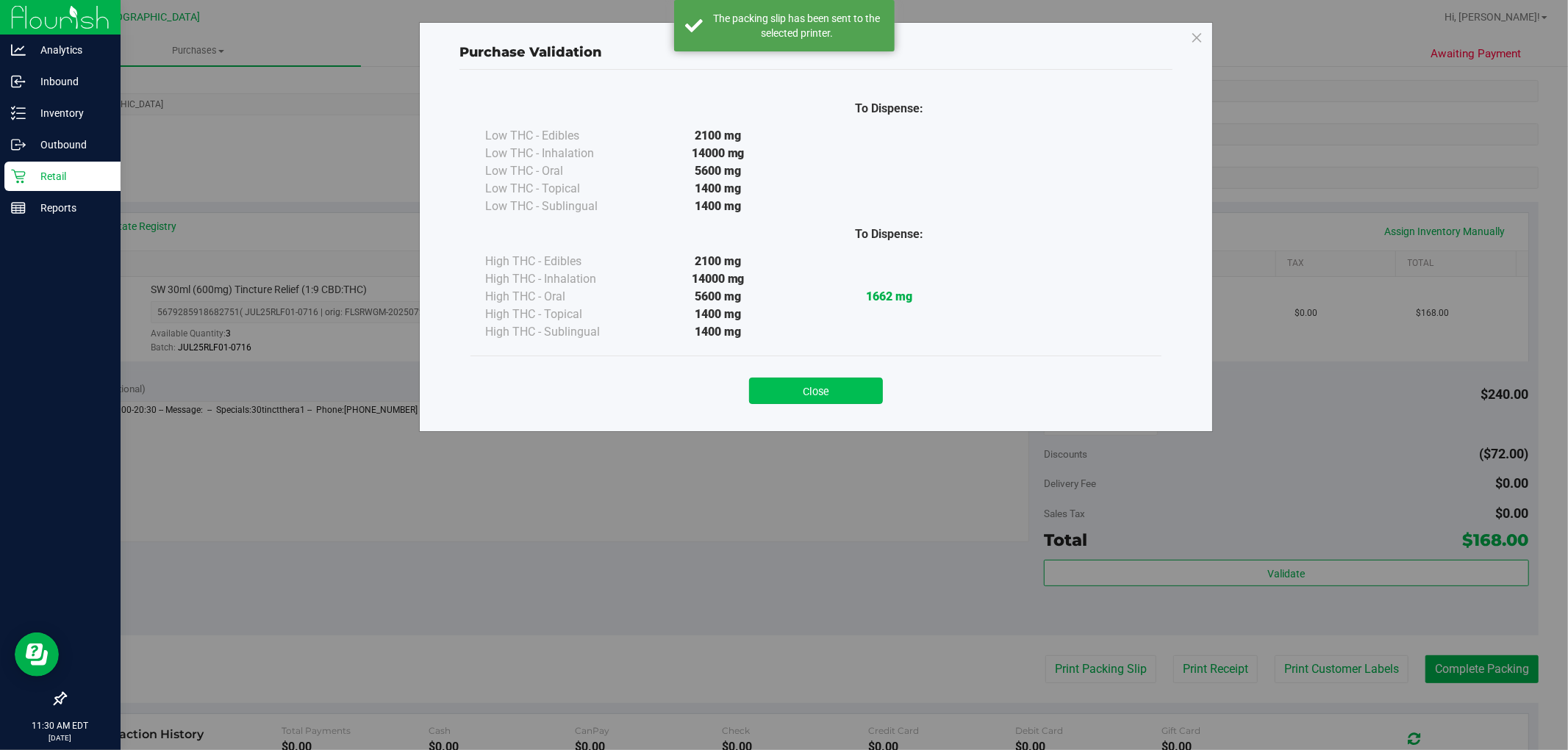
click at [821, 383] on button "Close" at bounding box center [816, 391] width 133 height 26
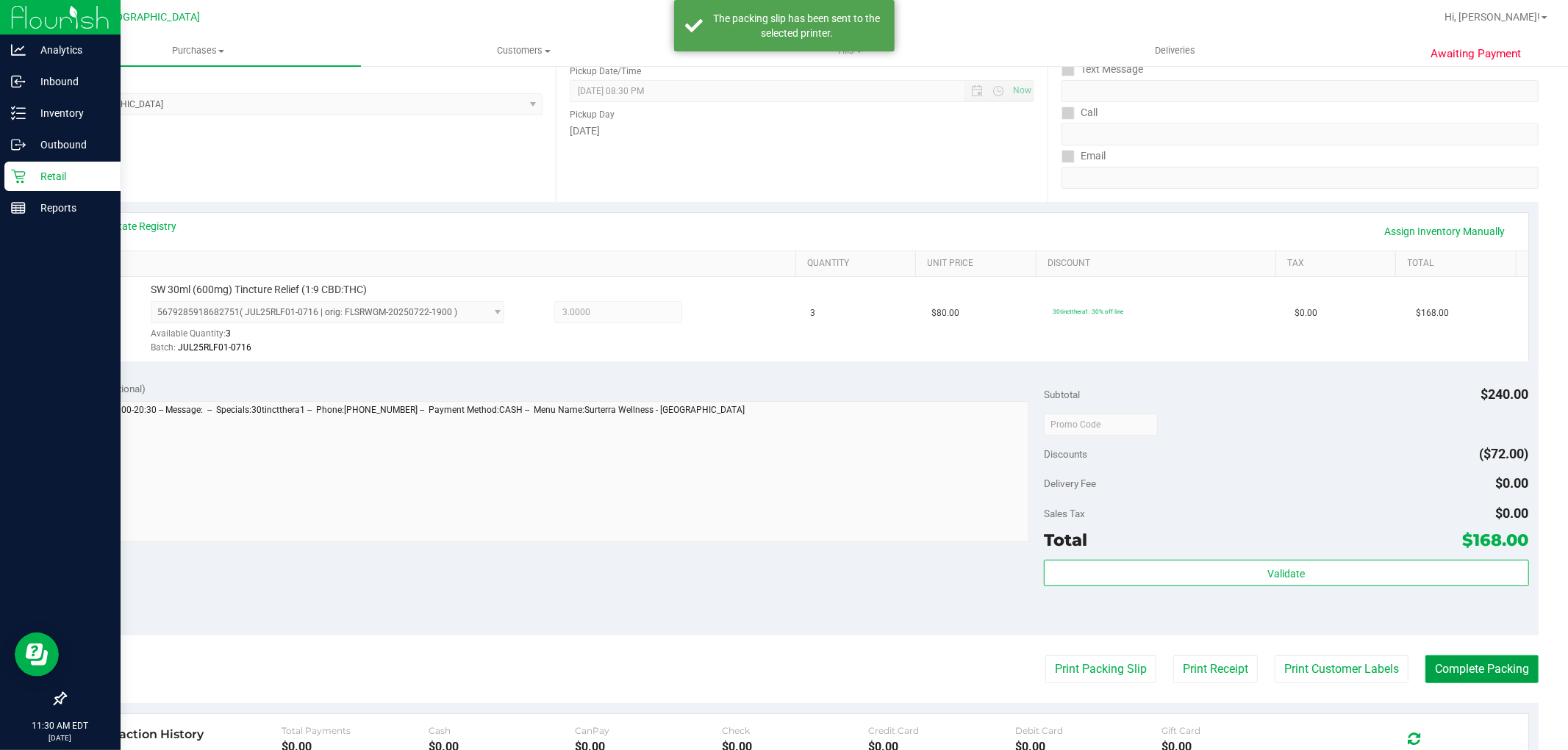
click at [1457, 680] on button "Complete Packing" at bounding box center [1482, 669] width 113 height 28
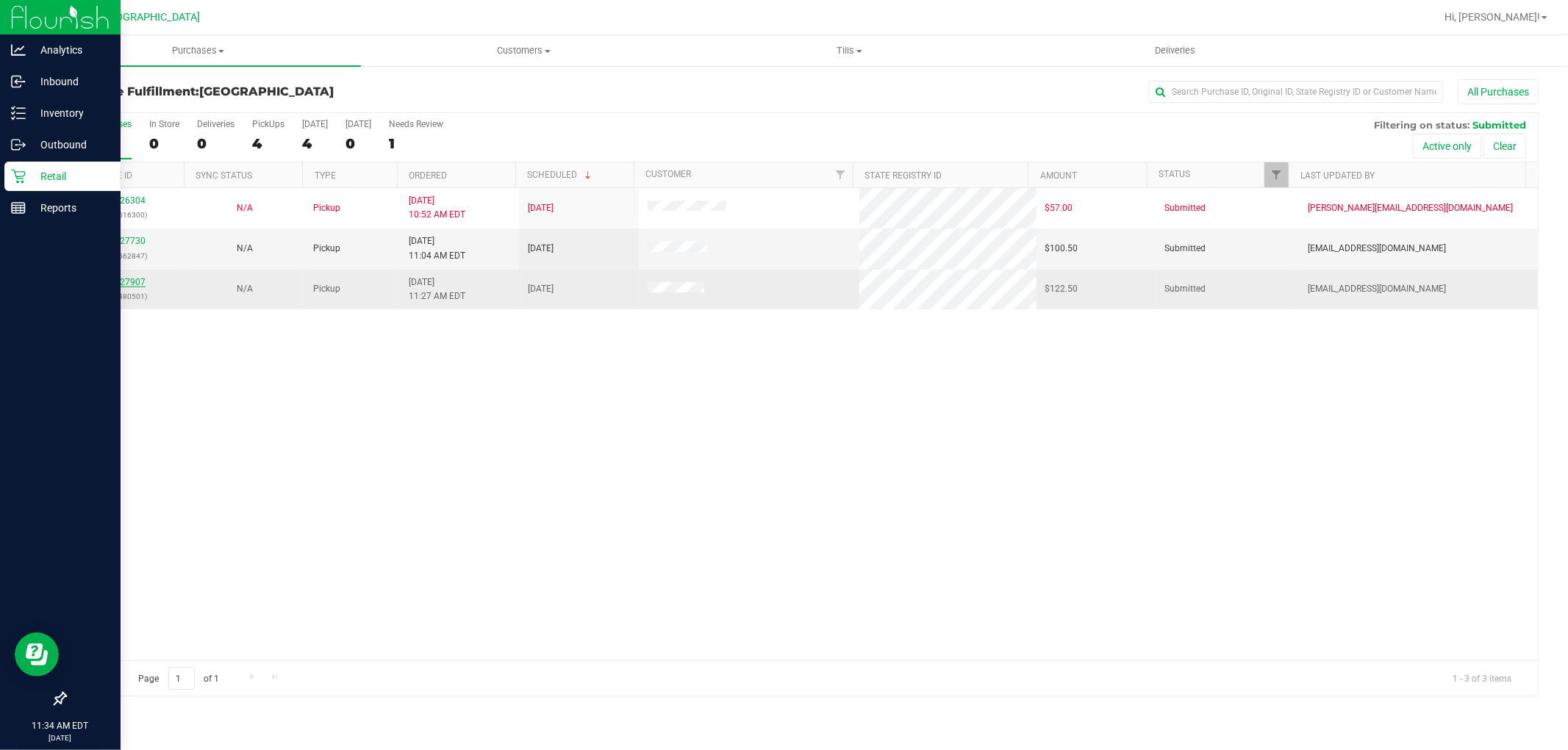
click at [127, 282] on link "11827907" at bounding box center [125, 282] width 41 height 11
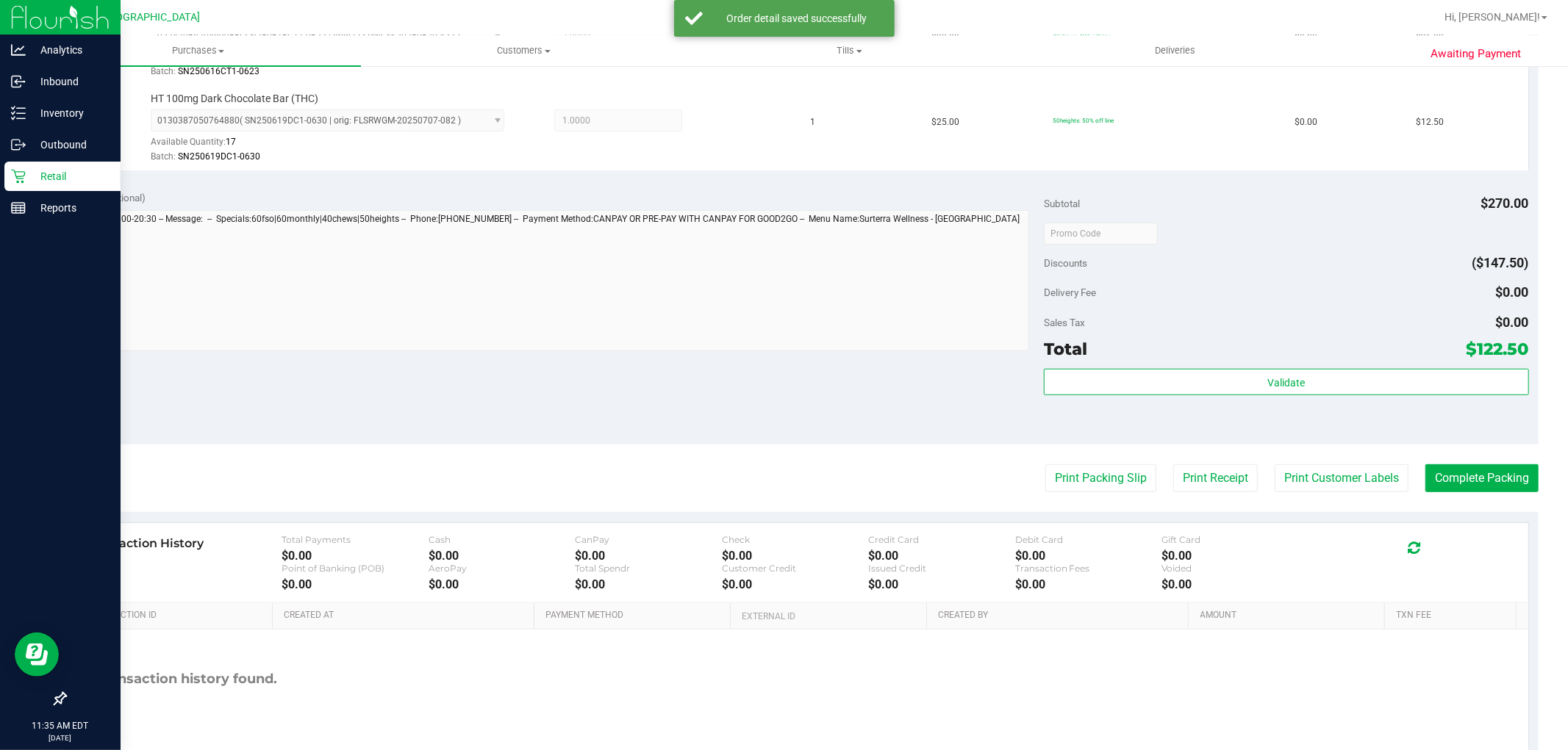
scroll to position [656, 0]
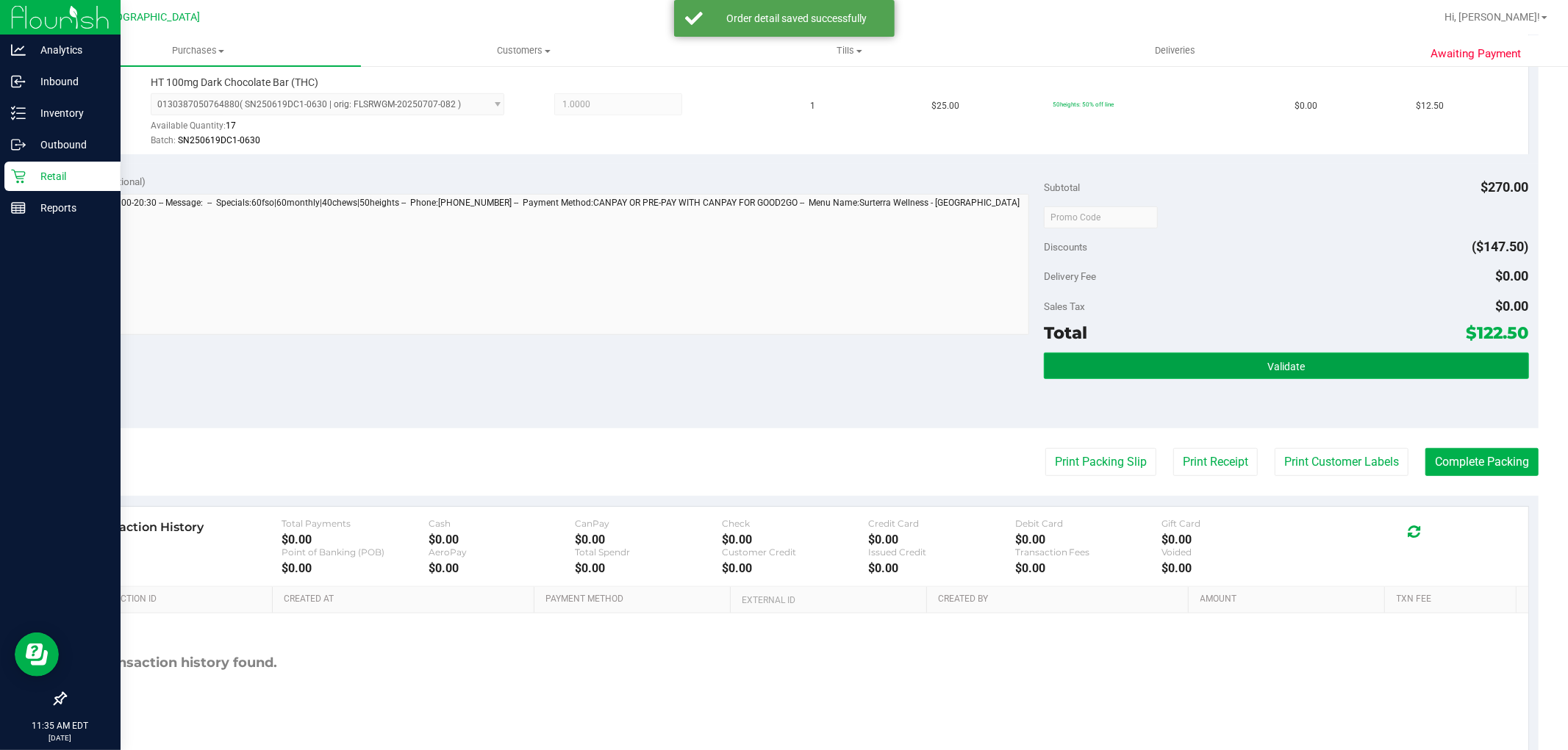
click at [1291, 365] on span "Validate" at bounding box center [1286, 366] width 38 height 11
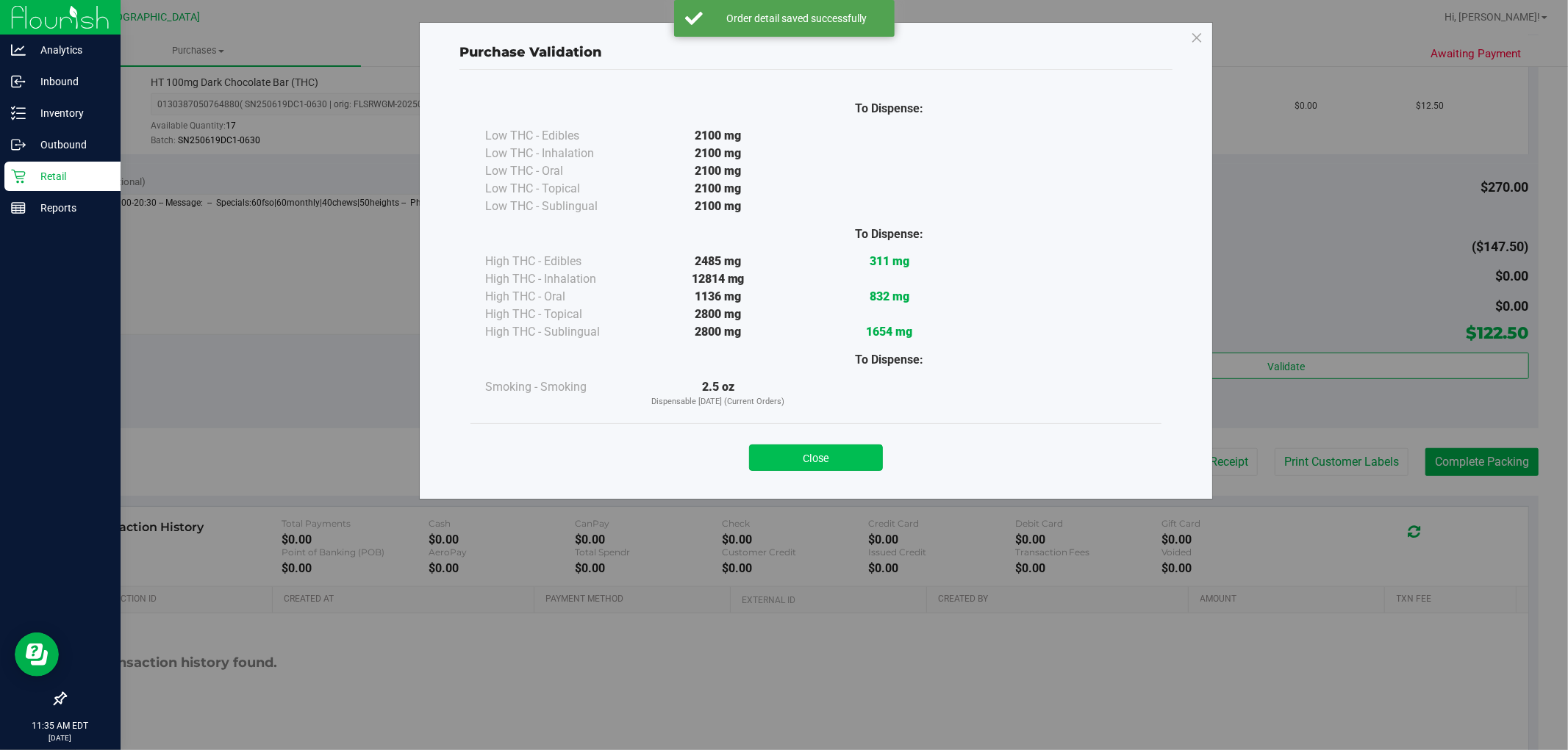
click at [827, 446] on button "Close" at bounding box center [816, 458] width 133 height 26
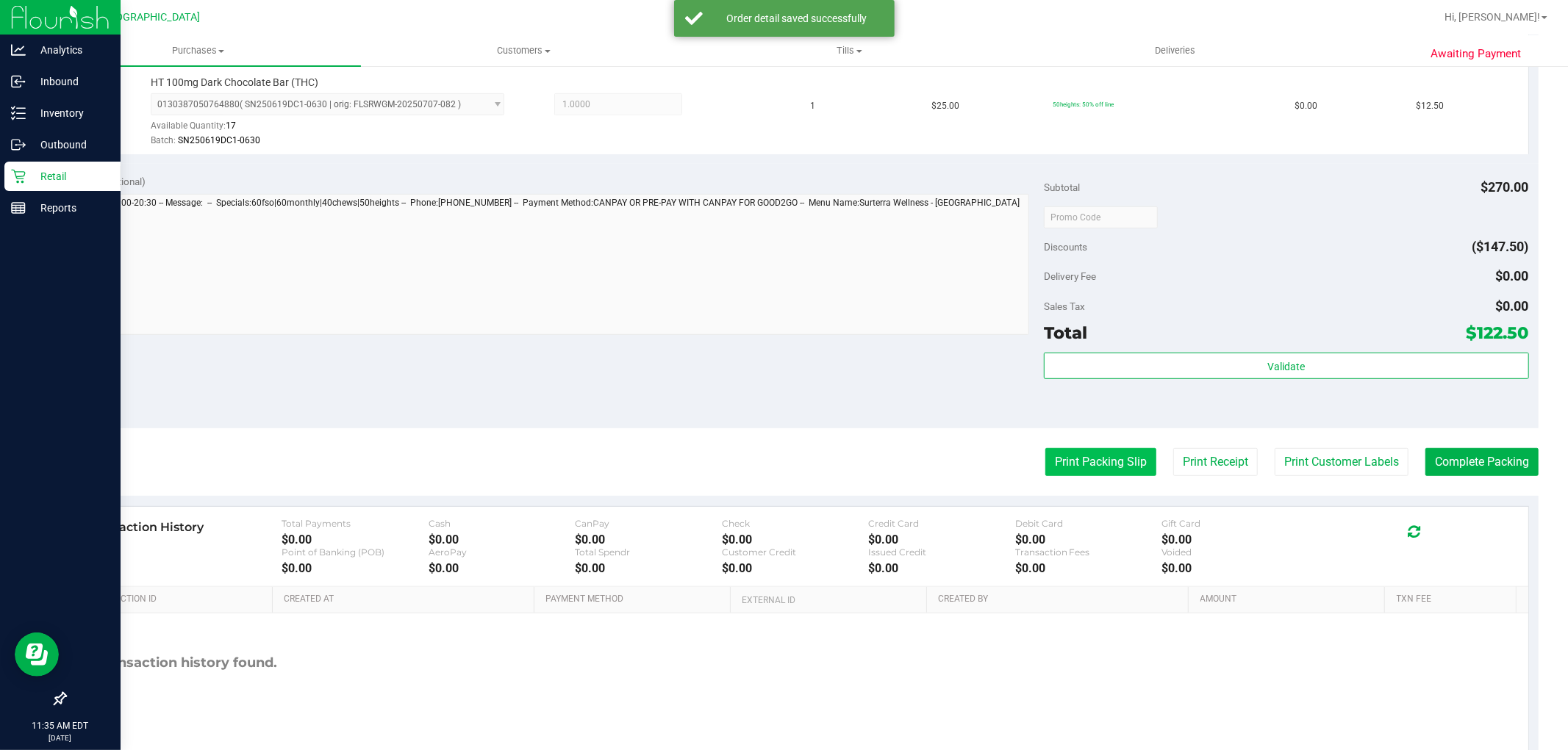
click at [1077, 460] on button "Print Packing Slip" at bounding box center [1100, 462] width 111 height 28
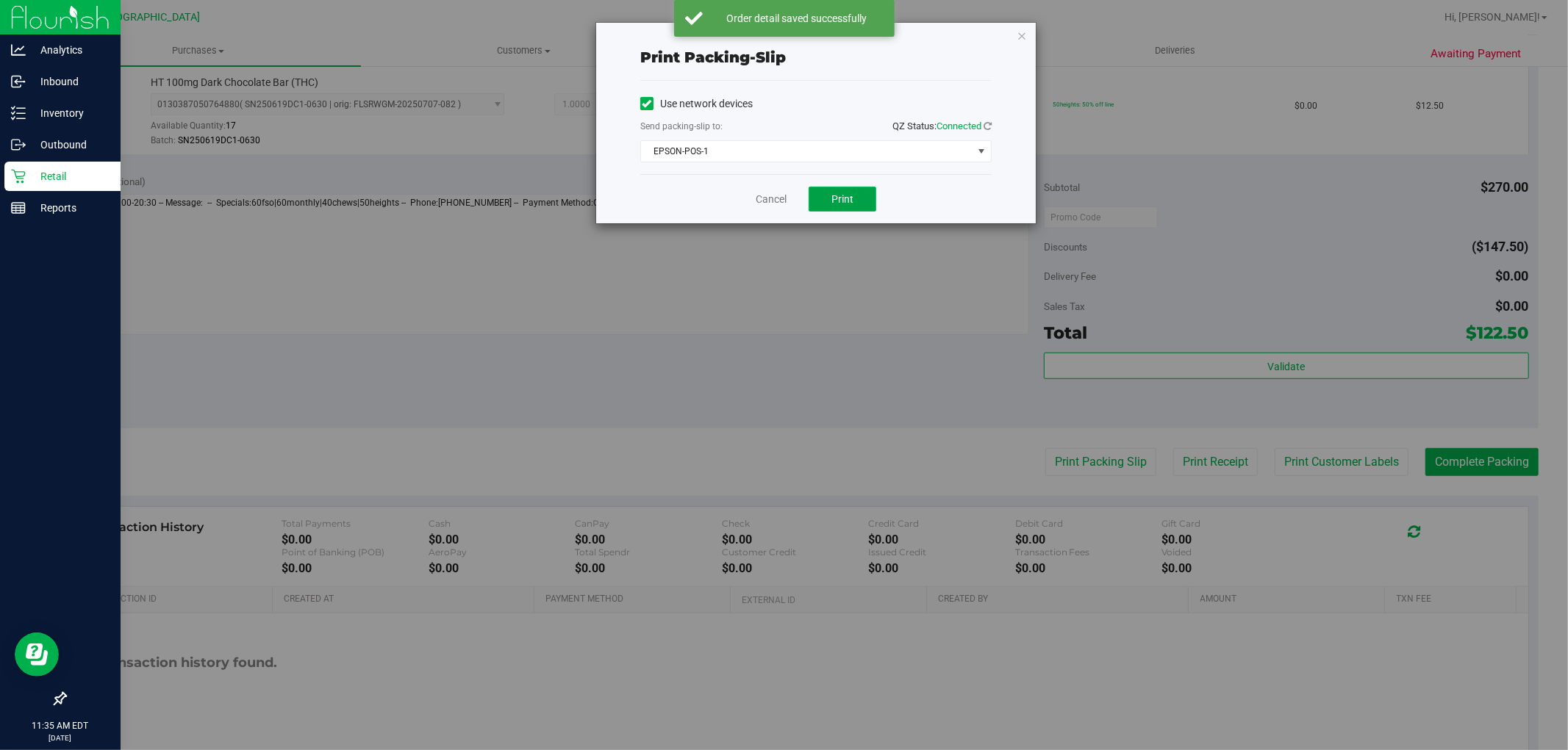
click at [851, 206] on button "Print" at bounding box center [842, 199] width 68 height 25
click at [777, 204] on link "Cancel" at bounding box center [770, 200] width 31 height 16
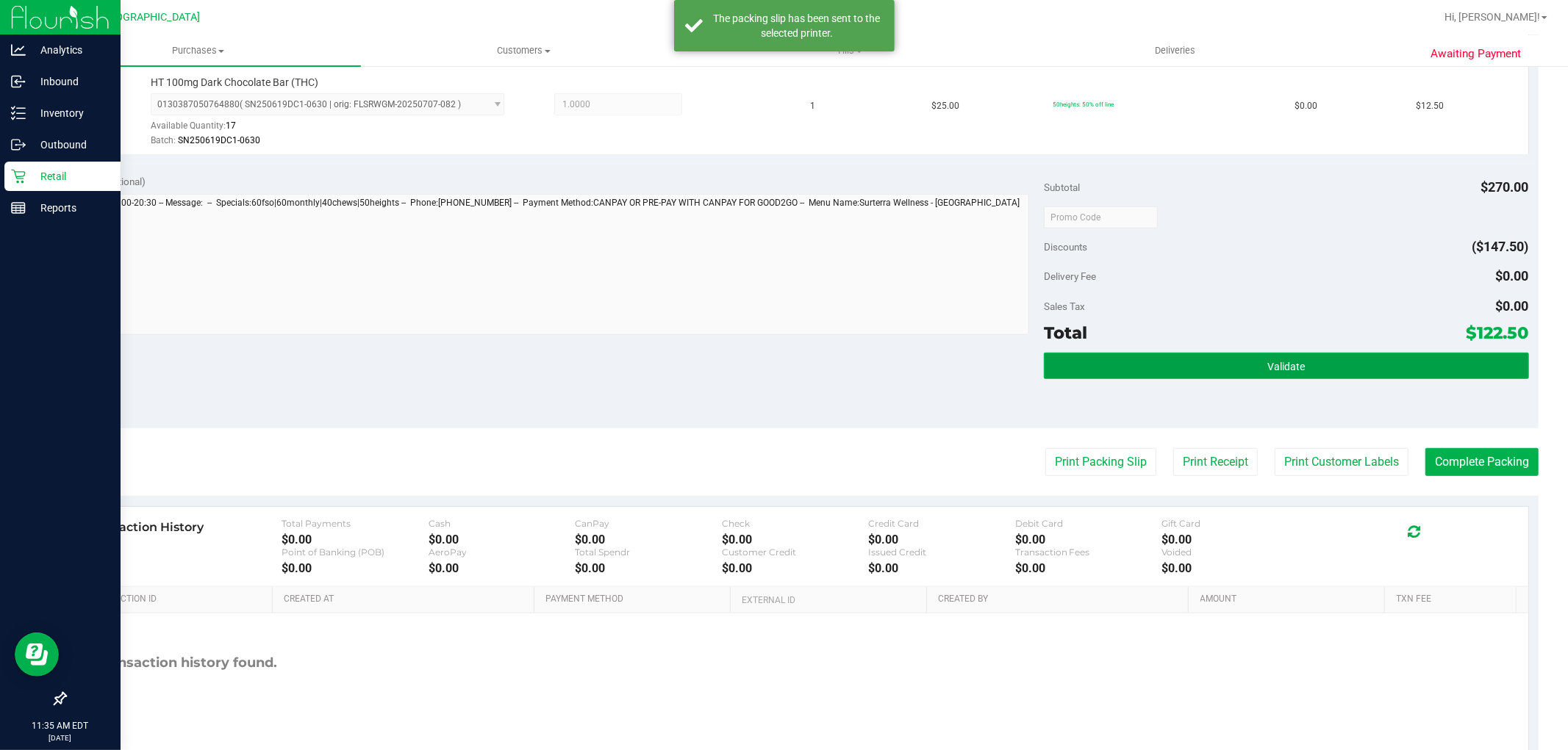
click at [1371, 358] on button "Validate" at bounding box center [1286, 366] width 484 height 26
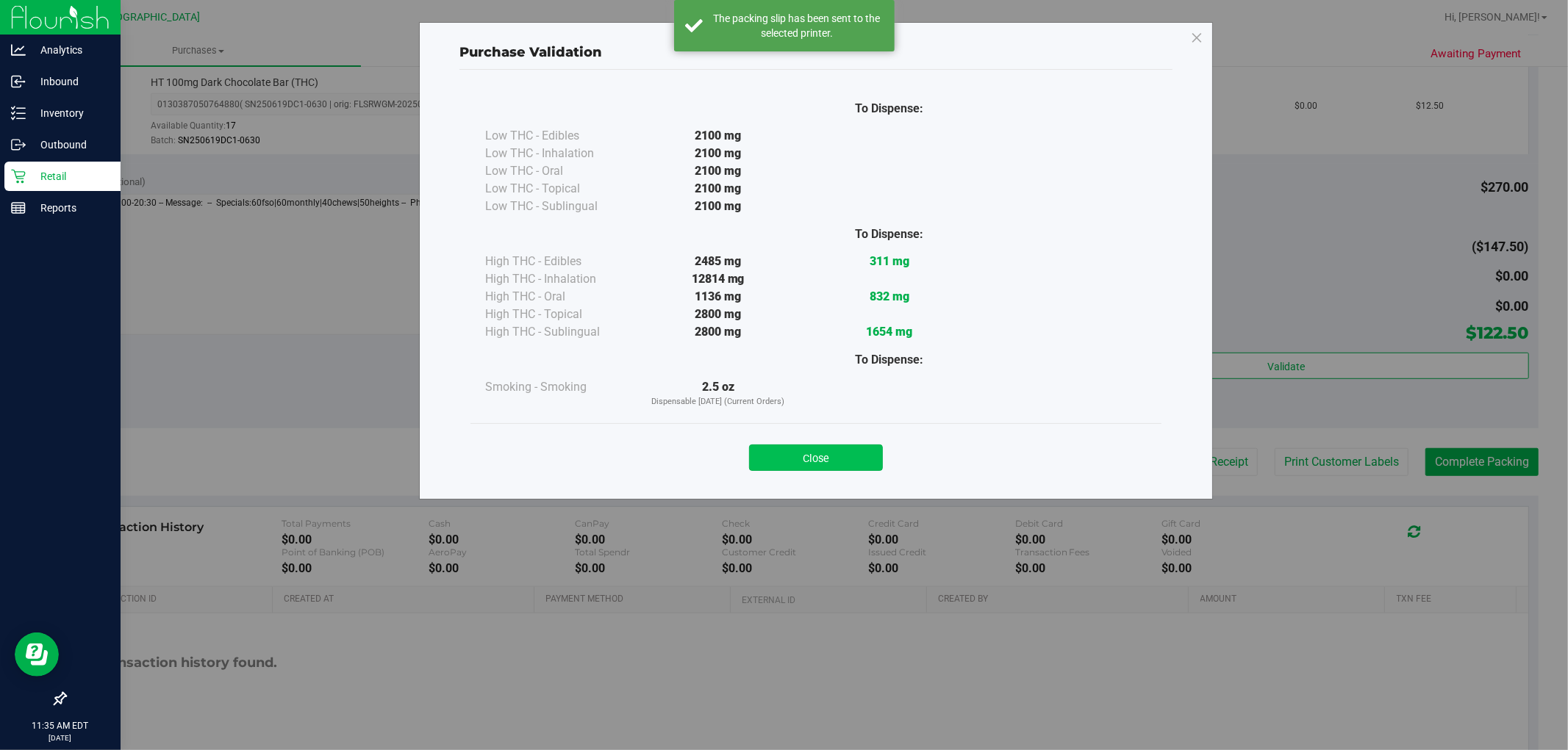
click at [841, 468] on button "Close" at bounding box center [816, 458] width 133 height 26
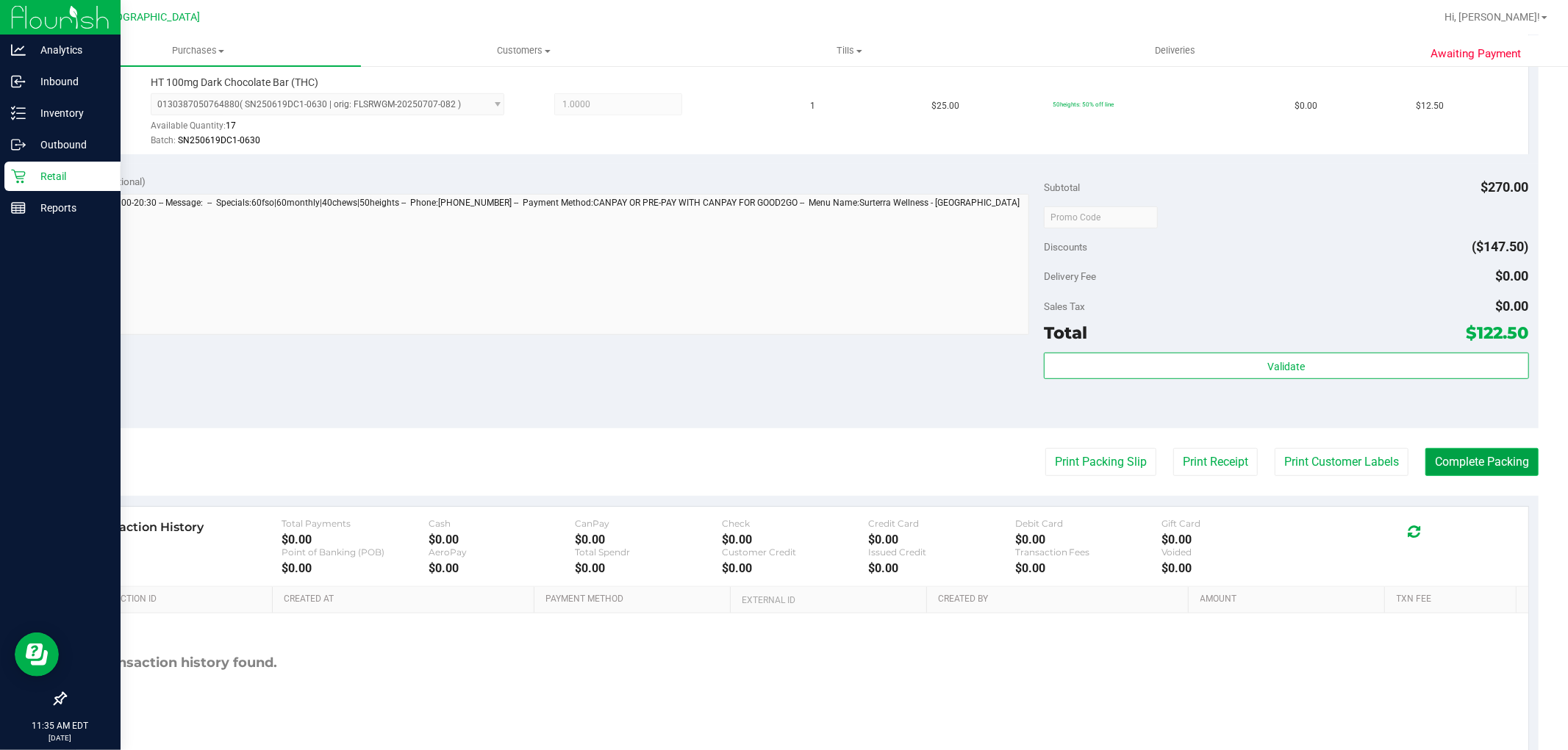
click at [1463, 468] on button "Complete Packing" at bounding box center [1482, 462] width 113 height 28
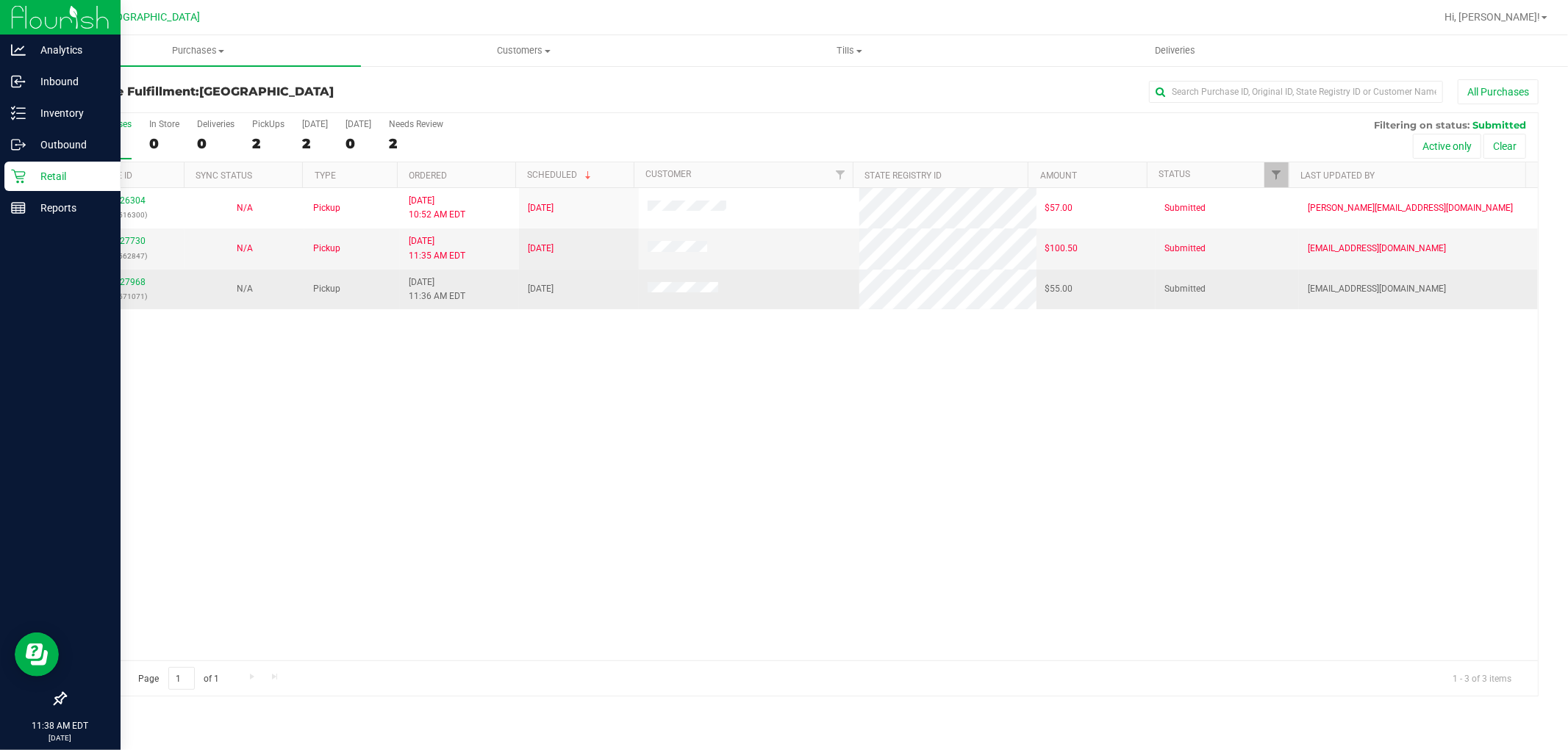
drag, startPoint x: 154, startPoint y: 288, endPoint x: 146, endPoint y: 283, distance: 9.4
click at [153, 288] on div "11827968 (316571071)" at bounding box center [125, 289] width 102 height 28
click at [140, 283] on link "11827968" at bounding box center [125, 282] width 41 height 11
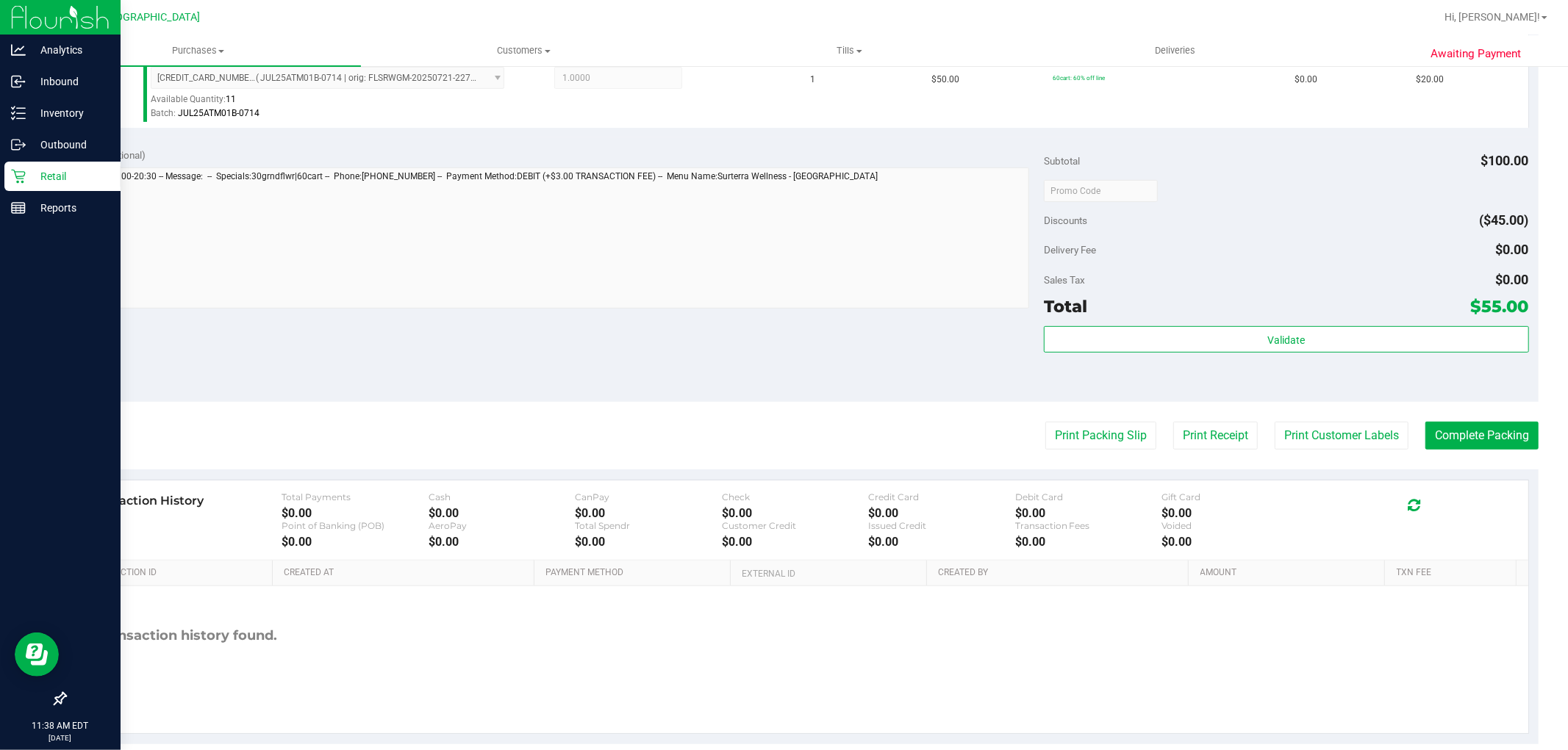
scroll to position [538, 0]
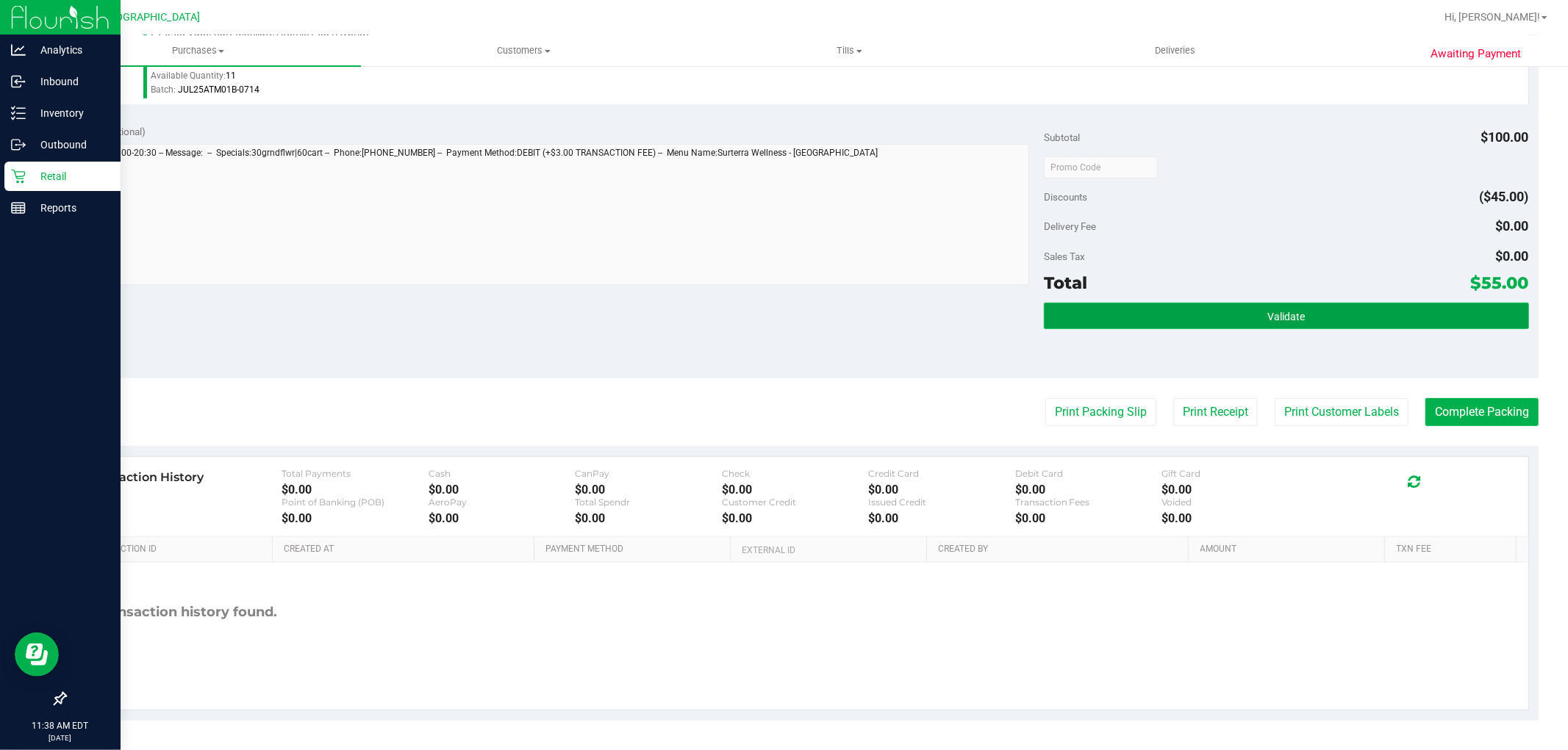
click at [1317, 304] on button "Validate" at bounding box center [1286, 316] width 484 height 26
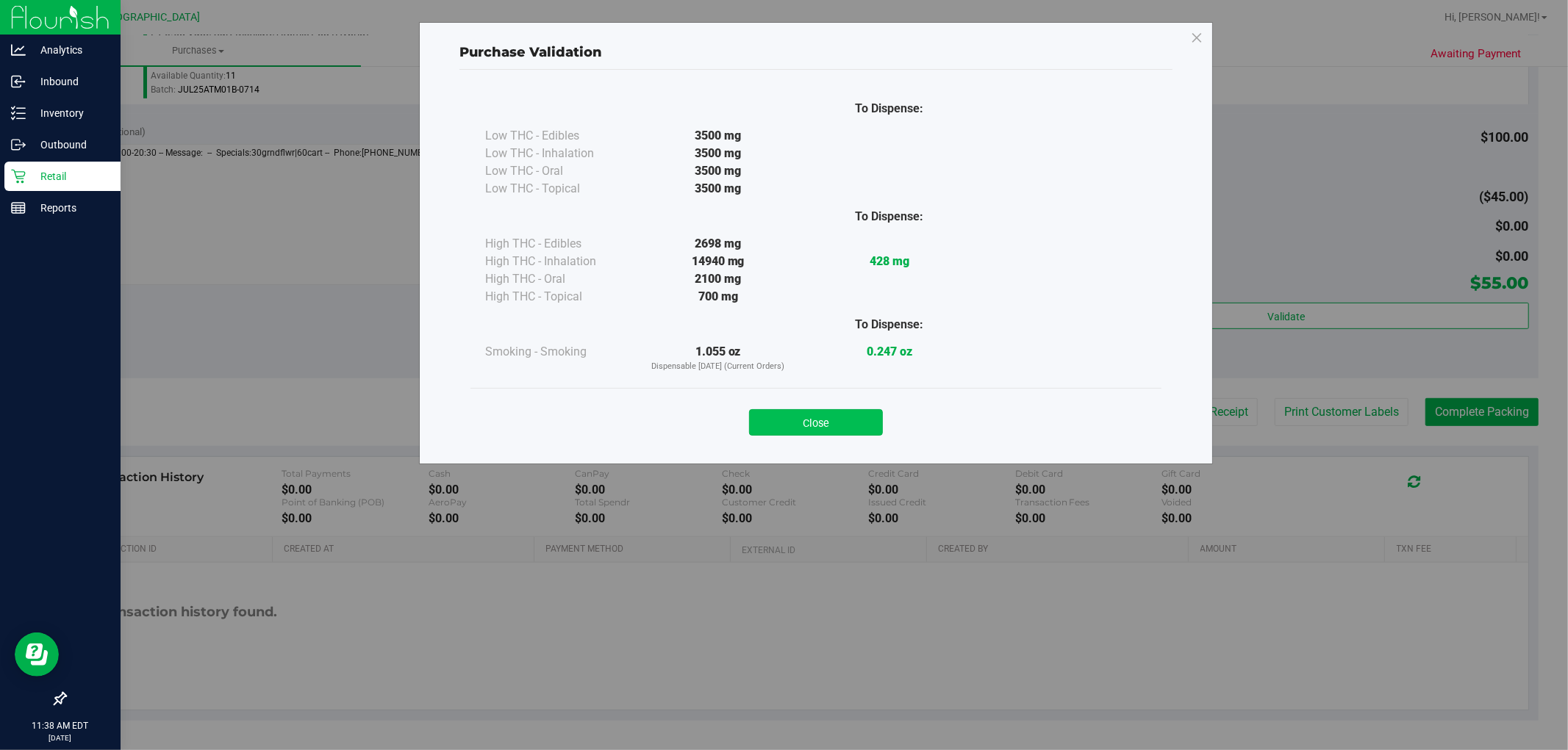
click at [833, 415] on button "Close" at bounding box center [816, 423] width 133 height 26
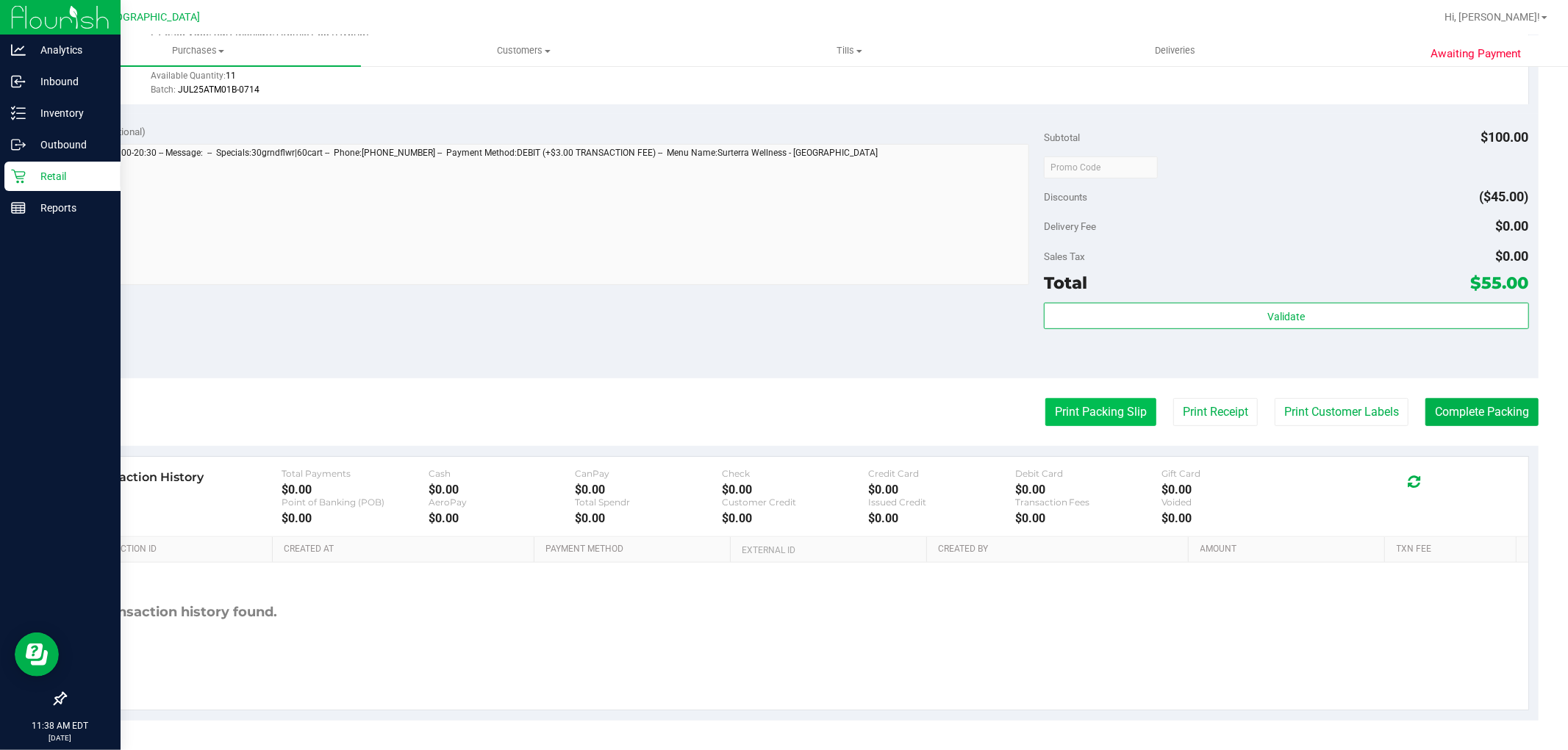
click at [1099, 419] on button "Print Packing Slip" at bounding box center [1100, 412] width 111 height 28
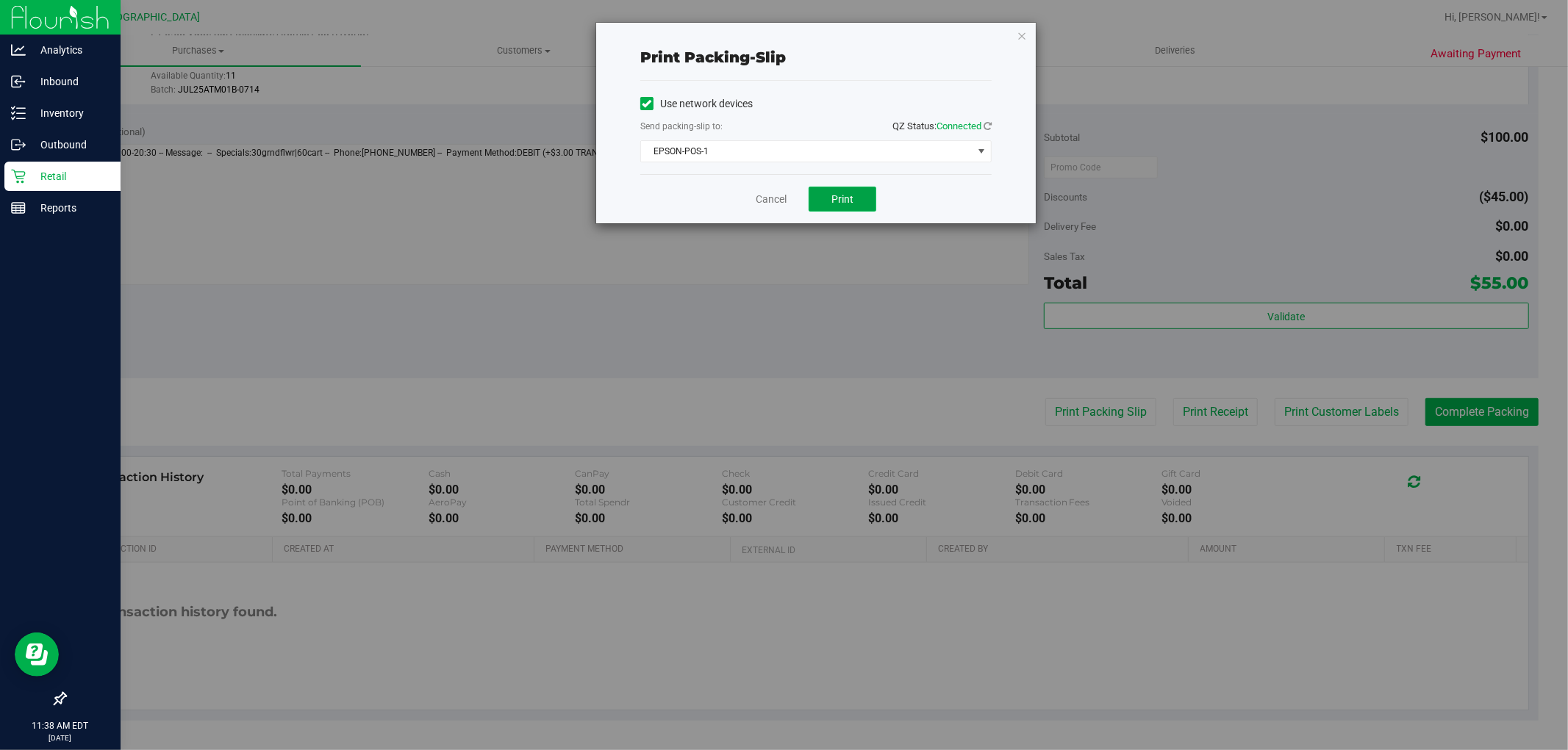
click at [850, 202] on span "Print" at bounding box center [842, 198] width 22 height 11
click at [776, 199] on link "Cancel" at bounding box center [770, 200] width 31 height 16
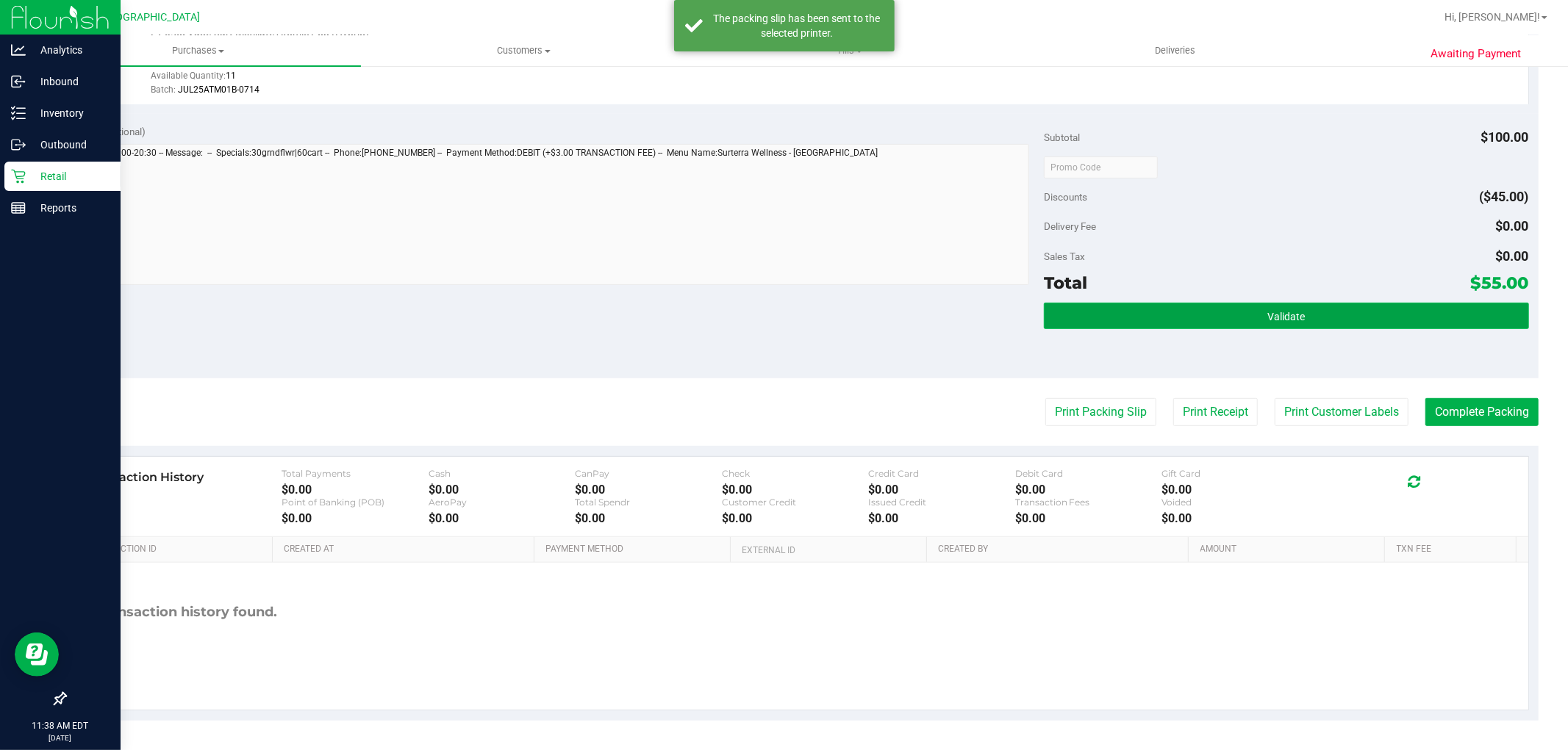
click at [1204, 317] on button "Validate" at bounding box center [1286, 316] width 484 height 26
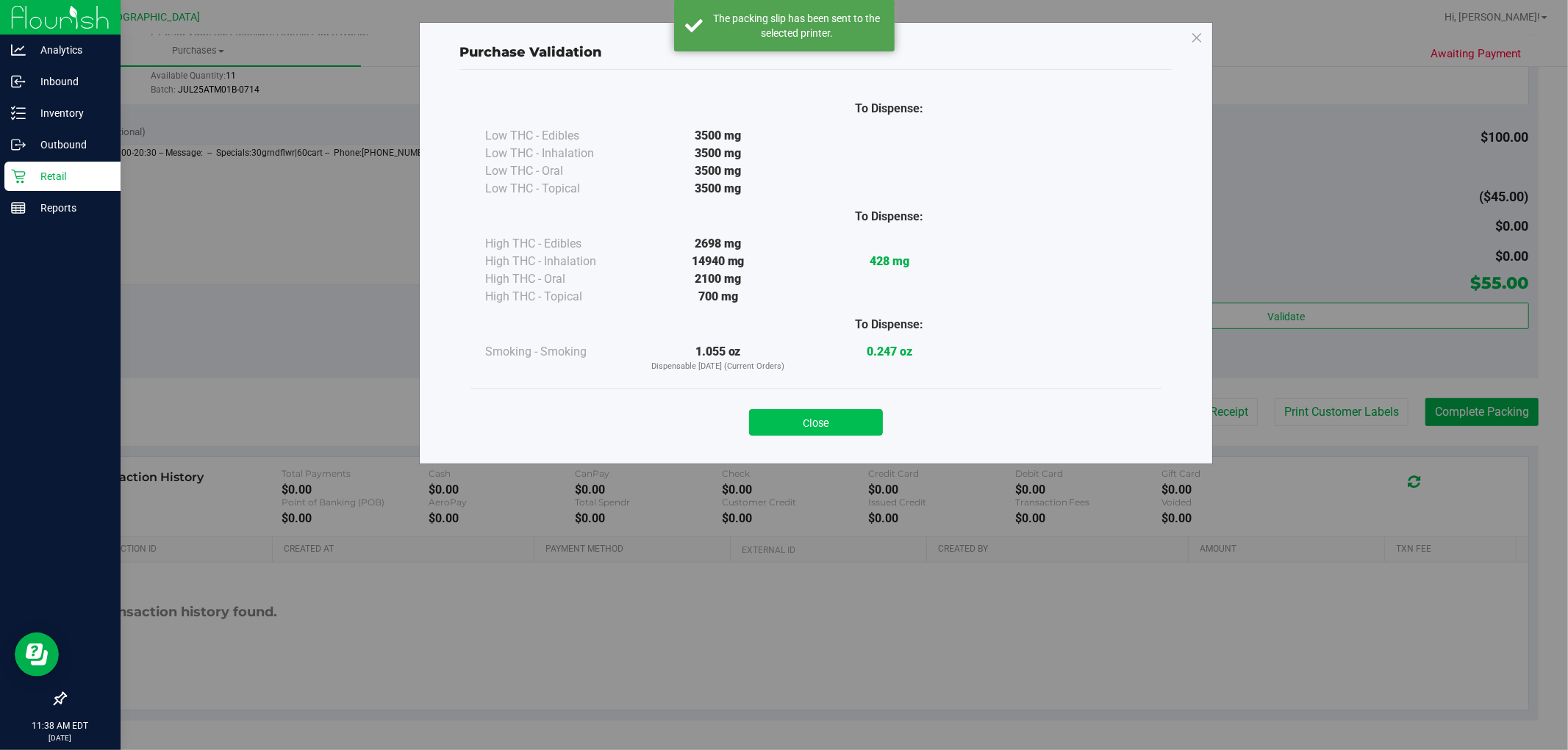
click at [844, 415] on button "Close" at bounding box center [816, 423] width 133 height 26
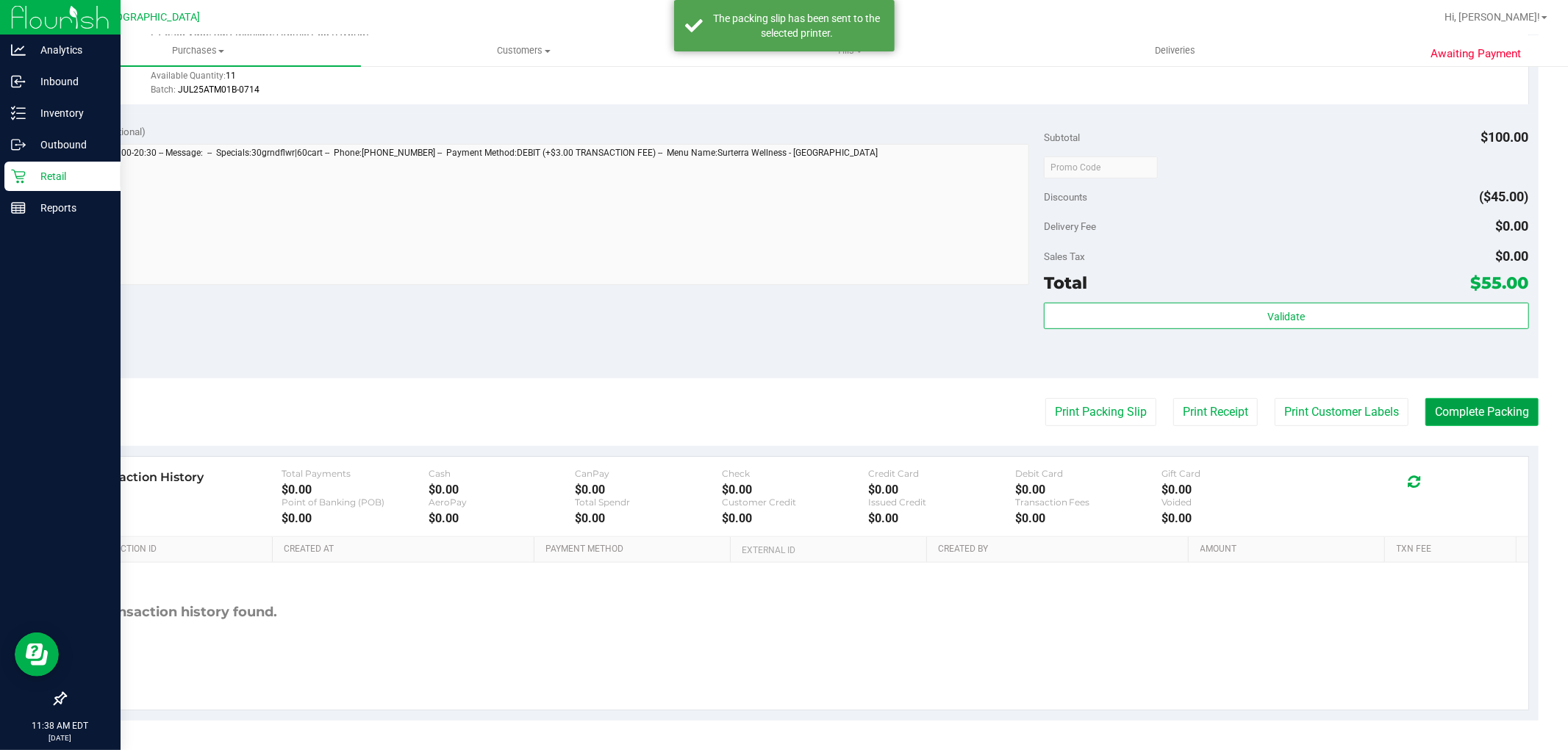
click at [1441, 405] on button "Complete Packing" at bounding box center [1482, 412] width 113 height 28
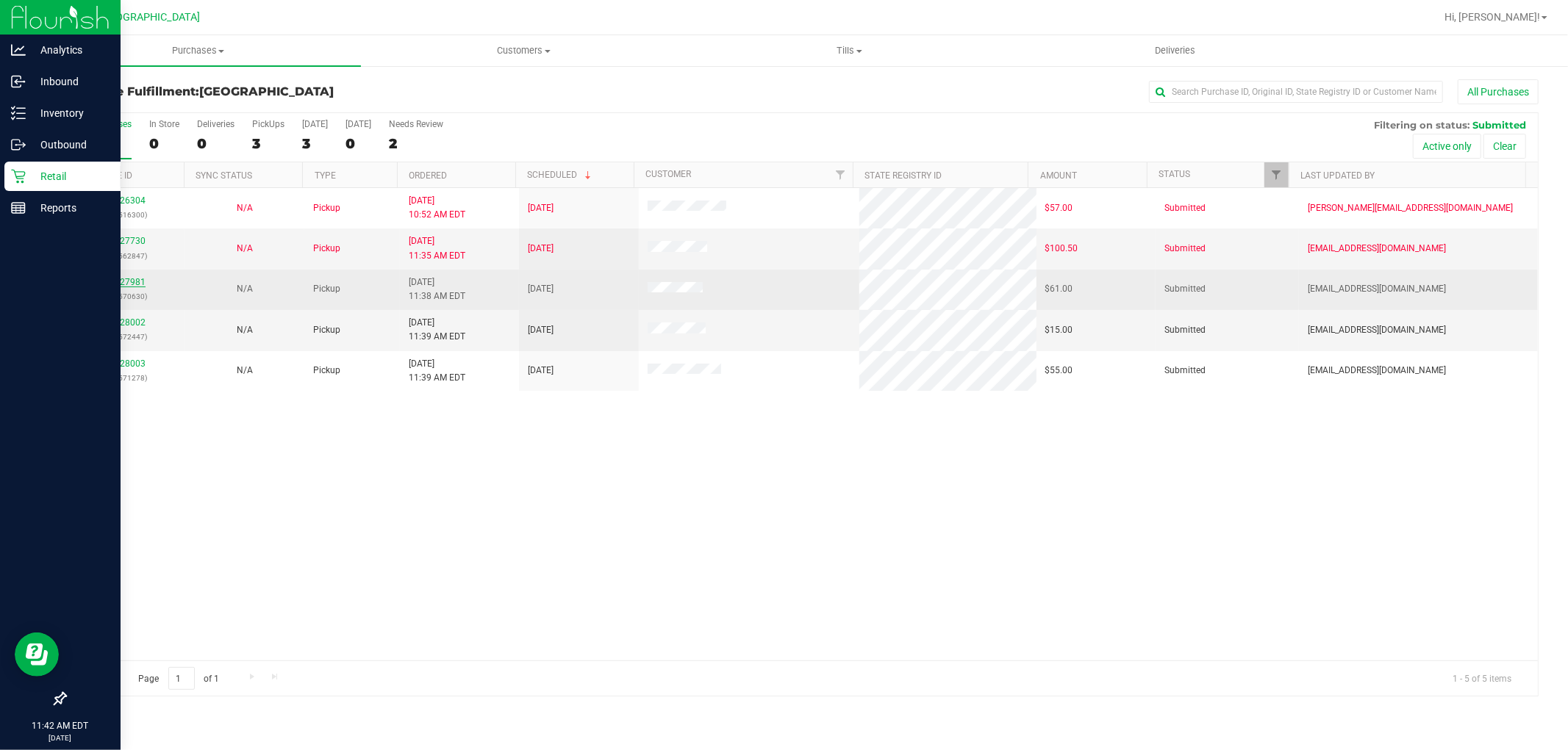
click at [123, 281] on link "11827981" at bounding box center [125, 282] width 41 height 11
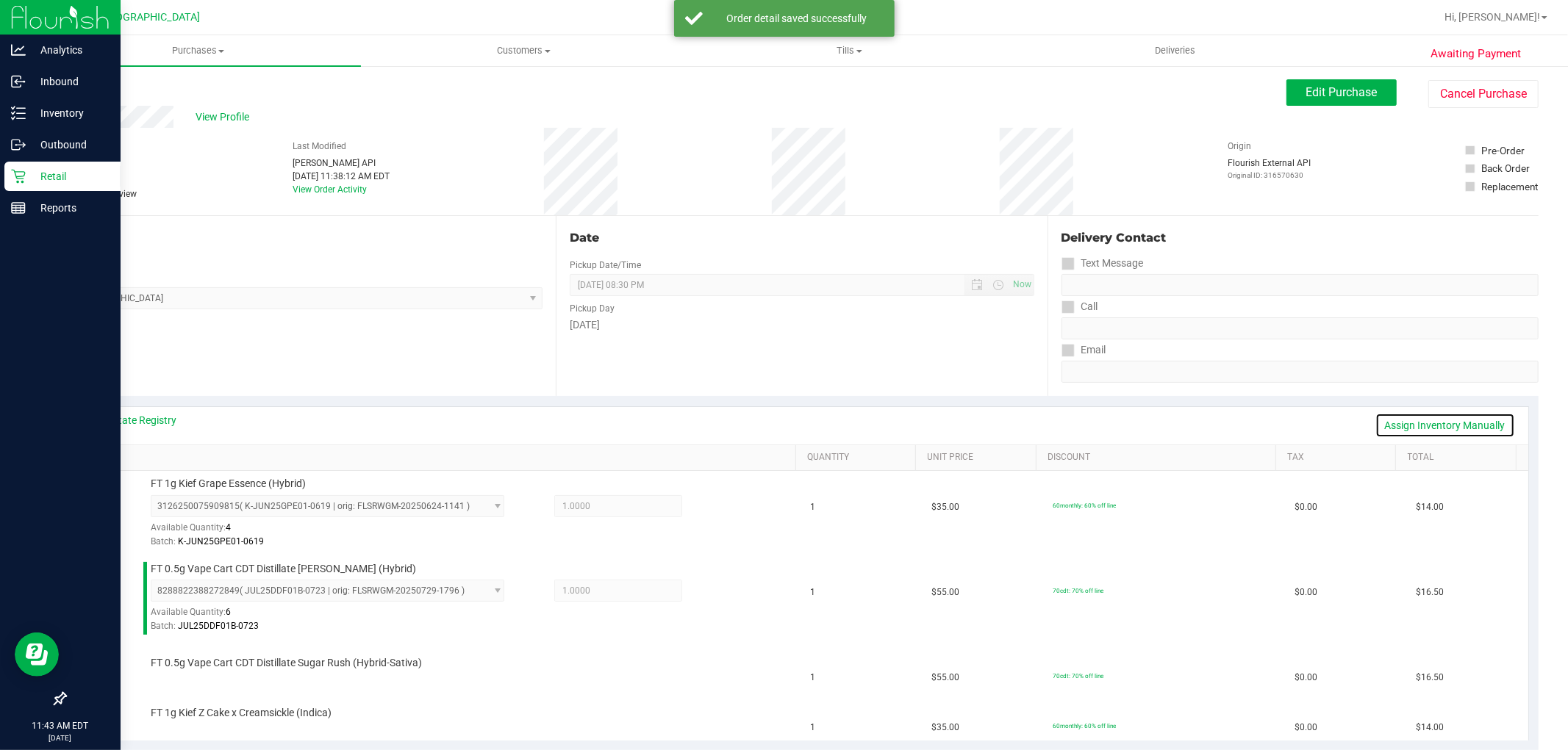
click at [1394, 429] on link "Assign Inventory Manually" at bounding box center [1445, 425] width 140 height 25
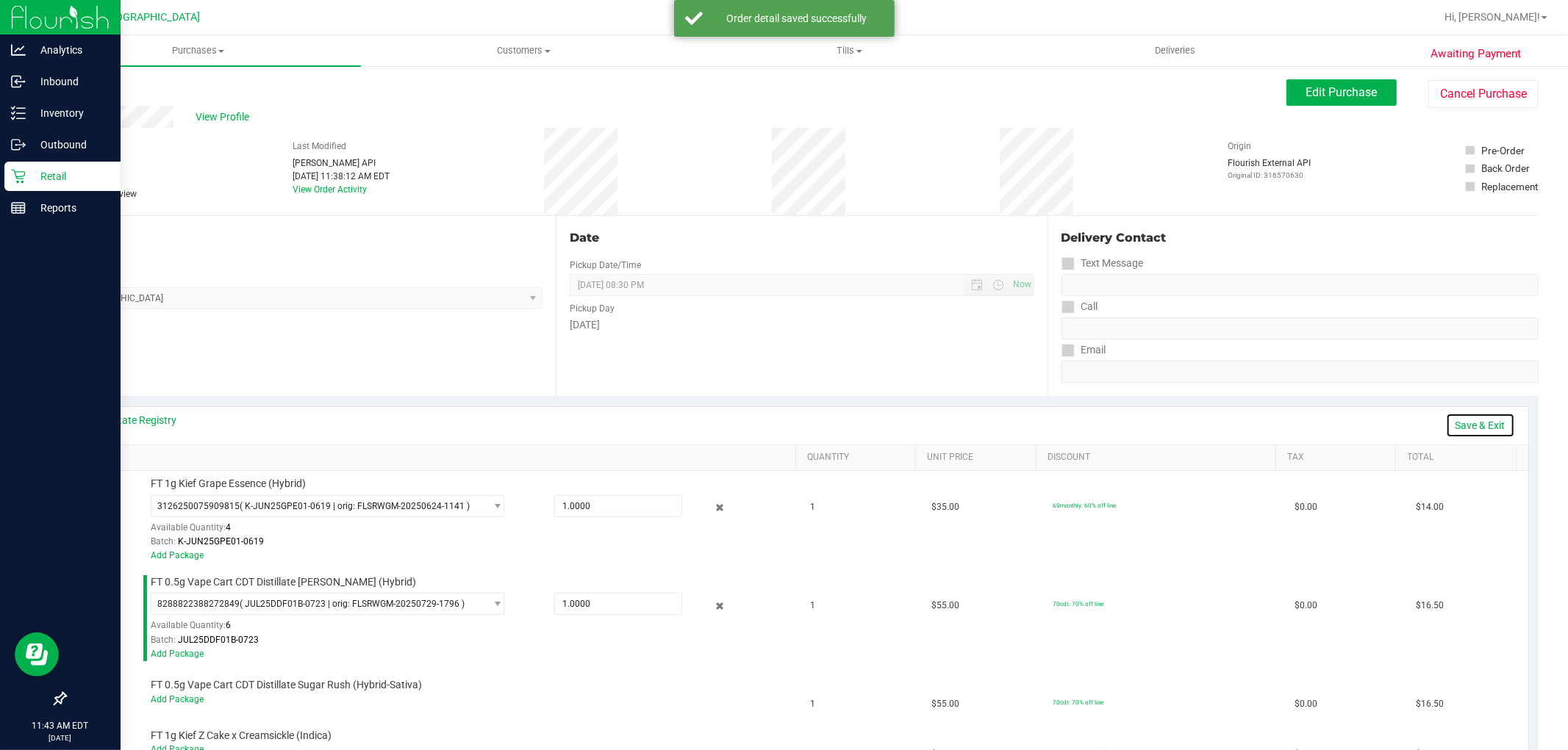
click at [1452, 425] on link "Save & Exit" at bounding box center [1480, 425] width 69 height 25
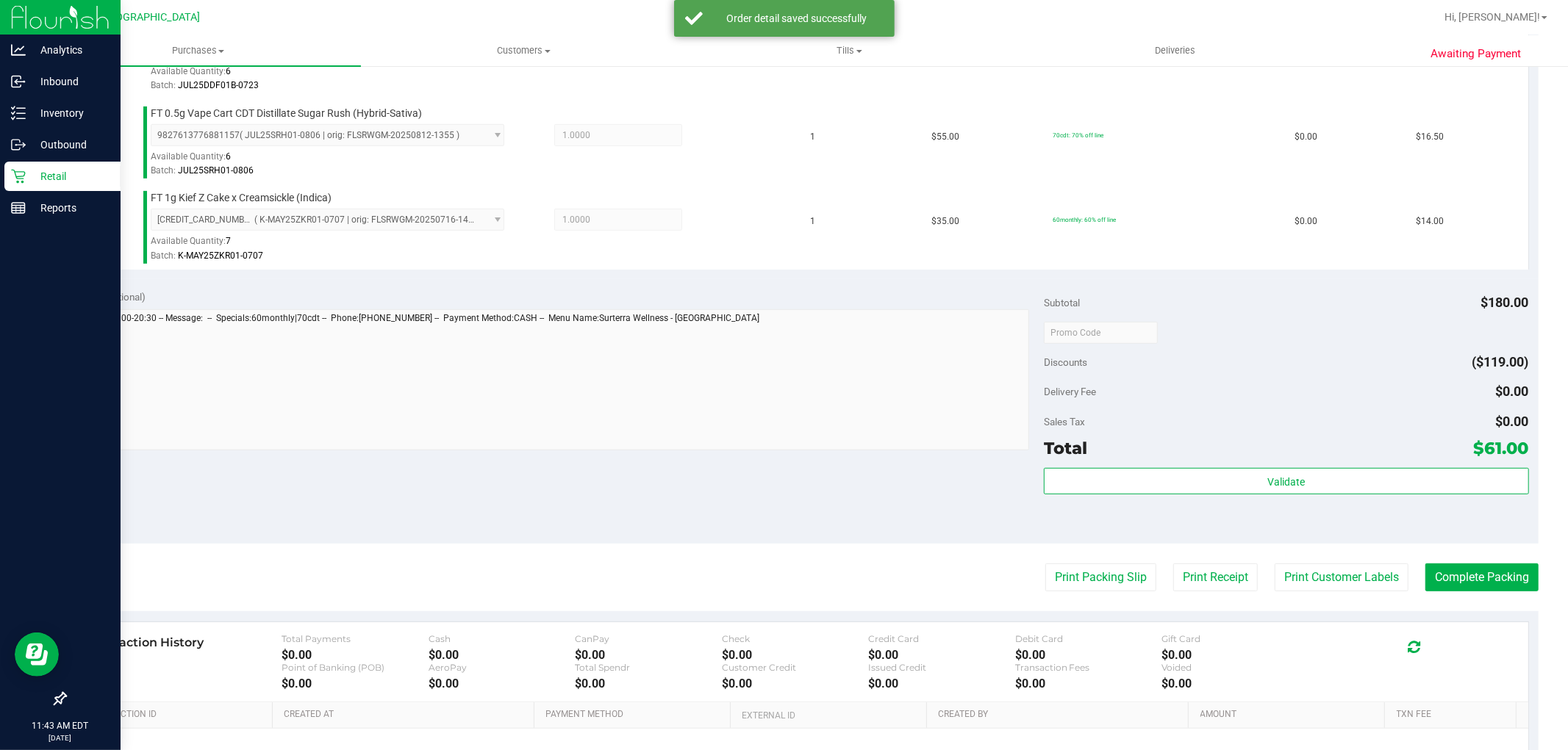
scroll to position [555, 0]
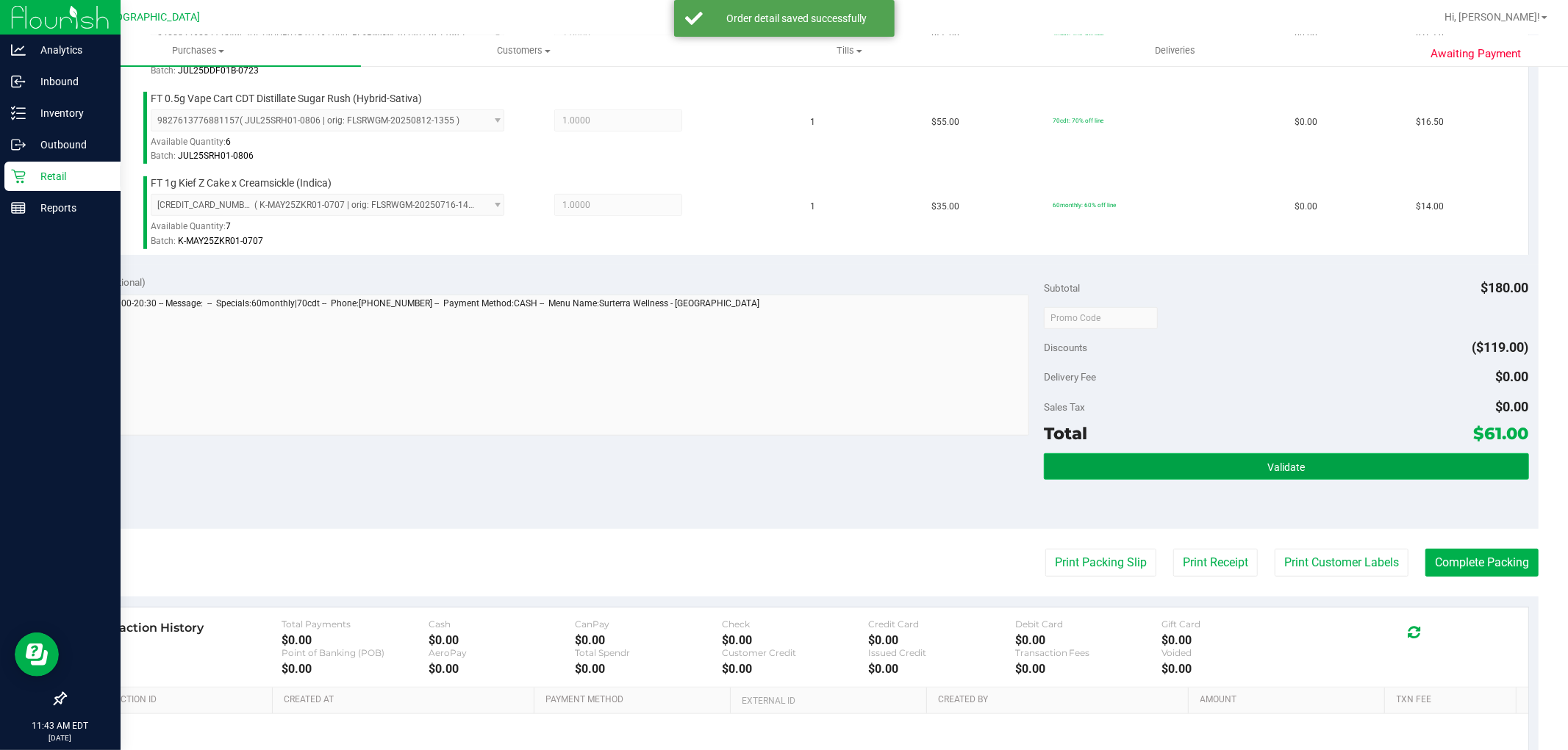
click at [1279, 465] on span "Validate" at bounding box center [1286, 467] width 38 height 11
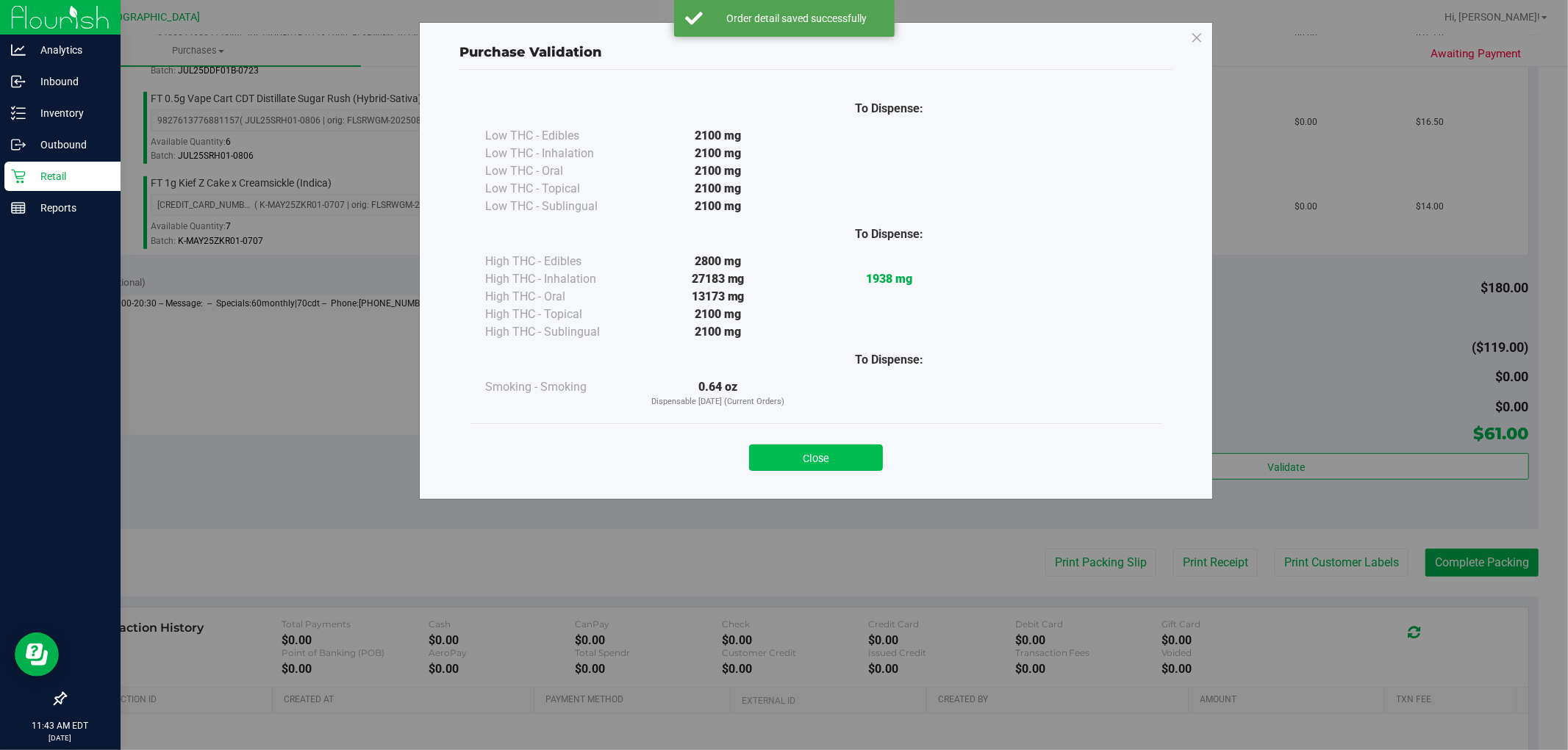
click at [833, 449] on button "Close" at bounding box center [816, 458] width 133 height 26
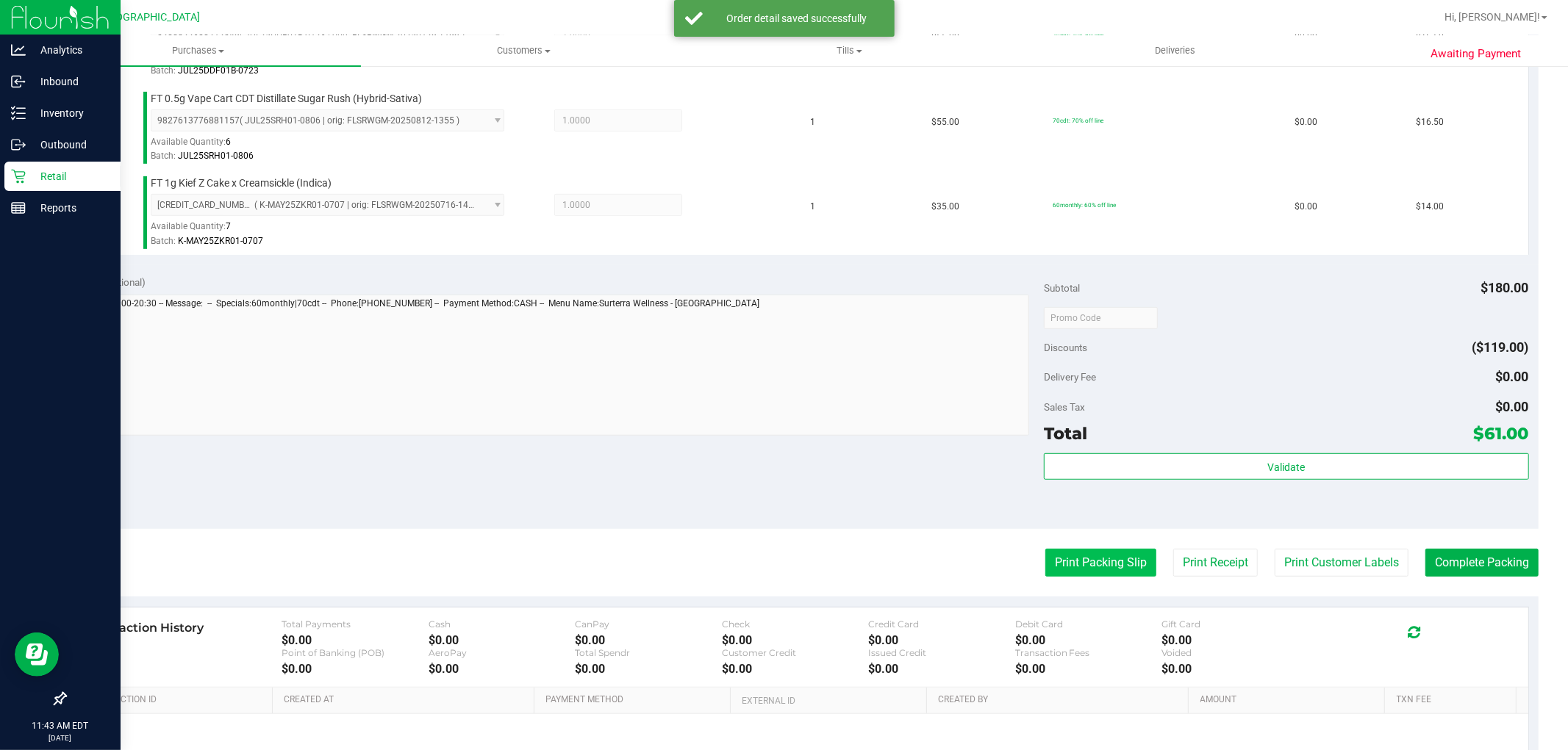
click at [1086, 560] on button "Print Packing Slip" at bounding box center [1100, 563] width 111 height 28
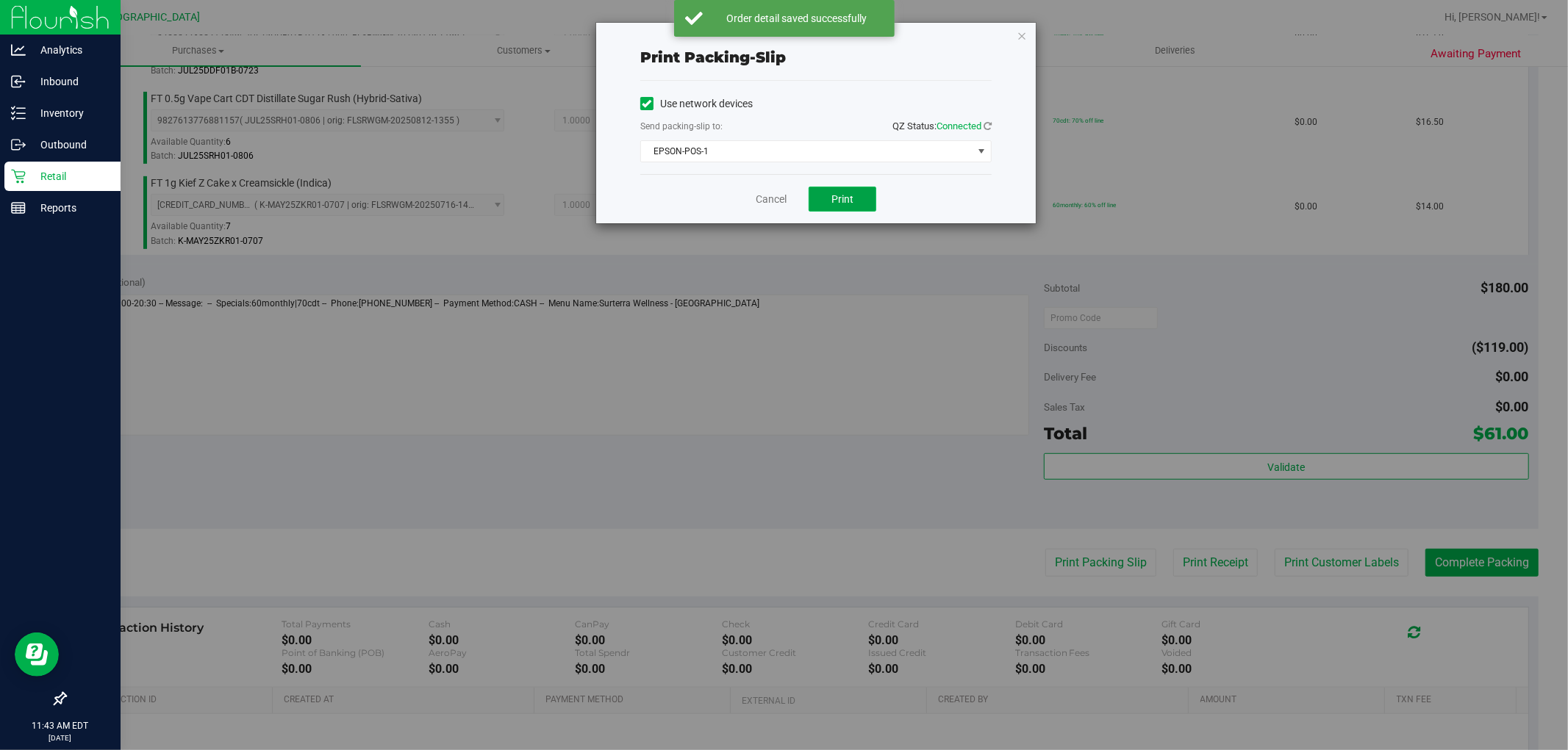
click at [831, 207] on button "Print" at bounding box center [842, 199] width 68 height 25
click at [764, 206] on link "Cancel" at bounding box center [770, 200] width 31 height 16
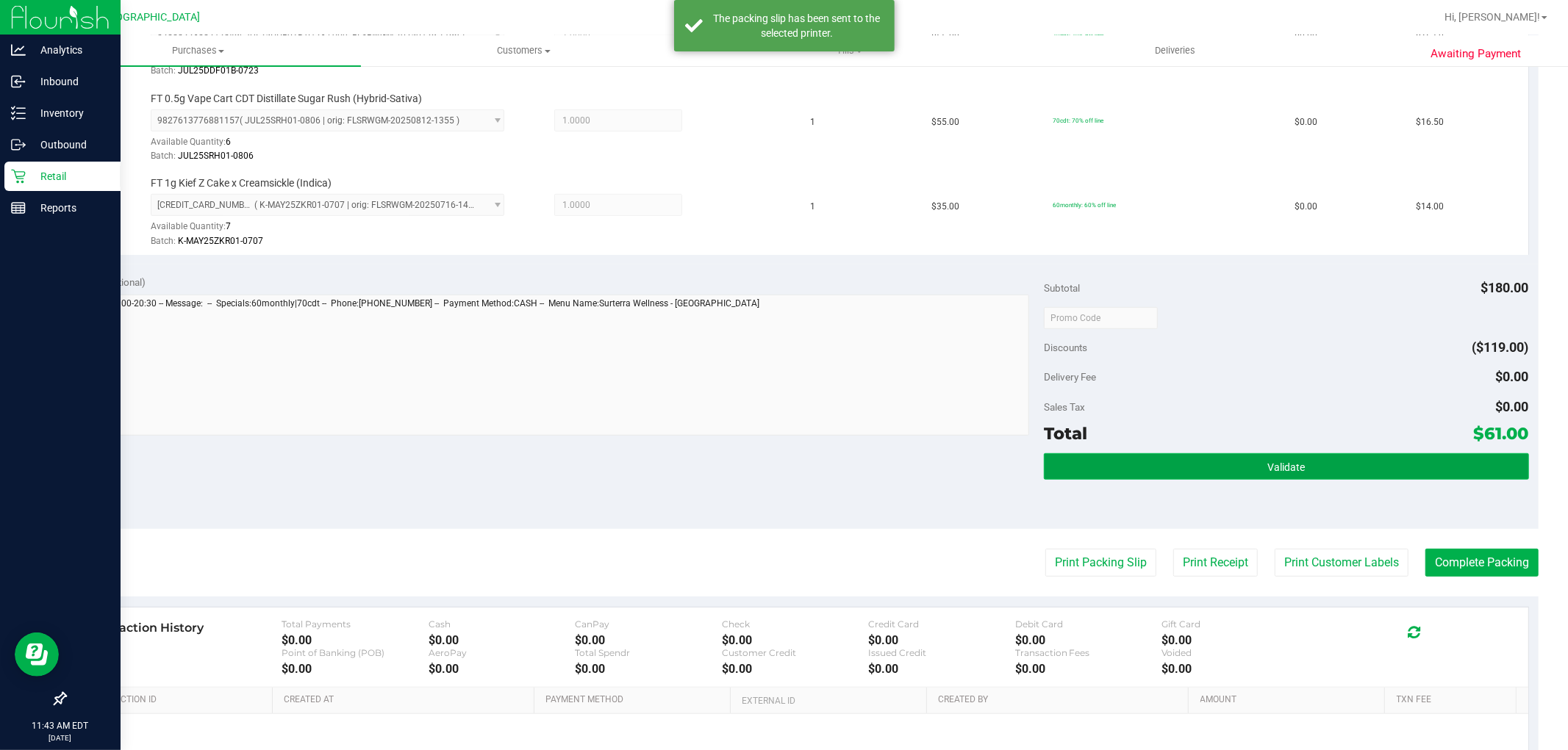
click at [1163, 476] on button "Validate" at bounding box center [1286, 467] width 484 height 26
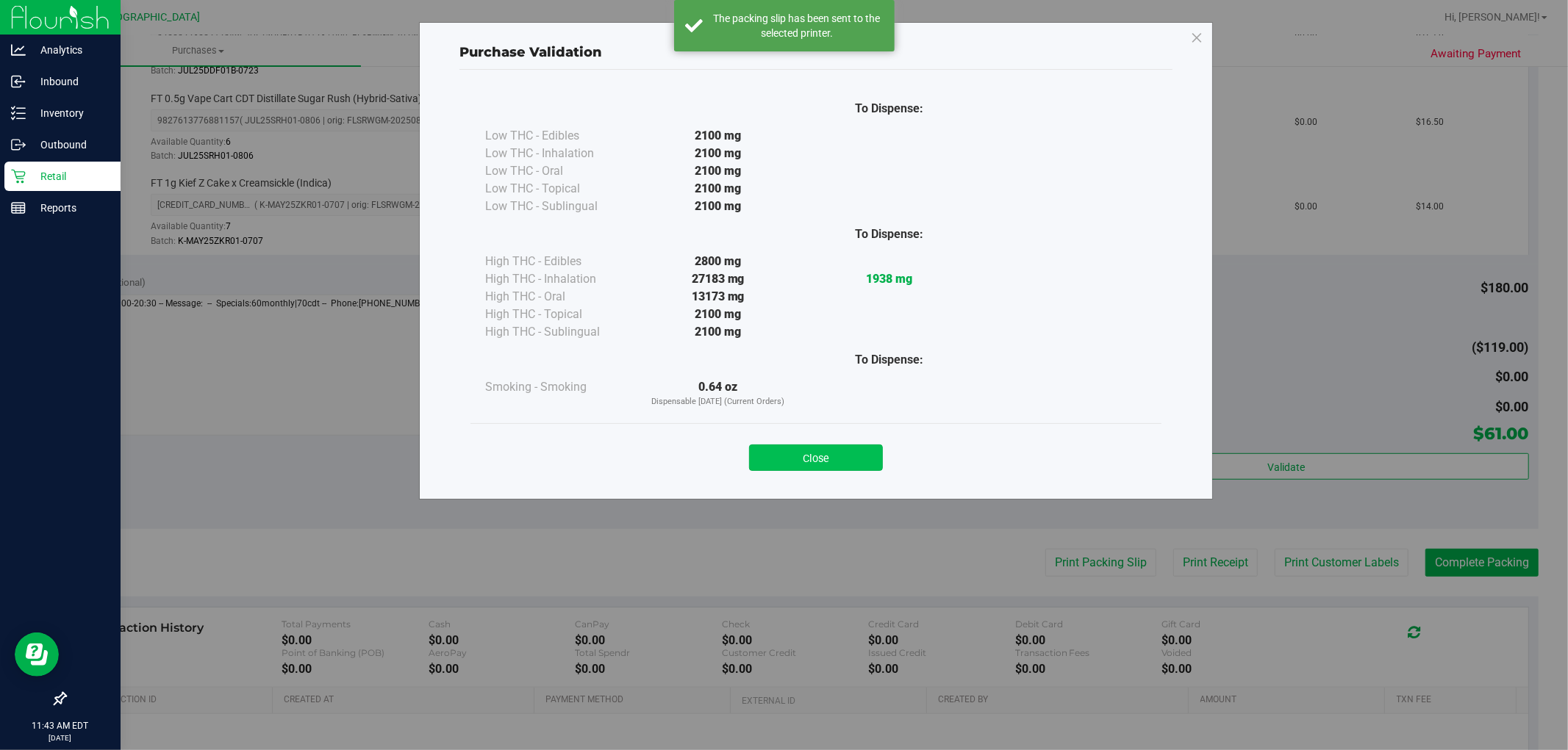
click at [834, 464] on button "Close" at bounding box center [816, 458] width 133 height 26
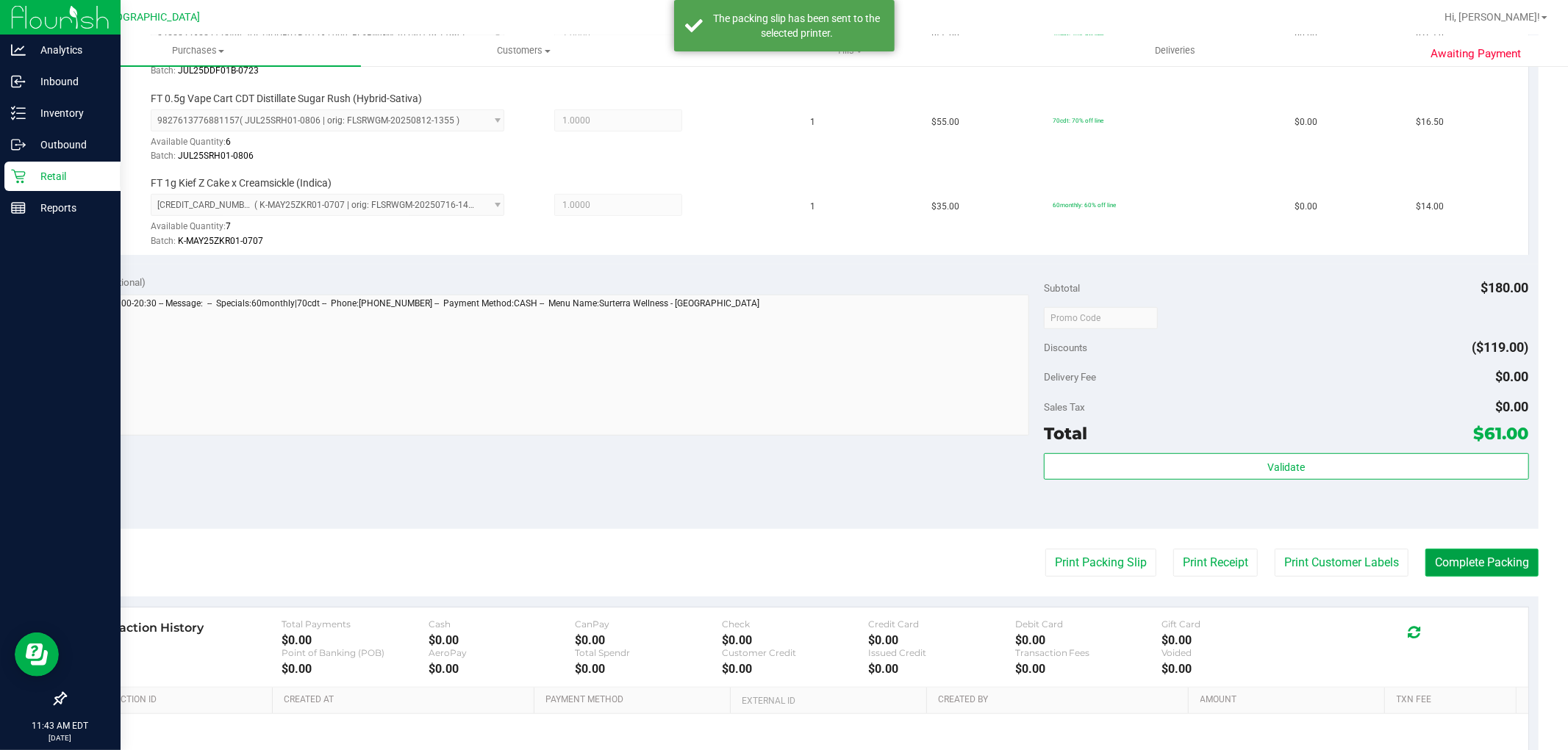
click at [1471, 576] on button "Complete Packing" at bounding box center [1482, 563] width 113 height 28
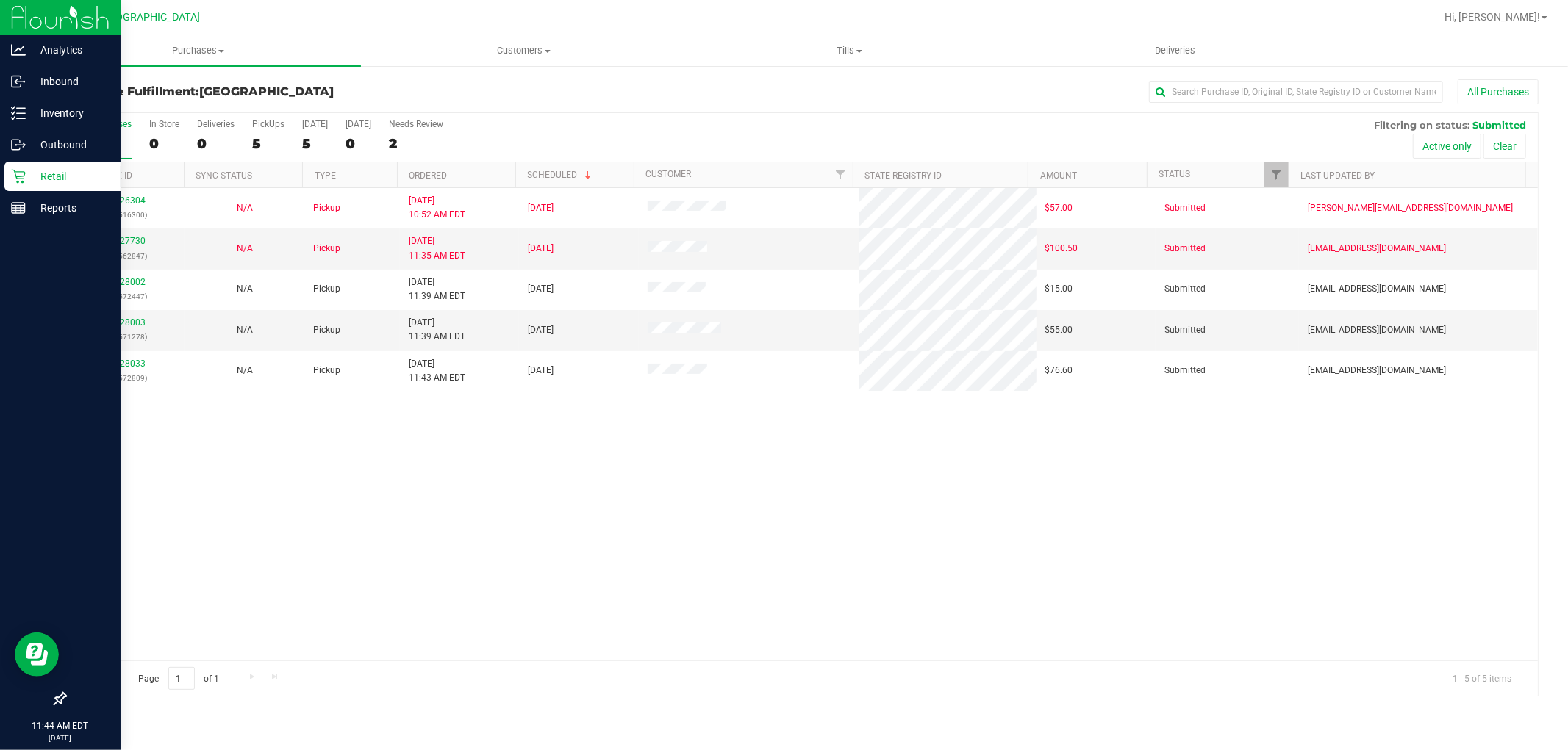
click at [886, 554] on div "11826304 (316516300) N/A Pickup 8/22/2025 10:52 AM EDT 8/22/2025 $57.00 Submitt…" at bounding box center [802, 424] width 1472 height 473
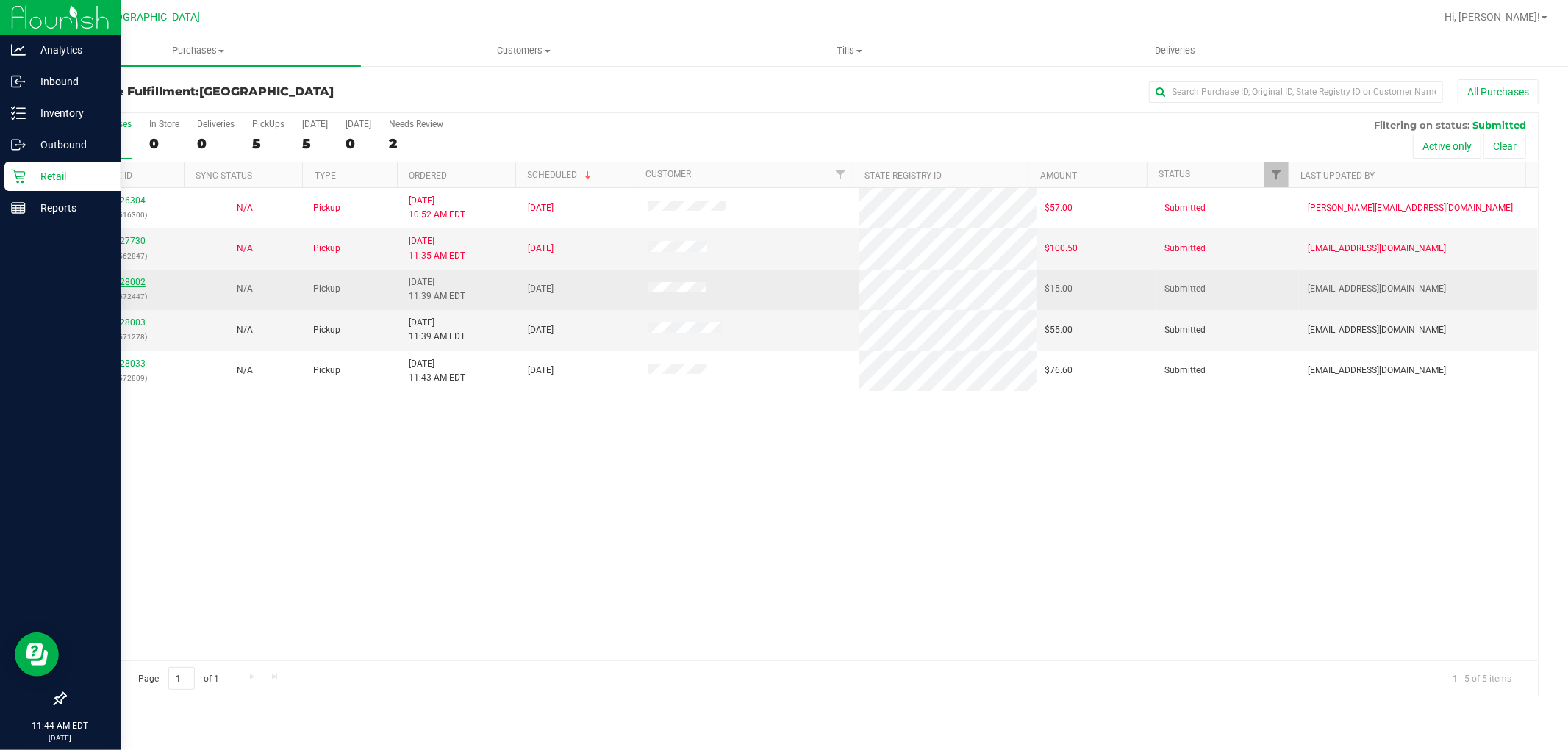
click at [134, 283] on link "11828002" at bounding box center [125, 282] width 41 height 11
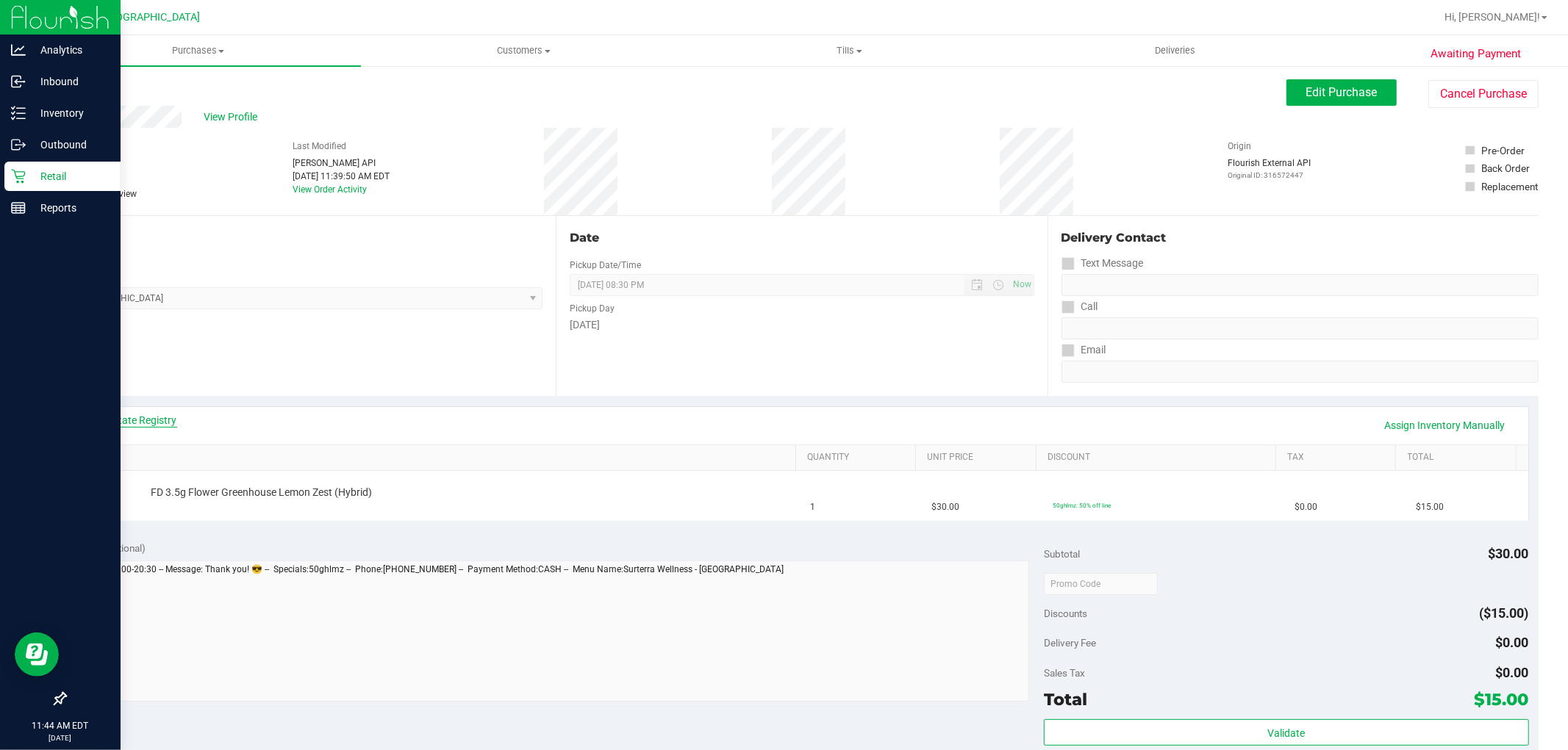
click at [151, 420] on link "View State Registry" at bounding box center [132, 420] width 89 height 15
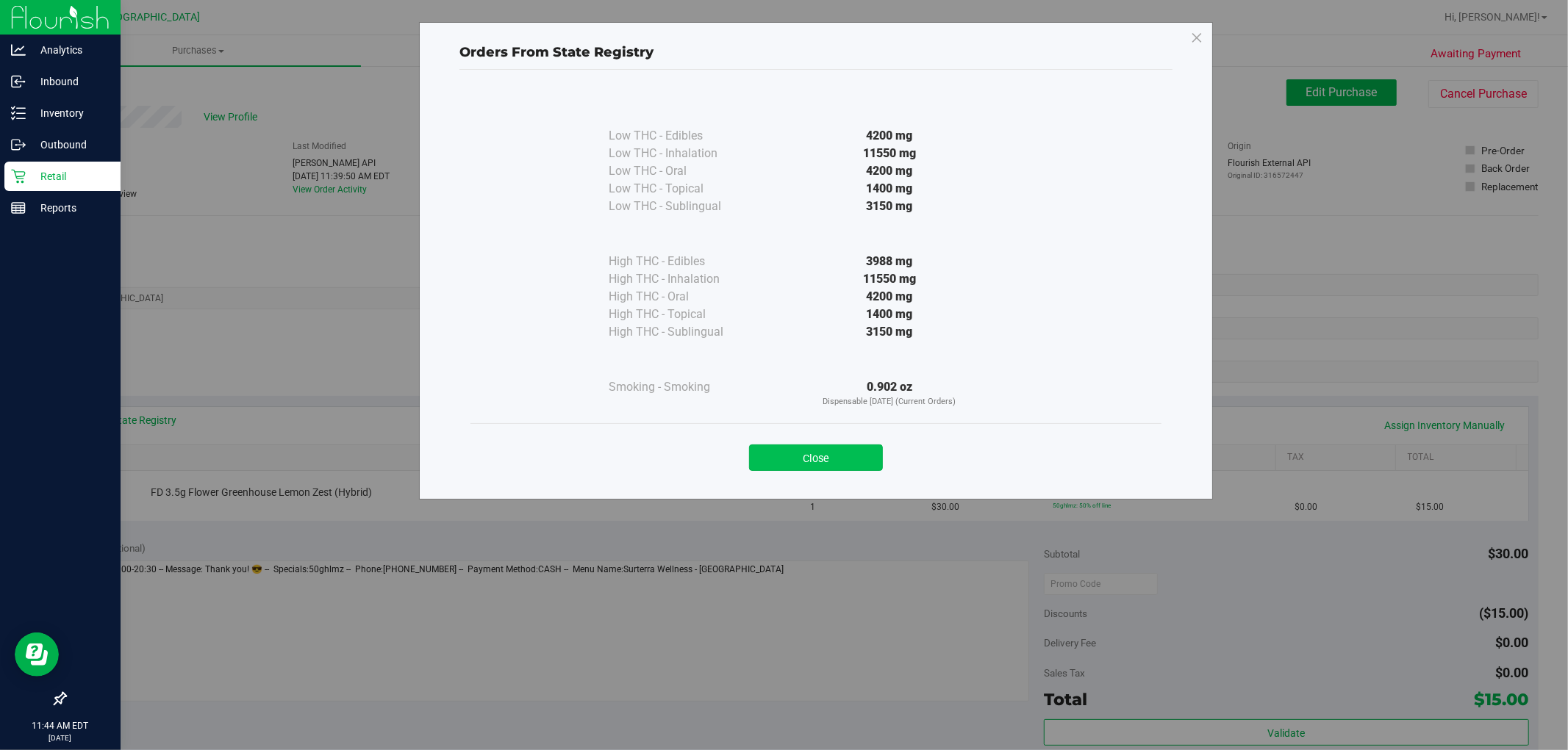
click at [877, 452] on button "Close" at bounding box center [816, 458] width 133 height 26
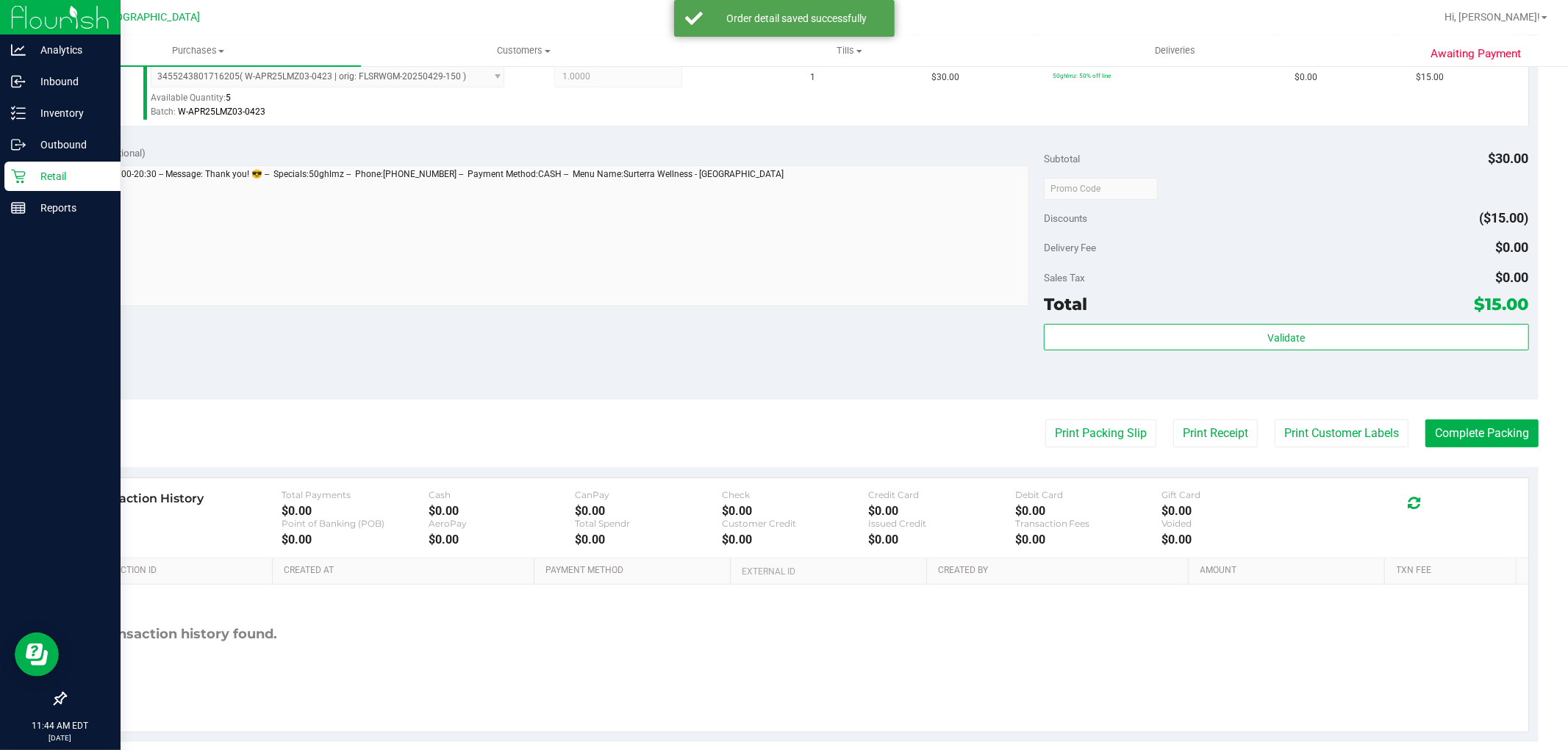
scroll to position [434, 0]
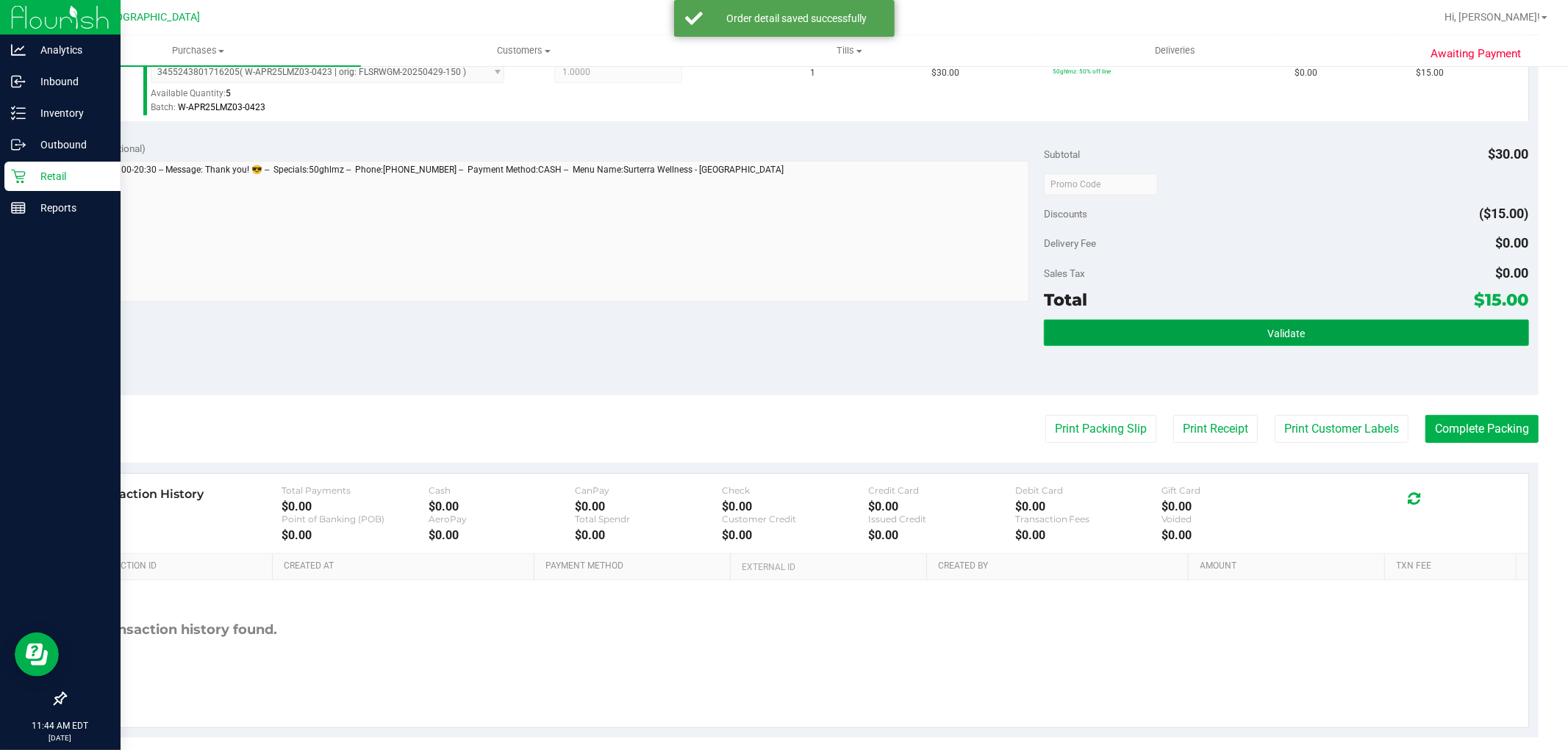
click at [1300, 342] on button "Validate" at bounding box center [1286, 332] width 484 height 26
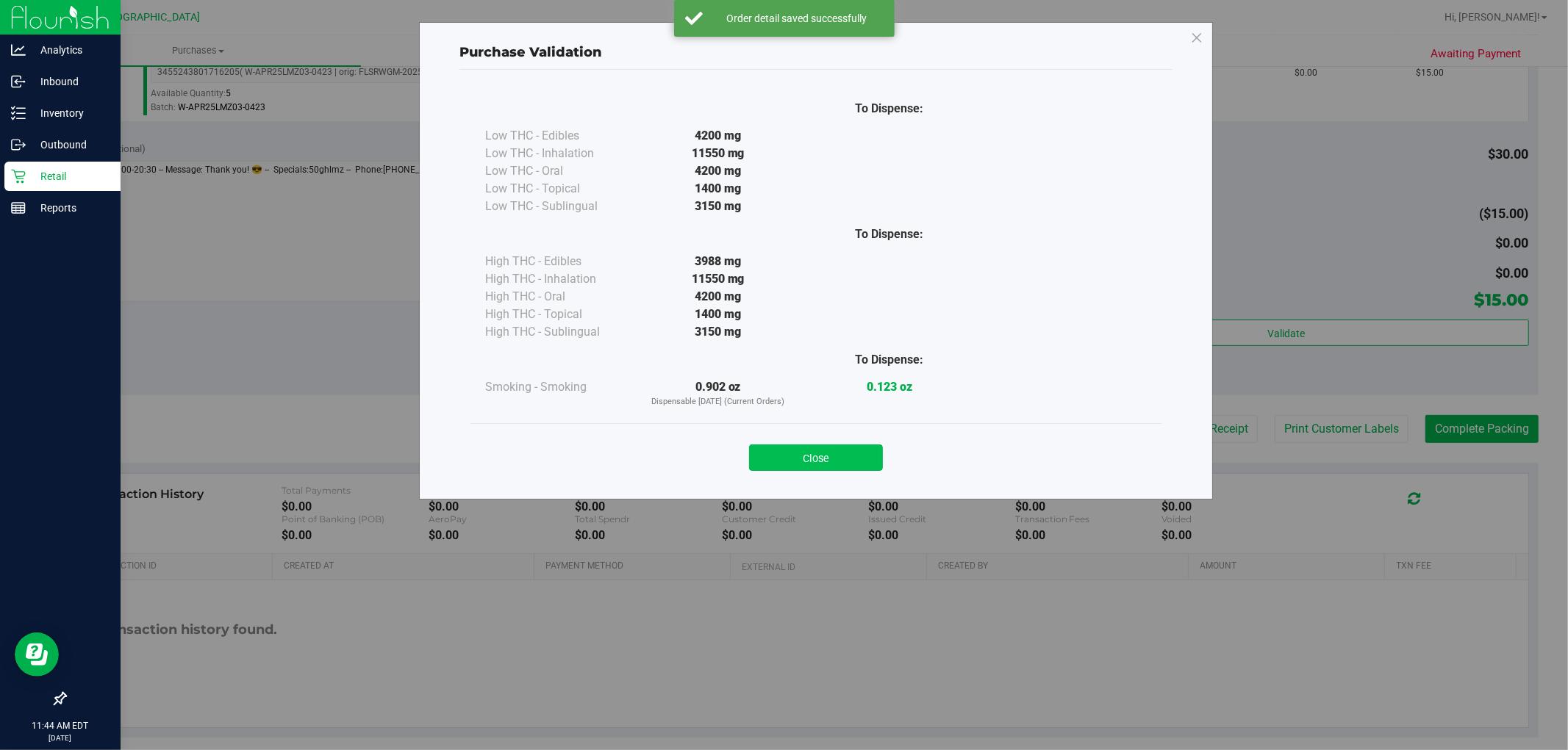
click at [844, 452] on button "Close" at bounding box center [816, 458] width 133 height 26
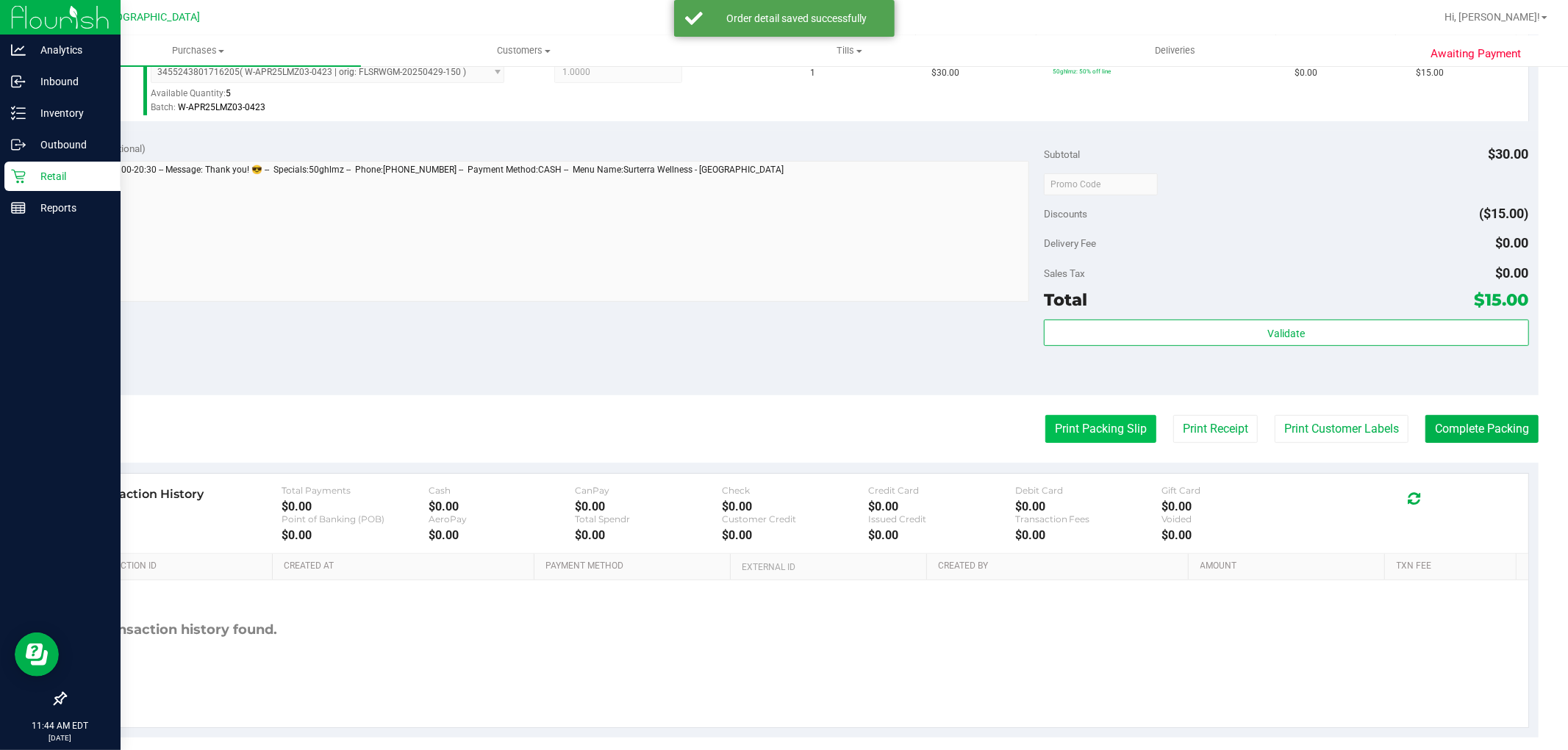
click at [1084, 441] on button "Print Packing Slip" at bounding box center [1100, 429] width 111 height 28
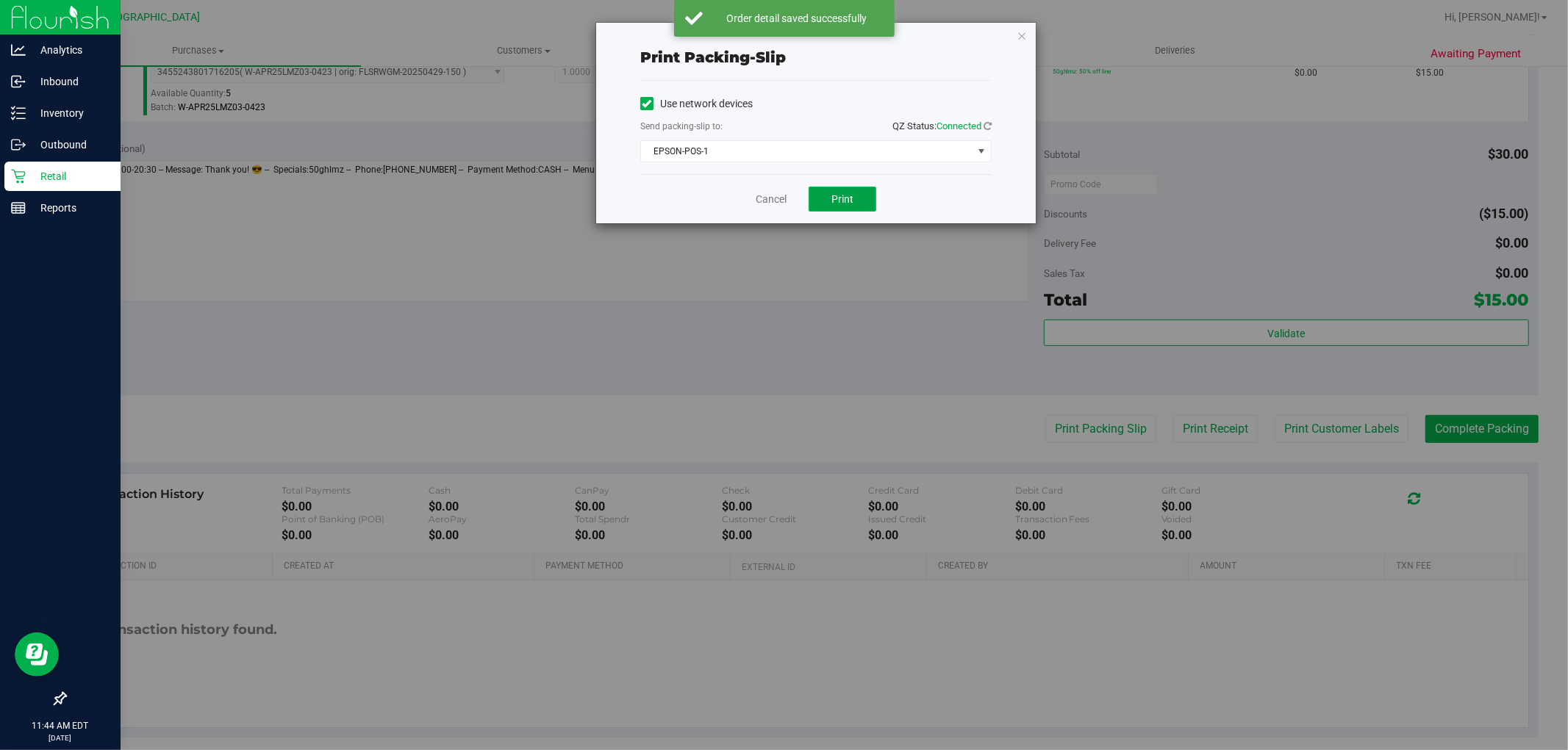
click at [855, 203] on button "Print" at bounding box center [842, 199] width 68 height 25
click at [765, 202] on link "Cancel" at bounding box center [770, 200] width 31 height 16
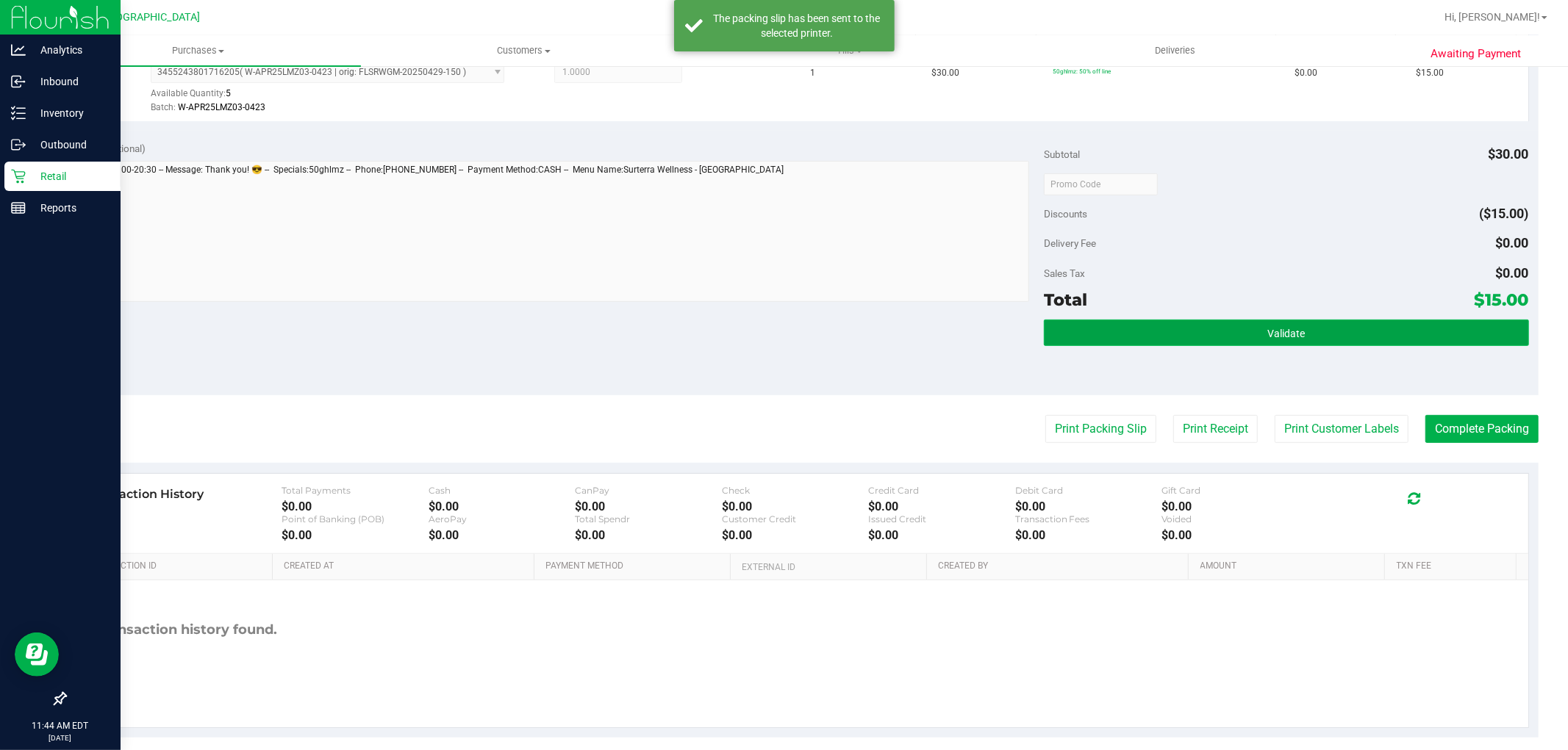
click at [1279, 329] on span "Validate" at bounding box center [1286, 333] width 38 height 11
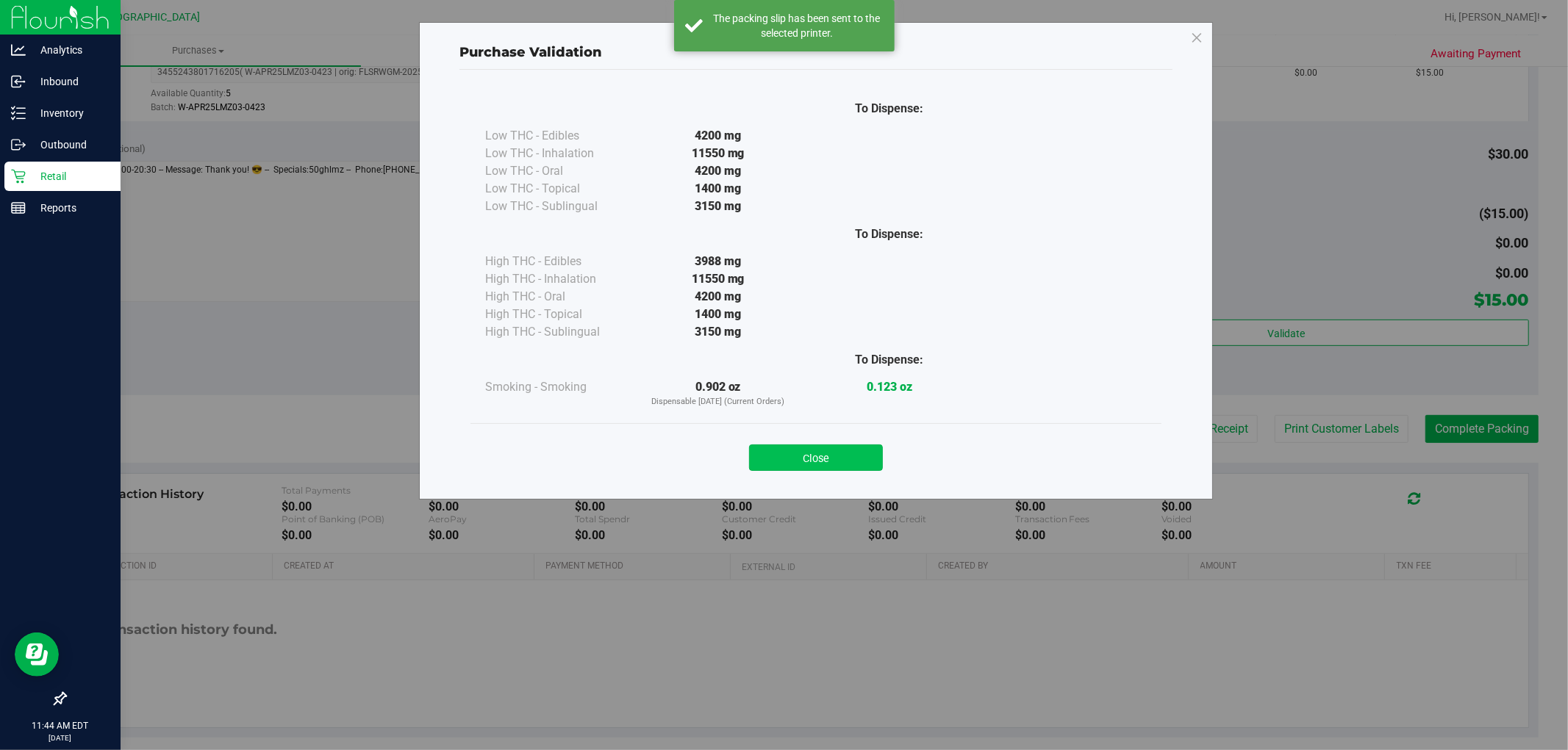
click at [850, 451] on button "Close" at bounding box center [816, 458] width 133 height 26
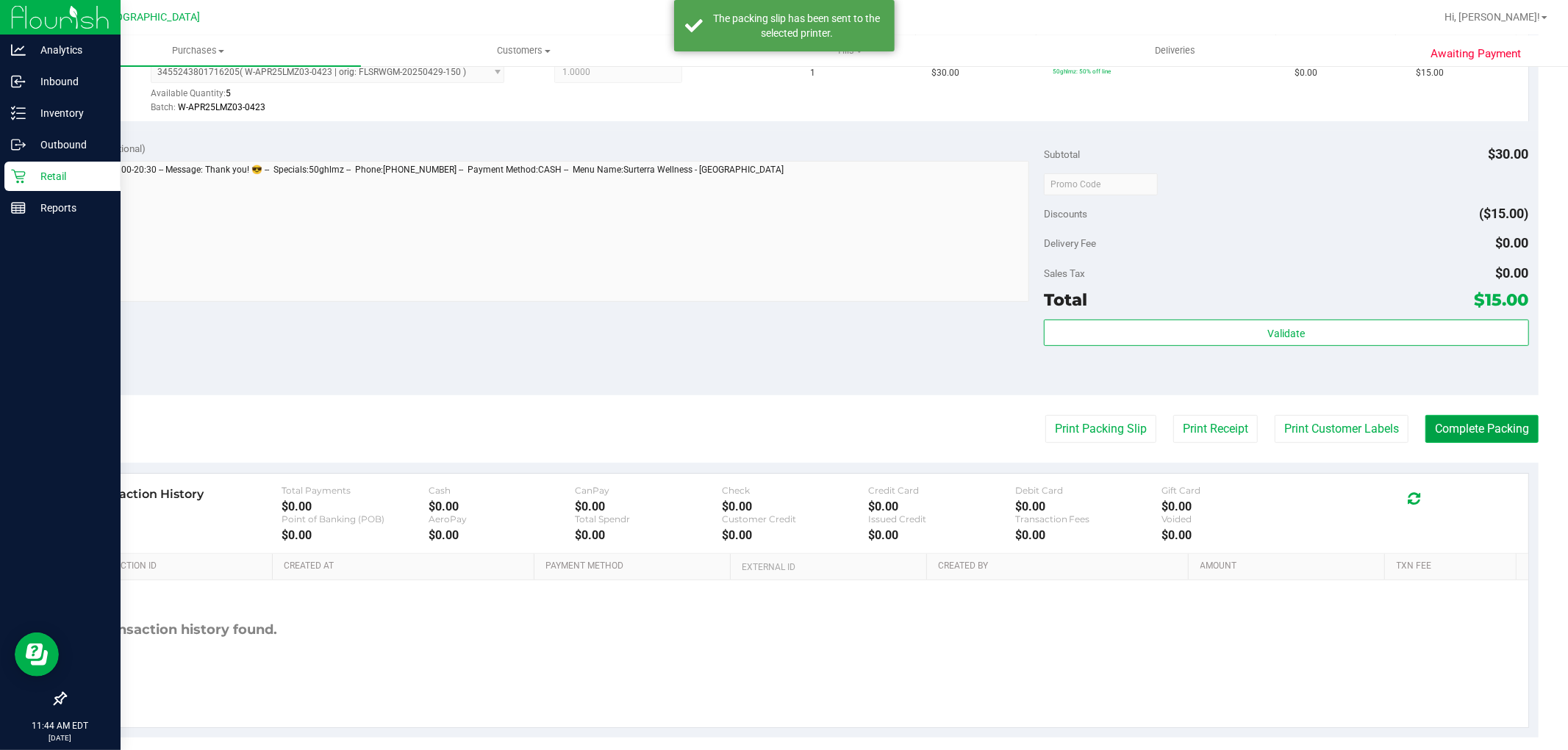
click at [1443, 425] on button "Complete Packing" at bounding box center [1482, 429] width 113 height 28
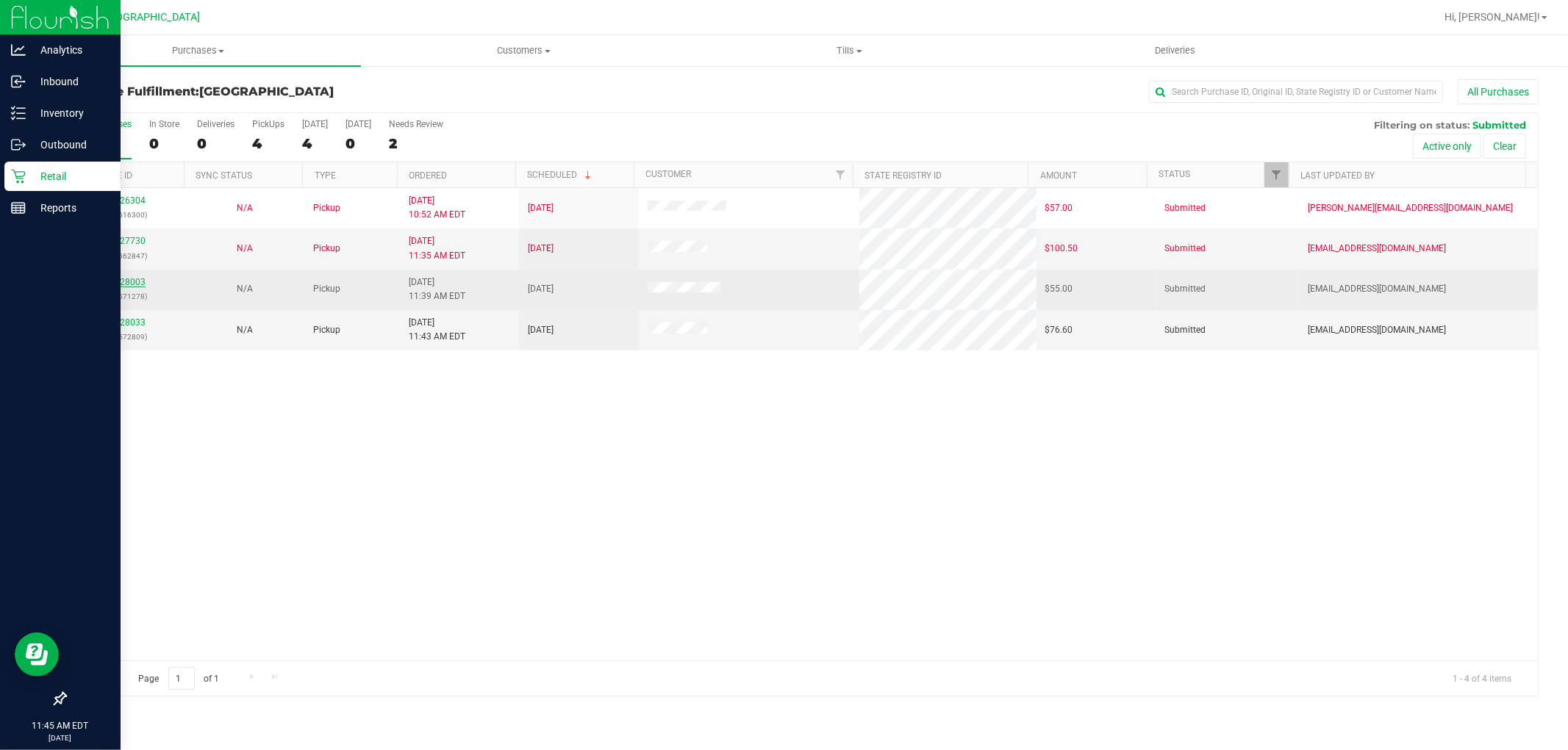
click at [132, 284] on link "11828003" at bounding box center [125, 282] width 41 height 11
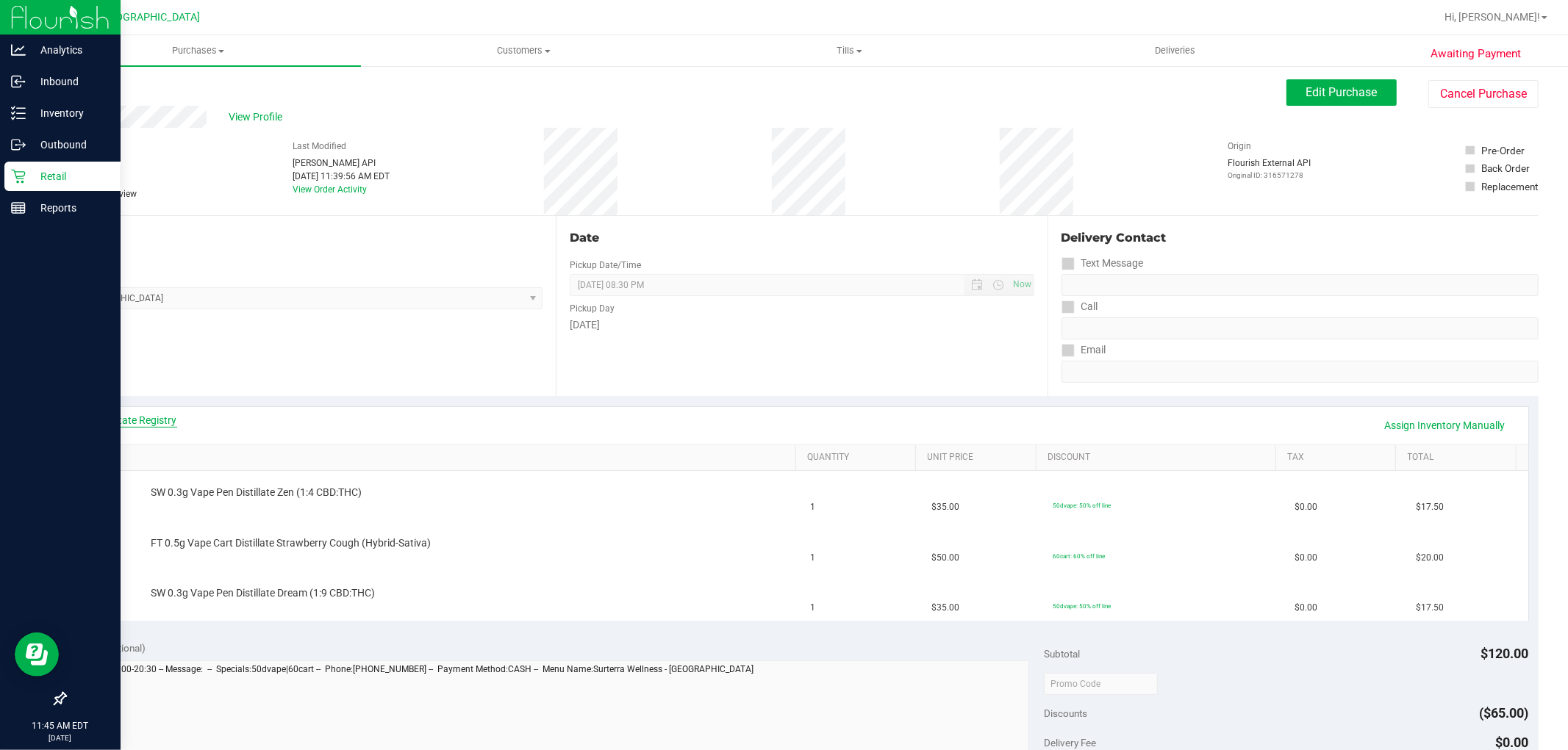
click at [165, 418] on link "View State Registry" at bounding box center [132, 420] width 89 height 15
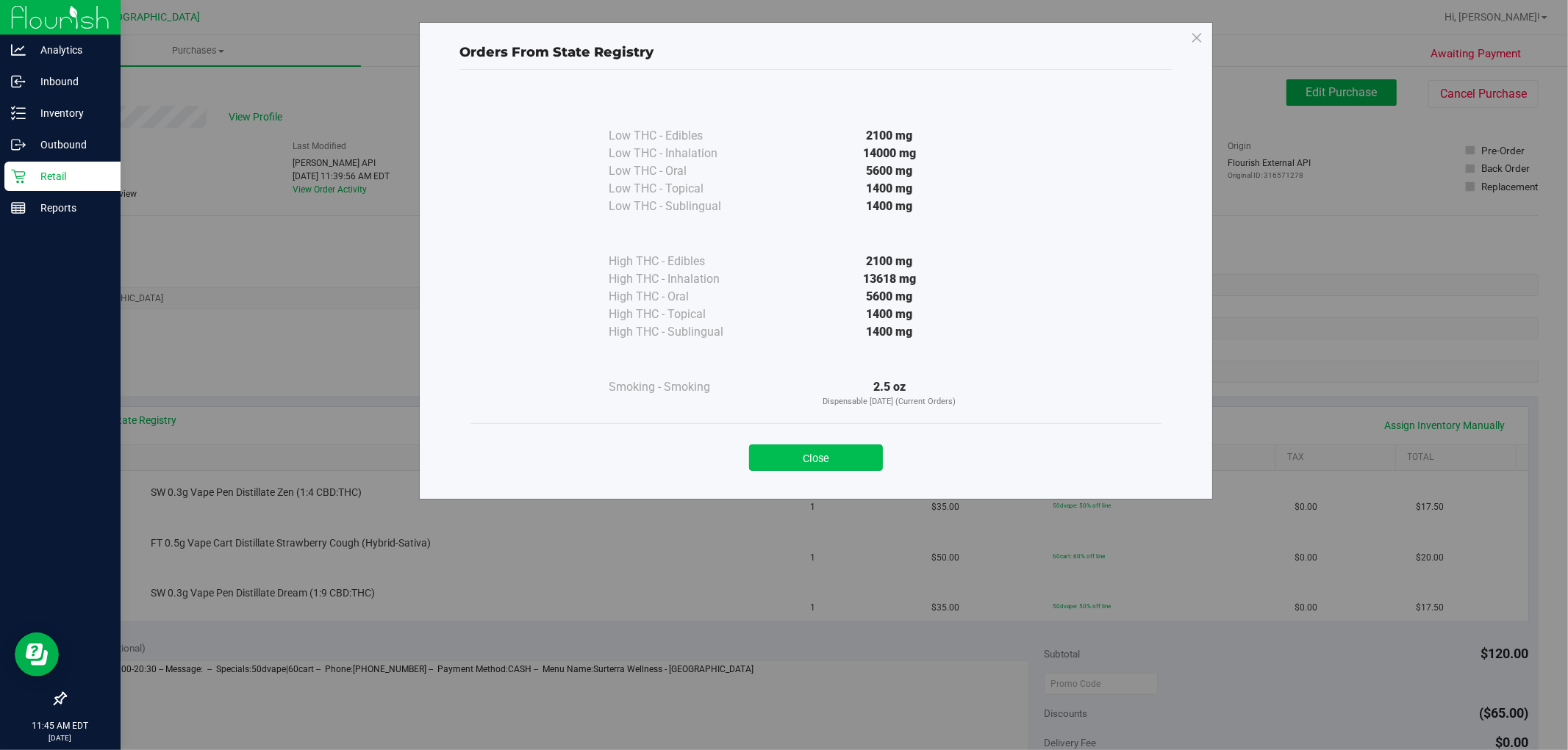
click at [827, 455] on button "Close" at bounding box center [816, 458] width 133 height 26
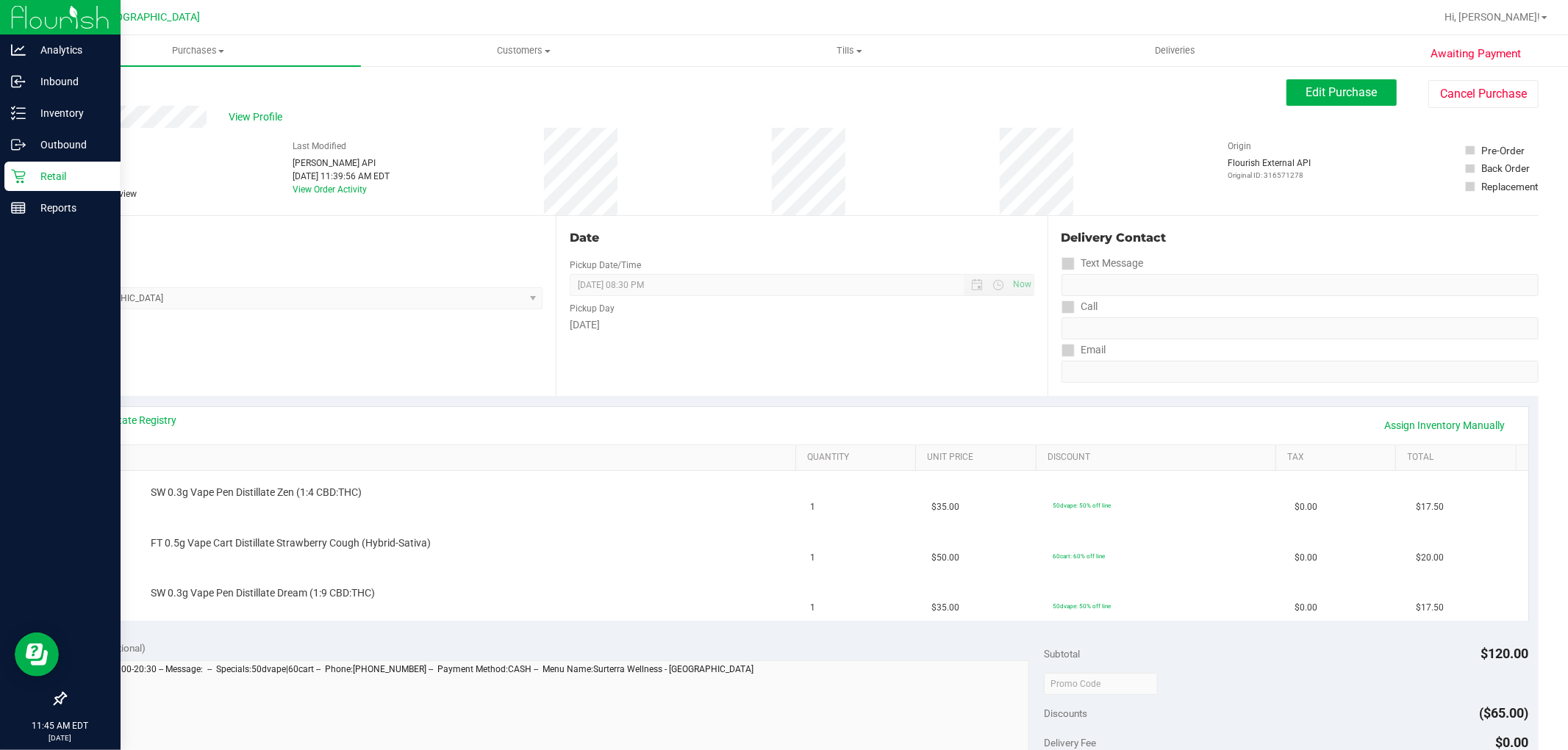
click at [853, 389] on div "Date Pickup Date/Time 08/22/2025 Now 08/22/2025 08:30 PM Now Pickup Day Friday" at bounding box center [801, 305] width 491 height 180
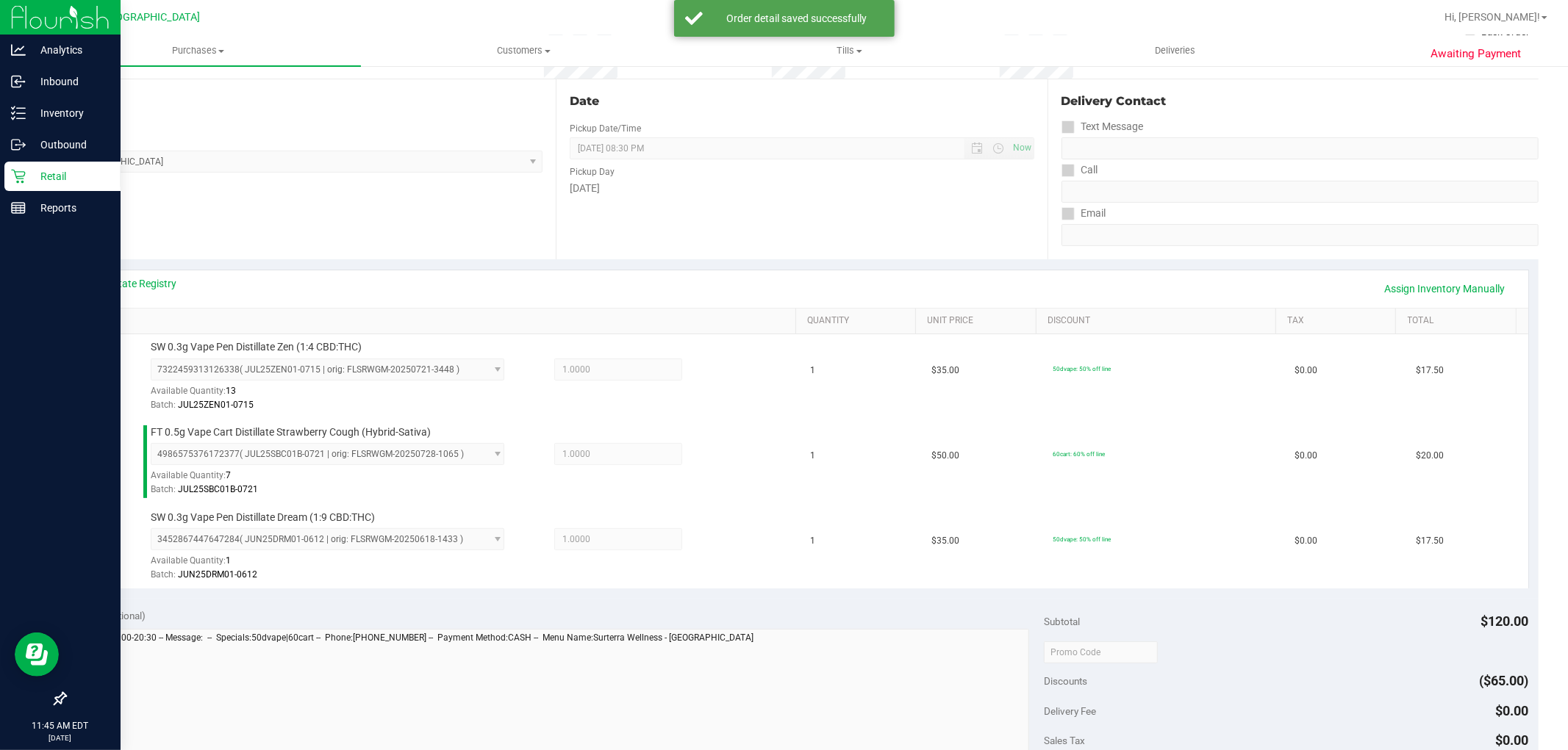
scroll to position [346, 0]
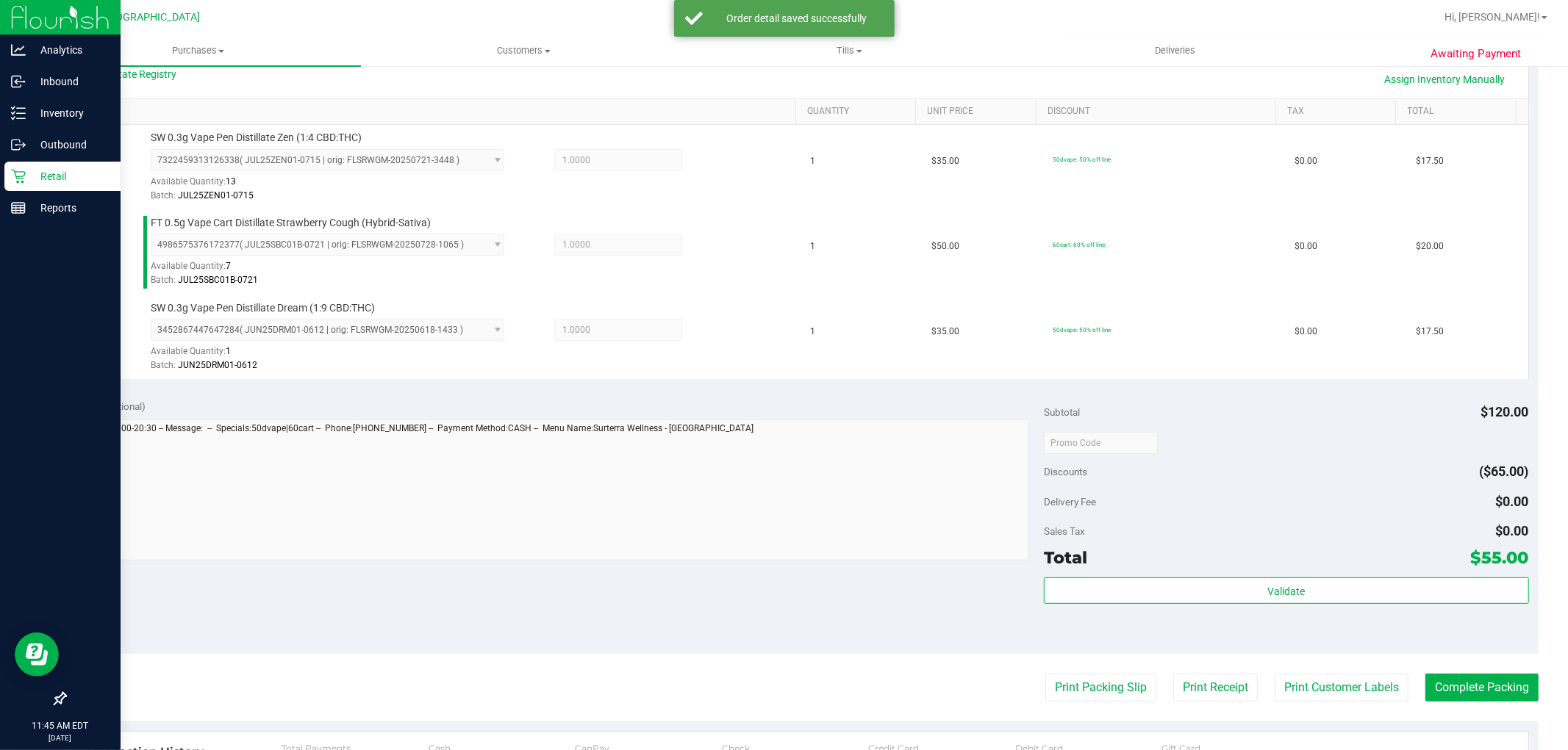
click at [1288, 554] on div "Total $55.00" at bounding box center [1286, 558] width 484 height 26
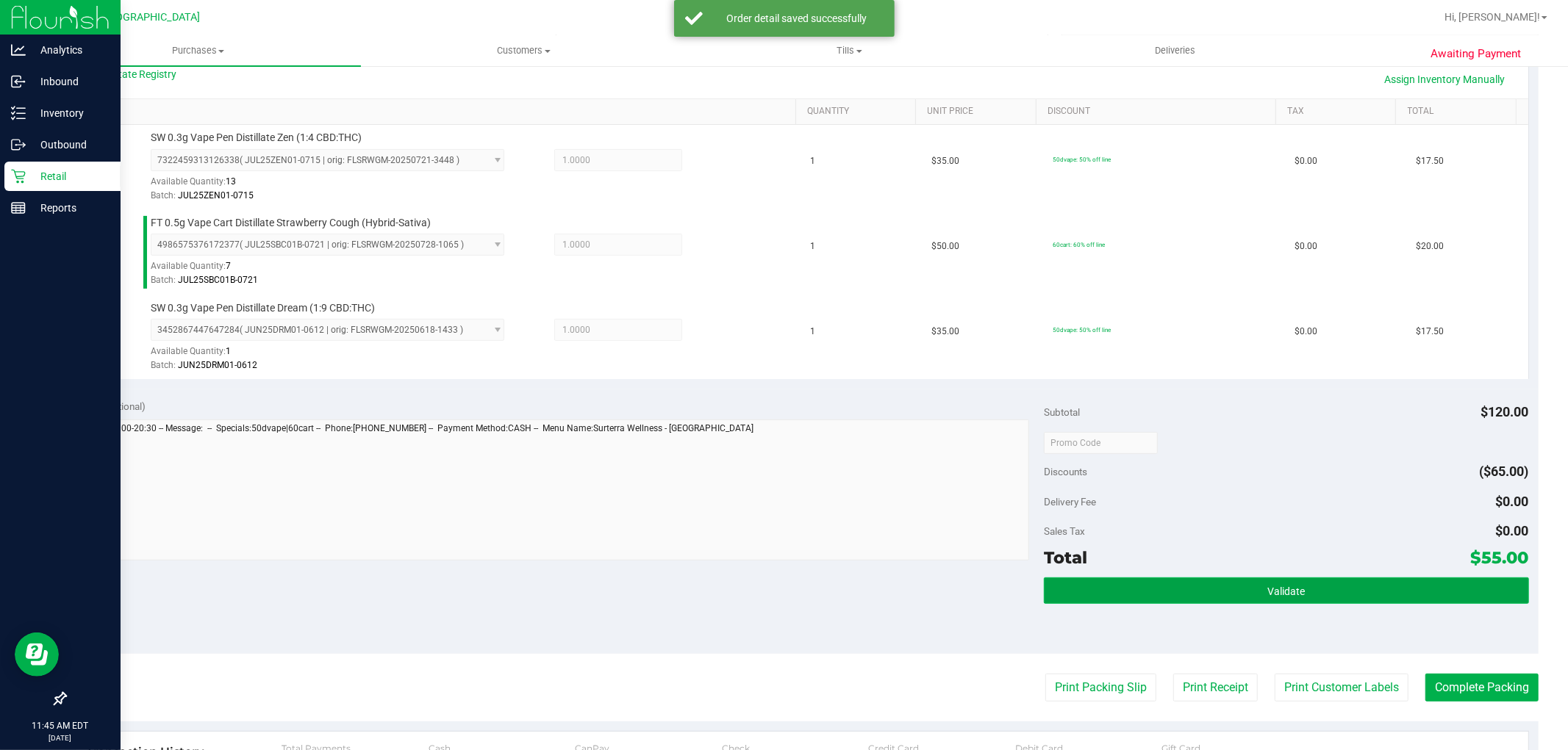
click at [1332, 588] on button "Validate" at bounding box center [1286, 591] width 484 height 26
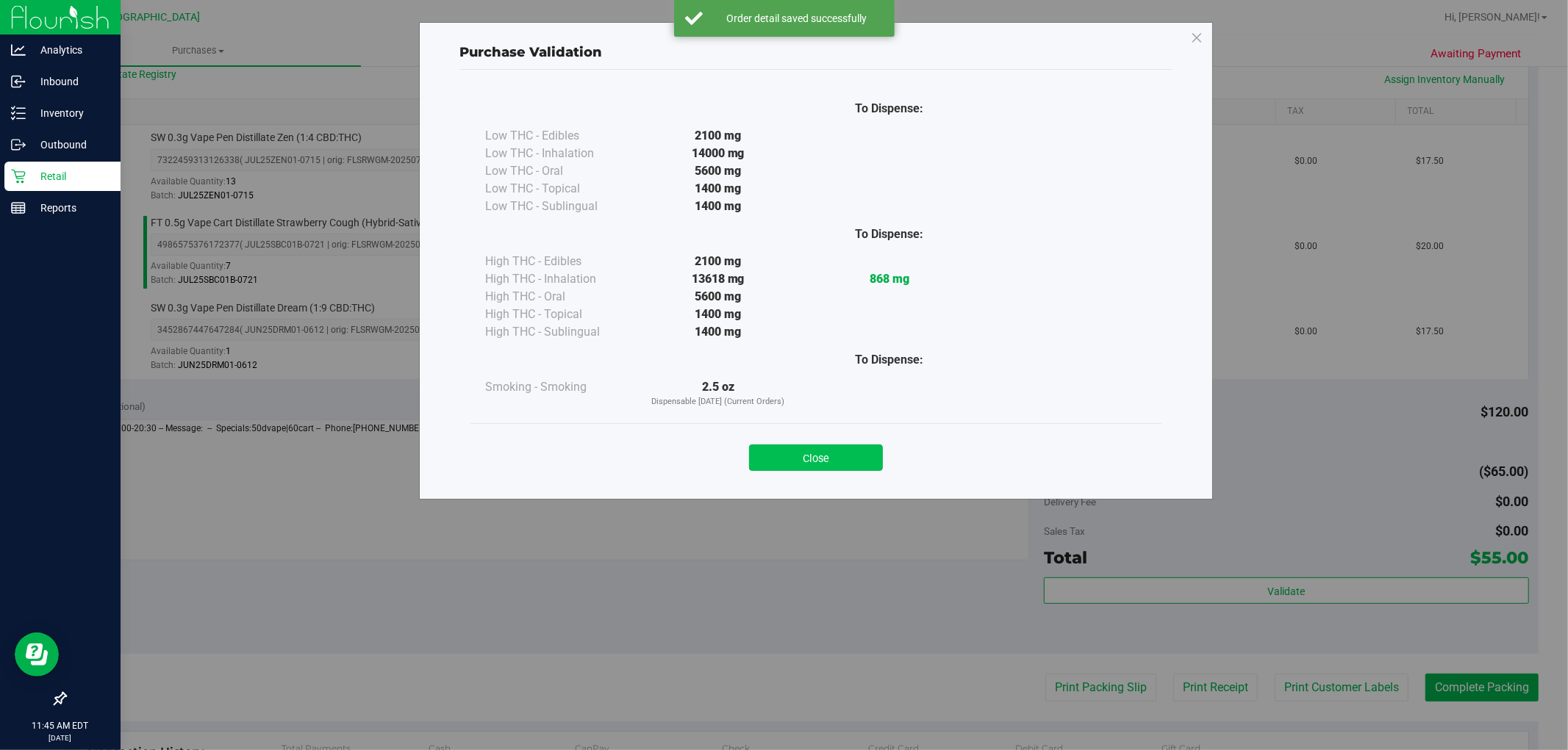
click at [841, 454] on button "Close" at bounding box center [816, 458] width 133 height 26
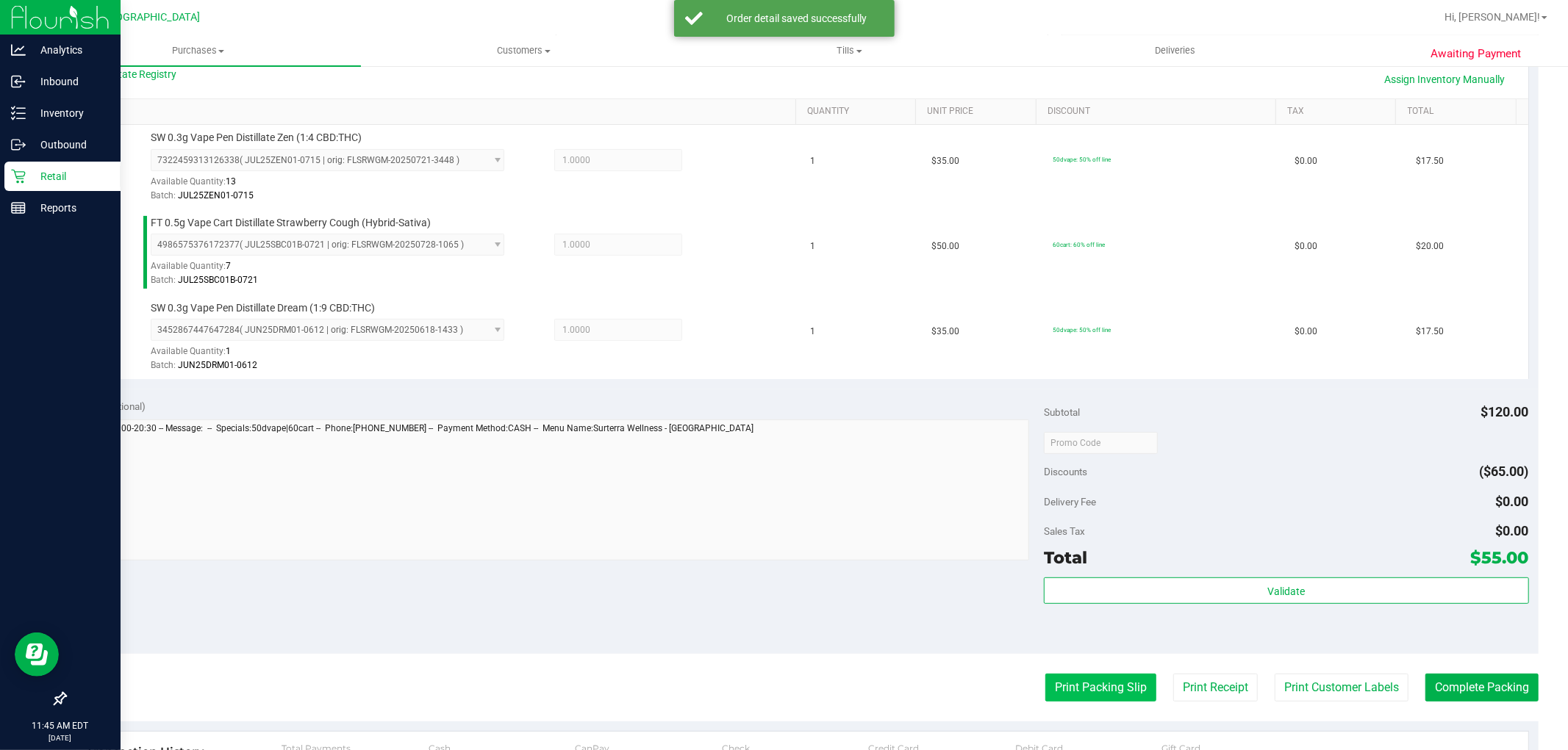
click at [1079, 677] on button "Print Packing Slip" at bounding box center [1100, 688] width 111 height 28
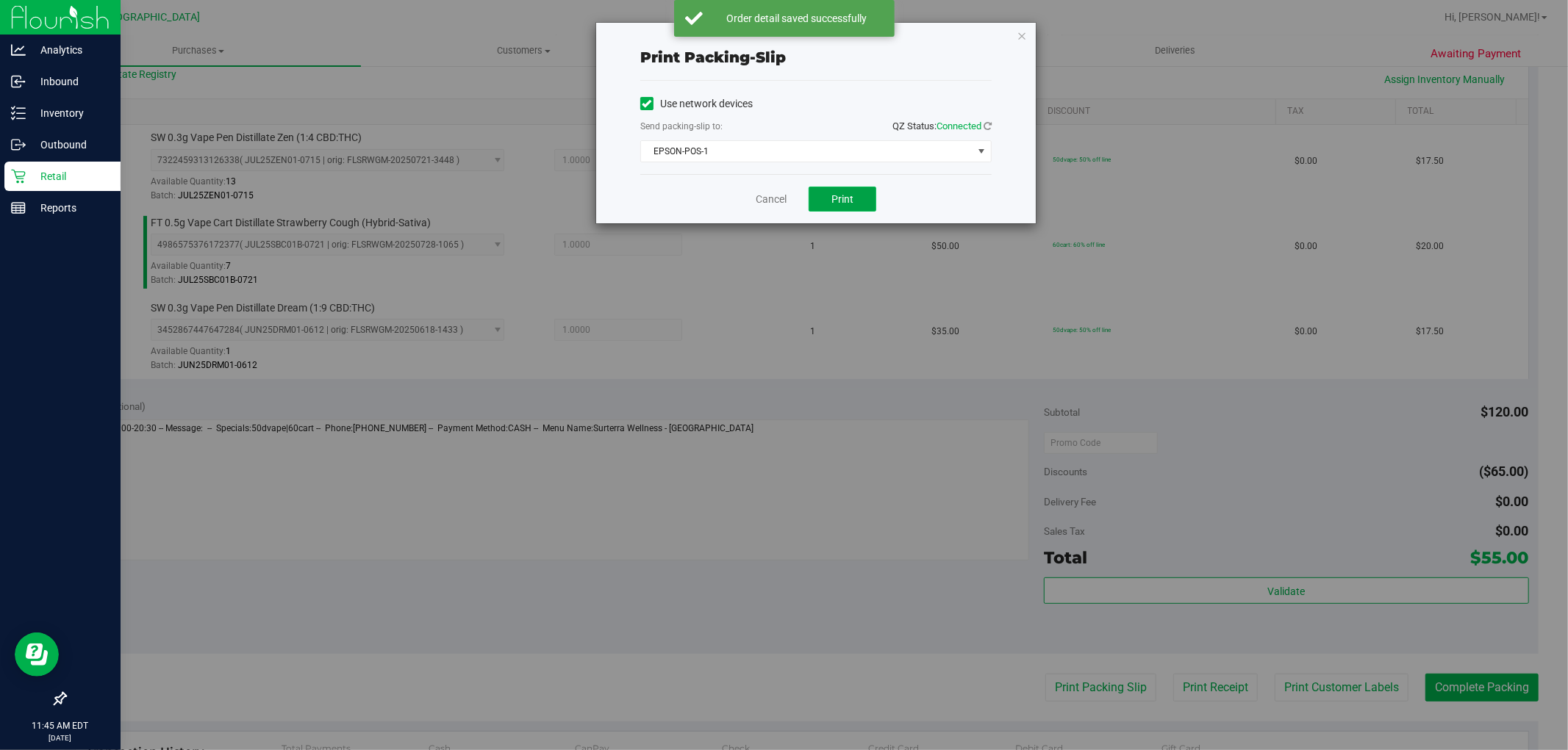
click at [855, 206] on button "Print" at bounding box center [842, 199] width 68 height 25
click at [781, 198] on link "Cancel" at bounding box center [770, 200] width 31 height 16
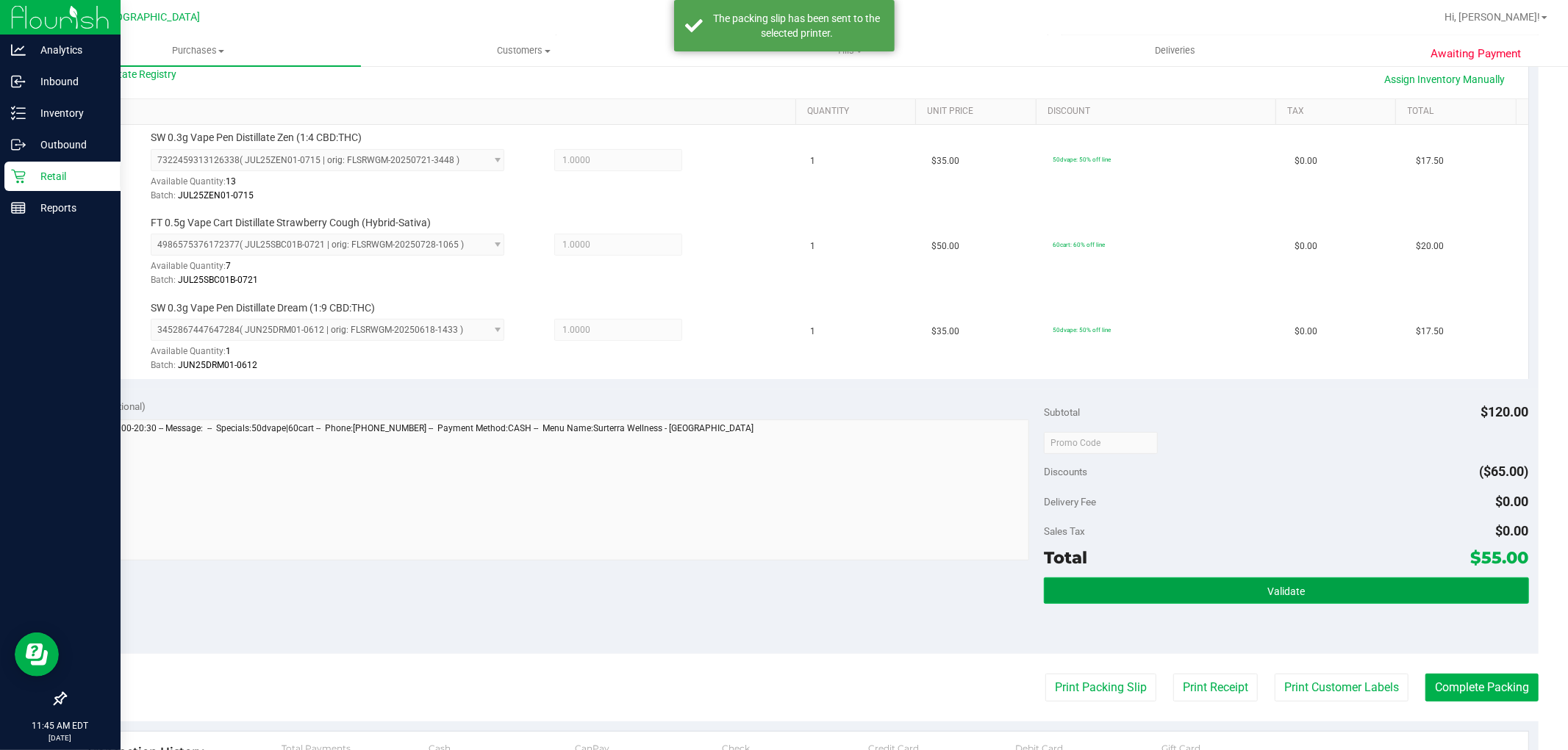
click at [1149, 587] on button "Validate" at bounding box center [1286, 591] width 484 height 26
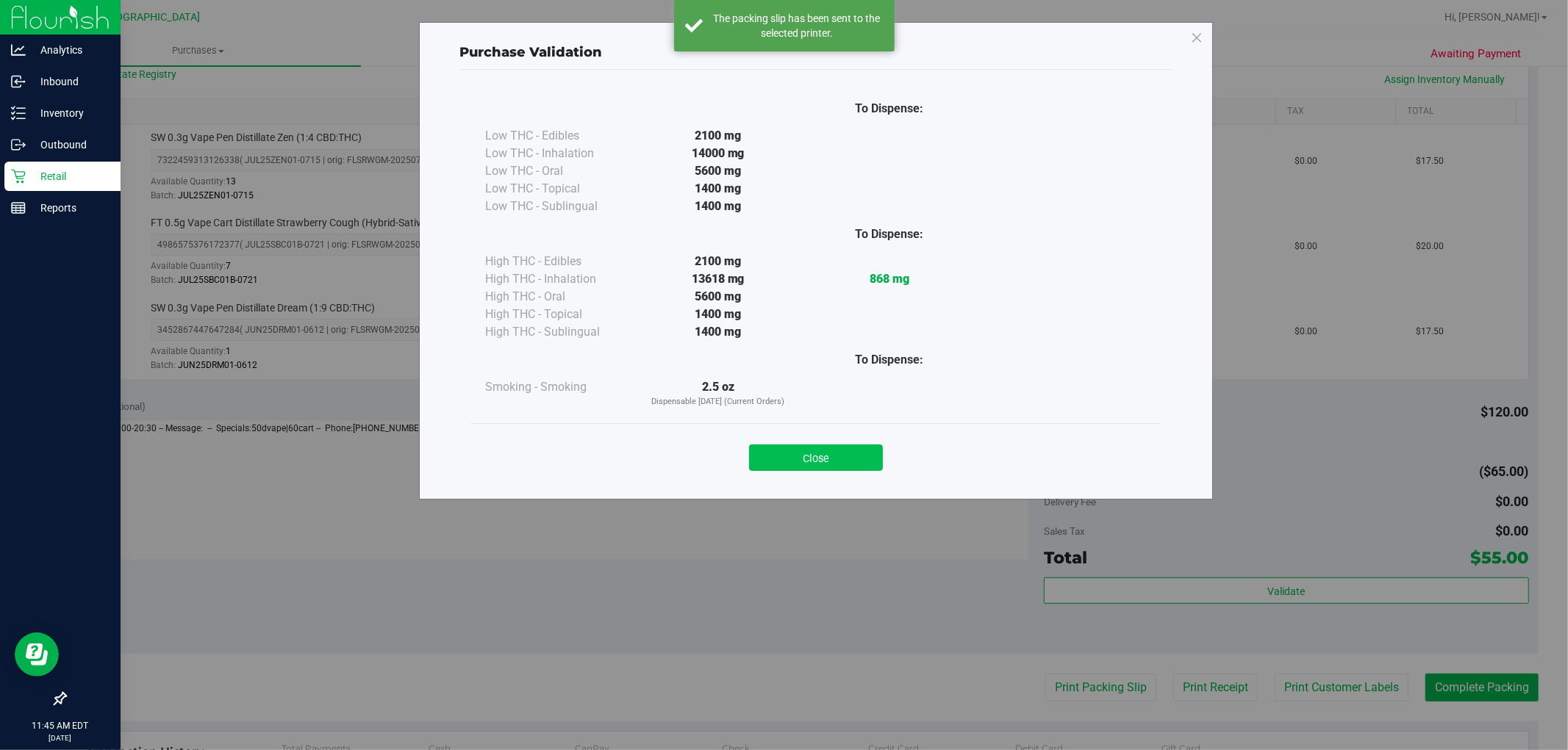
click at [826, 453] on button "Close" at bounding box center [816, 458] width 133 height 26
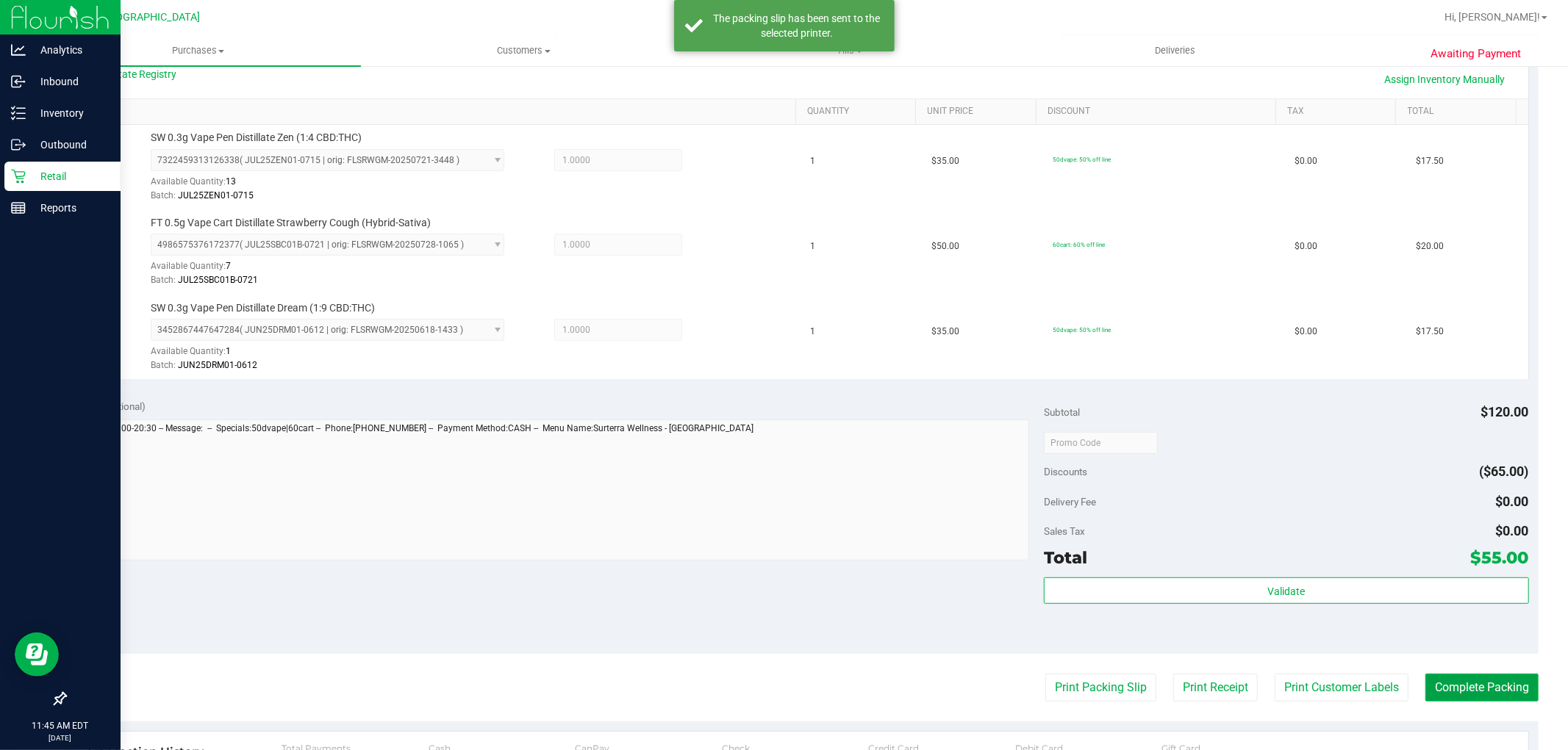
click at [1451, 684] on button "Complete Packing" at bounding box center [1482, 688] width 113 height 28
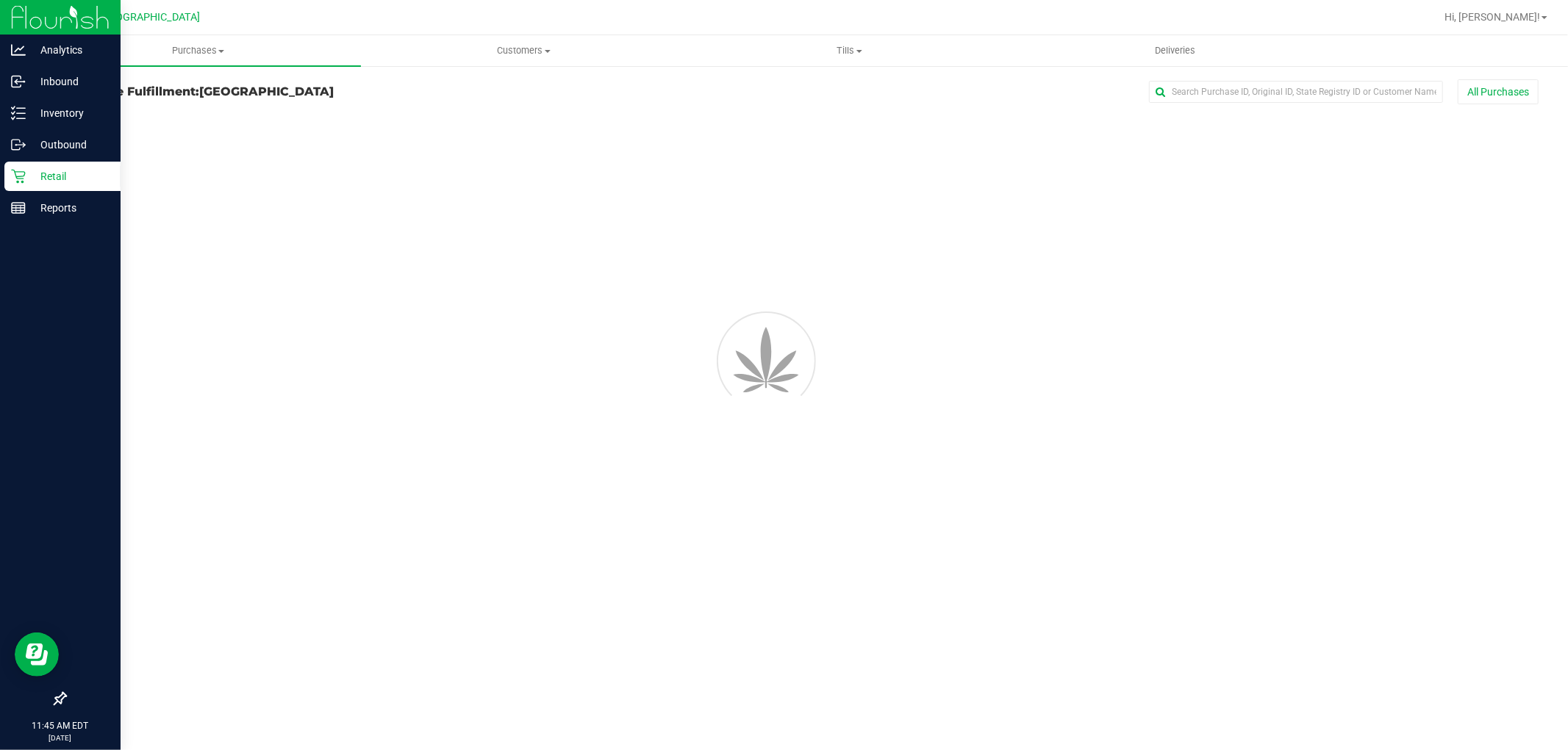
click at [865, 662] on div "Purchases Summary of purchases Fulfillment All purchases Customers All customer…" at bounding box center [801, 392] width 1533 height 715
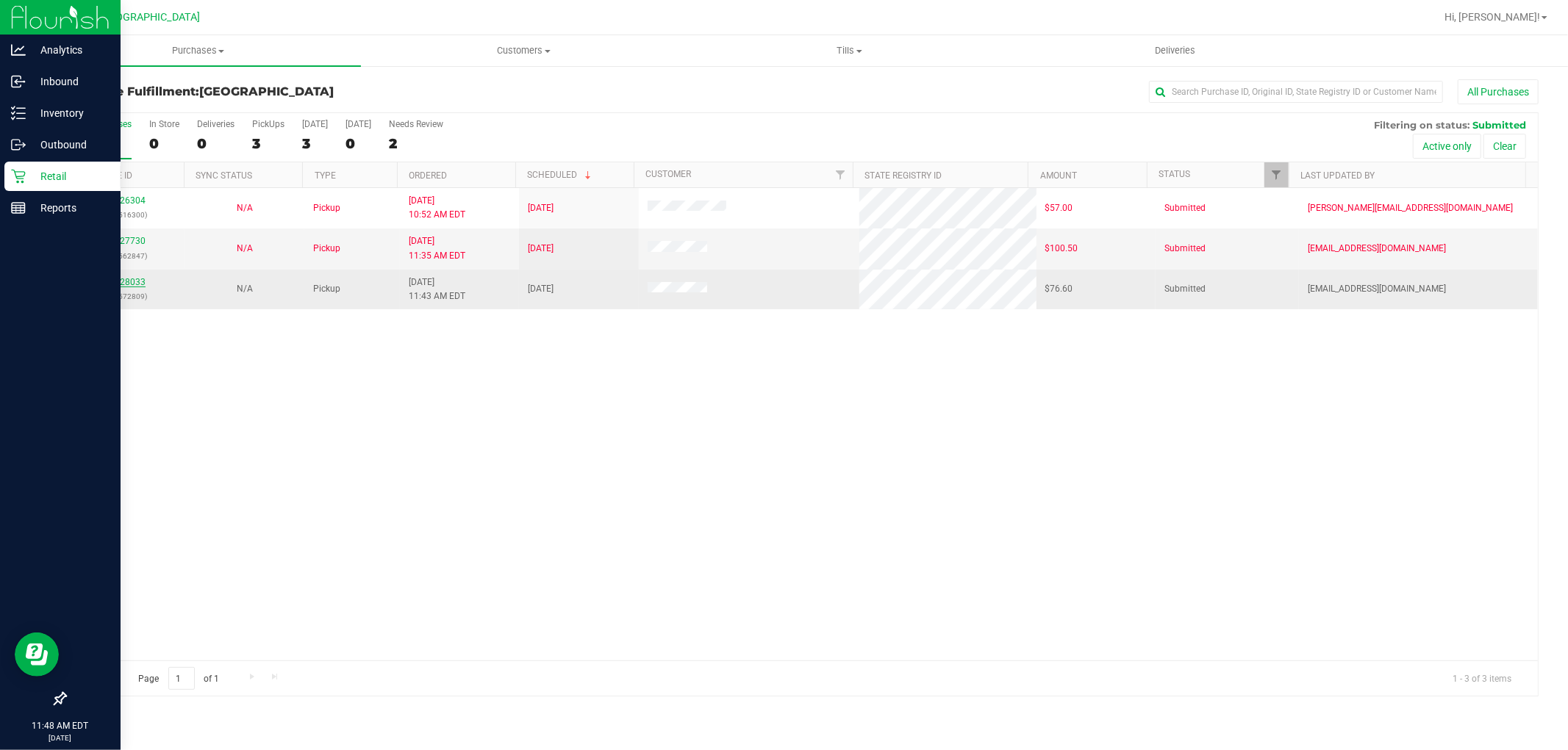
click at [126, 284] on link "11828033" at bounding box center [125, 282] width 41 height 11
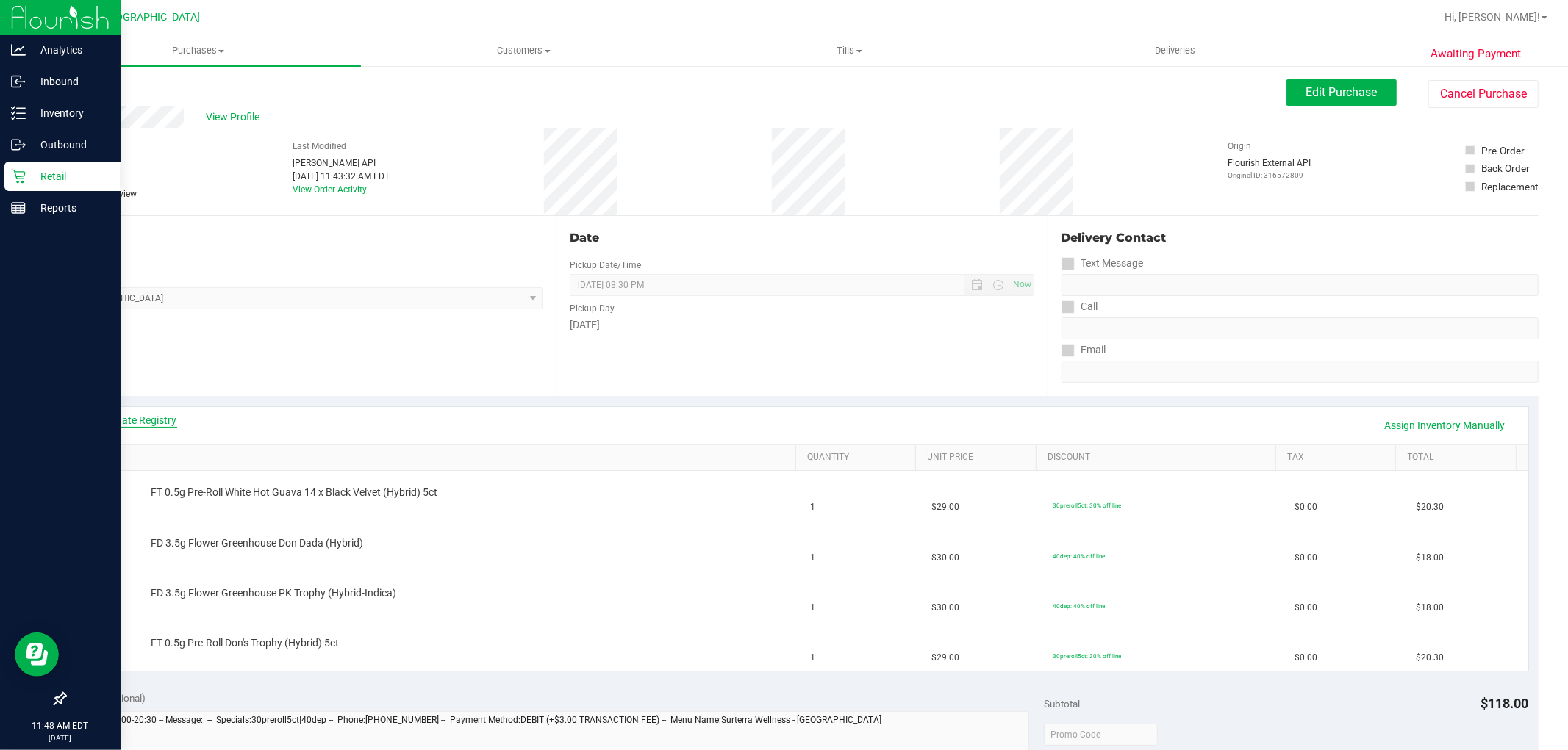
click at [153, 413] on link "View State Registry" at bounding box center [132, 420] width 89 height 15
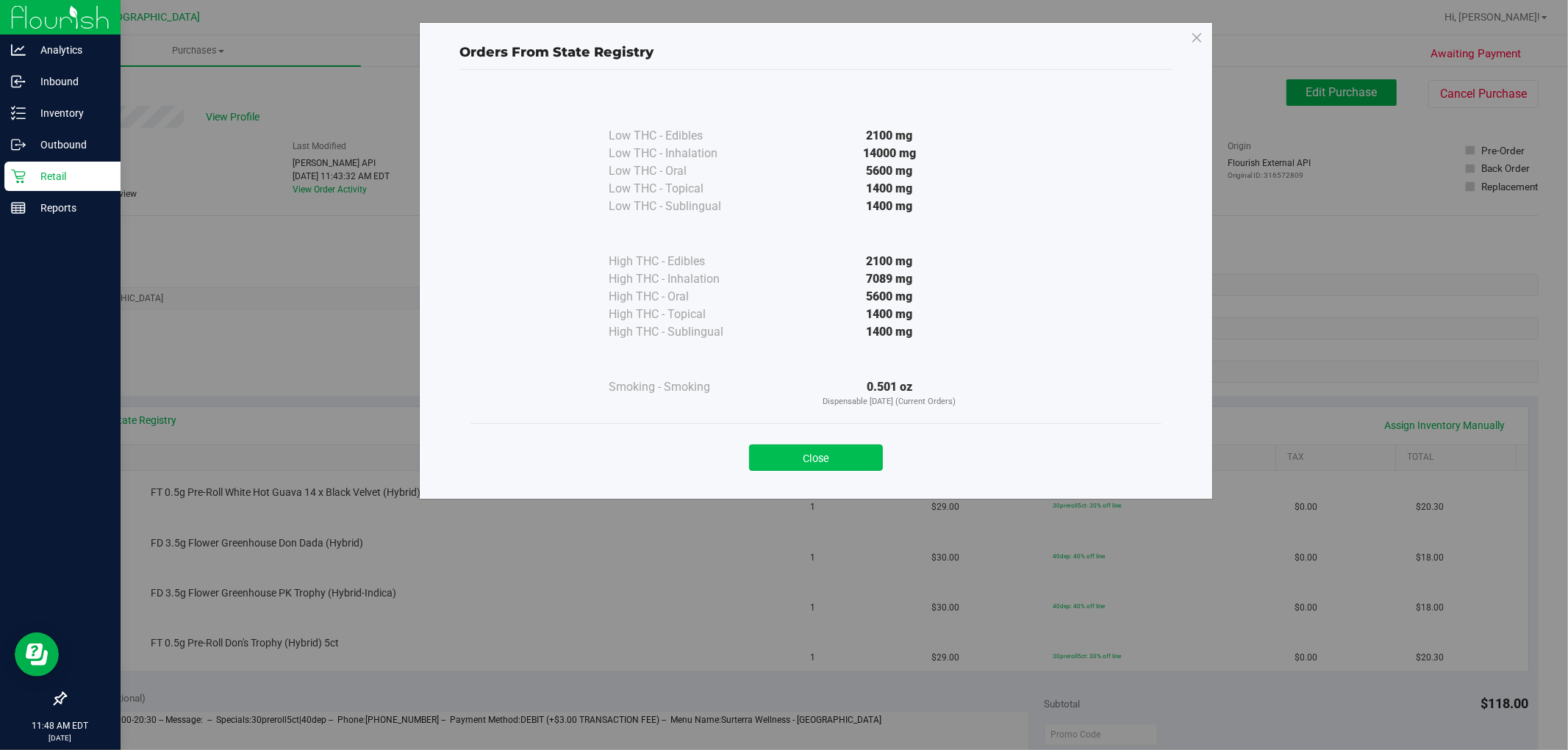
click at [812, 459] on button "Close" at bounding box center [816, 458] width 133 height 26
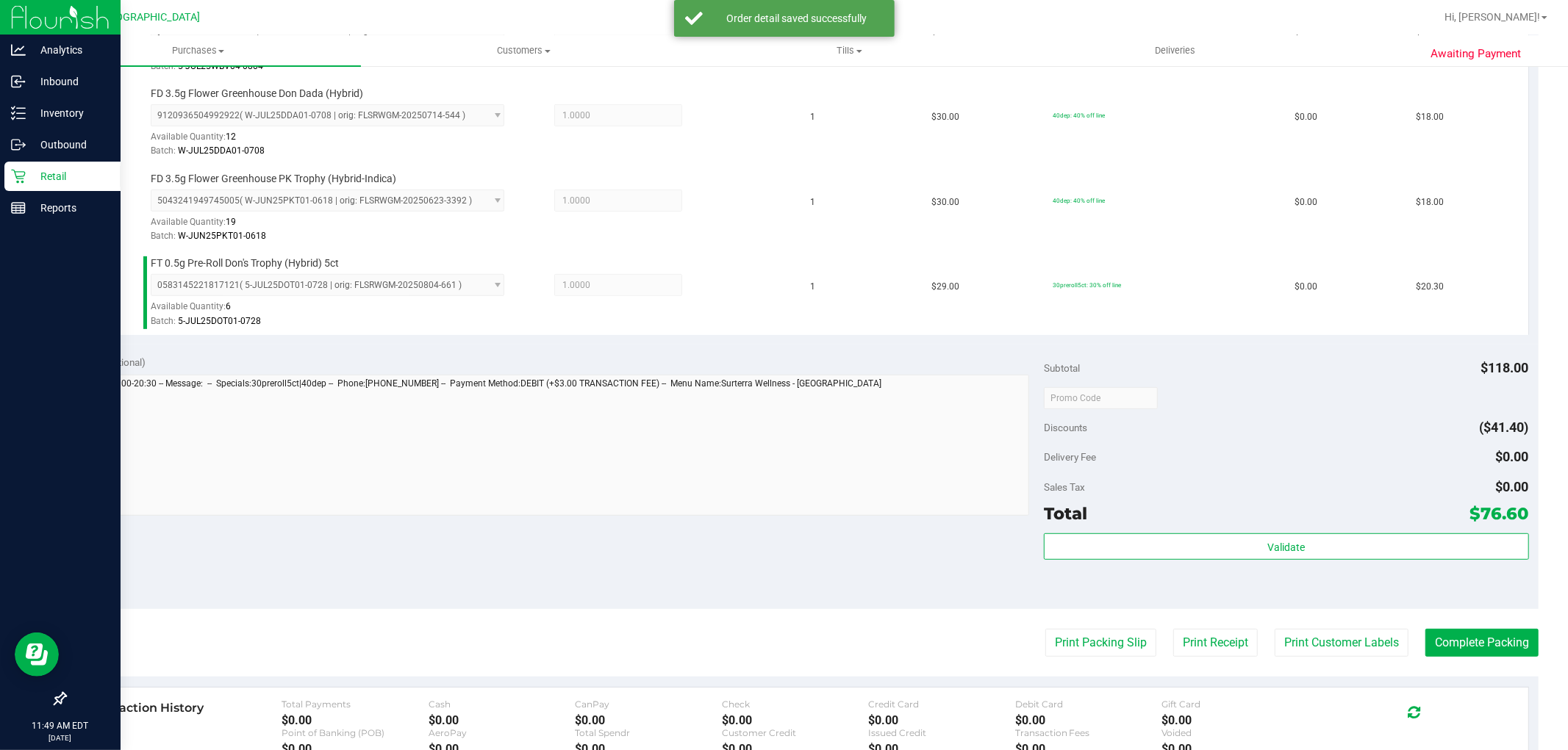
scroll to position [533, 0]
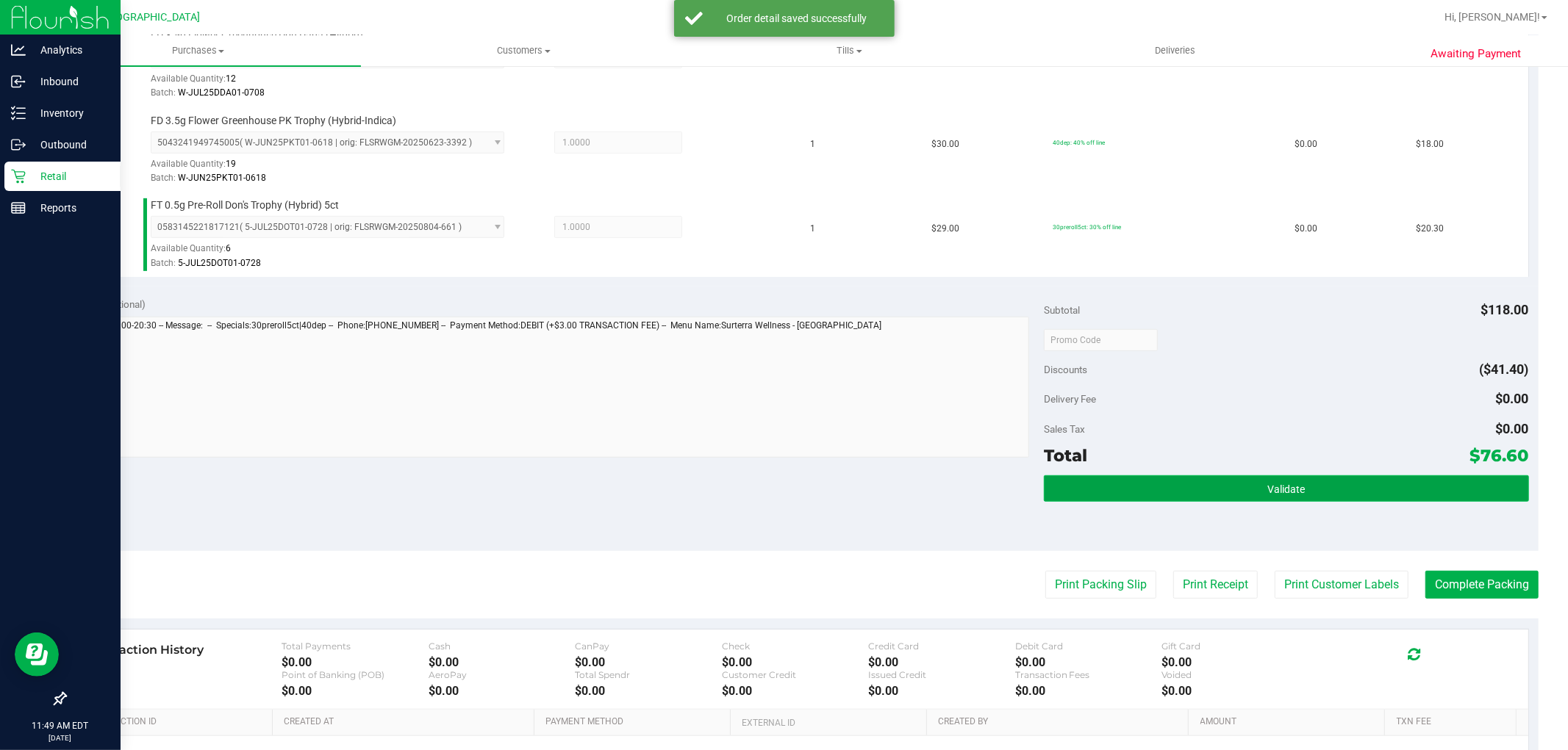
click at [1332, 479] on button "Validate" at bounding box center [1286, 489] width 484 height 26
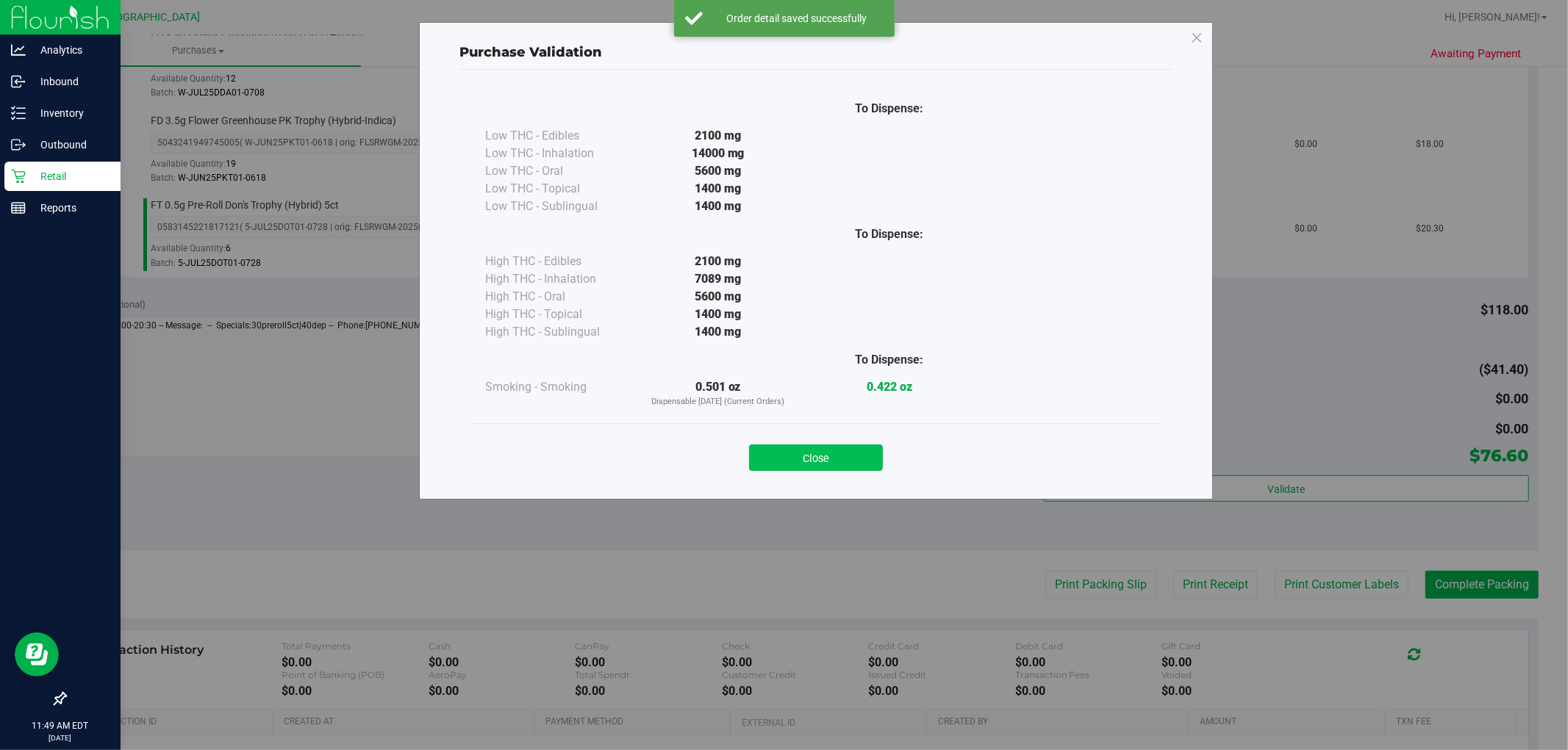
click at [800, 451] on button "Close" at bounding box center [816, 458] width 133 height 26
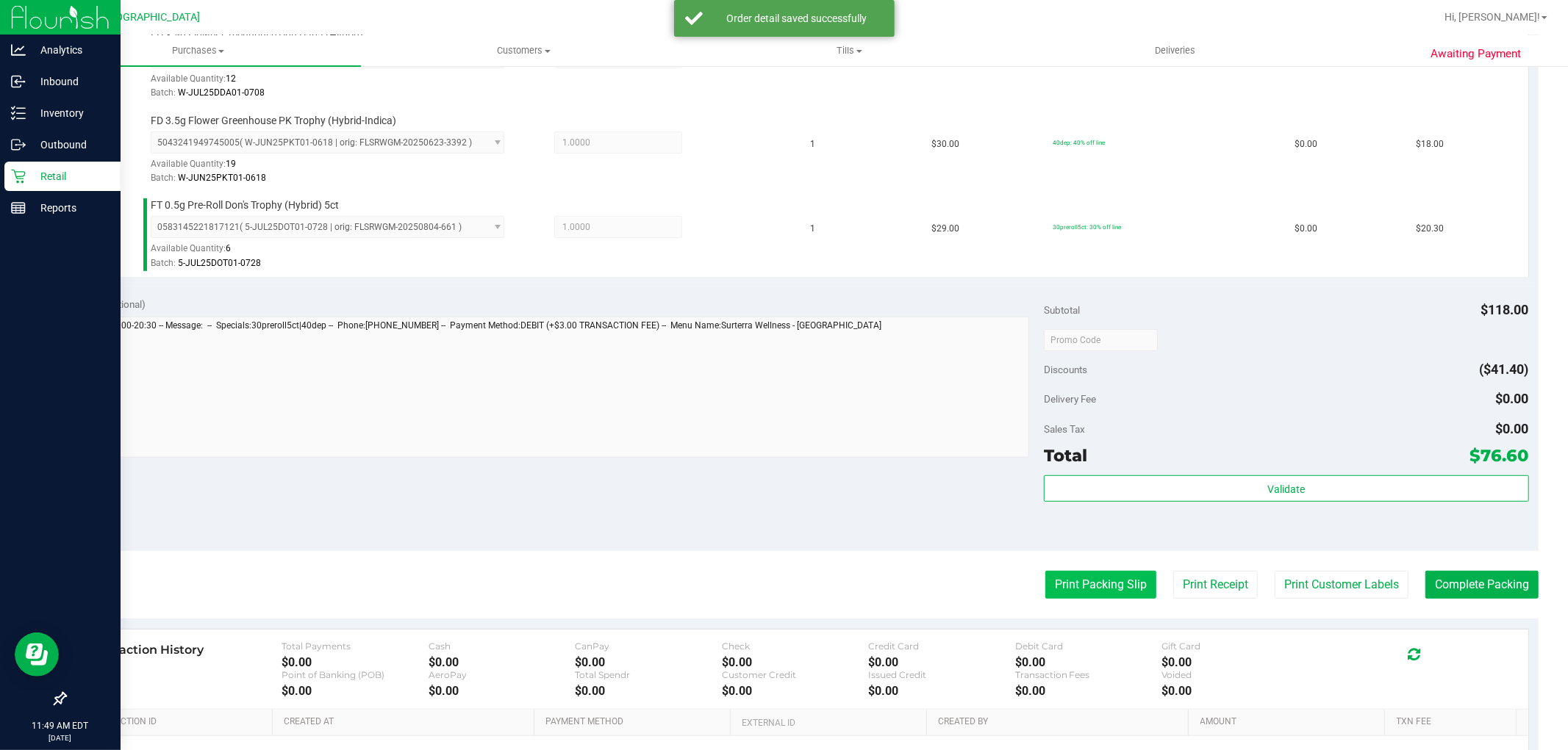
click at [1096, 593] on button "Print Packing Slip" at bounding box center [1100, 585] width 111 height 28
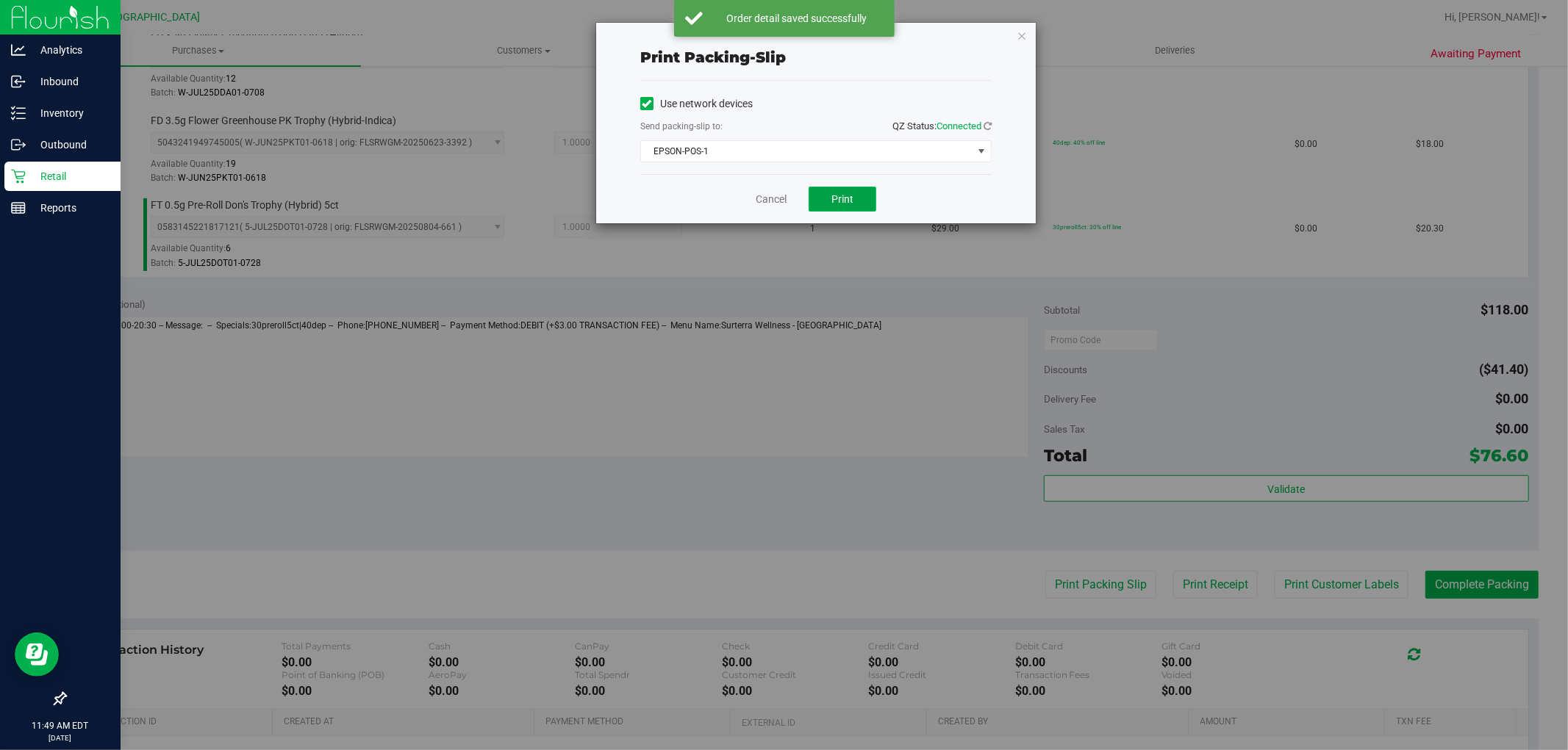
click at [853, 208] on button "Print" at bounding box center [842, 199] width 68 height 25
click at [777, 194] on link "Cancel" at bounding box center [770, 200] width 31 height 16
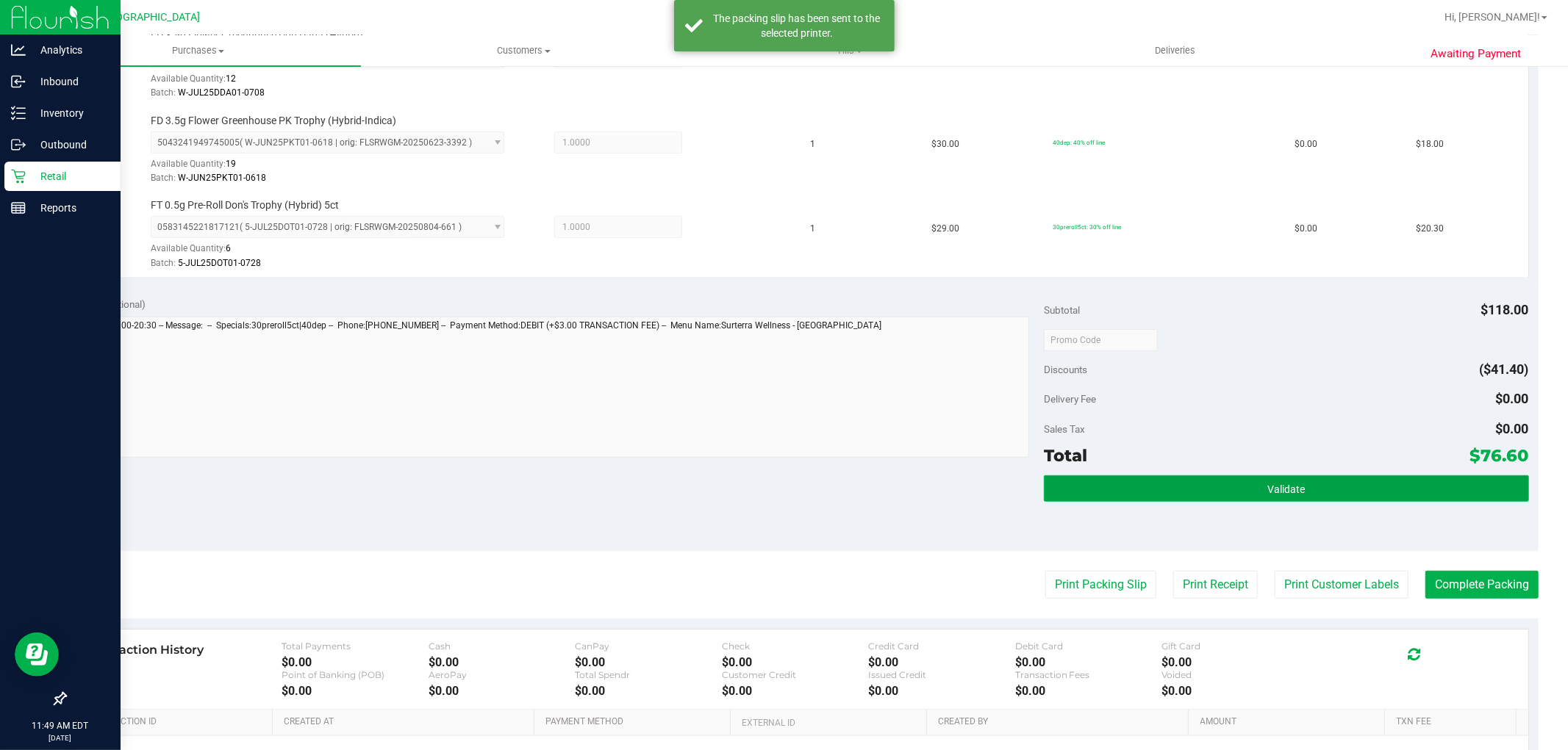
click at [1235, 495] on button "Validate" at bounding box center [1286, 489] width 484 height 26
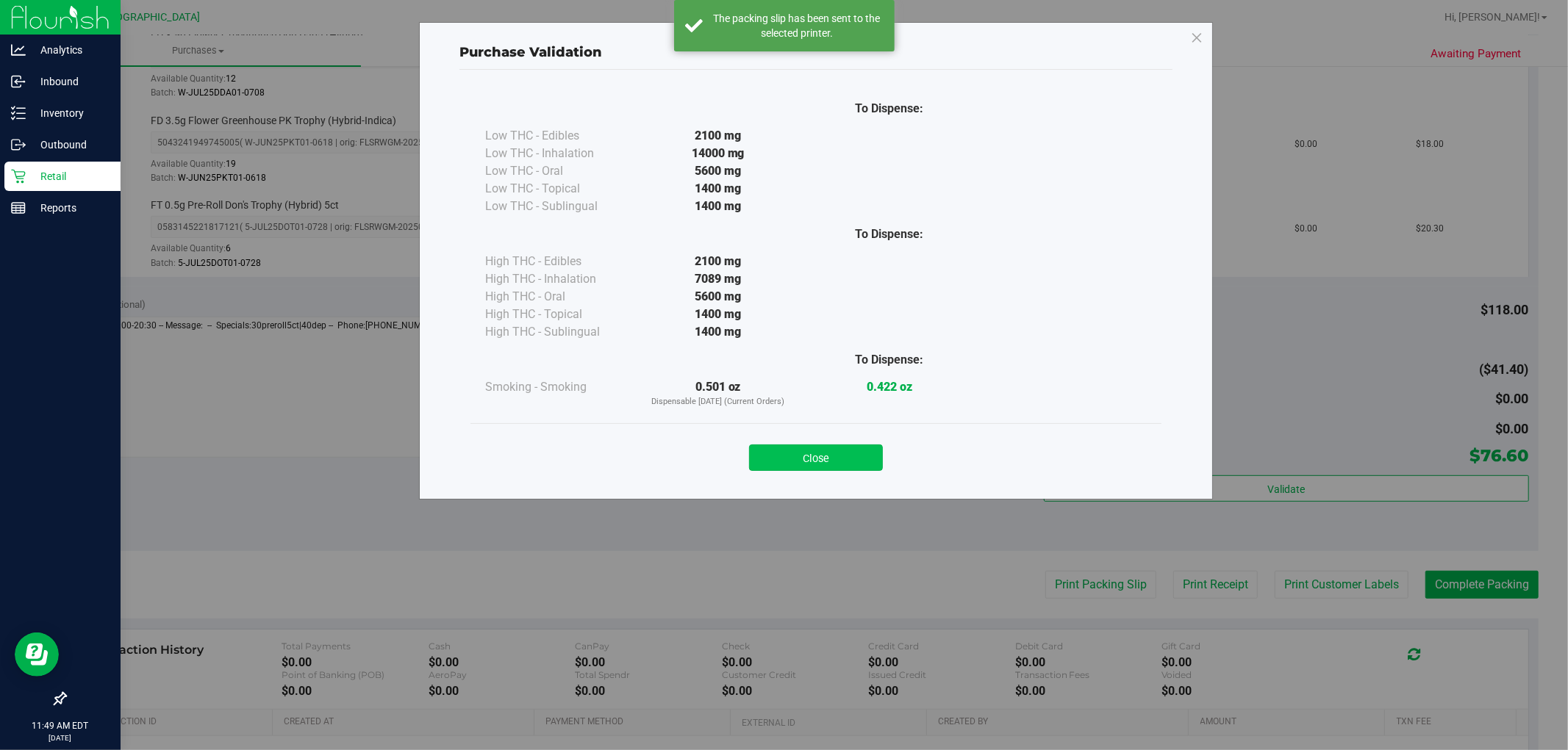
click at [833, 448] on button "Close" at bounding box center [816, 458] width 133 height 26
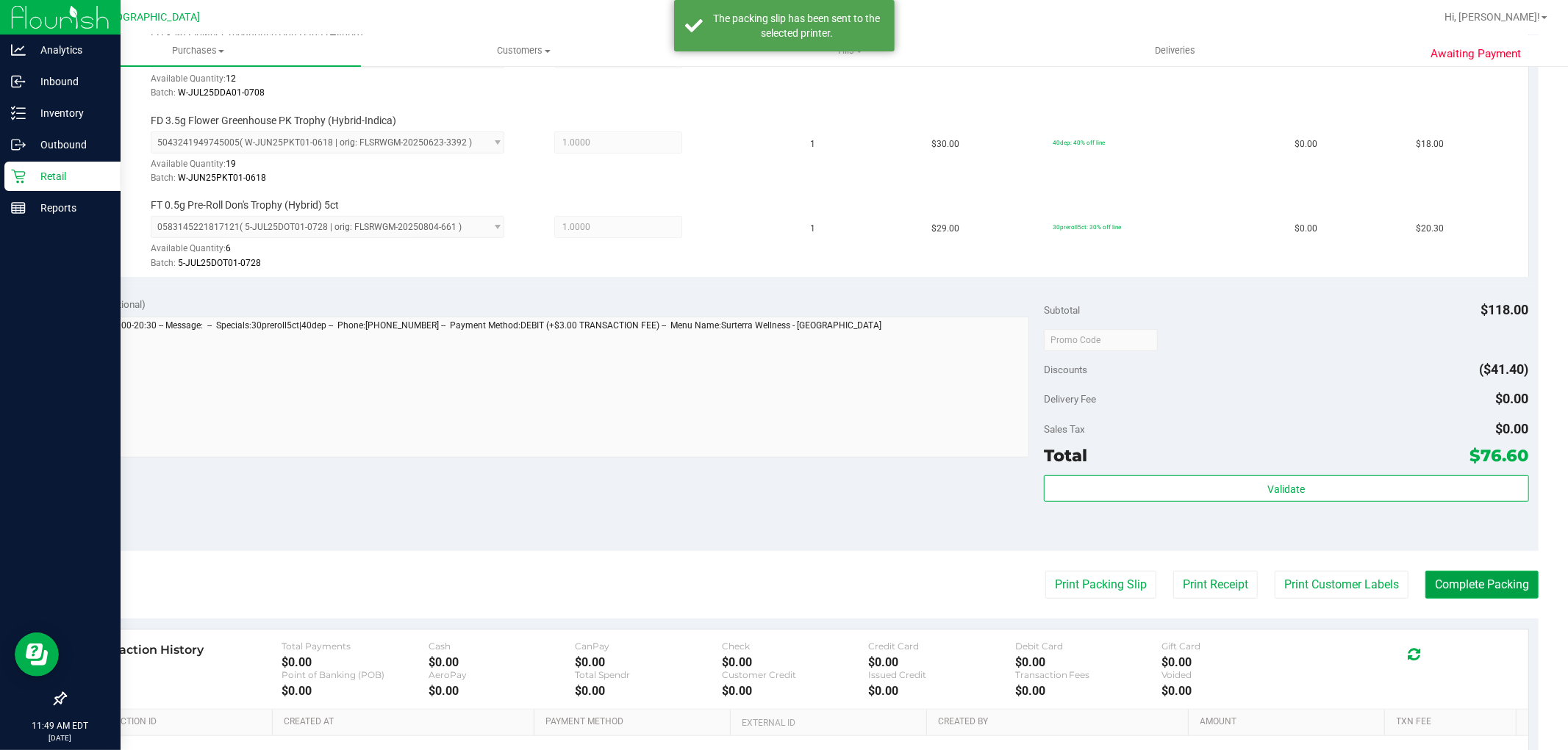
click at [1463, 586] on button "Complete Packing" at bounding box center [1482, 585] width 113 height 28
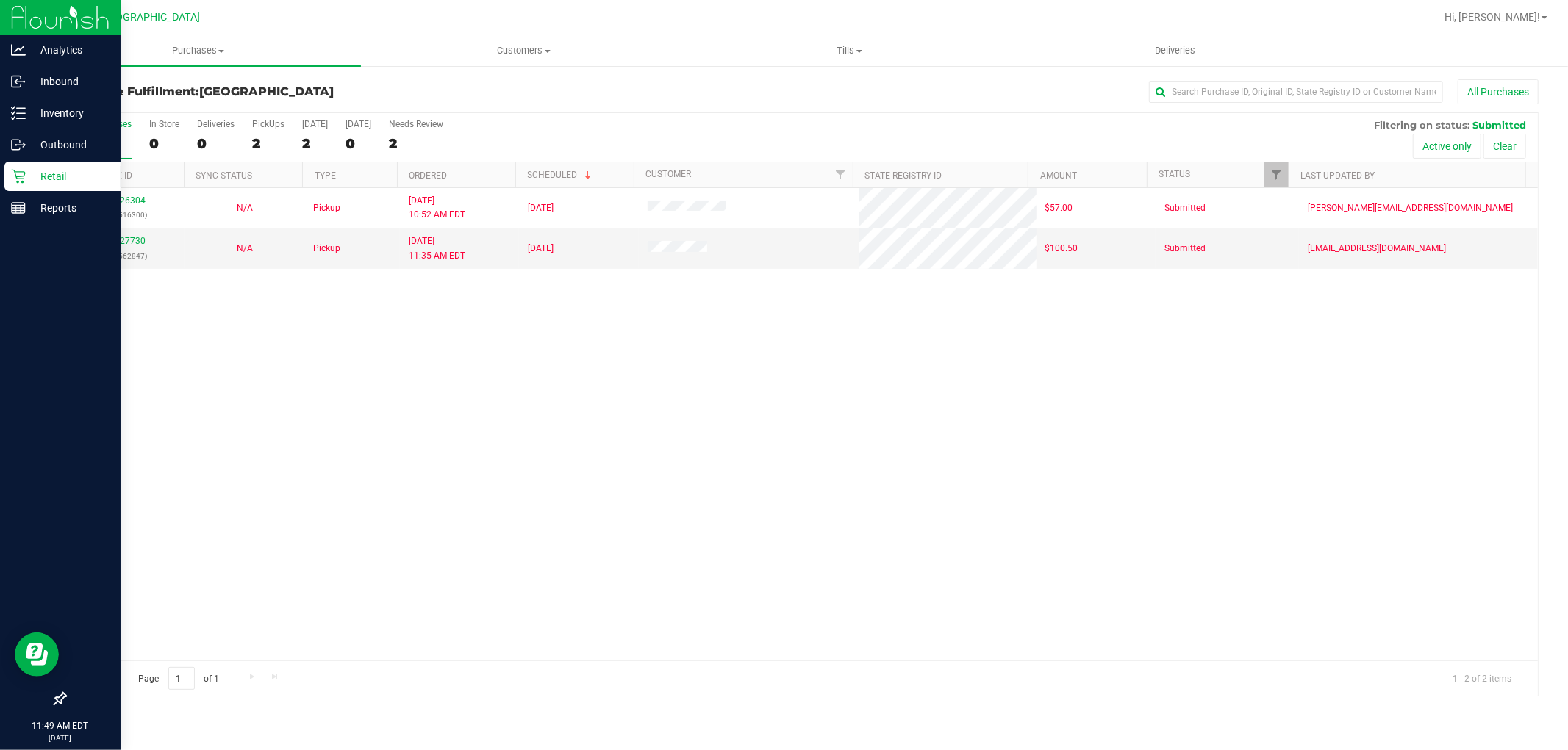
click at [942, 552] on div "11826304 (316516300) N/A Pickup 8/22/2025 10:52 AM EDT 8/22/2025 $57.00 Submitt…" at bounding box center [802, 424] width 1472 height 473
click at [30, 170] on p "Retail" at bounding box center [69, 176] width 89 height 18
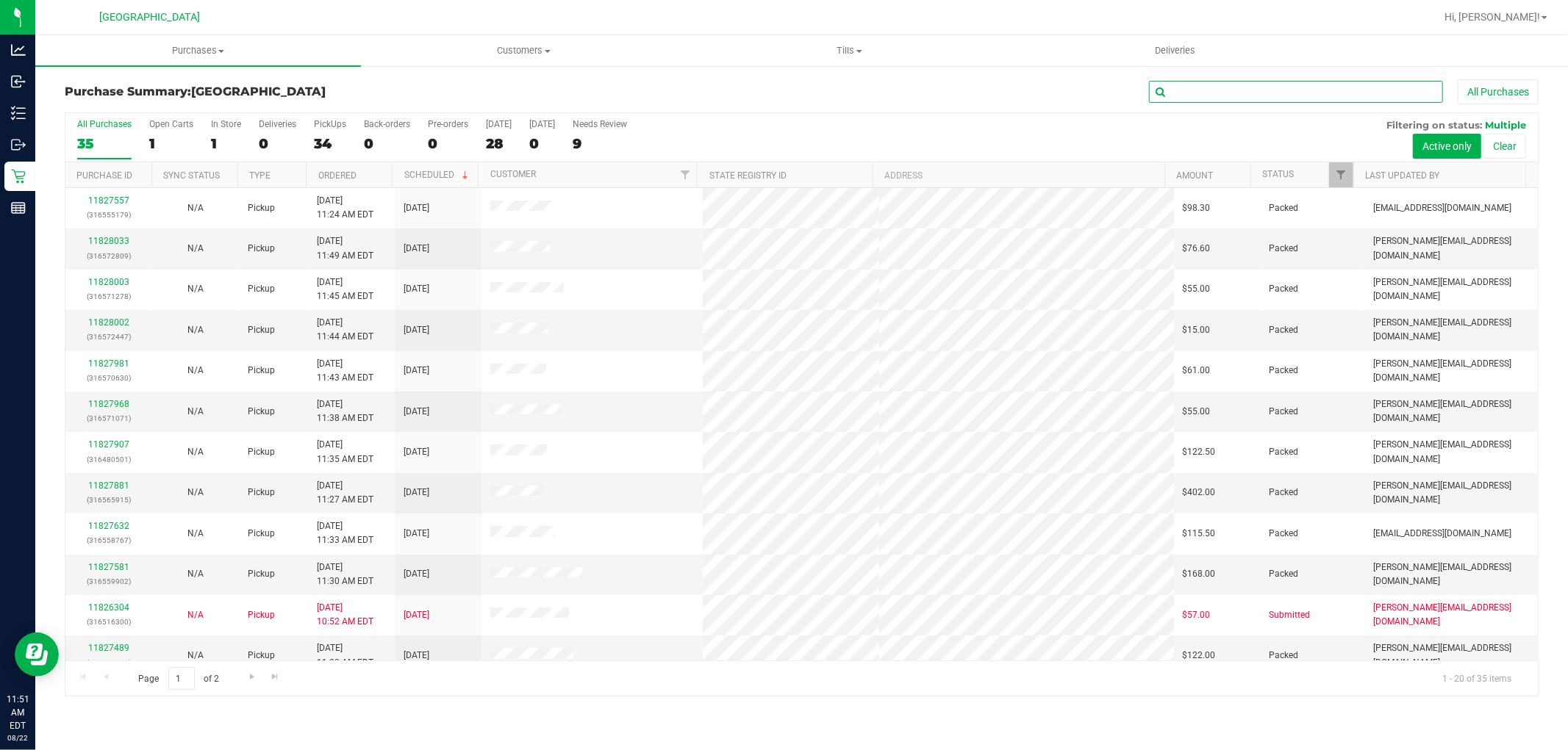
click at [1190, 96] on input "text" at bounding box center [1296, 91] width 294 height 22
type input "wil"
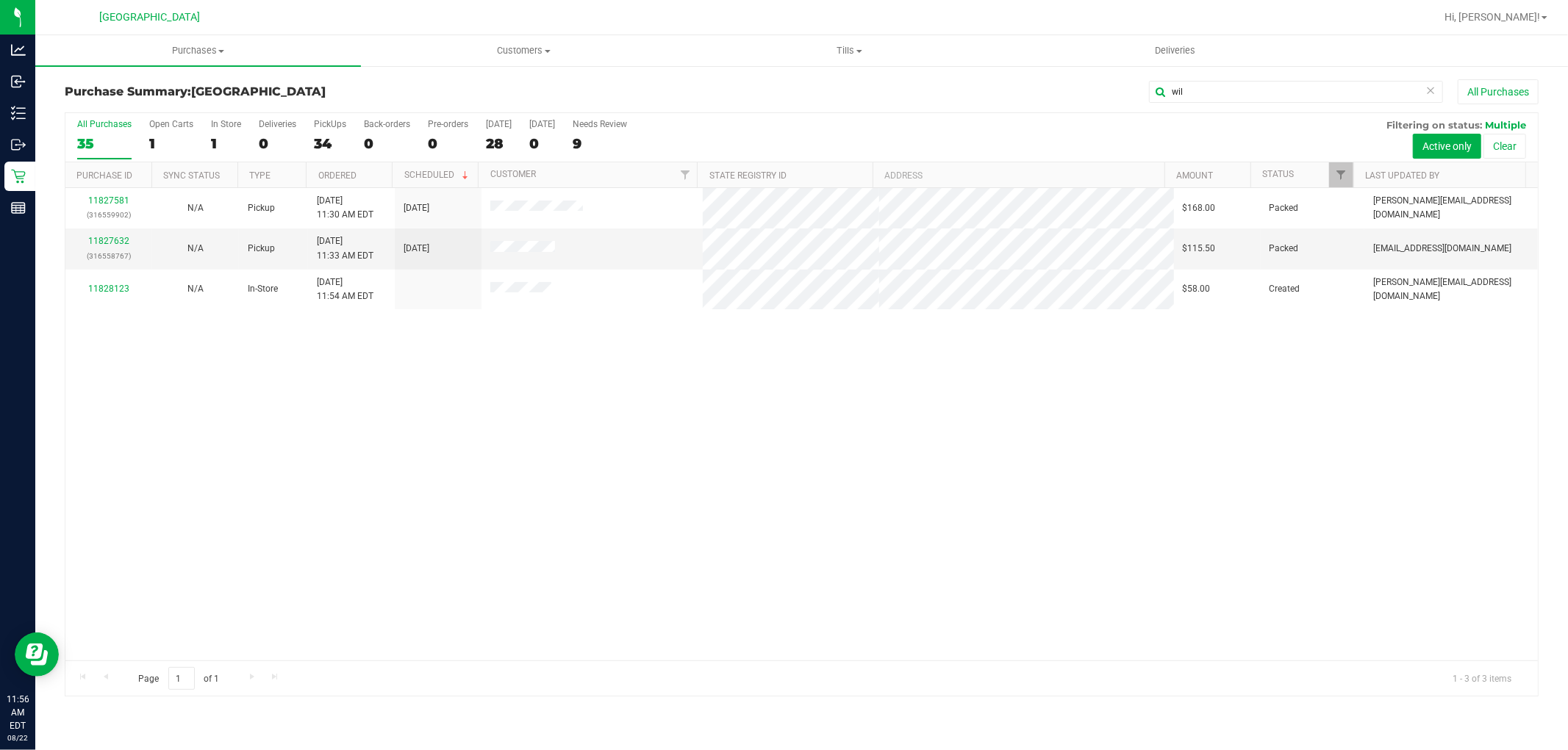
click at [908, 624] on div "11827581 (316559902) N/A Pickup 8/22/2025 11:30 AM EDT 8/22/2025 $168.00 Packed…" at bounding box center [802, 424] width 1472 height 473
drag, startPoint x: 1204, startPoint y: 103, endPoint x: 1085, endPoint y: 96, distance: 119.2
click at [1091, 96] on div "wil All Purchases" at bounding box center [1047, 91] width 983 height 25
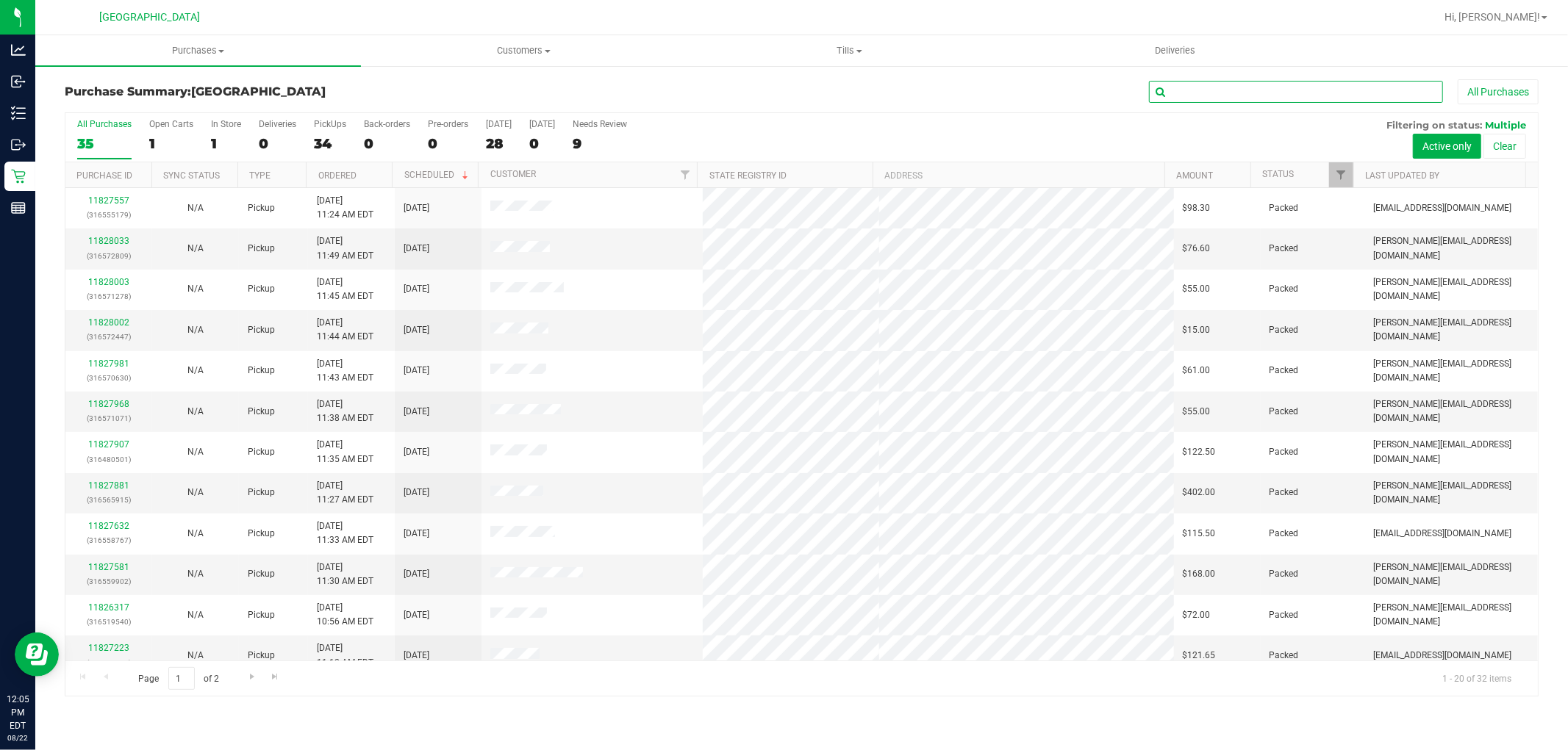
scroll to position [341, 0]
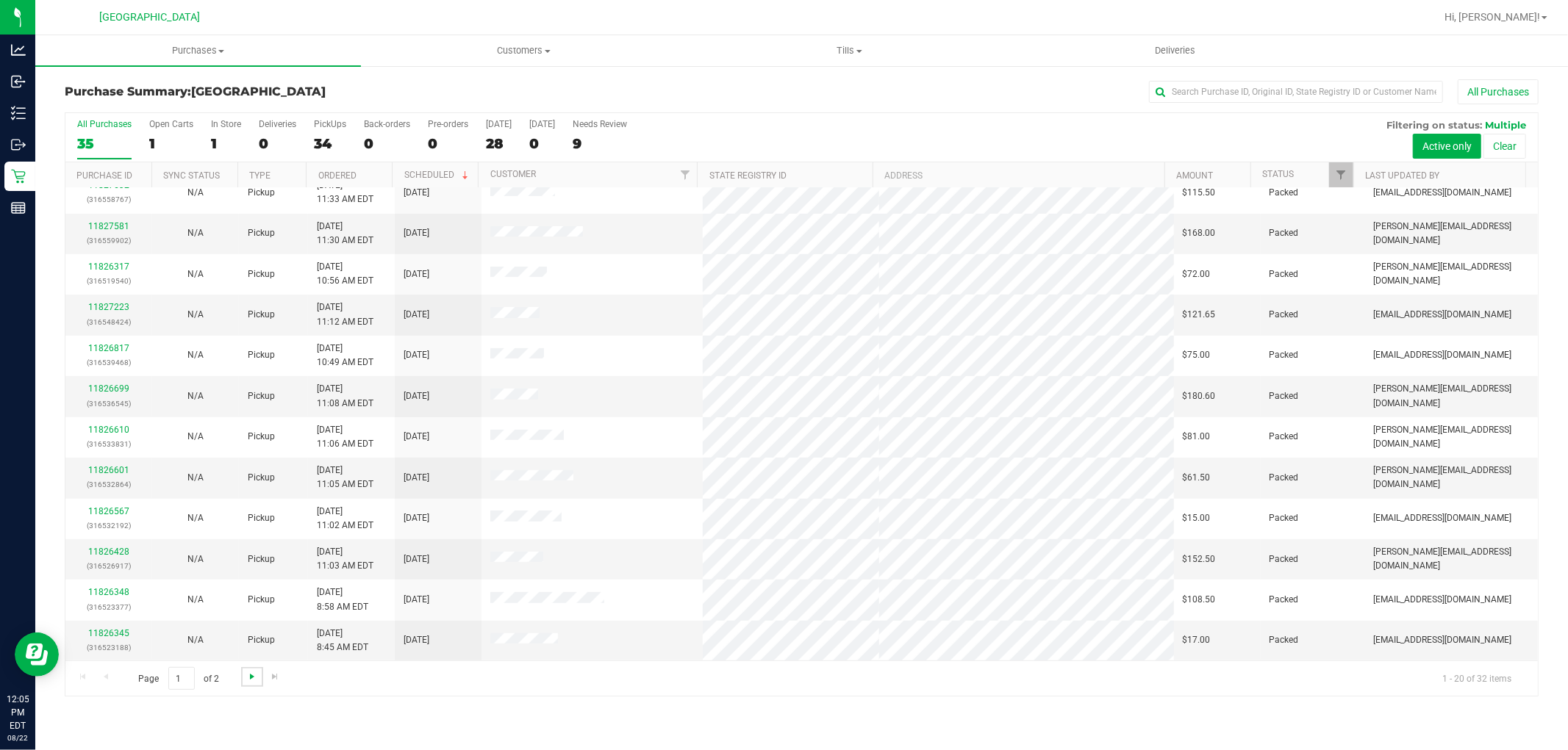
click at [247, 677] on span "Go to the next page" at bounding box center [252, 676] width 11 height 11
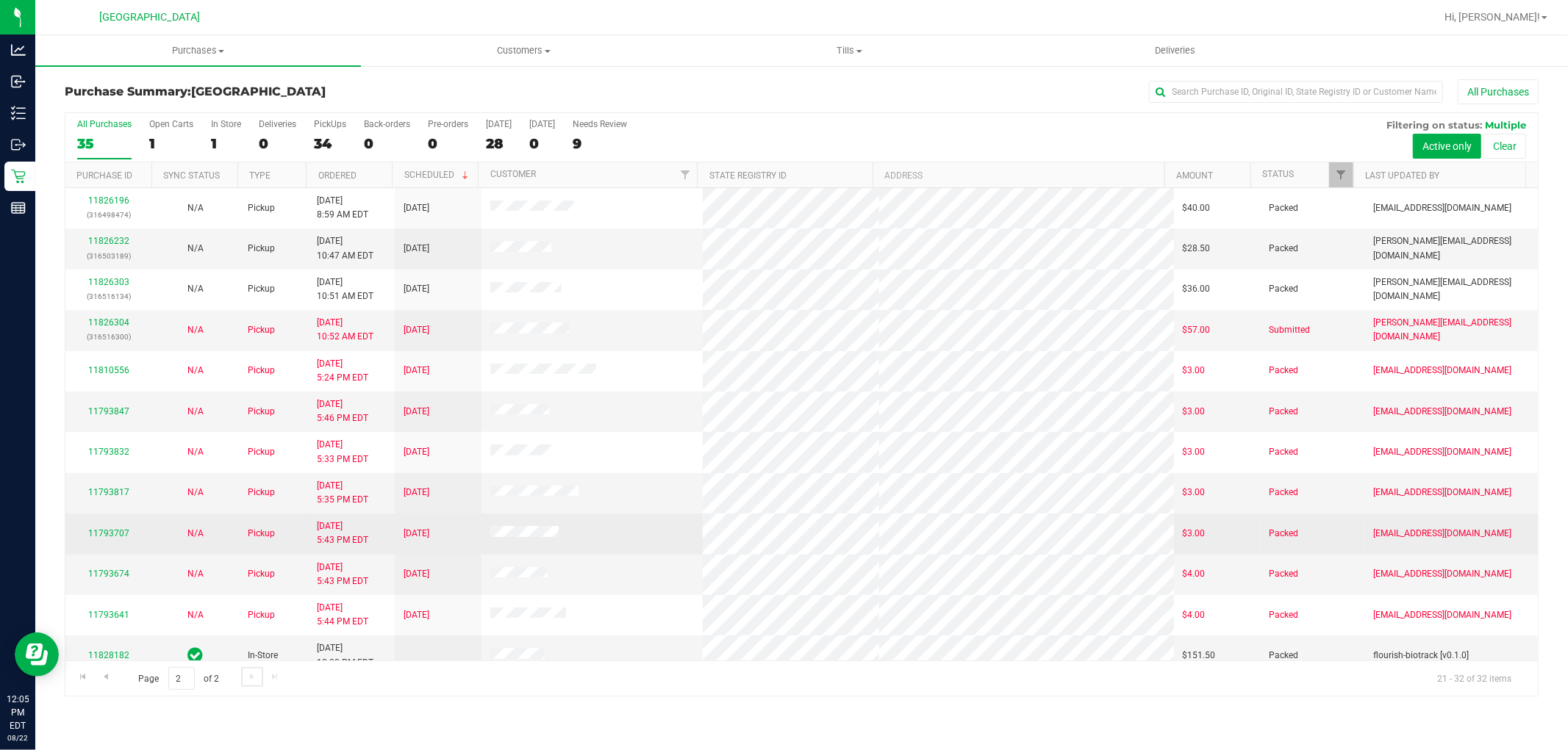
scroll to position [16, 0]
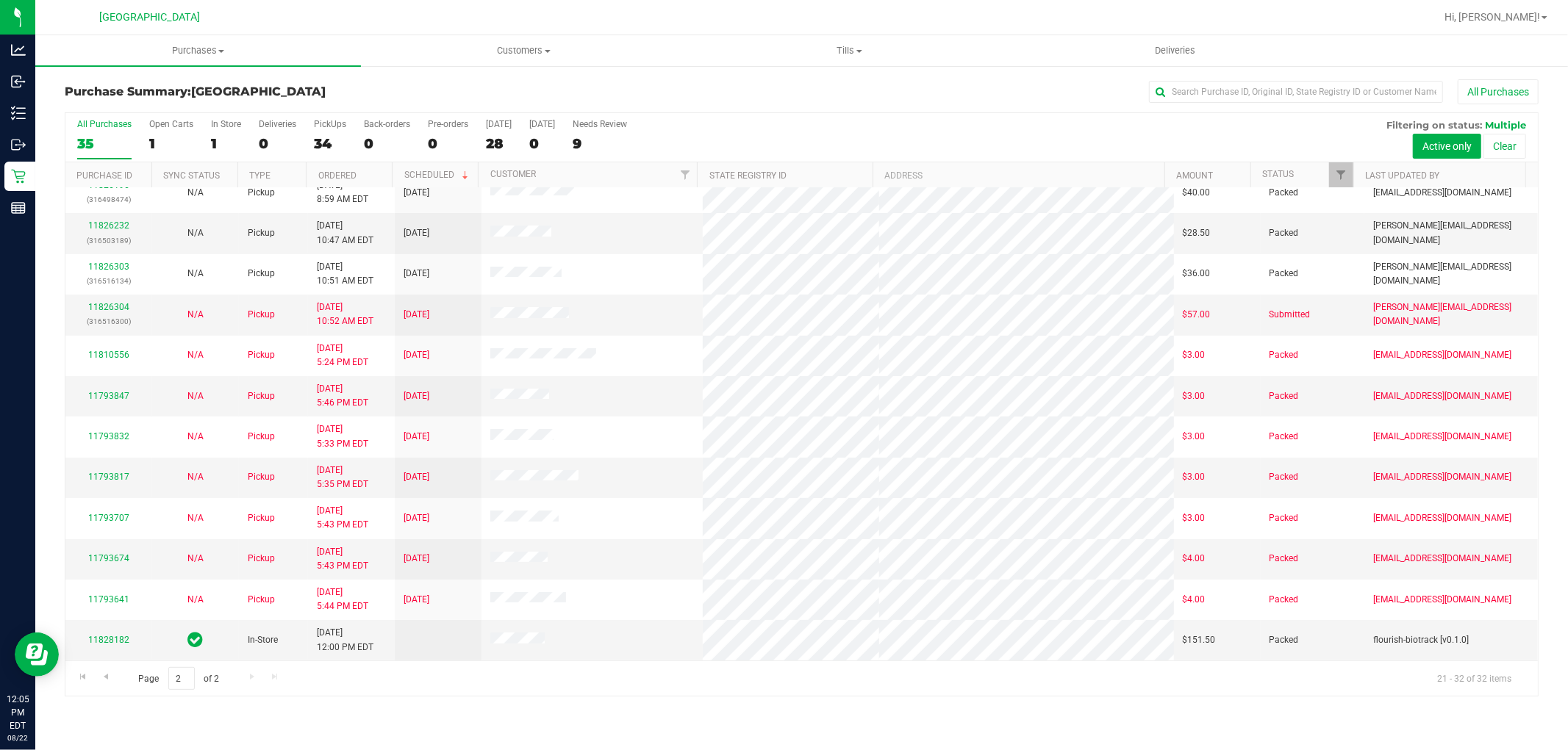
click at [498, 718] on div "Purchases Summary of purchases Fulfillment All purchases Customers All customer…" at bounding box center [801, 392] width 1533 height 715
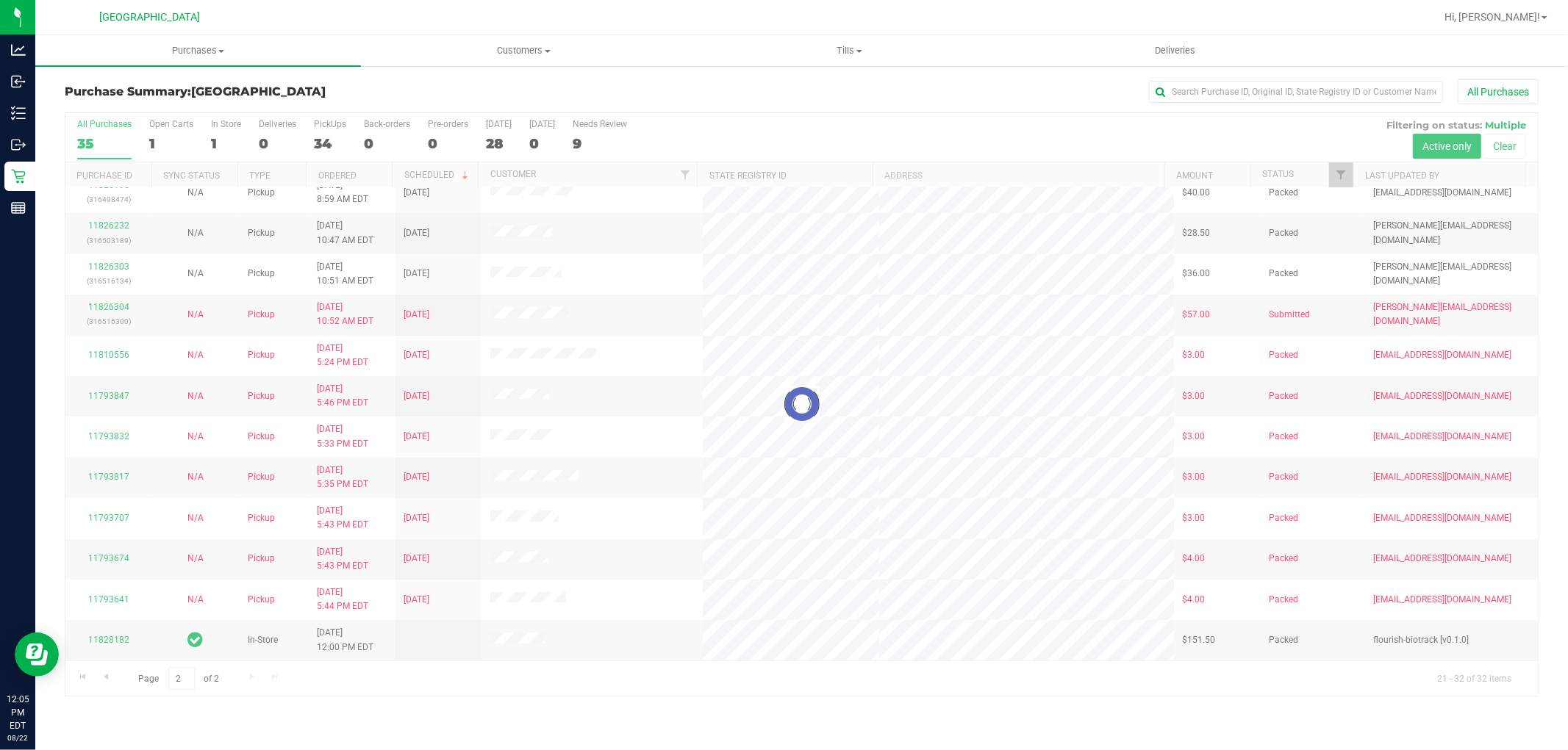
scroll to position [0, 0]
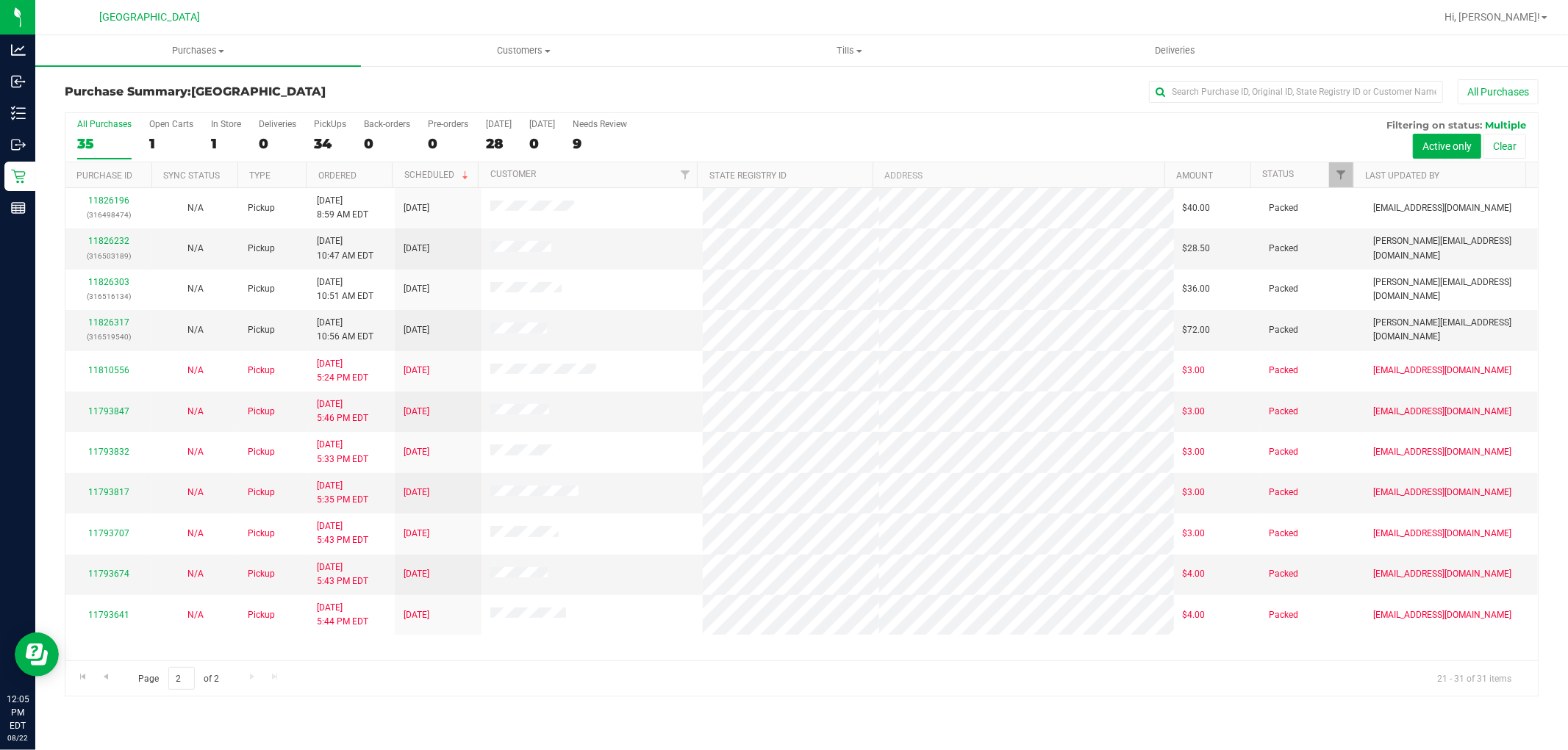
click at [483, 138] on div "All Purchases 35 Open Carts 1 In Store 1 Deliveries 0 PickUps 34 Back-orders 0 …" at bounding box center [802, 138] width 1472 height 49
click at [487, 138] on div "28" at bounding box center [498, 143] width 25 height 17
click at [0, 0] on input "Today 28" at bounding box center [0, 0] width 0 height 0
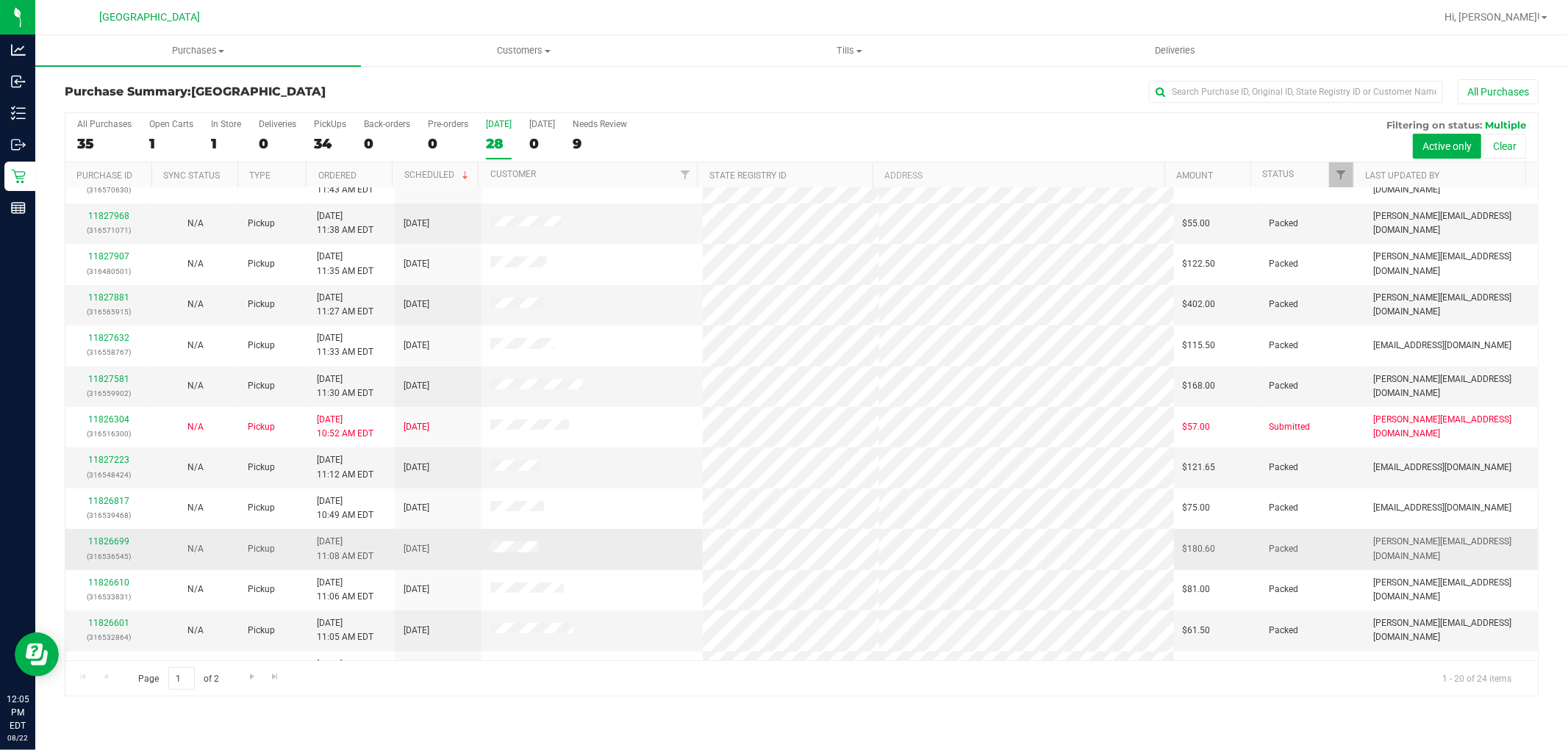
scroll to position [341, 0]
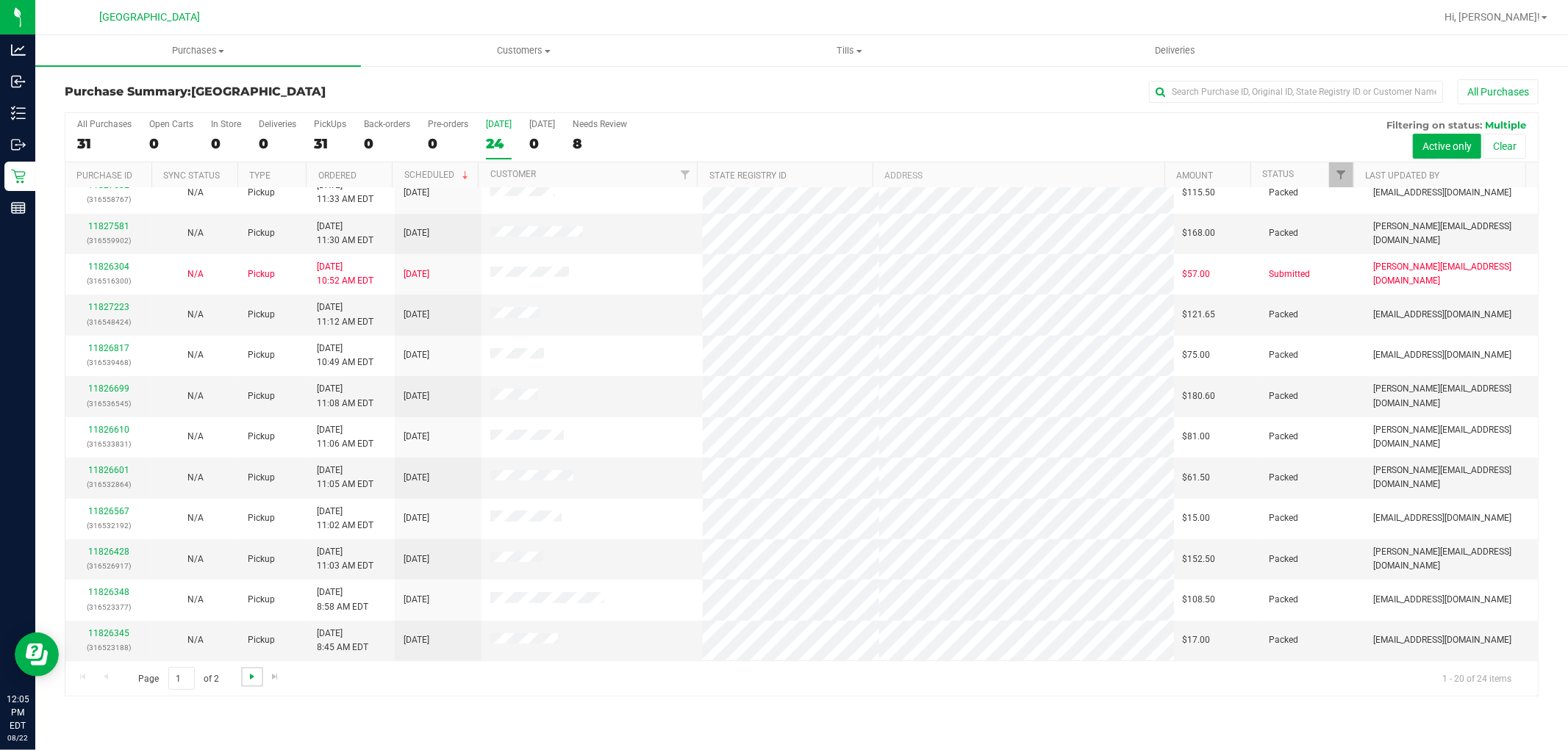
click at [247, 677] on link "Go to the next page" at bounding box center [252, 677] width 21 height 20
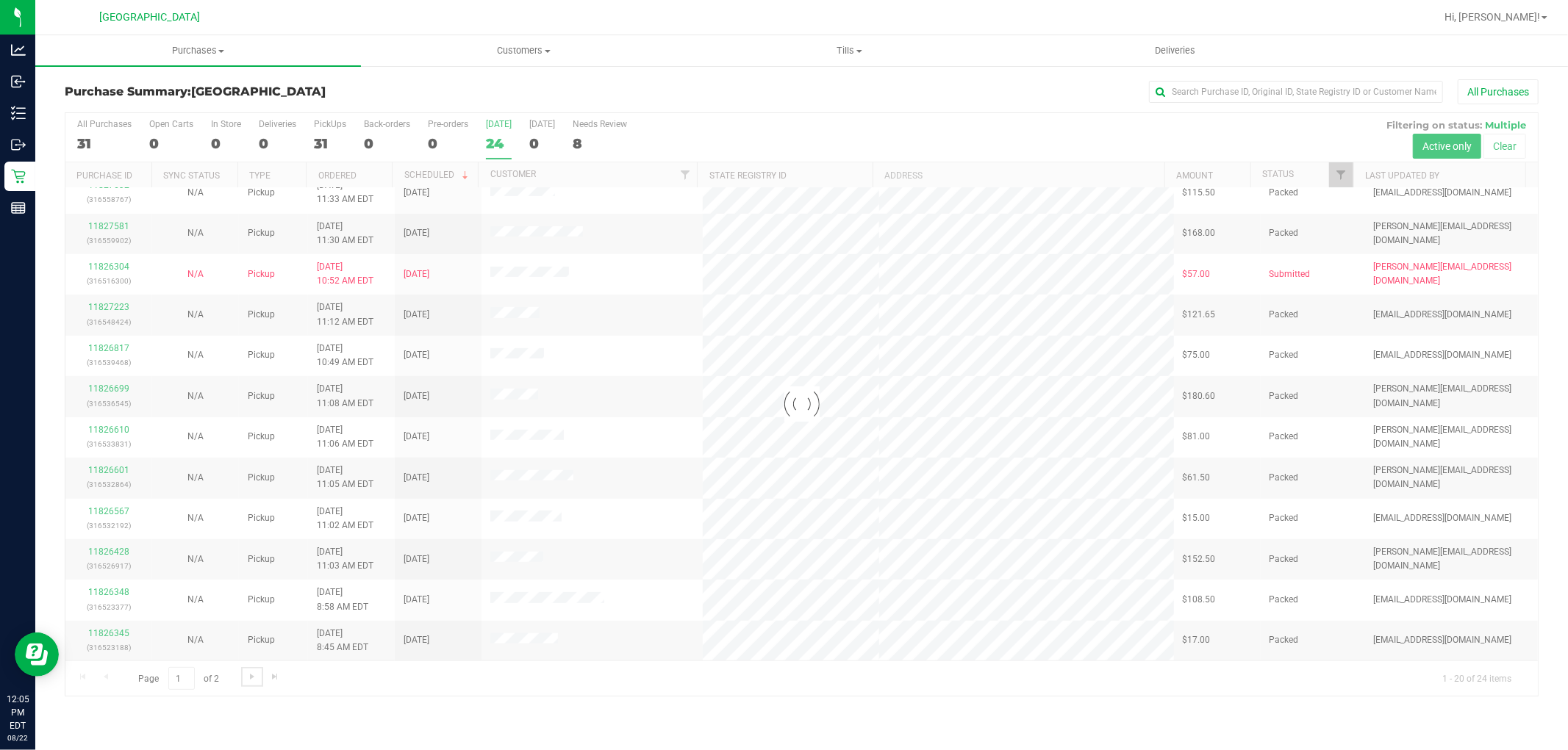
scroll to position [0, 0]
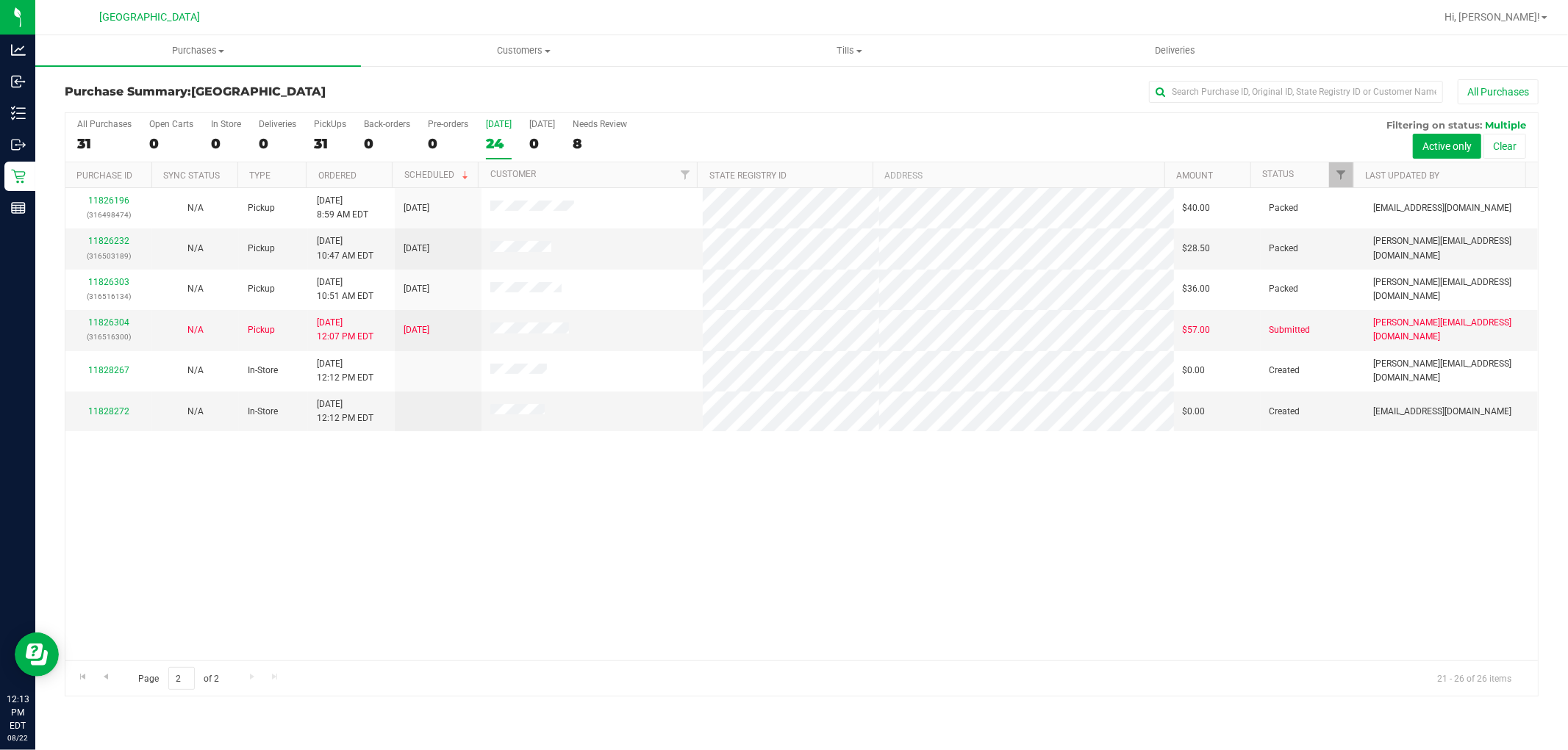
click at [957, 581] on div "11826196 (316498474) N/A Pickup 8/22/2025 8:59 AM EDT 8/22/2025 $40.00 Packed r…" at bounding box center [802, 424] width 1472 height 473
click at [973, 504] on div "11826196 (316498474) N/A Pickup 8/22/2025 8:59 AM EDT 8/22/2025 $40.00 Packed r…" at bounding box center [802, 424] width 1472 height 473
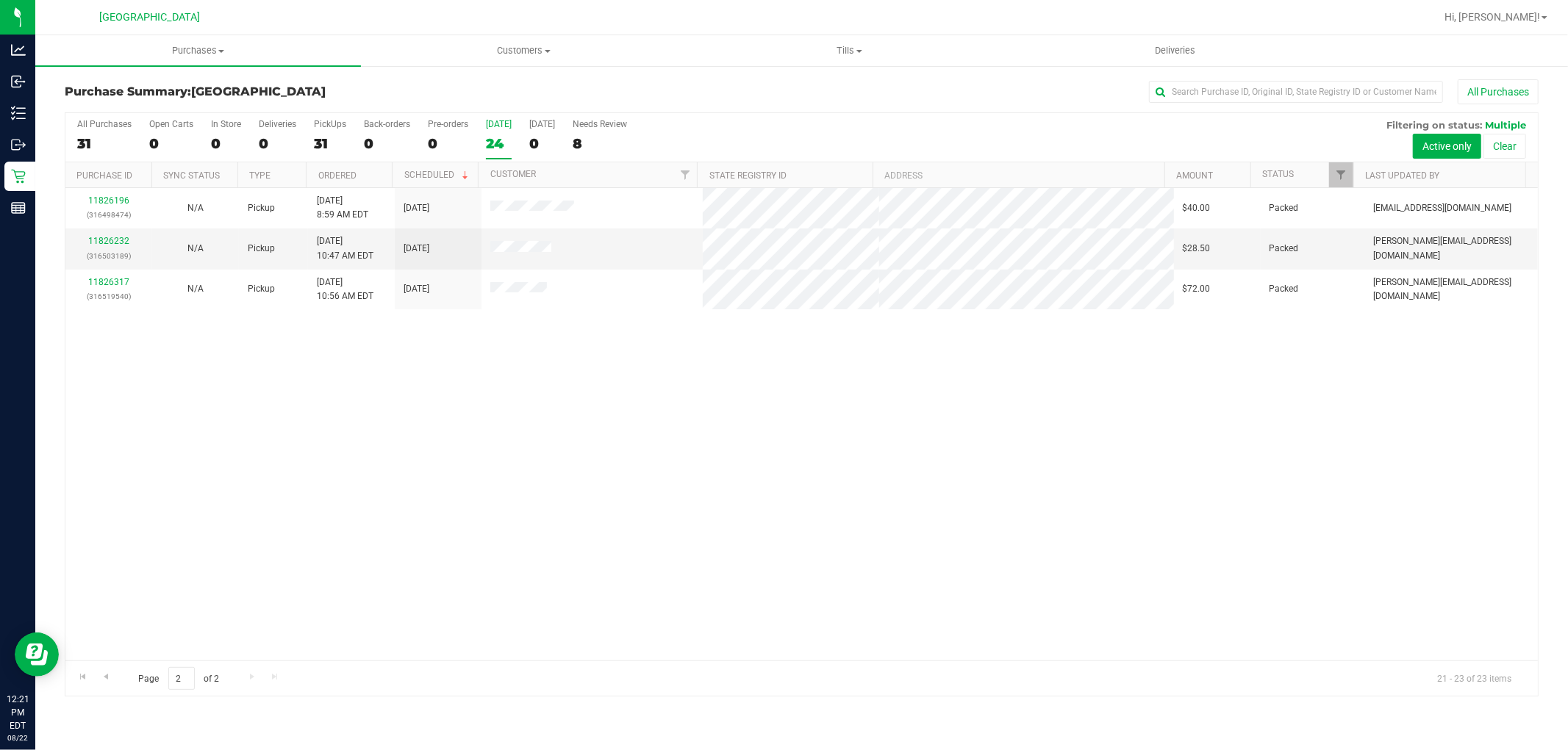
click at [496, 139] on div "24" at bounding box center [498, 143] width 25 height 17
click at [0, 0] on input "Today 24" at bounding box center [0, 0] width 0 height 0
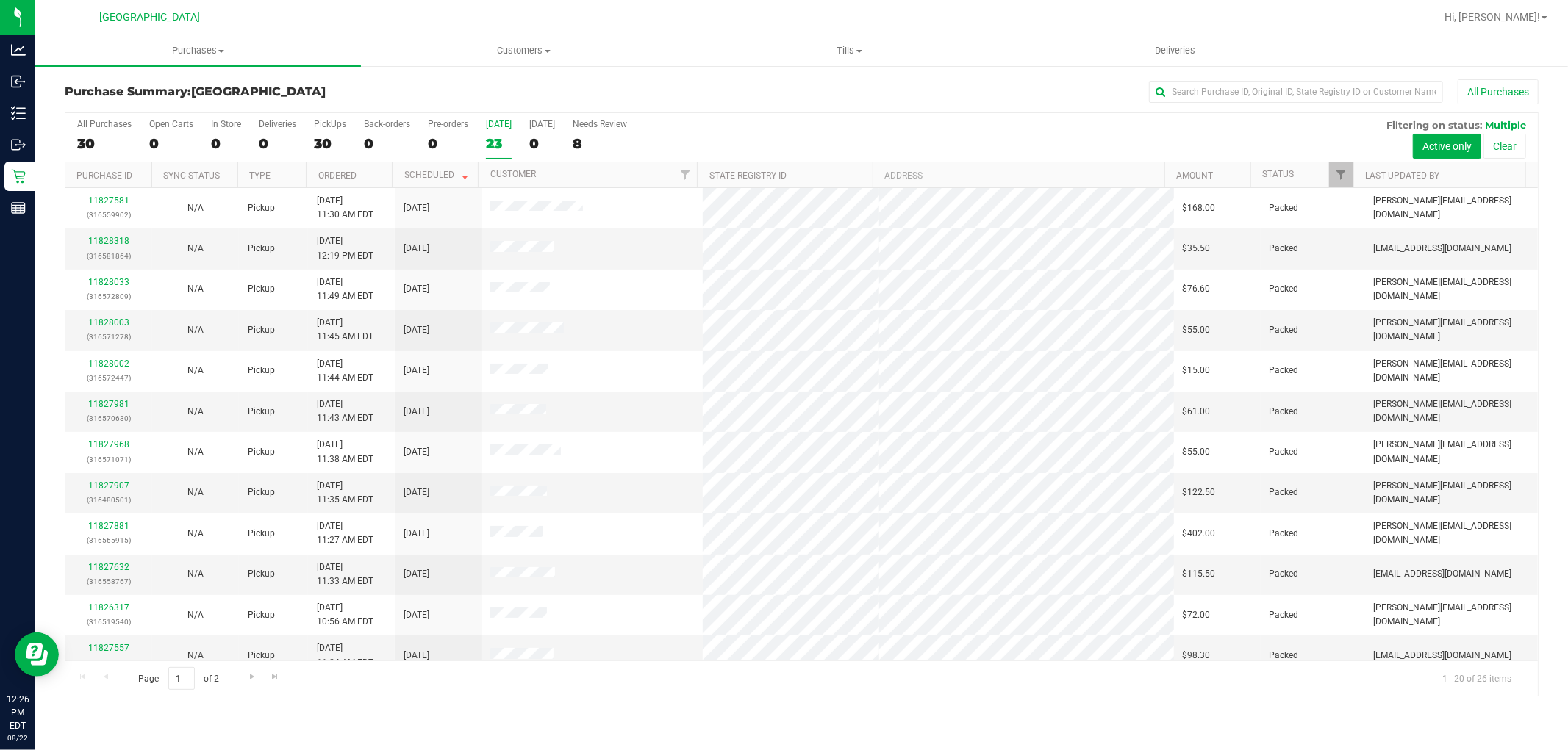
click at [488, 136] on div "23" at bounding box center [498, 143] width 25 height 17
click at [0, 0] on input "Today 23" at bounding box center [0, 0] width 0 height 0
click at [500, 135] on div "26" at bounding box center [498, 143] width 25 height 17
click at [0, 0] on input "Today 26" at bounding box center [0, 0] width 0 height 0
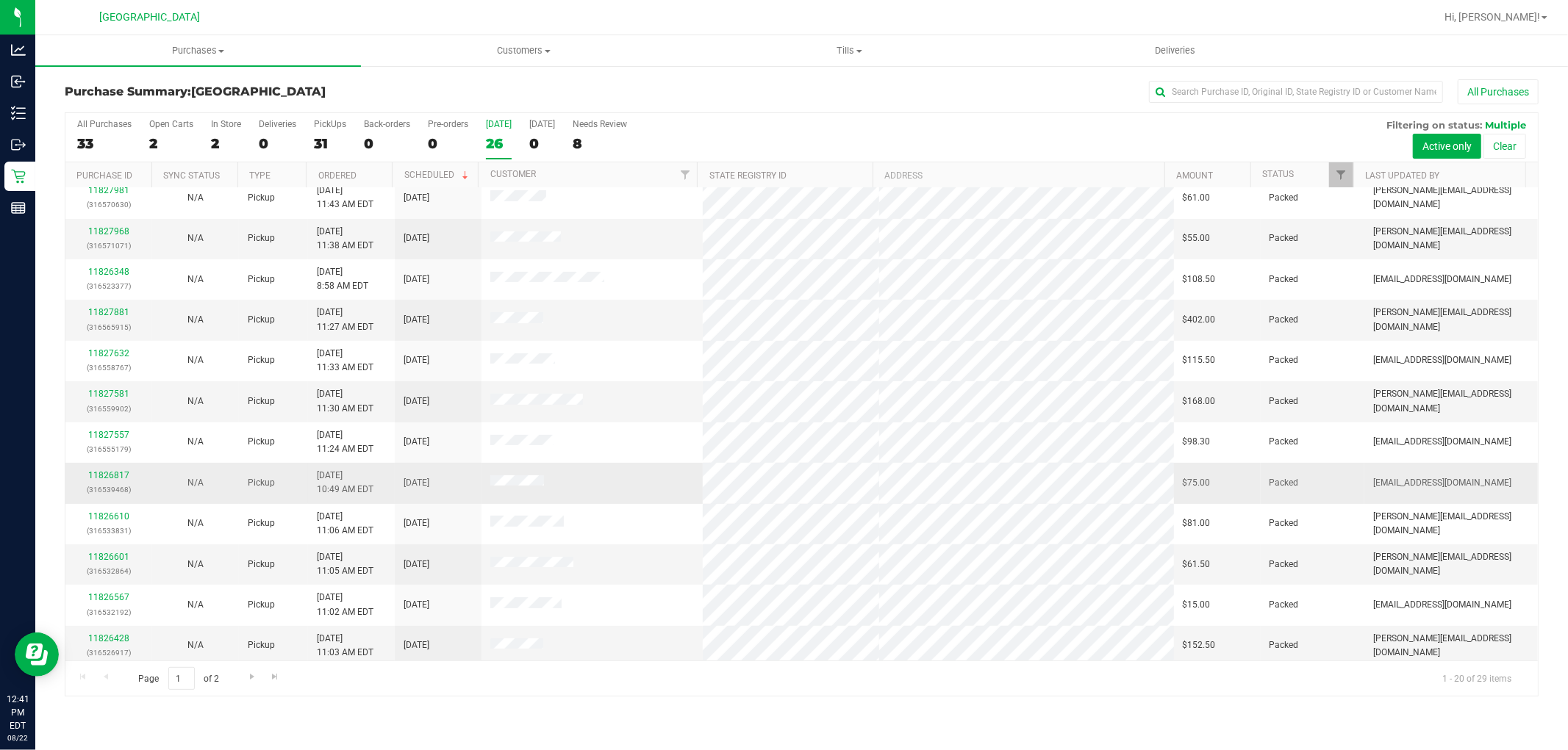
scroll to position [341, 0]
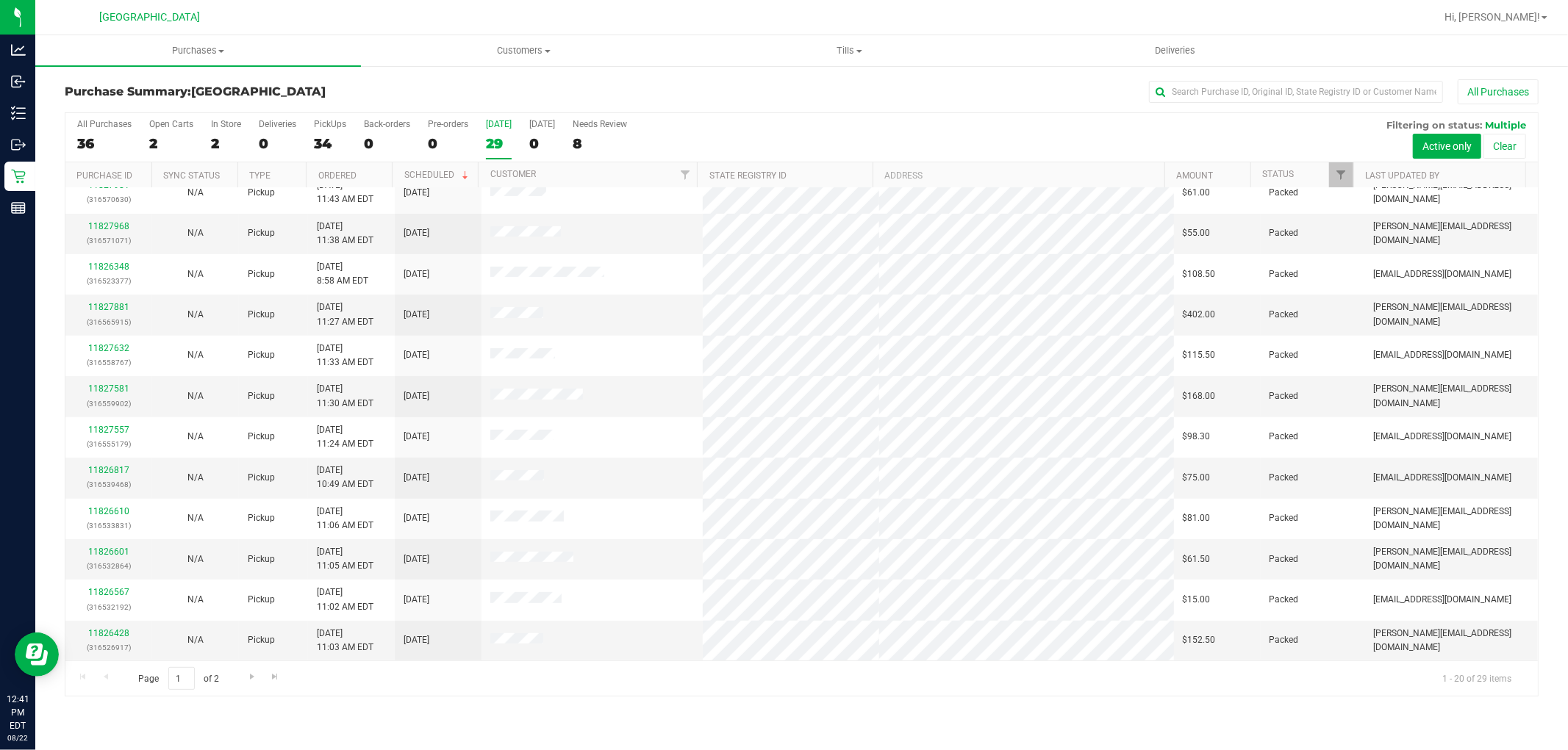
click at [246, 691] on div "Page 1 of 2 1 - 20 of 29 items" at bounding box center [802, 678] width 1472 height 35
click at [255, 678] on span "Go to the next page" at bounding box center [252, 676] width 11 height 11
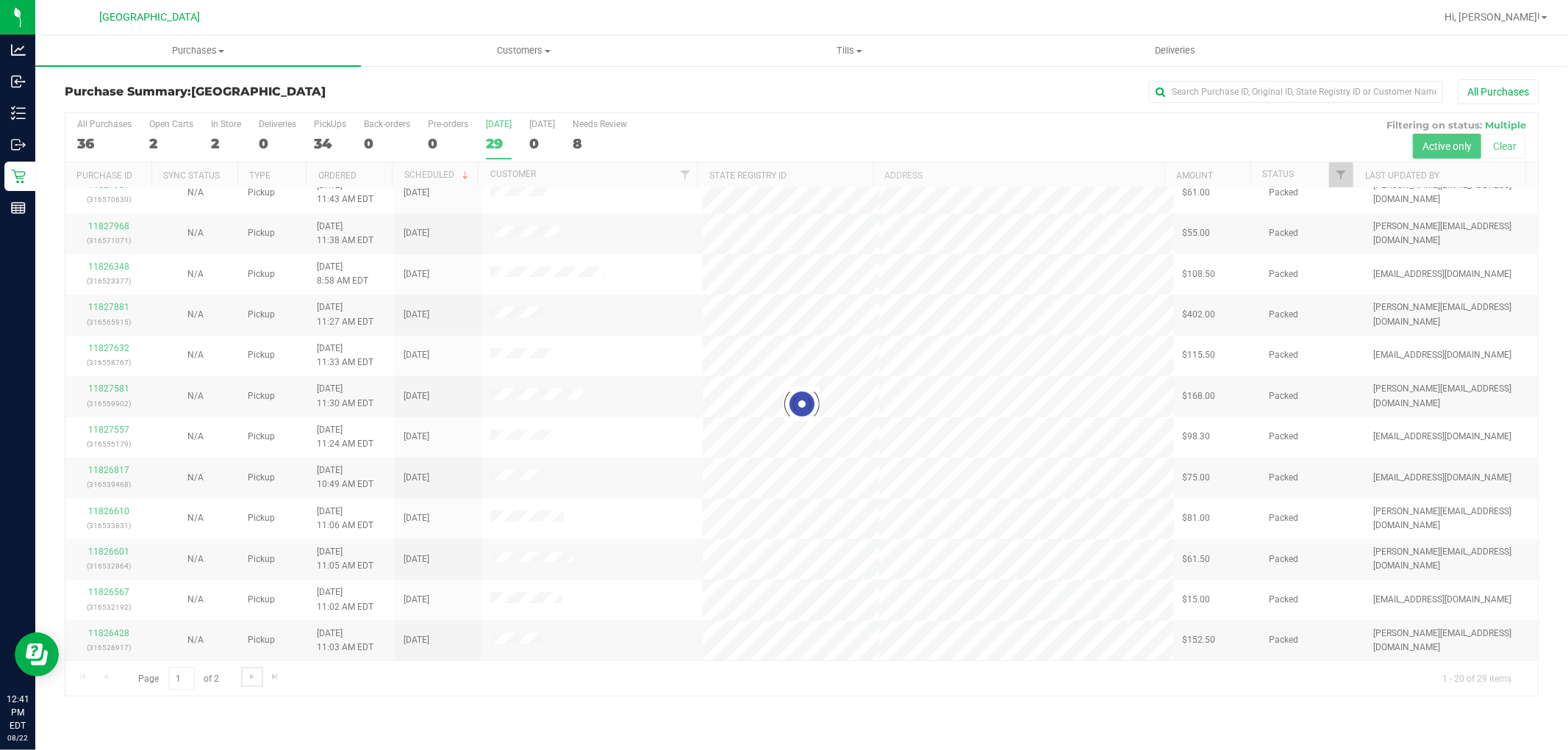
scroll to position [0, 0]
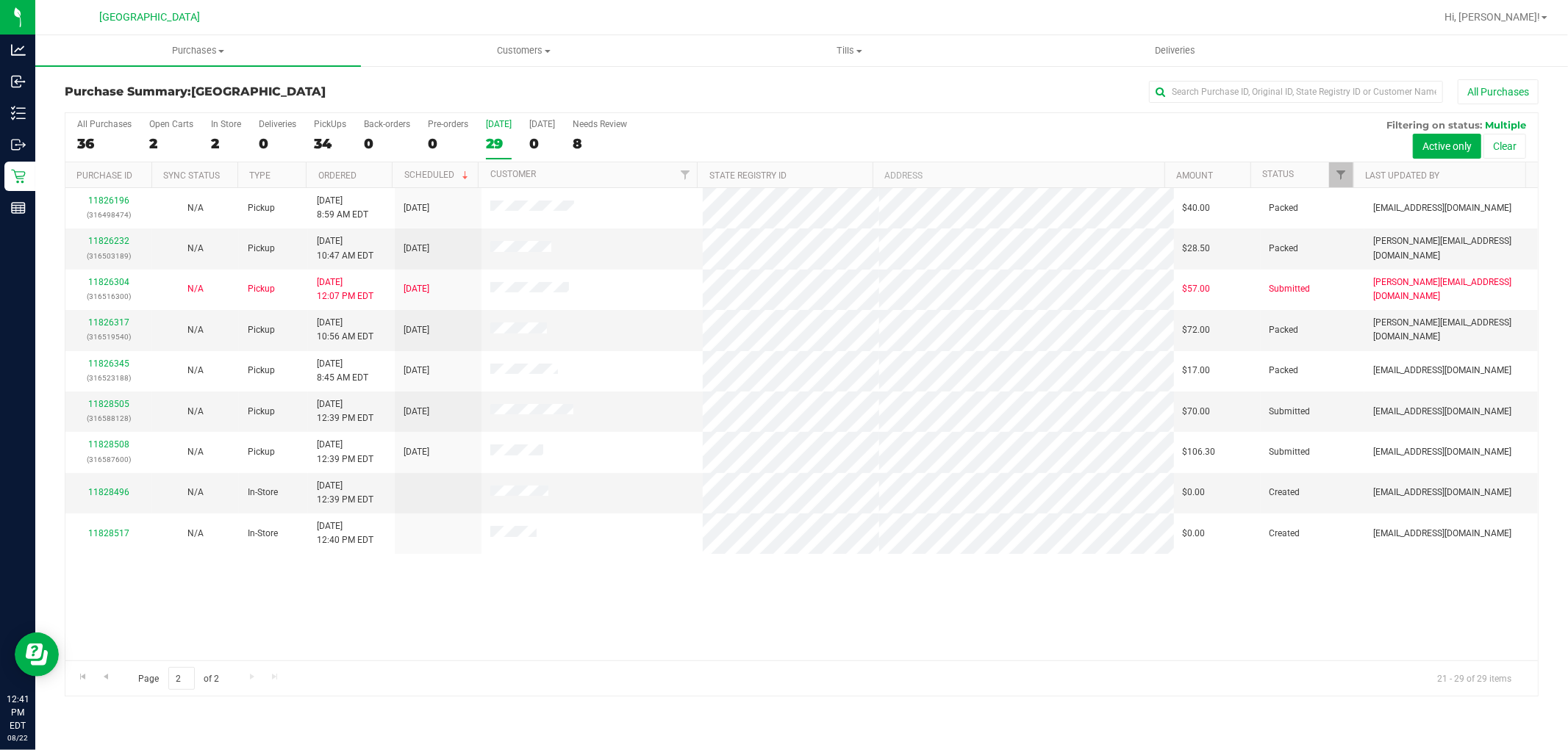
click at [483, 596] on div "11826196 (316498474) N/A Pickup 8/22/2025 8:59 AM EDT 8/22/2025 $40.00 Packed r…" at bounding box center [802, 424] width 1472 height 473
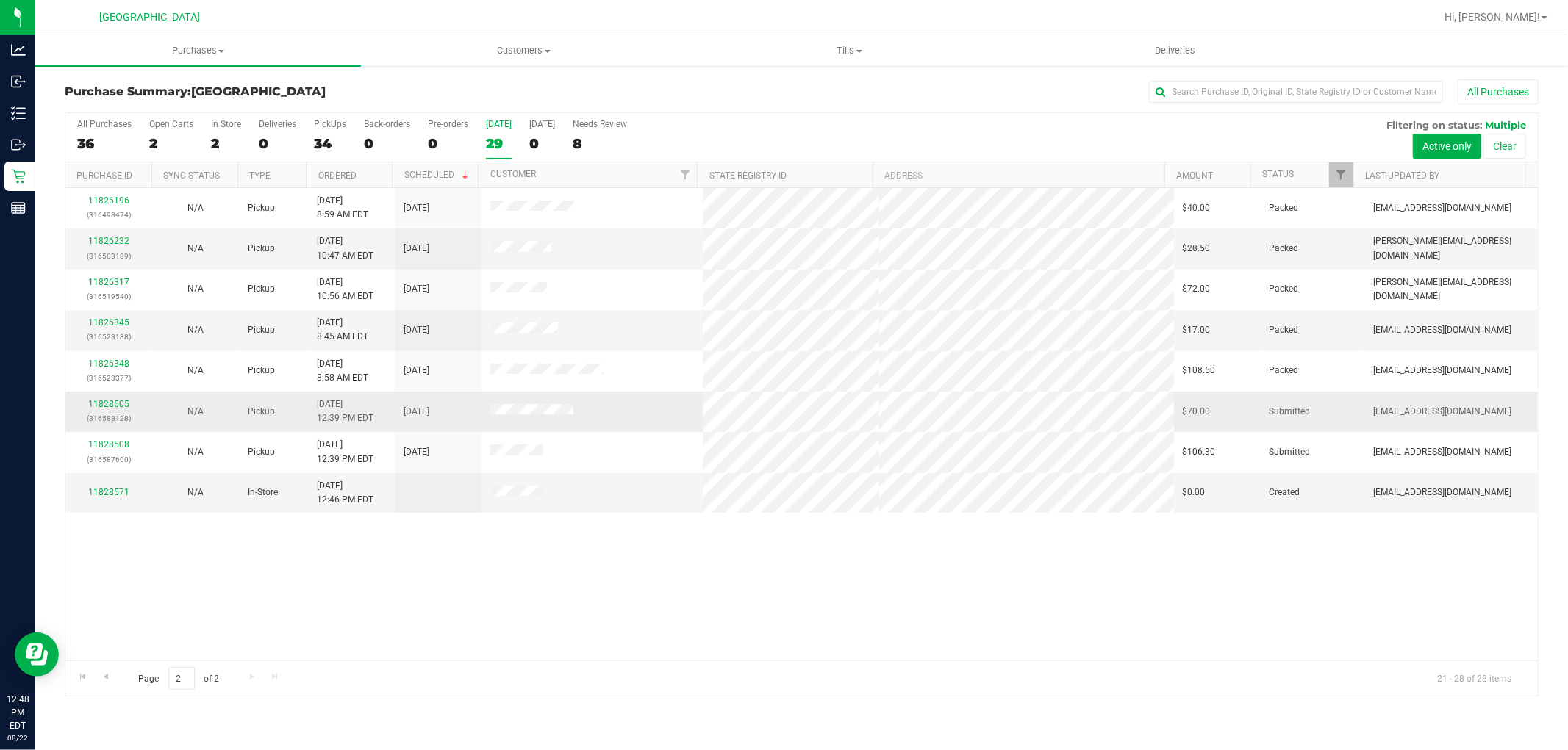
click at [116, 415] on p "(316588128)" at bounding box center [109, 418] width 69 height 14
click at [115, 410] on link "11828505" at bounding box center [109, 404] width 41 height 11
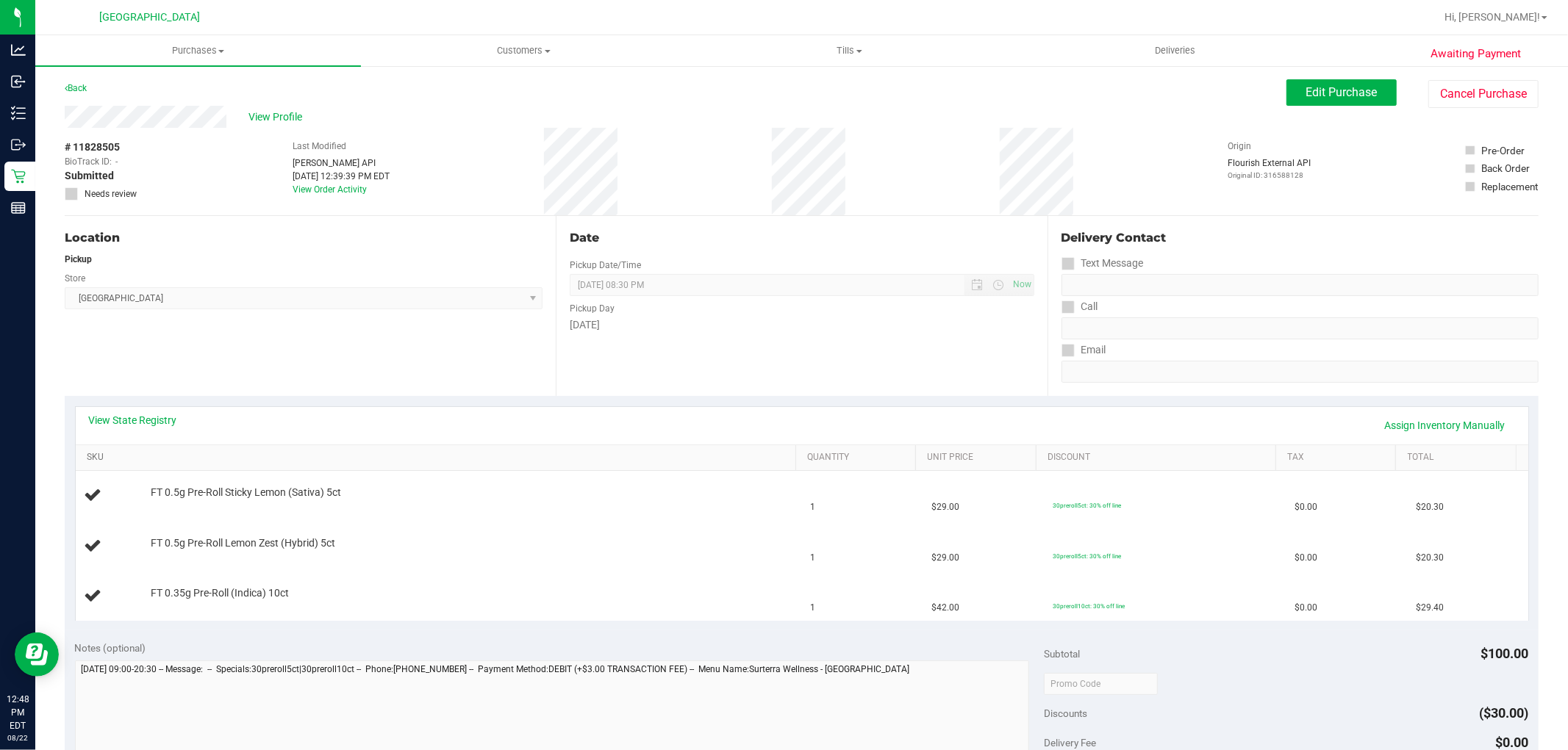
click at [94, 455] on link "SKU" at bounding box center [439, 457] width 704 height 11
click at [166, 420] on link "View State Registry" at bounding box center [132, 420] width 89 height 15
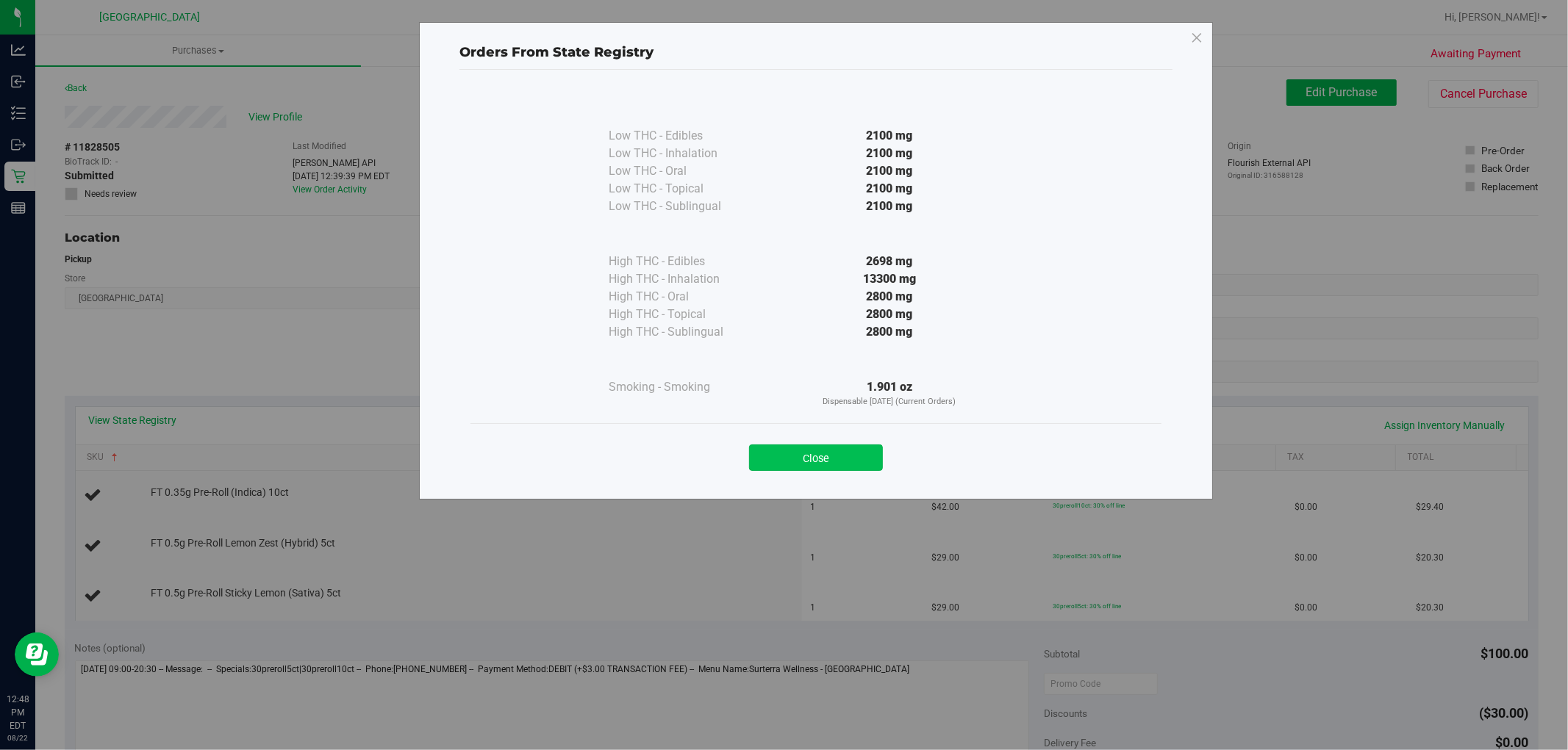
click at [813, 450] on button "Close" at bounding box center [816, 458] width 133 height 26
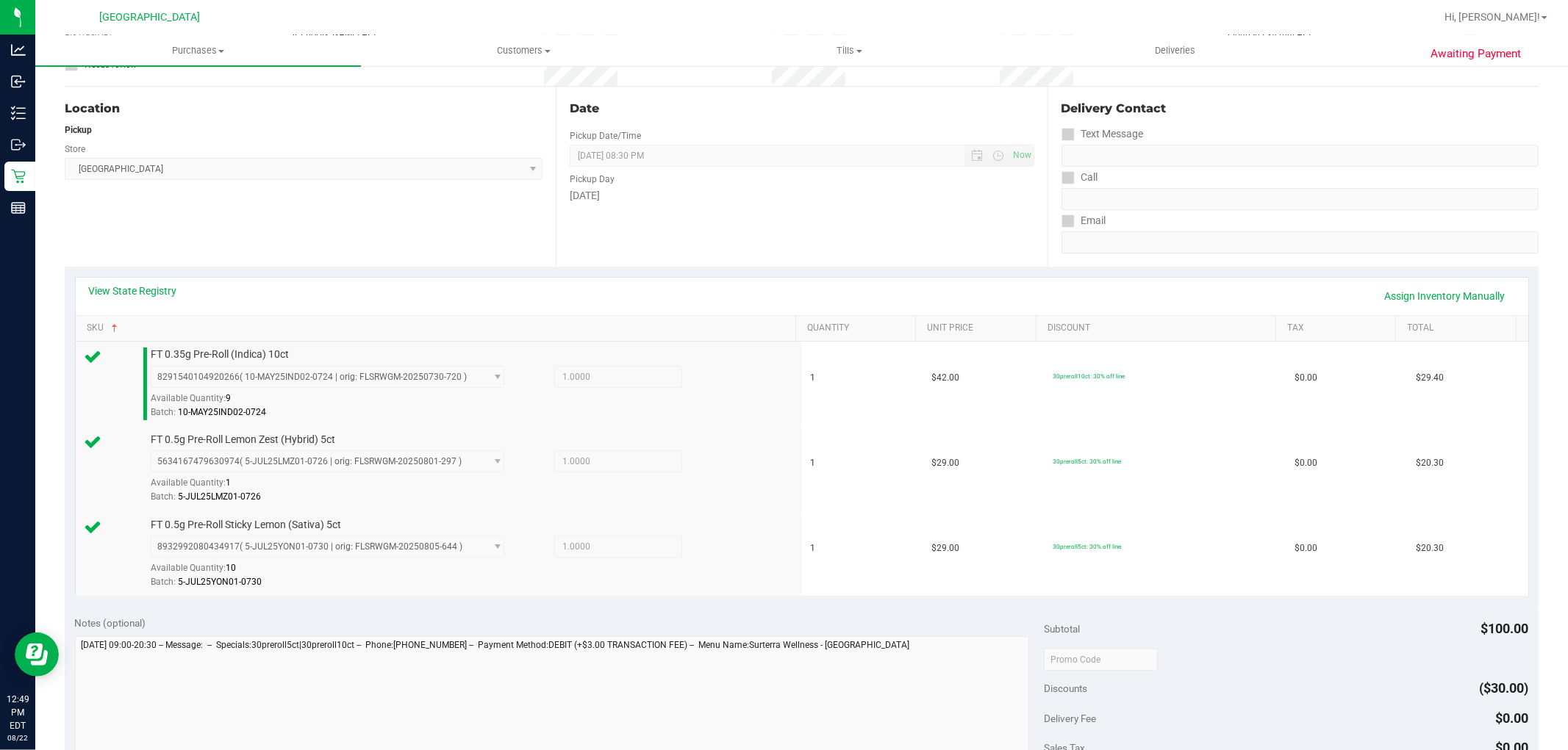
scroll to position [352, 0]
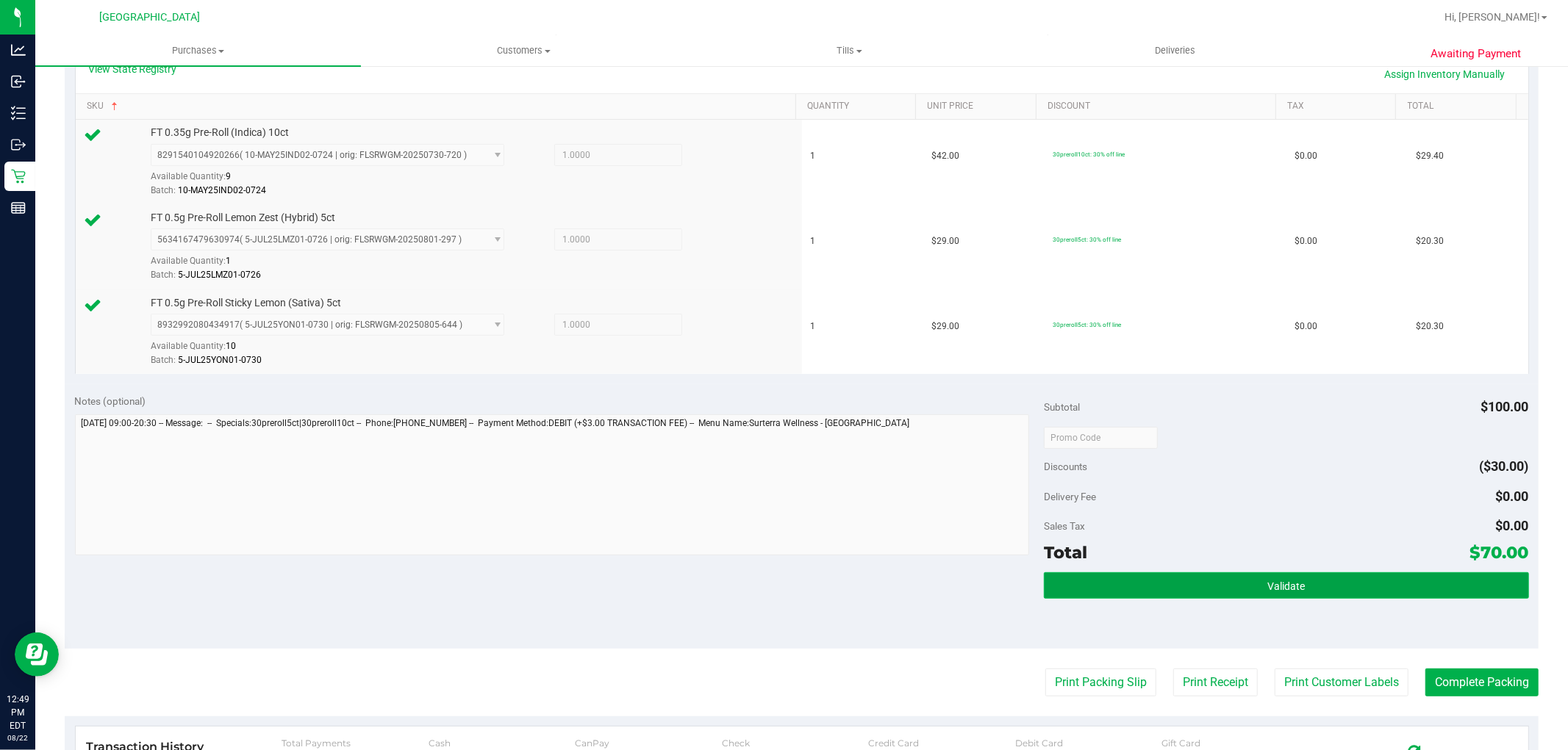
click at [1287, 582] on span "Validate" at bounding box center [1286, 586] width 38 height 11
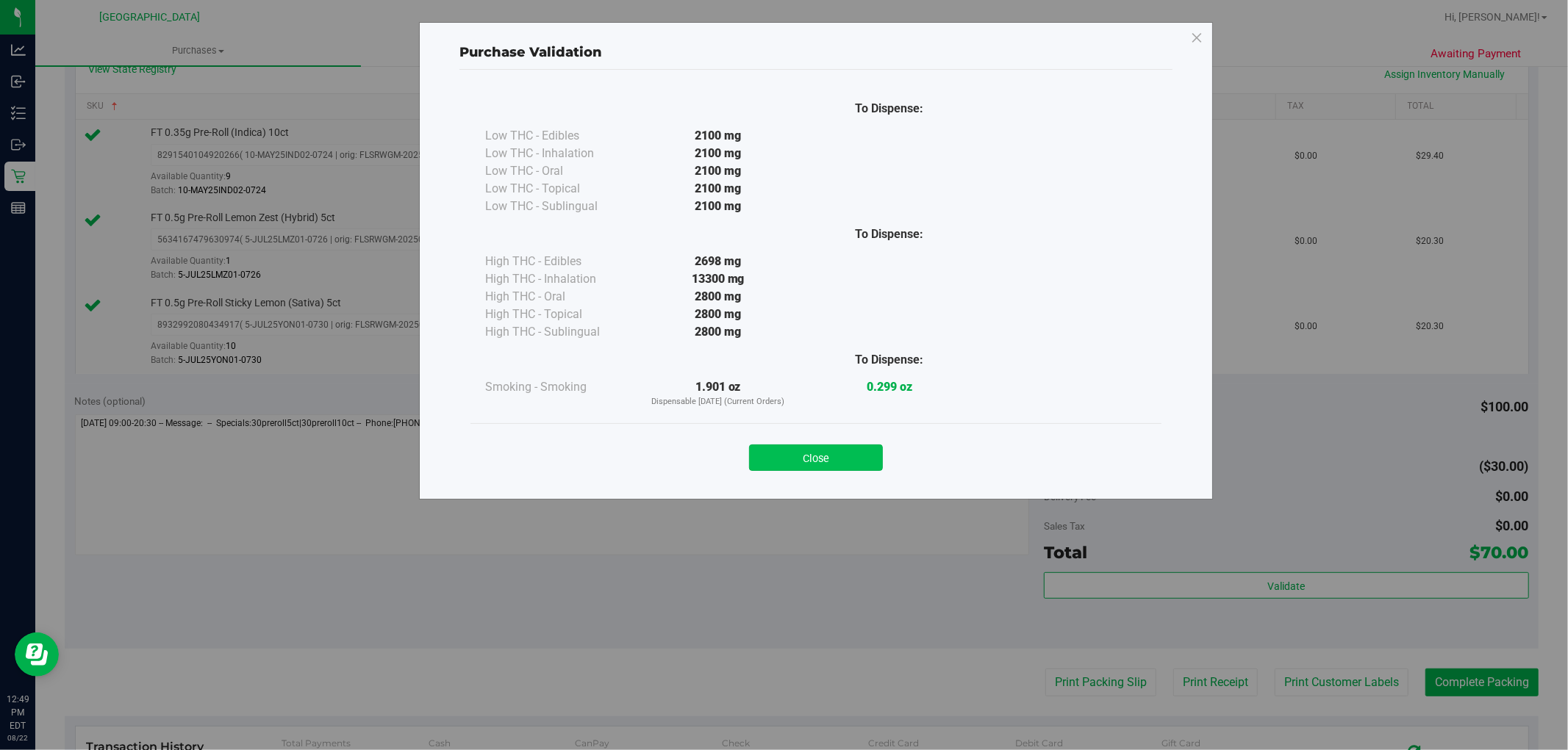
click at [824, 446] on button "Close" at bounding box center [816, 458] width 133 height 26
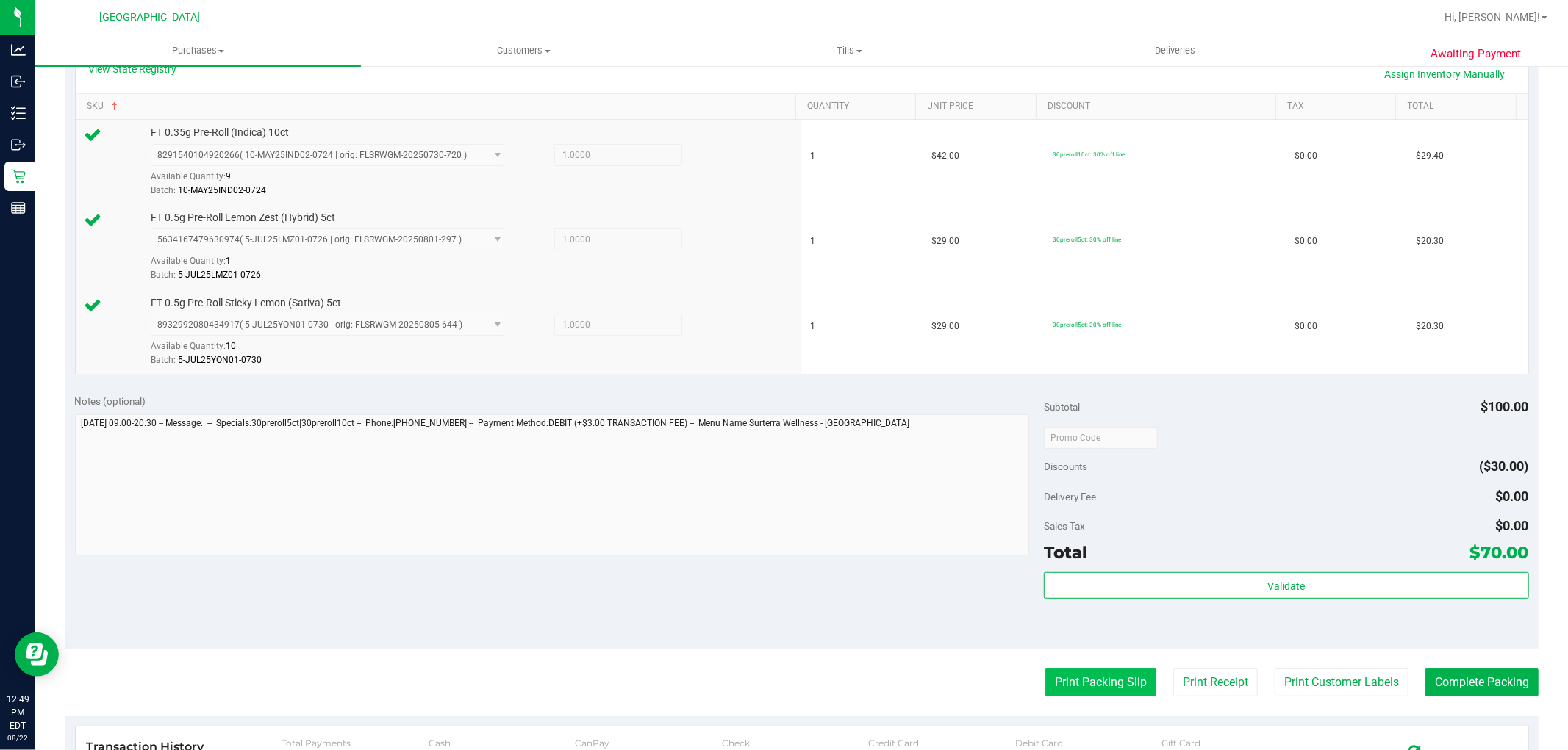
click at [1083, 696] on button "Print Packing Slip" at bounding box center [1100, 682] width 111 height 28
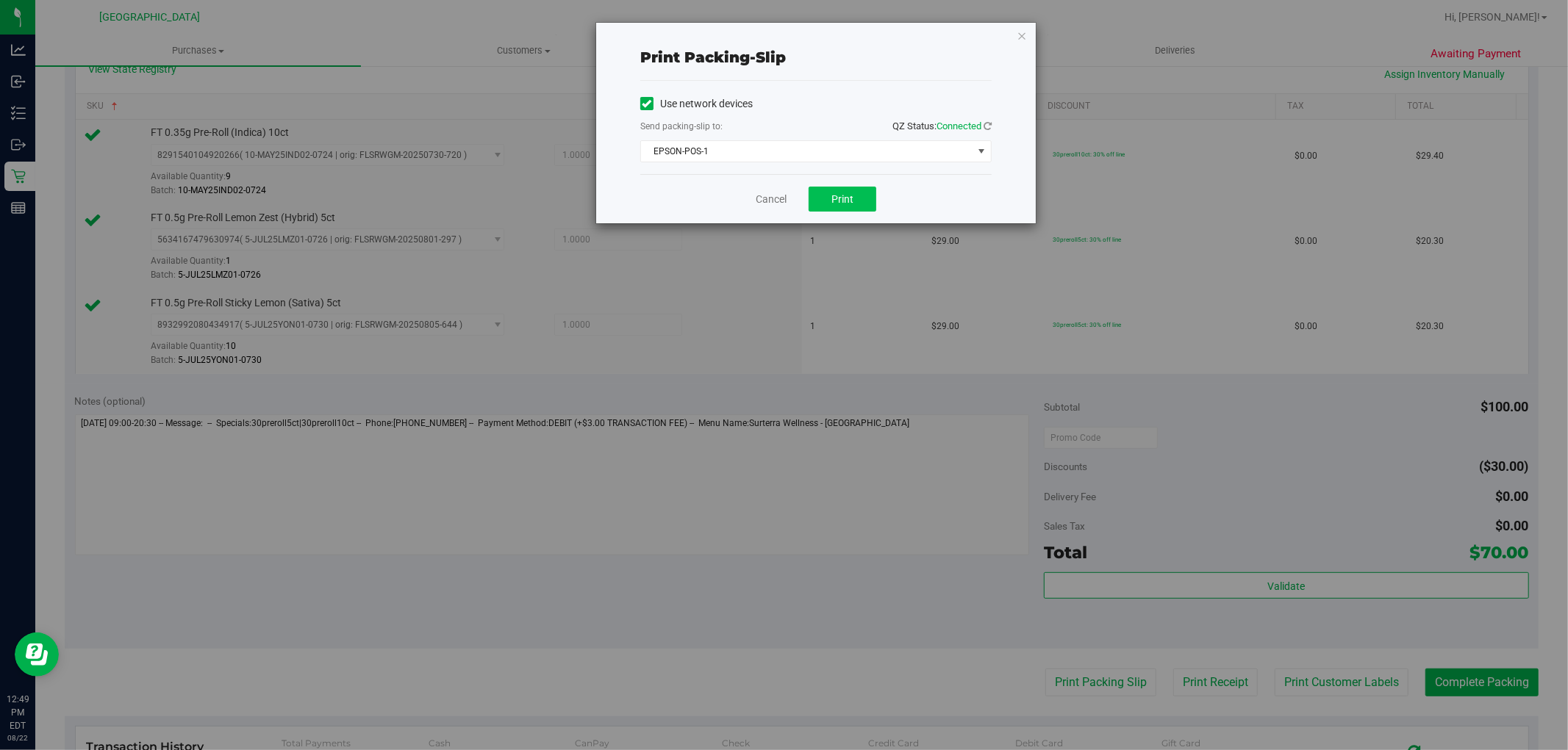
click at [854, 206] on button "Print" at bounding box center [842, 199] width 68 height 25
click at [781, 199] on link "Cancel" at bounding box center [770, 200] width 31 height 16
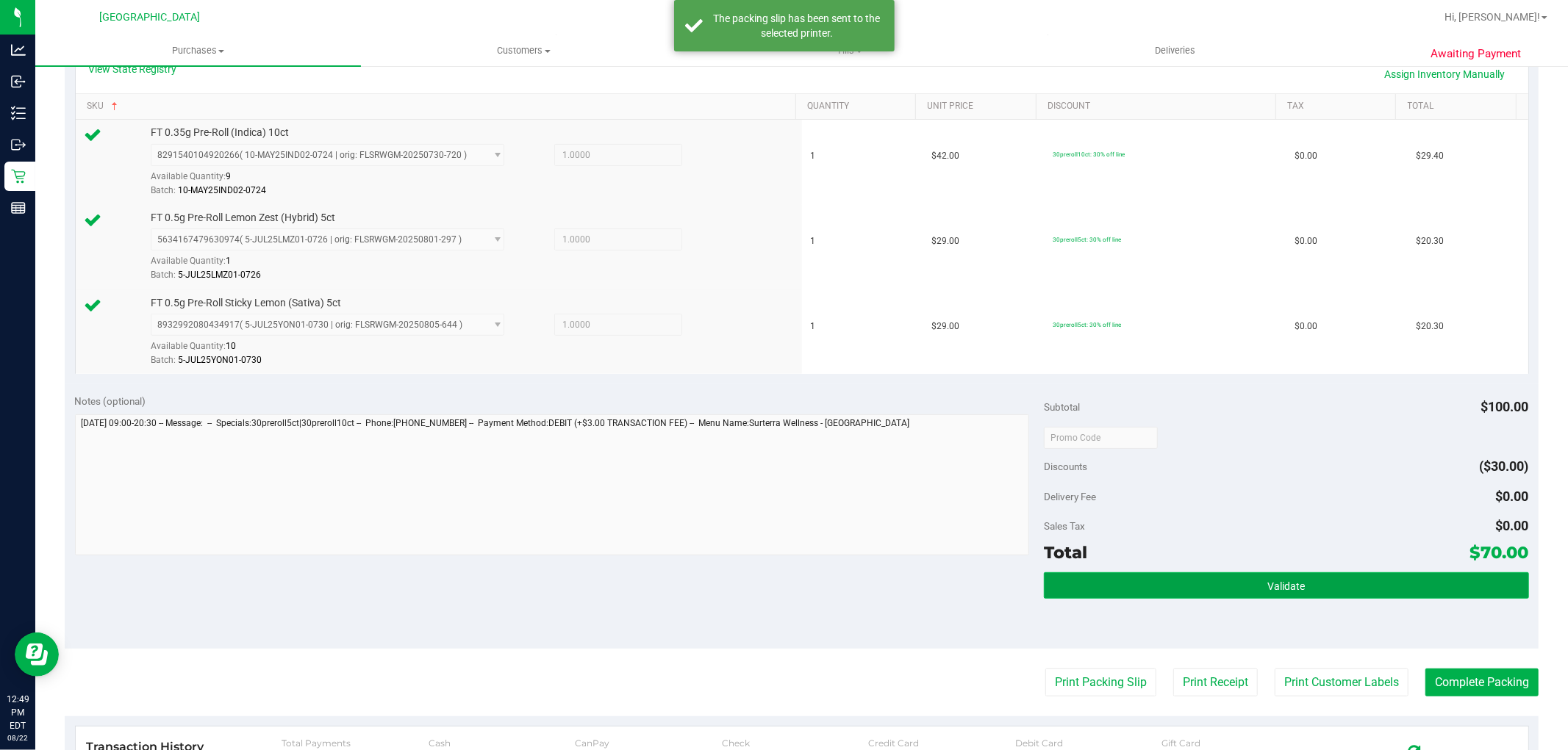
click at [1212, 597] on button "Validate" at bounding box center [1286, 586] width 484 height 26
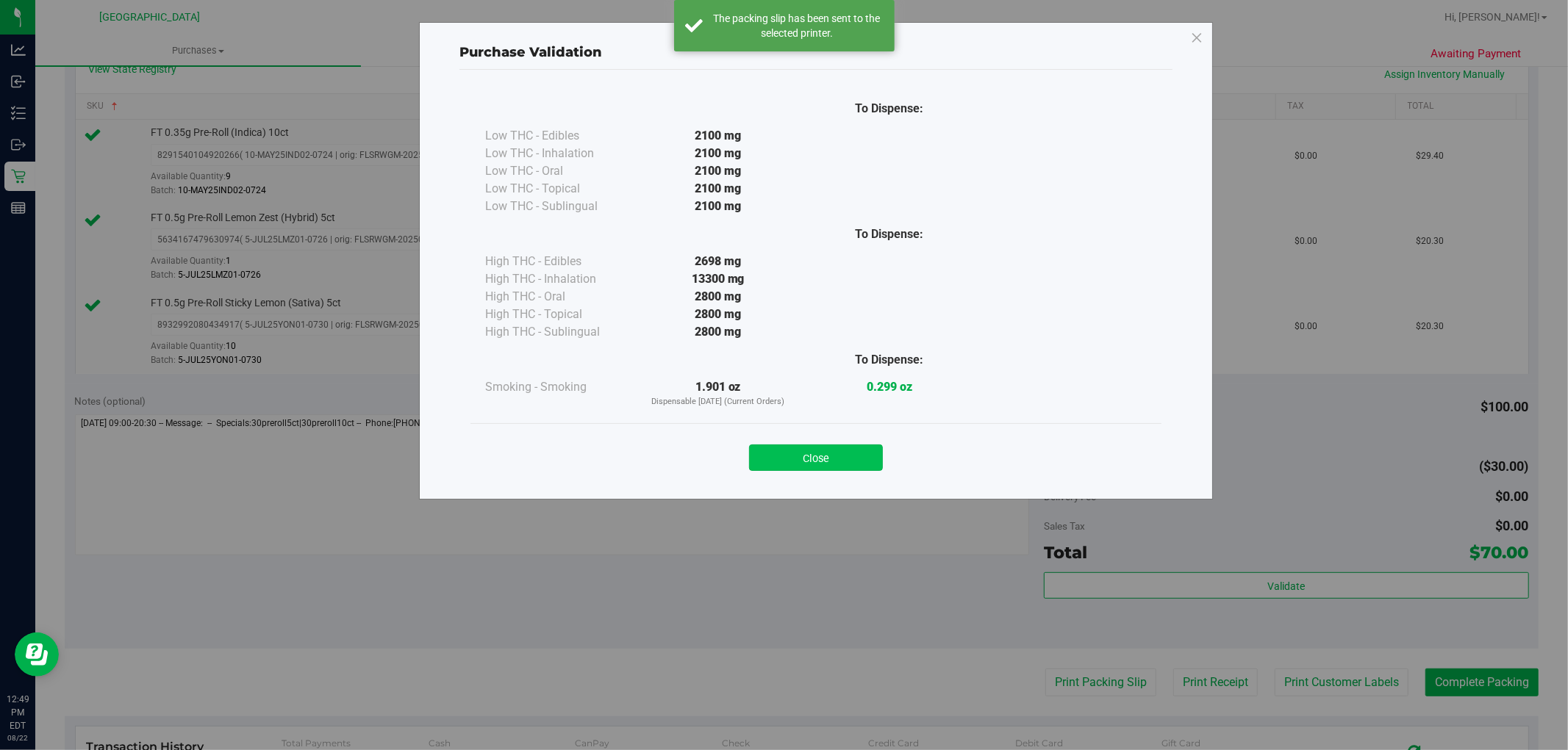
click at [842, 449] on button "Close" at bounding box center [816, 458] width 133 height 26
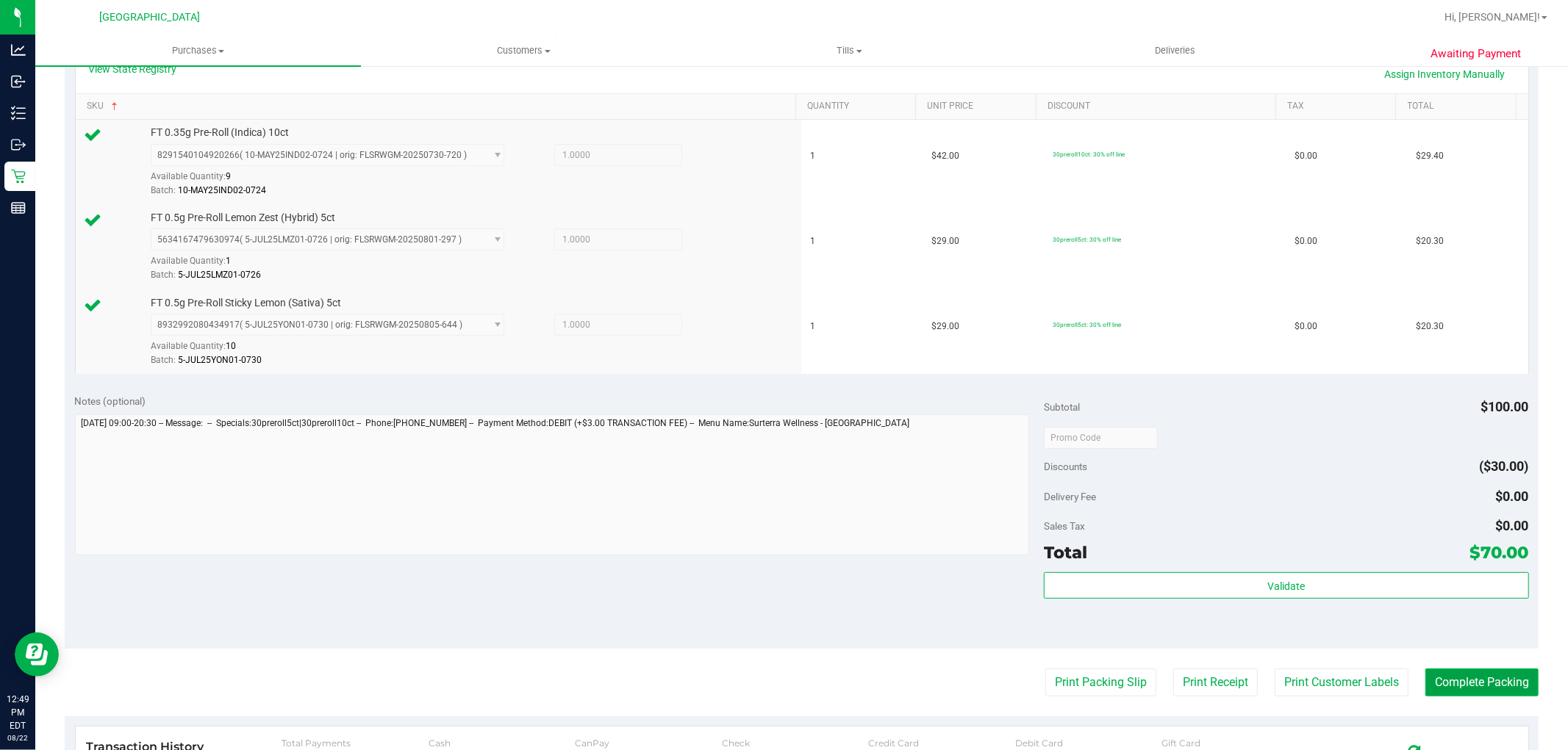
click at [1450, 680] on button "Complete Packing" at bounding box center [1482, 682] width 113 height 28
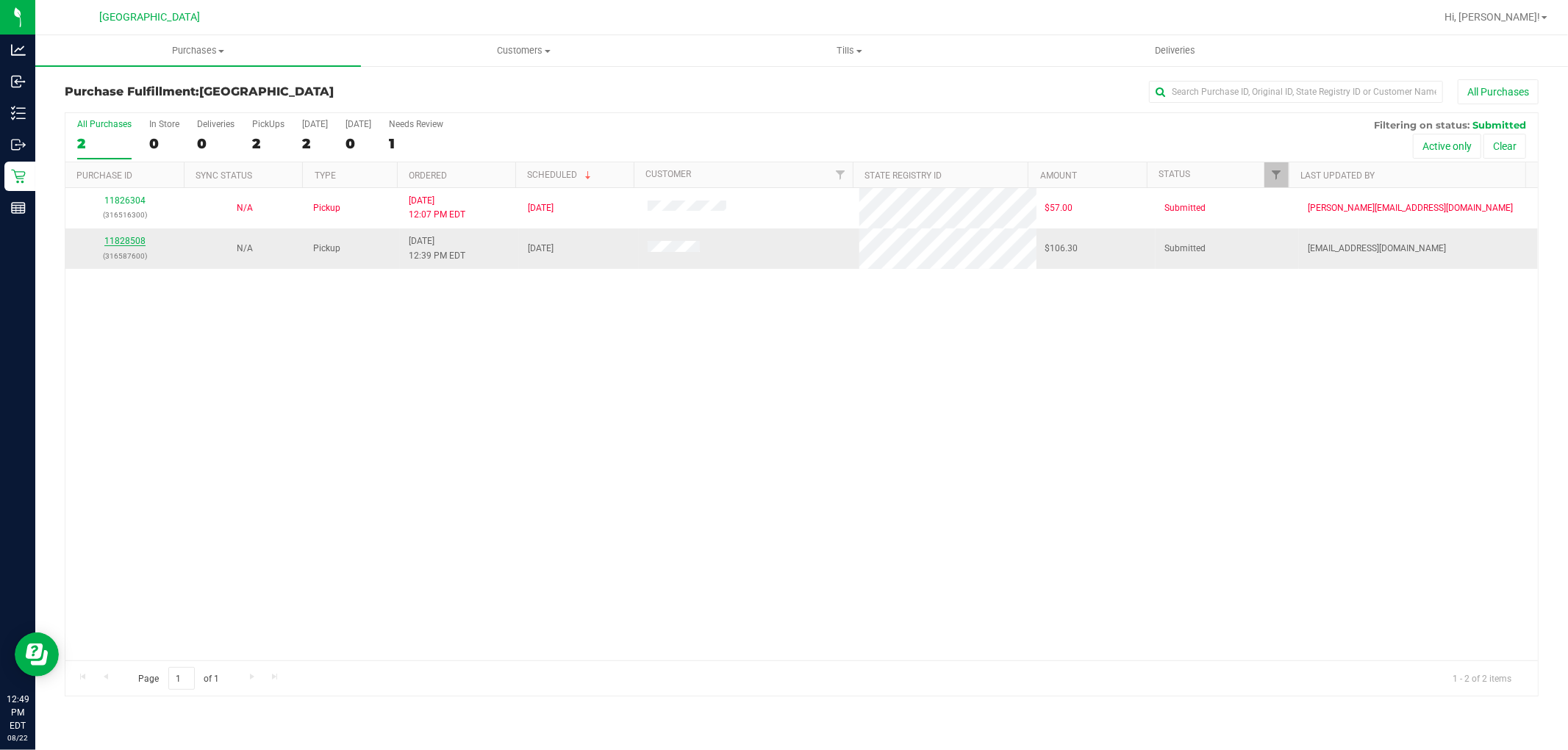
click at [136, 244] on link "11828508" at bounding box center [125, 241] width 41 height 11
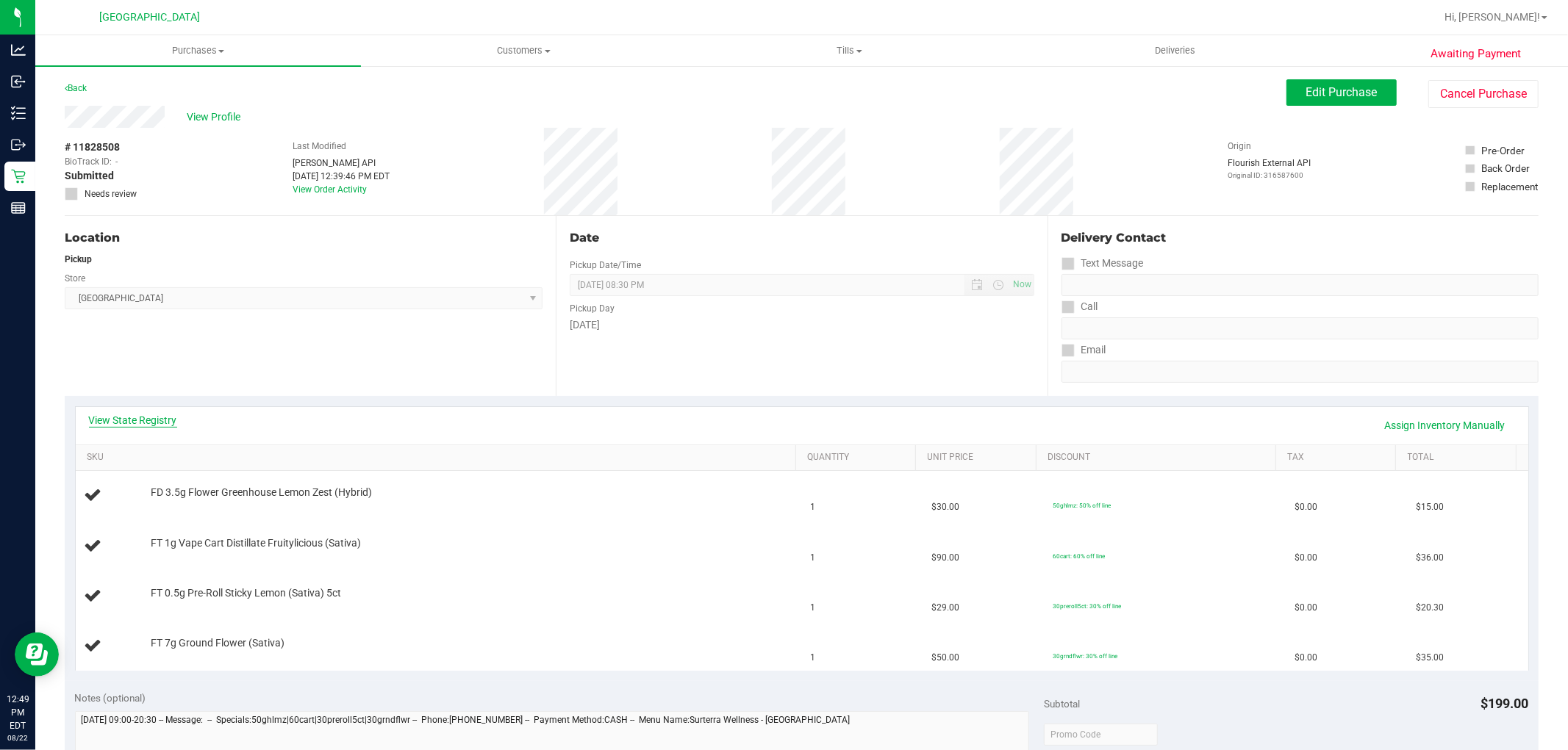
click at [167, 416] on link "View State Registry" at bounding box center [132, 420] width 89 height 15
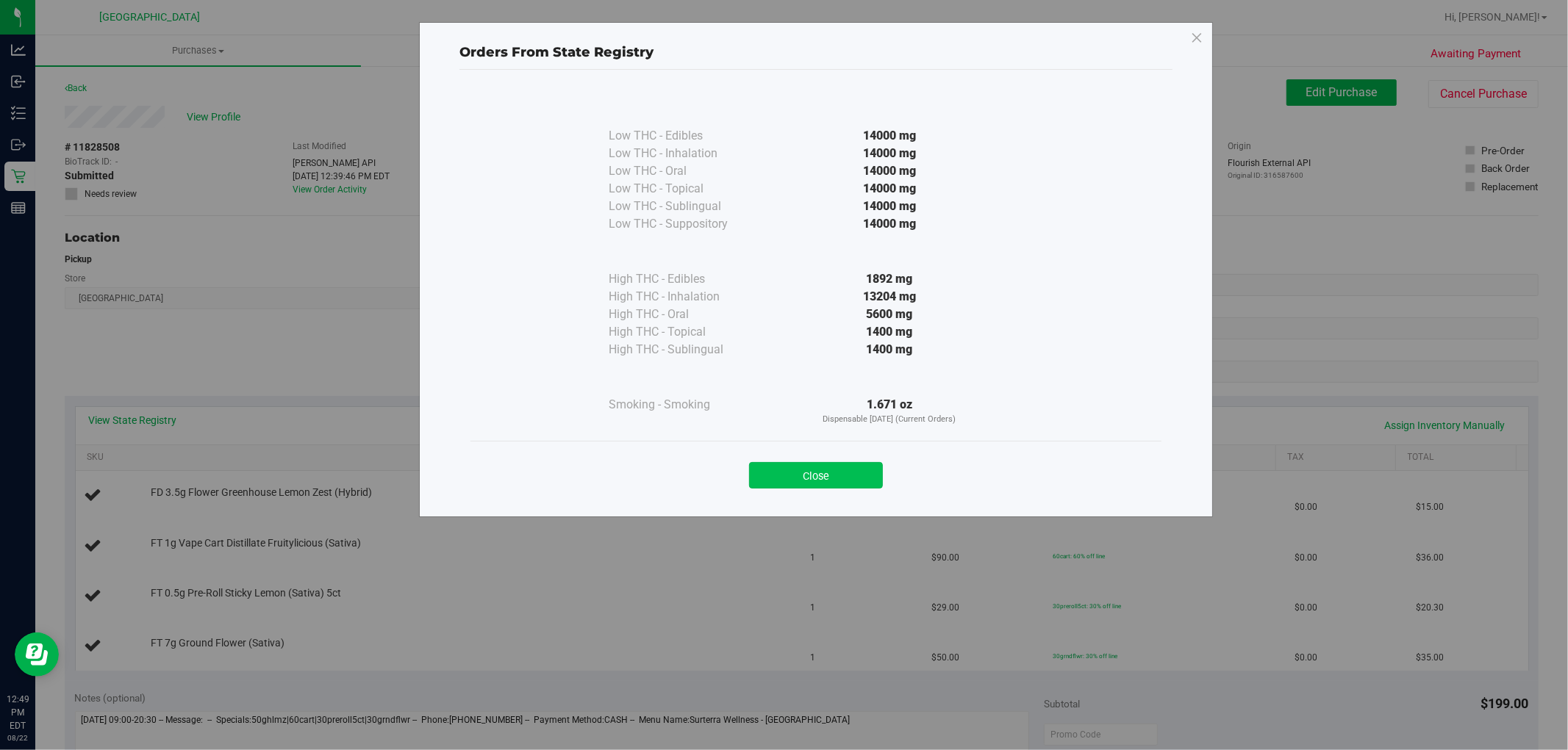
click at [835, 480] on button "Close" at bounding box center [816, 475] width 133 height 26
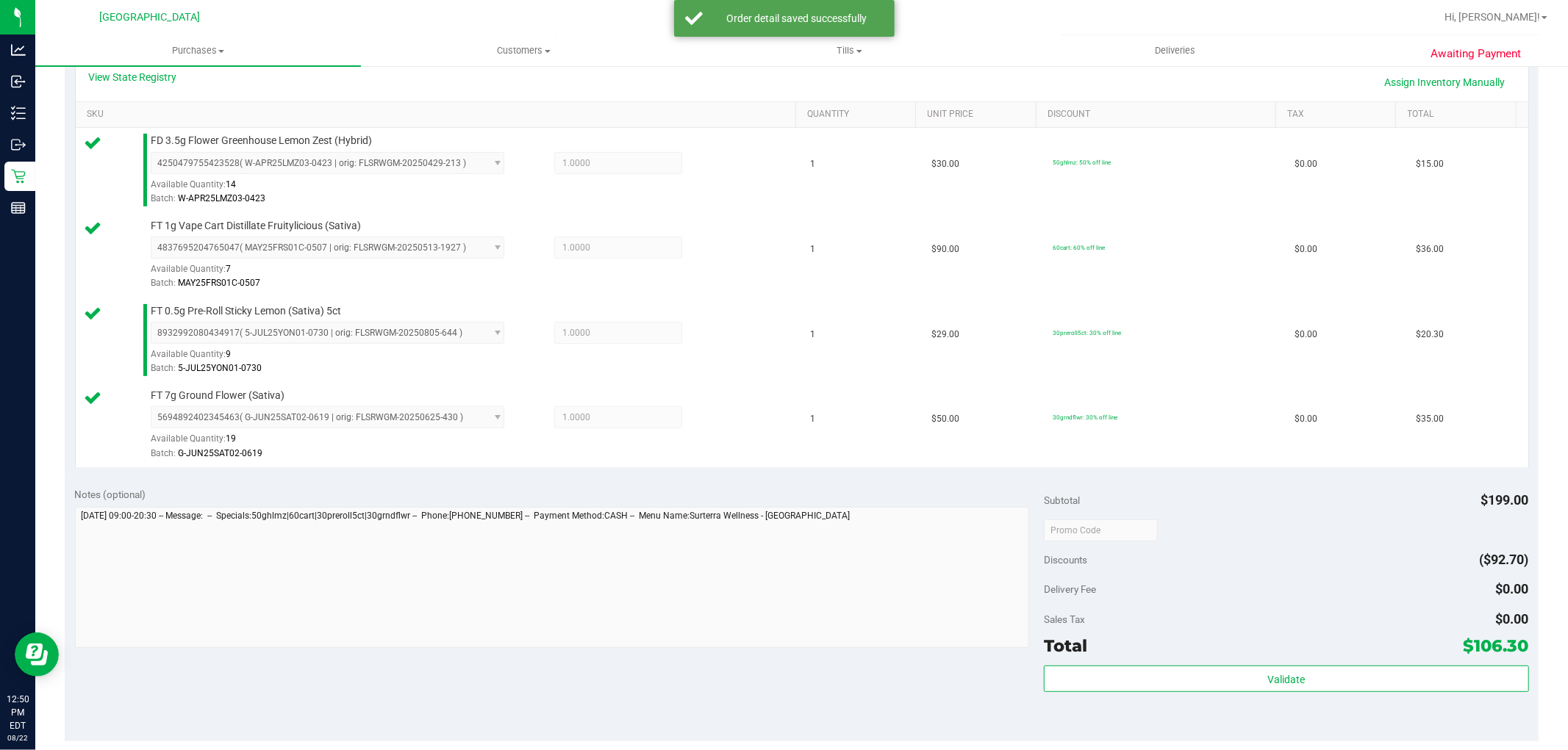
scroll to position [398, 0]
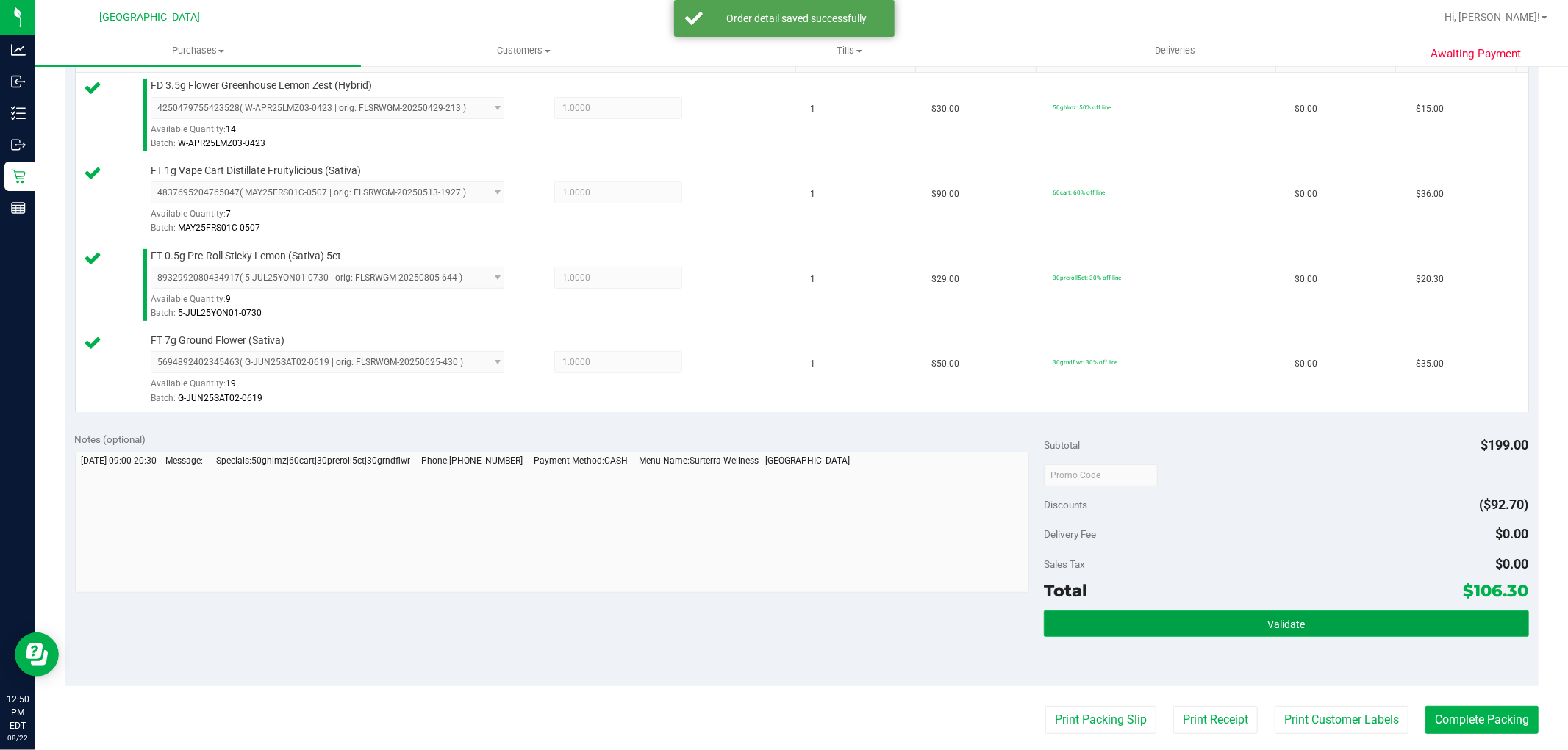
click at [1309, 620] on button "Validate" at bounding box center [1286, 624] width 484 height 26
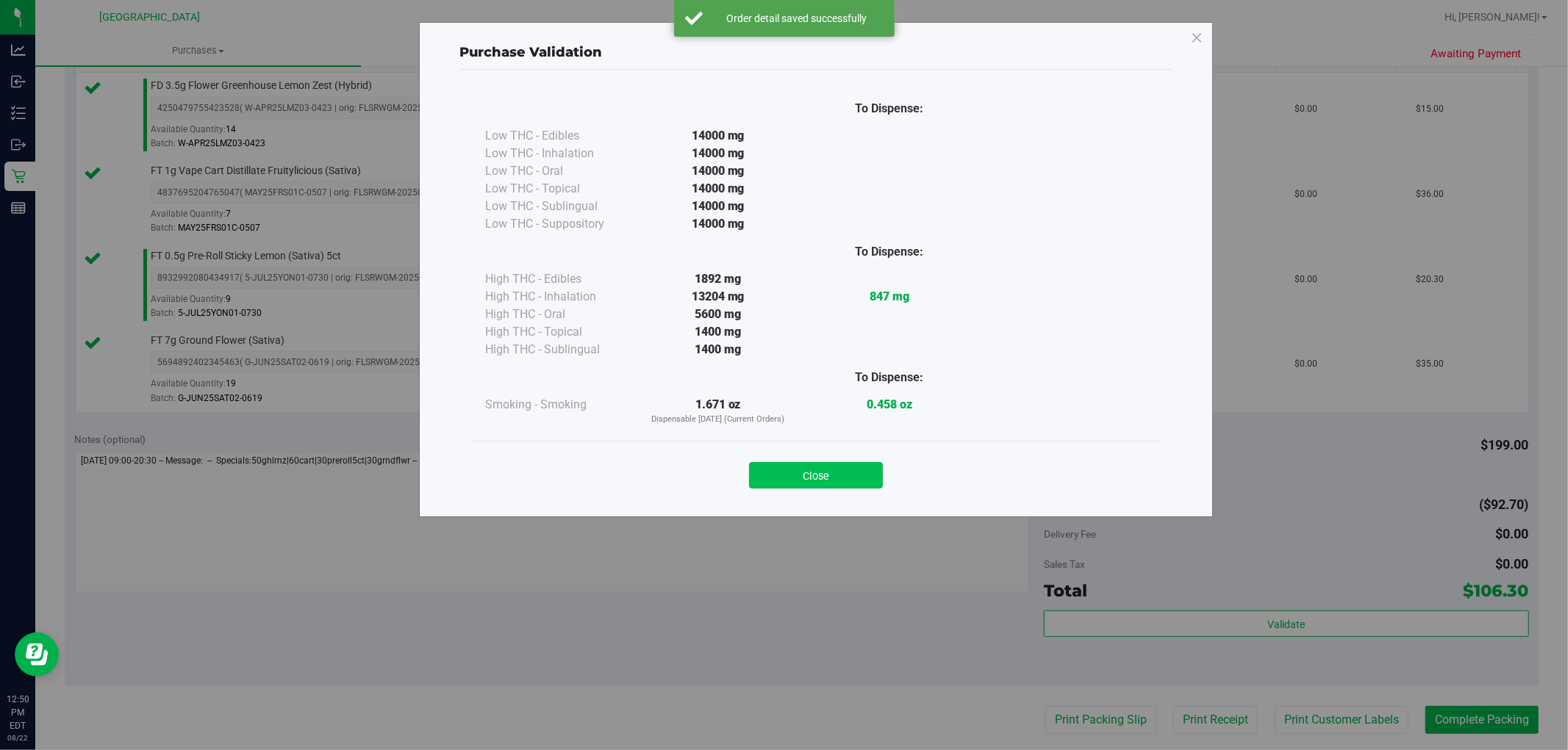
click at [798, 463] on button "Close" at bounding box center [816, 475] width 133 height 26
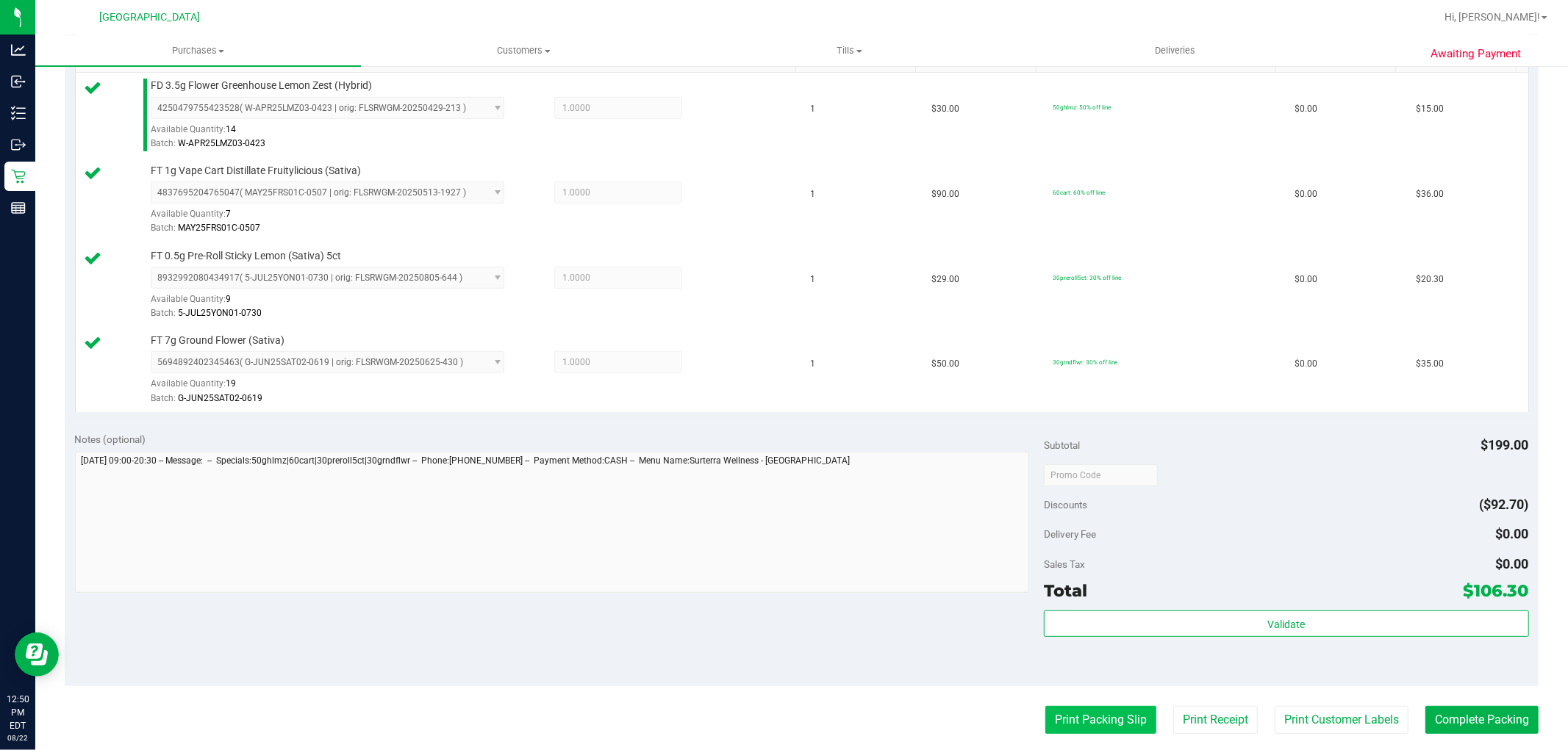
click at [1063, 718] on button "Print Packing Slip" at bounding box center [1100, 720] width 111 height 28
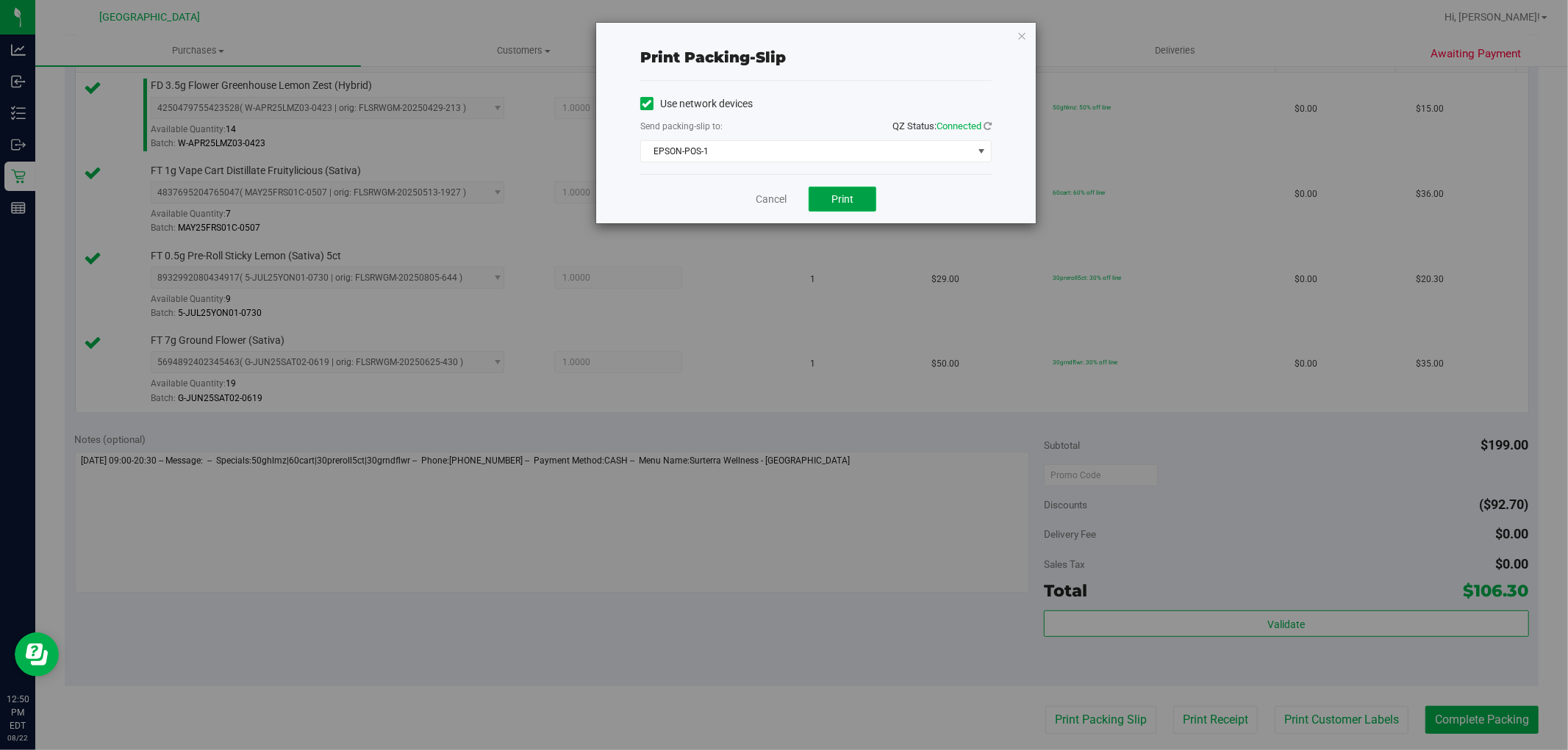
click at [842, 201] on span "Print" at bounding box center [842, 198] width 22 height 11
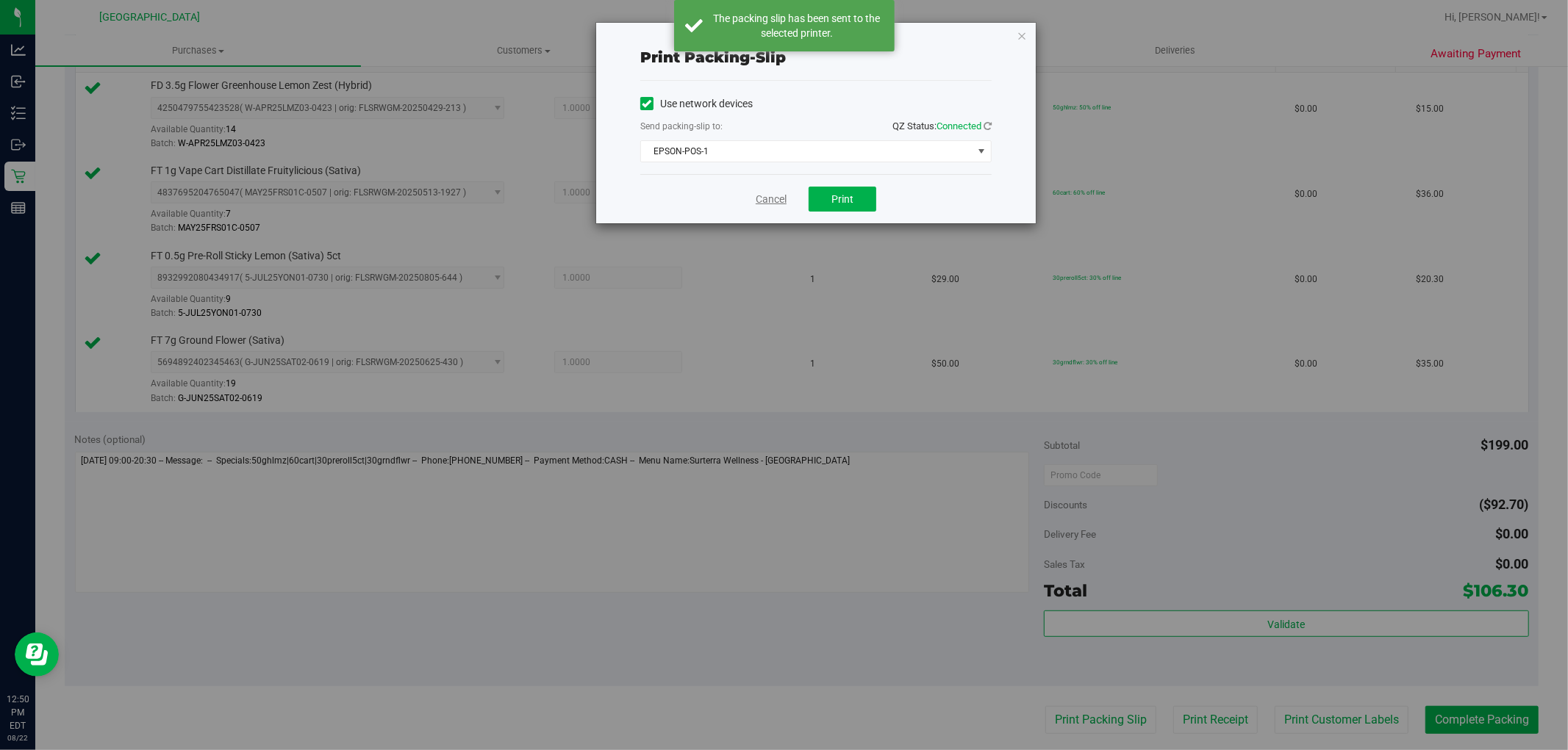
click at [769, 202] on link "Cancel" at bounding box center [770, 200] width 31 height 16
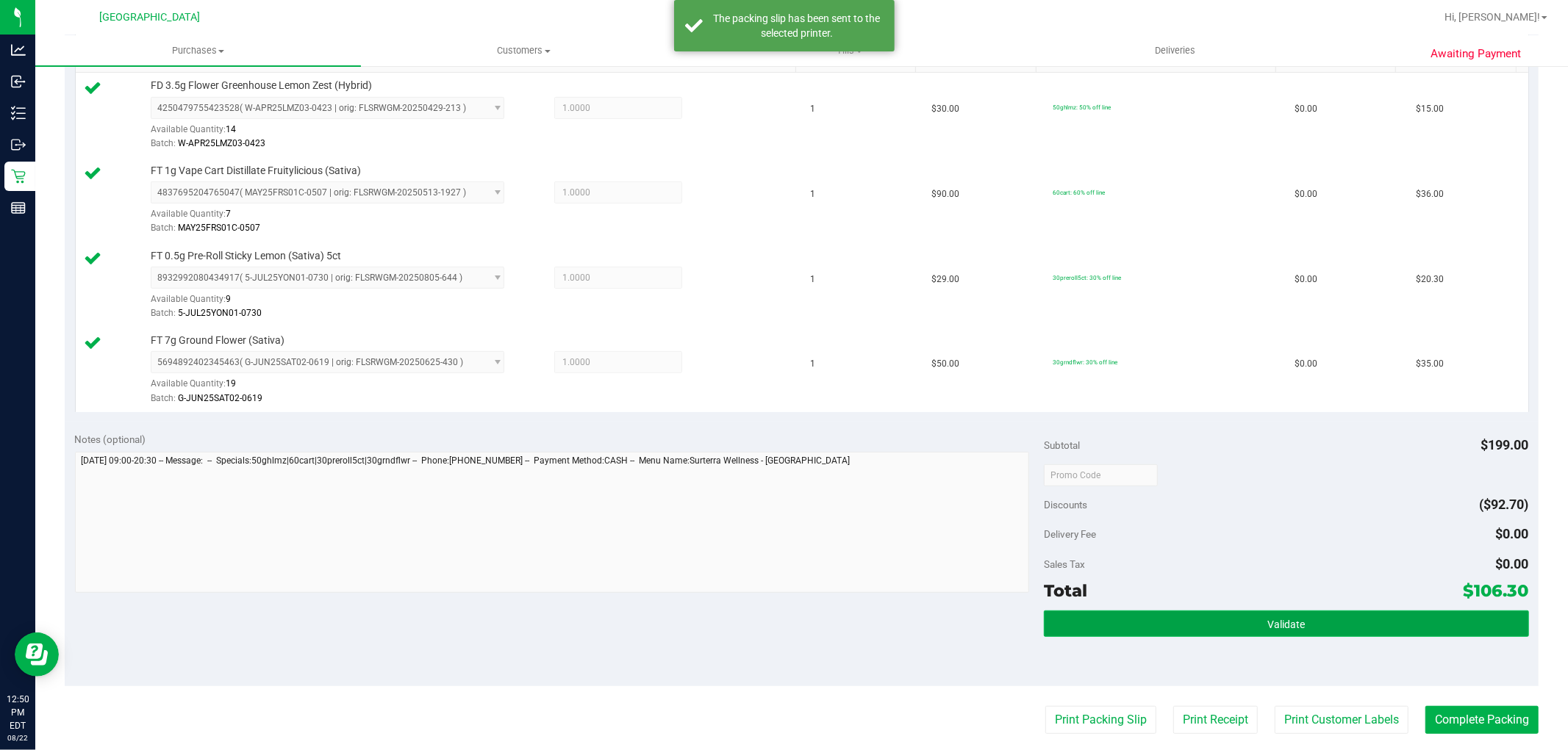
click at [1145, 613] on button "Validate" at bounding box center [1286, 624] width 484 height 26
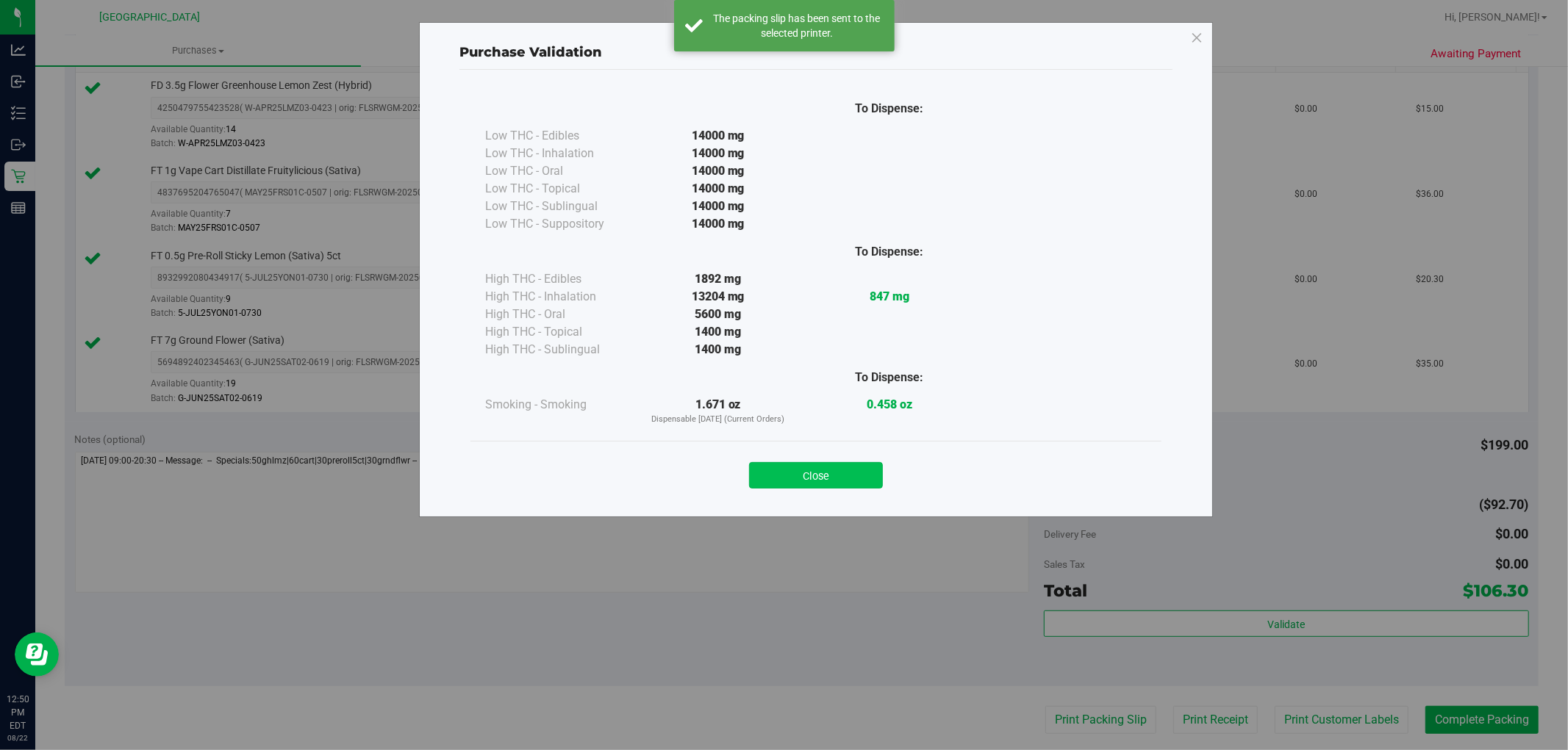
click at [833, 476] on button "Close" at bounding box center [816, 475] width 133 height 26
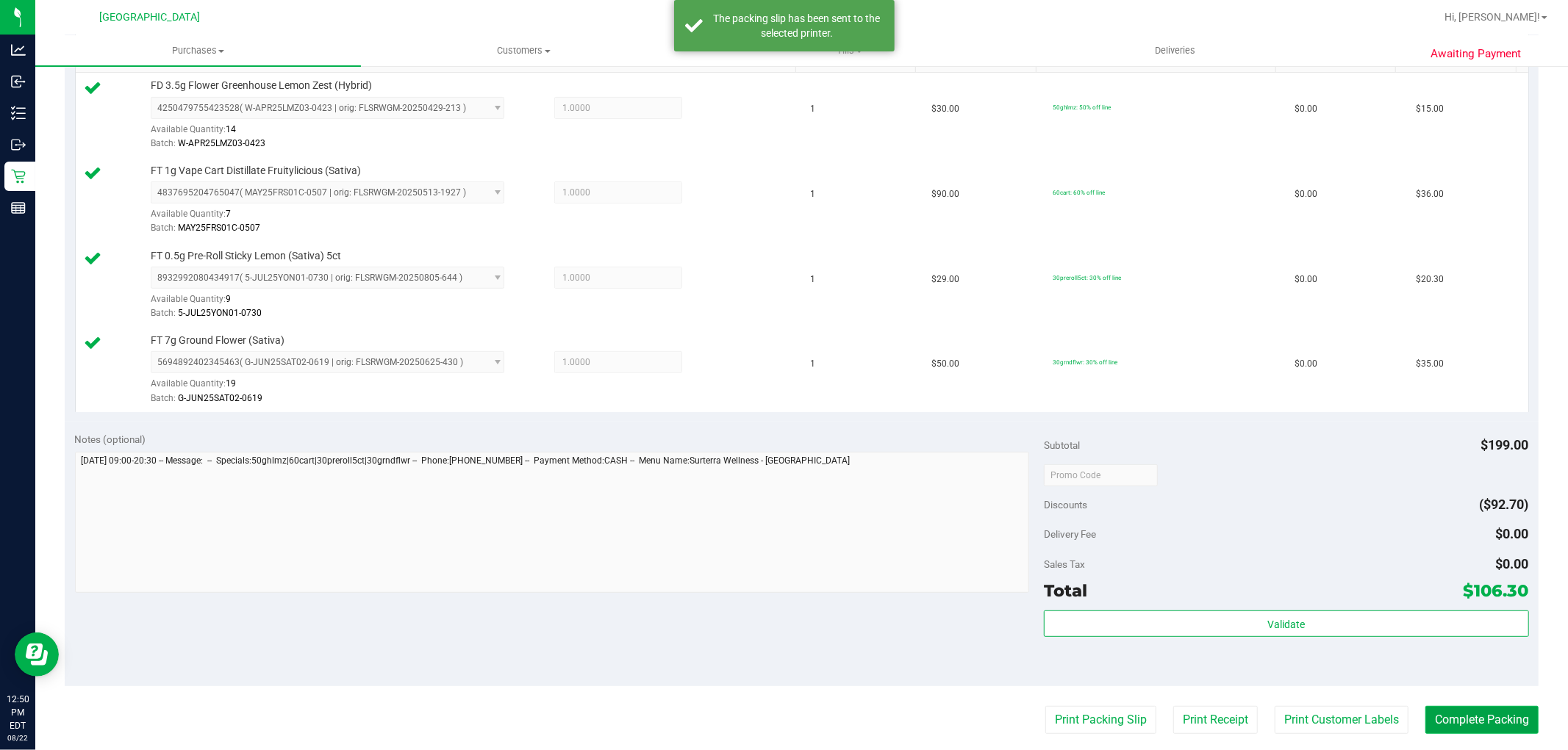
click at [1430, 709] on button "Complete Packing" at bounding box center [1482, 720] width 113 height 28
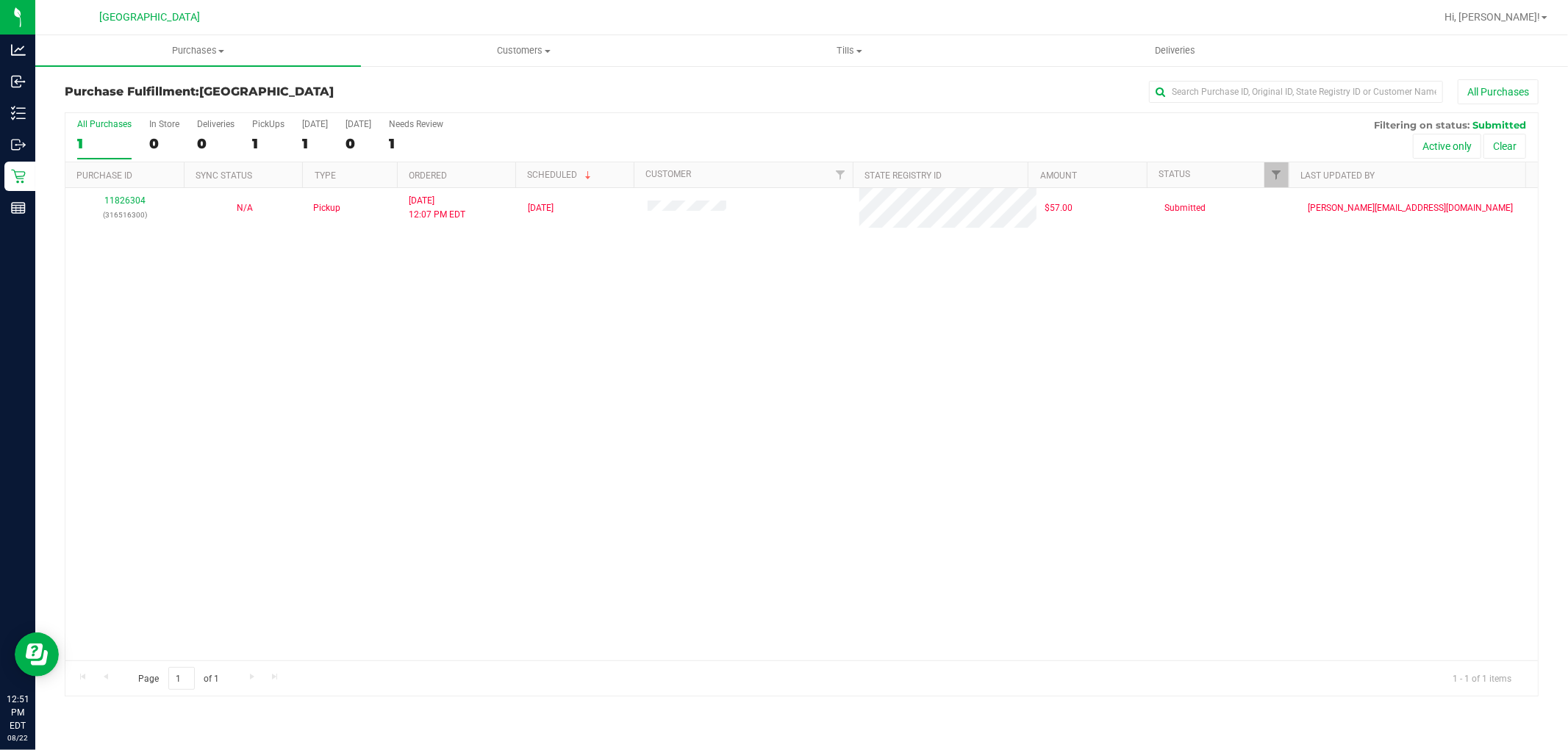
click at [934, 619] on div "11826304 (316516300) N/A Pickup 8/22/2025 12:07 PM EDT 8/22/2025 $57.00 Submitt…" at bounding box center [802, 424] width 1472 height 473
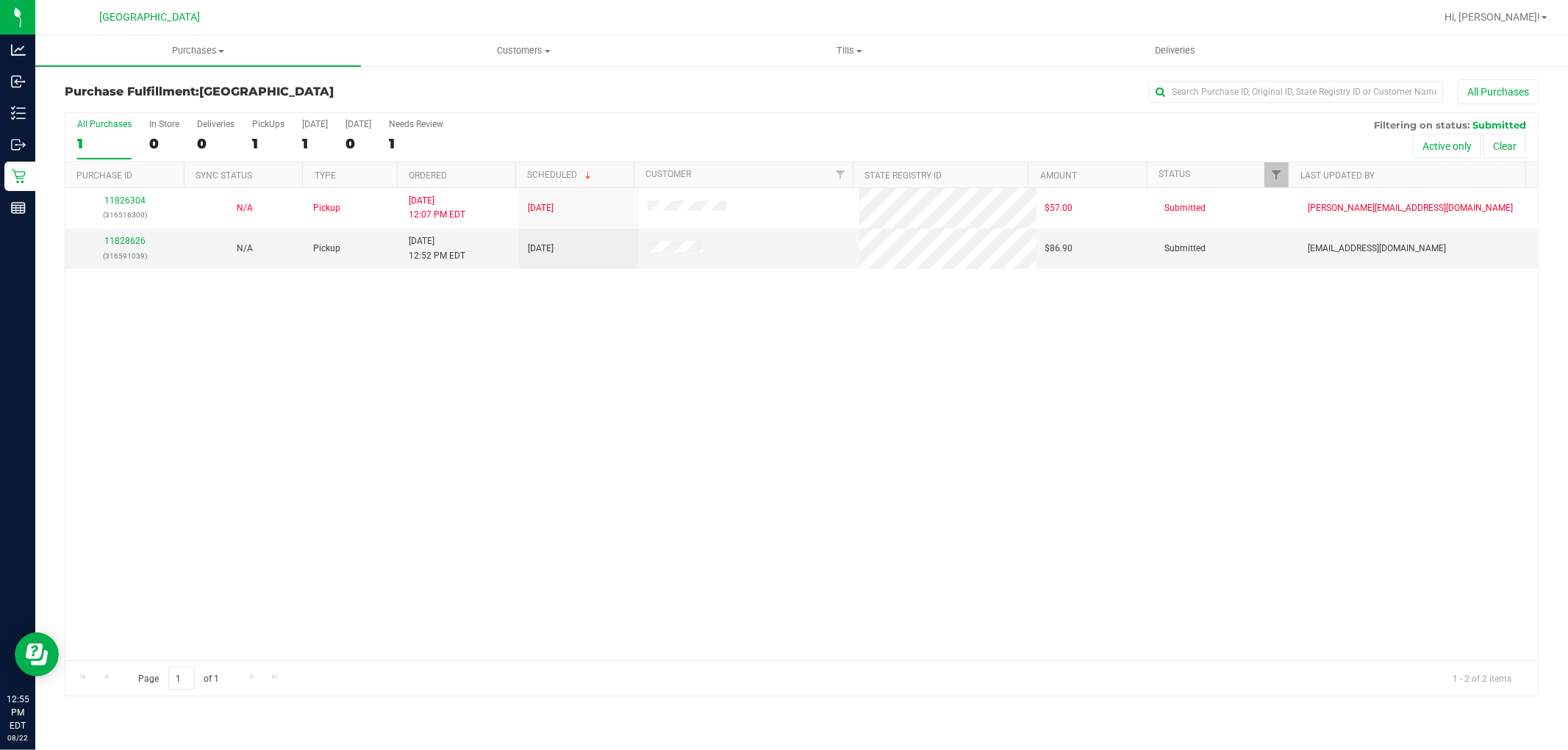
click at [870, 537] on div "11826304 (316516300) N/A Pickup 8/22/2025 12:07 PM EDT 8/22/2025 $57.00 Submitt…" at bounding box center [802, 424] width 1472 height 473
drag, startPoint x: 863, startPoint y: 533, endPoint x: 853, endPoint y: 541, distance: 12.8
click at [862, 533] on div "11826304 (316516300) N/A Pickup 8/22/2025 12:07 PM EDT 8/22/2025 $57.00 Submitt…" at bounding box center [802, 424] width 1472 height 473
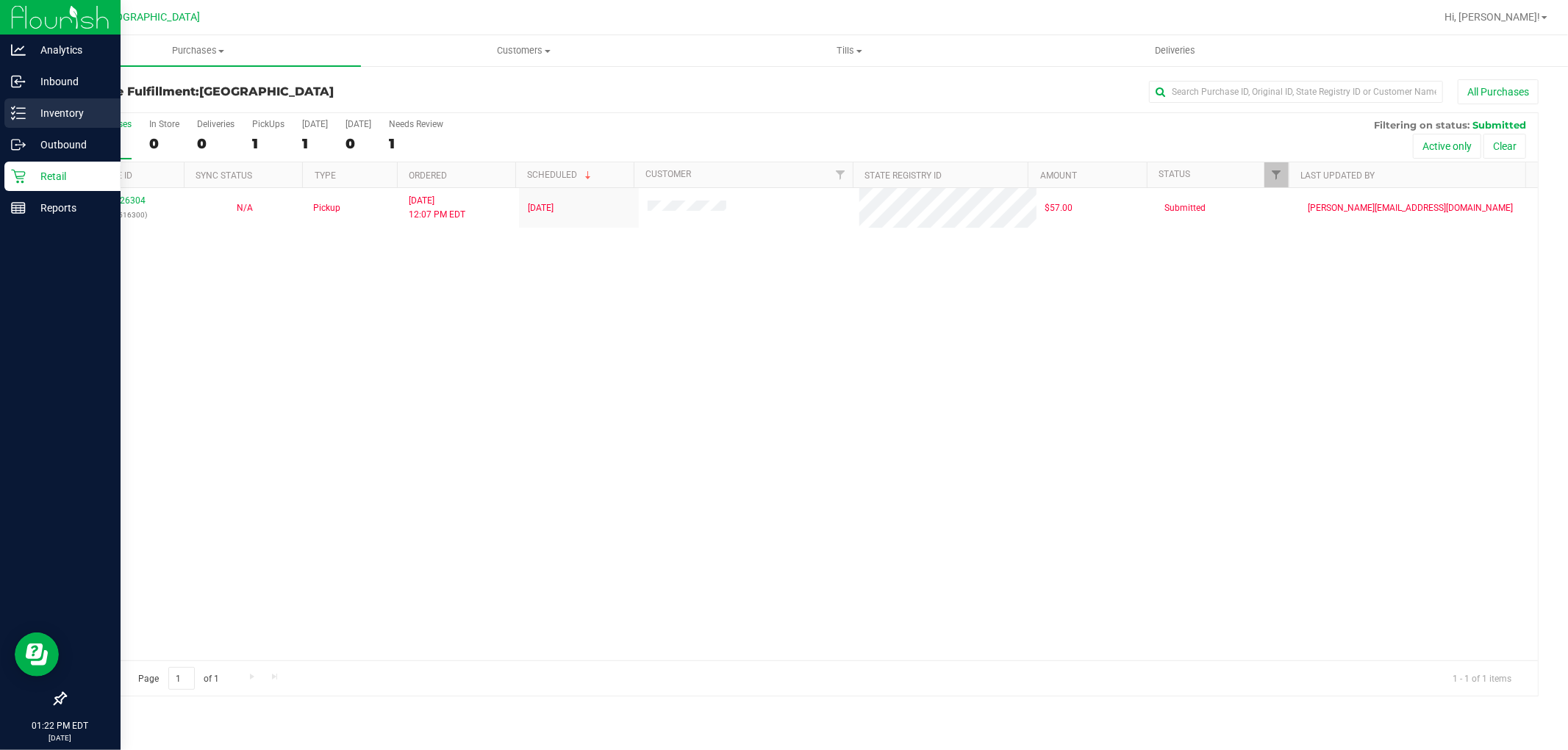
click at [64, 125] on div "Inventory" at bounding box center [62, 113] width 116 height 30
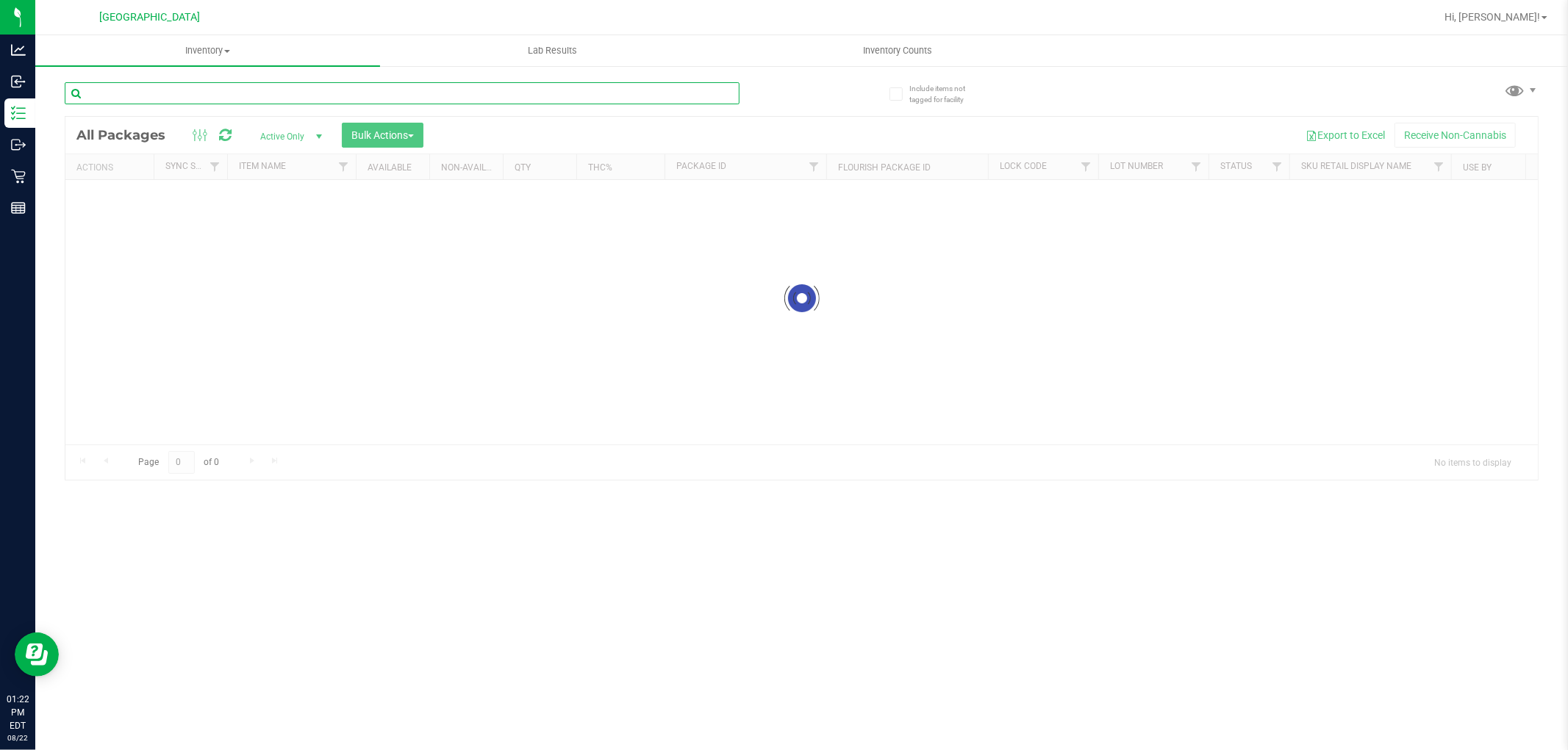
click at [173, 86] on input "text" at bounding box center [402, 93] width 675 height 22
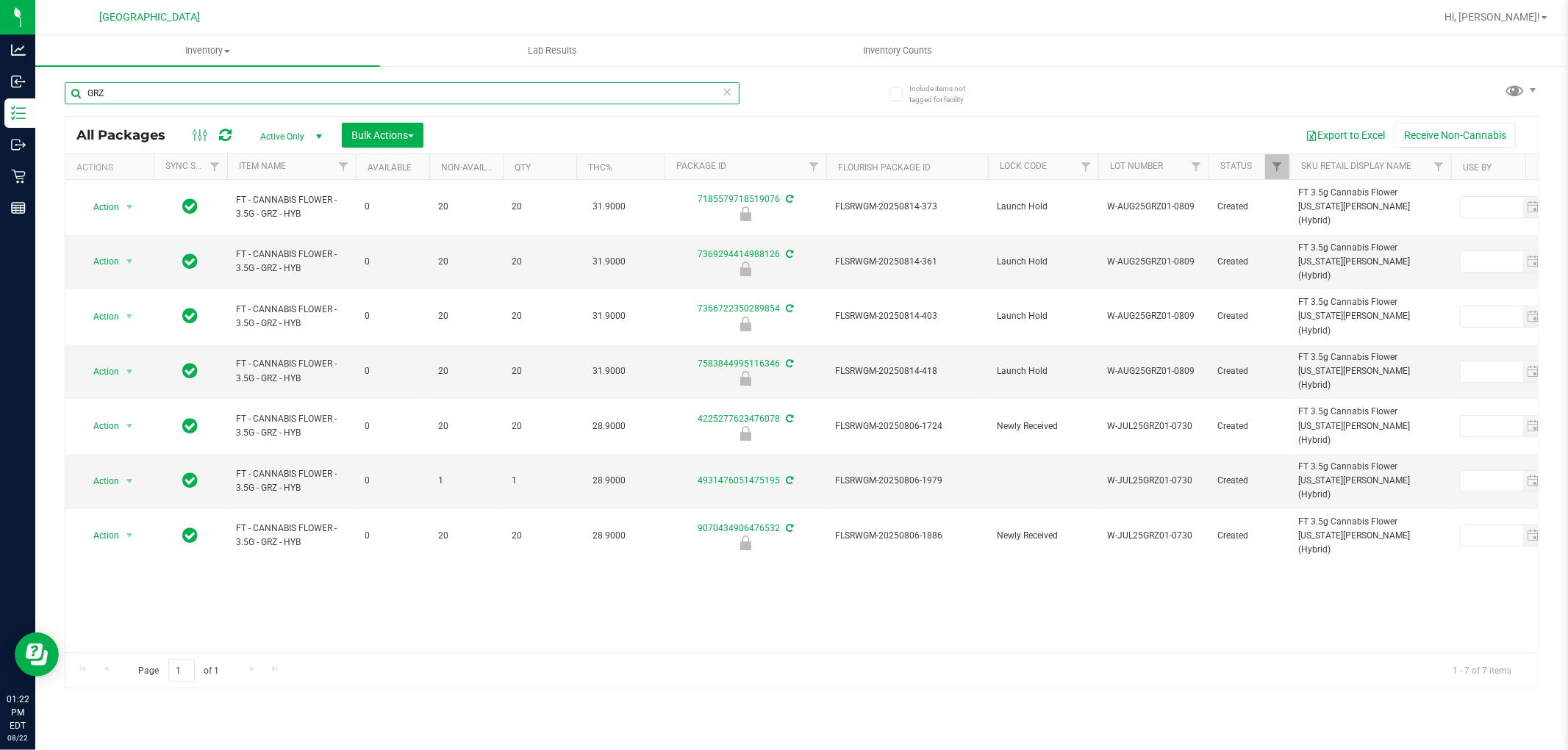
type input "GRZ"
click at [326, 578] on div "Action Action Edit attributes Global inventory Locate package Package audit log…" at bounding box center [802, 416] width 1472 height 473
drag, startPoint x: 326, startPoint y: 575, endPoint x: 317, endPoint y: 577, distance: 9.2
click at [321, 575] on div "Action Action Edit attributes Global inventory Locate package Package audit log…" at bounding box center [802, 416] width 1472 height 473
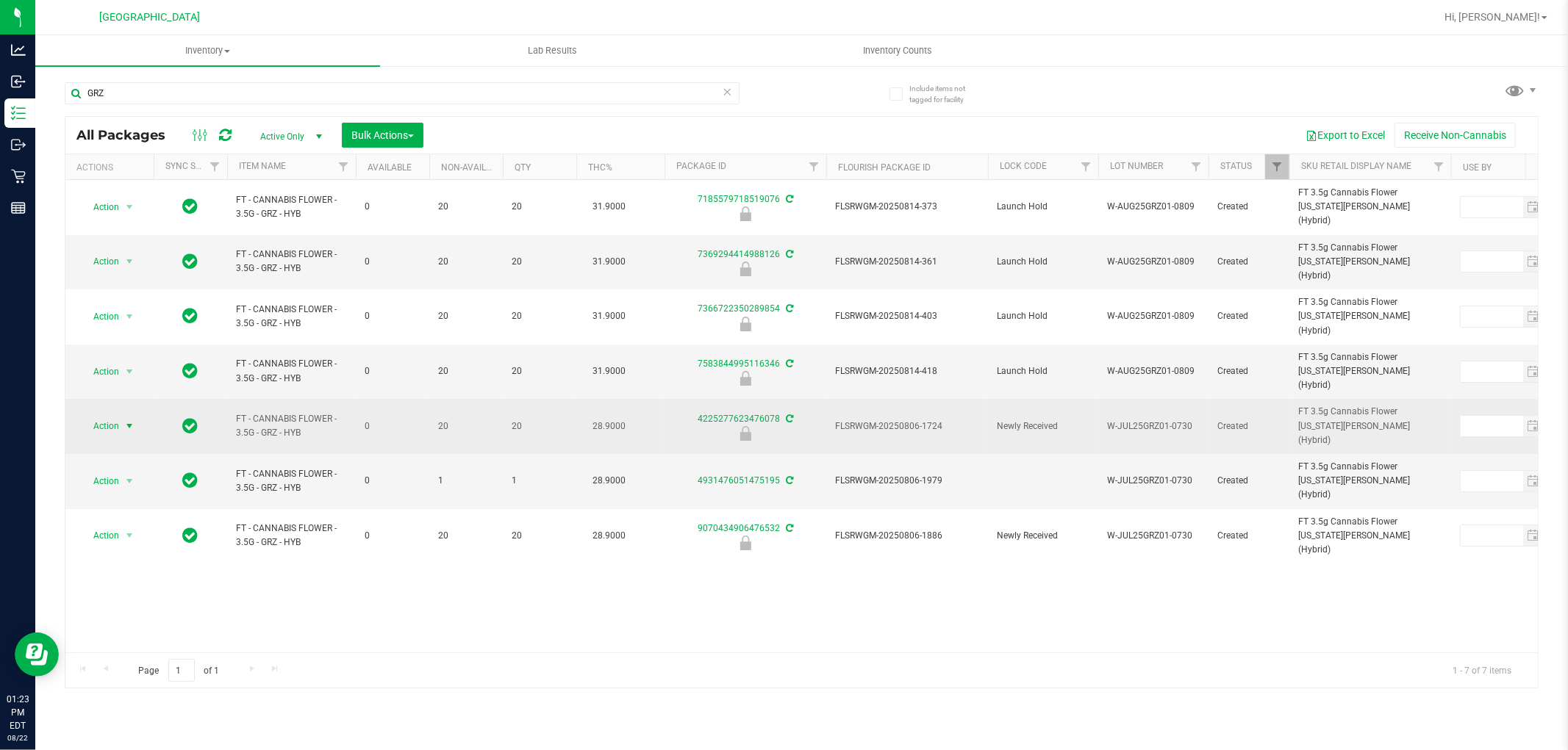
click at [120, 416] on span "select" at bounding box center [129, 425] width 18 height 20
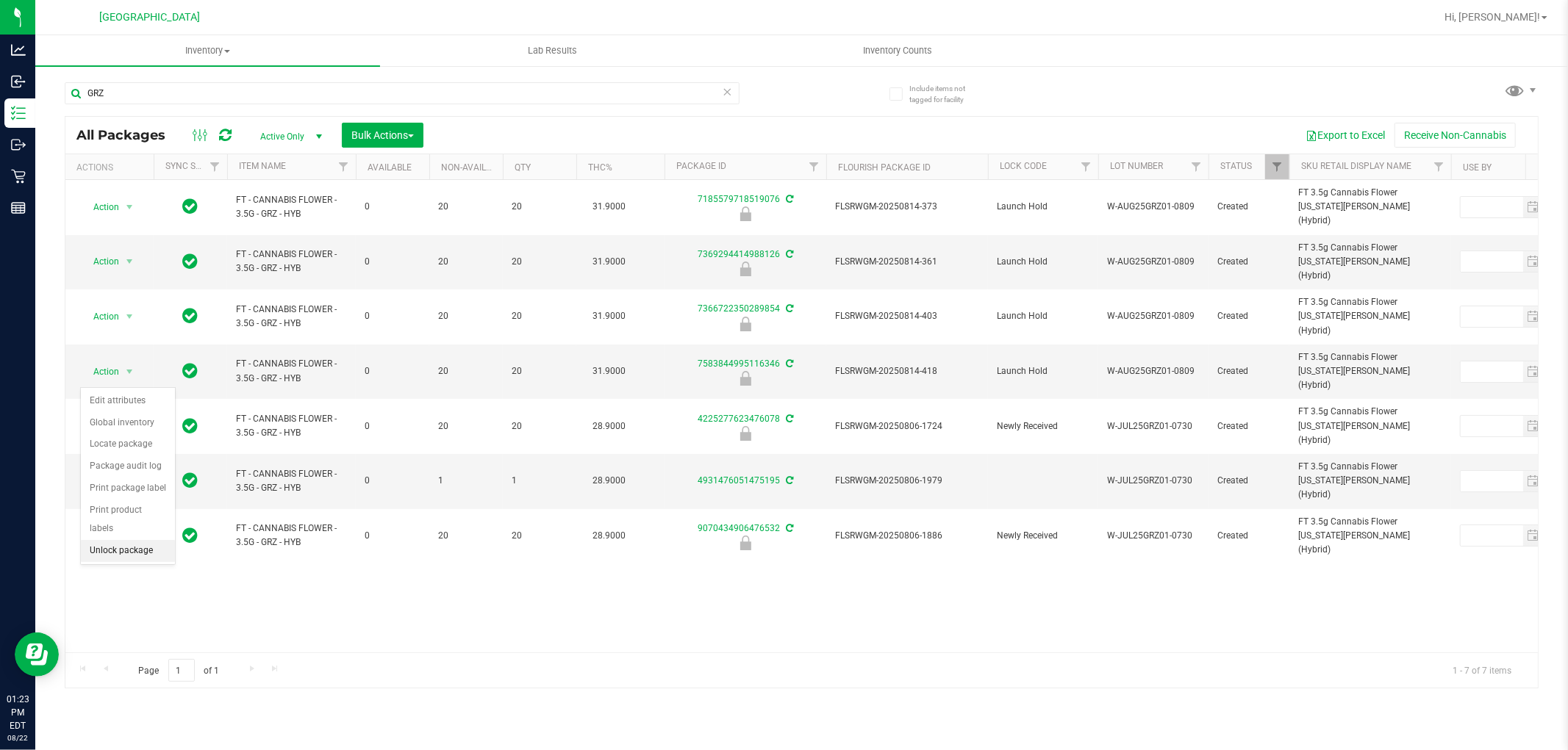
click at [119, 554] on li "Unlock package" at bounding box center [127, 551] width 94 height 22
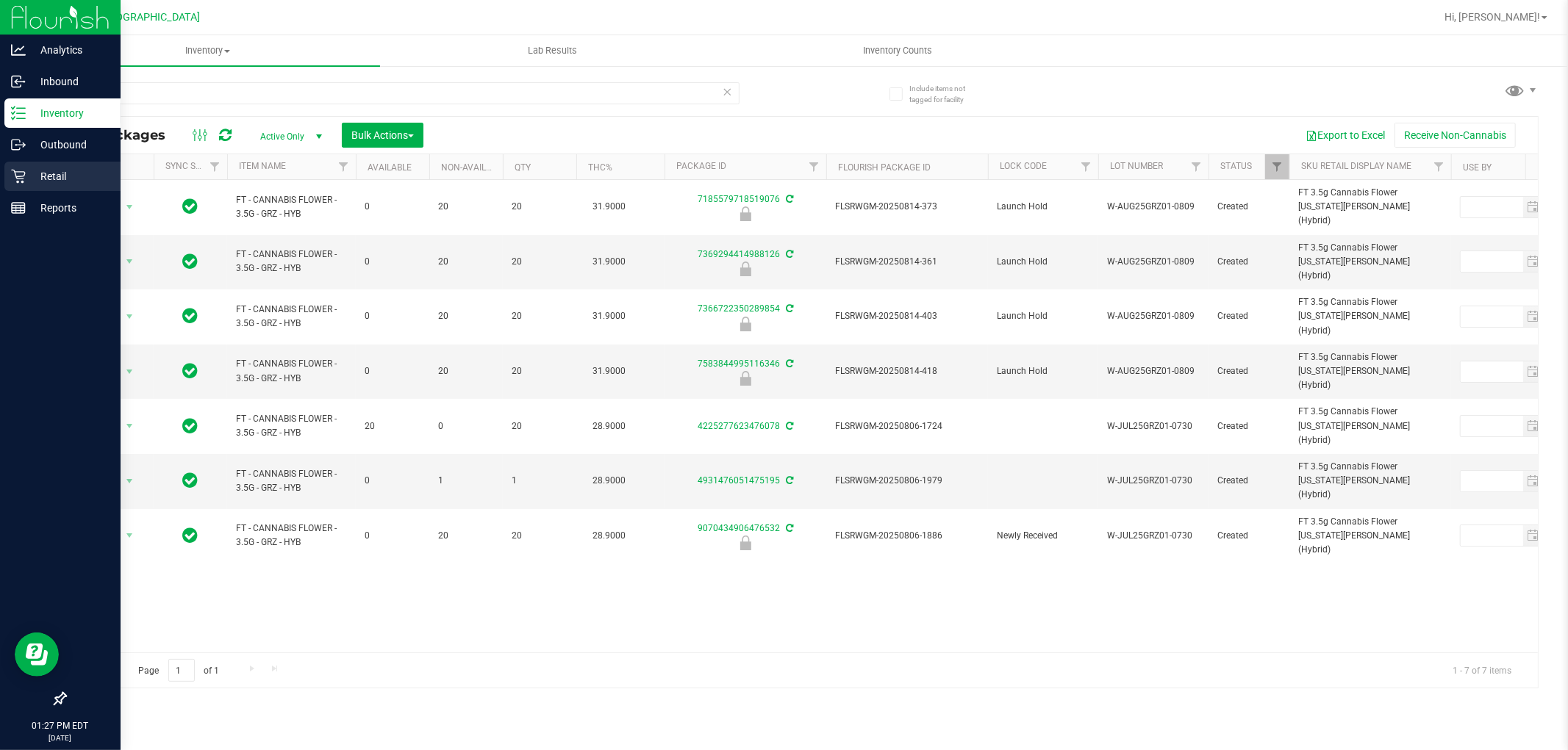
click at [23, 170] on icon at bounding box center [18, 176] width 15 height 15
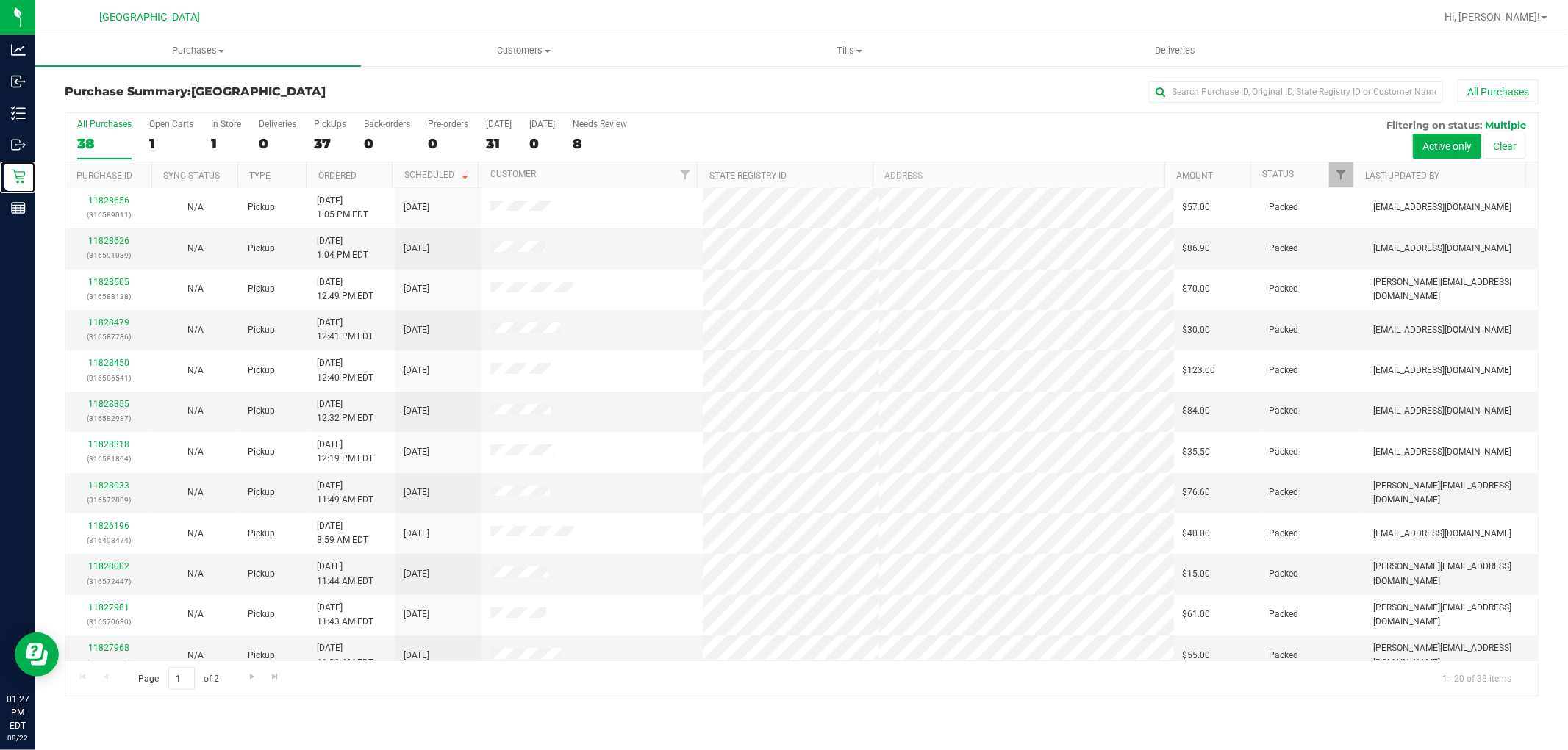
scroll to position [341, 0]
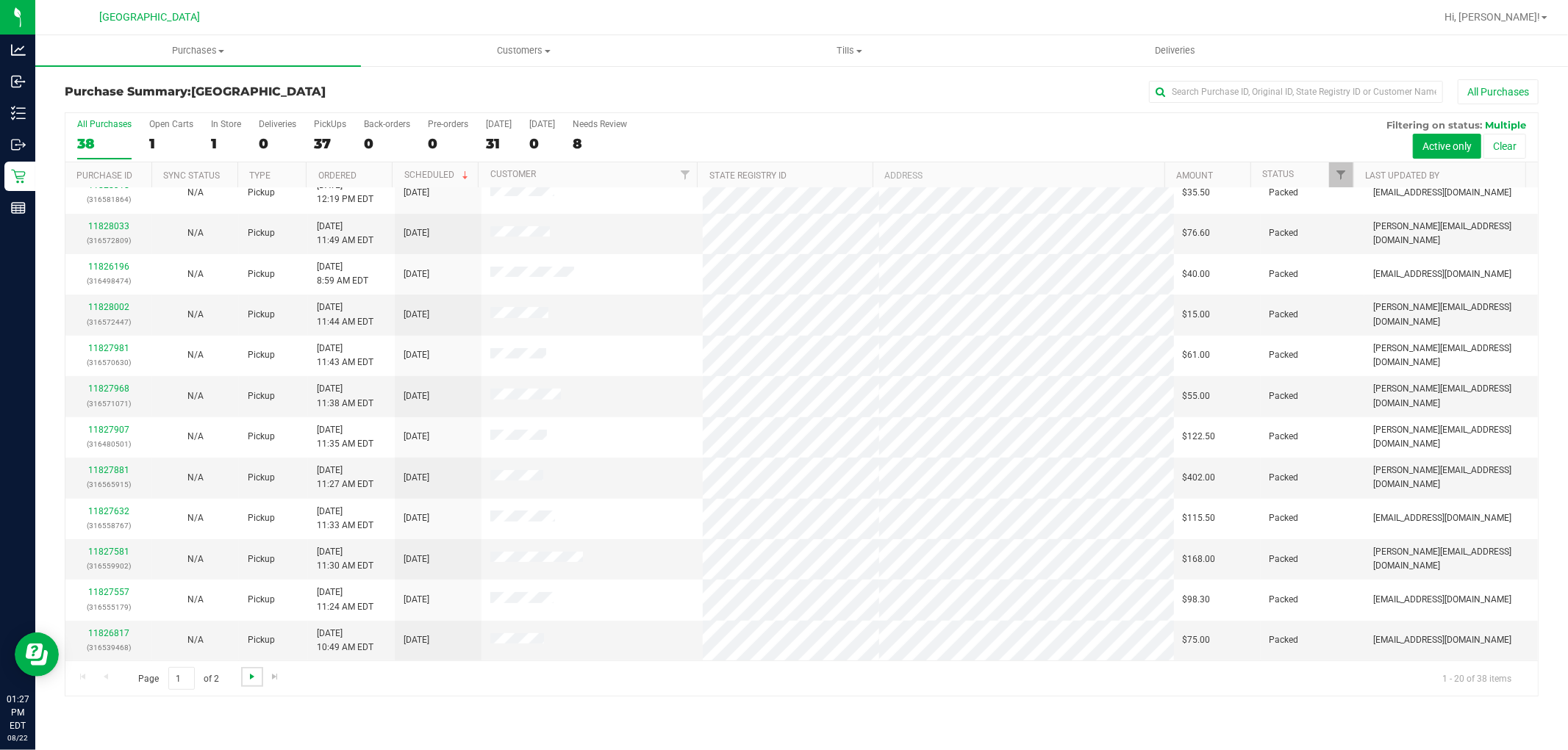
click at [252, 677] on span "Go to the next page" at bounding box center [252, 676] width 11 height 11
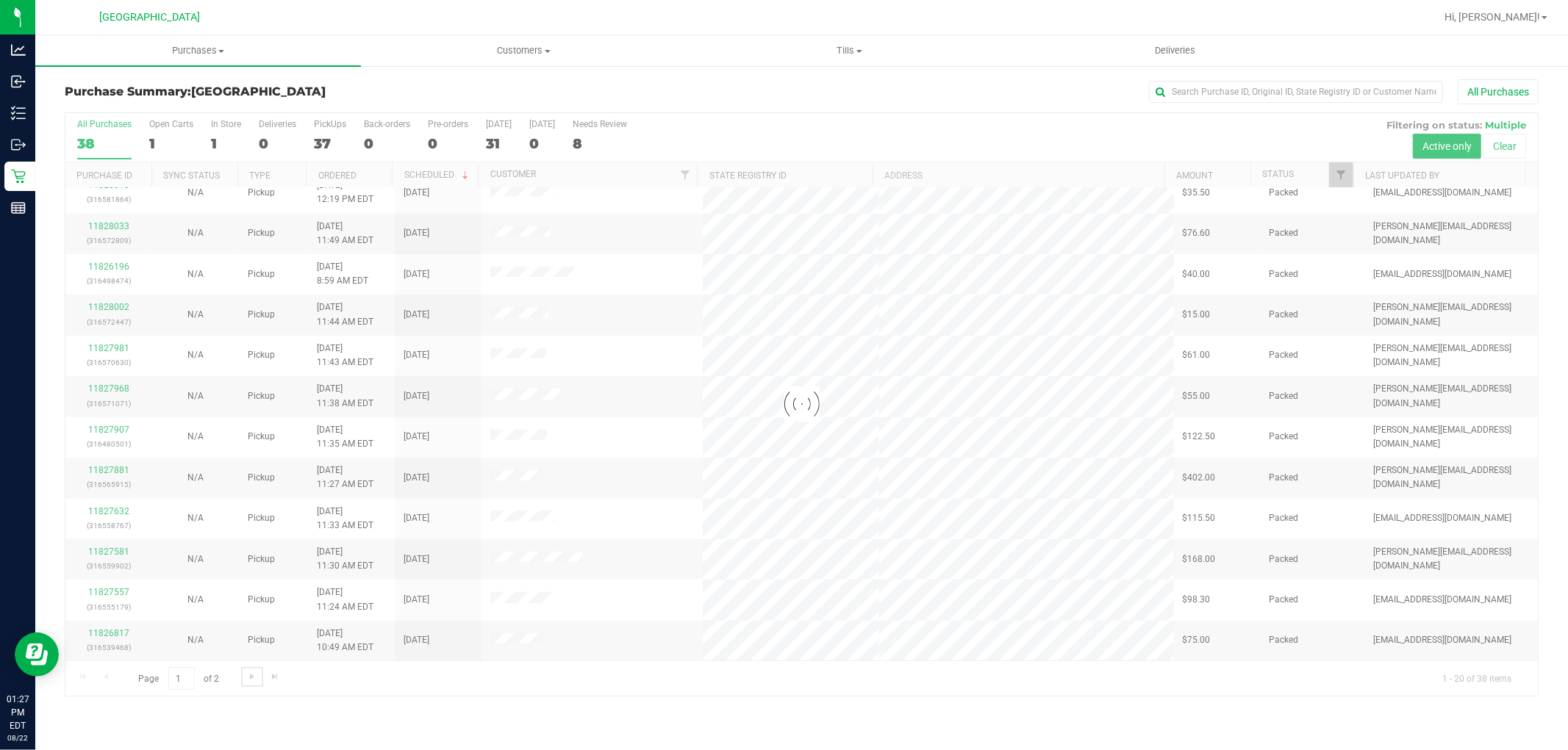
scroll to position [0, 0]
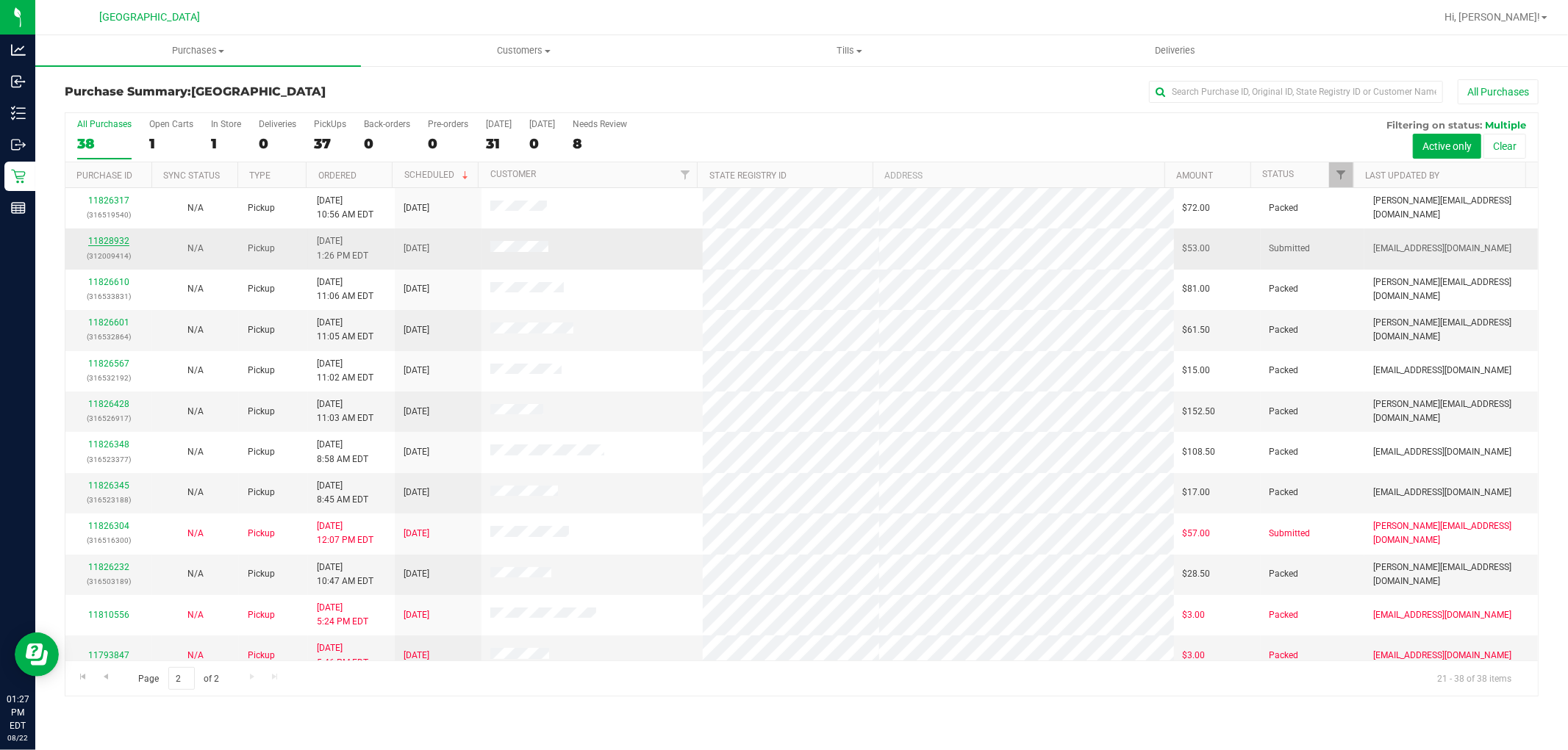
click at [120, 244] on link "11828932" at bounding box center [109, 241] width 41 height 11
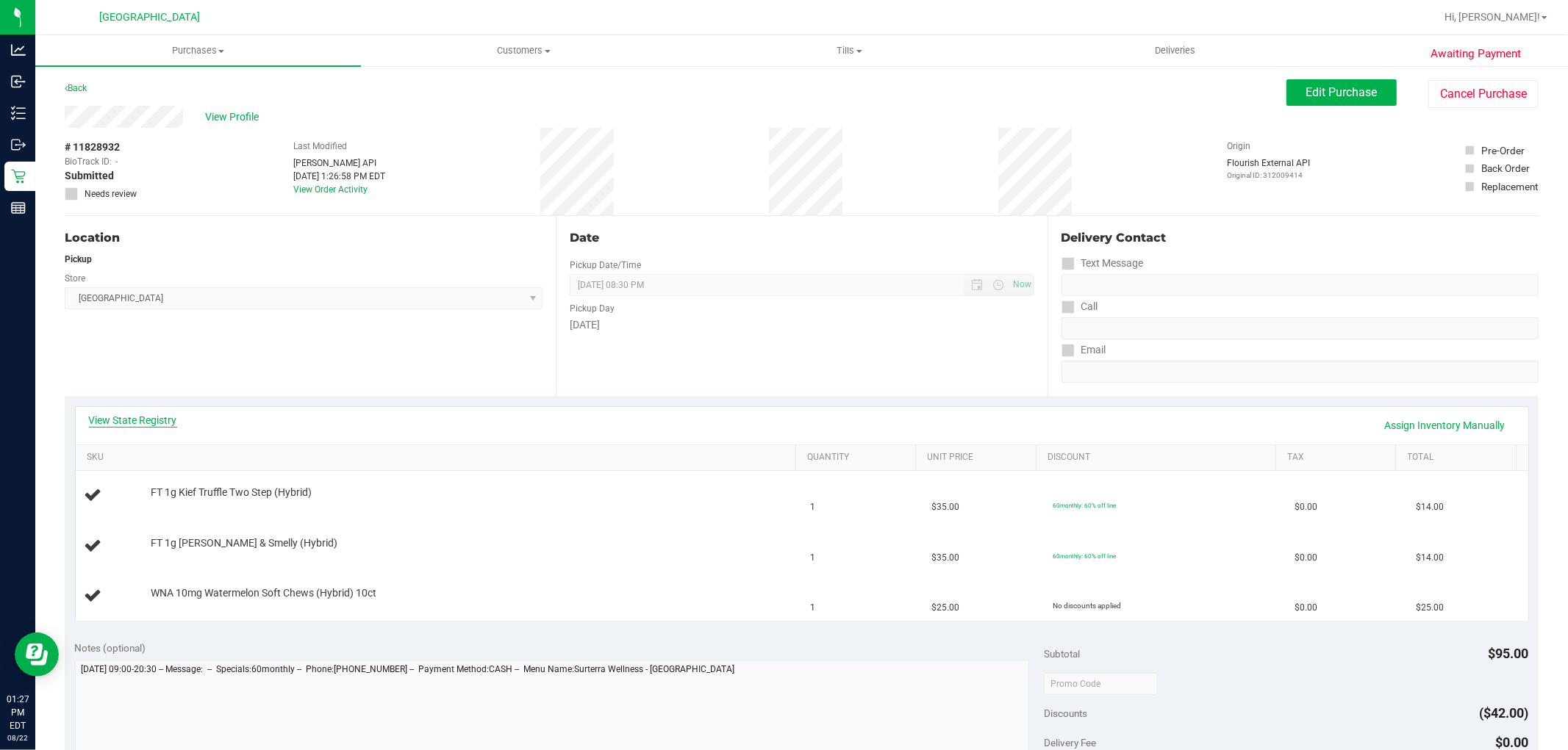
click at [144, 419] on link "View State Registry" at bounding box center [132, 420] width 89 height 15
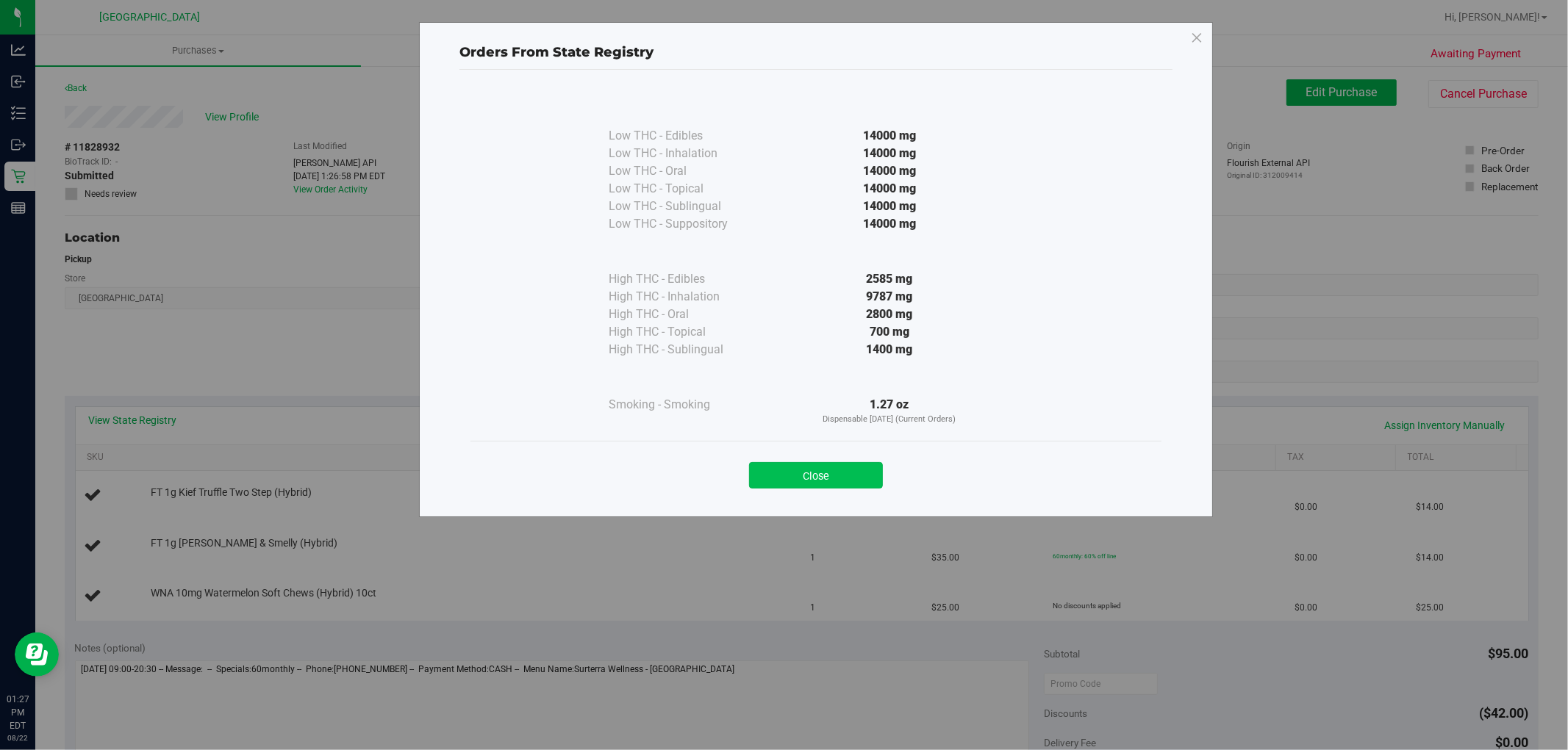
click at [790, 482] on button "Close" at bounding box center [816, 475] width 133 height 26
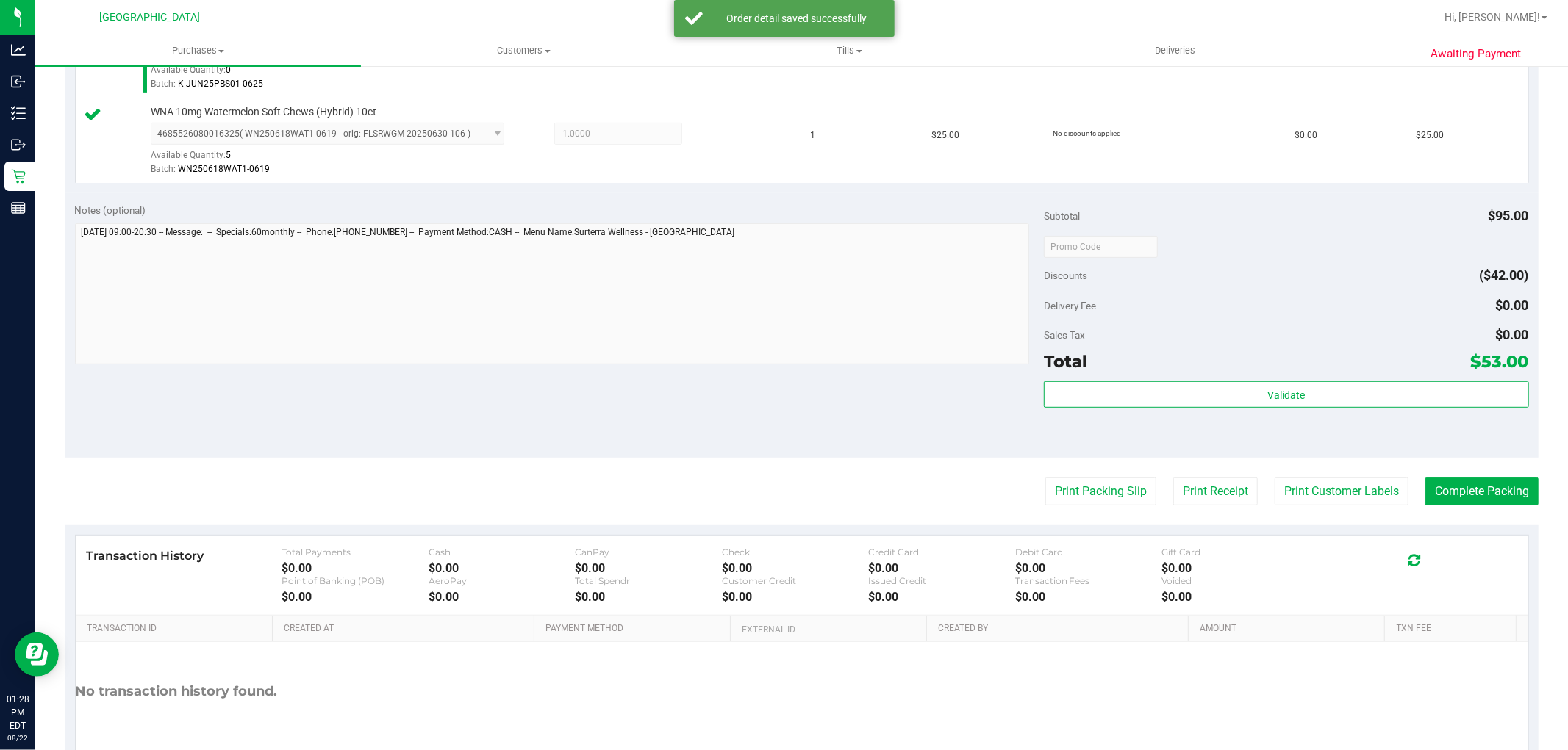
scroll to position [560, 0]
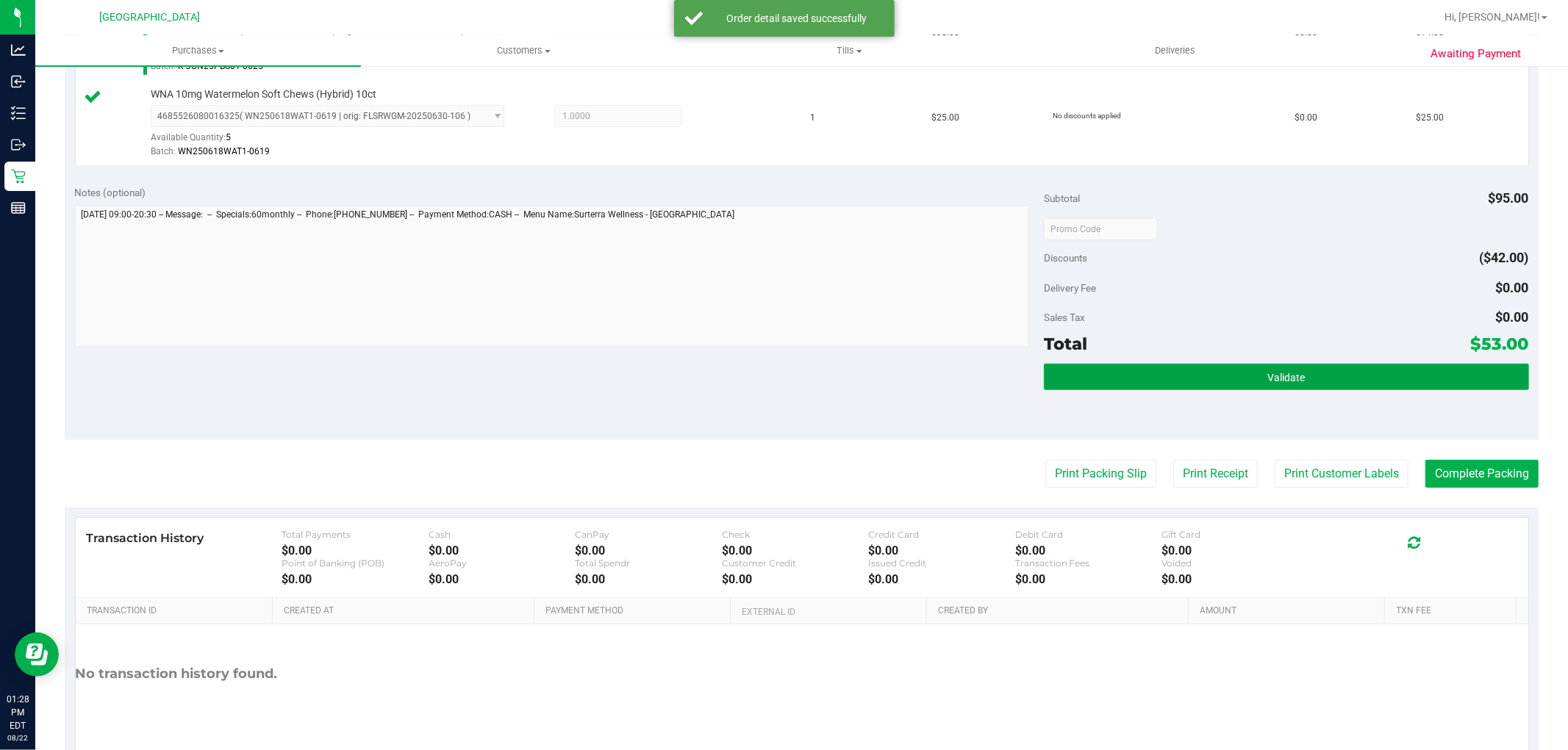
click at [1335, 385] on button "Validate" at bounding box center [1286, 377] width 484 height 26
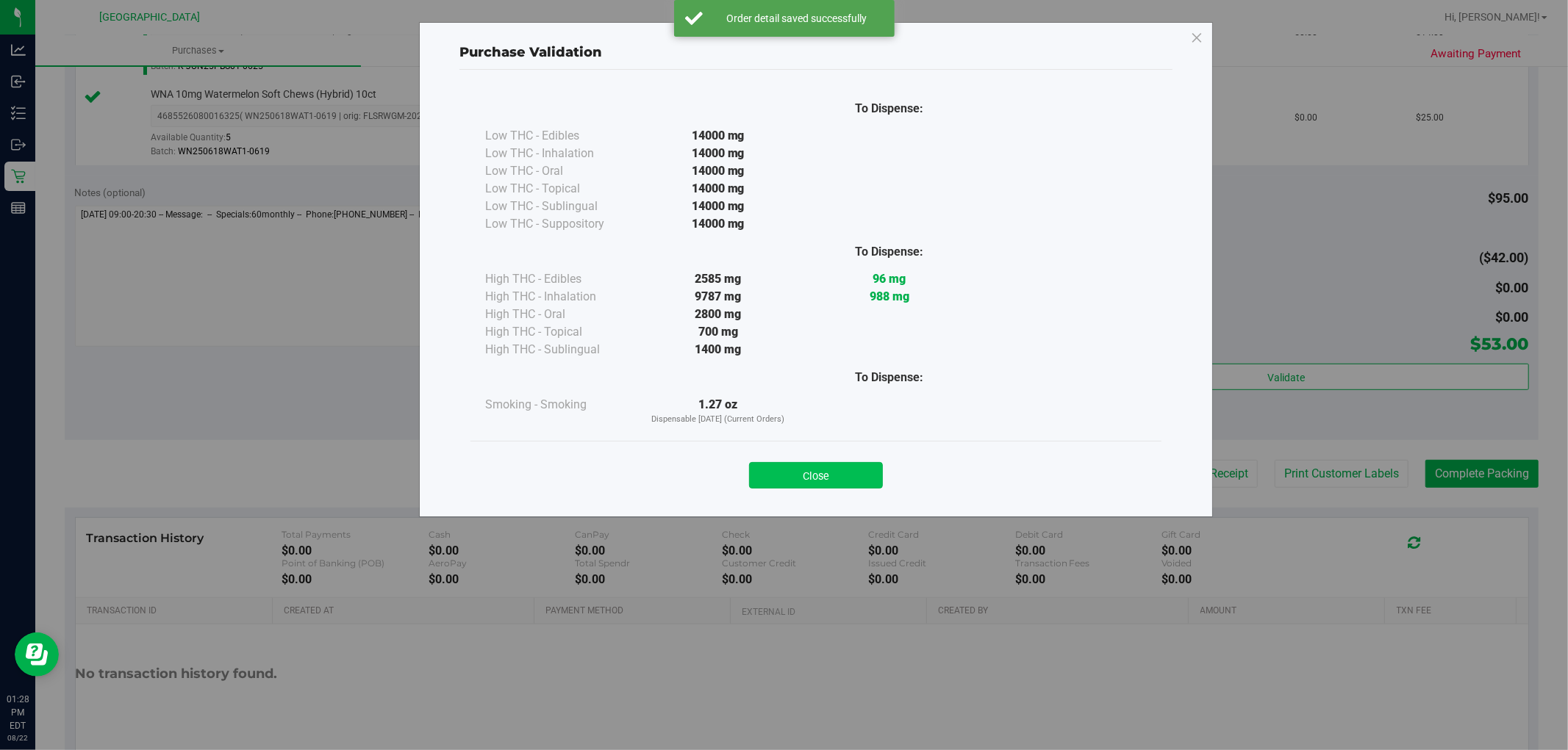
click at [837, 467] on button "Close" at bounding box center [816, 475] width 133 height 26
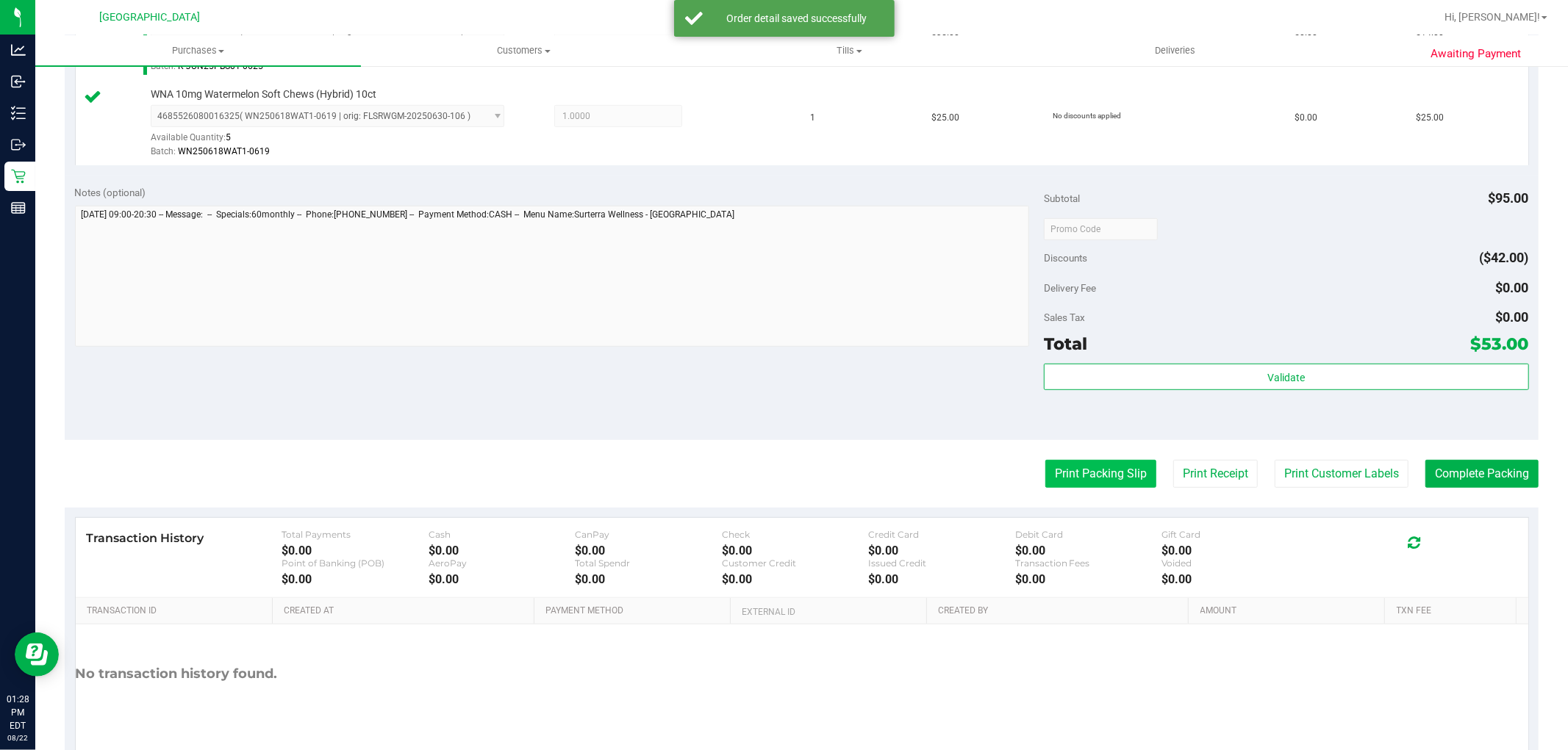
click at [1051, 471] on button "Print Packing Slip" at bounding box center [1100, 475] width 111 height 28
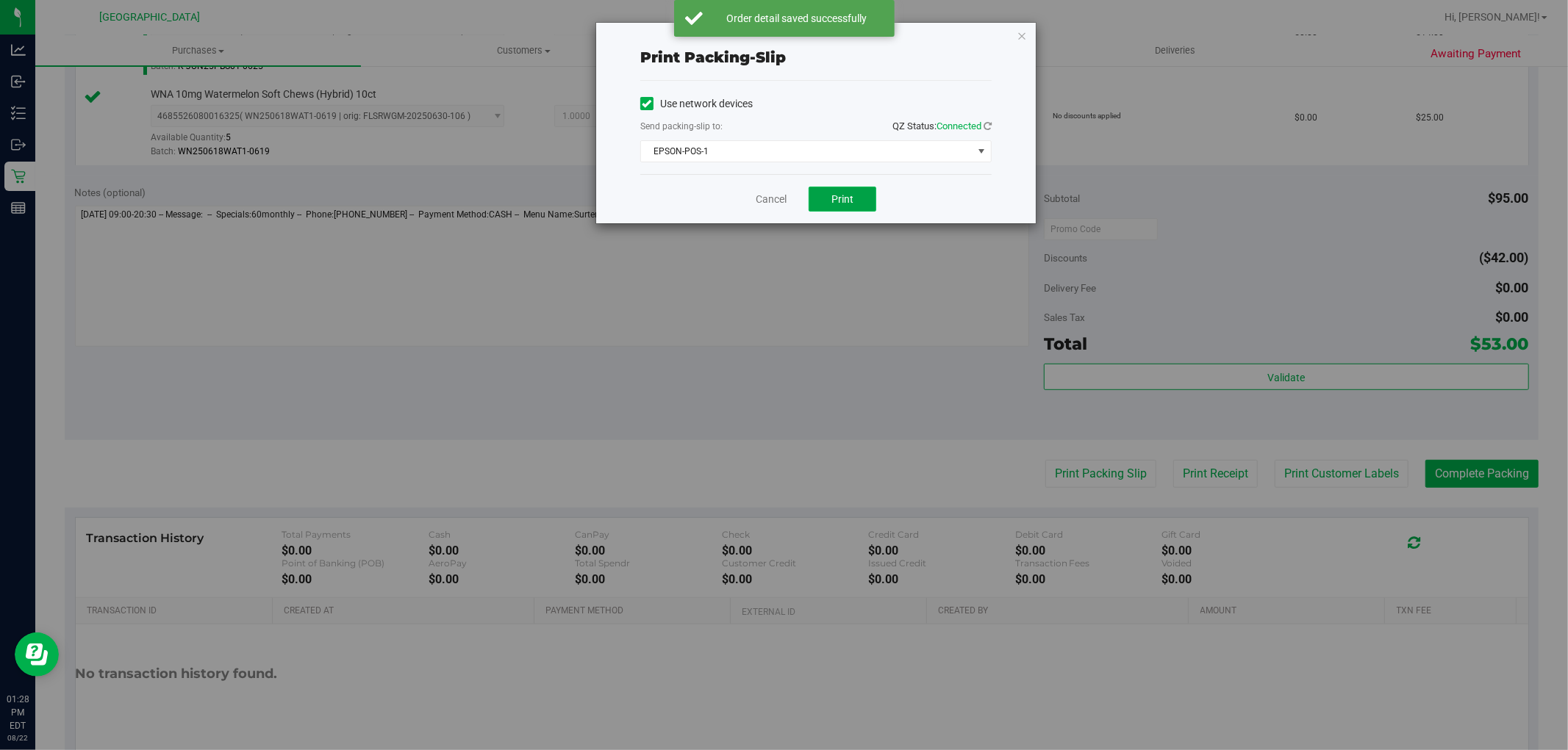
click at [848, 196] on span "Print" at bounding box center [842, 198] width 22 height 11
click at [775, 202] on link "Cancel" at bounding box center [770, 200] width 31 height 16
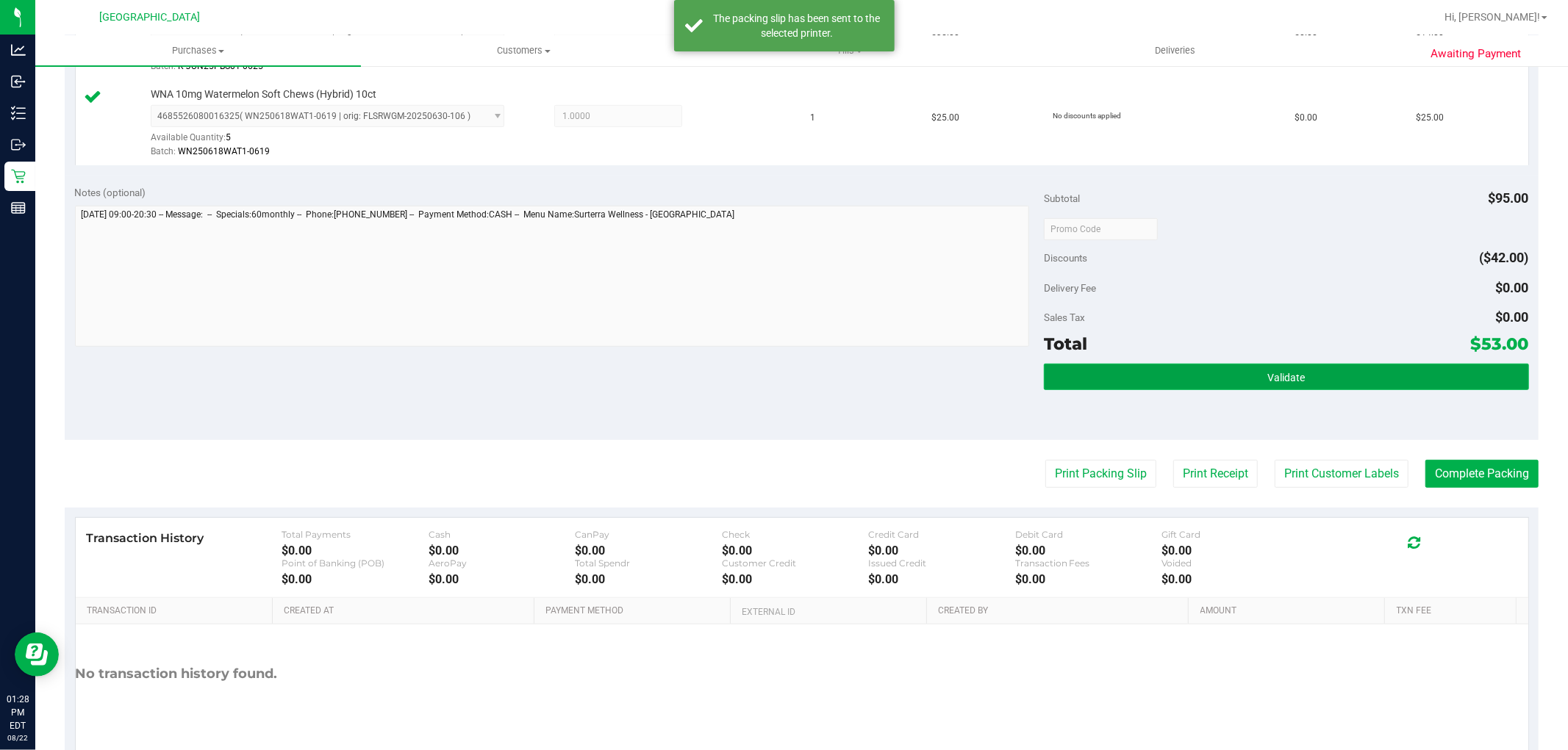
click at [1211, 387] on button "Validate" at bounding box center [1286, 377] width 484 height 26
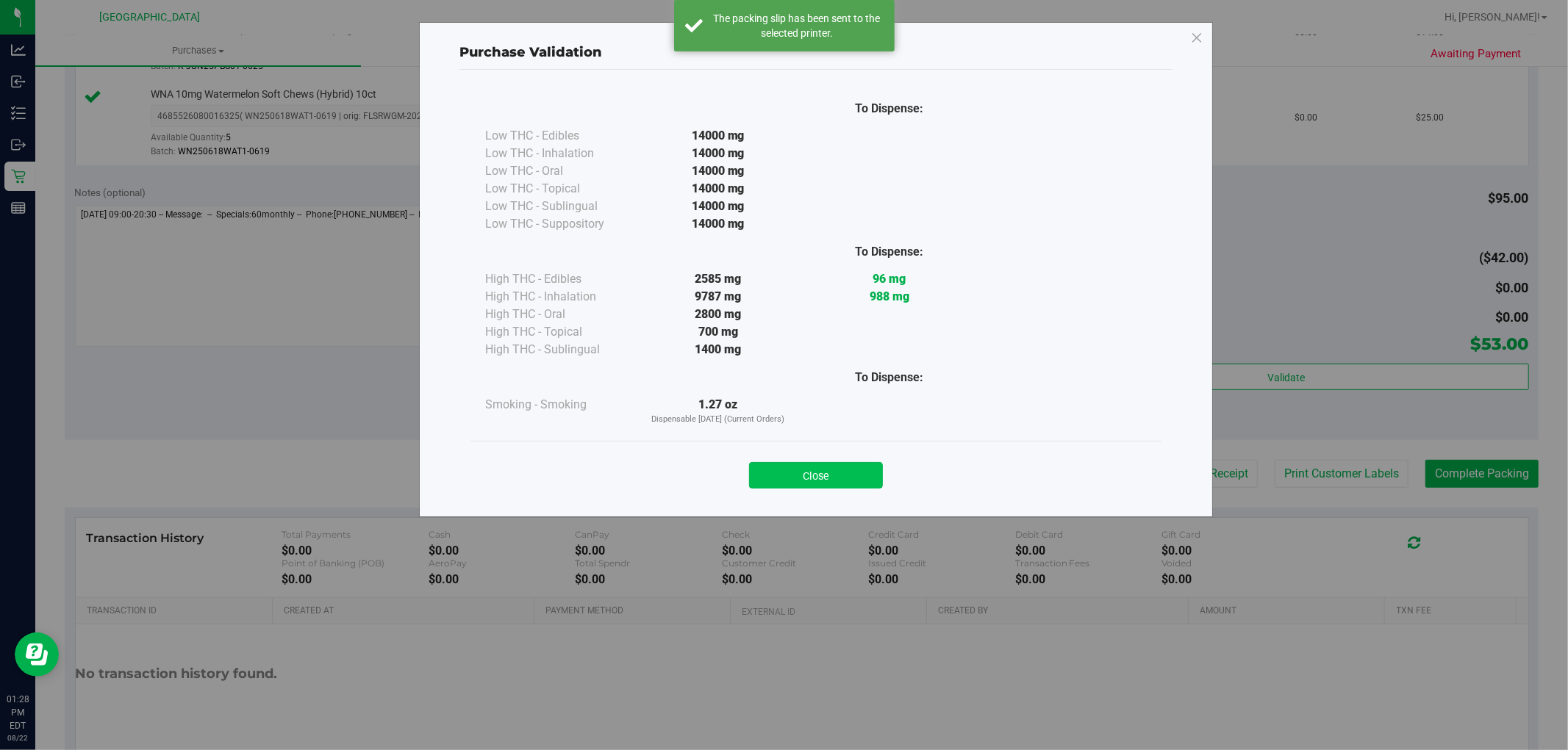
click at [805, 463] on button "Close" at bounding box center [816, 475] width 133 height 26
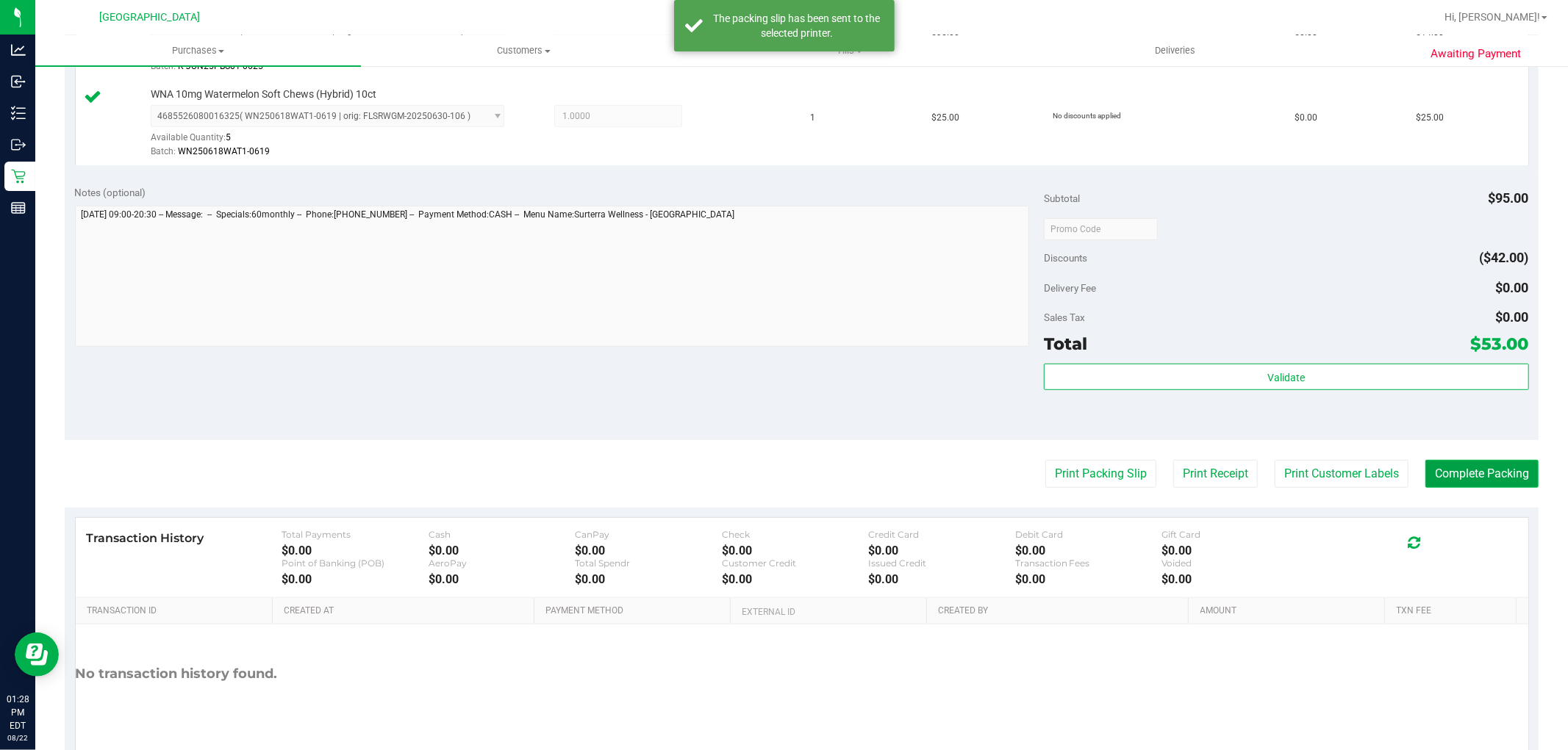
click at [1469, 461] on button "Complete Packing" at bounding box center [1482, 475] width 113 height 28
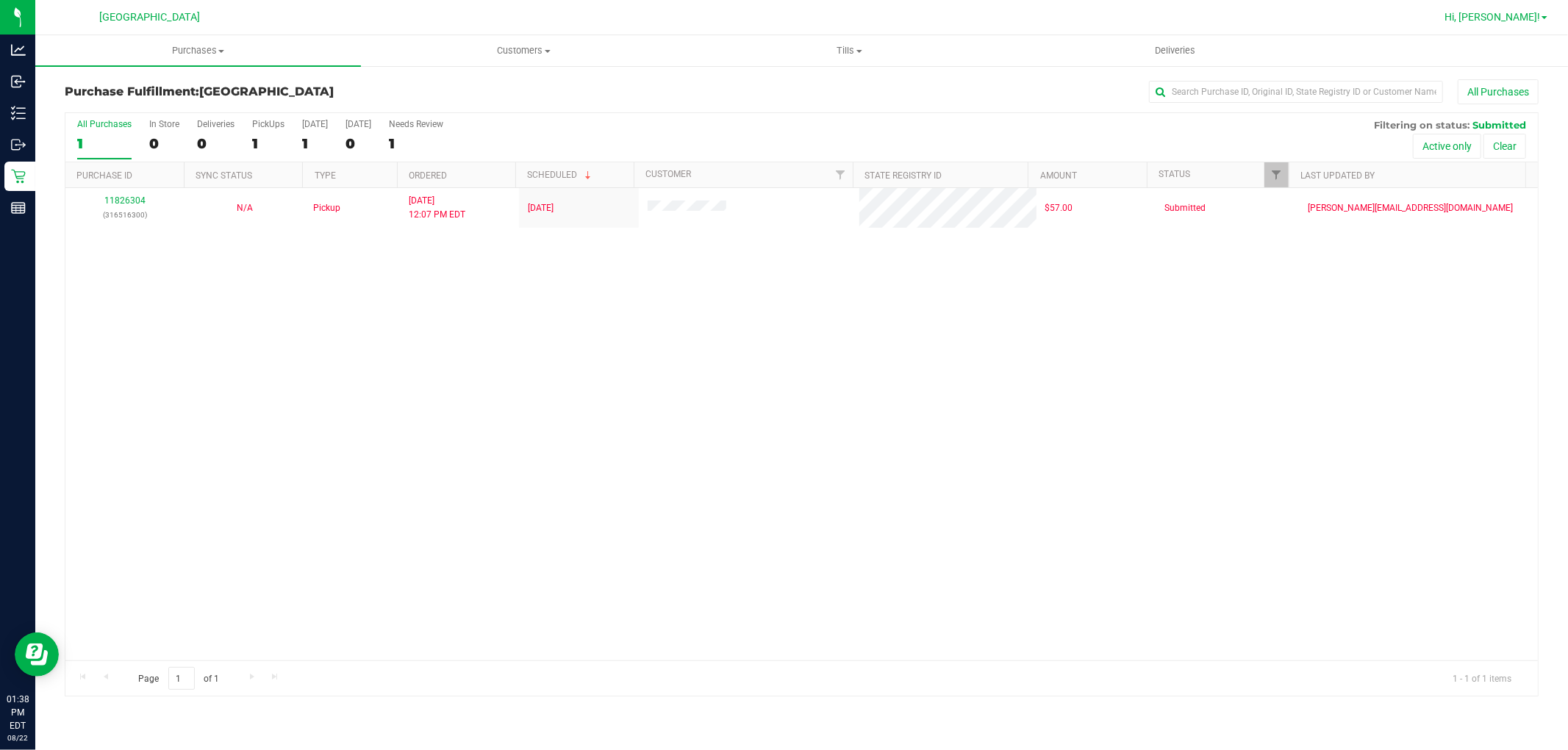
click at [1519, 19] on span "Hi, [PERSON_NAME]!" at bounding box center [1492, 17] width 96 height 11
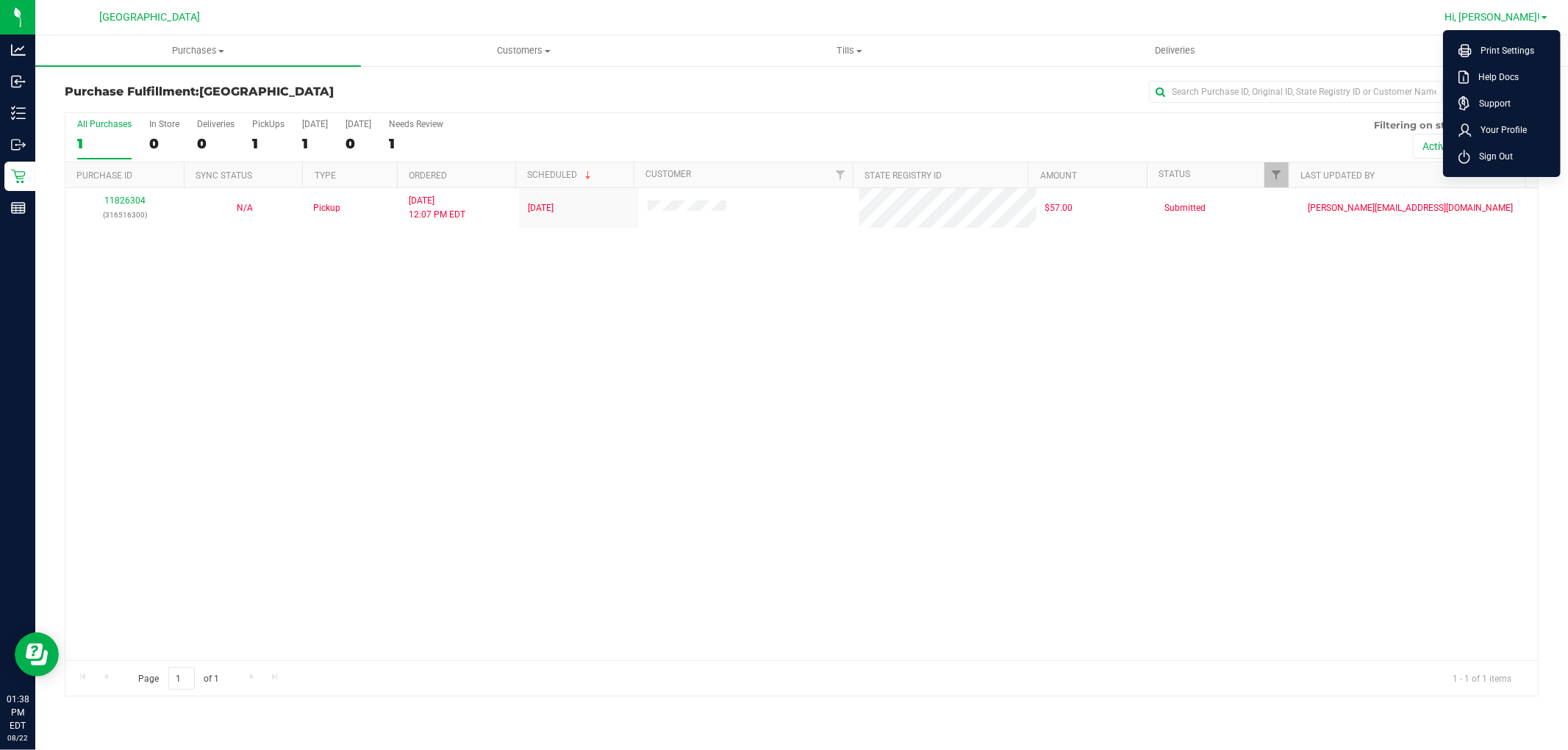
click at [1516, 166] on li "Sign Out" at bounding box center [1502, 156] width 111 height 26
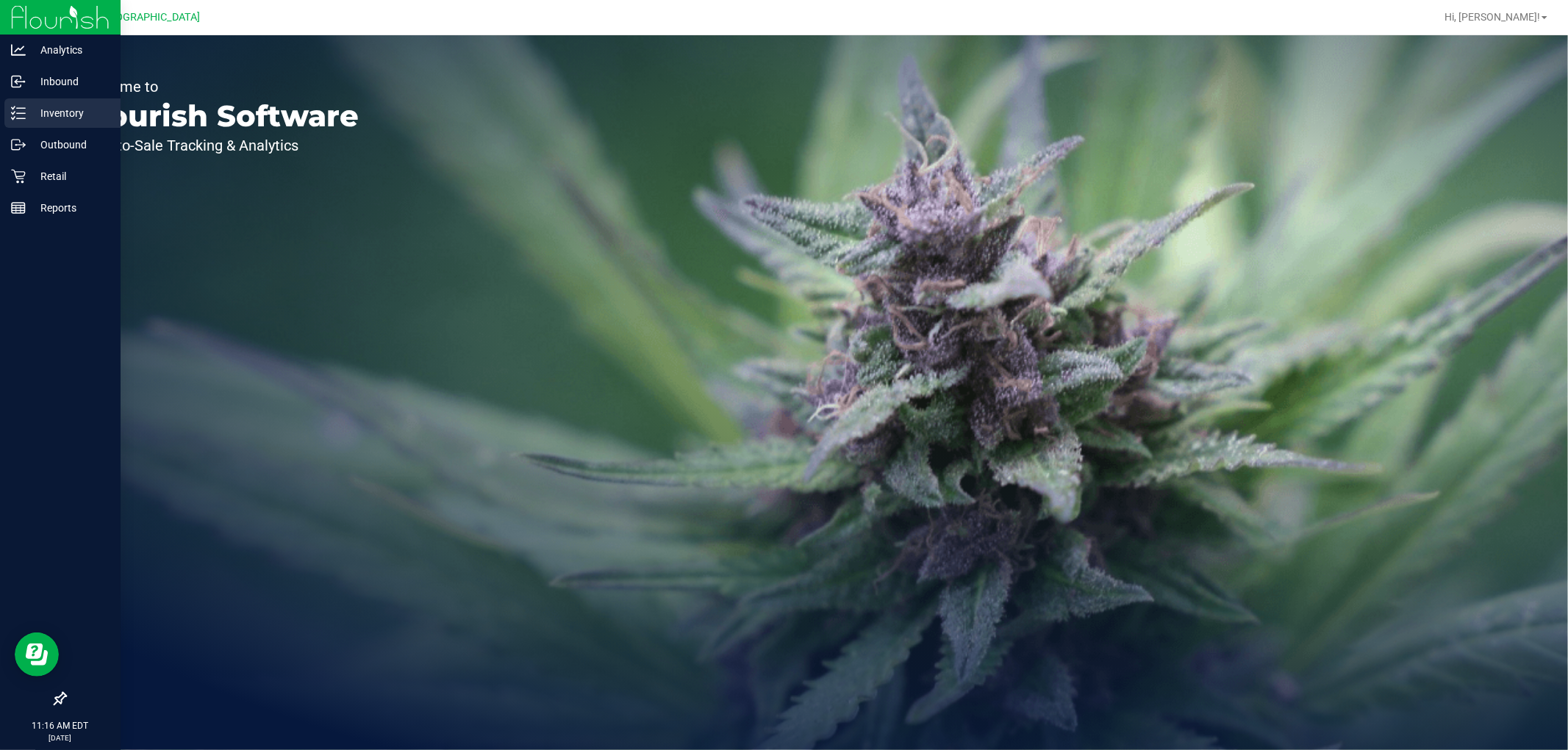
click at [34, 111] on p "Inventory" at bounding box center [69, 113] width 89 height 18
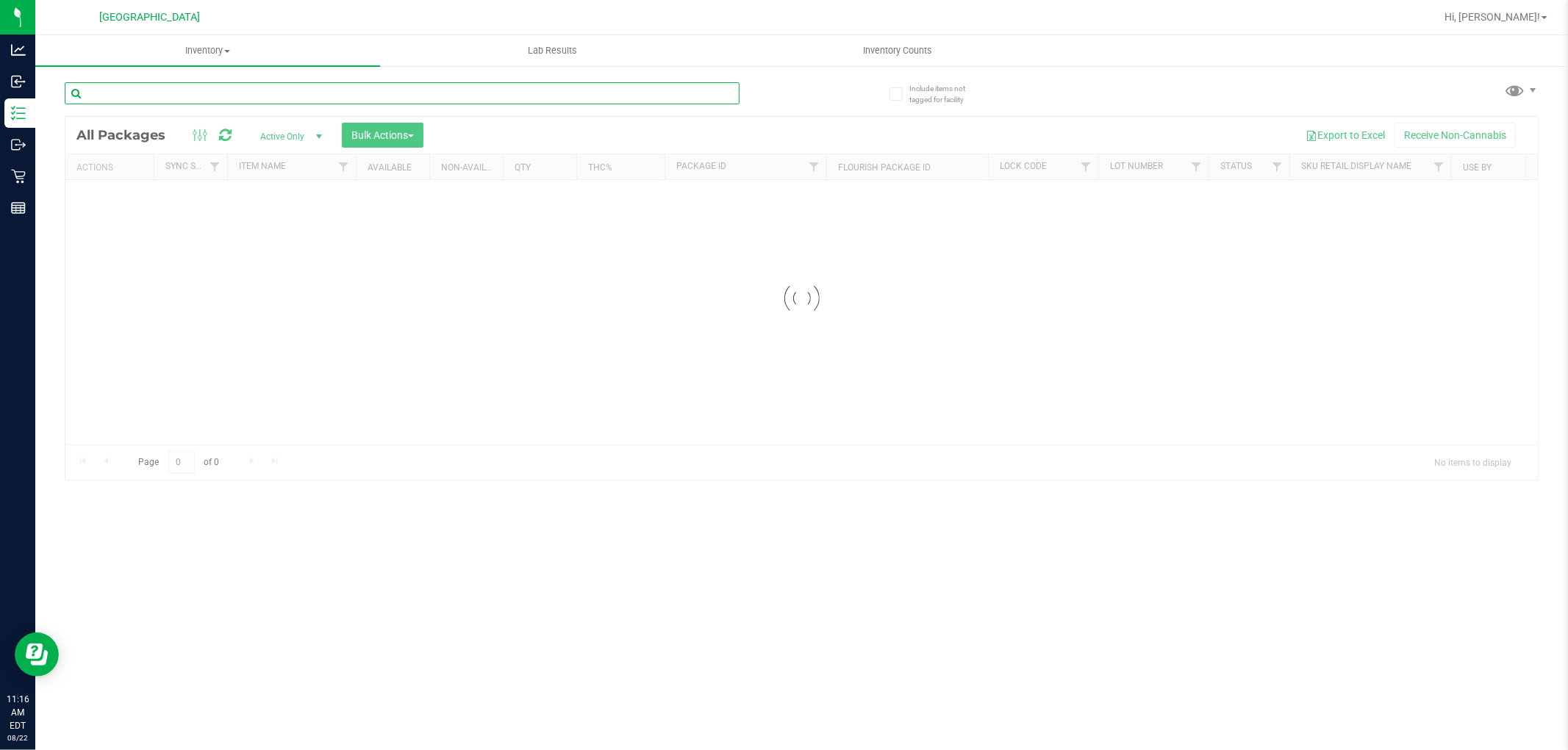
click at [230, 86] on input "text" at bounding box center [402, 93] width 675 height 22
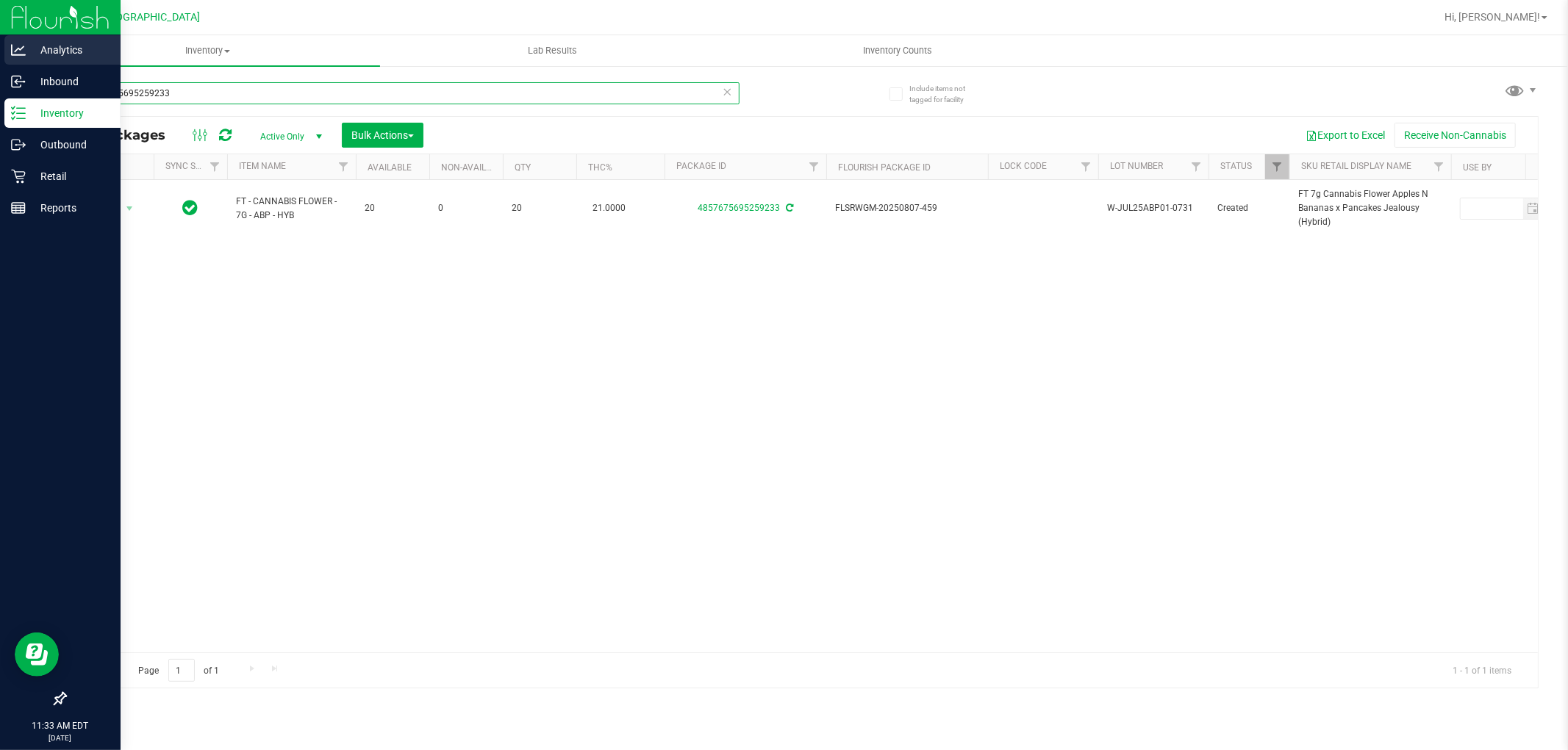
drag, startPoint x: 397, startPoint y: 100, endPoint x: 0, endPoint y: 37, distance: 402.0
click at [0, 37] on div "Analytics Inbound Inventory Outbound Retail Reports 11:33 AM EDT 08/22/2025 08/…" at bounding box center [784, 375] width 1568 height 750
type input "5799353652296218"
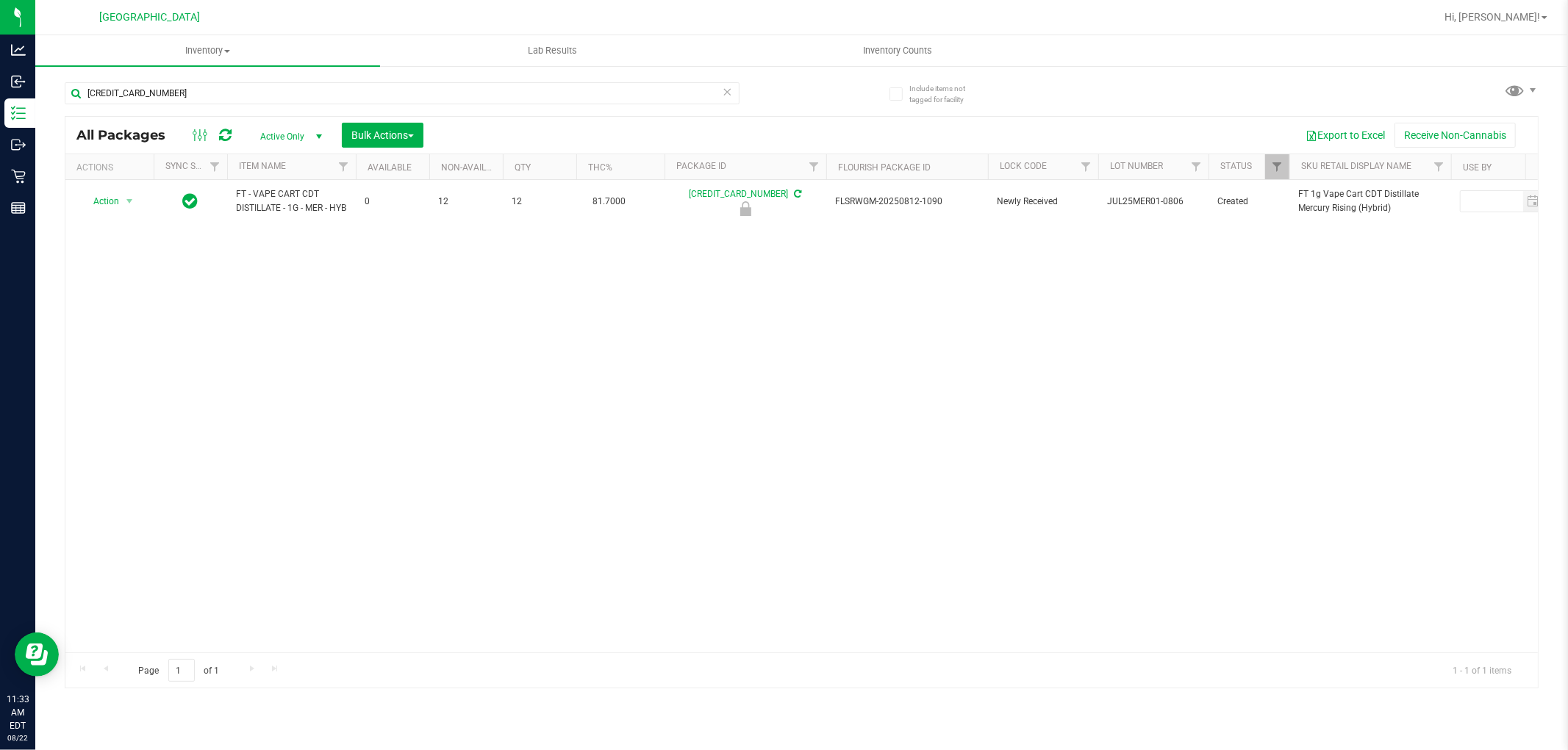
click at [657, 465] on div "Action Action Edit attributes Global inventory Locate package Package audit log…" at bounding box center [802, 416] width 1472 height 473
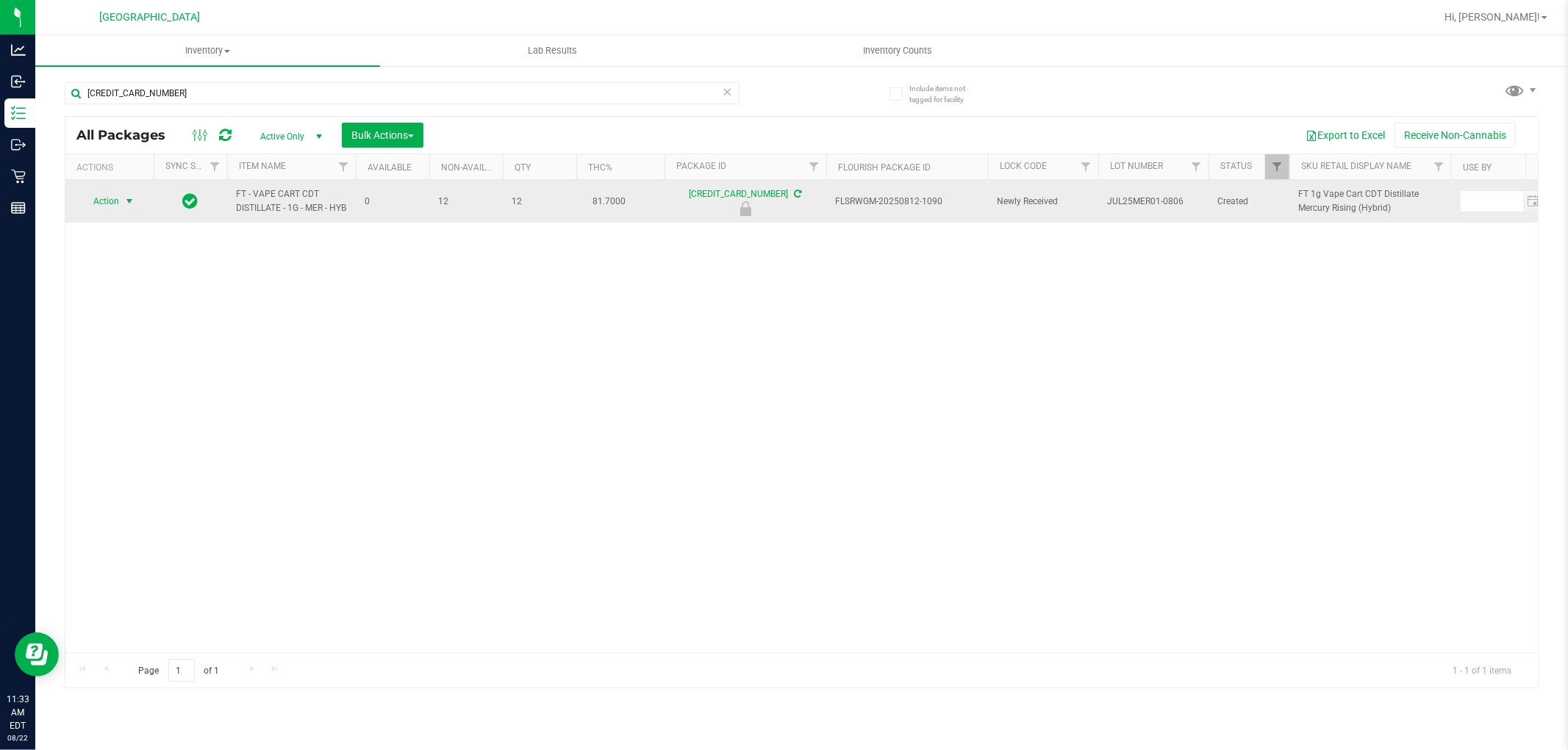
click at [129, 206] on span "select" at bounding box center [129, 201] width 11 height 11
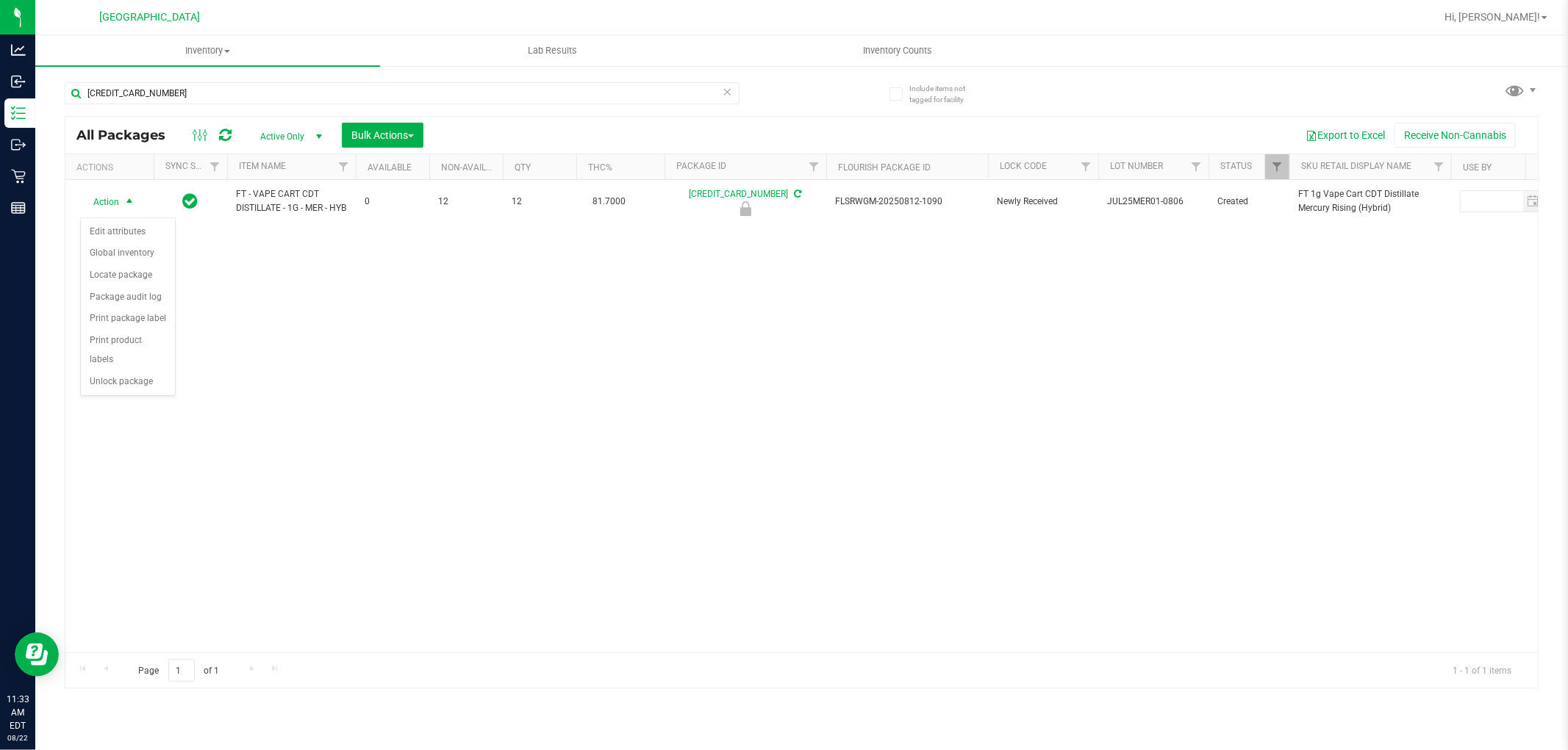
click at [133, 395] on div "Action Edit attributes Global inventory Locate package Package audit log Print …" at bounding box center [127, 307] width 96 height 179
click at [129, 387] on li "Unlock package" at bounding box center [127, 382] width 94 height 22
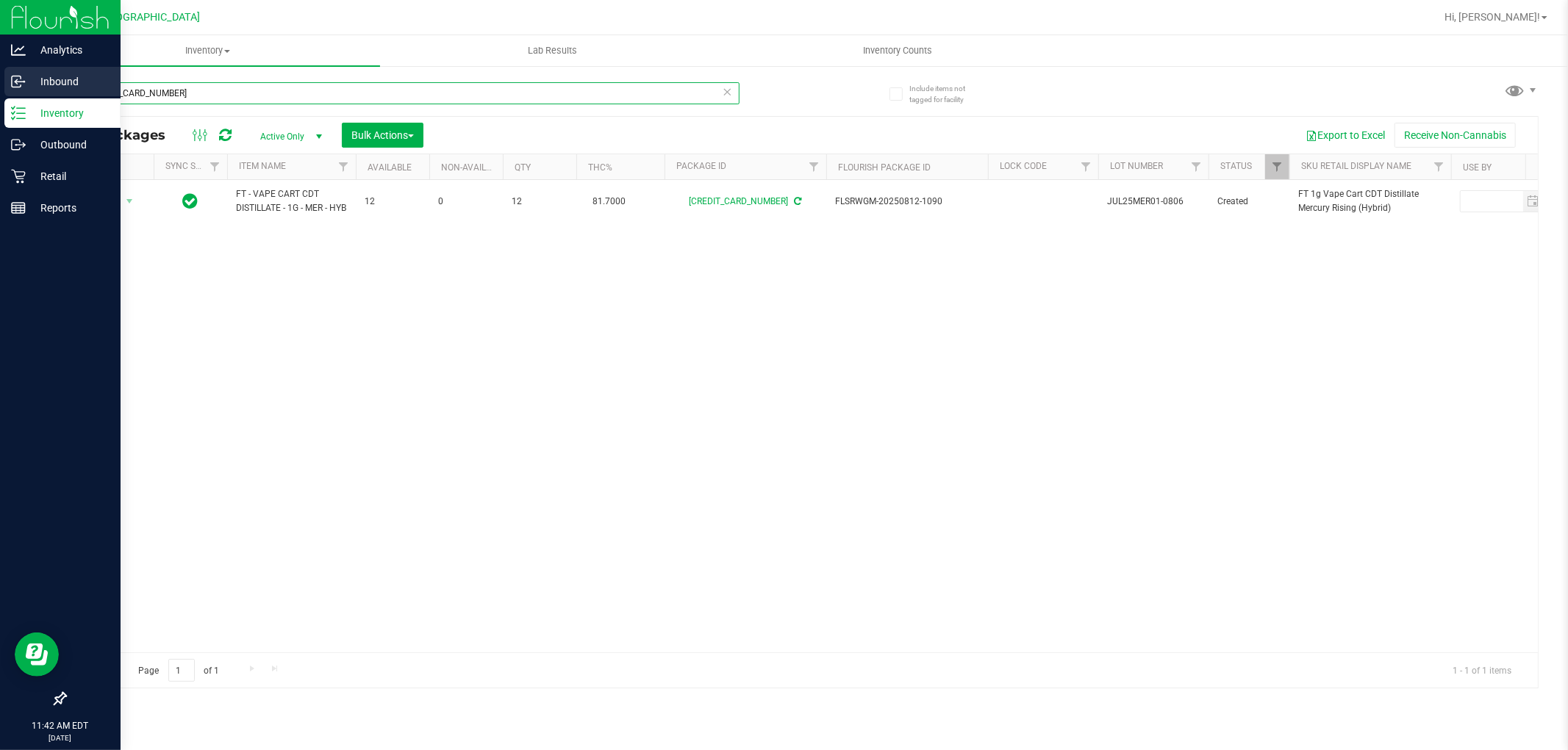
drag, startPoint x: 268, startPoint y: 96, endPoint x: 16, endPoint y: 83, distance: 252.3
click at [0, 96] on div "Analytics Inbound Inventory Outbound Retail Reports 11:42 AM EDT 08/22/2025 08/…" at bounding box center [784, 375] width 1568 height 750
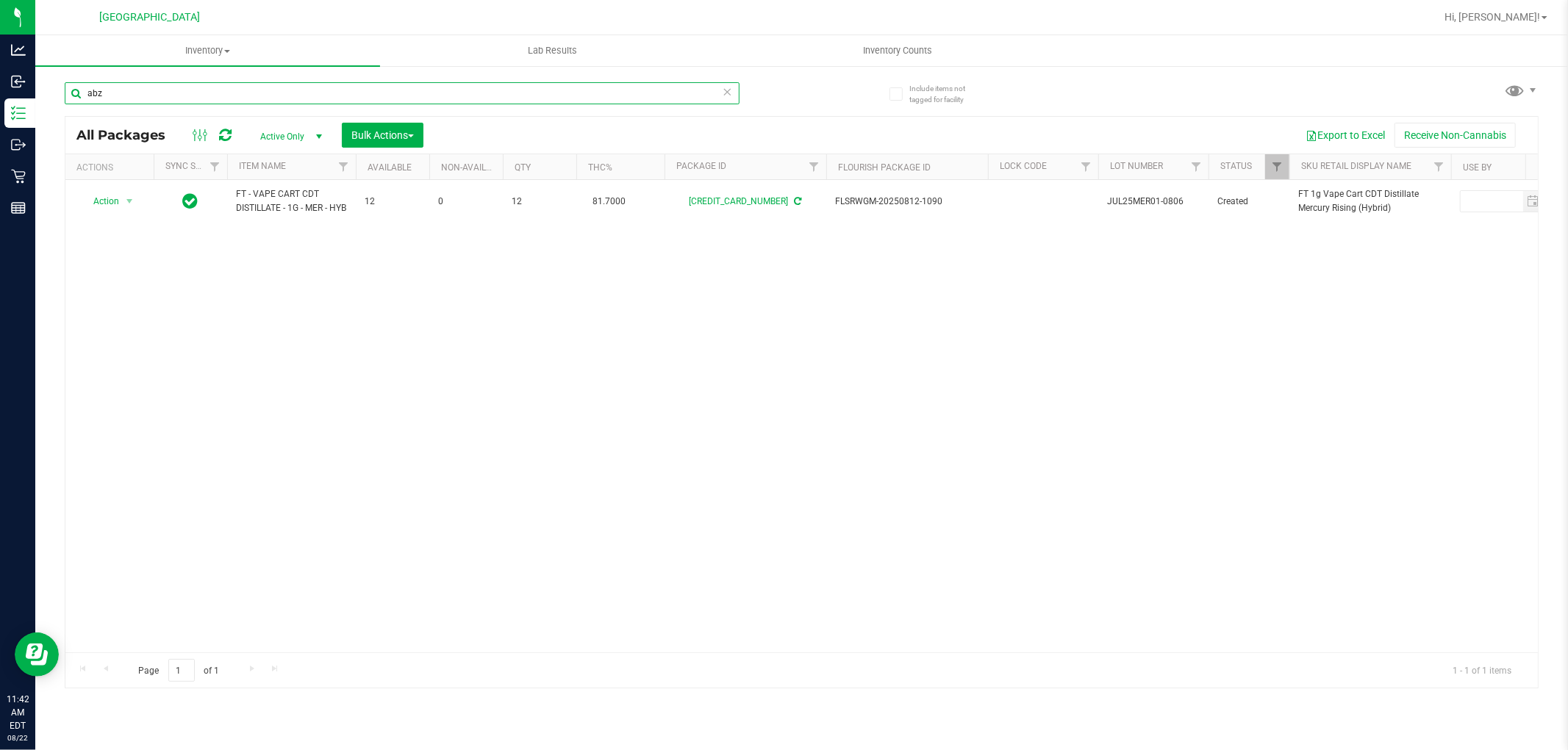
type input "abz"
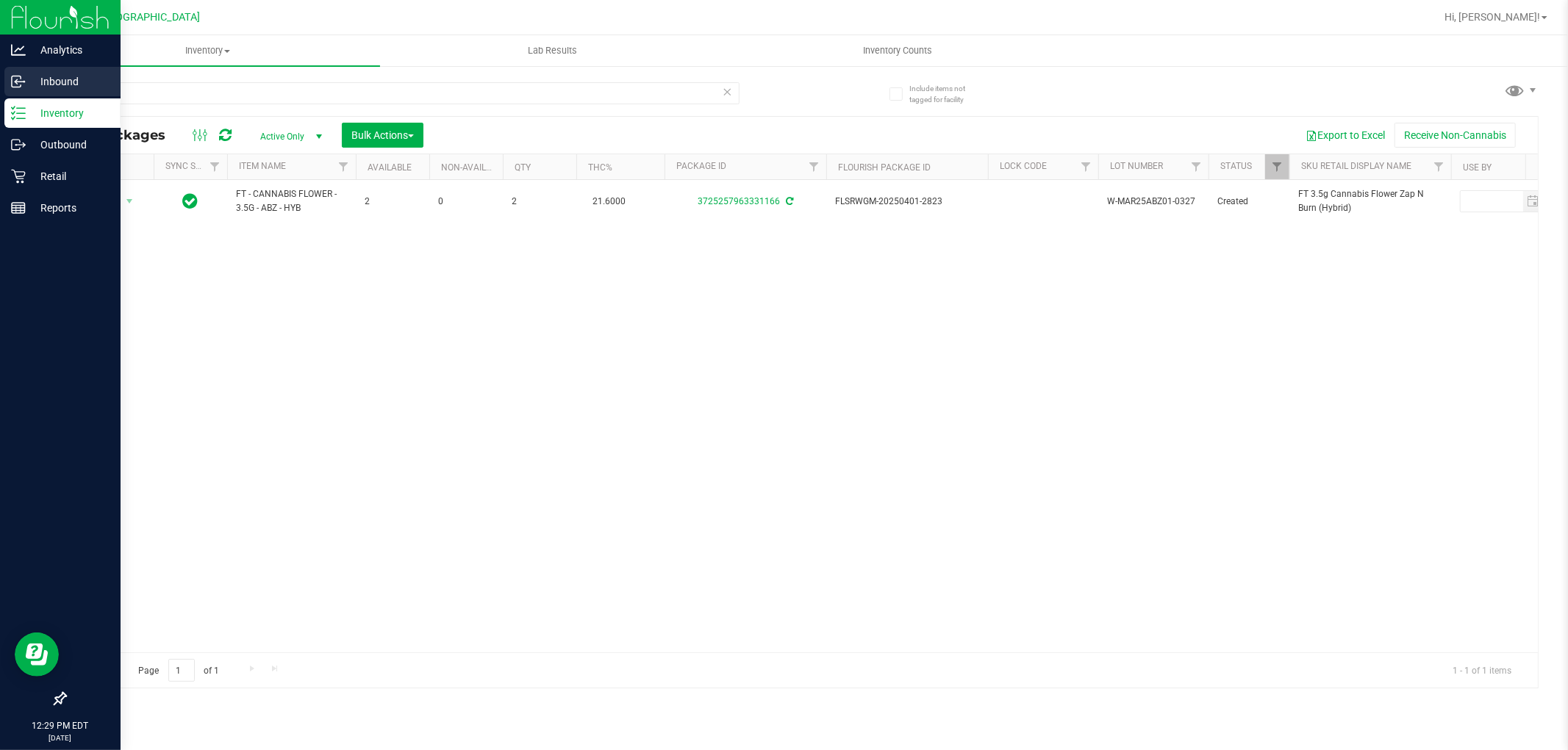
drag, startPoint x: 203, startPoint y: 93, endPoint x: 0, endPoint y: 93, distance: 203.0
click at [0, 93] on div "Analytics Inbound Inventory Outbound Retail Reports 12:29 PM EDT [DATE] 08/22 […" at bounding box center [784, 375] width 1568 height 750
type input "4250479755423528"
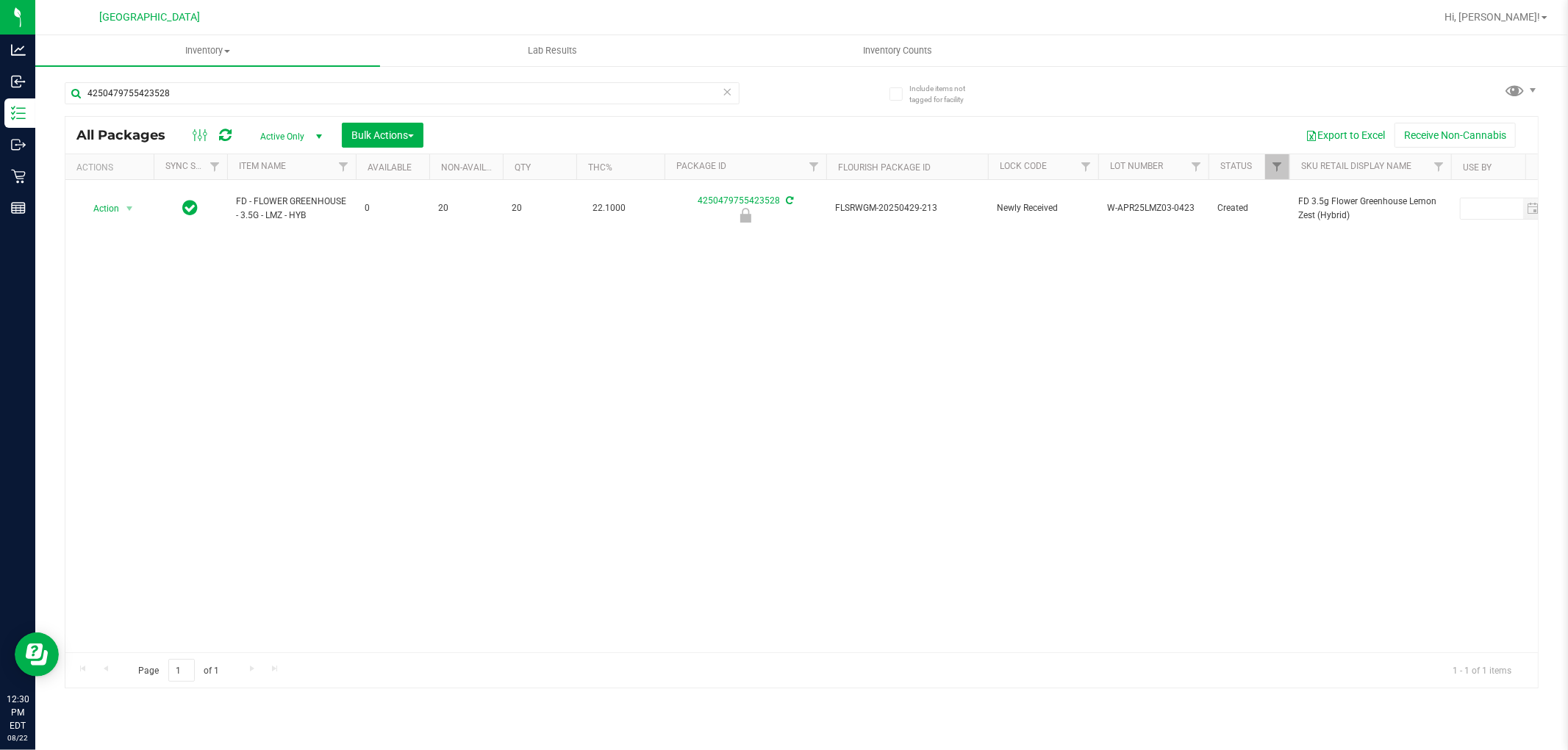
click at [705, 511] on div "Action Action Edit attributes Global inventory Locate package Package audit log…" at bounding box center [802, 416] width 1472 height 473
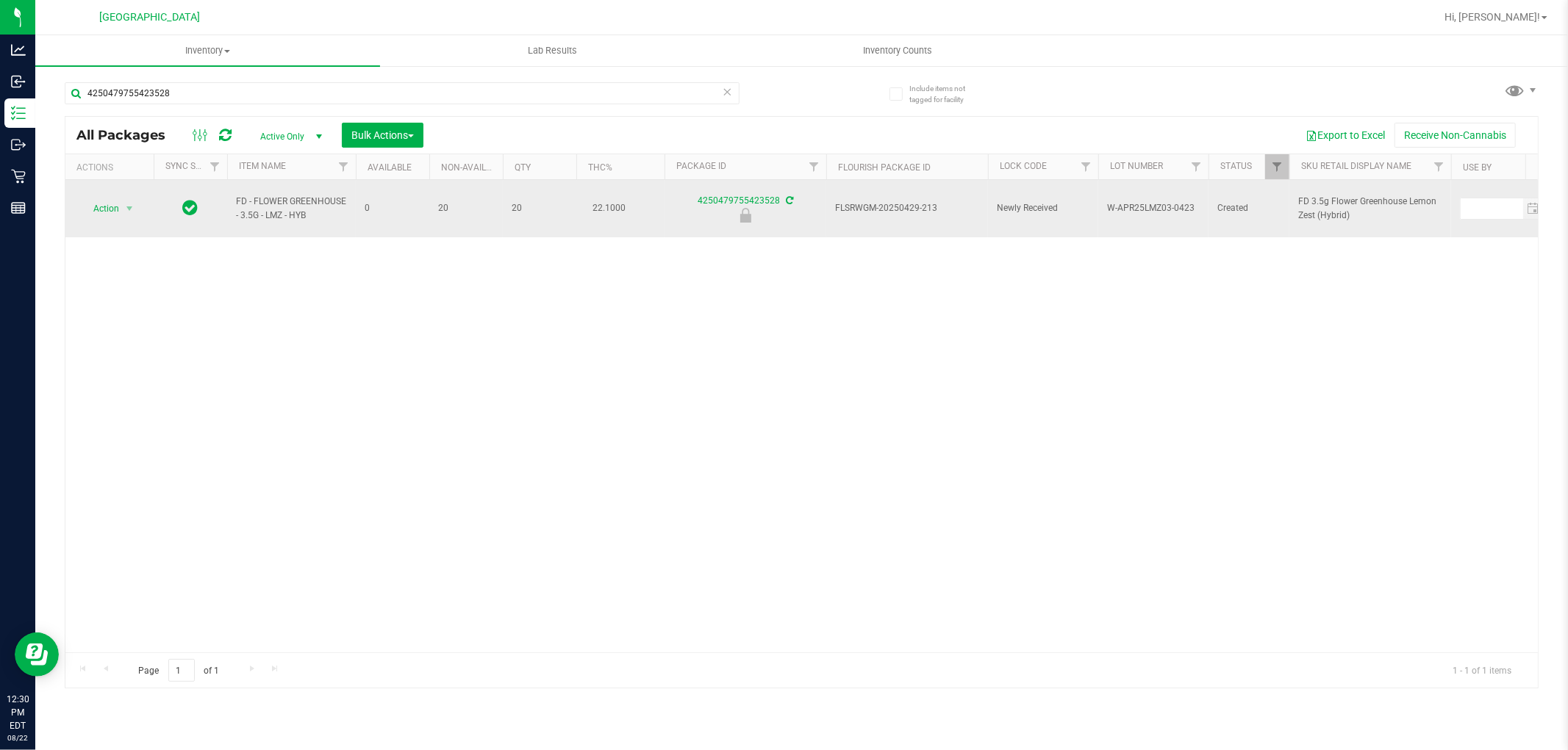
click at [107, 206] on span "Action" at bounding box center [99, 208] width 39 height 20
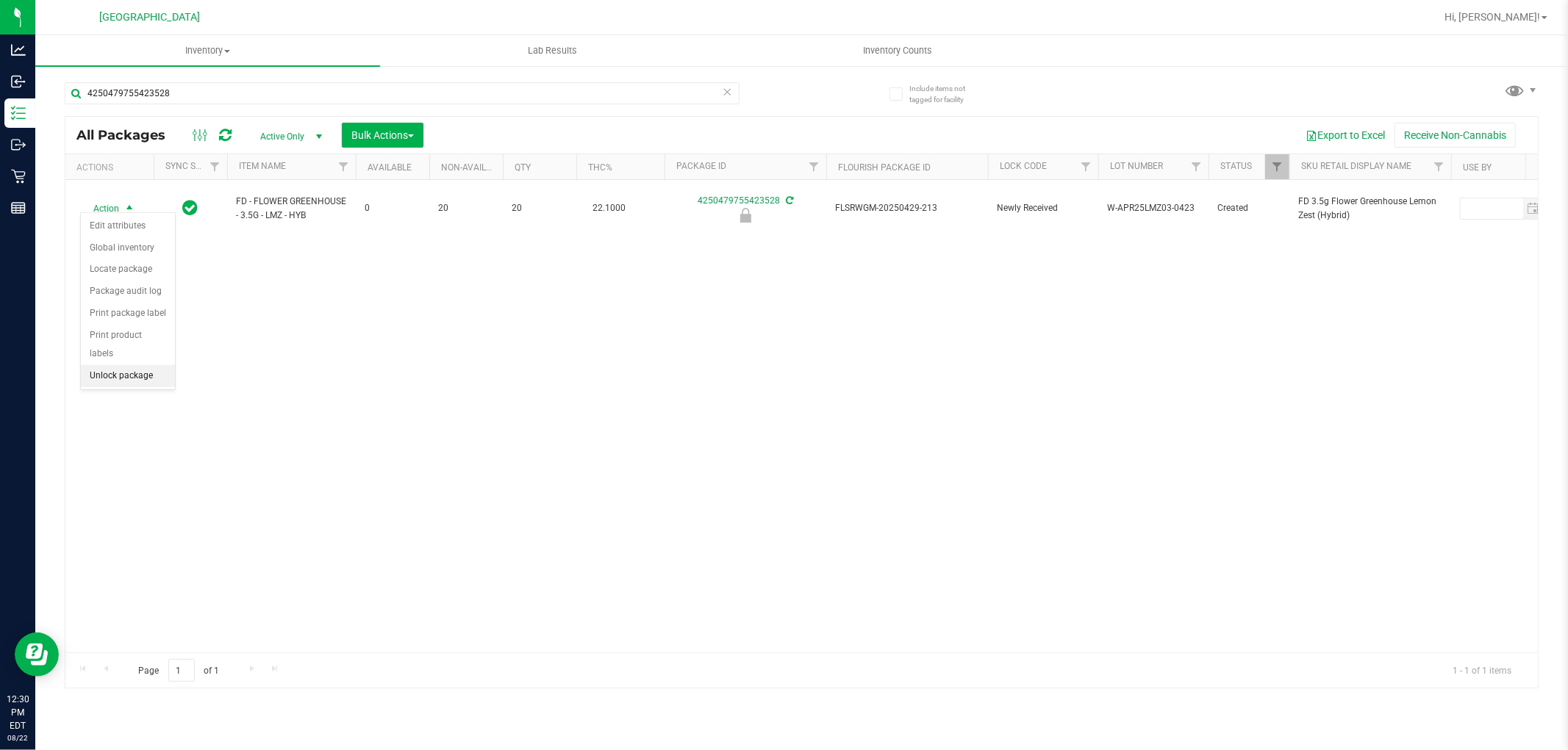
click at [116, 371] on li "Unlock package" at bounding box center [127, 375] width 94 height 22
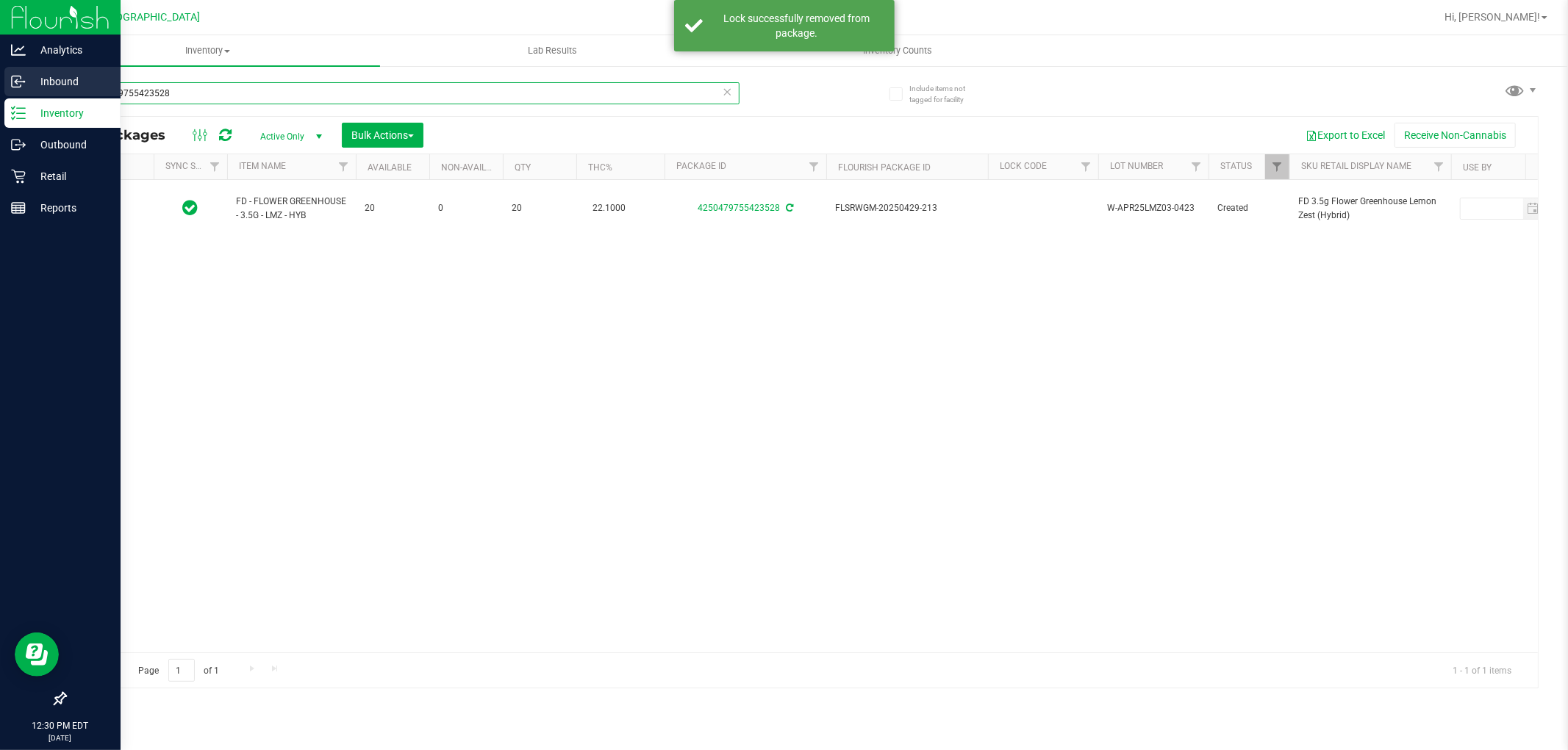
drag, startPoint x: 193, startPoint y: 86, endPoint x: 0, endPoint y: 70, distance: 193.7
click at [0, 86] on div "Analytics Inbound Inventory Outbound Retail Reports 12:30 PM EDT [DATE] 08/22 […" at bounding box center [784, 375] width 1568 height 750
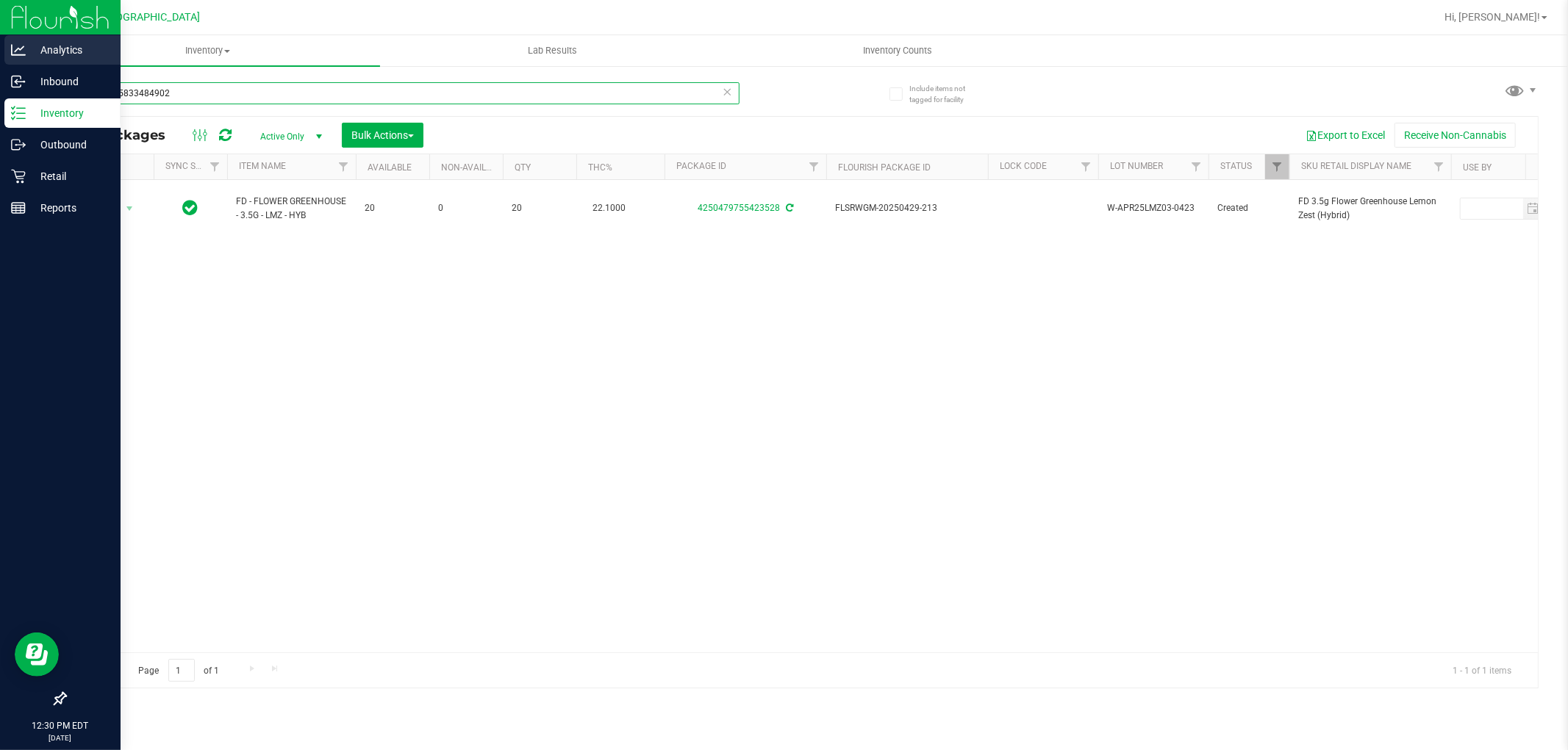
type input "5031505833484902"
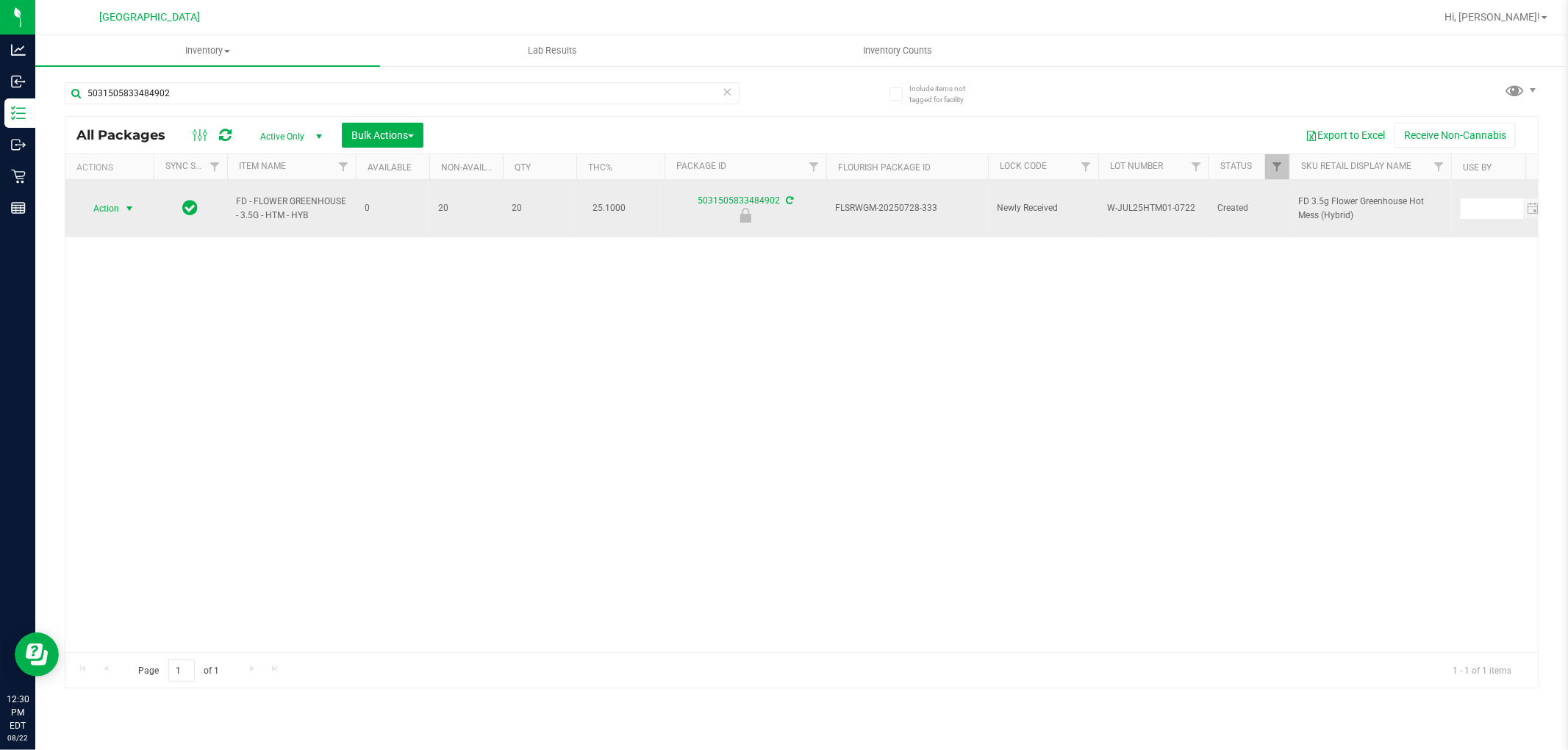
click at [122, 206] on span "select" at bounding box center [129, 208] width 18 height 20
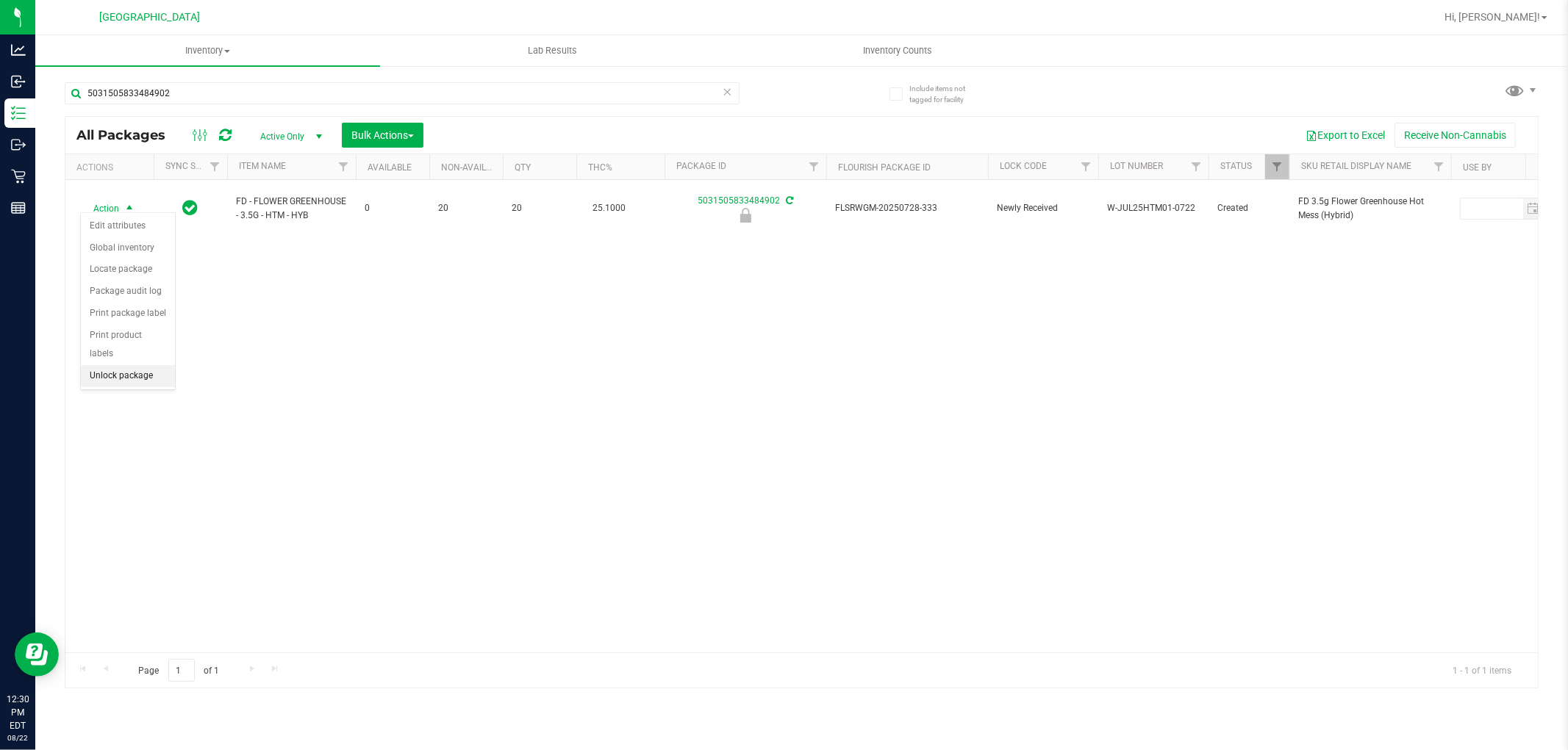
click at [148, 371] on li "Unlock package" at bounding box center [127, 375] width 94 height 22
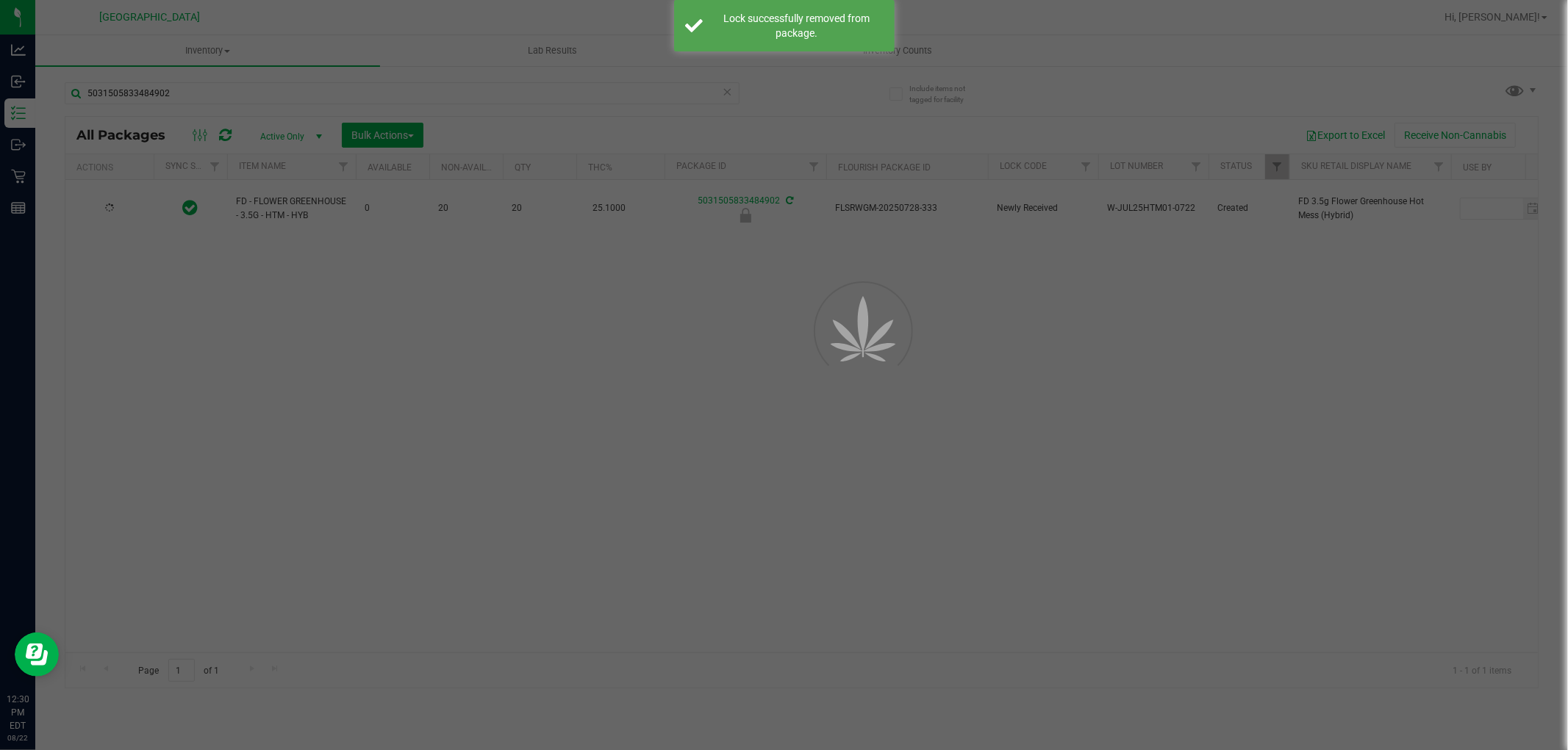
drag, startPoint x: 272, startPoint y: 297, endPoint x: 339, endPoint y: 279, distance: 69.4
click at [274, 297] on div at bounding box center [784, 375] width 1568 height 750
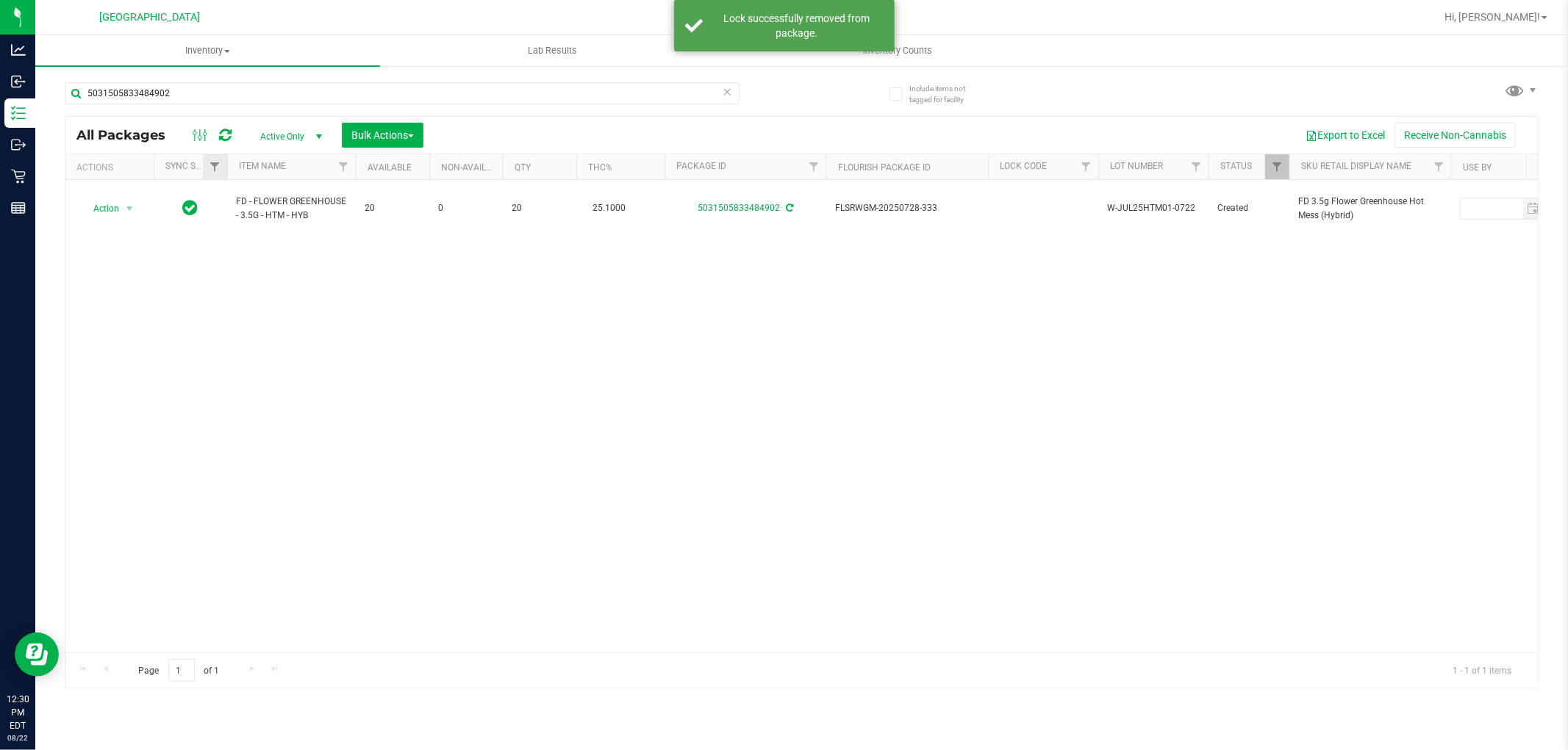
click at [214, 178] on div "All Packages Active Only Active Only Lab Samples Locked All External Internal B…" at bounding box center [802, 402] width 1474 height 573
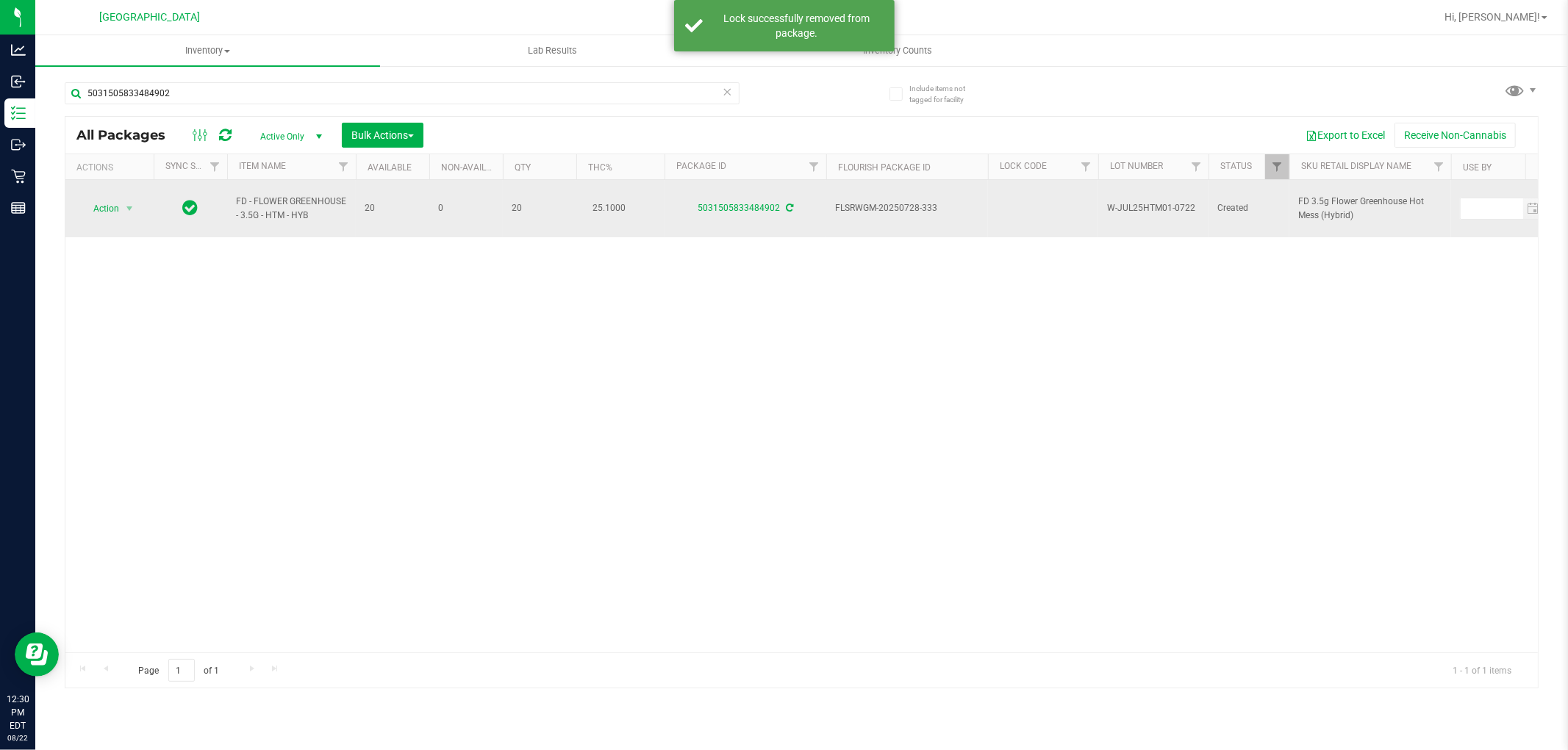
click at [321, 215] on td "FD - FLOWER GREENHOUSE - 3.5G - HTM - HYB" at bounding box center [291, 208] width 129 height 57
drag, startPoint x: 318, startPoint y: 211, endPoint x: 228, endPoint y: 194, distance: 91.6
click at [228, 194] on td "FD - FLOWER GREENHOUSE - 3.5G - HTM - HYB" at bounding box center [291, 208] width 129 height 57
copy span "FD - FLOWER GREENHOUSE - 3.5G - HTM - HYB"
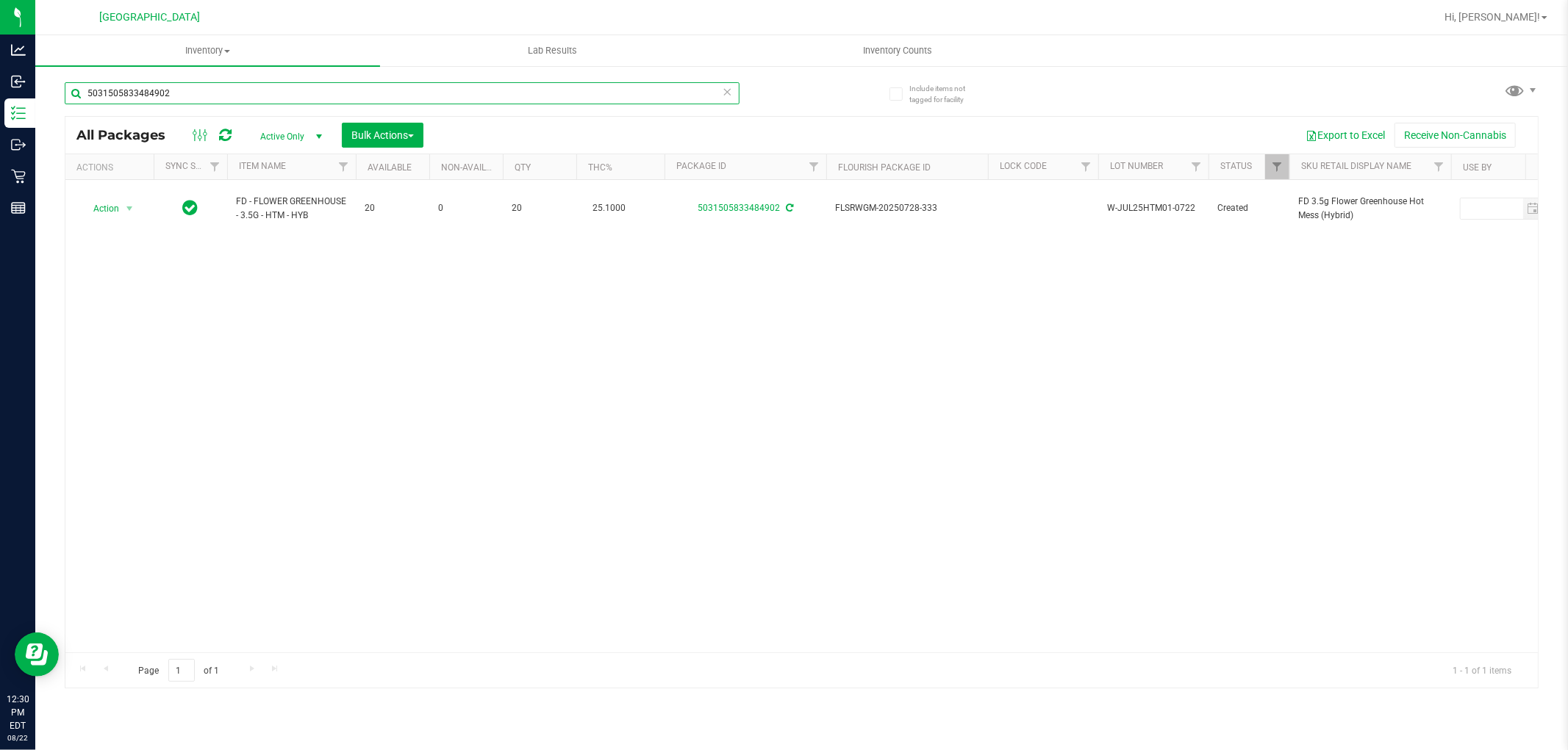
drag, startPoint x: 195, startPoint y: 97, endPoint x: 96, endPoint y: 67, distance: 103.4
click at [99, 69] on div "5031505833484902" at bounding box center [433, 93] width 737 height 47
type input "5"
paste input "FD - FLOWER GREENHOUSE - 3.5G - HTM - HYB"
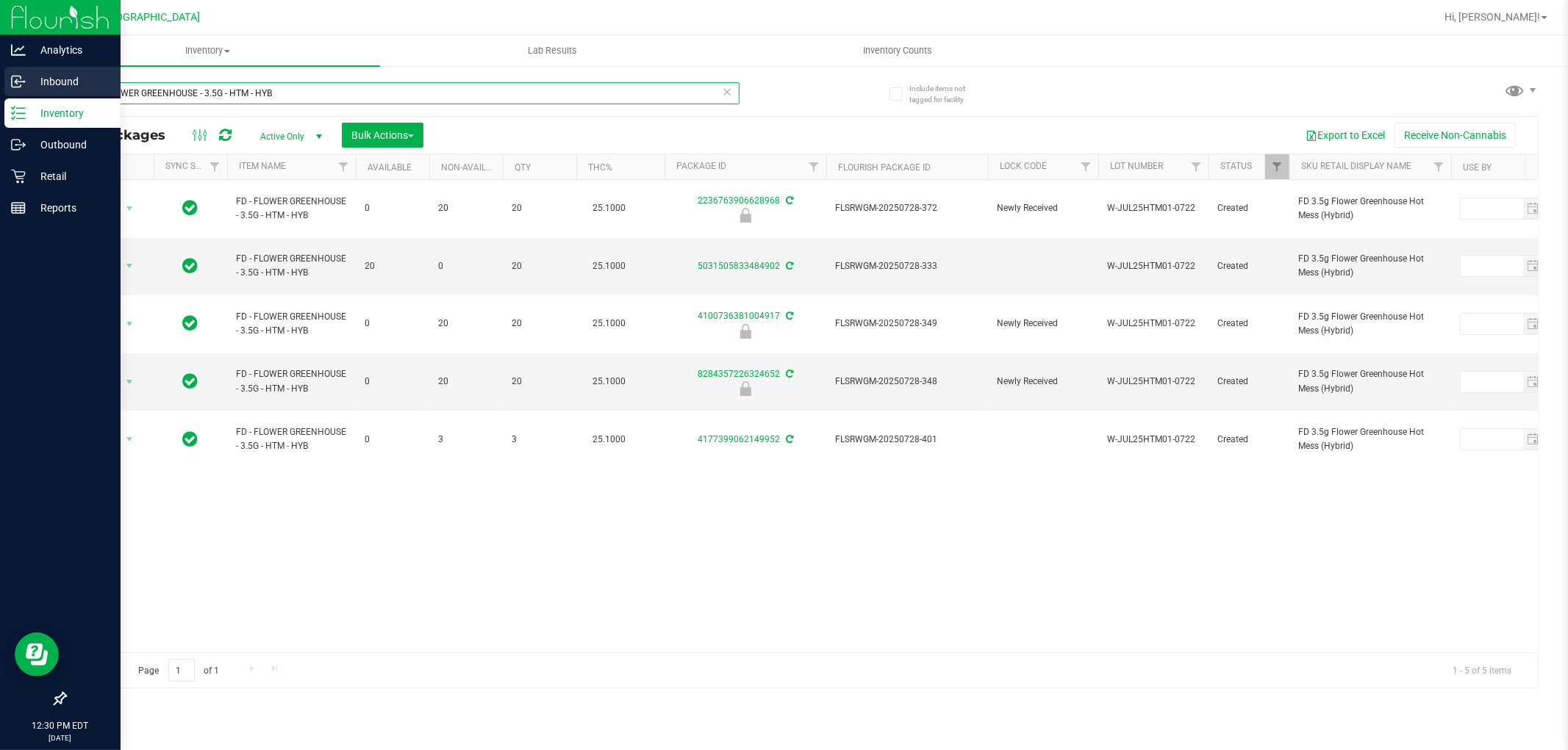
drag, startPoint x: 290, startPoint y: 85, endPoint x: 0, endPoint y: 81, distance: 290.0
click at [0, 81] on div "Analytics Inbound Inventory Outbound Retail Reports 12:30 PM EDT [DATE] 08/22 […" at bounding box center [784, 375] width 1568 height 750
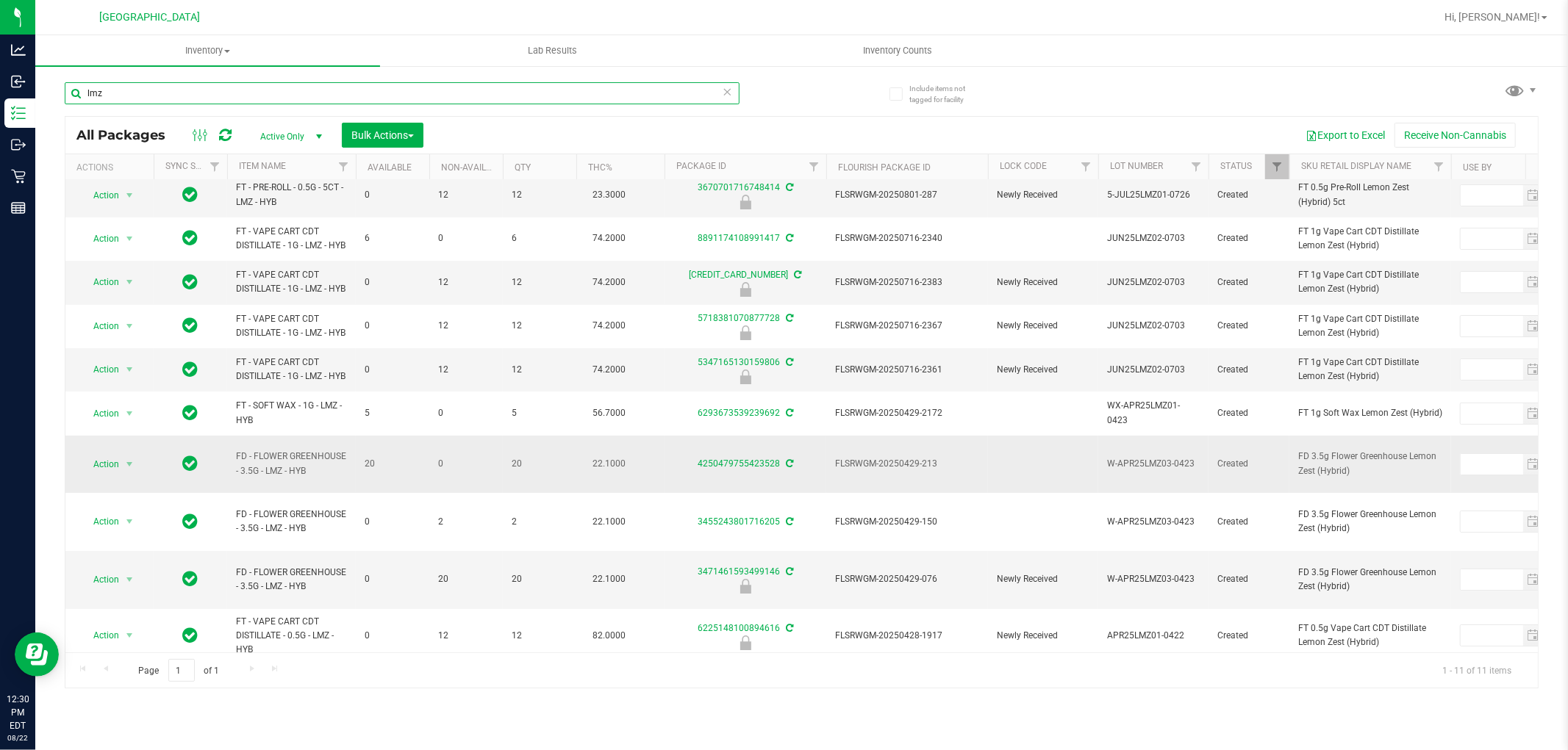
scroll to position [75, 0]
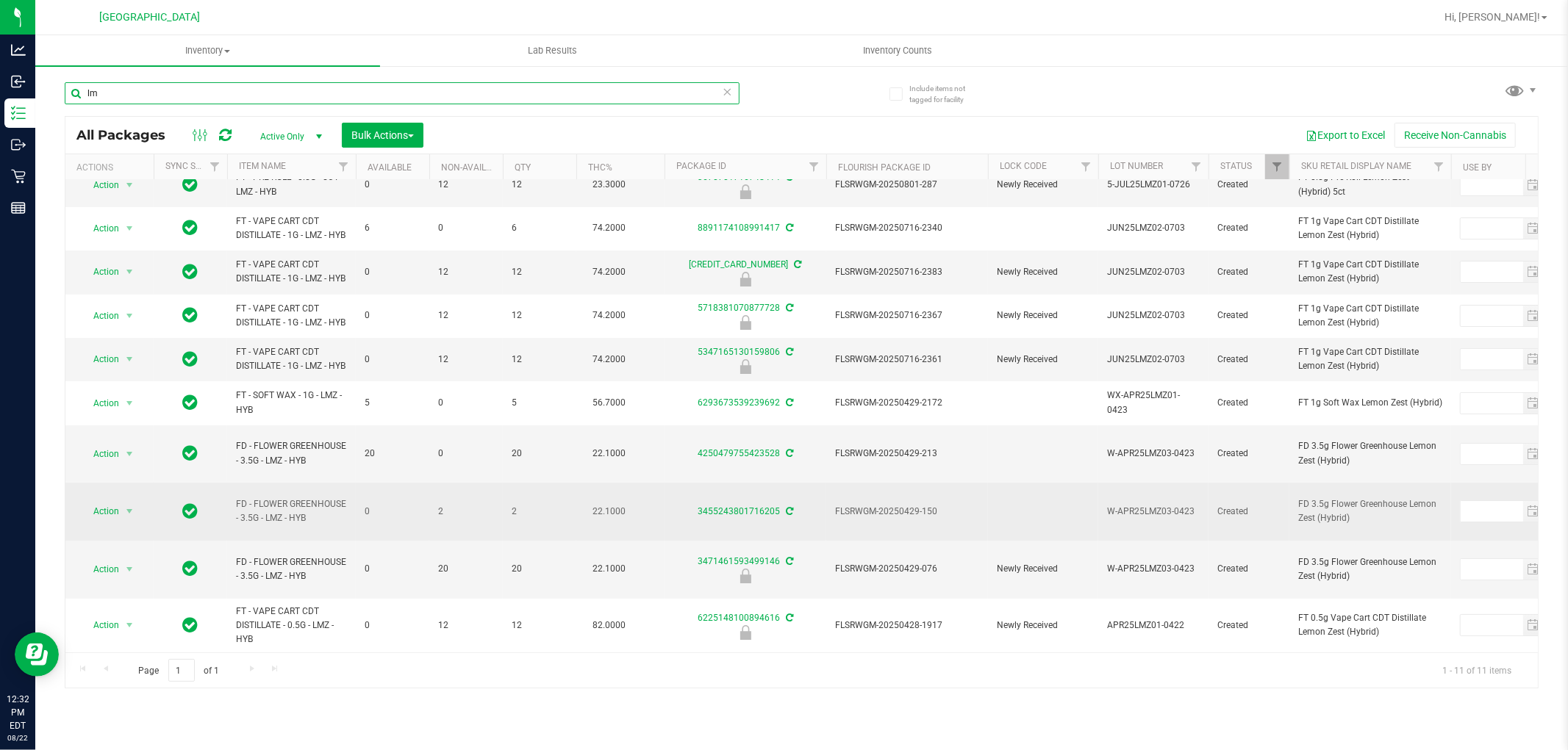
type input "l"
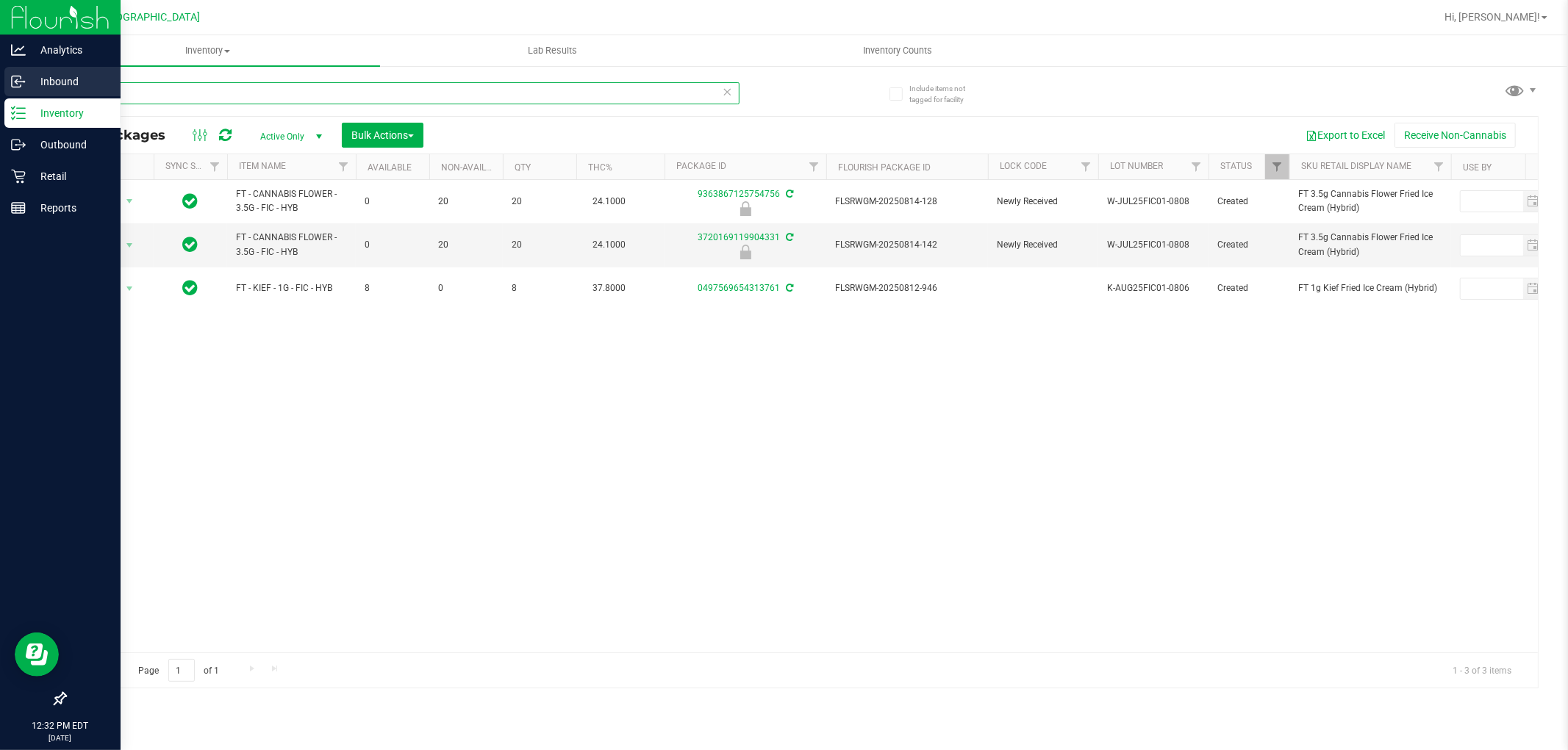
drag, startPoint x: 108, startPoint y: 94, endPoint x: 11, endPoint y: 84, distance: 97.5
click at [20, 84] on div "Analytics Inbound Inventory Outbound Retail Reports 12:32 PM EDT [DATE] 08/22 […" at bounding box center [784, 375] width 1568 height 750
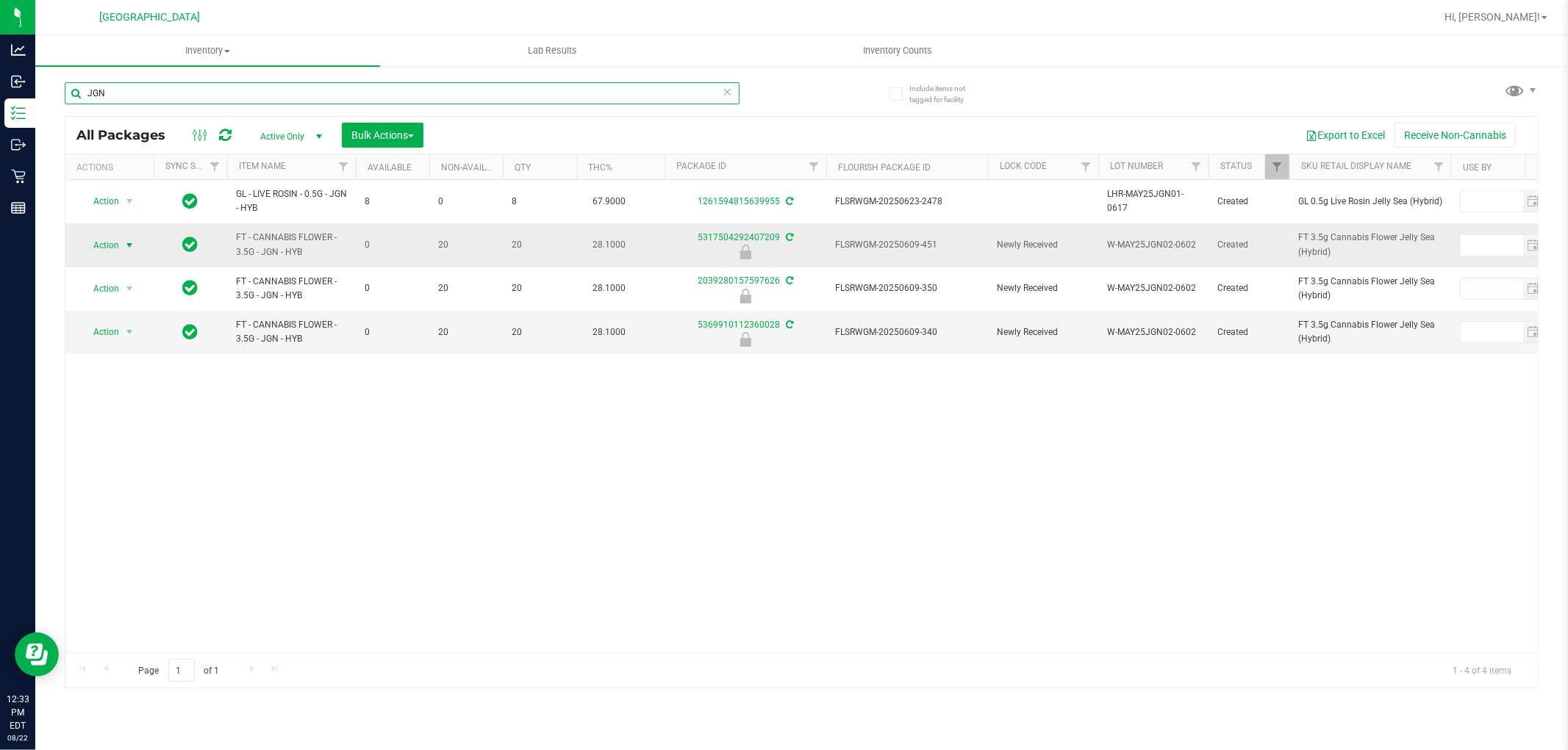
type input "JGN"
click at [105, 237] on span "Action" at bounding box center [99, 245] width 39 height 20
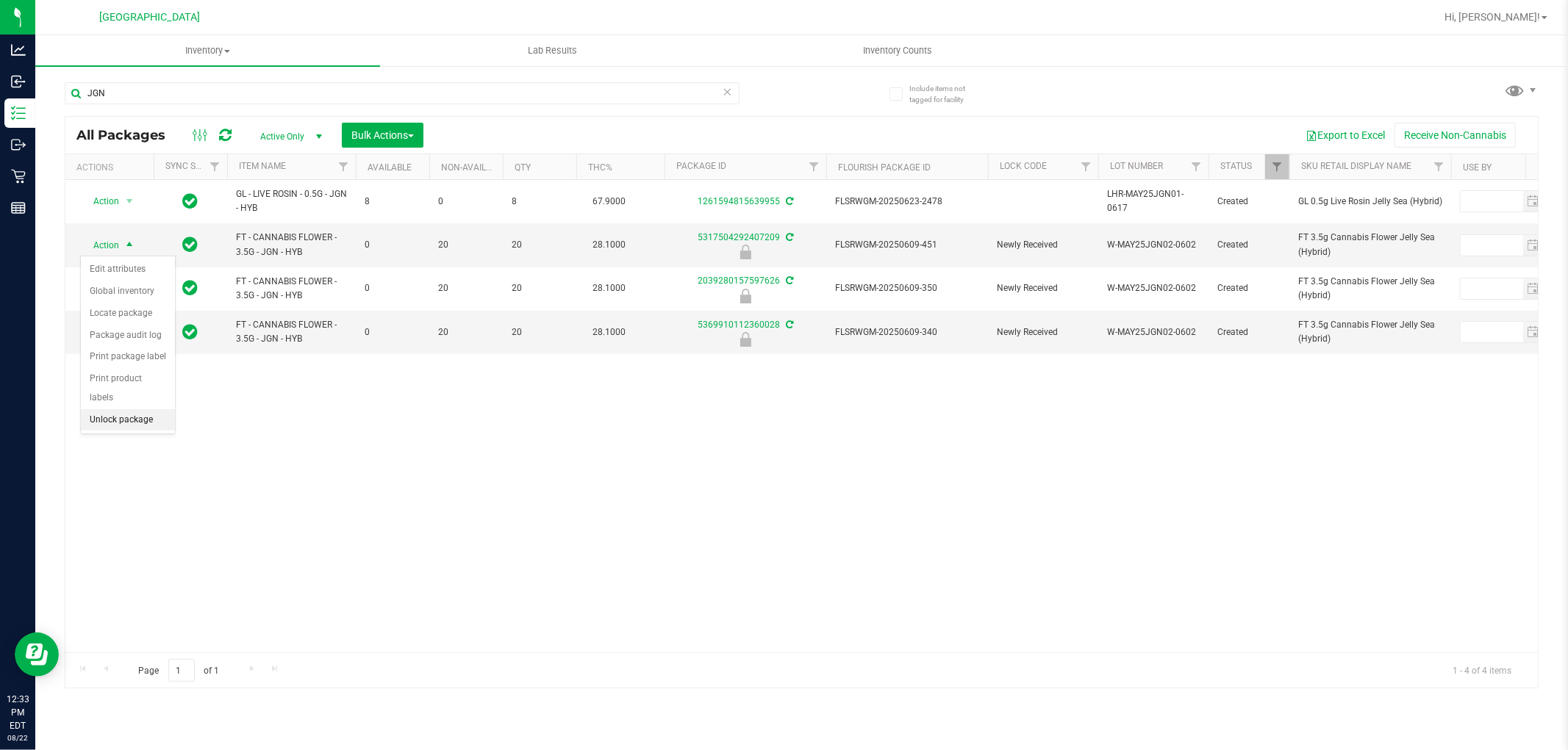
click at [102, 415] on li "Unlock package" at bounding box center [127, 420] width 94 height 22
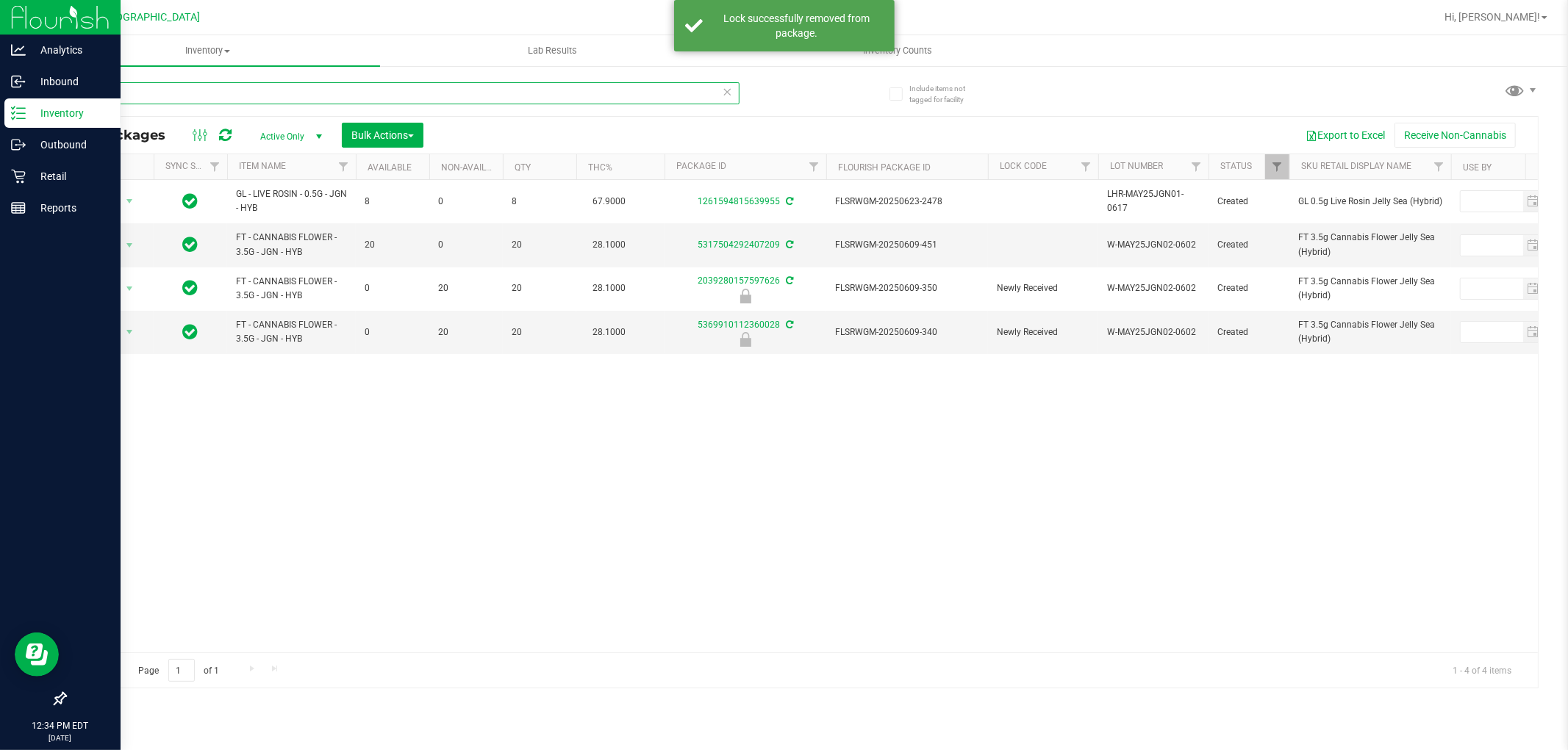
drag, startPoint x: 120, startPoint y: 100, endPoint x: 0, endPoint y: 30, distance: 138.9
click at [0, 31] on div "Analytics Inbound Inventory Outbound Retail Reports 12:34 PM EDT [DATE] 08/22 […" at bounding box center [784, 375] width 1568 height 750
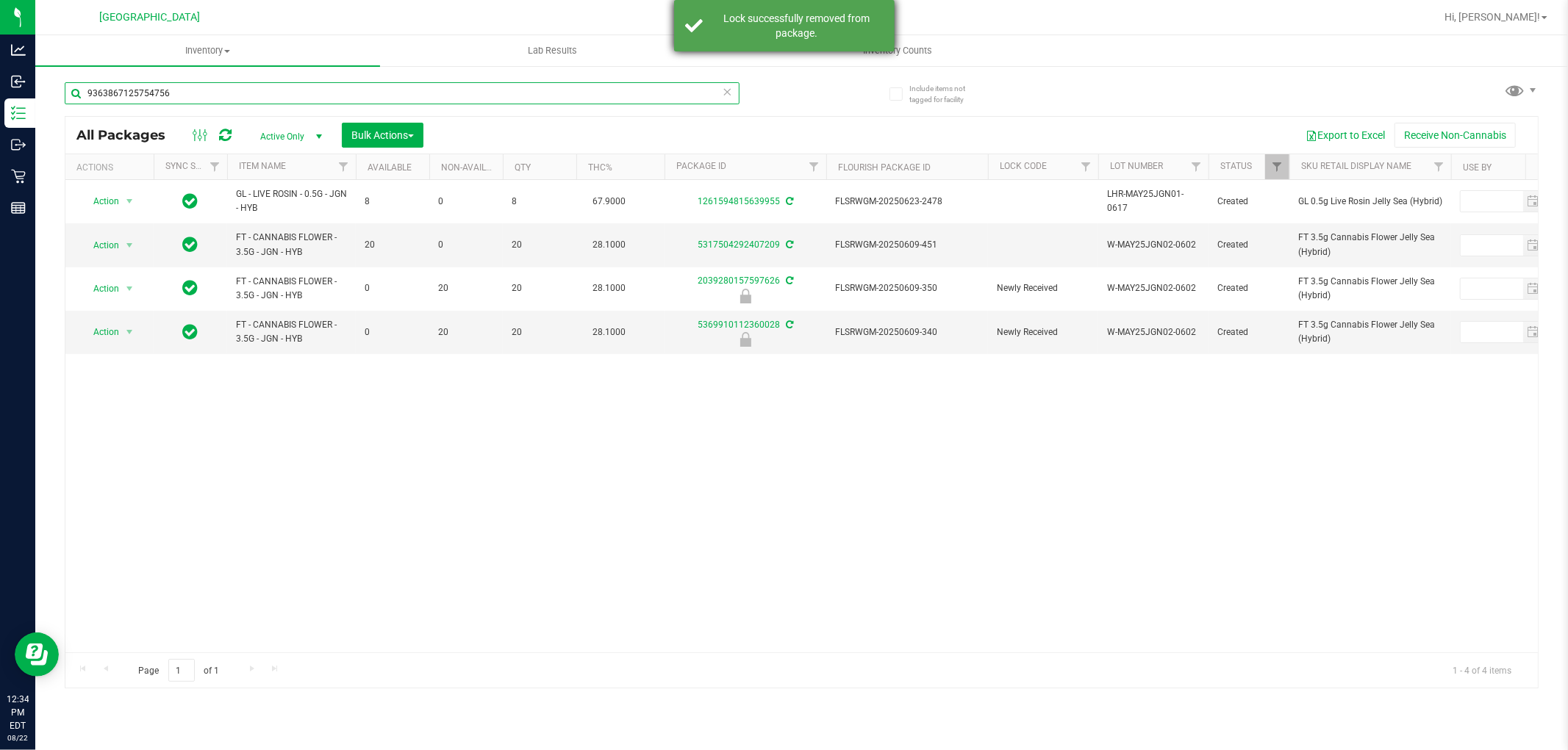
type input "9363867125754756"
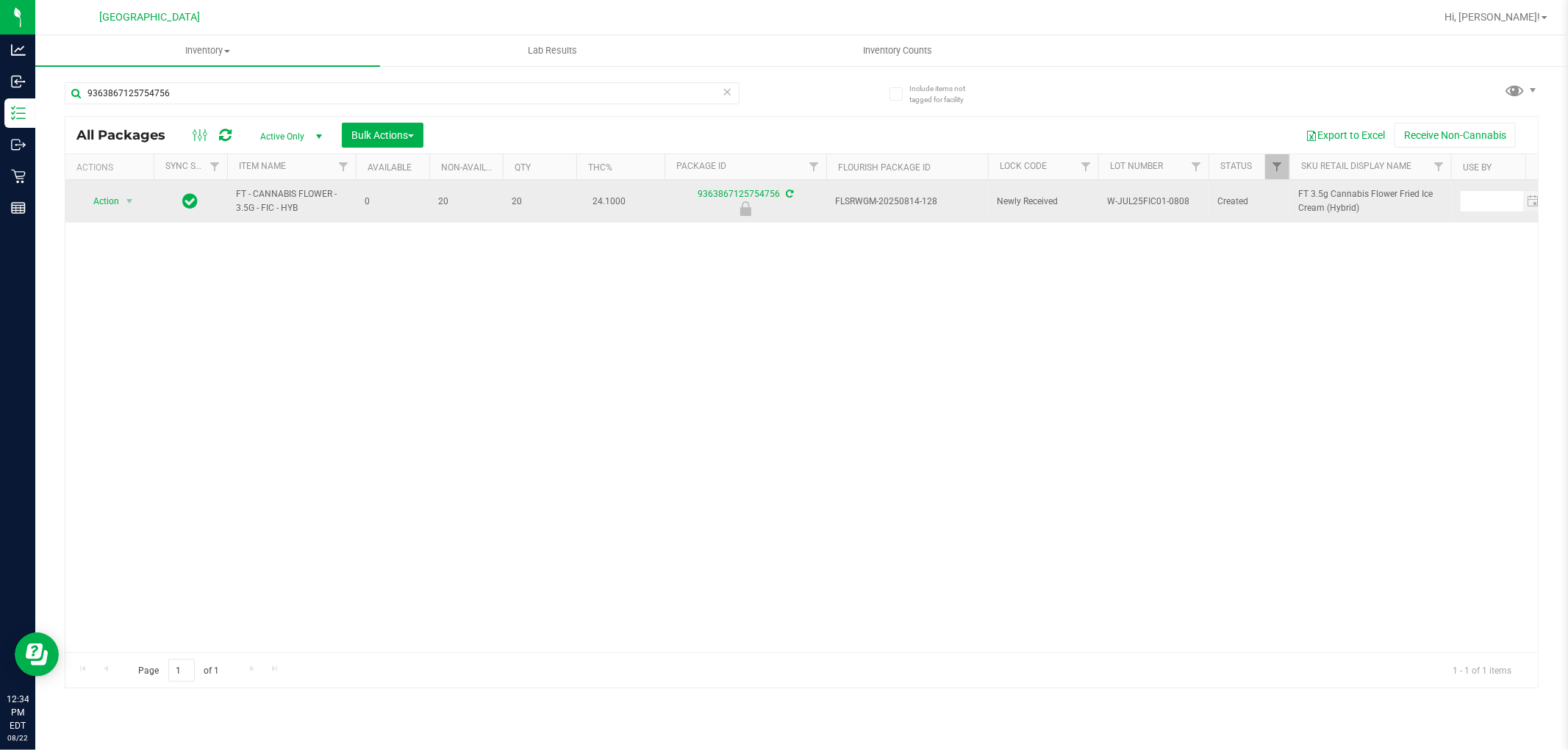
click at [111, 211] on span "Action" at bounding box center [99, 201] width 39 height 20
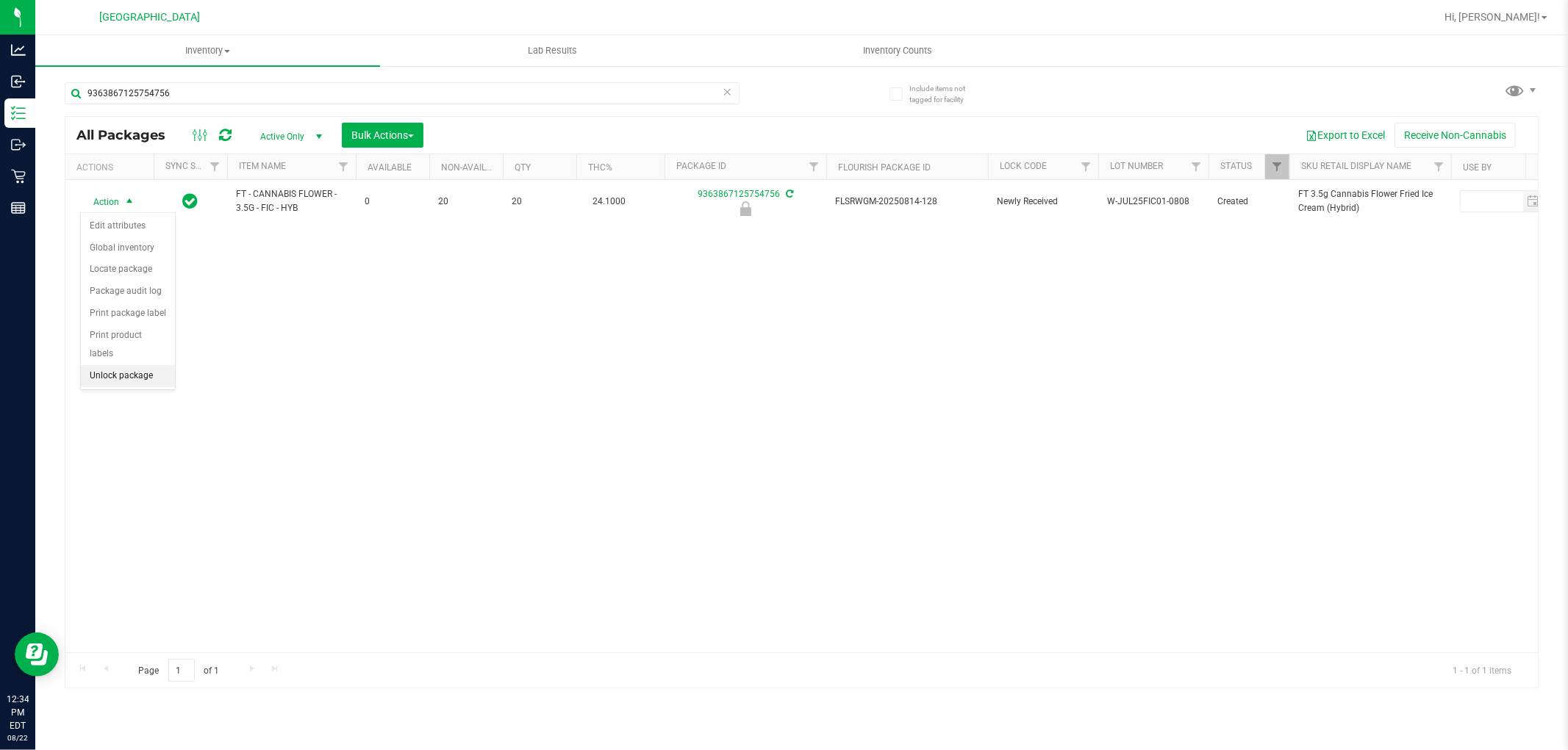
drag, startPoint x: 104, startPoint y: 379, endPoint x: 106, endPoint y: 368, distance: 11.2
click at [104, 376] on li "Unlock package" at bounding box center [127, 375] width 94 height 22
click at [483, 354] on div "FT - CANNABIS FLOWER - 3.5G - FIC - HYB 0 20 20 24.1000 9363867125754756 FLSRWG…" at bounding box center [802, 416] width 1472 height 473
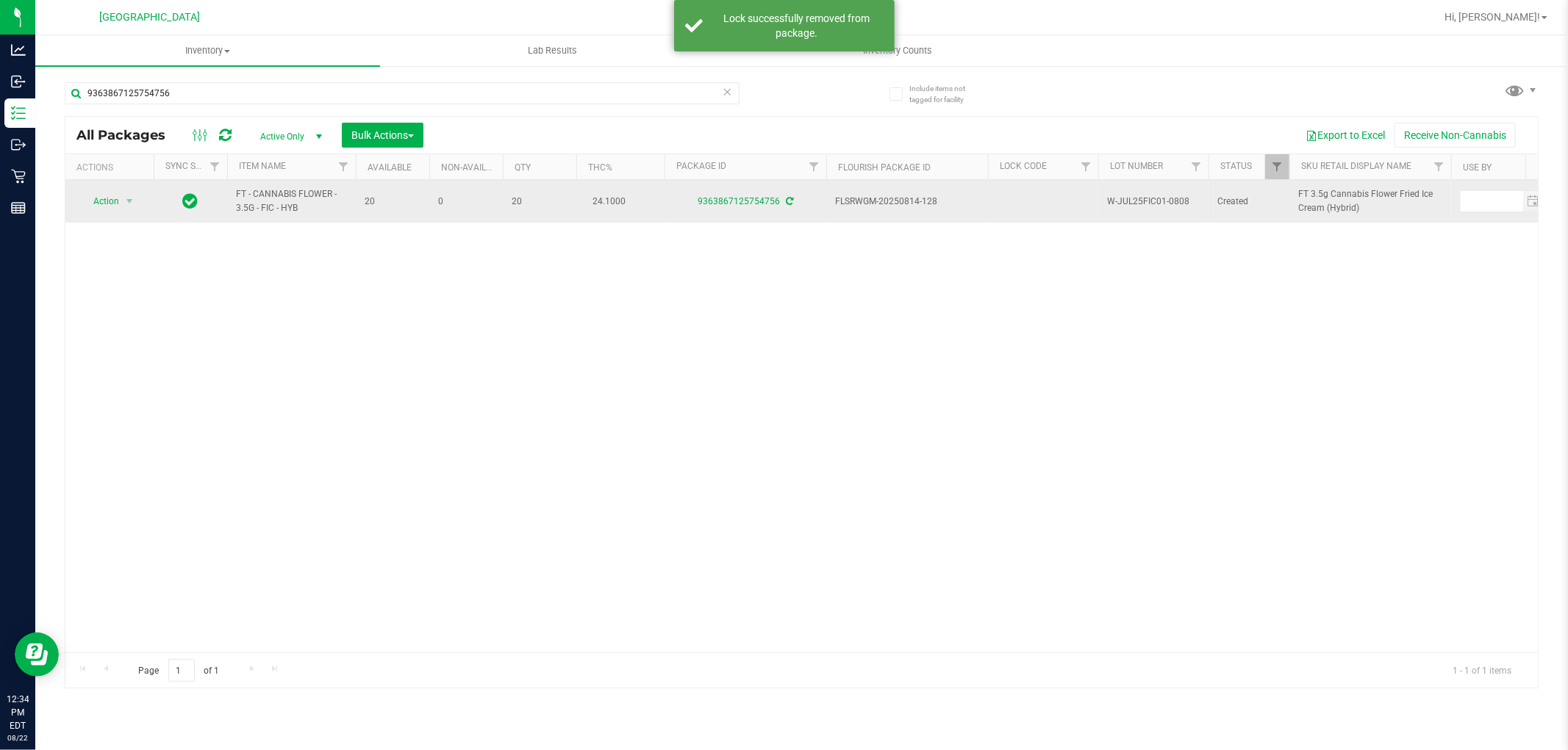
drag, startPoint x: 296, startPoint y: 215, endPoint x: 226, endPoint y: 198, distance: 72.0
click at [227, 198] on td "FT - CANNABIS FLOWER - 3.5G - FIC - HYB" at bounding box center [291, 201] width 129 height 43
copy span "FT - CANNABIS FLOWER - 3.5G - FIC - HYB"
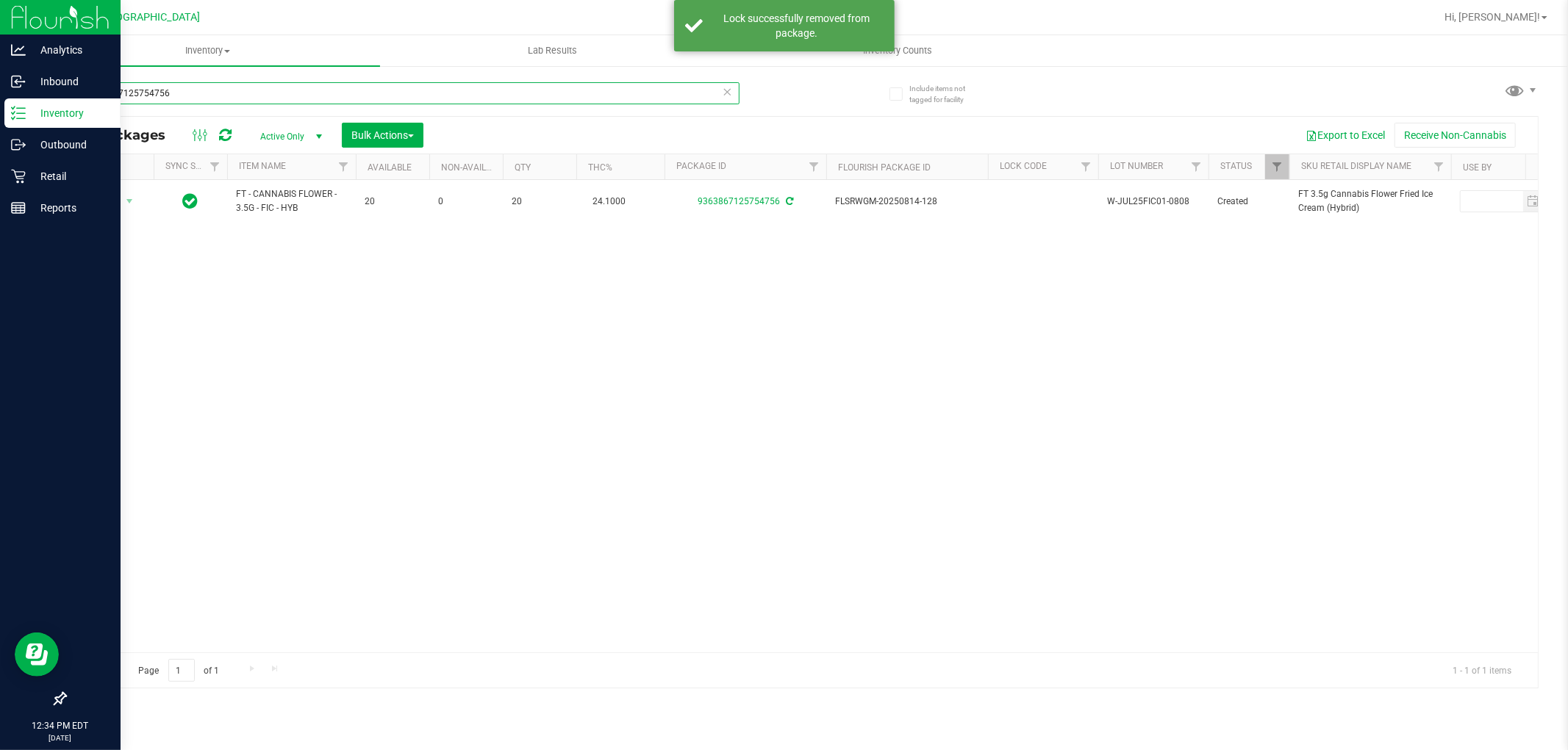
drag, startPoint x: 197, startPoint y: 99, endPoint x: 0, endPoint y: 105, distance: 197.1
click at [0, 105] on div "Analytics Inbound Inventory Outbound Retail Reports 12:34 PM EDT [DATE] 08/22 […" at bounding box center [784, 375] width 1568 height 750
paste input "FT - CANNABIS FLOWER - 3.5G - FIC - HYB"
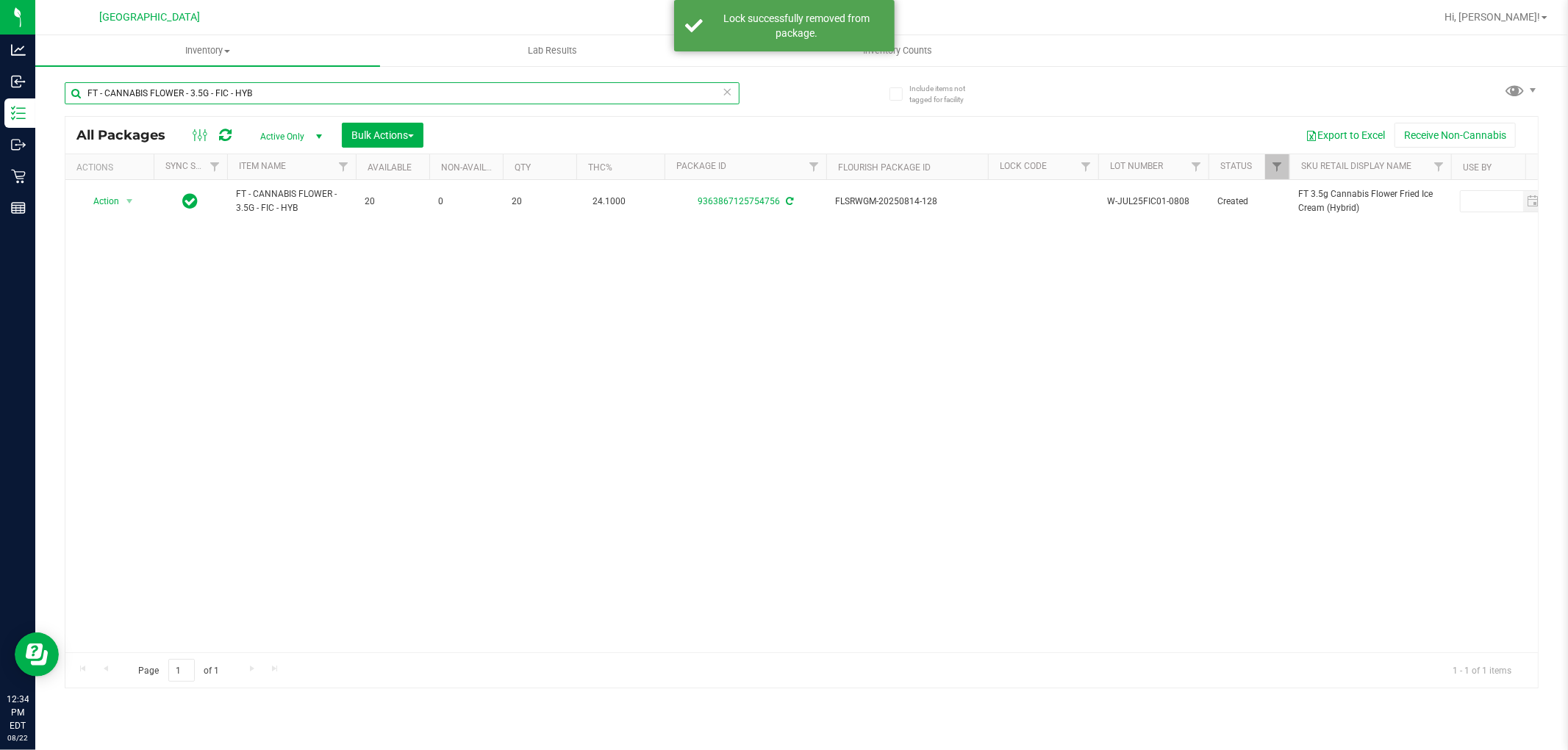
type input "FT - CANNABIS FLOWER - 3.5G - FIC - HYB"
click at [885, 460] on div "Action Action Adjust qty Create package Edit attributes Global inventory Locate…" at bounding box center [802, 416] width 1472 height 473
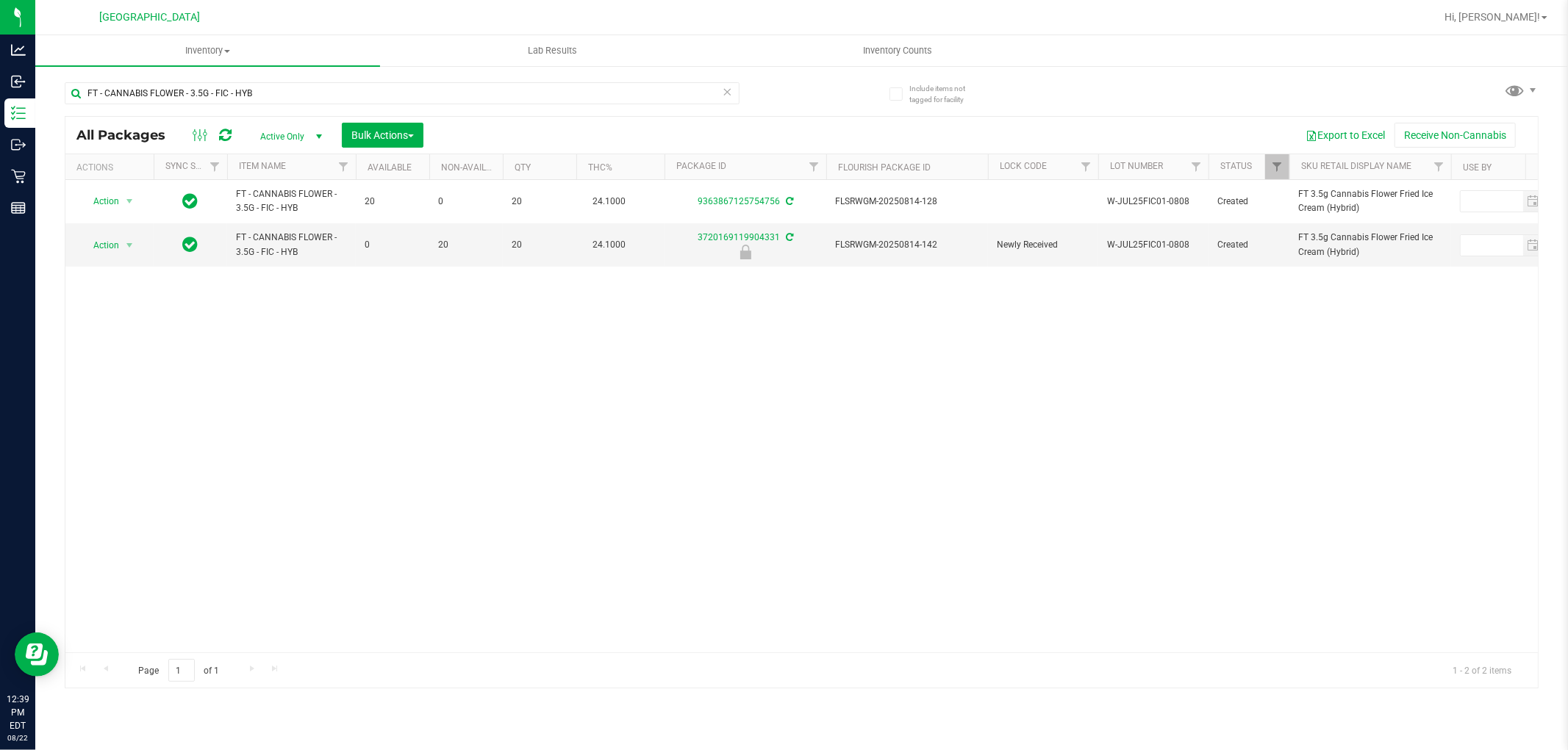
click at [905, 638] on div "Action Action Adjust qty Create package Edit attributes Global inventory Locate…" at bounding box center [802, 416] width 1472 height 473
